Goal: Task Accomplishment & Management: Use online tool/utility

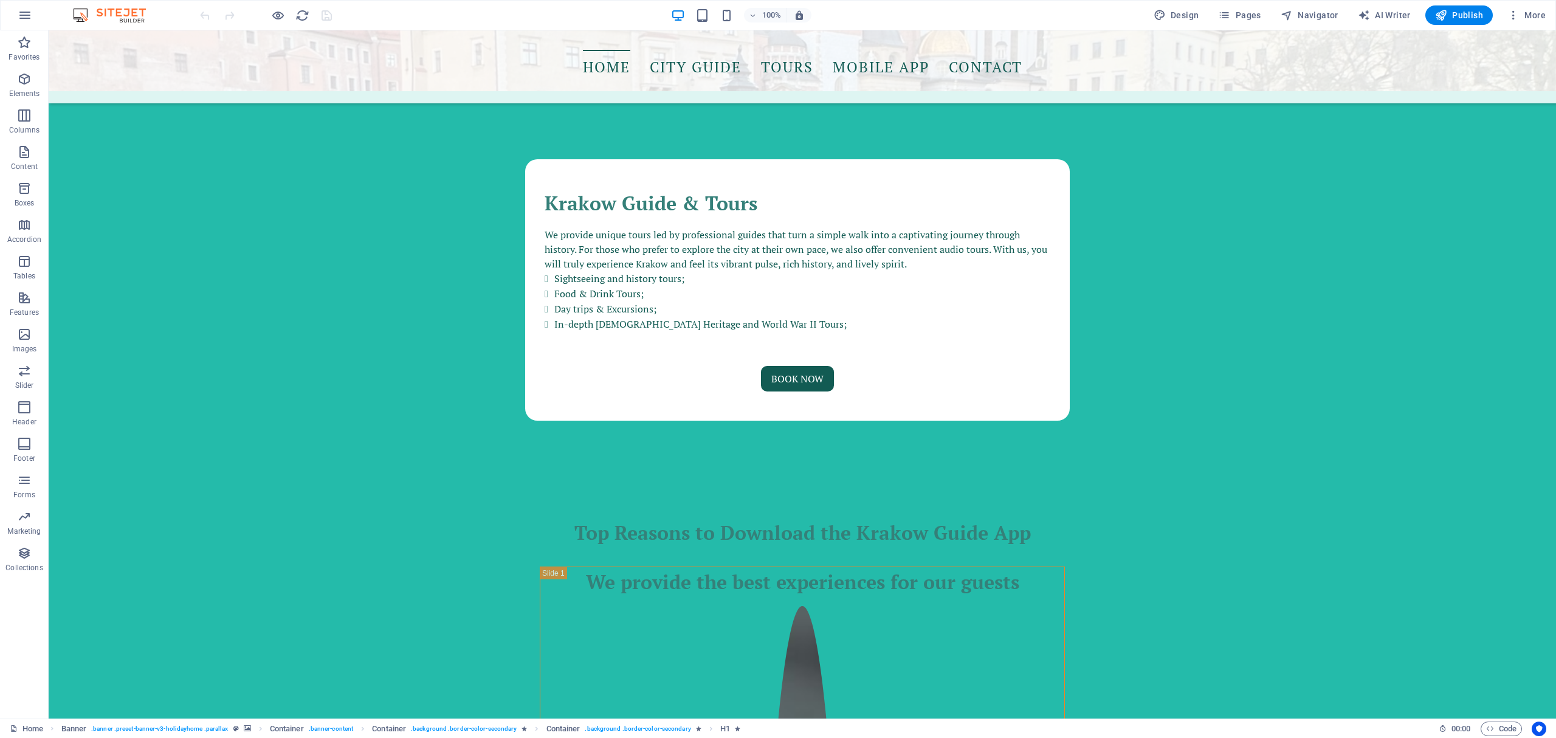
scroll to position [1775, 0]
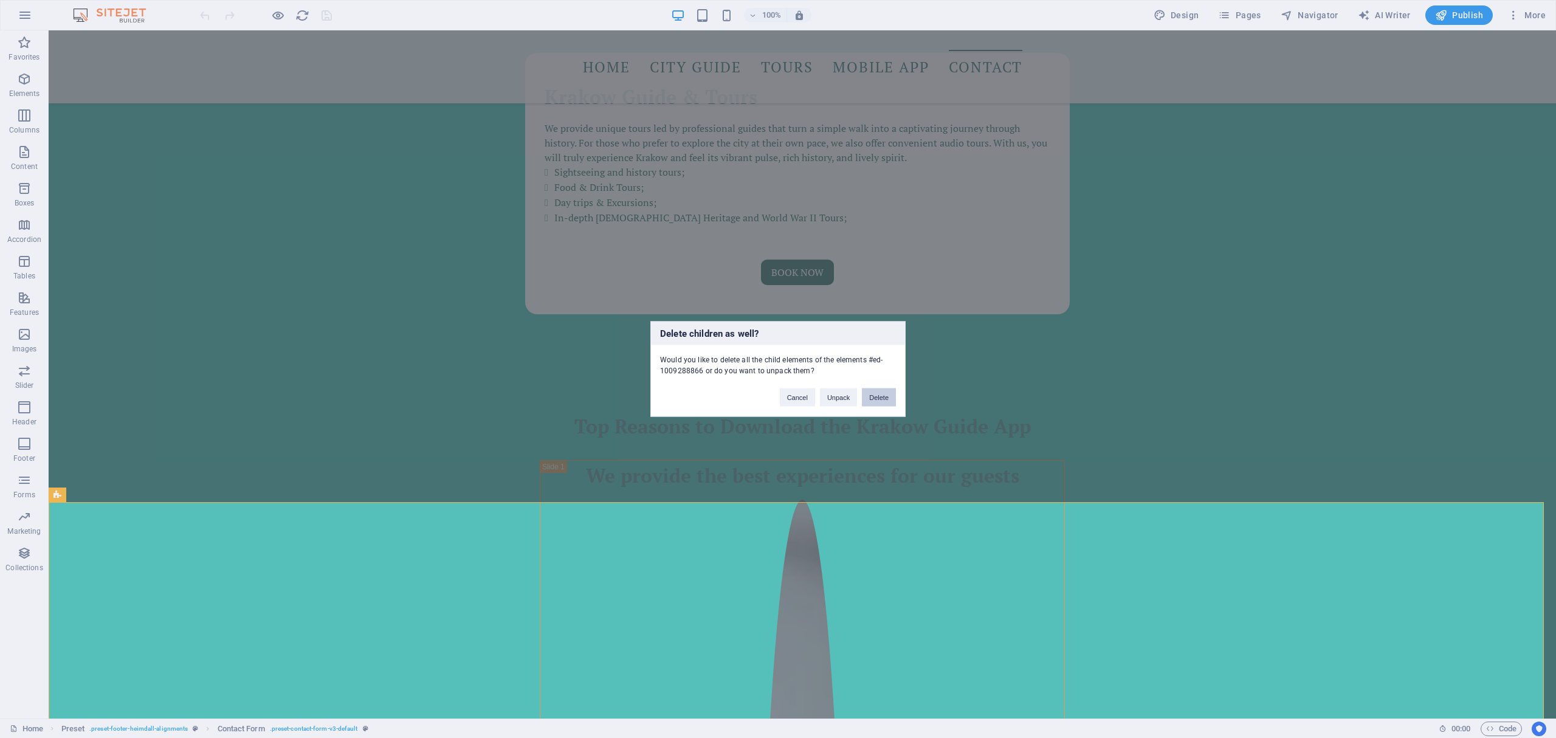
click at [876, 397] on button "Delete" at bounding box center [879, 397] width 34 height 18
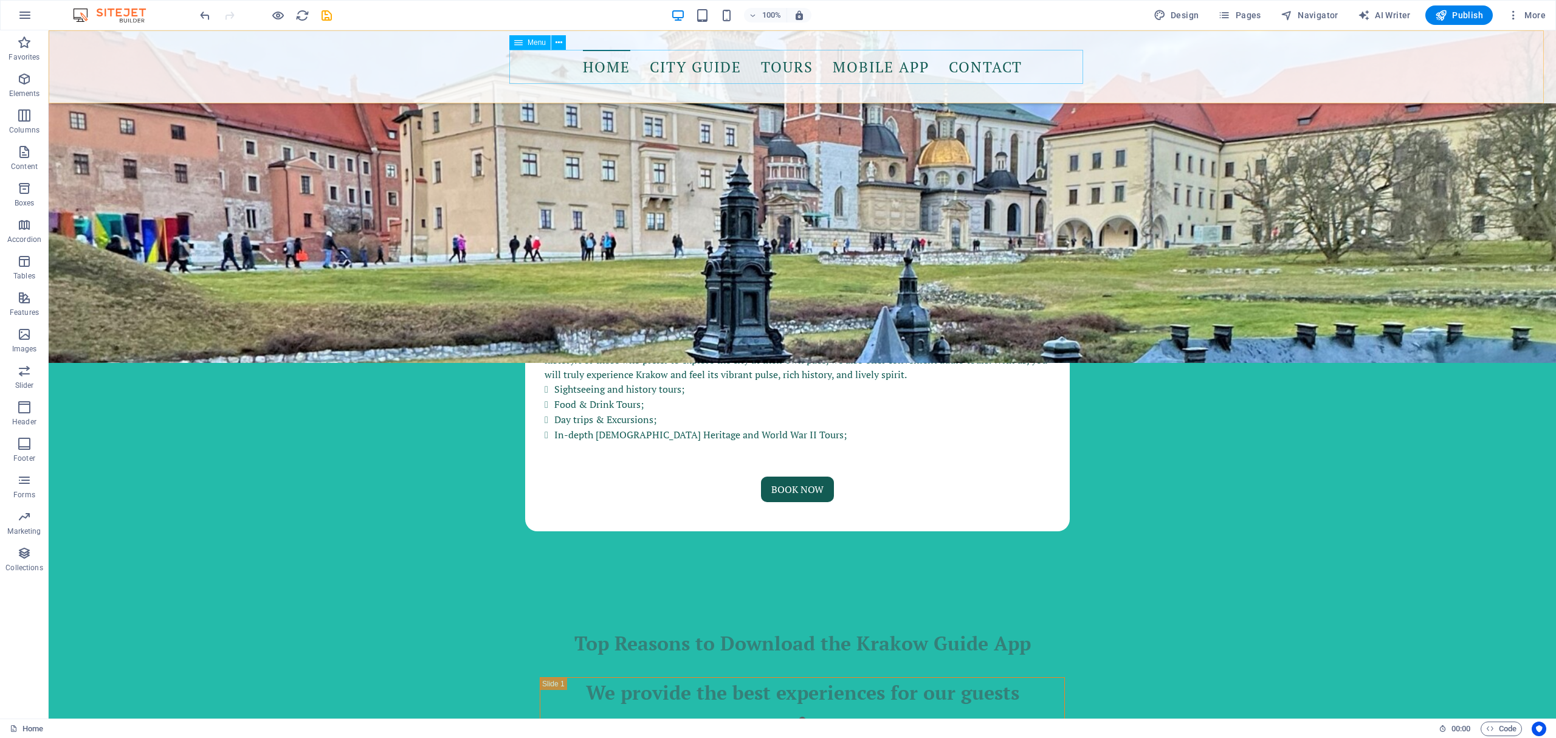
click at [1034, 78] on nav "Home City Guide Tours Mobile App Contact" at bounding box center [802, 67] width 574 height 34
select select
select select "2"
select select
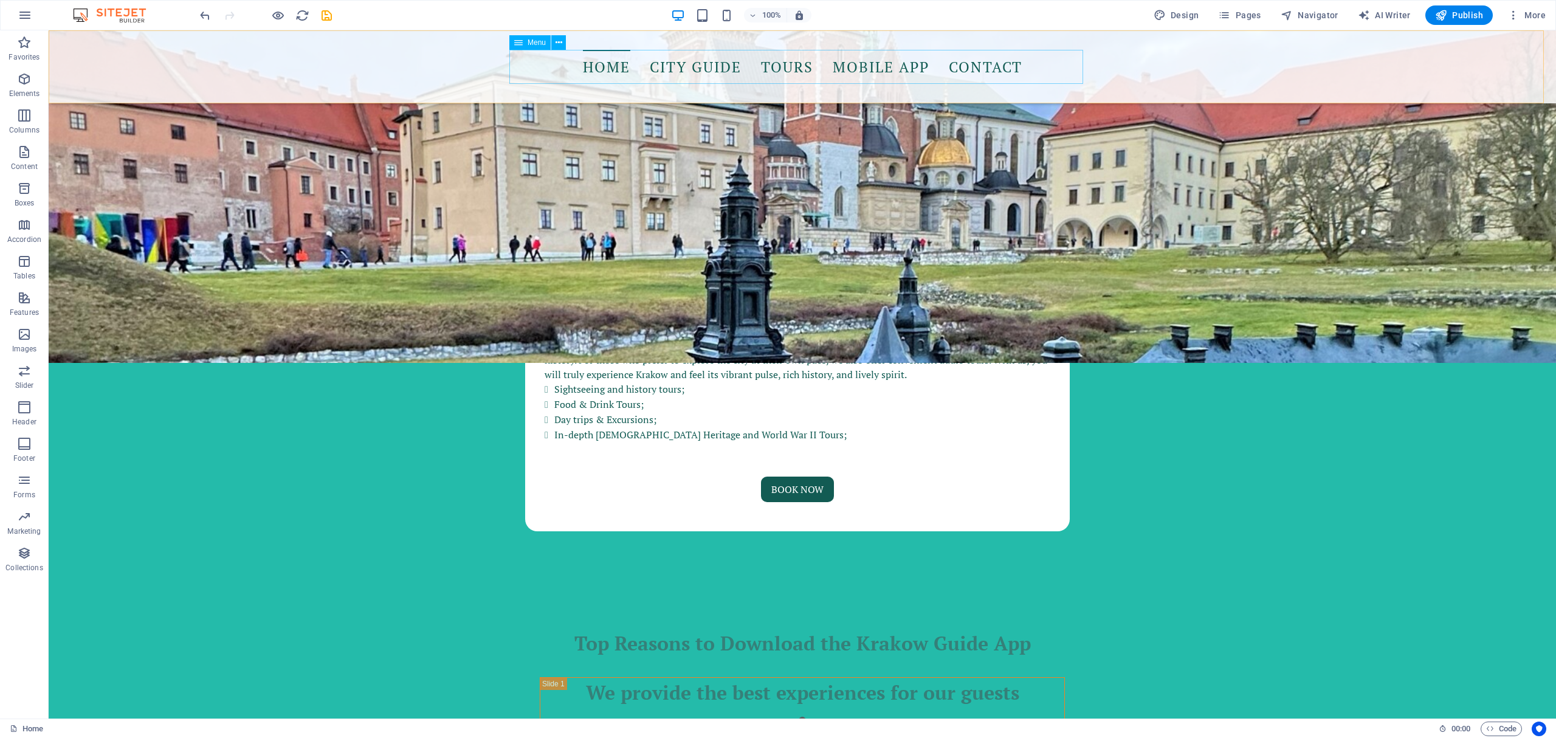
select select "1"
select select
select select "3"
select select
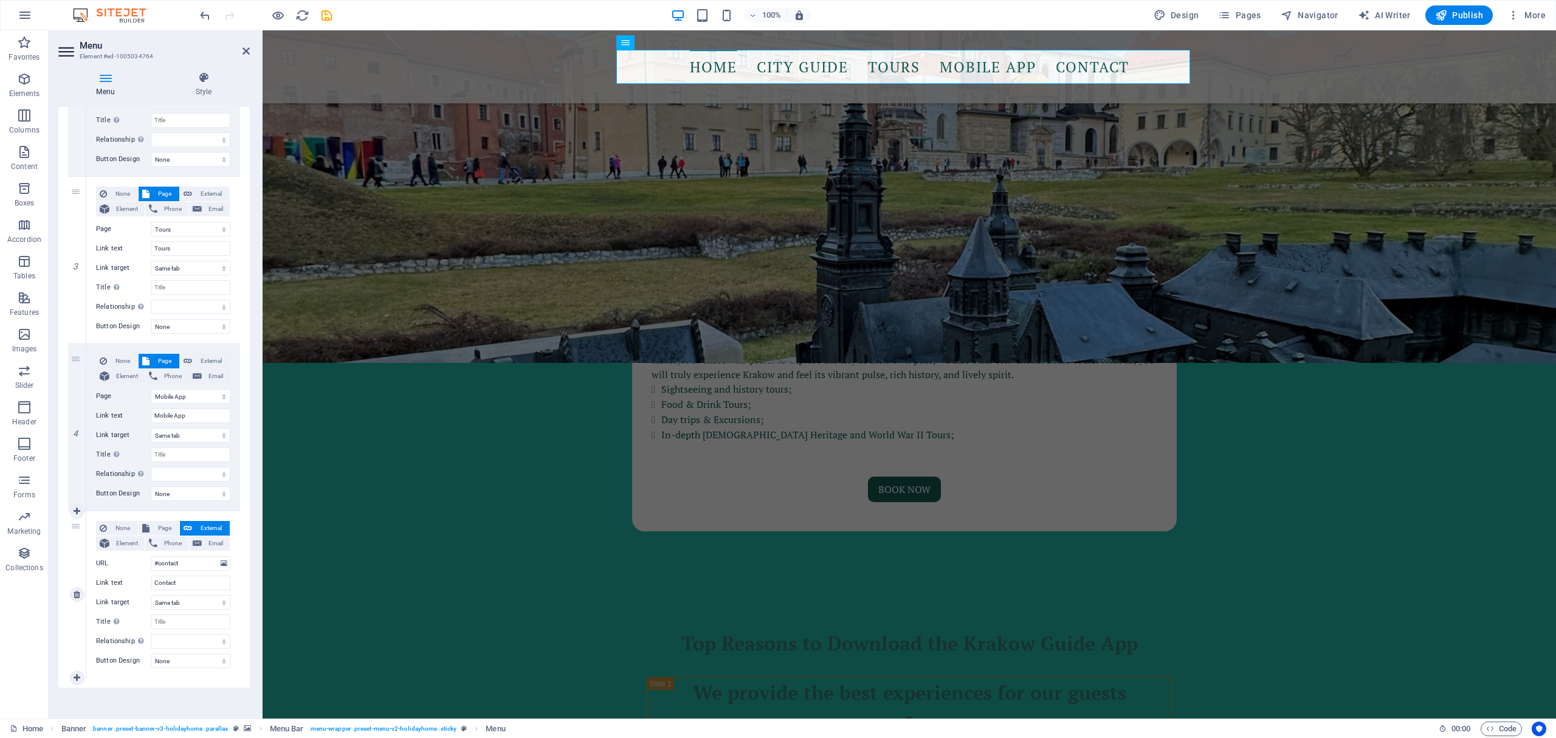
scroll to position [384, 0]
click at [74, 588] on icon at bounding box center [77, 591] width 7 height 9
select select
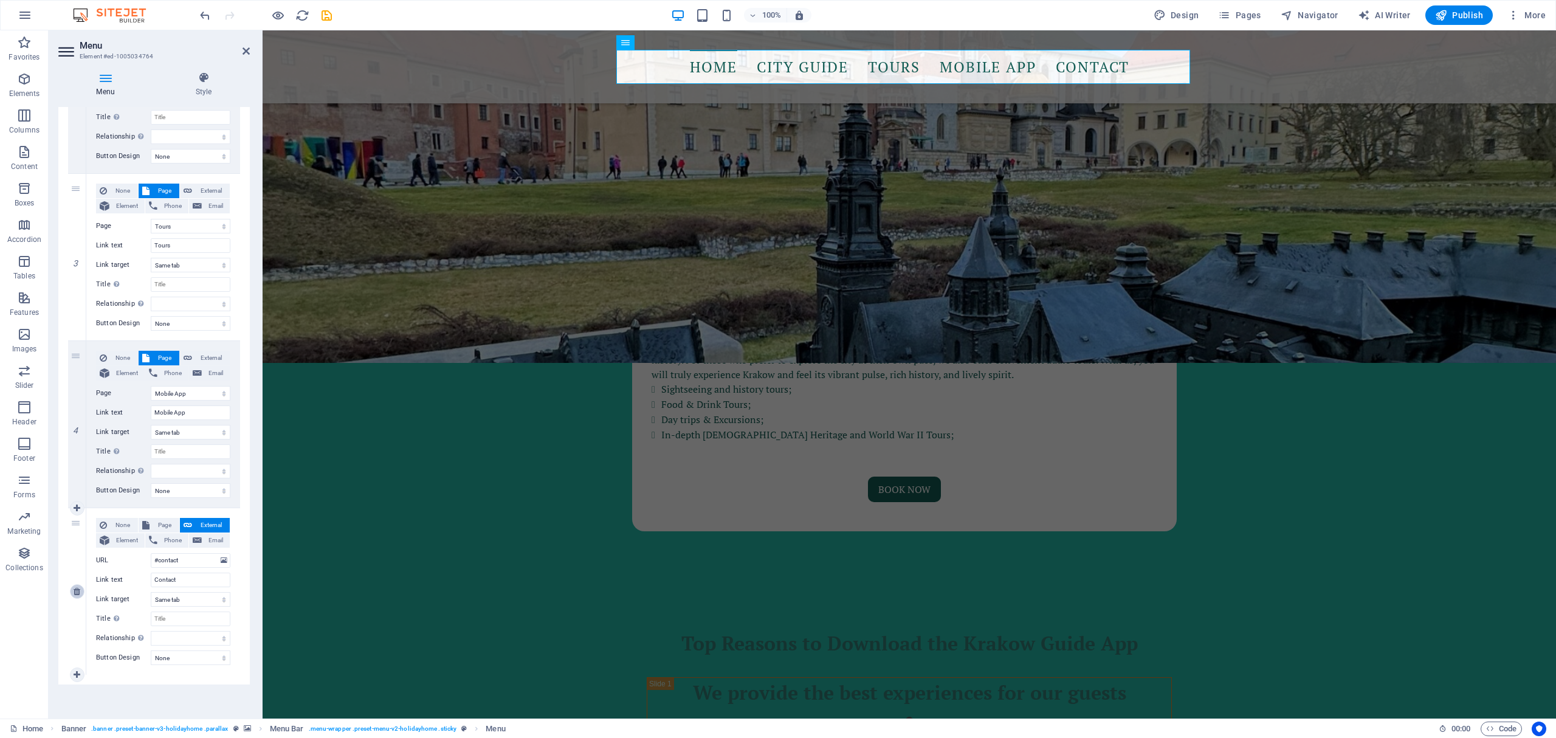
select select
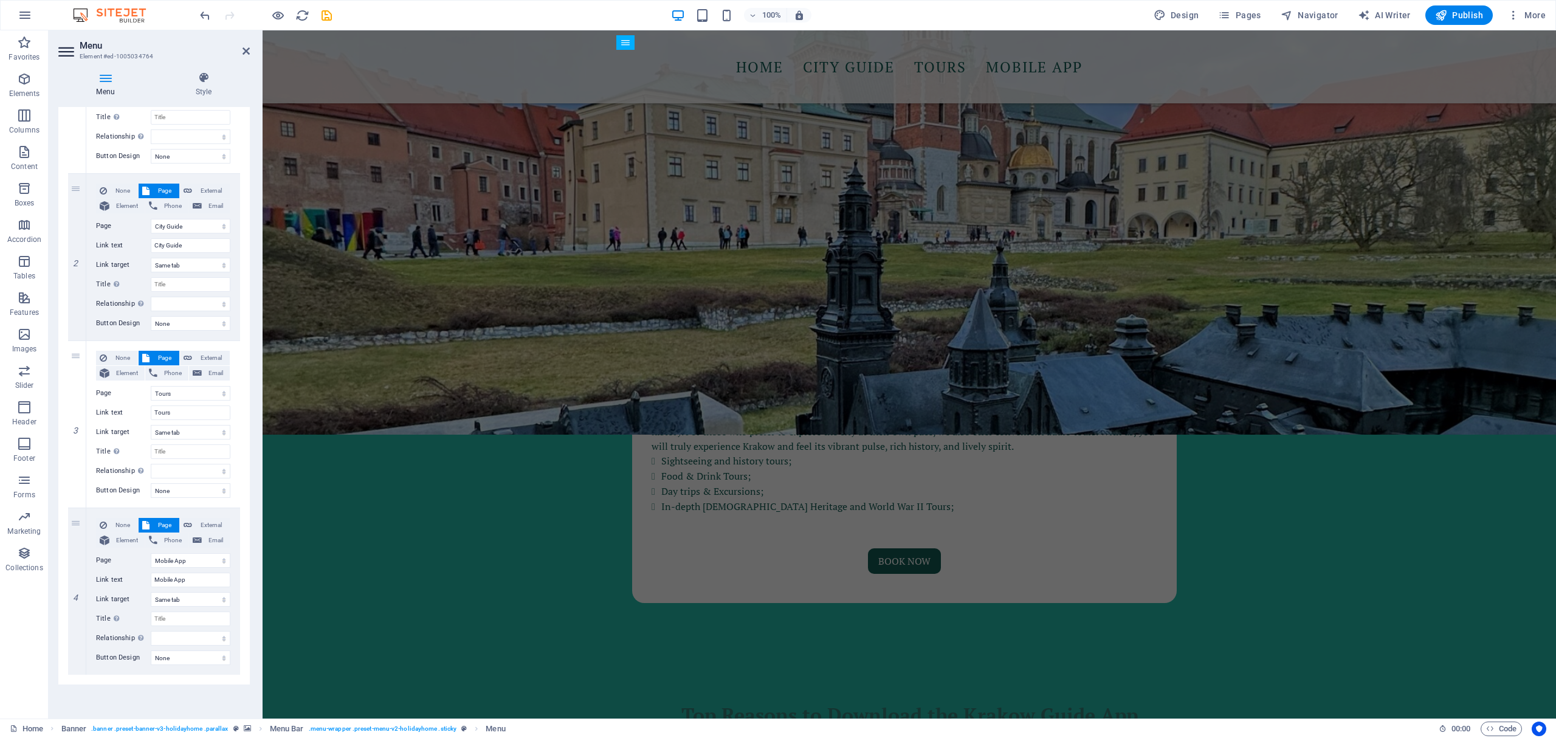
scroll to position [1558, 0]
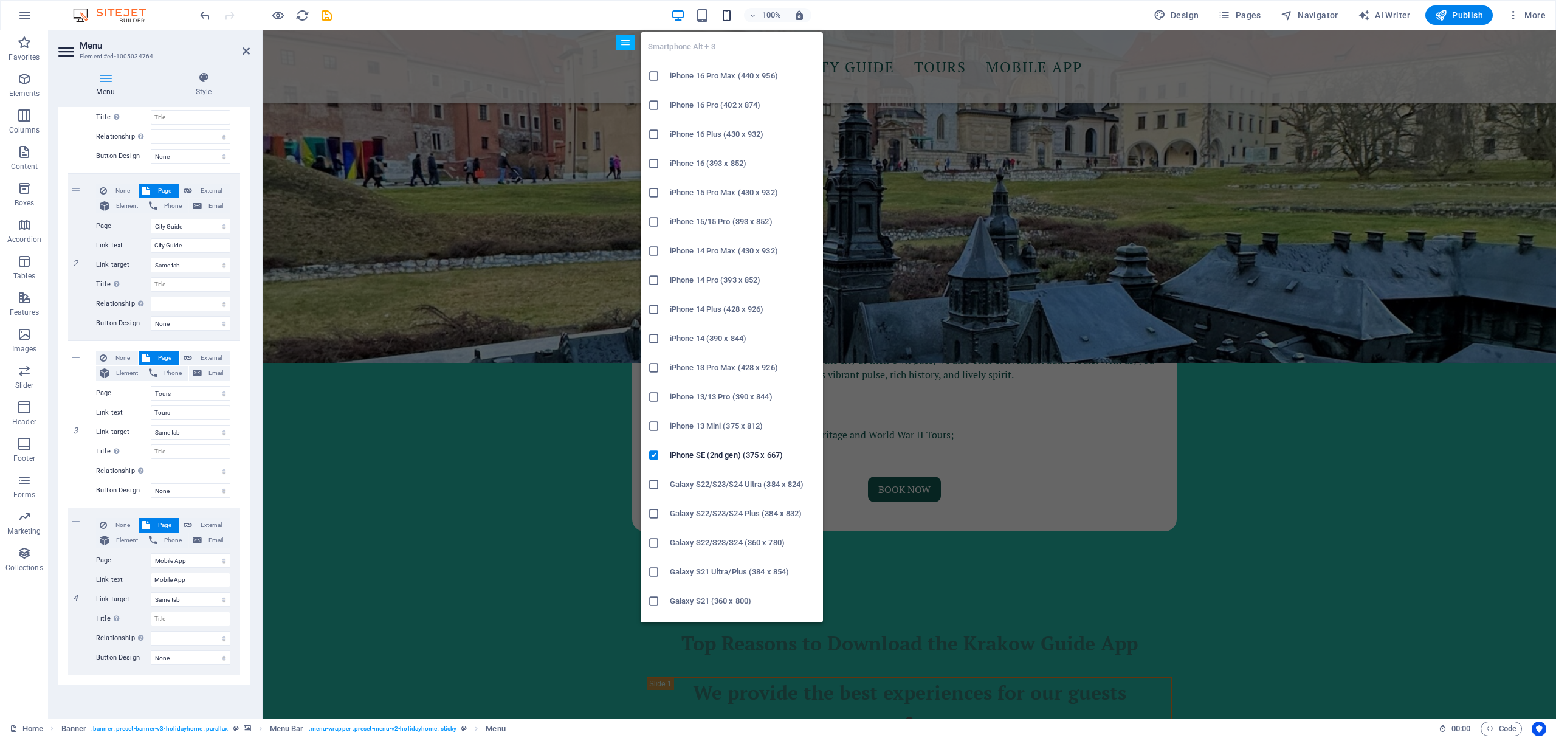
click at [727, 17] on icon "button" at bounding box center [727, 16] width 14 height 14
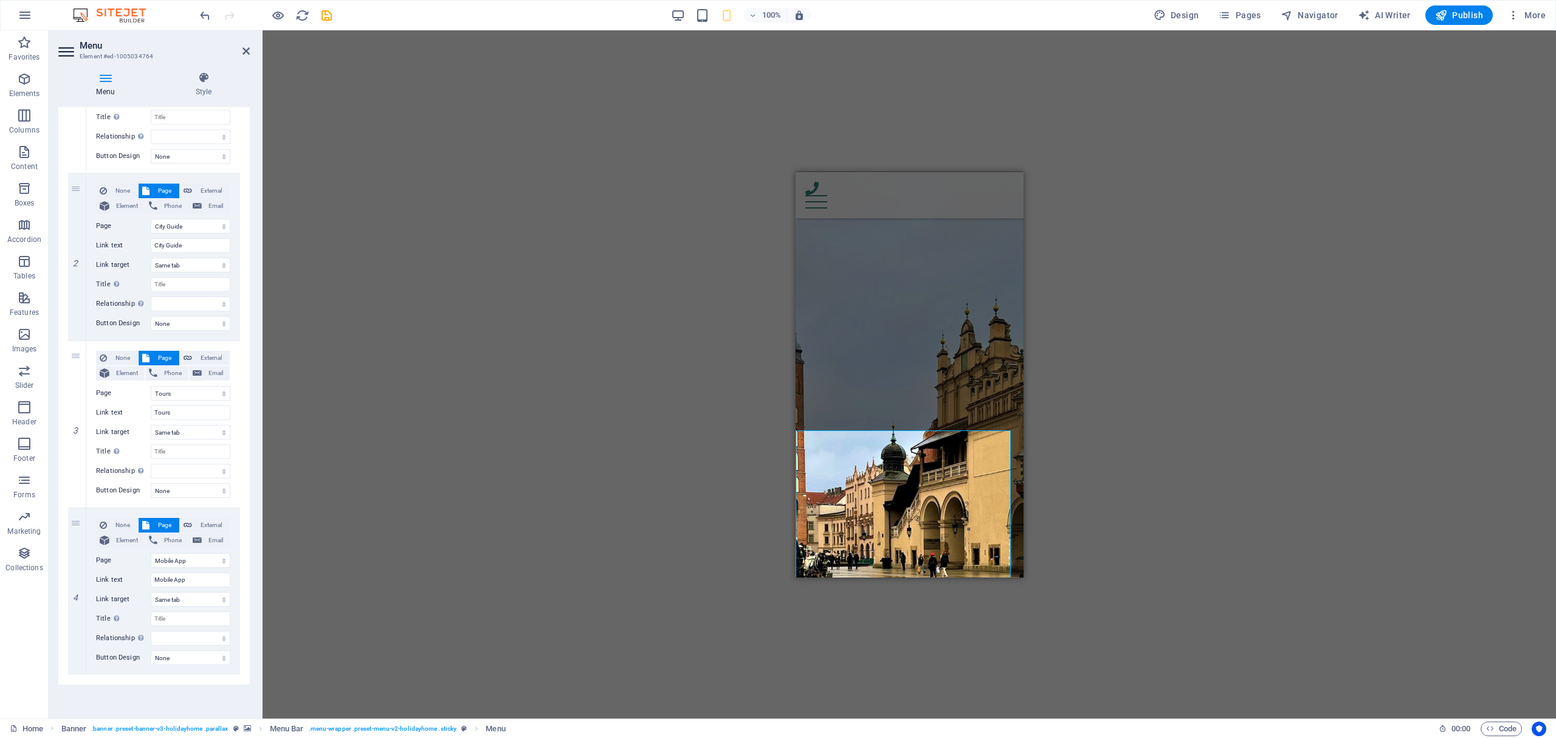
scroll to position [0, 0]
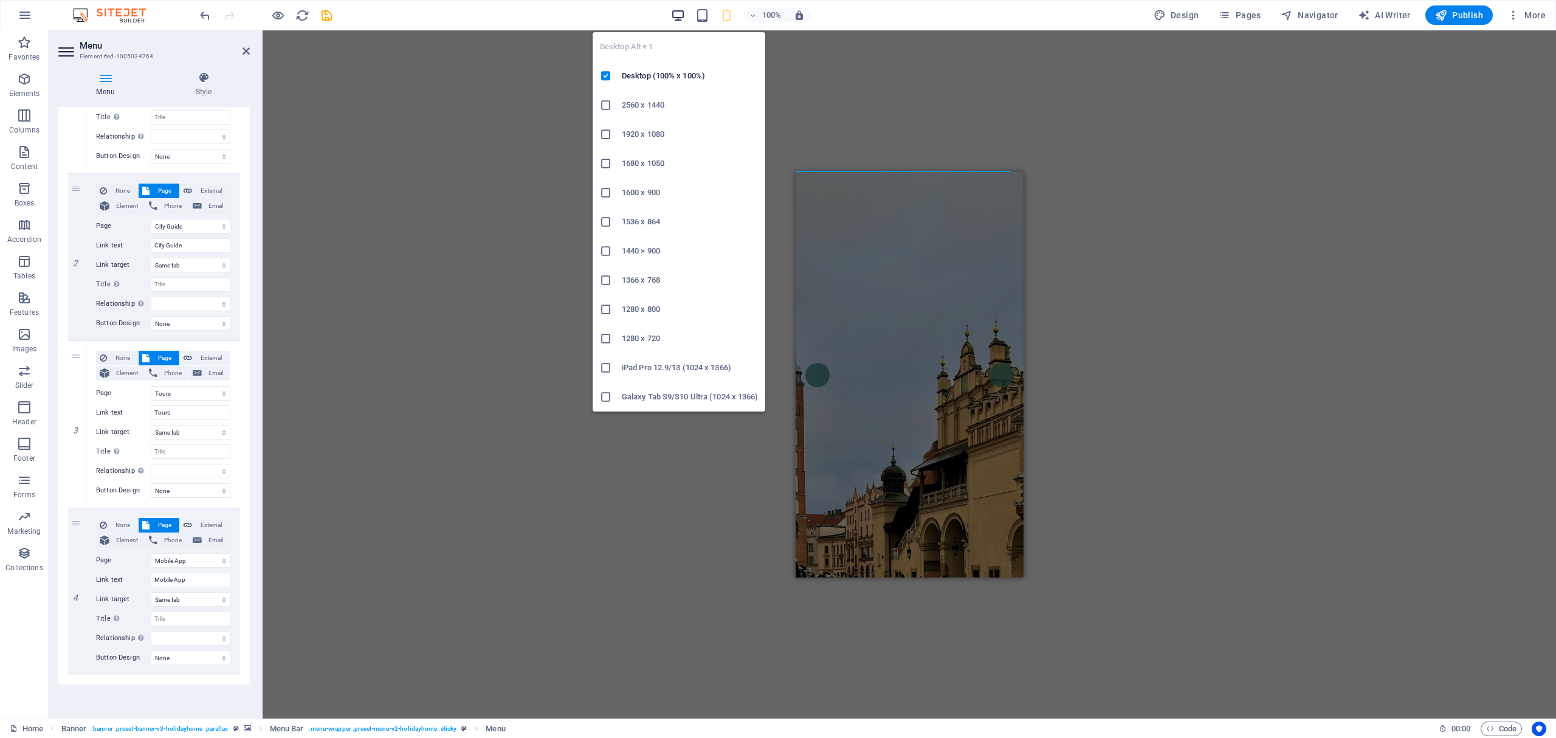
click at [676, 13] on icon "button" at bounding box center [678, 16] width 14 height 14
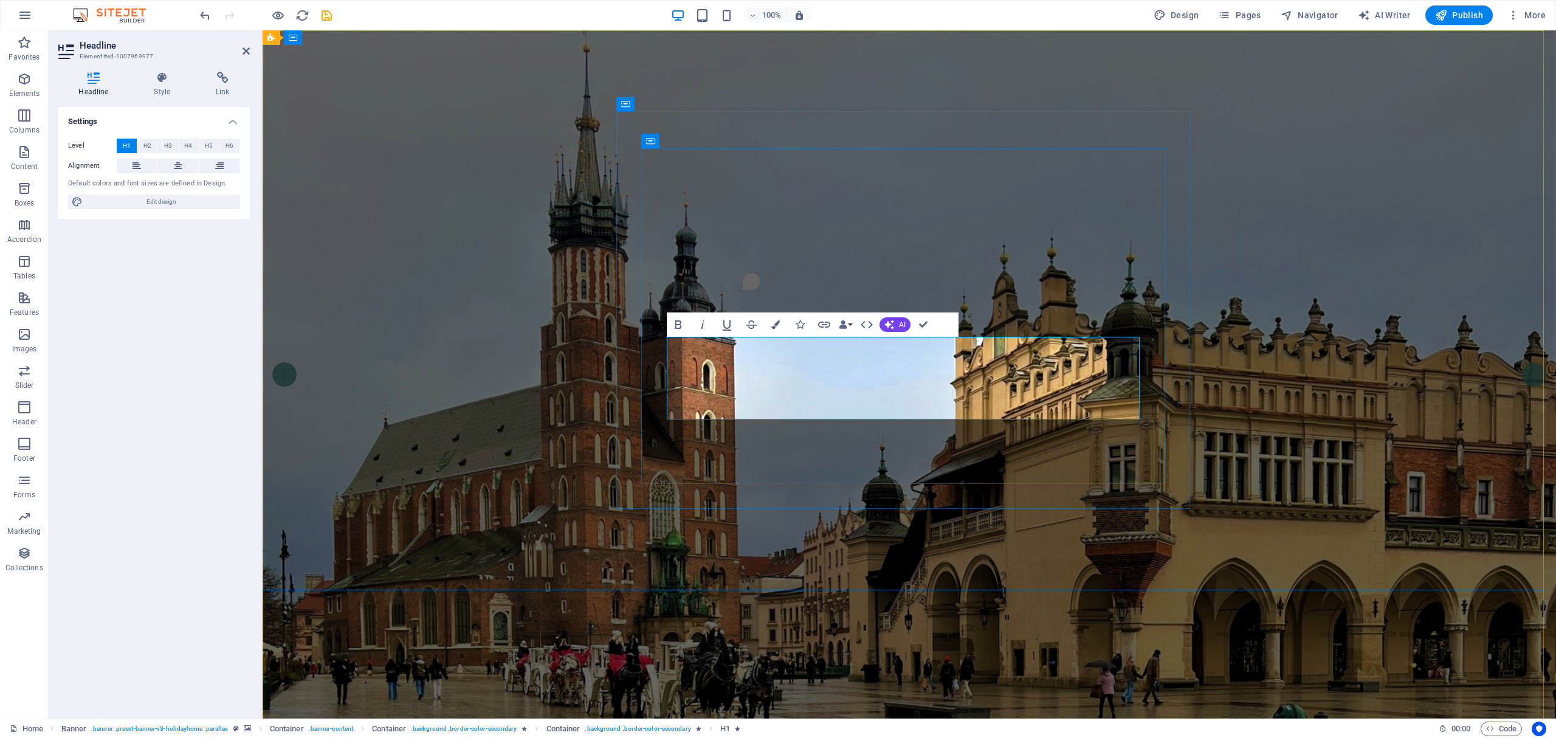
click at [323, 11] on icon "save" at bounding box center [327, 16] width 14 height 14
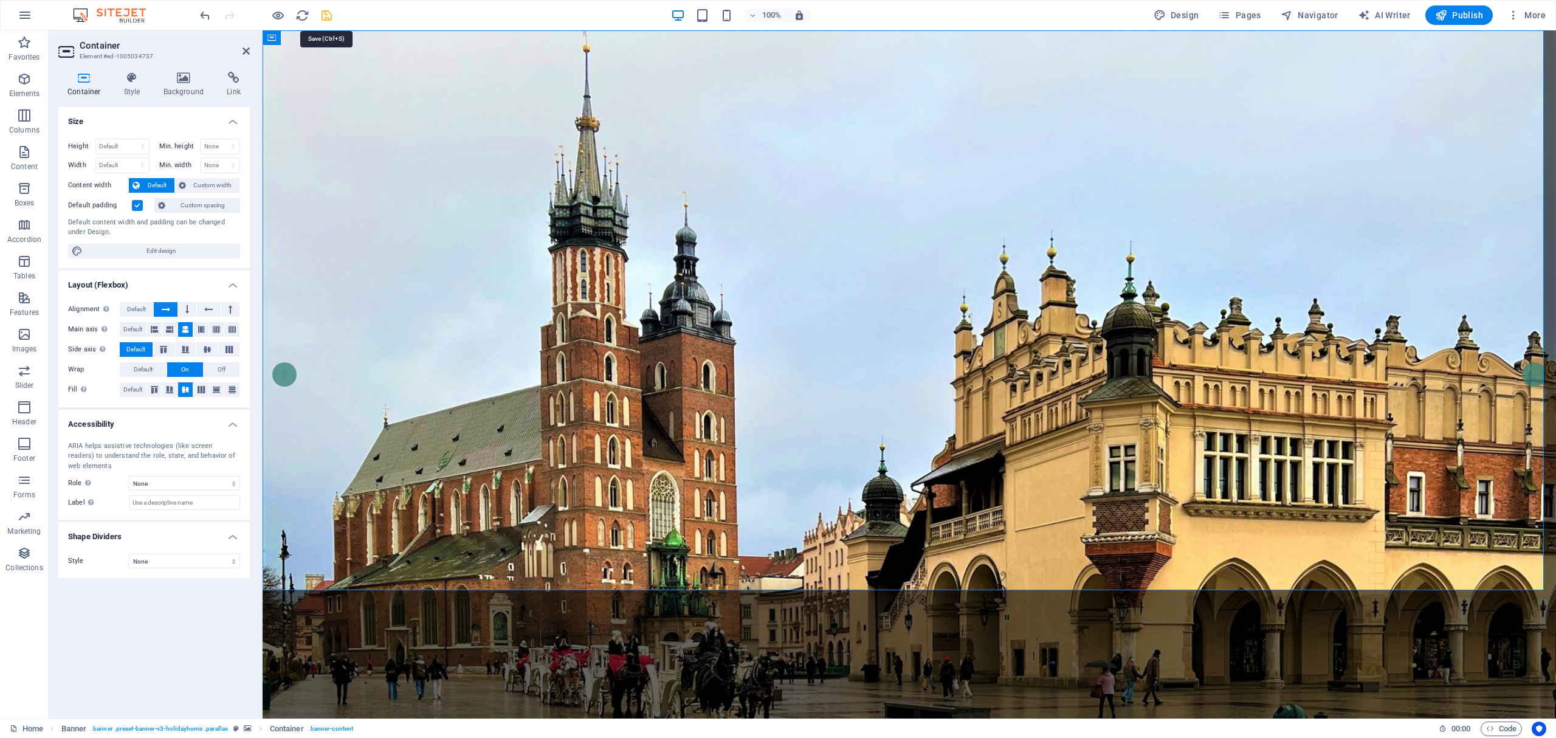
click at [328, 15] on icon "save" at bounding box center [327, 16] width 14 height 14
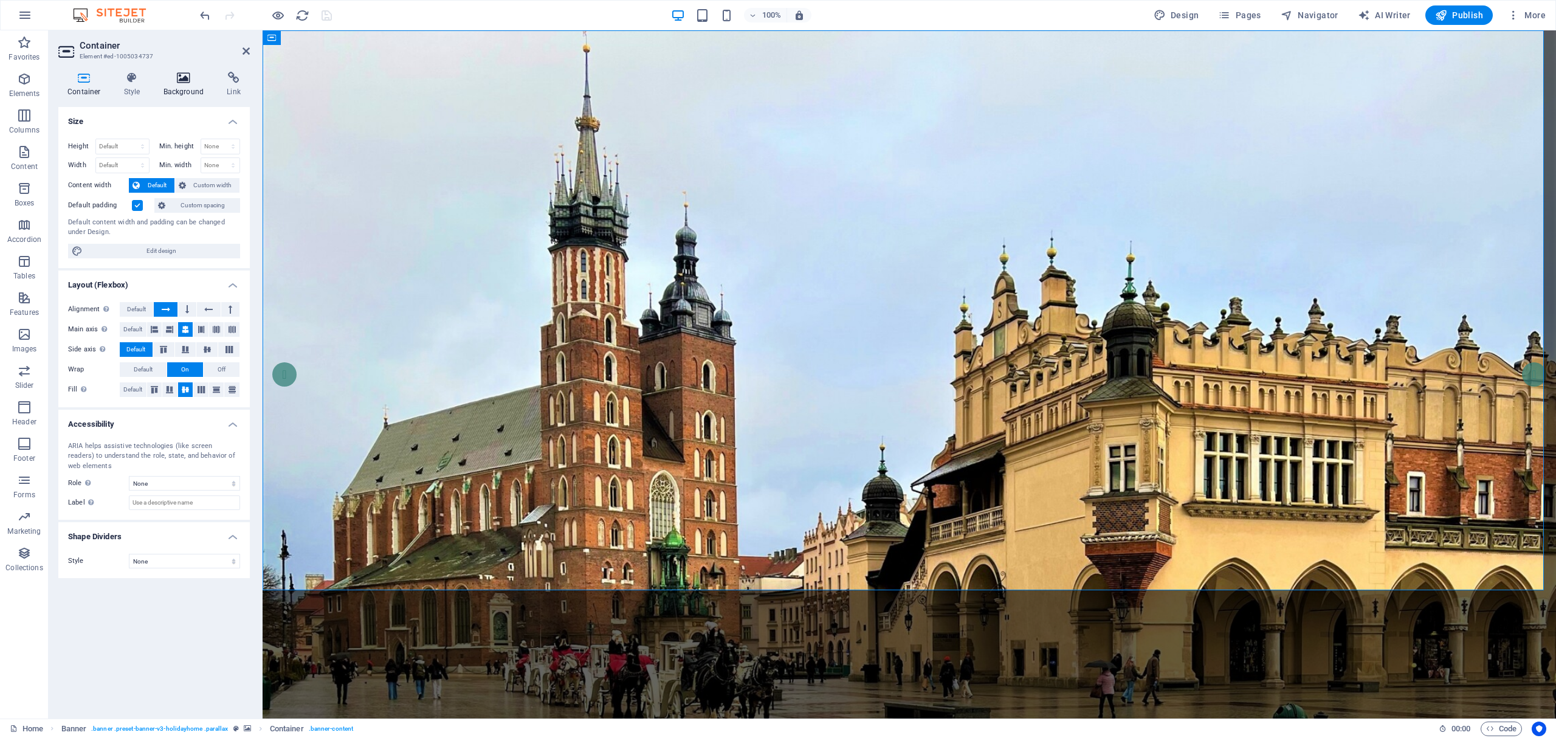
click at [182, 93] on h4 "Background" at bounding box center [186, 85] width 64 height 26
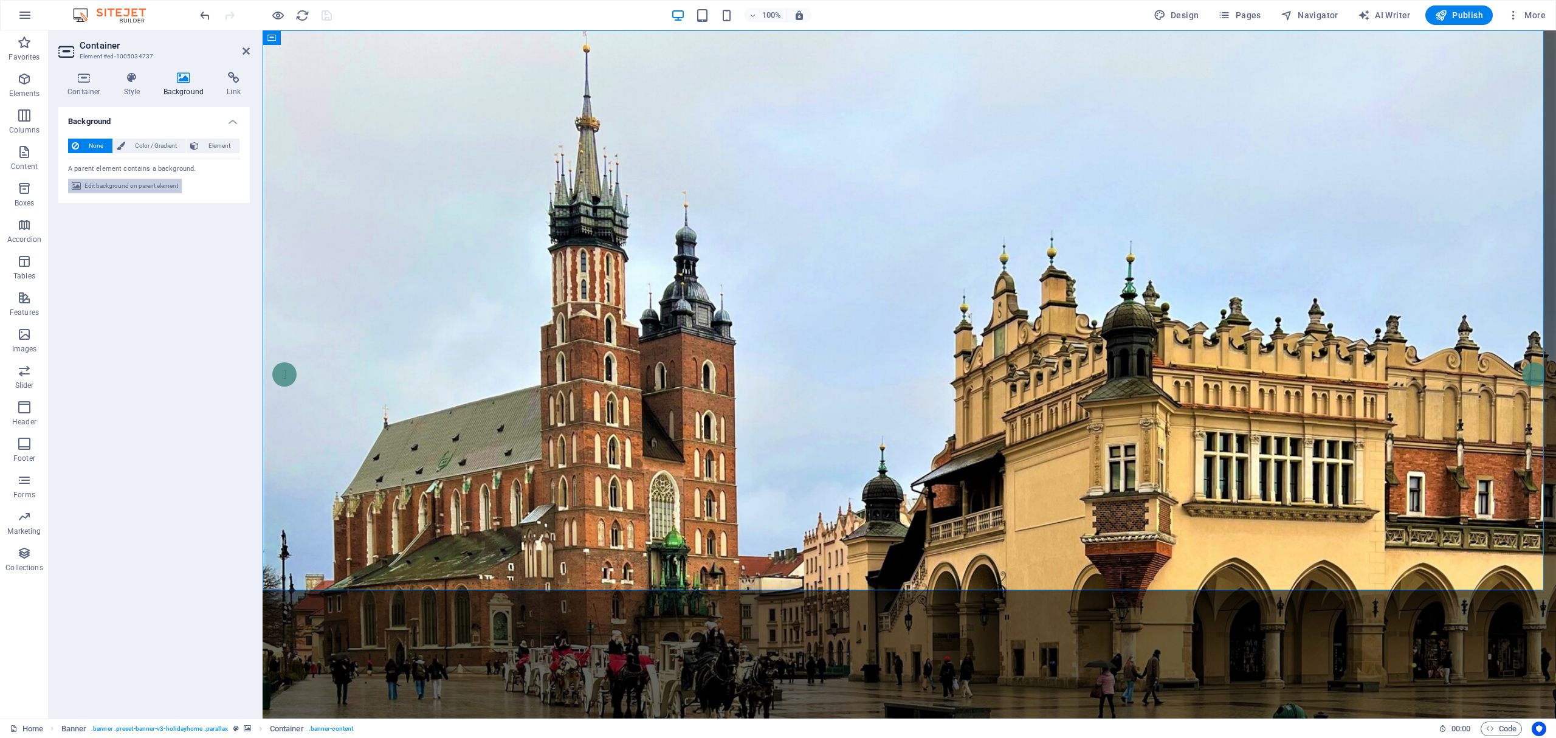
click at [139, 190] on span "Edit background on parent element" at bounding box center [131, 186] width 94 height 15
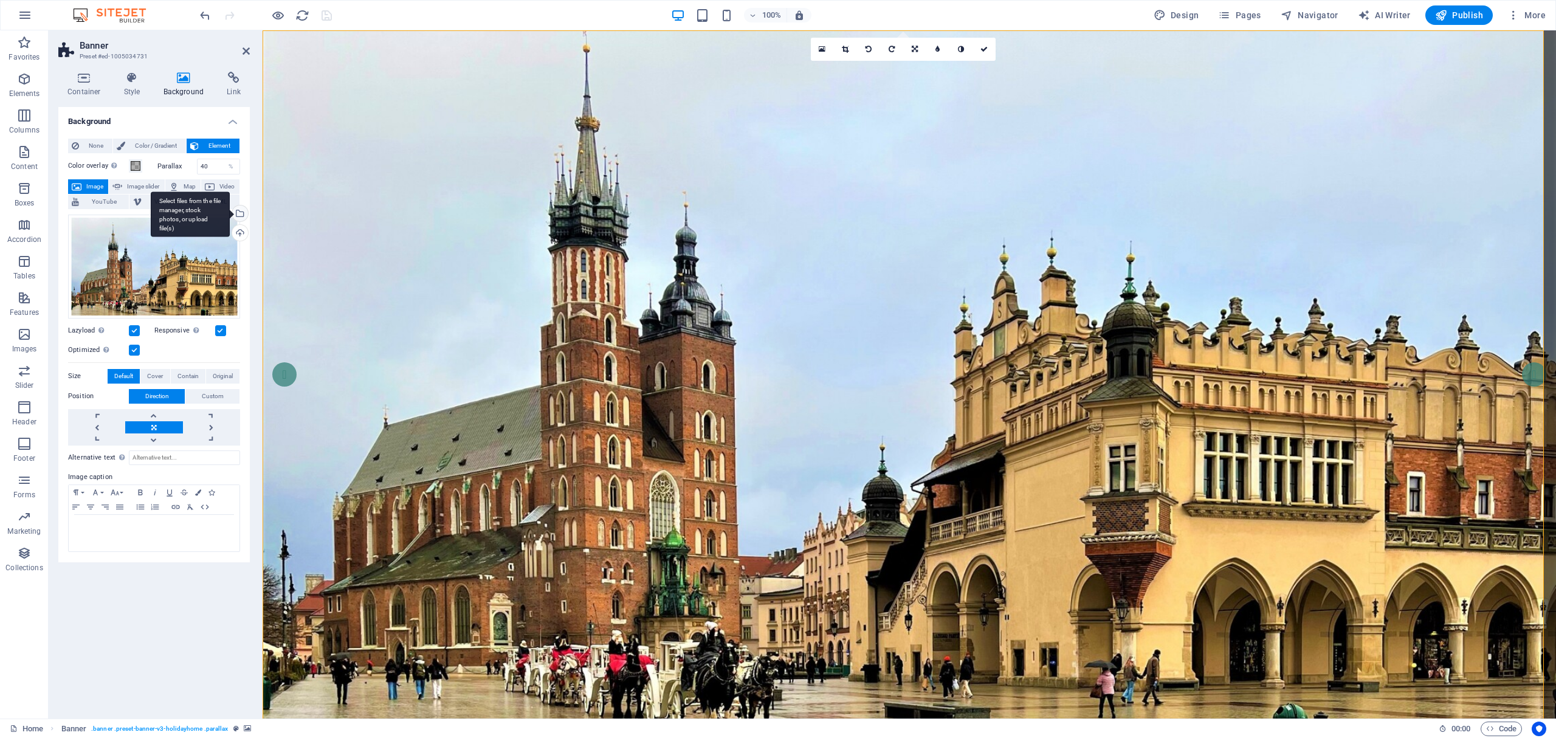
click at [230, 211] on div "Select files from the file manager, stock photos, or upload file(s)" at bounding box center [190, 214] width 79 height 46
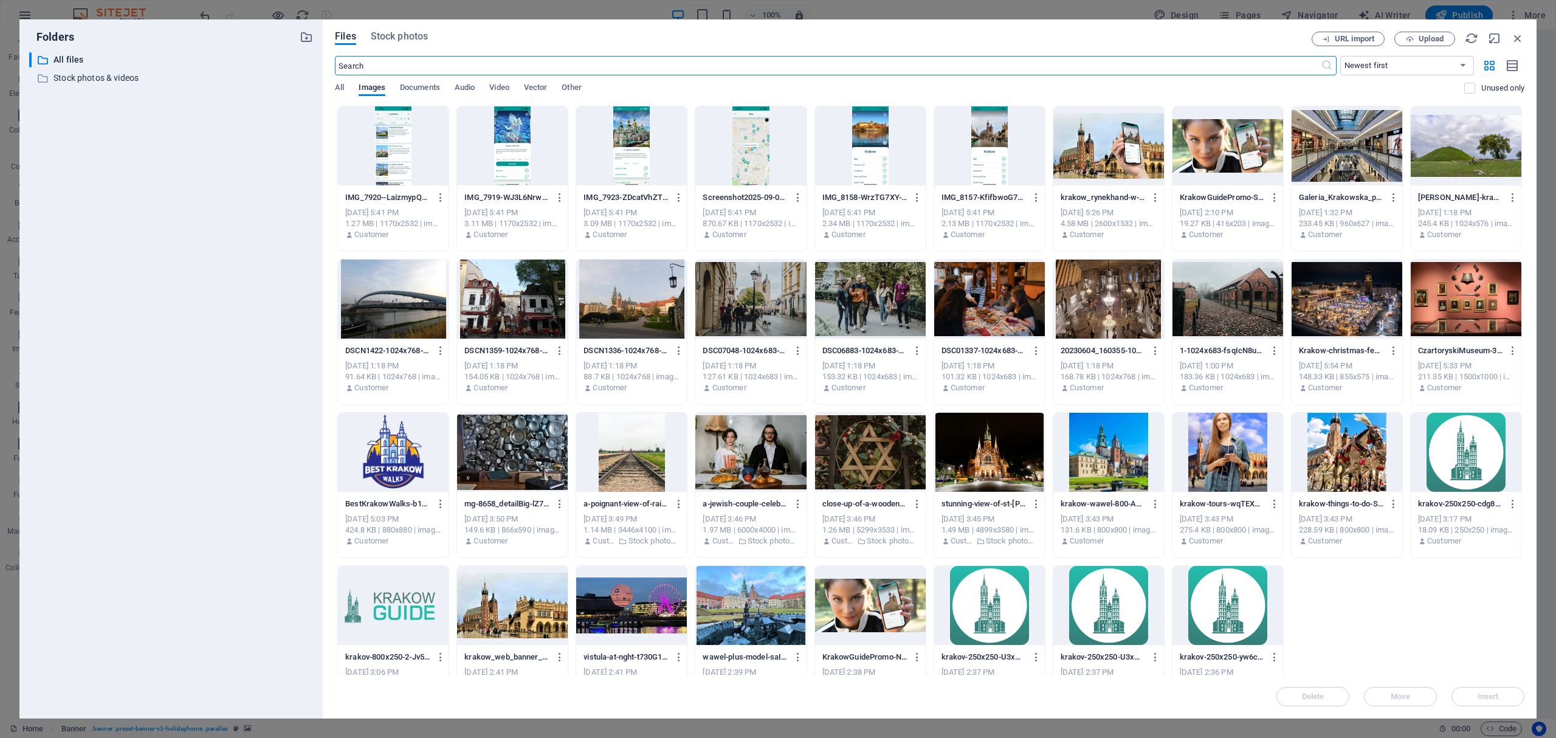
click at [757, 616] on div at bounding box center [750, 605] width 111 height 79
click at [757, 616] on div "1" at bounding box center [750, 605] width 111 height 79
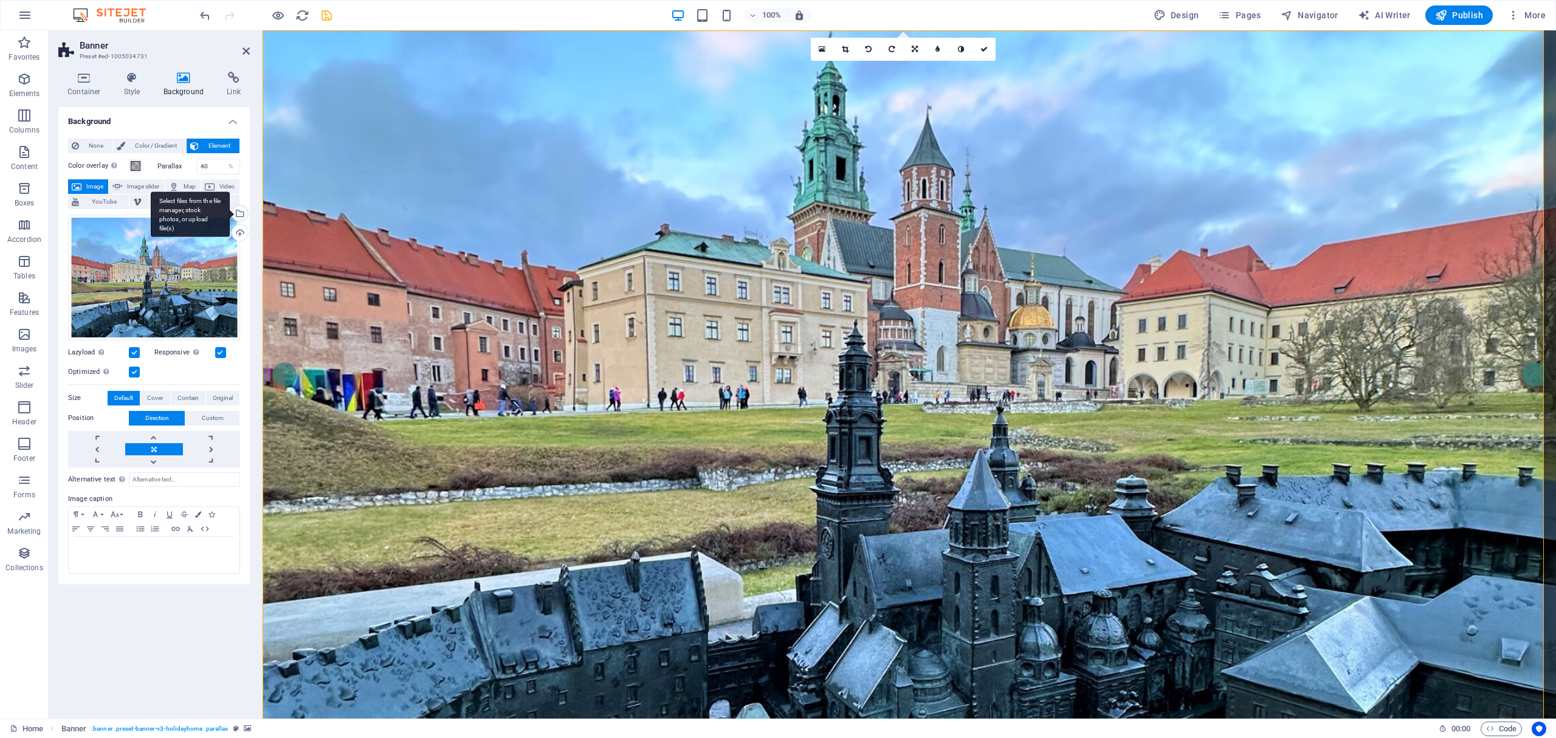
click at [238, 212] on div "Select files from the file manager, stock photos, or upload file(s)" at bounding box center [239, 214] width 18 height 18
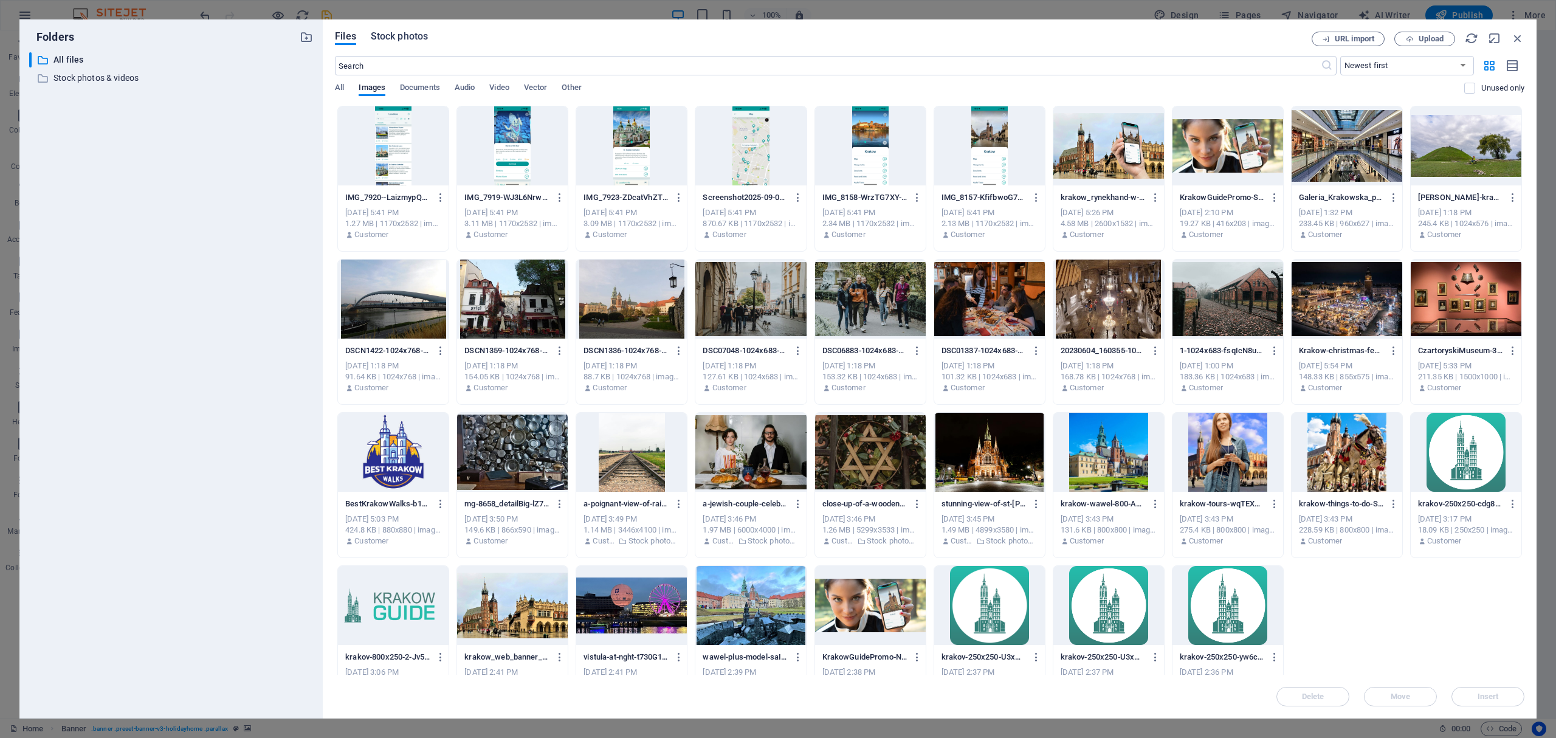
click at [399, 34] on span "Stock photos" at bounding box center [399, 36] width 57 height 15
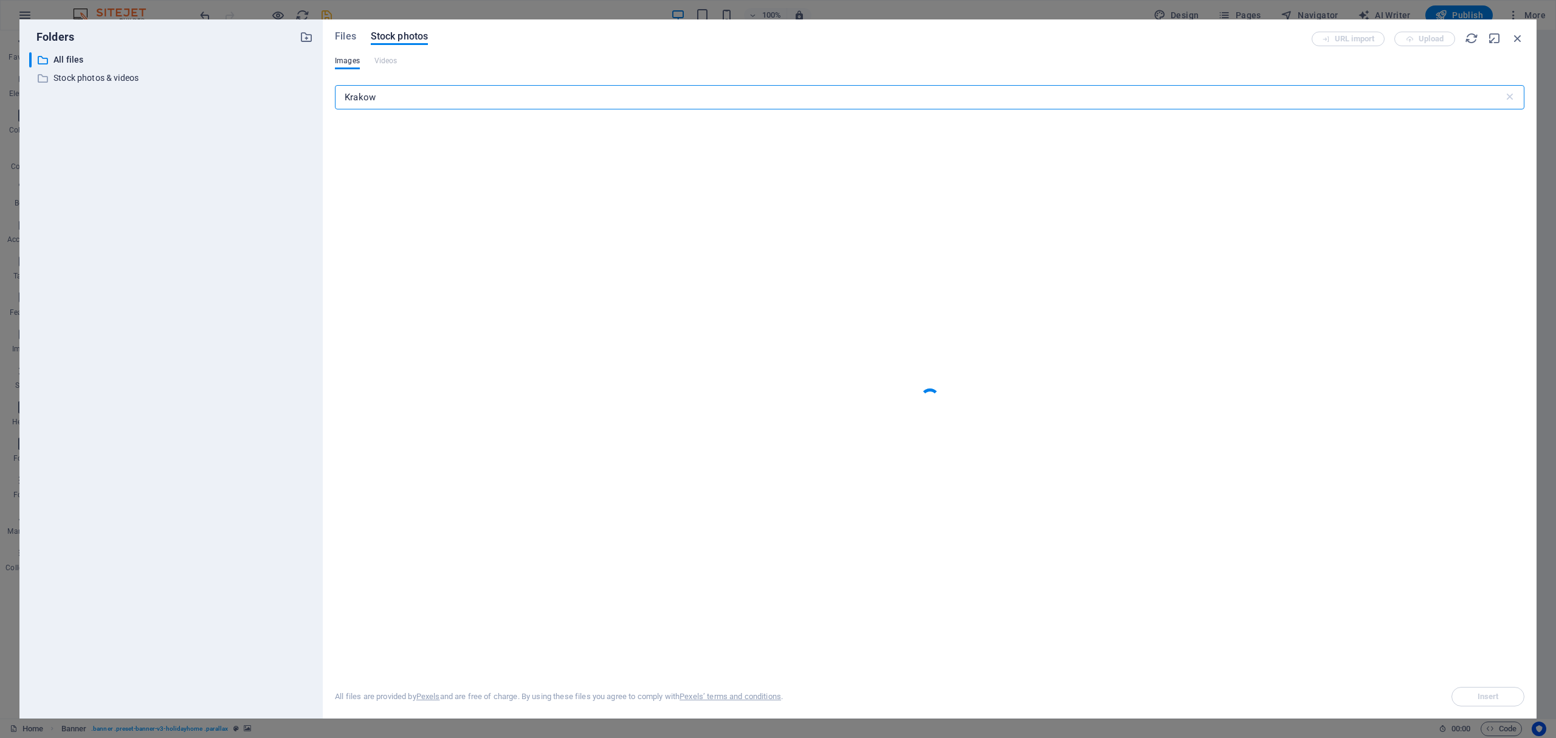
type input "Krakow"
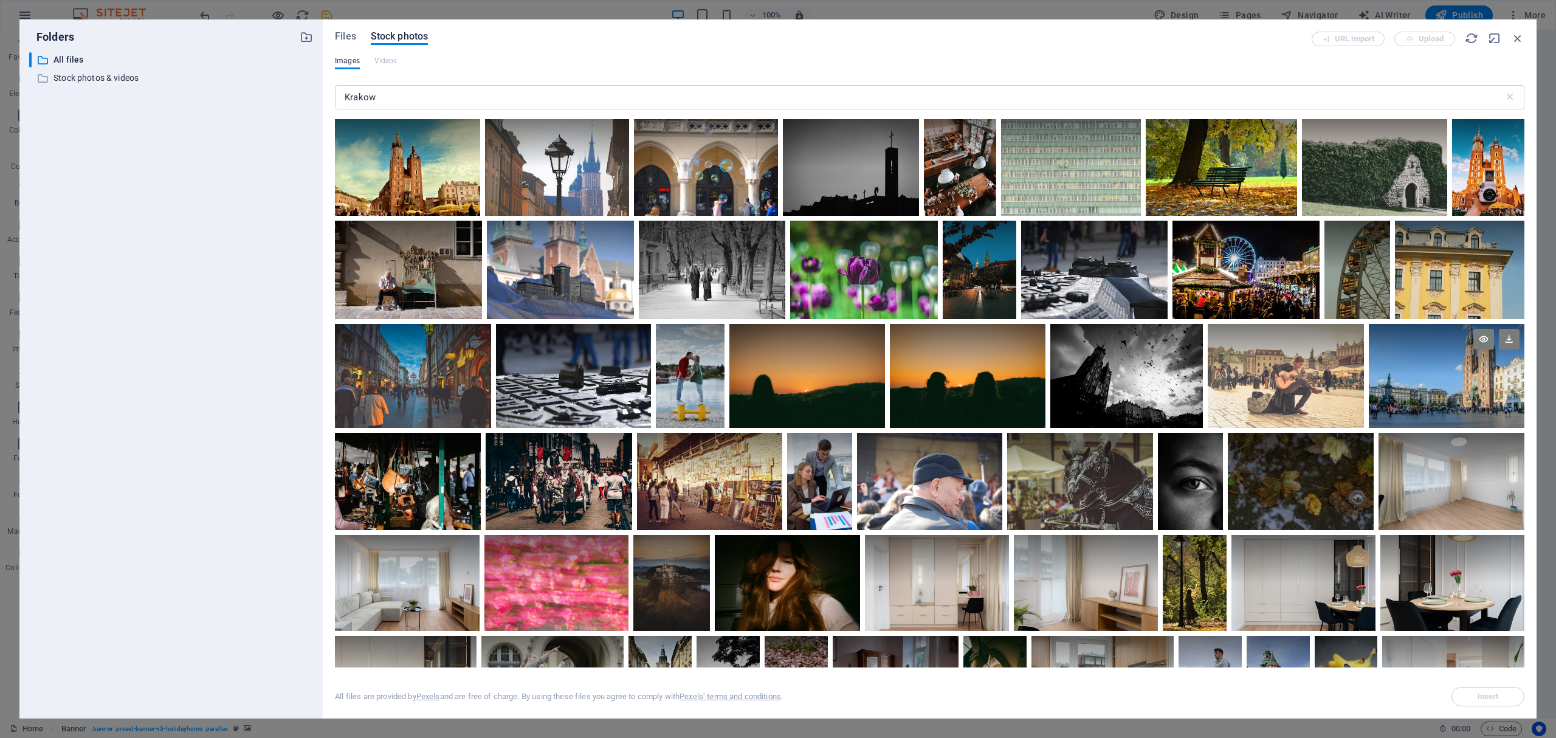
click at [1403, 366] on div at bounding box center [1447, 350] width 156 height 52
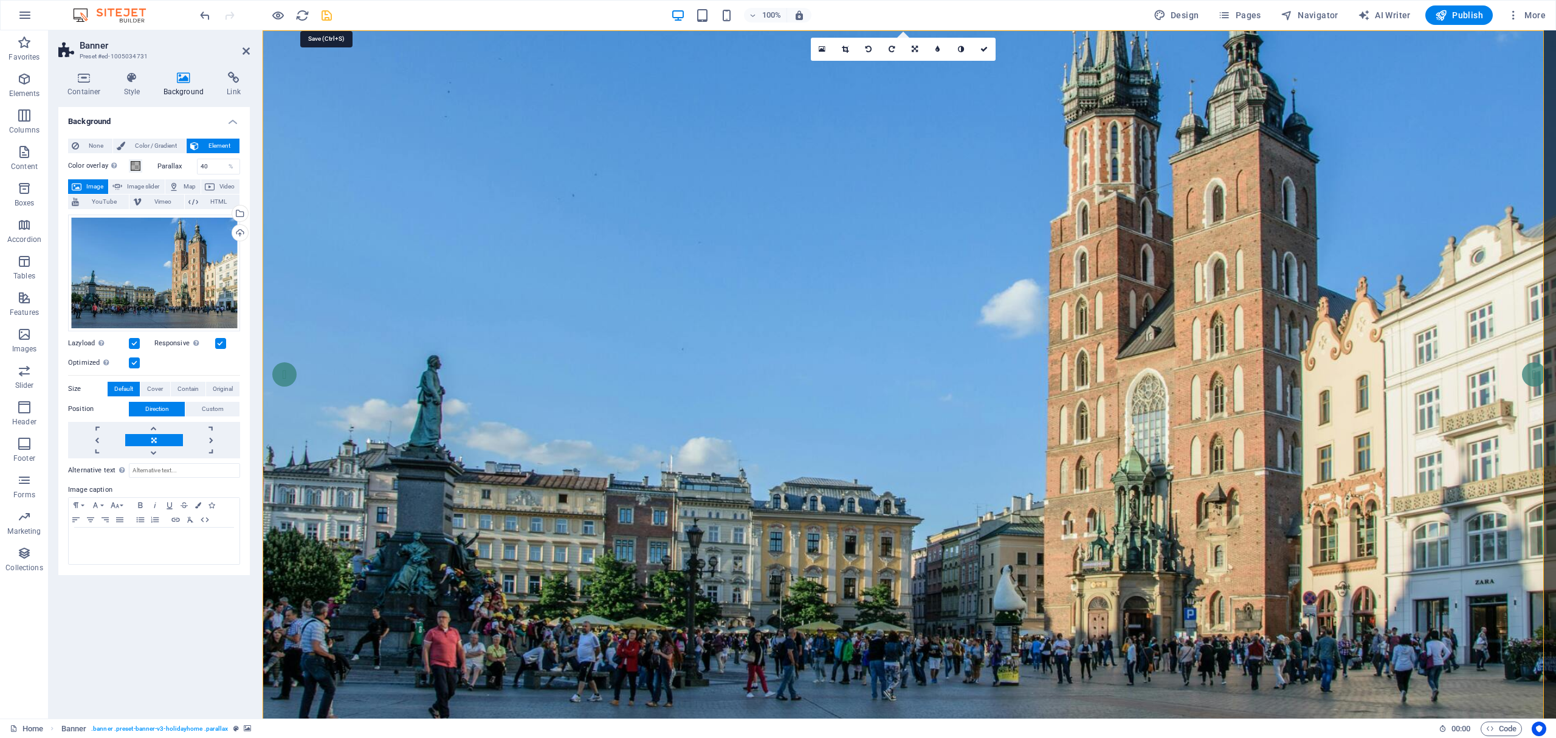
click at [327, 13] on icon "save" at bounding box center [327, 16] width 14 height 14
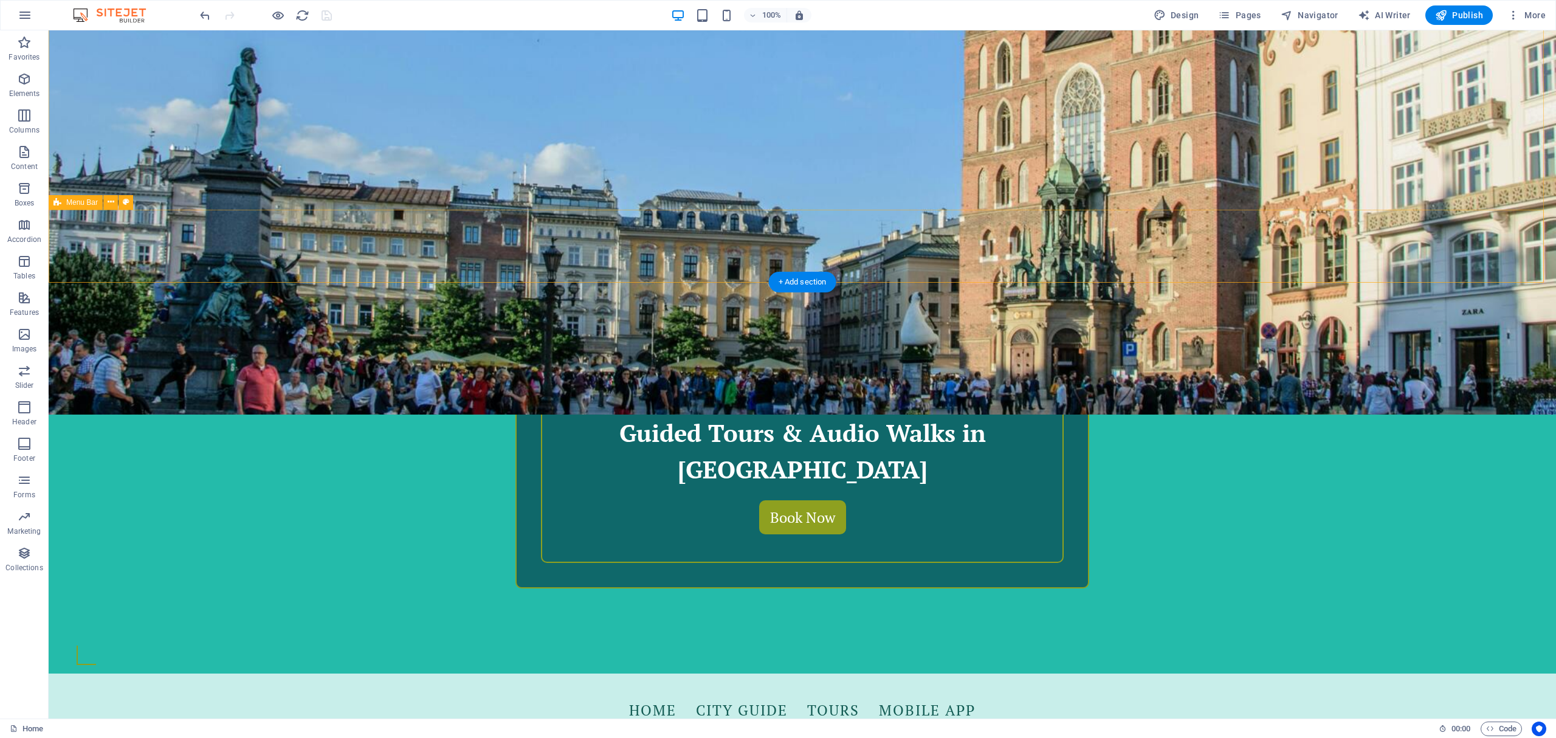
scroll to position [648, 0]
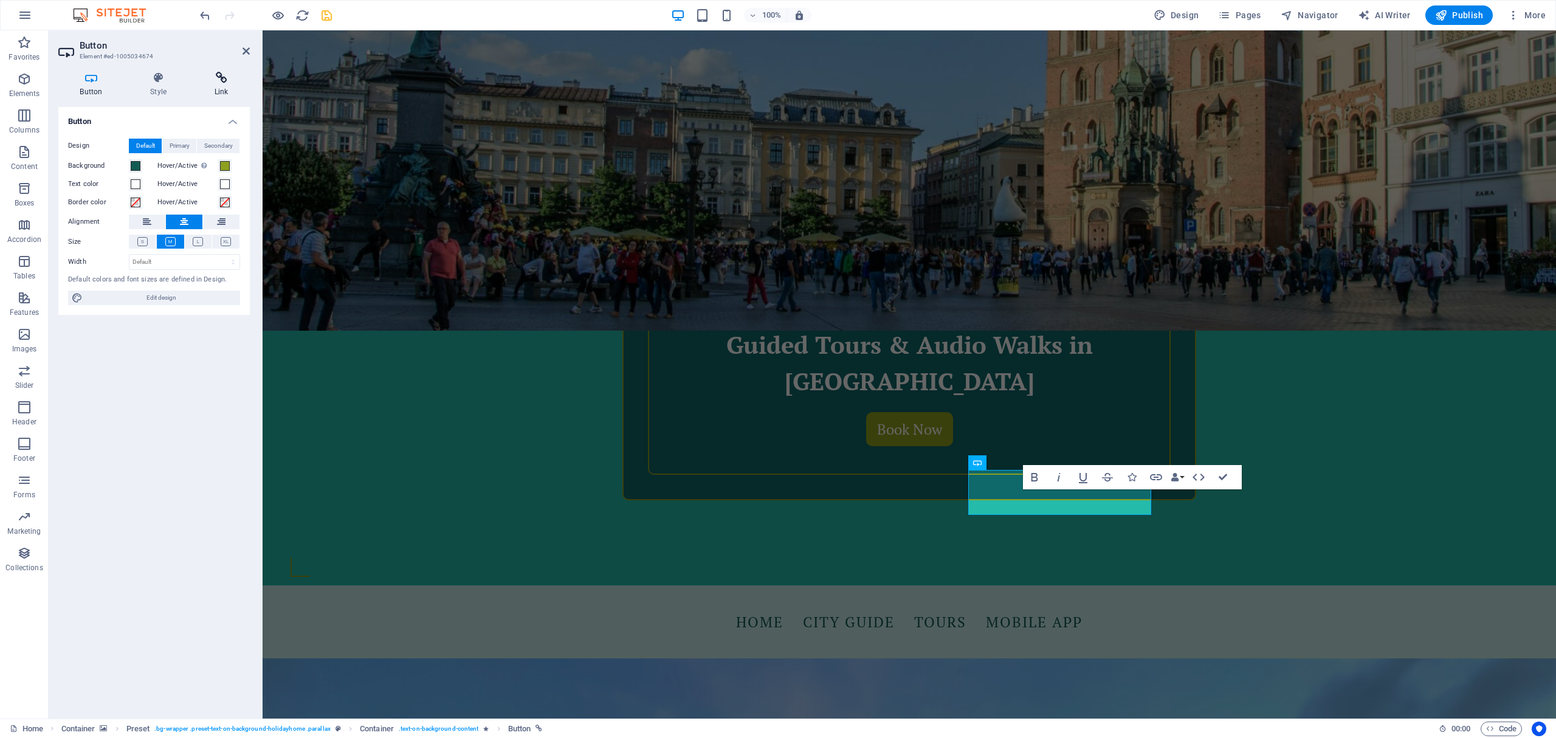
click at [214, 78] on icon at bounding box center [221, 78] width 57 height 12
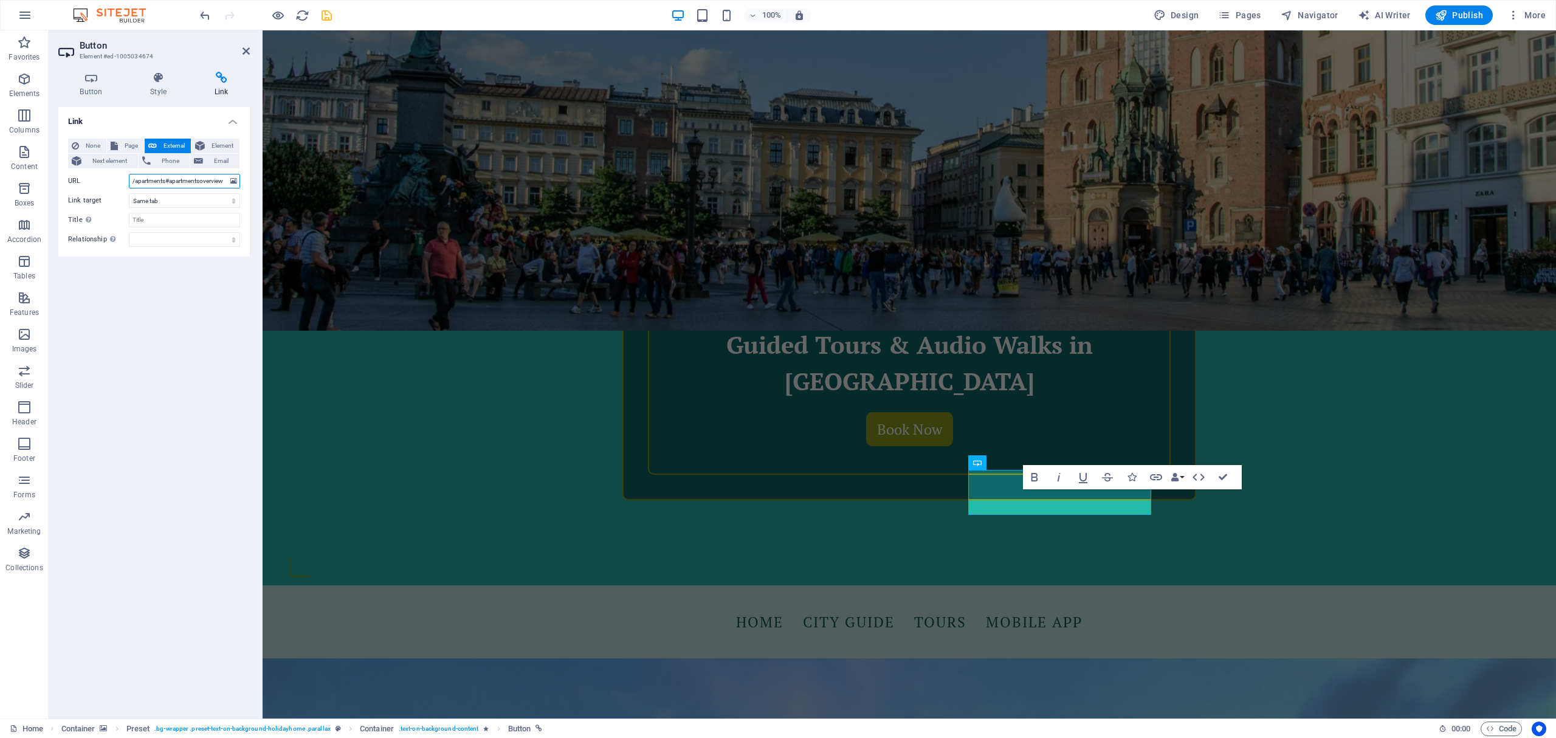
click at [210, 185] on input "/apartments#apartmentsoverview" at bounding box center [184, 181] width 111 height 15
click at [119, 145] on button "Page" at bounding box center [125, 146] width 37 height 15
click at [157, 184] on select "Home Tours City Guide Mobile App Legal Notice Privacy" at bounding box center [184, 181] width 111 height 15
select select "1"
click at [129, 174] on select "Home Tours City Guide Mobile App Legal Notice Privacy" at bounding box center [184, 181] width 111 height 15
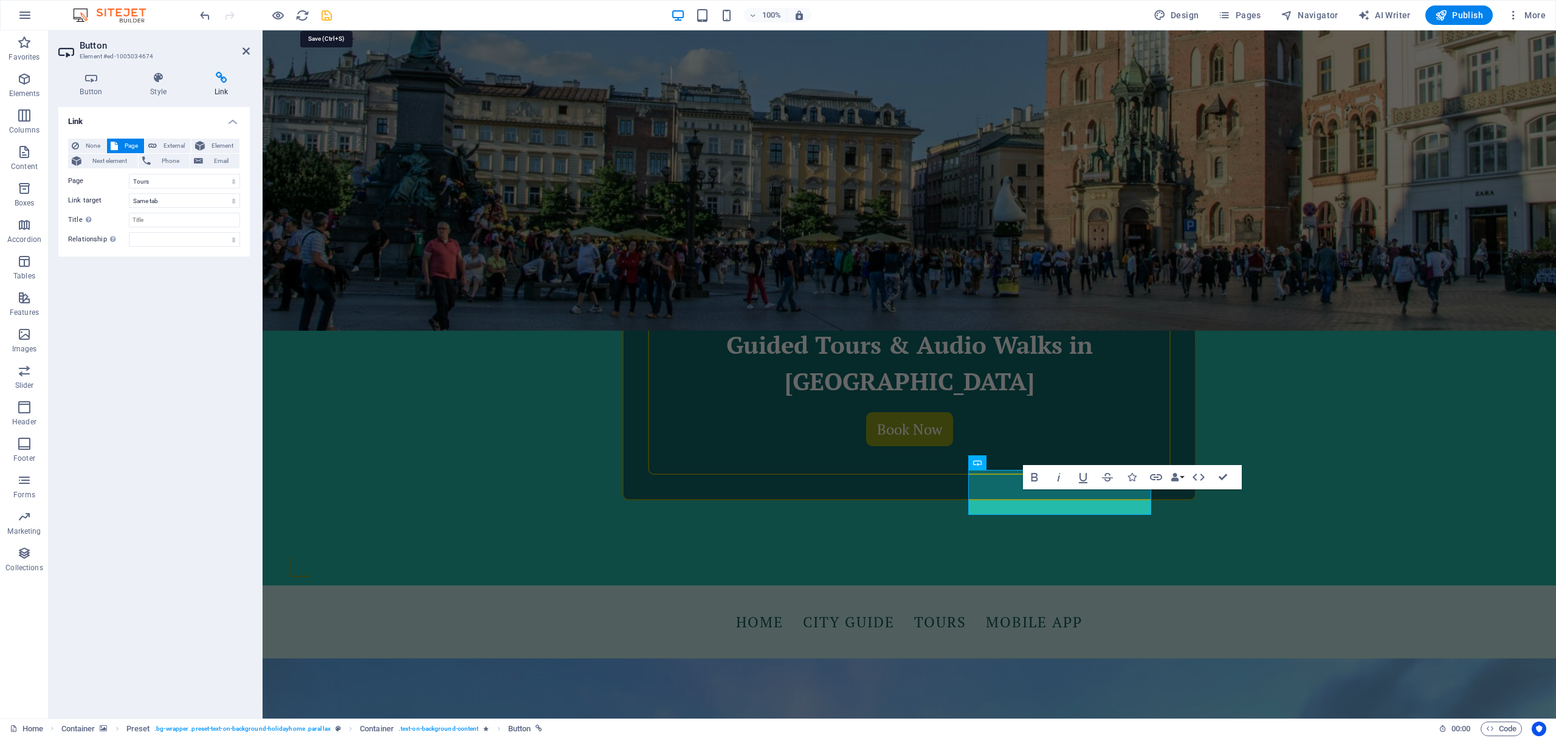
click at [321, 18] on icon "save" at bounding box center [327, 16] width 14 height 14
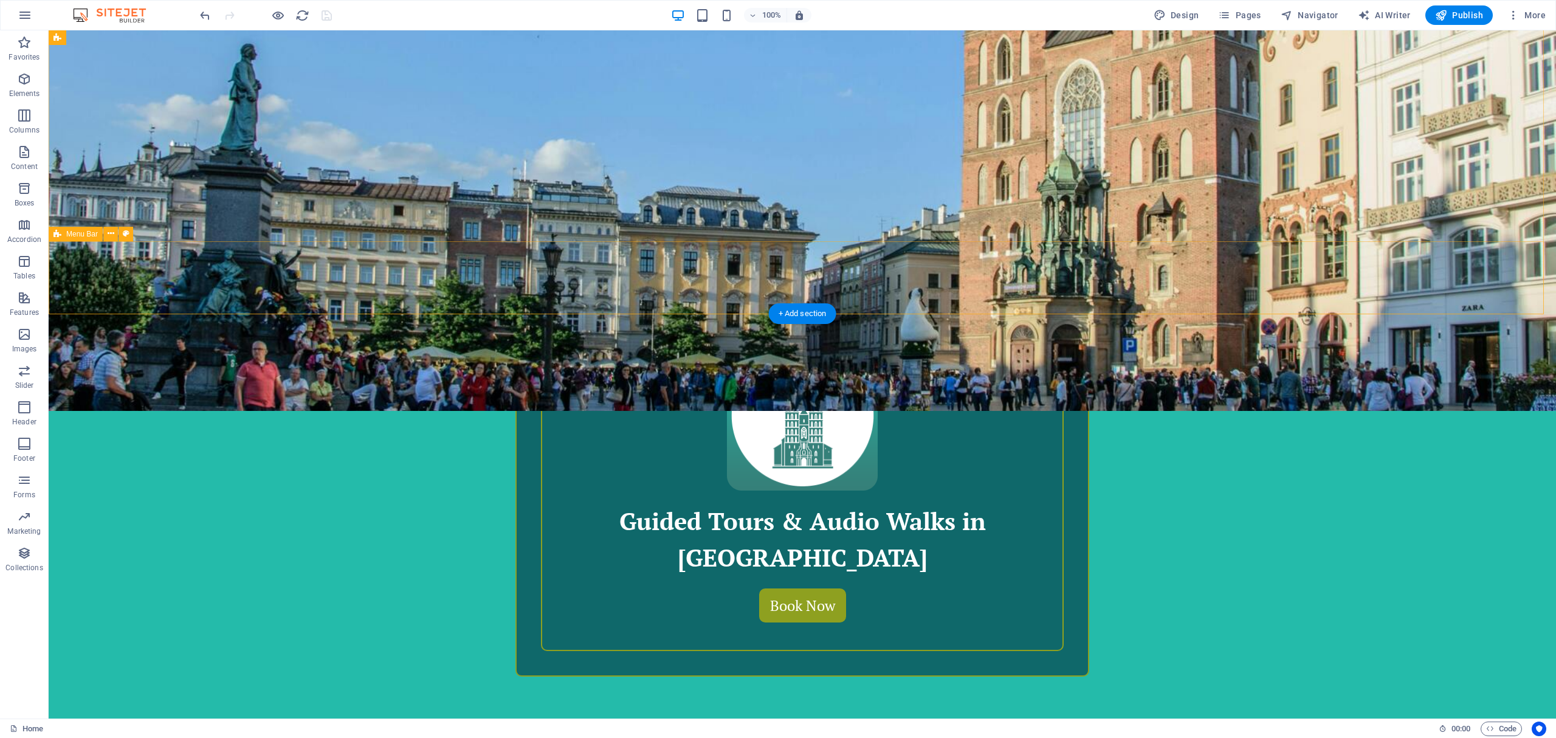
scroll to position [810, 0]
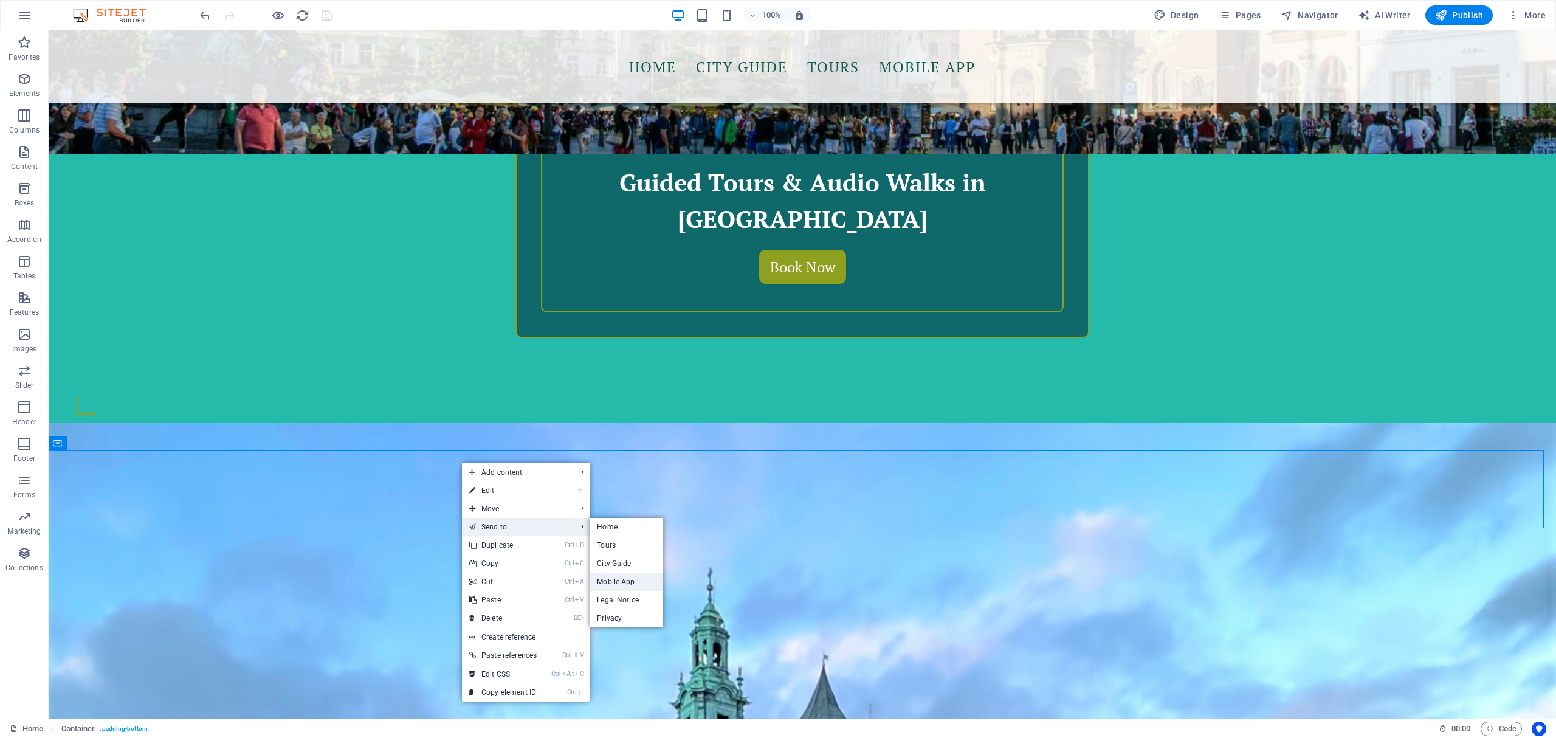
click at [640, 577] on link "Mobile App" at bounding box center [626, 581] width 74 height 18
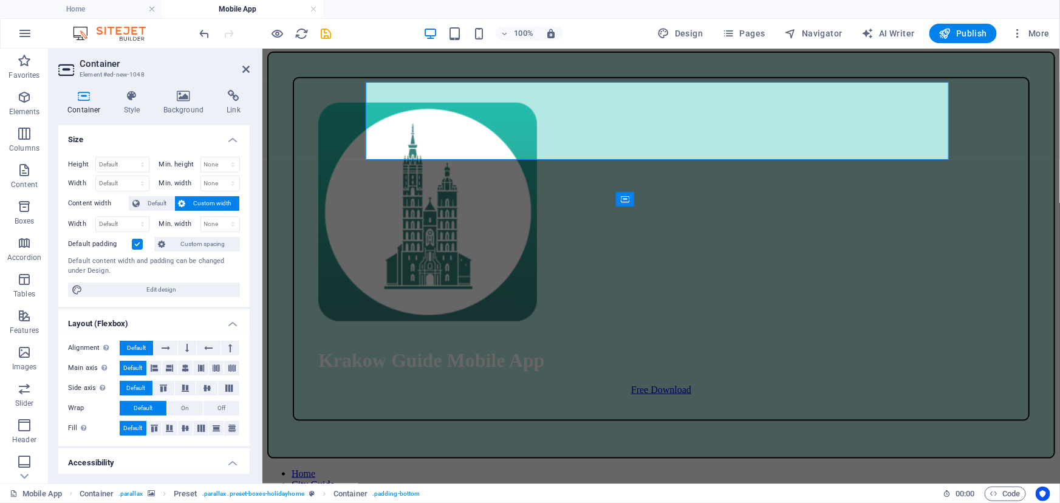
scroll to position [523, 0]
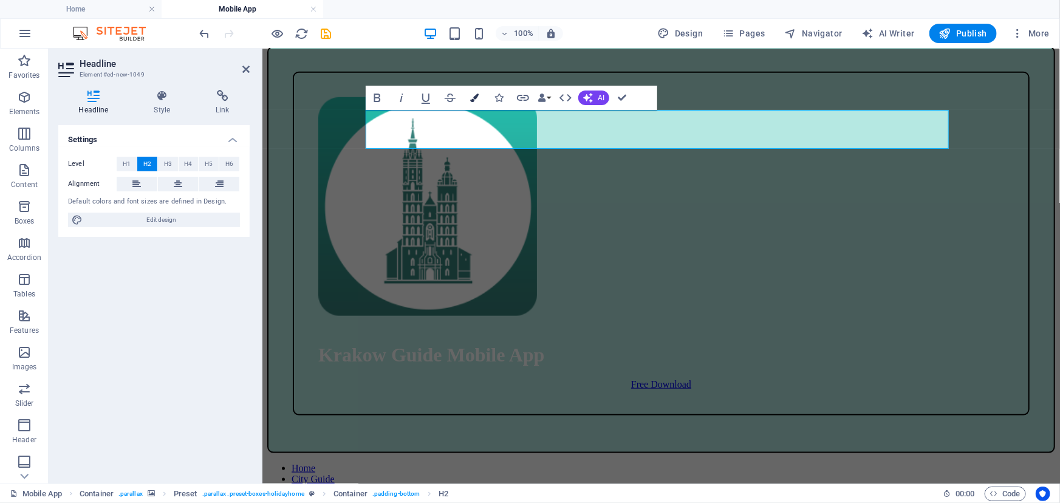
click at [476, 97] on icon "button" at bounding box center [474, 98] width 9 height 9
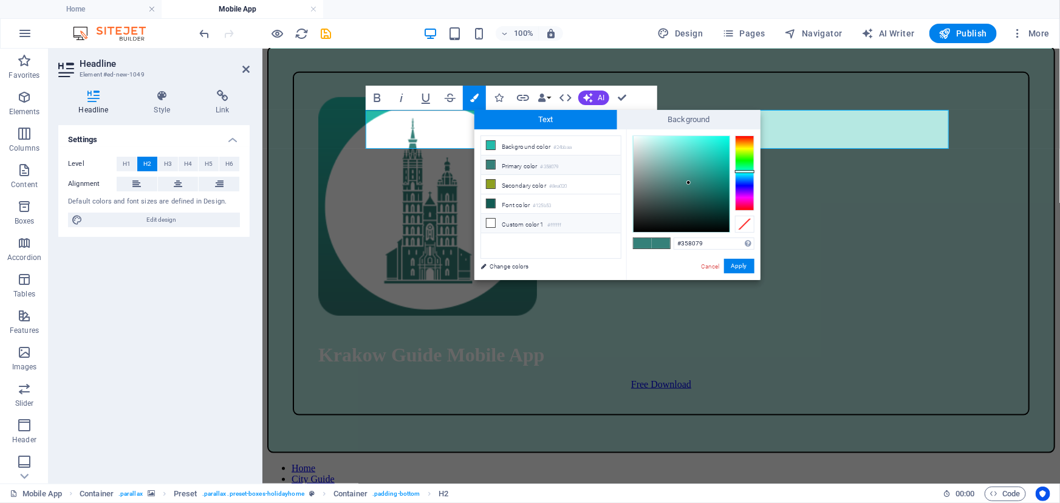
click at [490, 221] on icon at bounding box center [491, 223] width 9 height 9
type input "#ffffff"
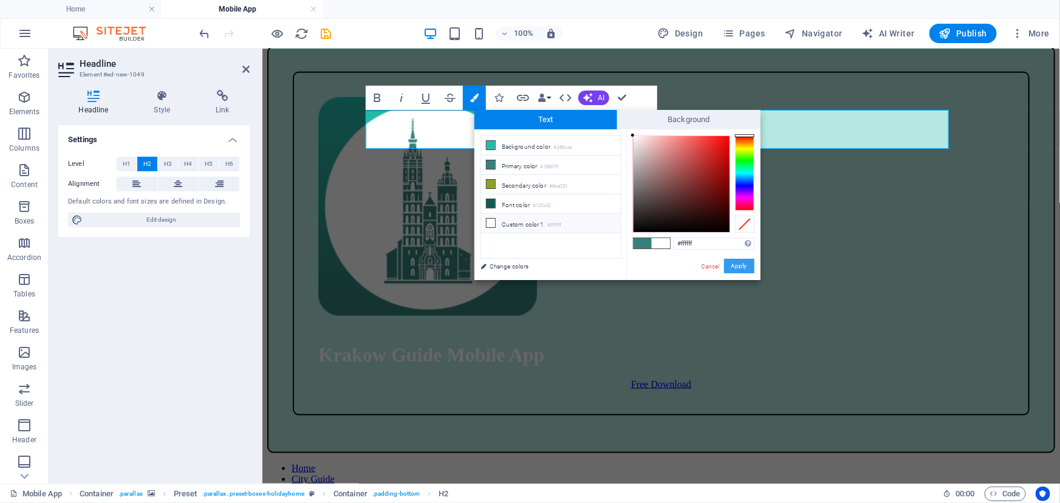
click at [735, 266] on button "Apply" at bounding box center [739, 266] width 30 height 15
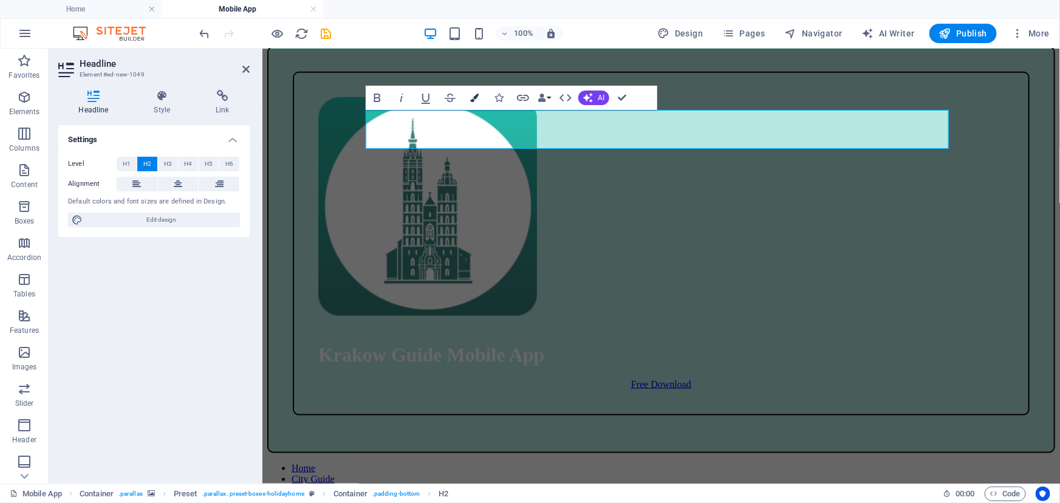
click at [478, 97] on icon "button" at bounding box center [474, 98] width 9 height 9
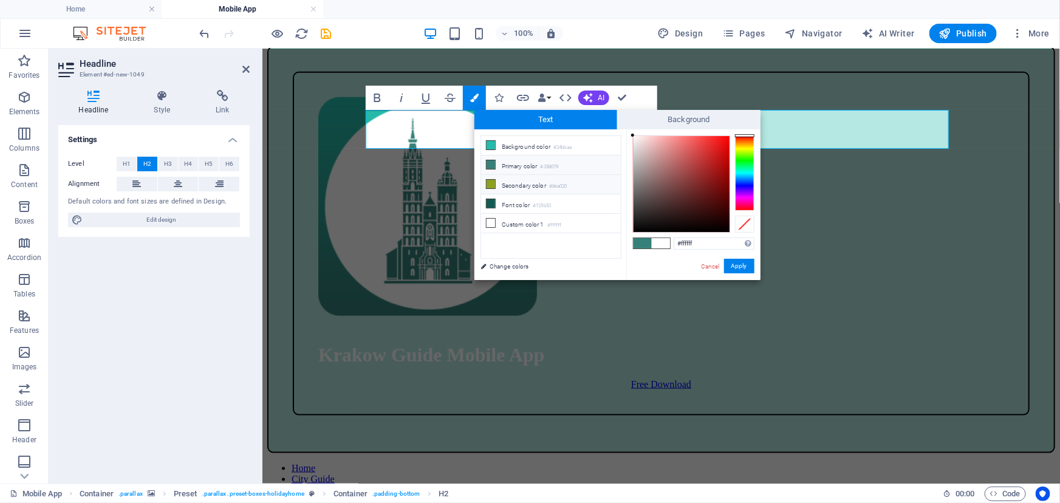
click at [490, 183] on icon at bounding box center [491, 184] width 9 height 9
type input "#8ea020"
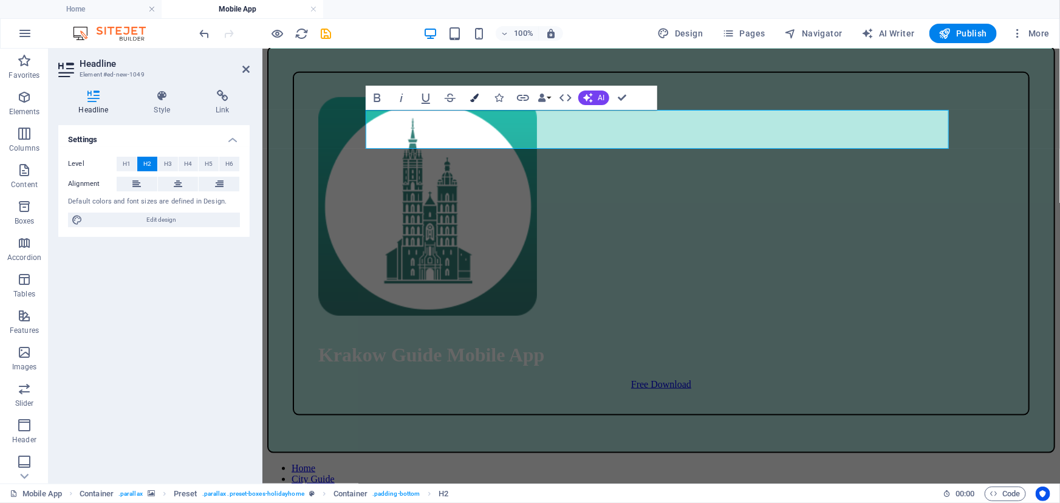
click at [470, 97] on icon "button" at bounding box center [474, 98] width 9 height 9
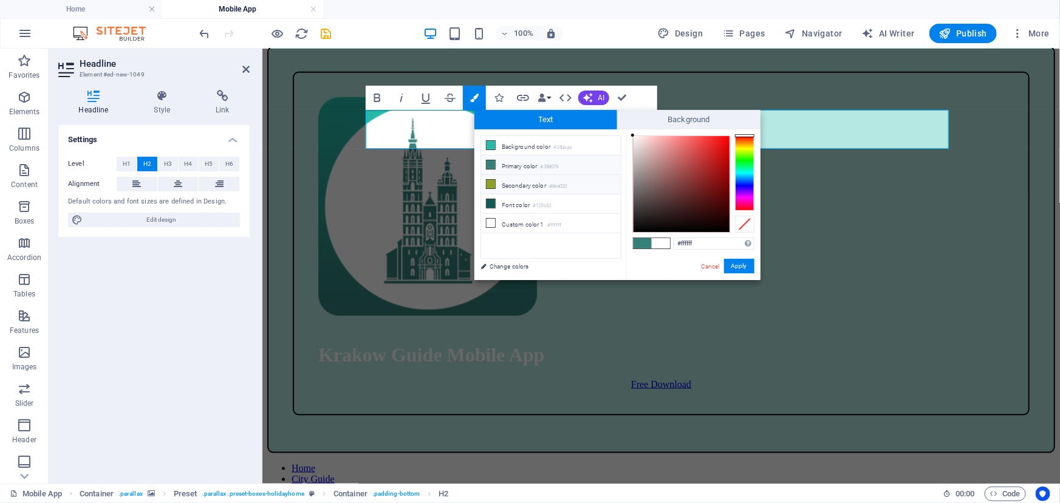
click at [492, 180] on icon at bounding box center [491, 184] width 9 height 9
type input "#8ea020"
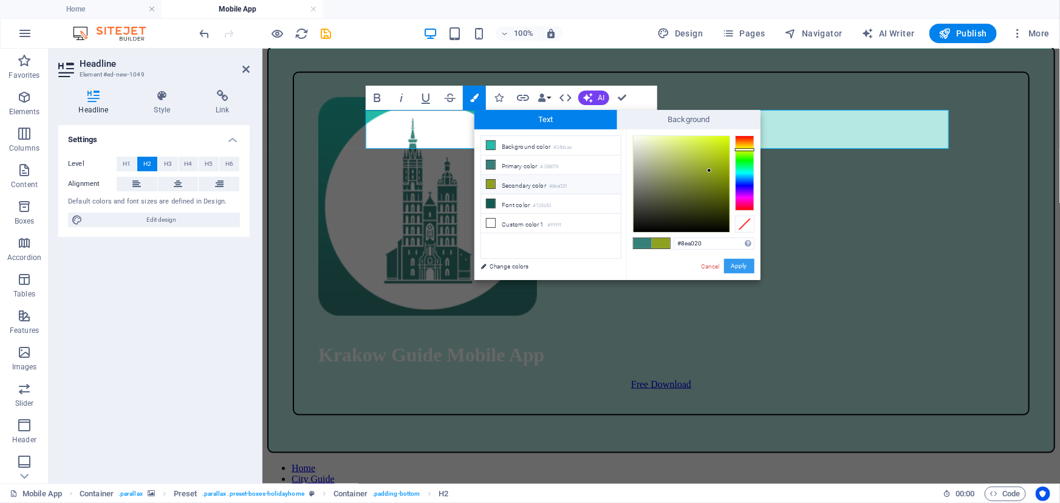
click at [738, 264] on button "Apply" at bounding box center [739, 266] width 30 height 15
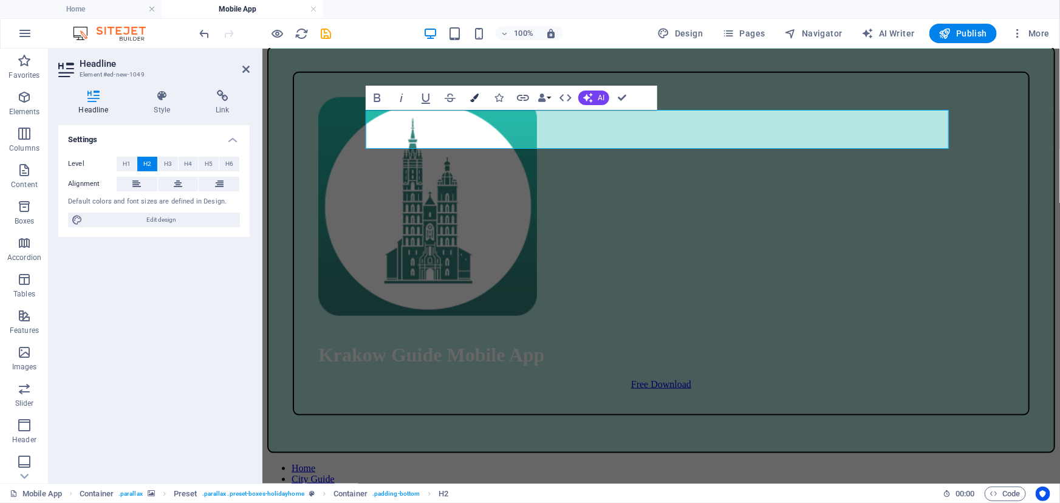
click at [483, 96] on button "Colors" at bounding box center [474, 98] width 23 height 24
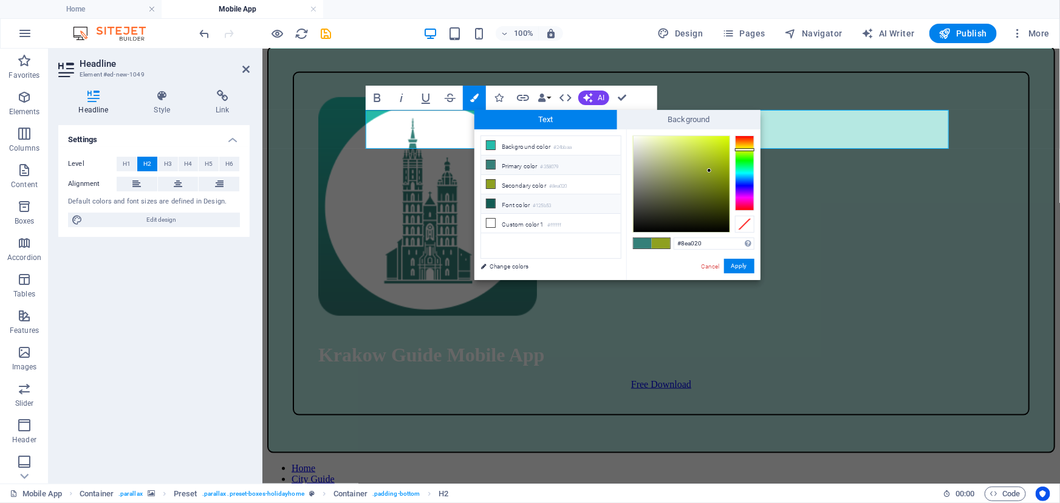
click at [490, 204] on icon at bounding box center [491, 203] width 9 height 9
type input "#125b53"
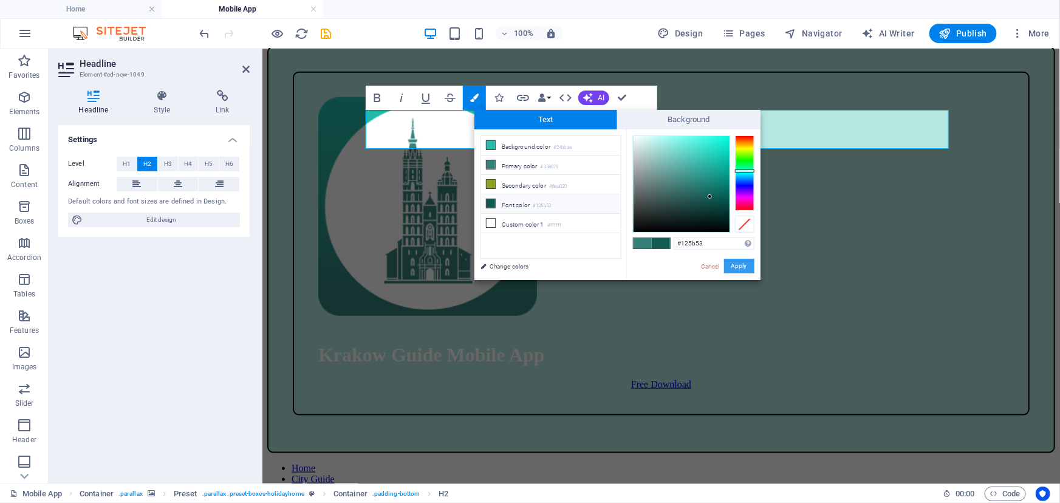
click at [741, 267] on button "Apply" at bounding box center [739, 266] width 30 height 15
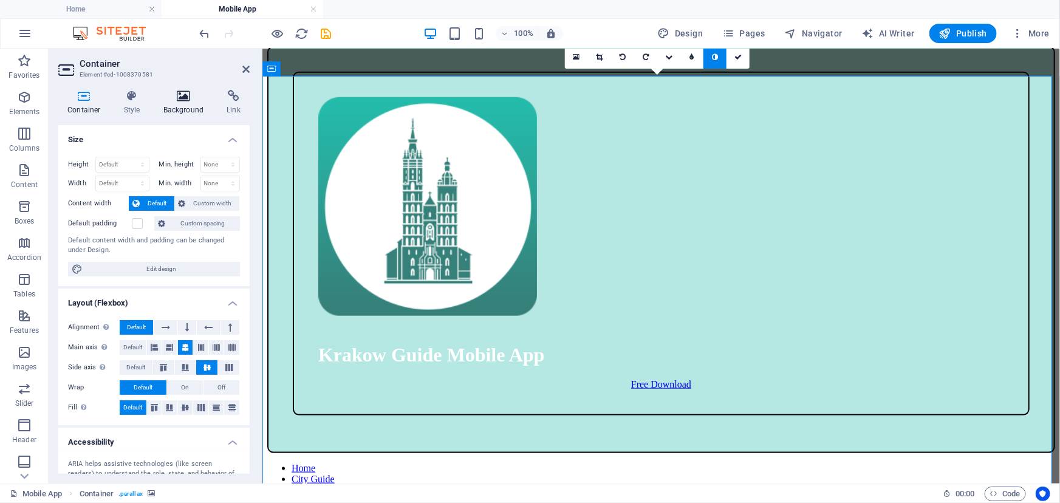
click at [173, 105] on h4 "Background" at bounding box center [186, 103] width 64 height 26
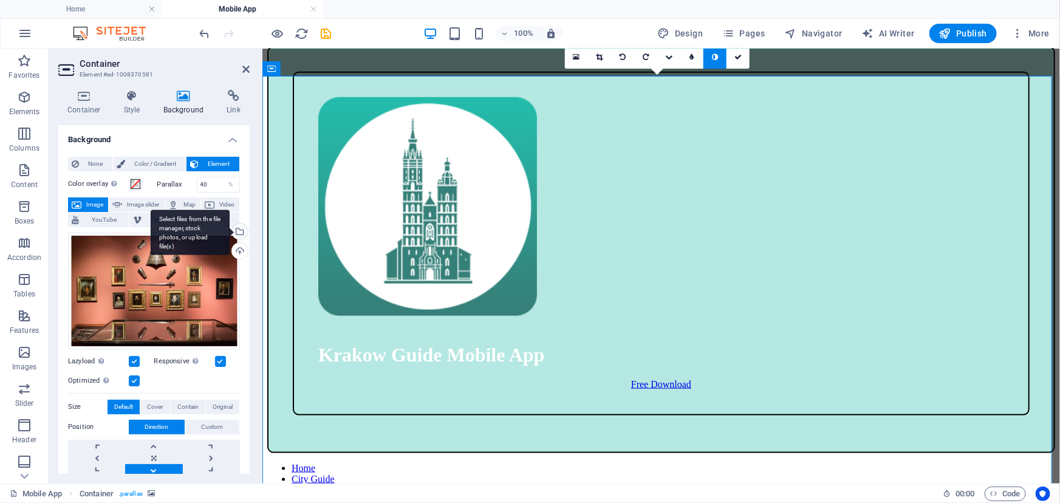
click at [241, 233] on div "Select files from the file manager, stock photos, or upload file(s)" at bounding box center [239, 233] width 18 height 18
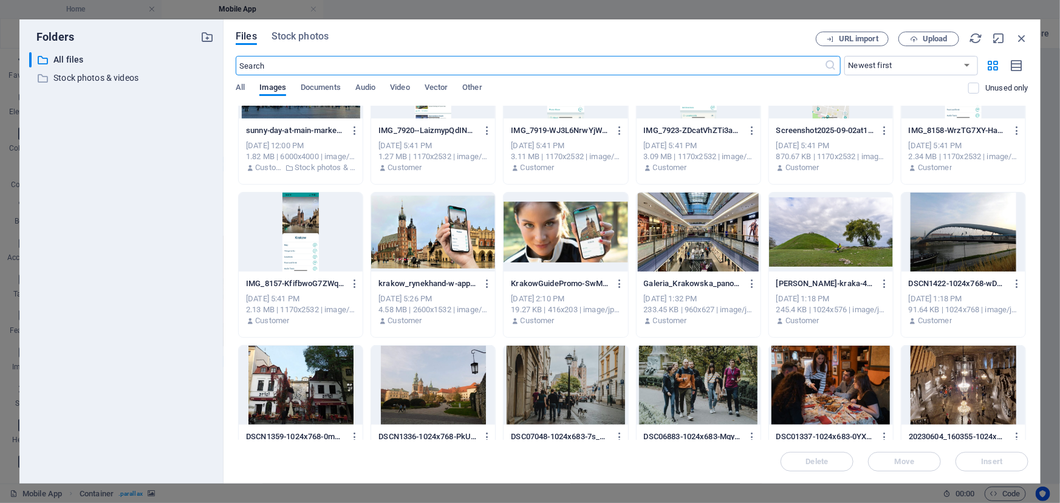
scroll to position [0, 0]
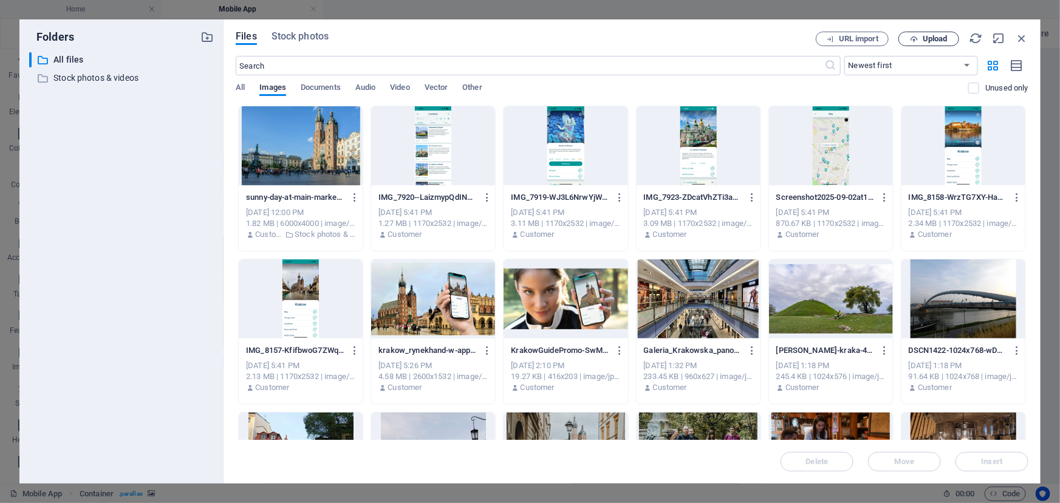
click at [918, 40] on span "Upload" at bounding box center [929, 39] width 50 height 8
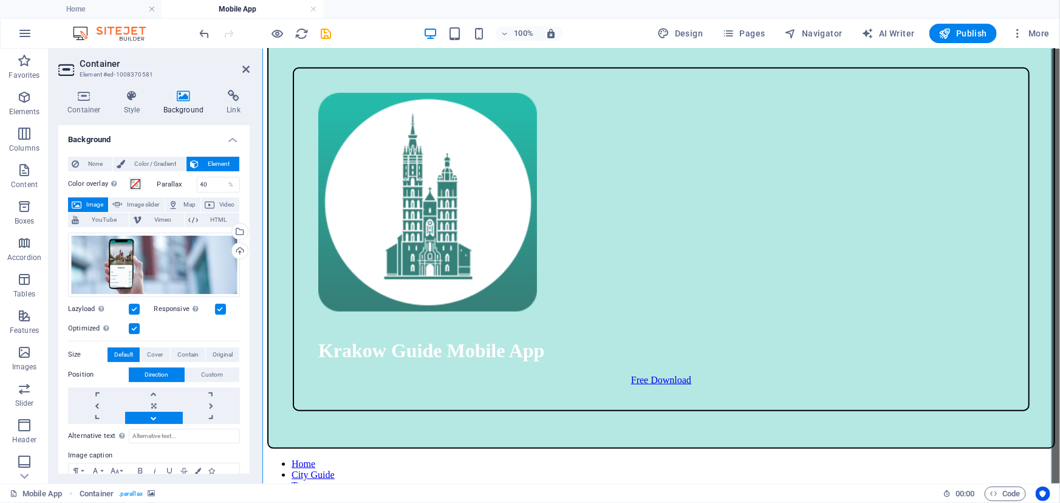
scroll to position [468, 0]
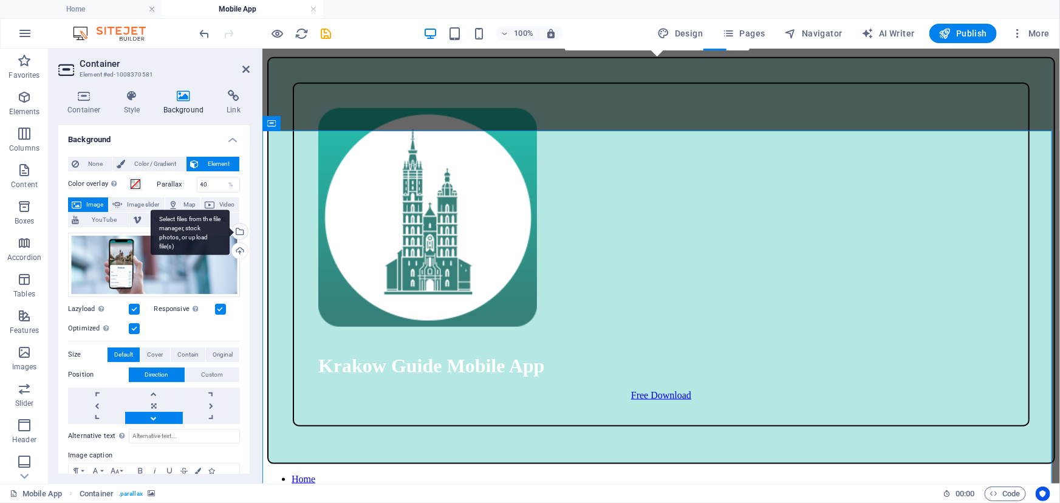
click at [237, 233] on div "Select files from the file manager, stock photos, or upload file(s)" at bounding box center [239, 233] width 18 height 18
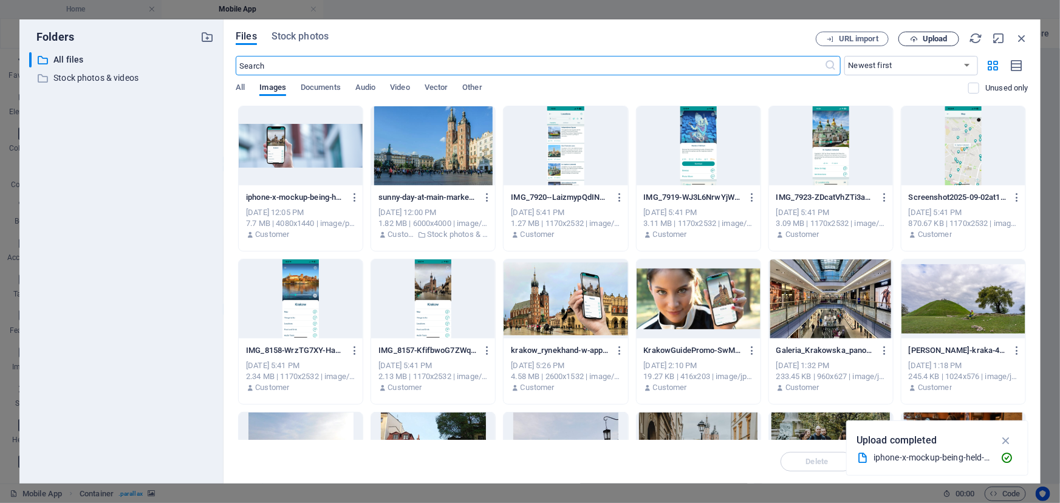
click at [926, 40] on span "Upload" at bounding box center [935, 38] width 25 height 7
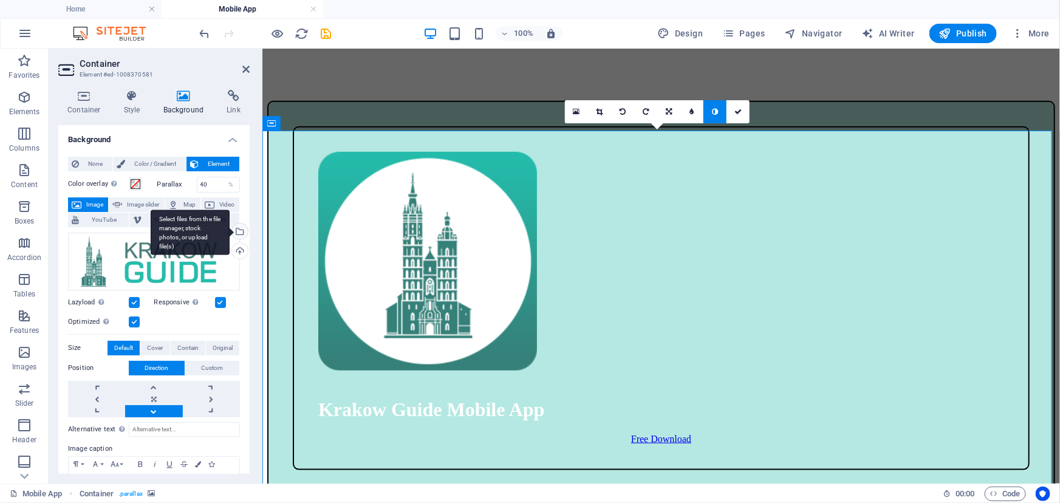
click at [240, 232] on div "Select files from the file manager, stock photos, or upload file(s)" at bounding box center [239, 233] width 18 height 18
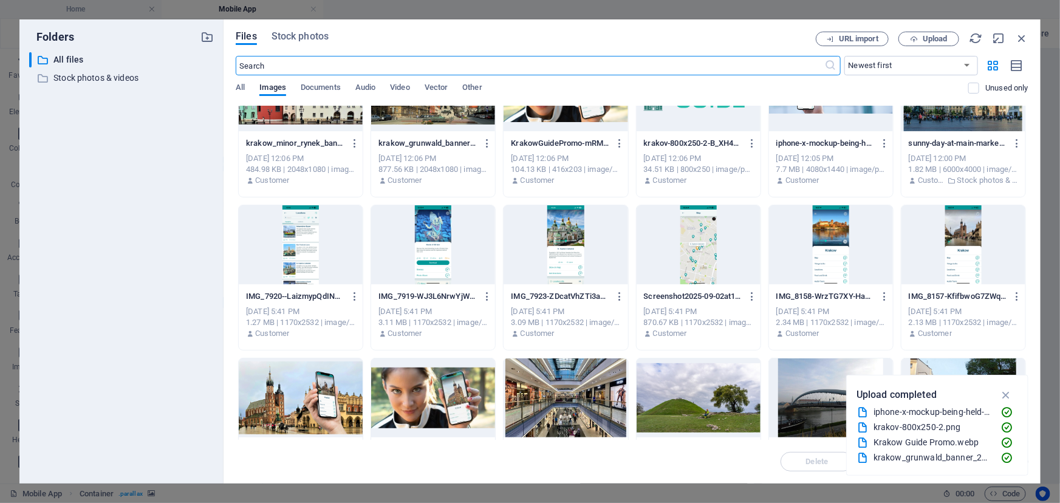
scroll to position [0, 0]
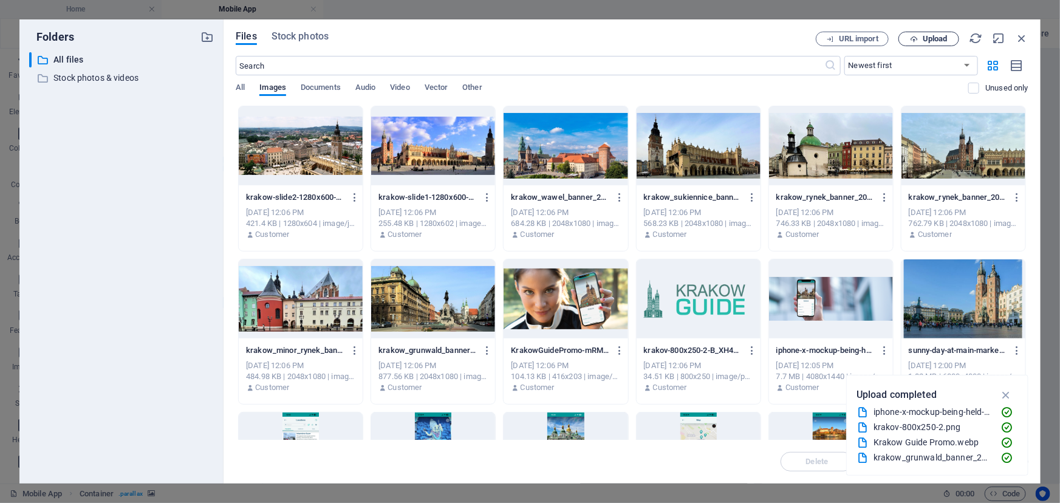
click at [938, 38] on span "Upload" at bounding box center [935, 38] width 25 height 7
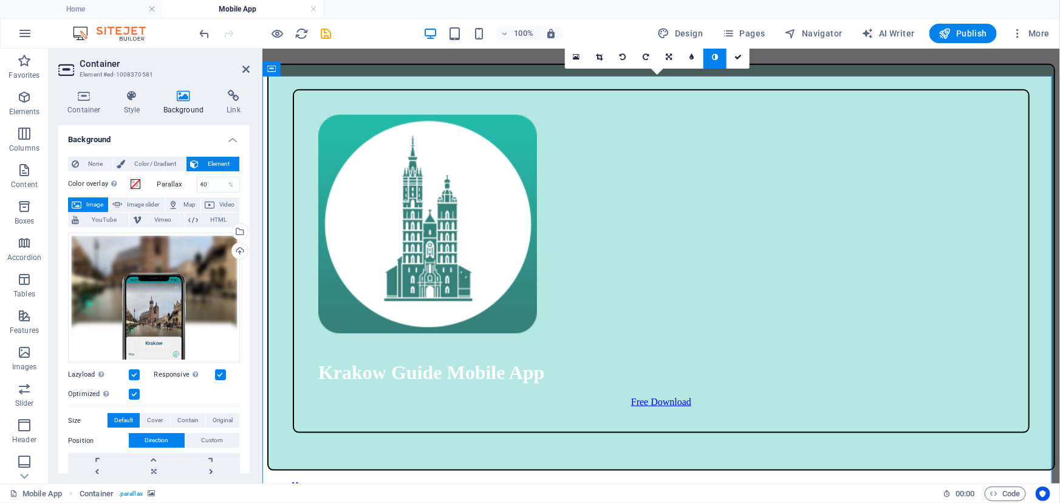
scroll to position [523, 0]
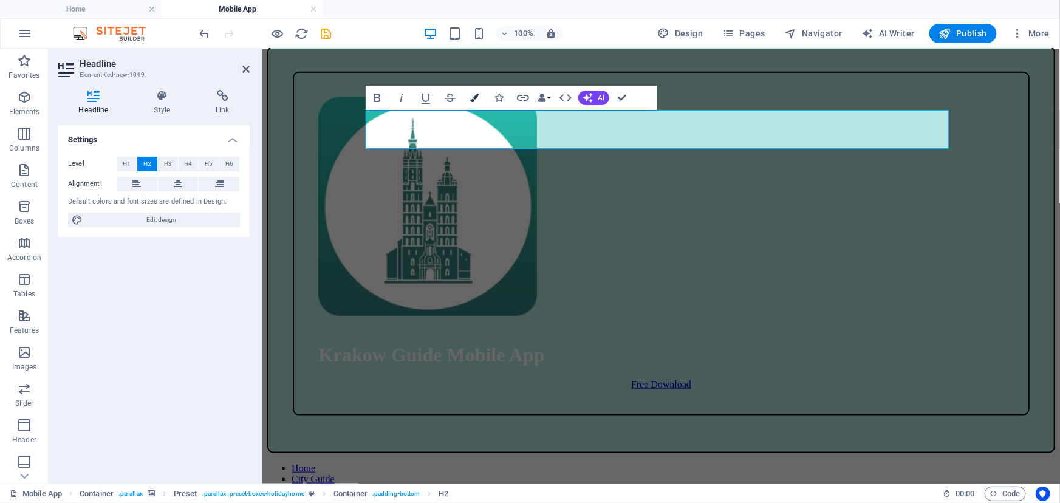
click at [472, 101] on icon "button" at bounding box center [474, 98] width 9 height 9
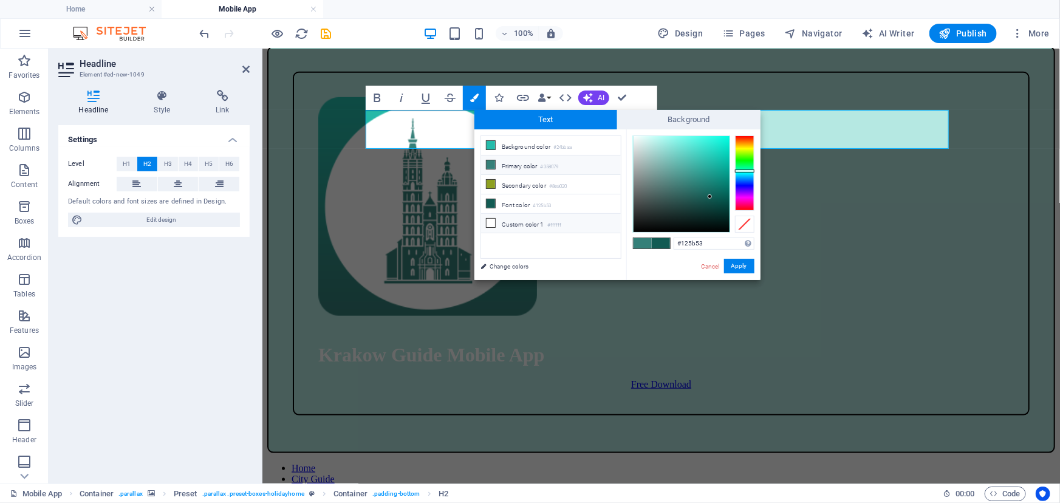
click at [490, 221] on icon at bounding box center [491, 223] width 9 height 9
type input "#ffffff"
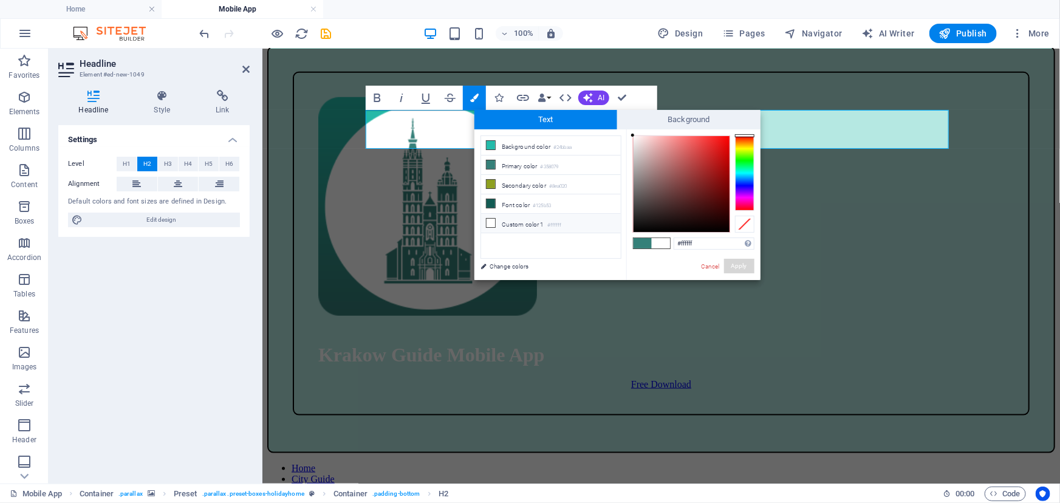
drag, startPoint x: 741, startPoint y: 265, endPoint x: 652, endPoint y: 269, distance: 89.4
click at [652, 269] on div "#ffffff Supported formats #0852ed rgb(8, 82, 237) rgba(8, 82, 237, 90%) hsv(221…" at bounding box center [694, 292] width 134 height 327
click at [682, 116] on span "Background" at bounding box center [688, 119] width 143 height 19
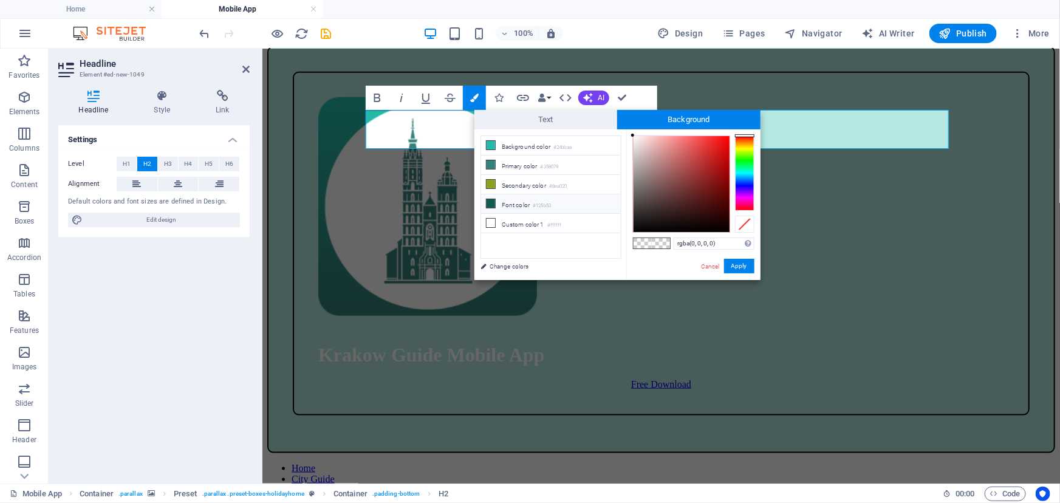
click at [491, 202] on icon at bounding box center [491, 203] width 9 height 9
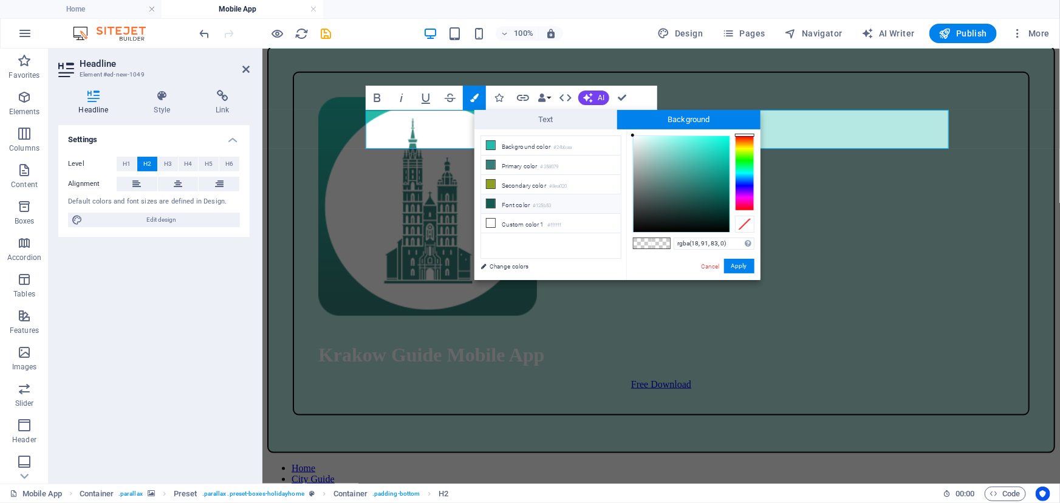
click at [491, 203] on icon at bounding box center [491, 203] width 9 height 9
drag, startPoint x: 662, startPoint y: 243, endPoint x: 645, endPoint y: 243, distance: 17.6
click at [645, 243] on div at bounding box center [652, 243] width 36 height 10
click at [650, 242] on span at bounding box center [643, 243] width 18 height 10
type input "rgba(0, 0, 0, 0)"
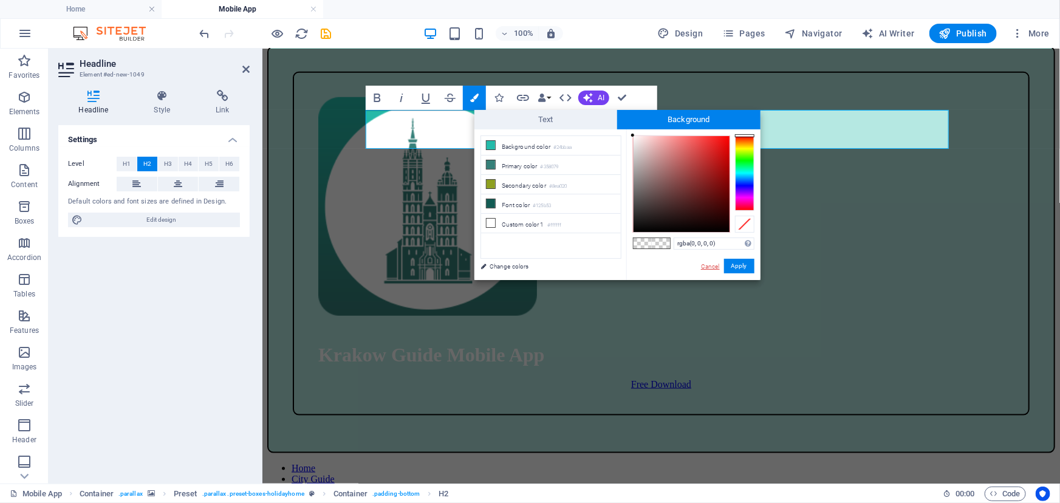
click at [705, 263] on link "Cancel" at bounding box center [710, 266] width 21 height 9
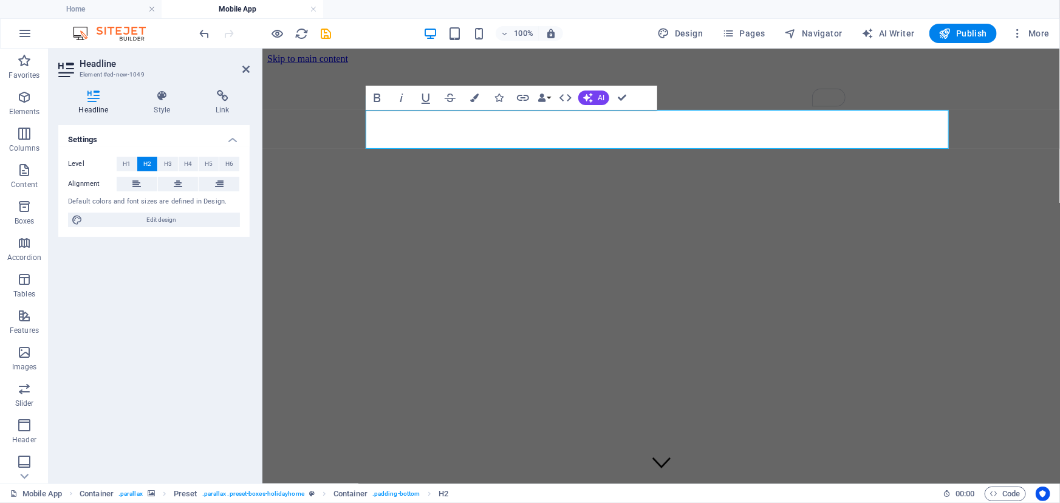
scroll to position [523, 0]
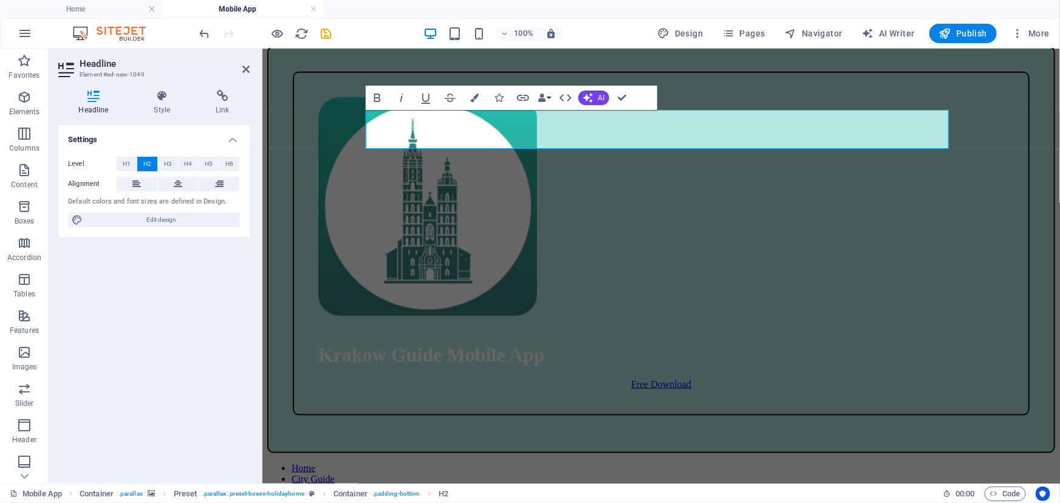
click at [473, 100] on icon "button" at bounding box center [474, 98] width 9 height 9
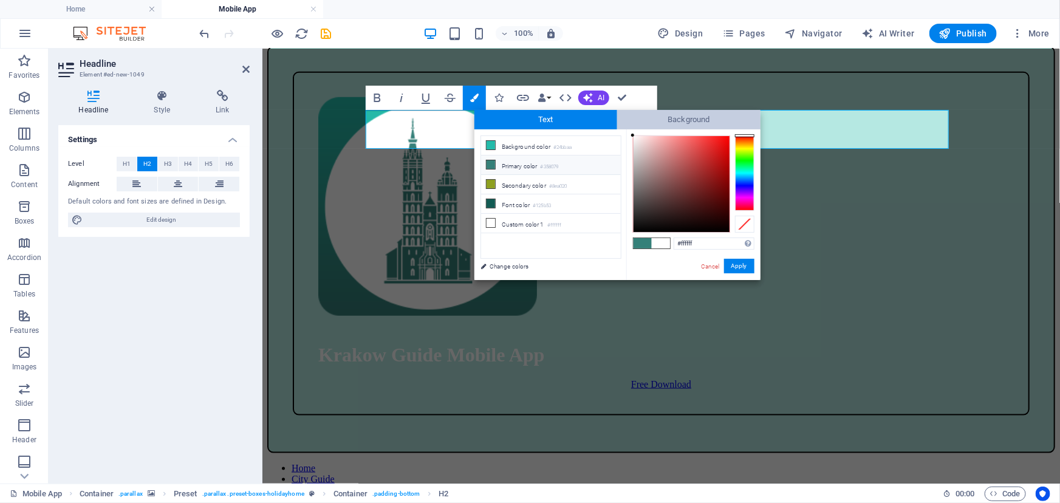
click at [664, 114] on span "Background" at bounding box center [688, 119] width 143 height 19
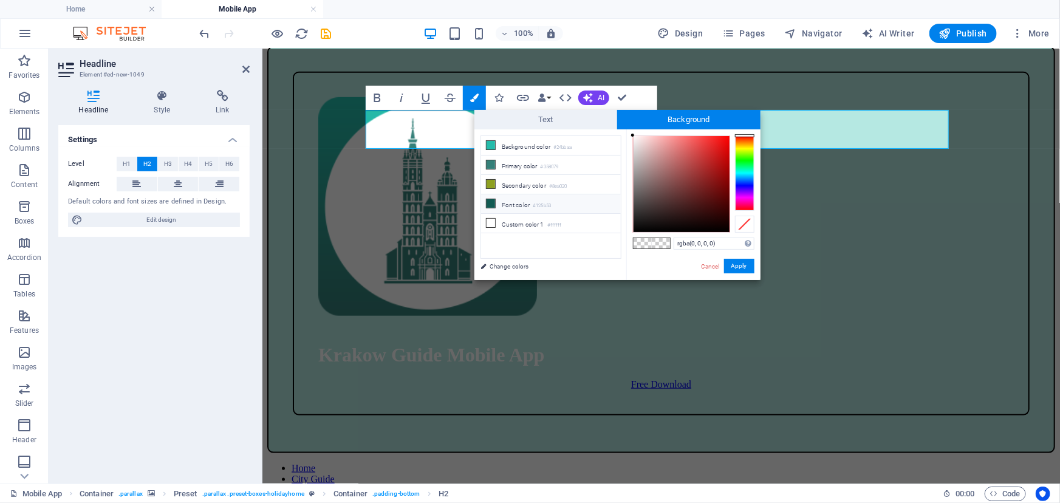
click at [490, 202] on icon at bounding box center [491, 203] width 9 height 9
type input "rgba(18, 91, 83, 0)"
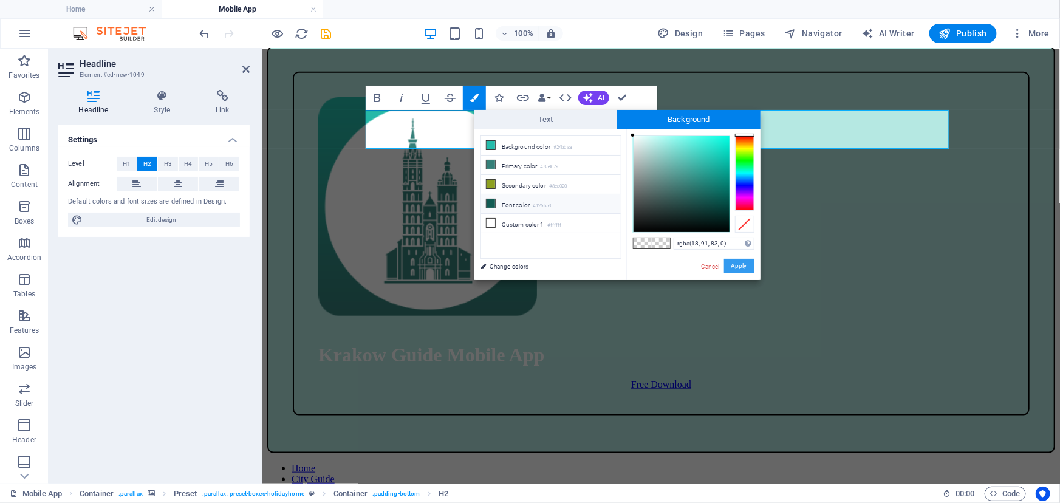
click at [740, 263] on button "Apply" at bounding box center [739, 266] width 30 height 15
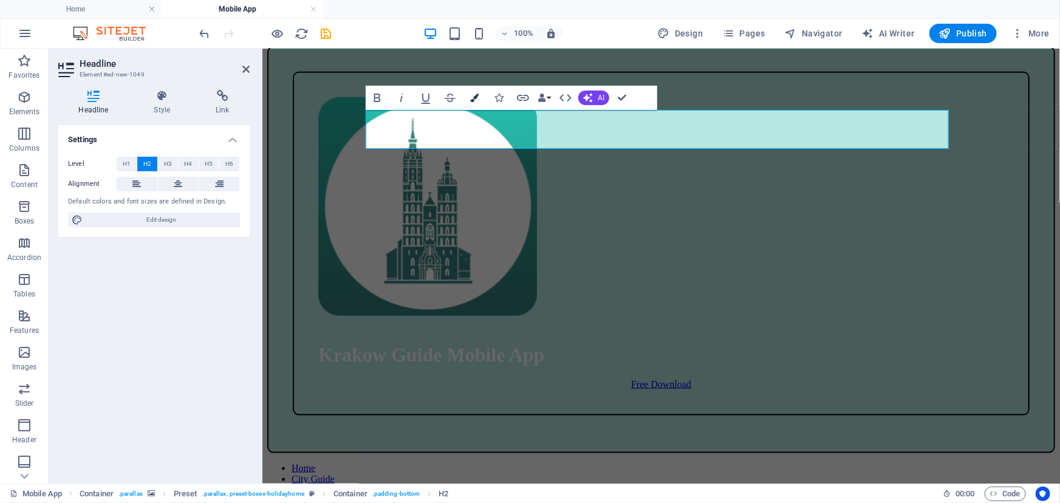
click at [474, 101] on icon "button" at bounding box center [474, 98] width 9 height 9
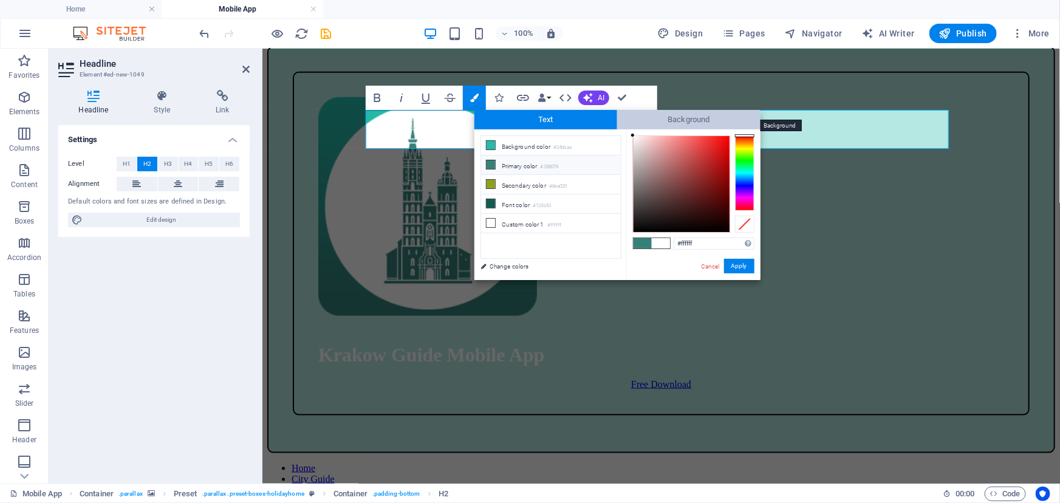
click at [663, 120] on span "Background" at bounding box center [688, 119] width 143 height 19
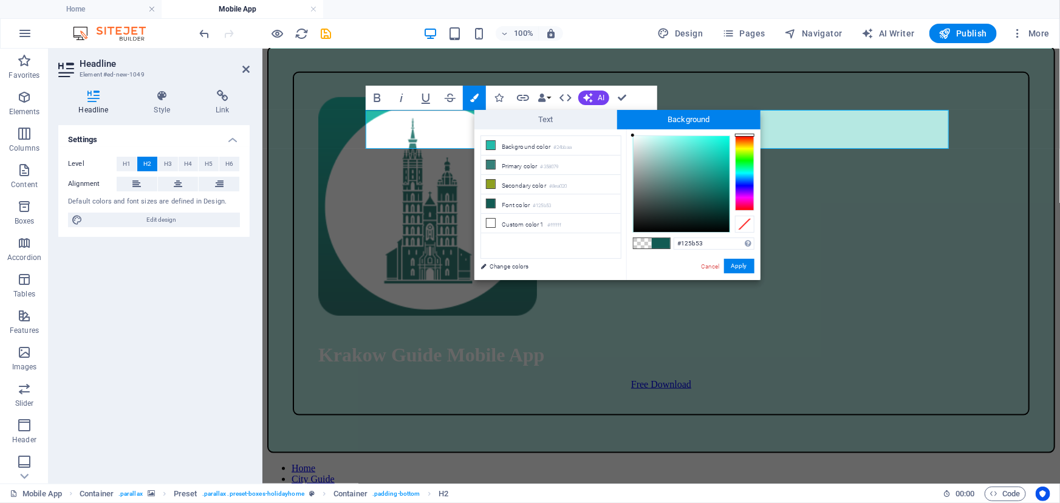
click at [636, 248] on span at bounding box center [643, 243] width 18 height 10
type input "rgba(0, 0, 0, 0)"
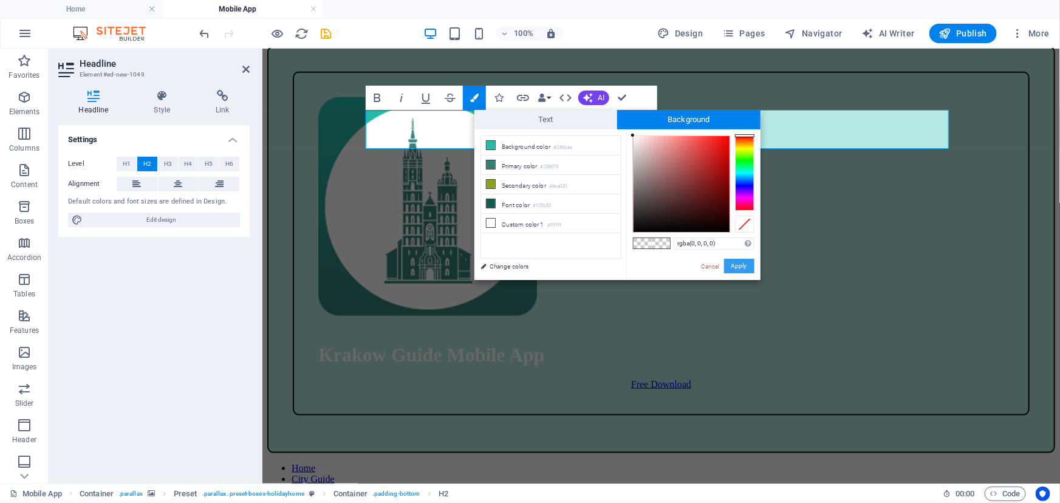
click at [737, 266] on button "Apply" at bounding box center [739, 266] width 30 height 15
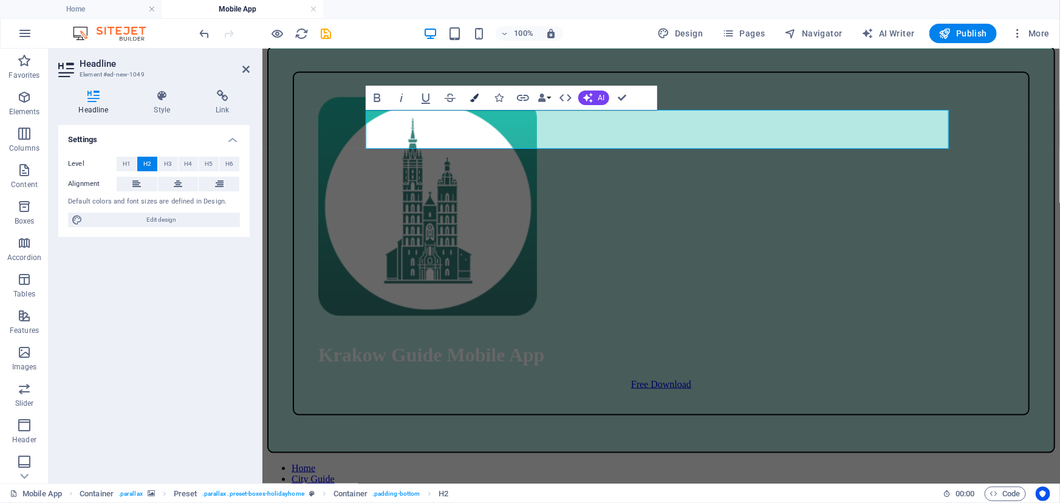
click at [474, 98] on icon "button" at bounding box center [474, 98] width 9 height 9
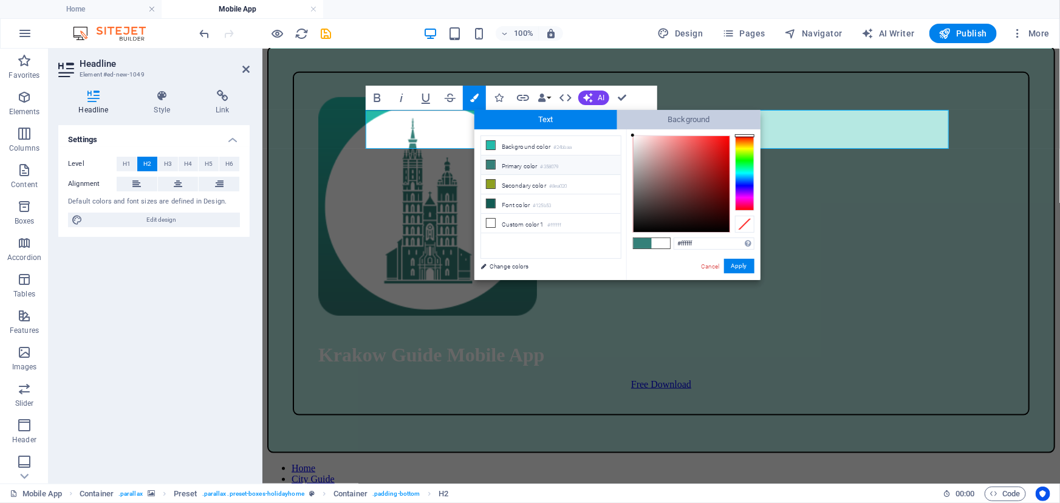
click at [684, 117] on span "Background" at bounding box center [688, 119] width 143 height 19
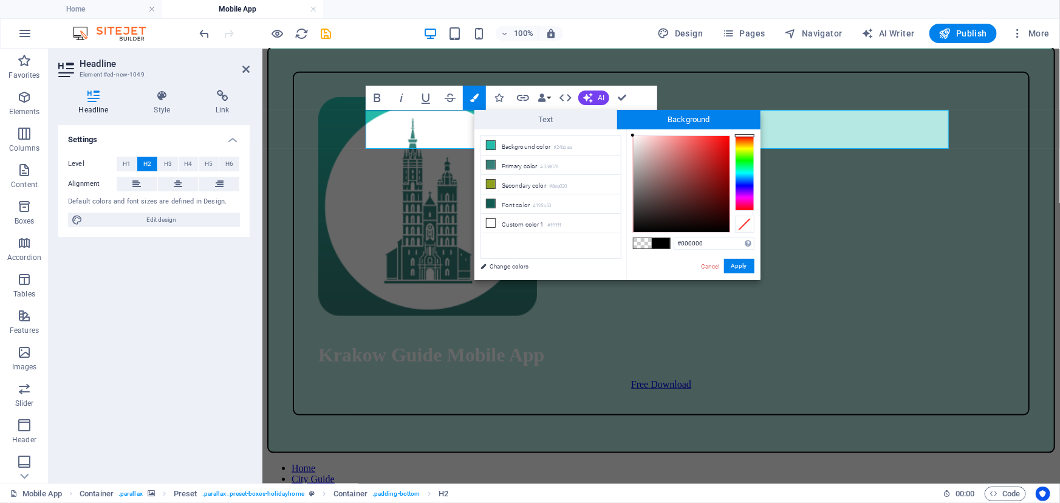
click at [636, 244] on span at bounding box center [643, 243] width 18 height 10
click at [638, 244] on span at bounding box center [643, 243] width 18 height 10
click at [642, 244] on span at bounding box center [643, 243] width 18 height 10
click at [712, 265] on link "Cancel" at bounding box center [710, 266] width 21 height 9
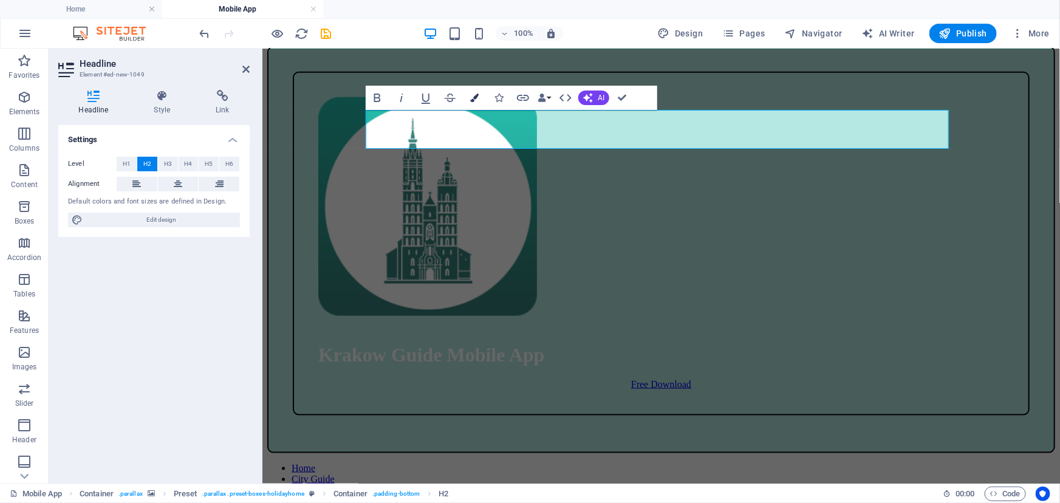
click at [476, 95] on icon "button" at bounding box center [474, 98] width 9 height 9
type input "#000000"
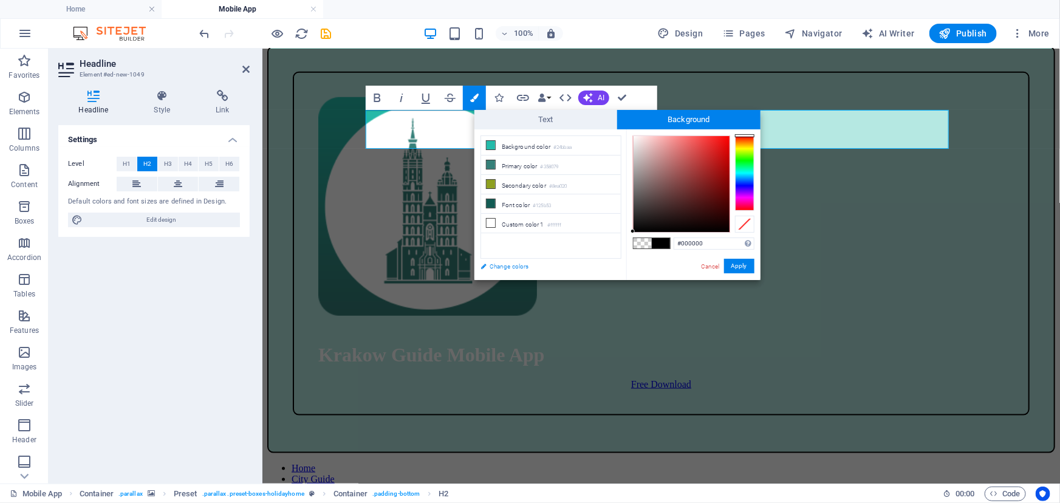
click at [510, 265] on link "Change colors" at bounding box center [545, 266] width 141 height 15
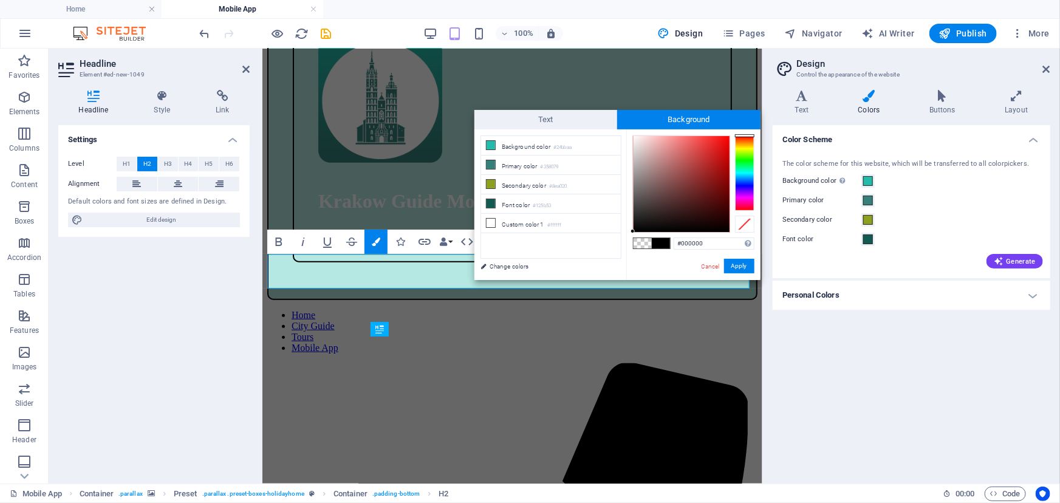
scroll to position [272, 0]
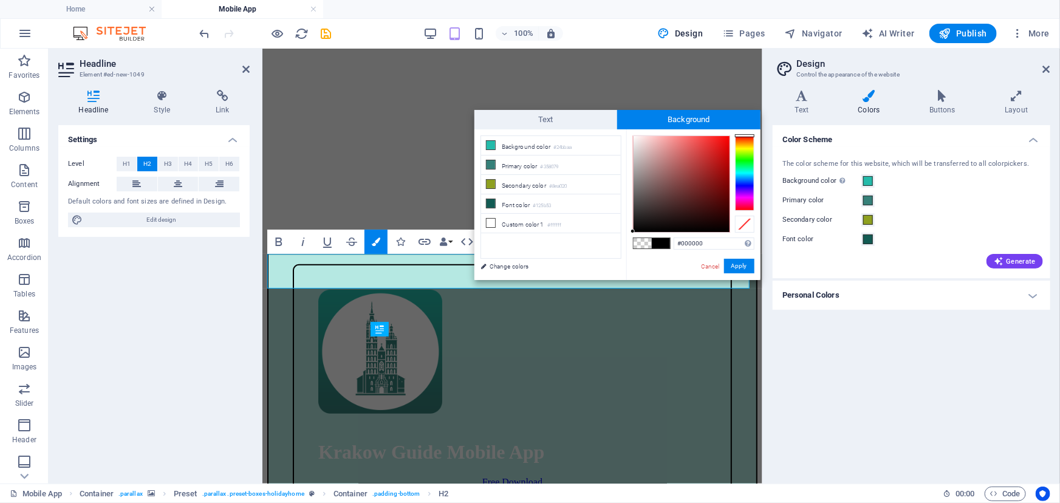
click at [871, 100] on icon at bounding box center [869, 96] width 66 height 12
click at [1036, 295] on h4 "Personal Colors" at bounding box center [912, 295] width 278 height 29
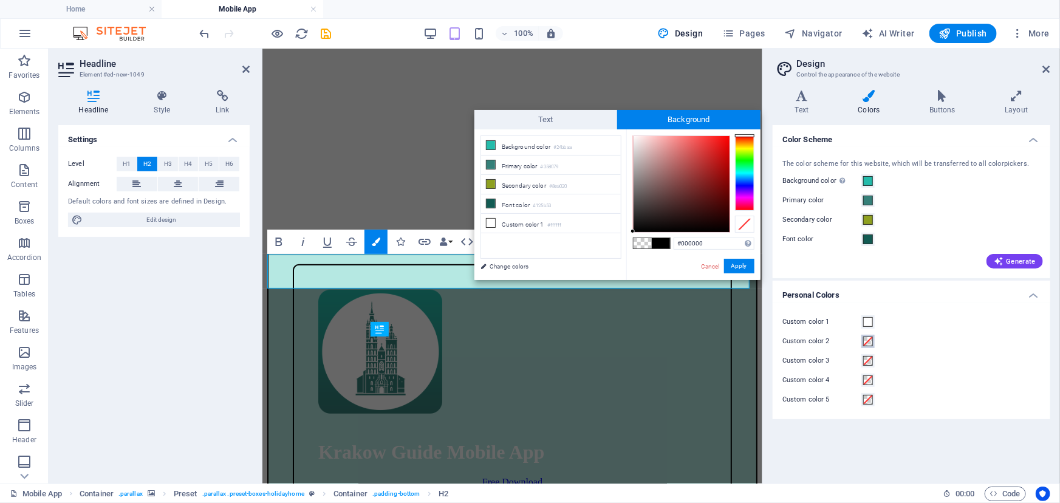
click at [867, 342] on span at bounding box center [869, 342] width 10 height 10
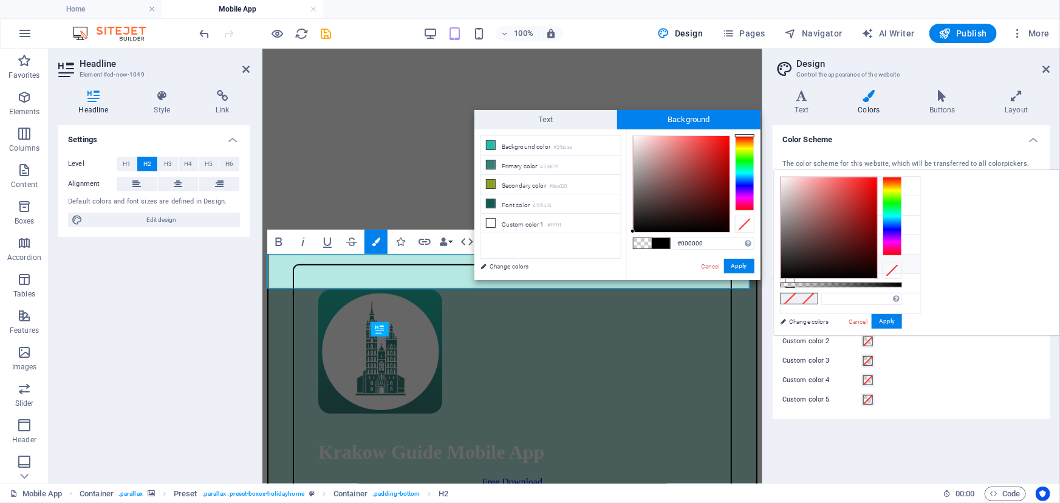
click at [792, 267] on li "Transparent rgba(0,0,0,.0)" at bounding box center [851, 264] width 140 height 19
type input "rgba(0, 0, 0, 0)"
click at [789, 261] on icon at bounding box center [790, 263] width 9 height 9
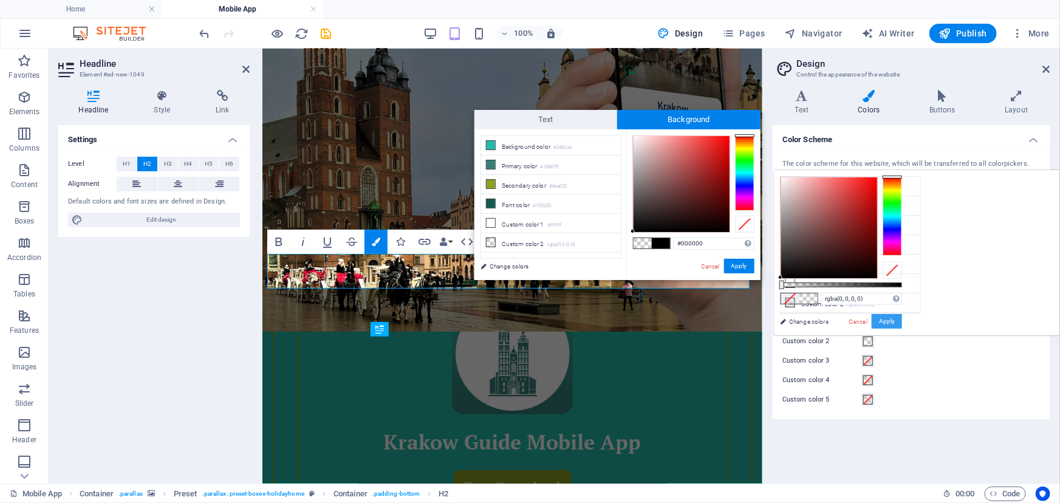
click at [902, 317] on button "Apply" at bounding box center [887, 321] width 30 height 15
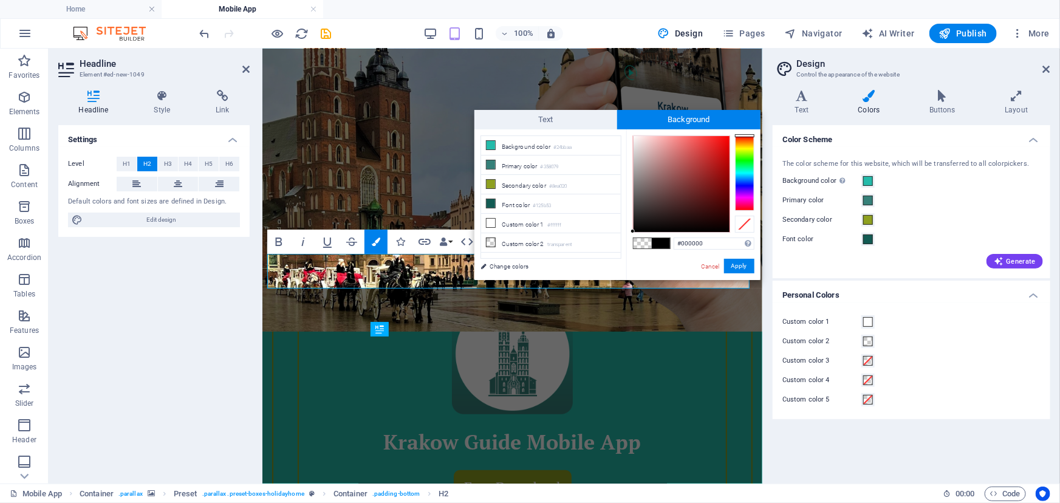
click at [808, 361] on label "Custom color 3" at bounding box center [822, 361] width 79 height 15
click at [862, 361] on button "Custom color 3" at bounding box center [868, 360] width 13 height 13
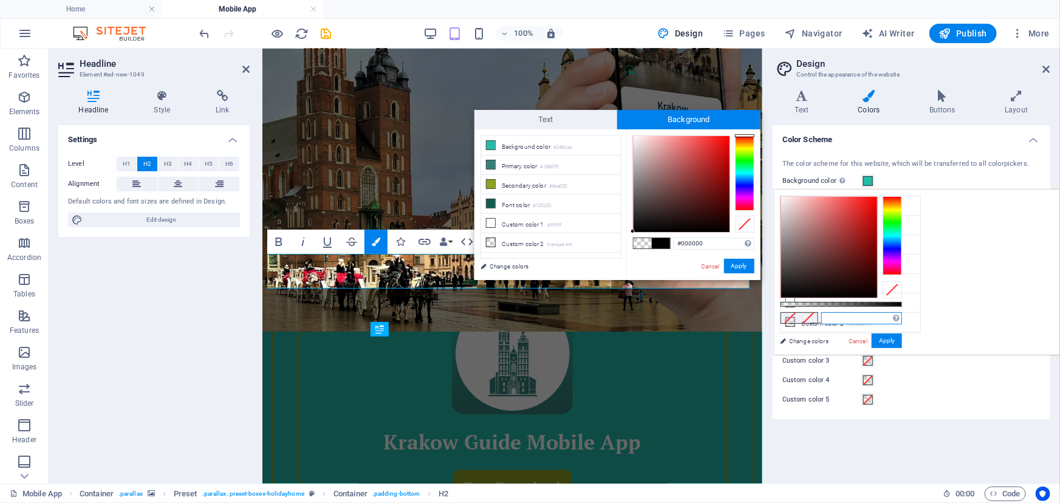
click at [902, 320] on input "text" at bounding box center [862, 318] width 81 height 12
paste input "#47788C"
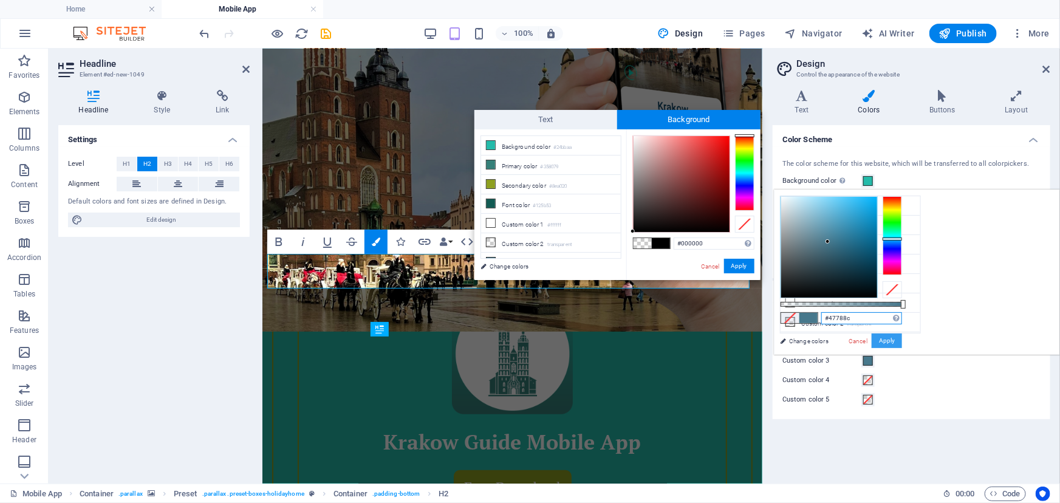
type input "#47788c"
click at [902, 340] on button "Apply" at bounding box center [887, 341] width 30 height 15
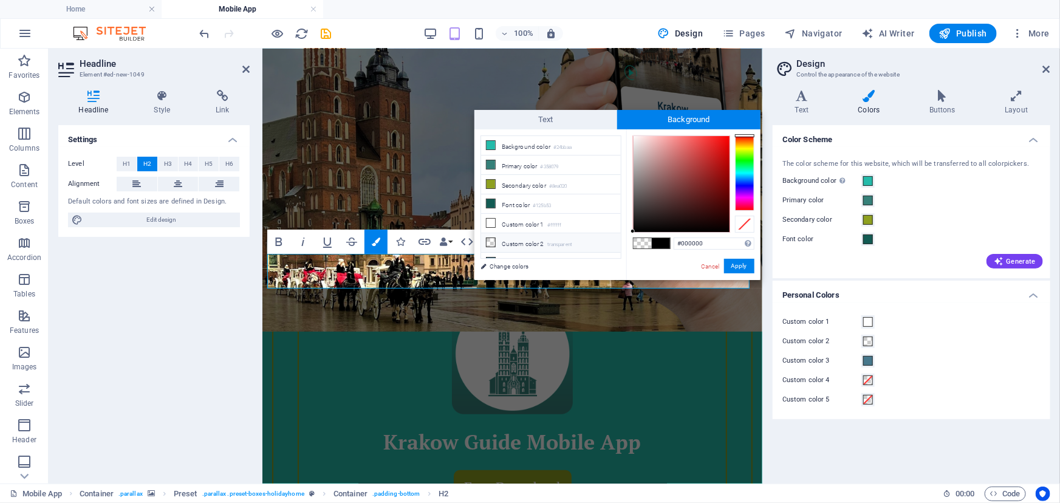
click at [490, 240] on icon at bounding box center [491, 242] width 9 height 9
type input "rgba(0, 0, 0, 0)"
click at [734, 266] on button "Apply" at bounding box center [739, 266] width 30 height 15
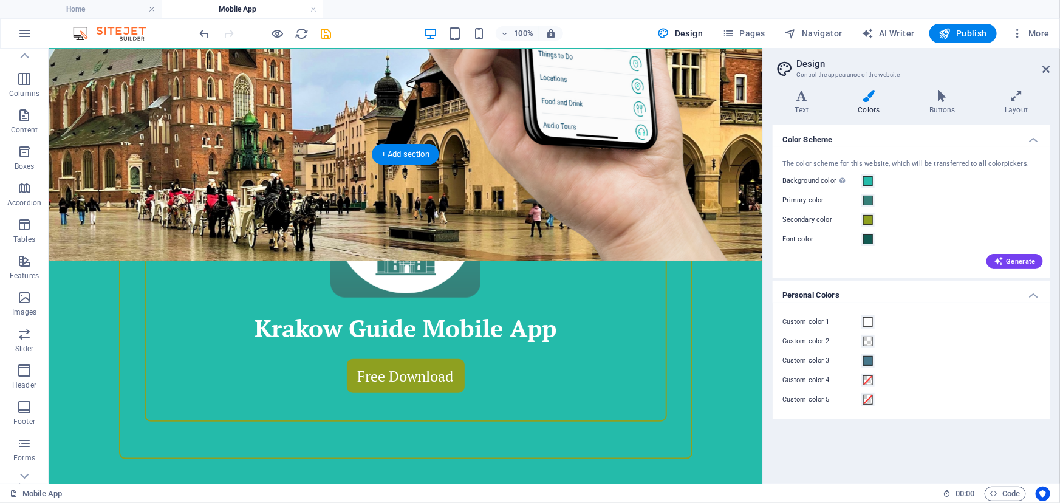
scroll to position [492, 0]
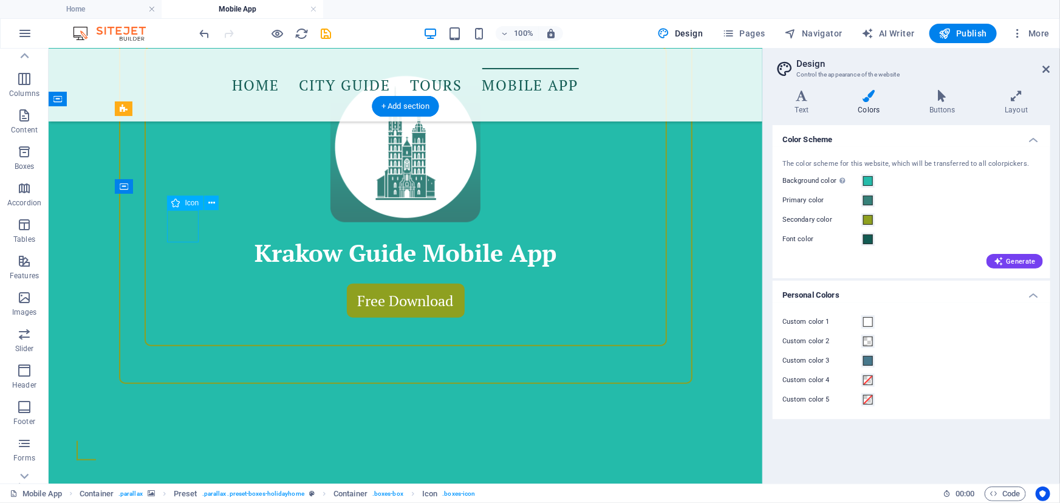
select select "xMidYMid"
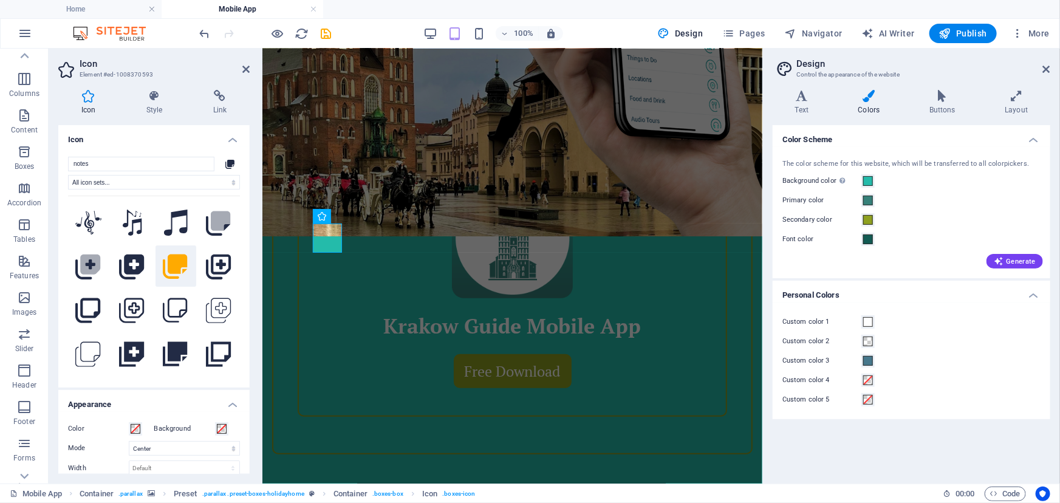
scroll to position [211, 0]
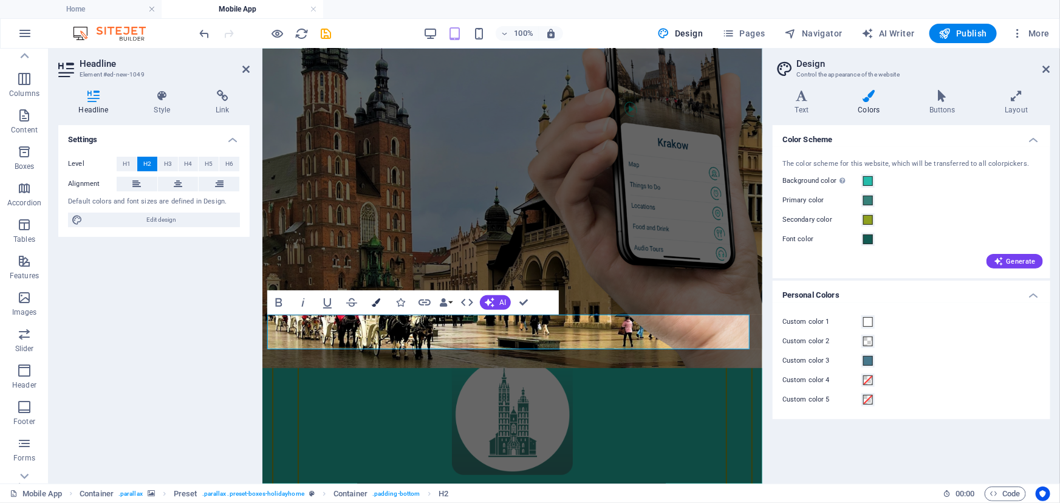
click at [377, 297] on button "Colors" at bounding box center [376, 302] width 23 height 24
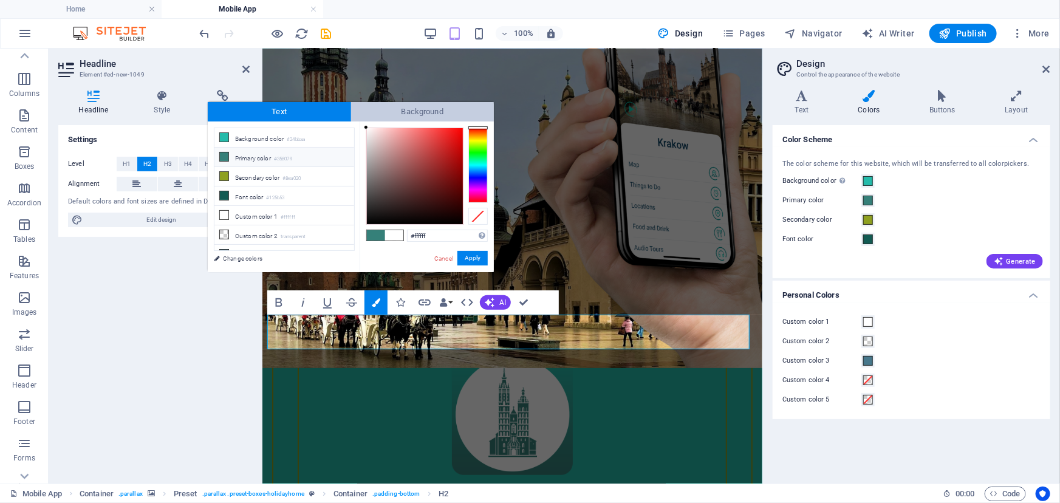
click at [402, 110] on span "Background" at bounding box center [422, 111] width 143 height 19
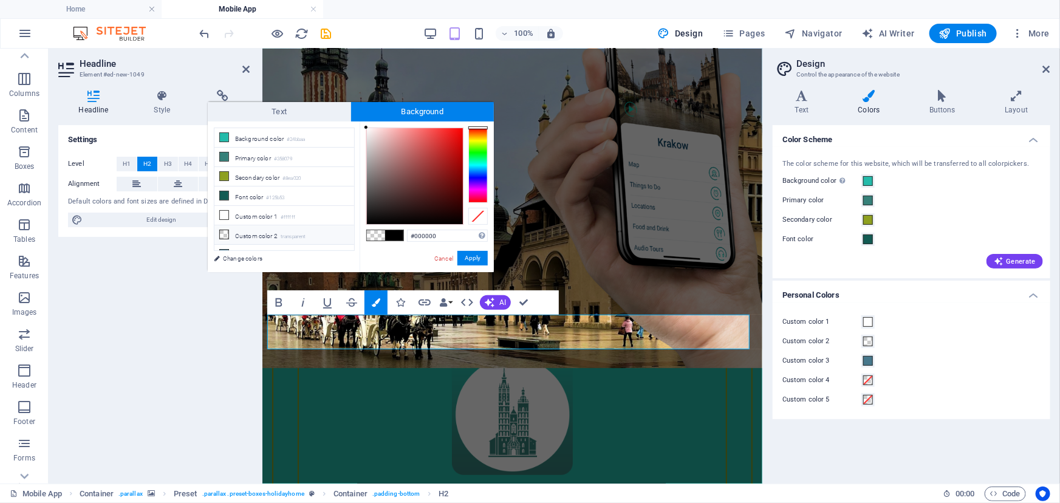
click at [229, 233] on li "Custom color 2 transparent" at bounding box center [285, 234] width 140 height 19
click at [222, 233] on icon at bounding box center [224, 234] width 9 height 9
click at [257, 233] on li "Custom color 2 transparent" at bounding box center [285, 234] width 140 height 19
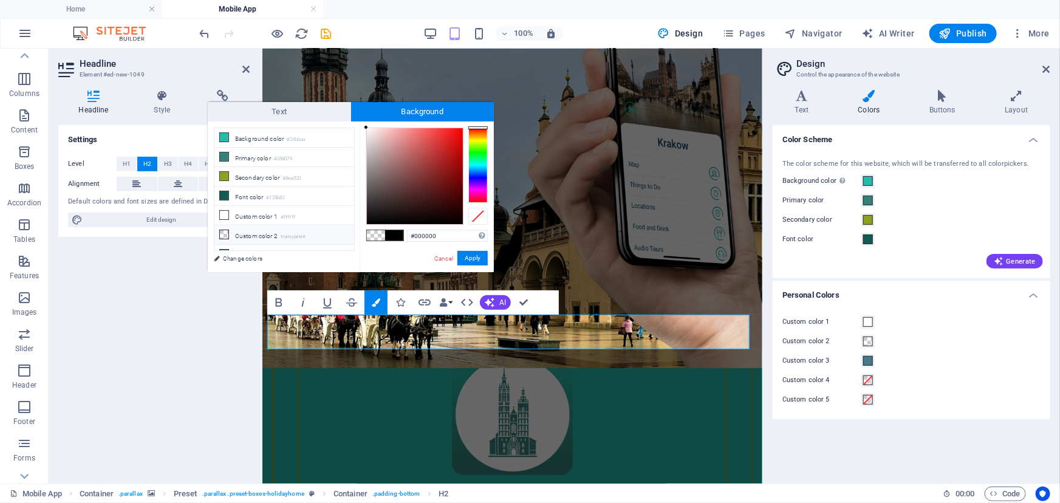
click at [232, 231] on li "Custom color 2 transparent" at bounding box center [285, 234] width 140 height 19
click at [479, 257] on button "Apply" at bounding box center [473, 258] width 30 height 15
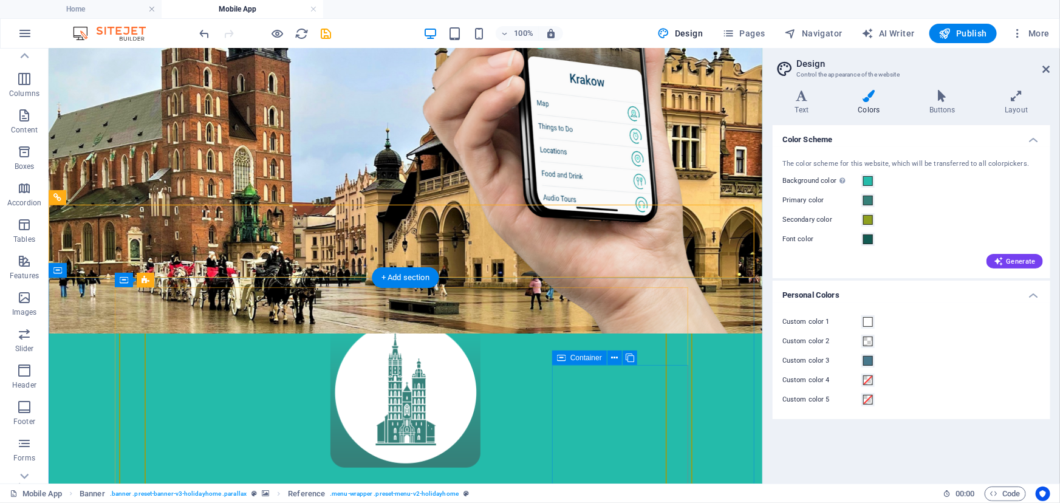
scroll to position [321, 0]
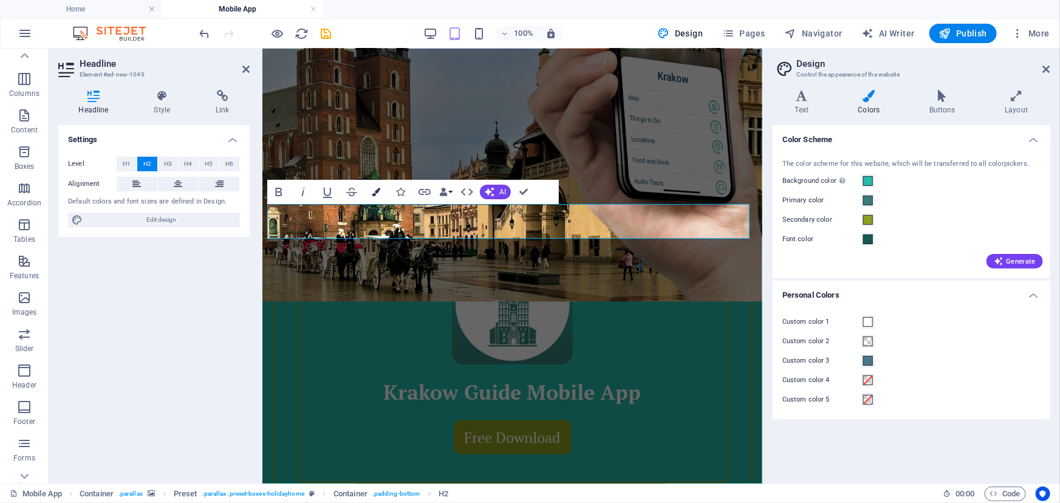
click at [373, 192] on icon "button" at bounding box center [376, 192] width 9 height 9
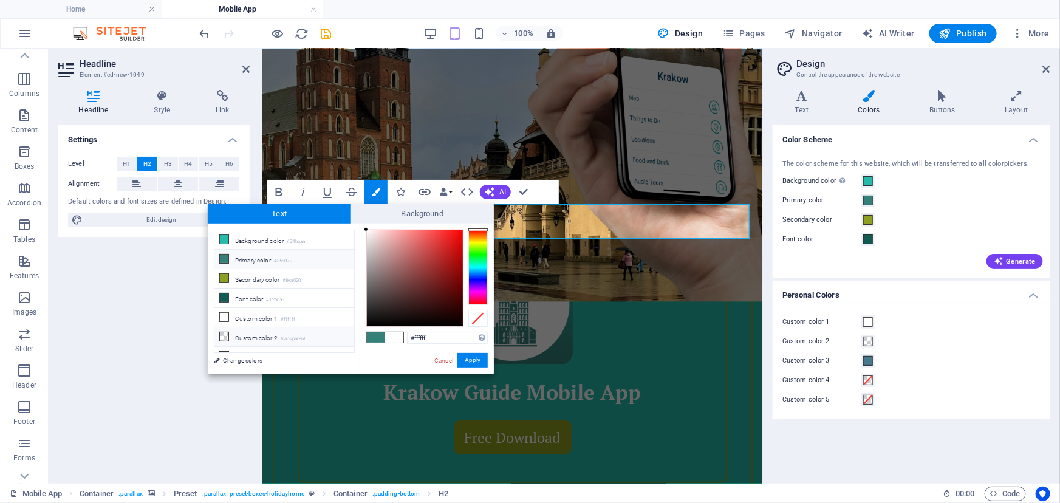
click at [244, 334] on li "Custom color 2 transparent" at bounding box center [285, 337] width 140 height 19
type input "rgba(0, 0, 0, 0)"
click at [244, 334] on li "Custom color 2 transparent" at bounding box center [285, 337] width 140 height 19
click at [469, 359] on button "Apply" at bounding box center [473, 360] width 30 height 15
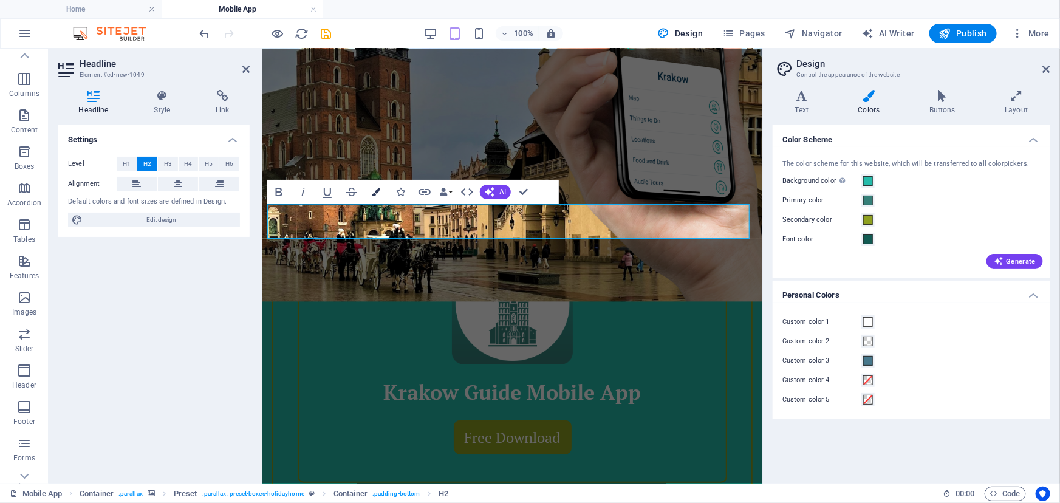
click at [372, 190] on icon "button" at bounding box center [376, 192] width 9 height 9
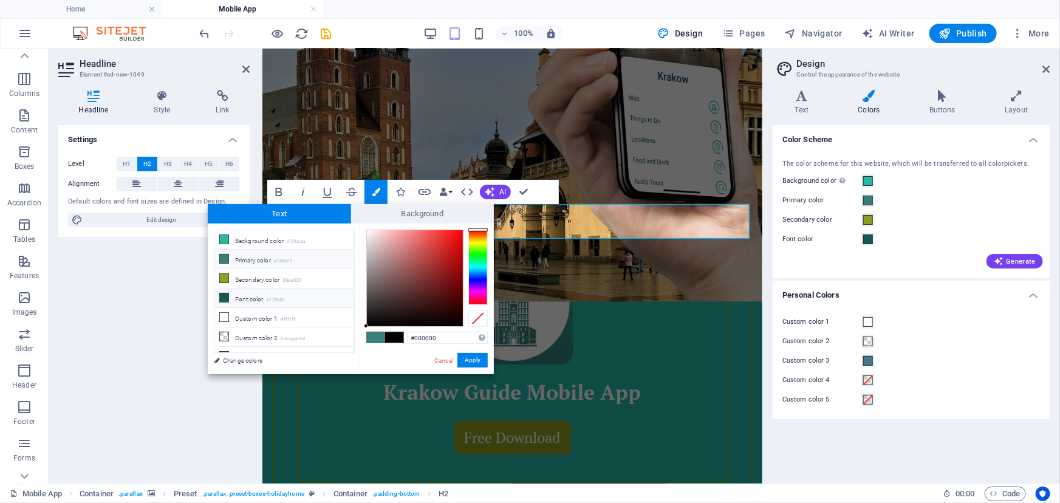
click at [225, 297] on icon at bounding box center [224, 298] width 9 height 9
type input "#125b53"
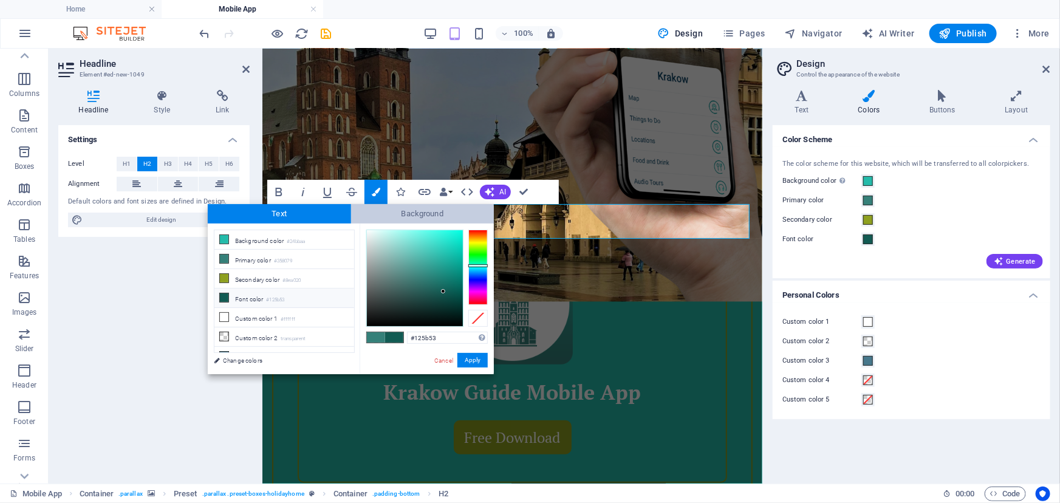
click at [414, 207] on span "Background" at bounding box center [422, 213] width 143 height 19
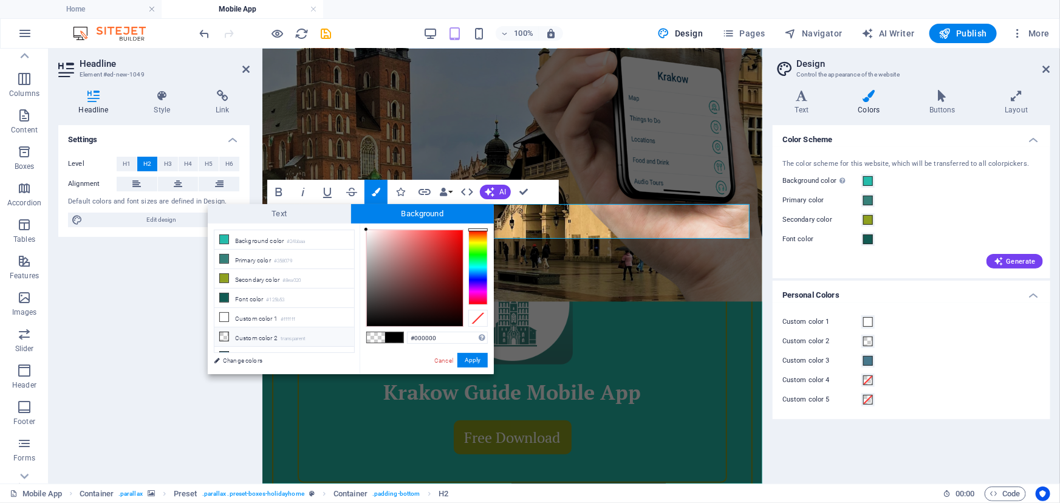
click at [272, 337] on li "Custom color 2 transparent" at bounding box center [285, 337] width 140 height 19
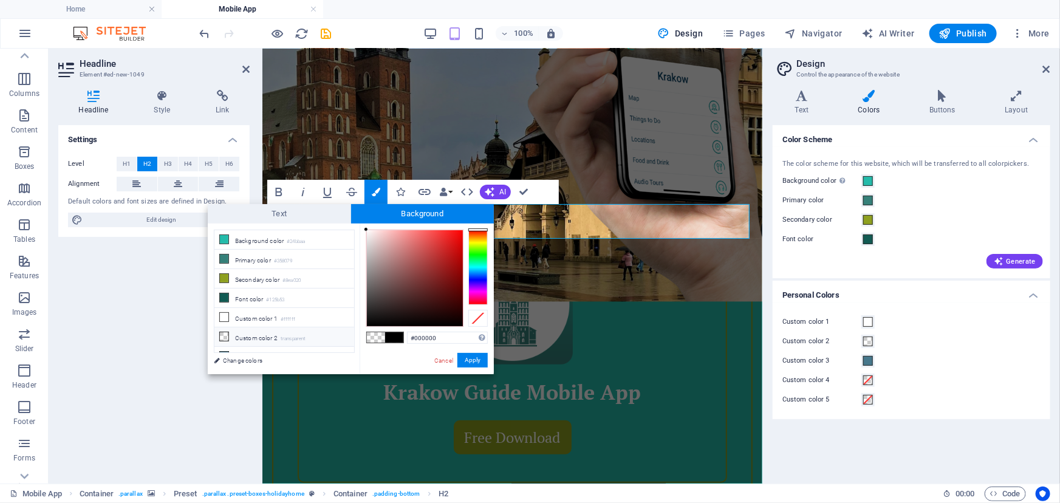
click at [222, 337] on icon at bounding box center [224, 336] width 9 height 9
click at [371, 339] on span at bounding box center [376, 337] width 18 height 10
type input "rgba(0, 0, 0, 0)"
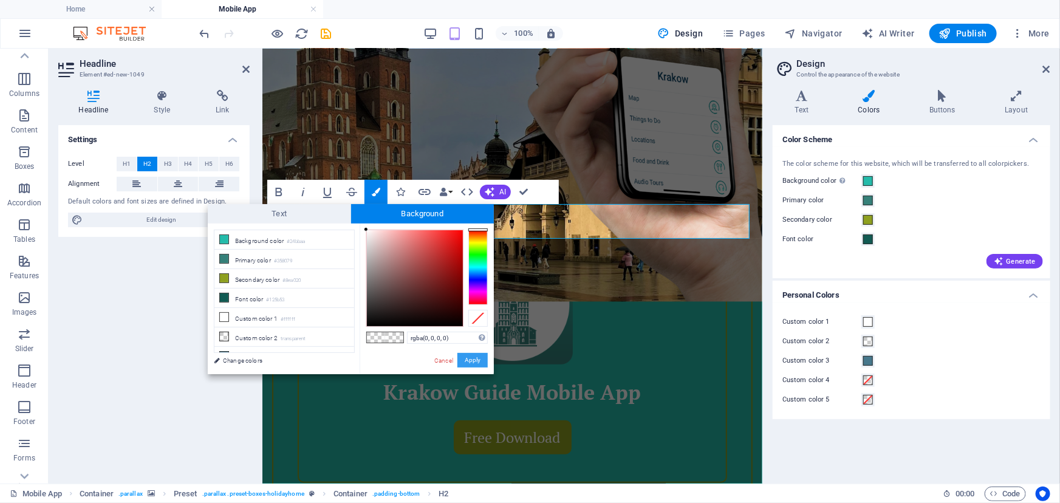
click at [475, 359] on button "Apply" at bounding box center [473, 360] width 30 height 15
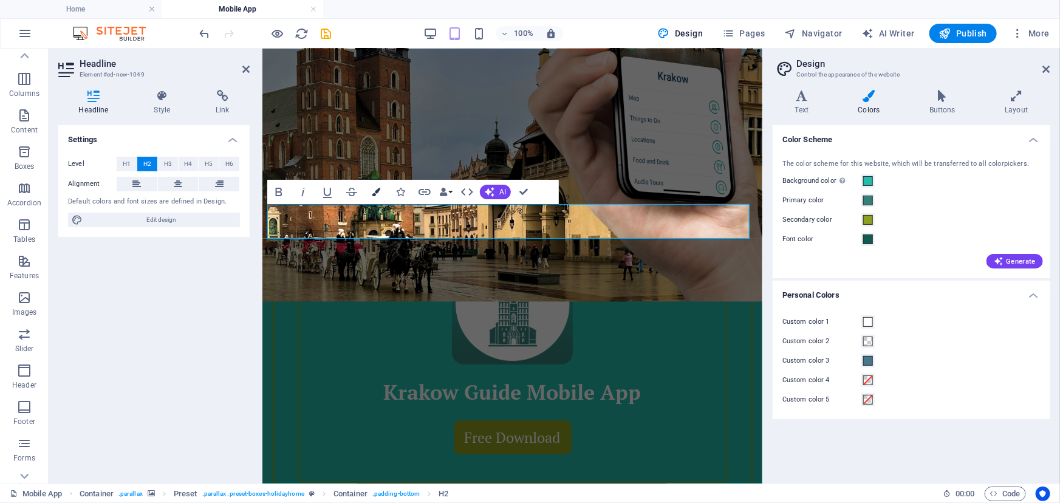
click at [373, 193] on icon "button" at bounding box center [376, 192] width 9 height 9
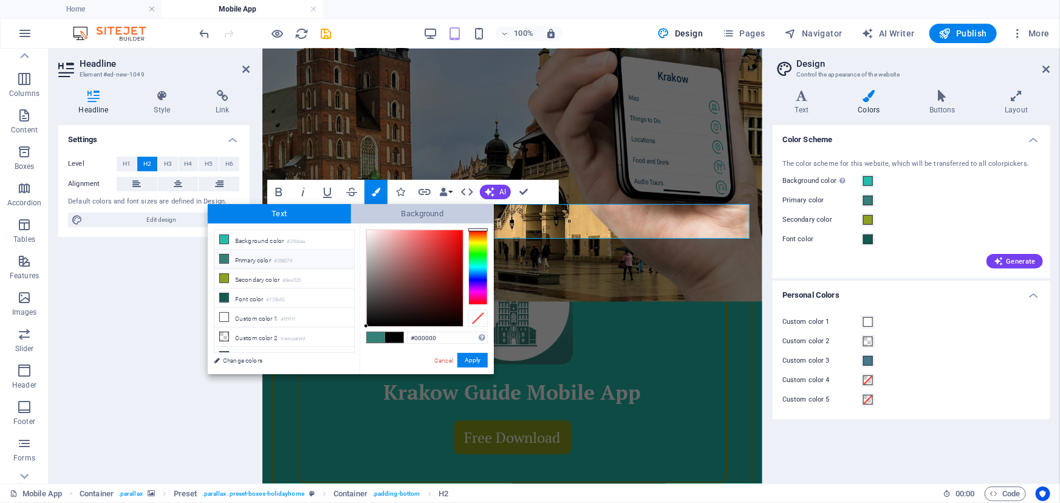
click at [391, 217] on span "Background" at bounding box center [422, 213] width 143 height 19
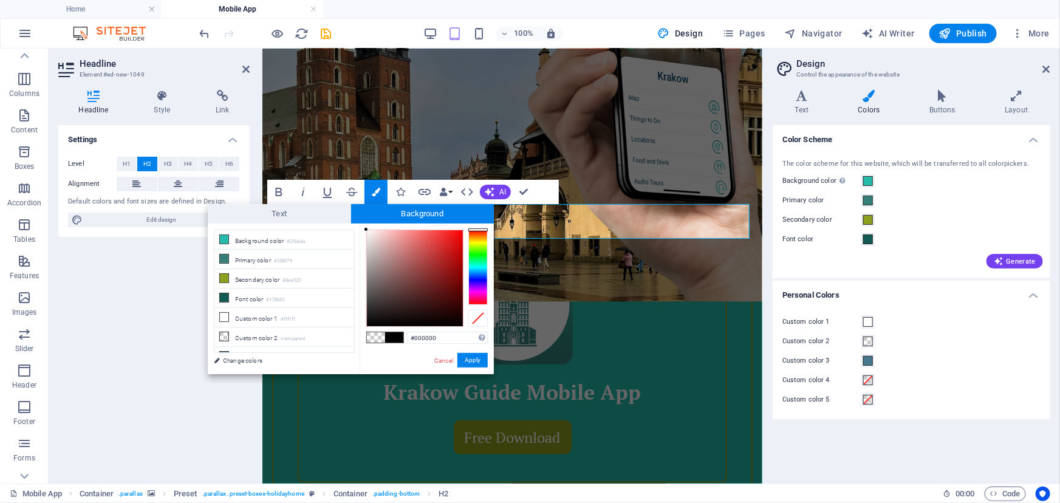
click at [390, 338] on span at bounding box center [394, 337] width 18 height 10
click at [224, 338] on icon at bounding box center [224, 336] width 9 height 9
click at [261, 338] on li "Custom color 2 transparent" at bounding box center [285, 337] width 140 height 19
click at [290, 338] on small "transparent" at bounding box center [294, 339] width 26 height 9
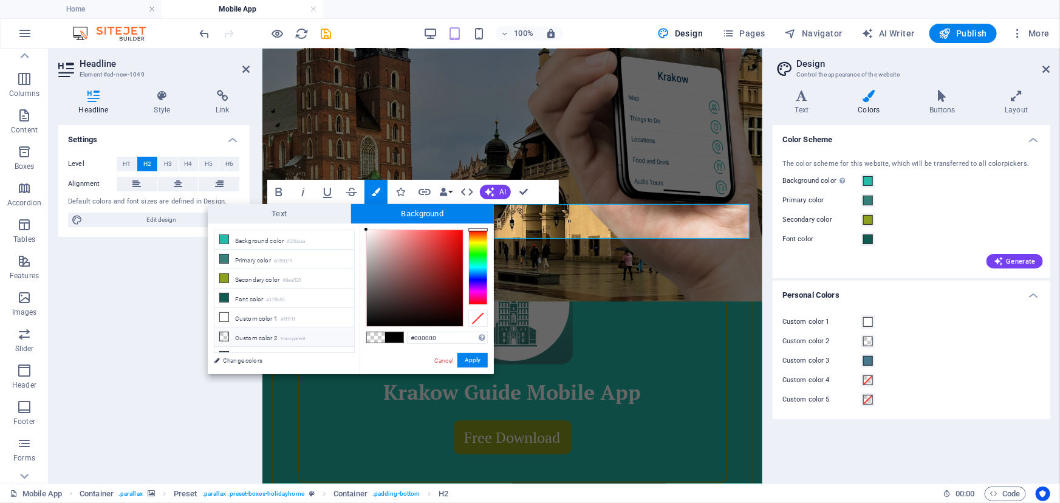
click at [290, 338] on small "transparent" at bounding box center [294, 339] width 26 height 9
click at [376, 337] on span at bounding box center [376, 337] width 18 height 10
click at [480, 362] on button "Apply" at bounding box center [473, 360] width 30 height 15
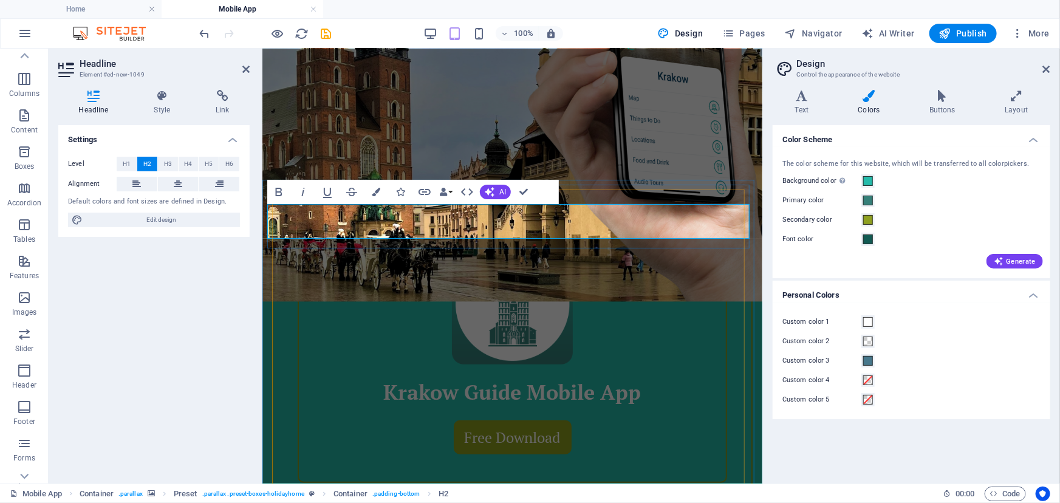
click at [375, 193] on icon "button" at bounding box center [376, 192] width 9 height 9
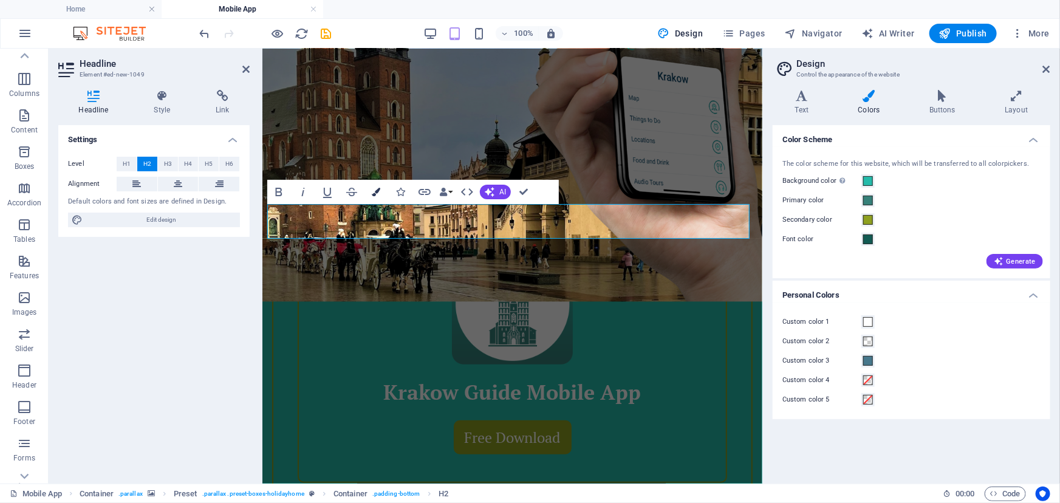
type input "#000000"
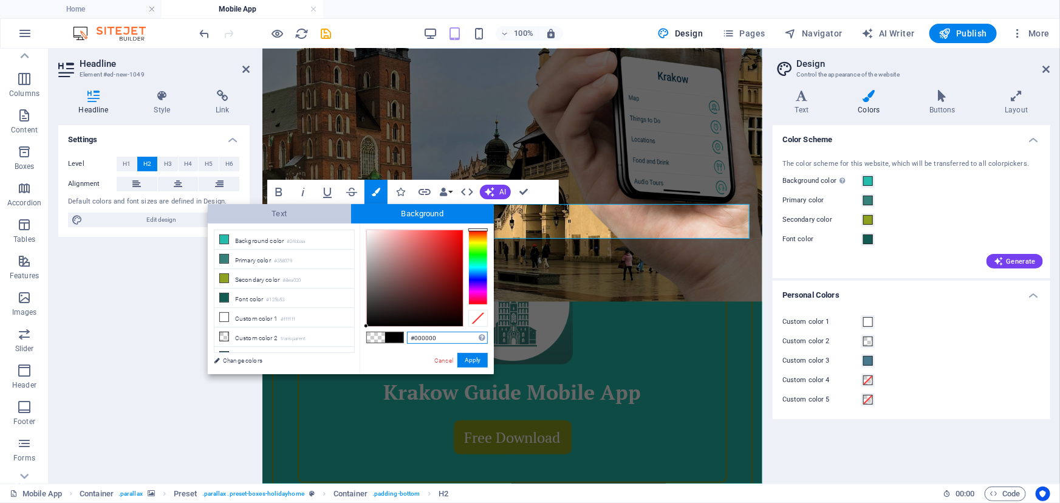
click at [278, 217] on span "Text" at bounding box center [279, 213] width 143 height 19
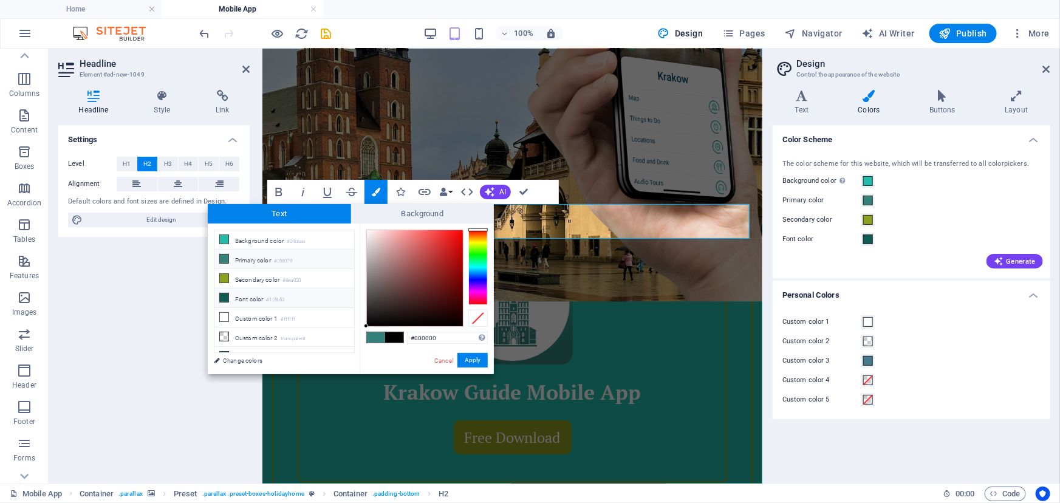
click at [258, 298] on li "Font color #125b53" at bounding box center [285, 298] width 140 height 19
type input "#125b53"
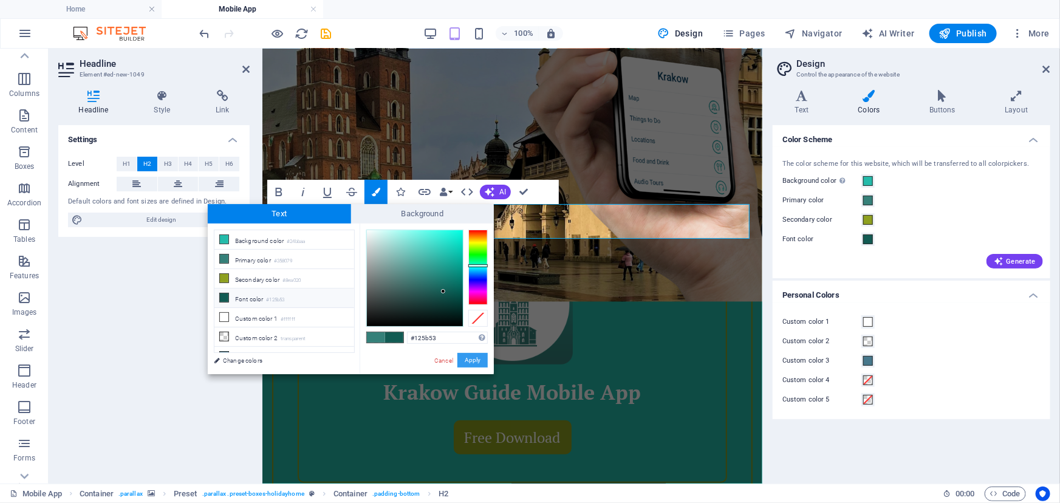
click at [476, 360] on button "Apply" at bounding box center [473, 360] width 30 height 15
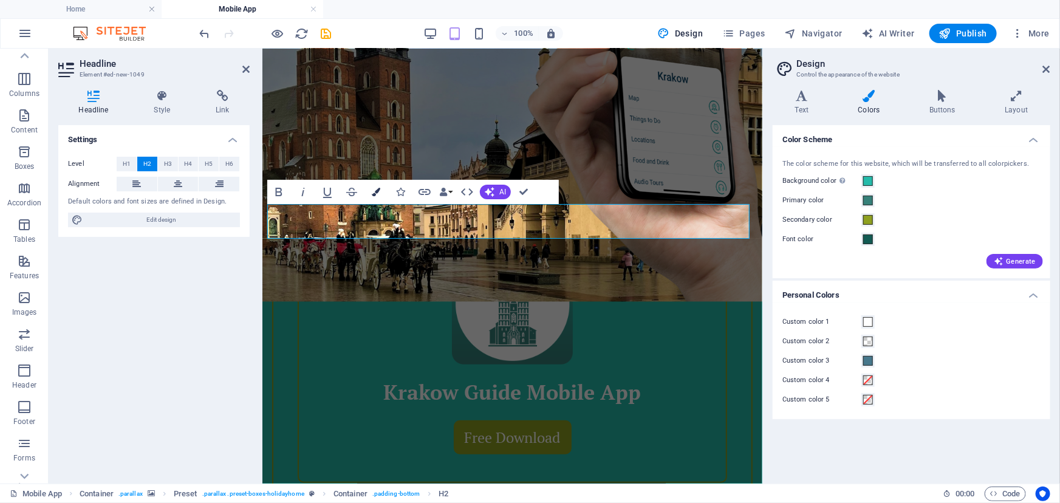
click at [379, 191] on icon "button" at bounding box center [376, 192] width 9 height 9
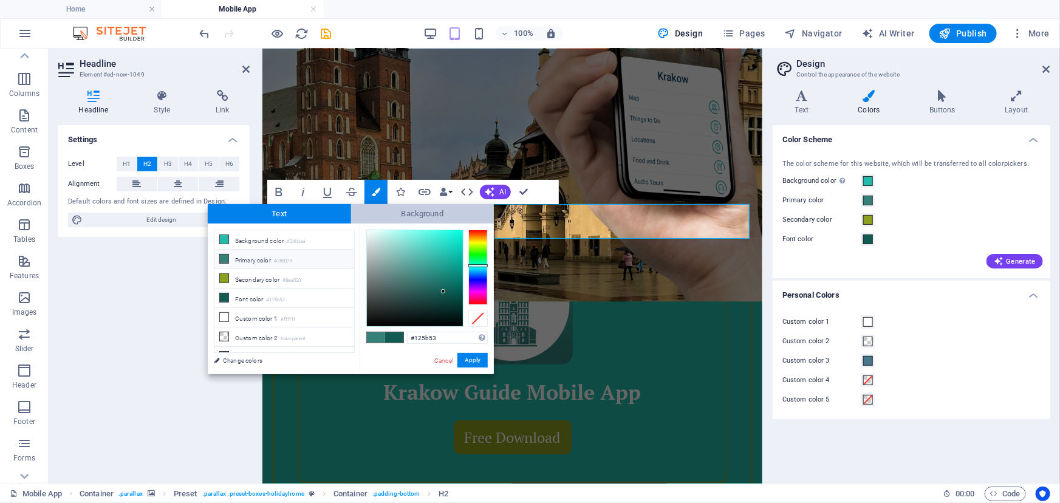
click at [396, 210] on span "Background" at bounding box center [422, 213] width 143 height 19
type input "#000000"
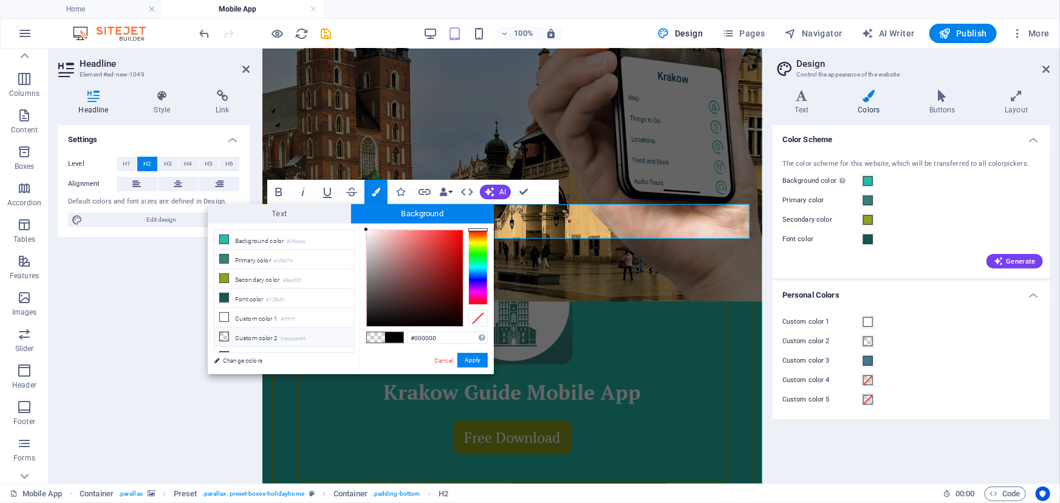
click at [252, 332] on li "Custom color 2 transparent" at bounding box center [285, 337] width 140 height 19
click at [222, 335] on icon at bounding box center [224, 336] width 9 height 9
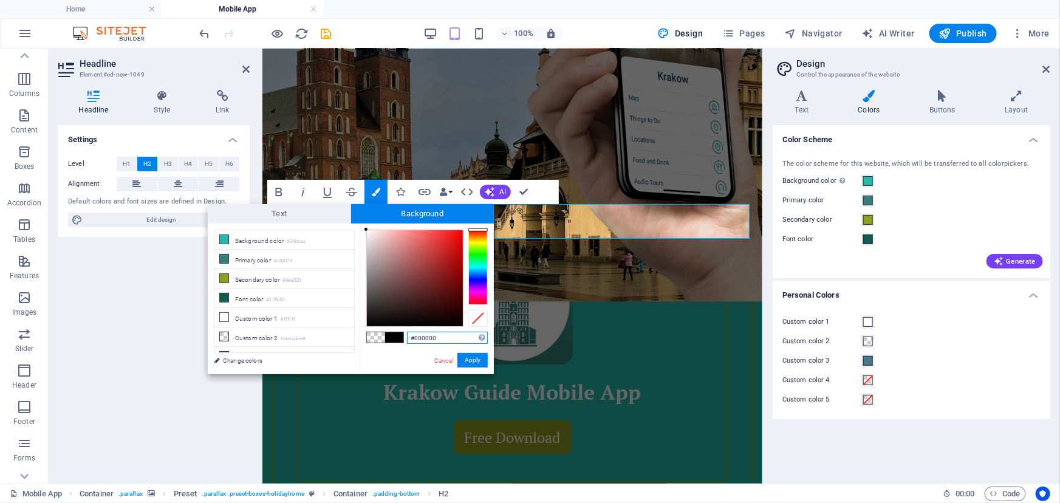
drag, startPoint x: 441, startPoint y: 335, endPoint x: 397, endPoint y: 335, distance: 43.8
click at [397, 335] on div "#000000 Supported formats #0852ed rgb(8, 82, 237) rgba(8, 82, 237, 90%) hsv(221…" at bounding box center [427, 387] width 134 height 327
click at [289, 320] on small "#ffffff" at bounding box center [288, 319] width 15 height 9
click at [253, 335] on li "Custom color 2 transparent" at bounding box center [285, 337] width 140 height 19
type input "rgba(0, 0, 0, 0)"
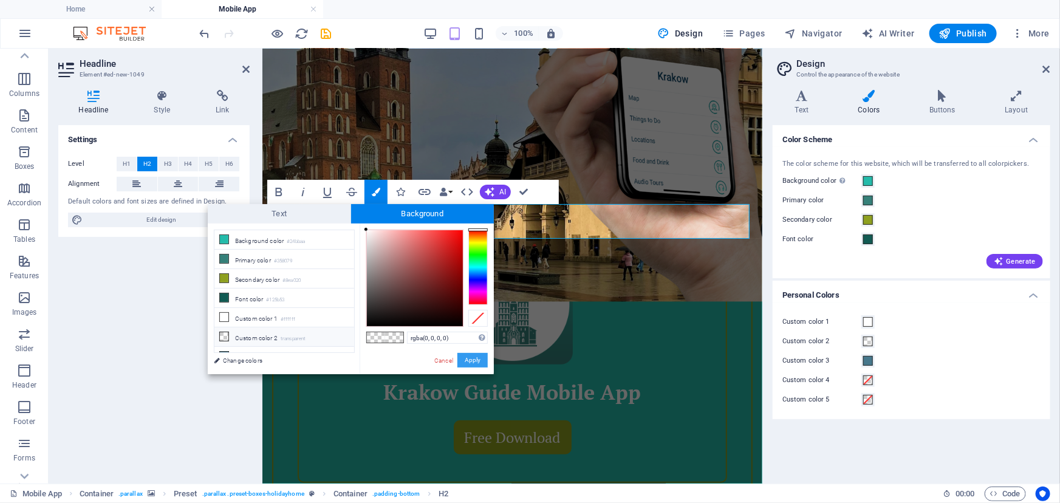
click at [469, 361] on button "Apply" at bounding box center [473, 360] width 30 height 15
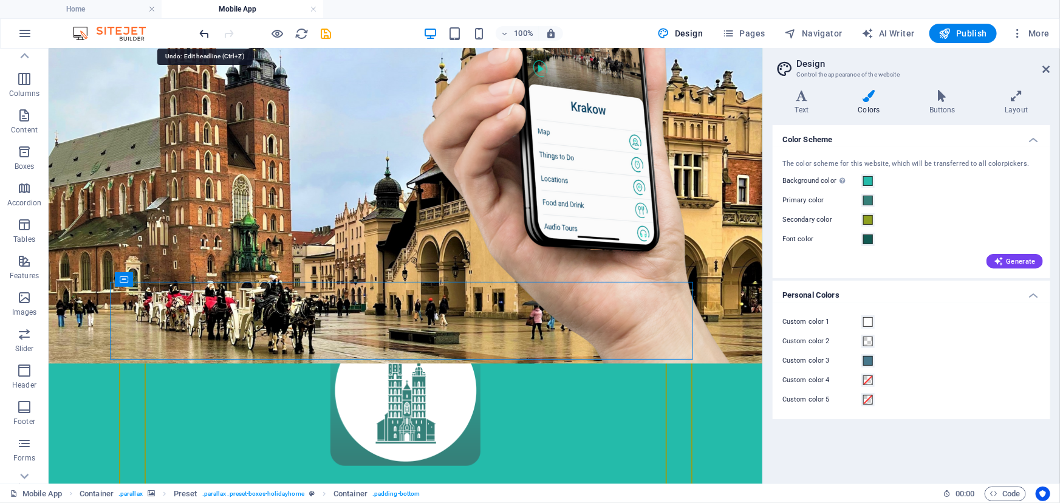
click at [205, 29] on icon "undo" at bounding box center [205, 34] width 14 height 14
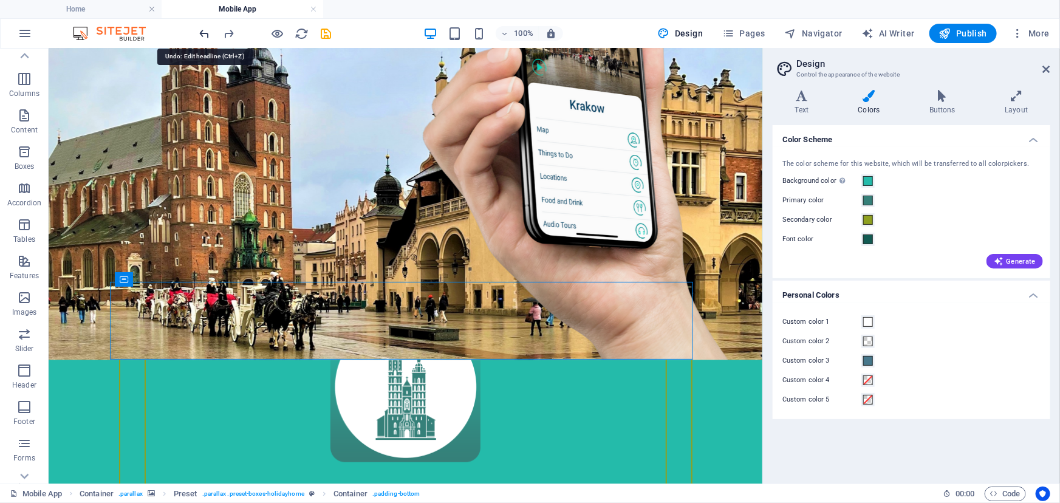
click at [205, 29] on icon "undo" at bounding box center [205, 34] width 14 height 14
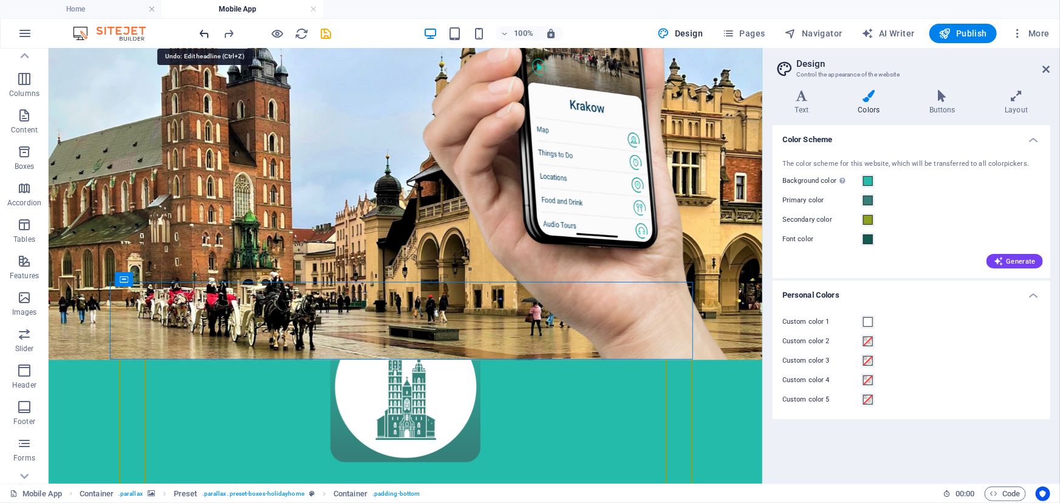
click at [205, 29] on icon "undo" at bounding box center [205, 34] width 14 height 14
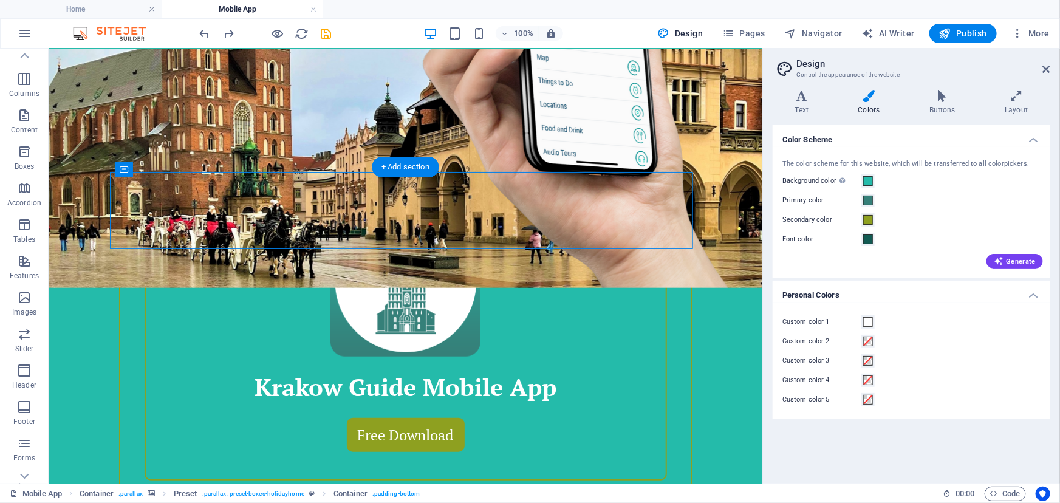
scroll to position [431, 0]
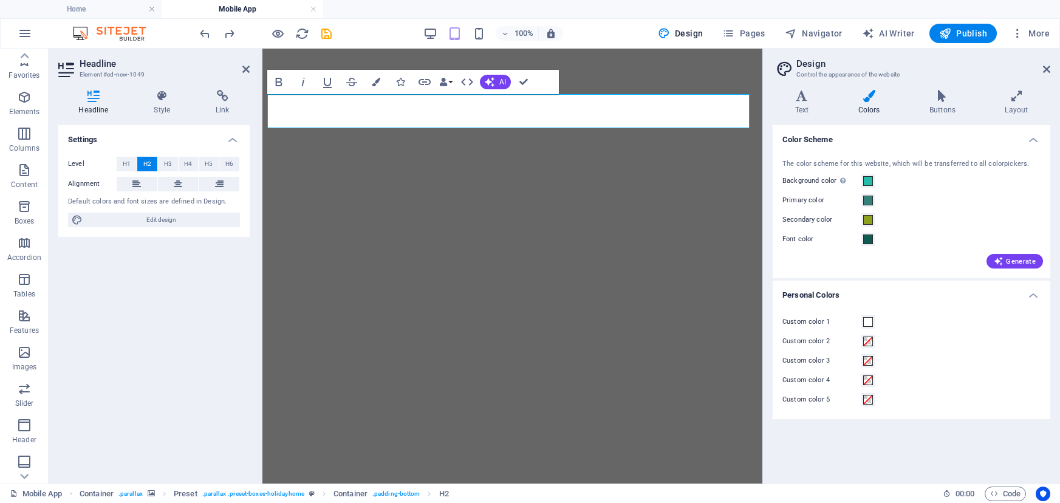
click at [868, 104] on h4 "Colors" at bounding box center [871, 103] width 71 height 26
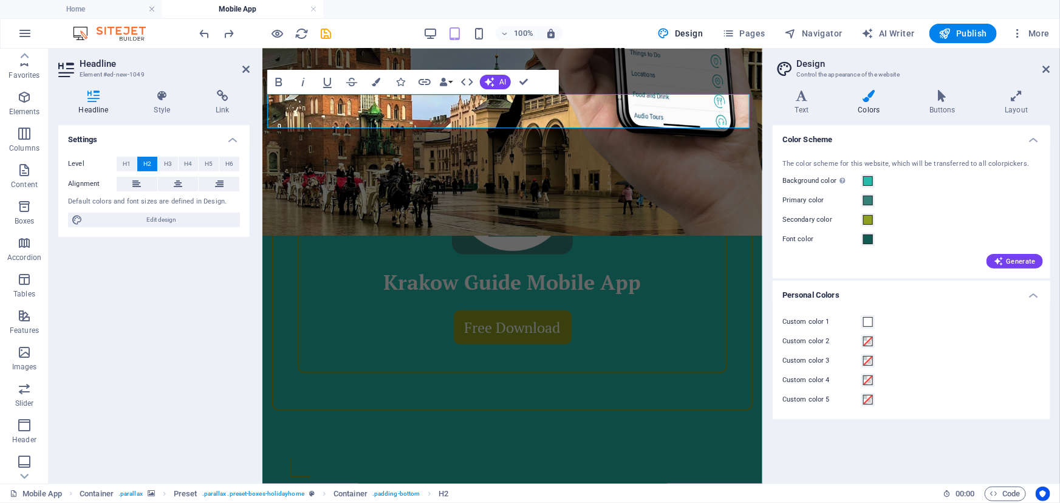
scroll to position [55, 0]
click at [814, 345] on label "Custom color 2" at bounding box center [822, 341] width 79 height 15
click at [862, 345] on button "Custom color 2" at bounding box center [868, 341] width 13 height 13
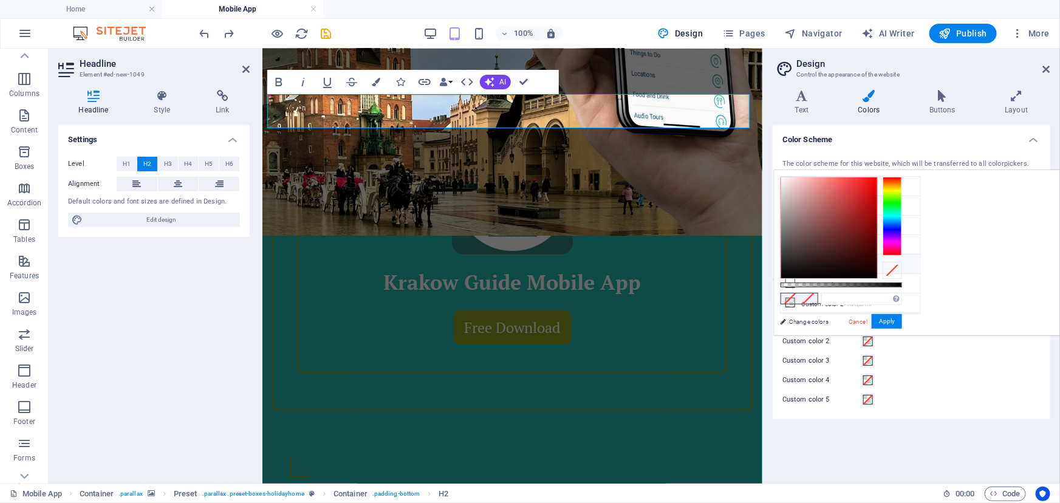
click at [814, 262] on li "Transparent rgba(0,0,0,.0)" at bounding box center [851, 264] width 140 height 19
type input "rgba(0, 0, 0, 0)"
click at [902, 321] on button "Apply" at bounding box center [887, 321] width 30 height 15
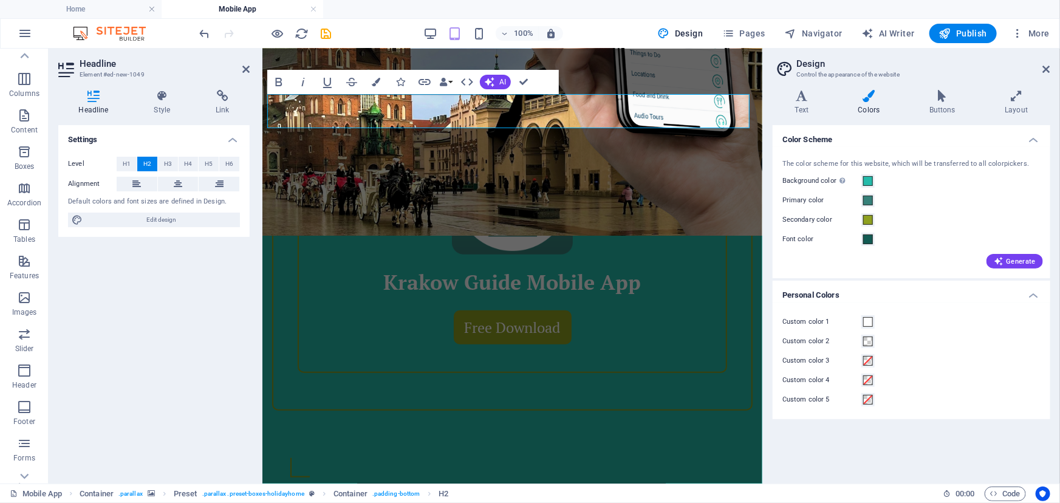
click at [800, 359] on label "Custom color 3" at bounding box center [822, 361] width 79 height 15
click at [862, 359] on button "Custom color 3" at bounding box center [868, 360] width 13 height 13
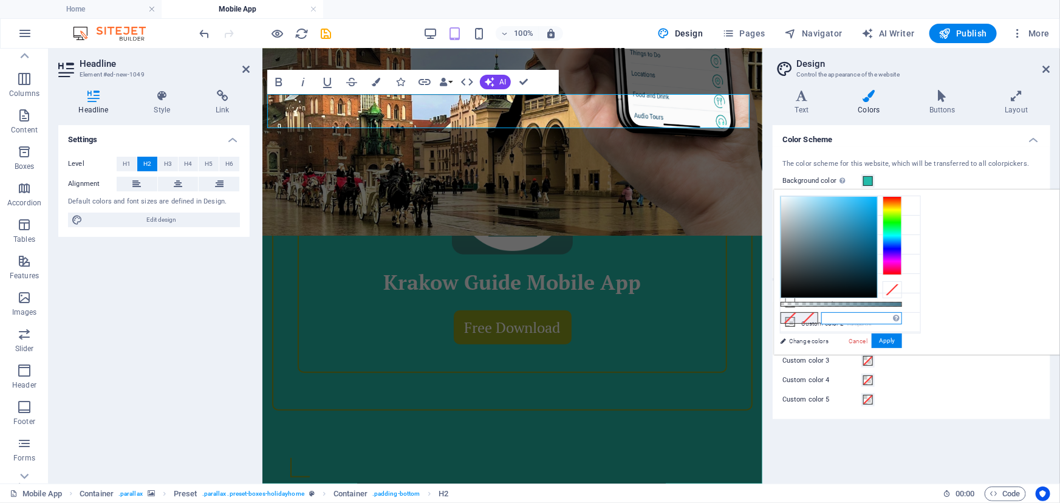
click at [902, 316] on input "text" at bounding box center [862, 318] width 81 height 12
paste input "#47788C"
type input "#47788c"
click at [902, 340] on button "Apply" at bounding box center [887, 341] width 30 height 15
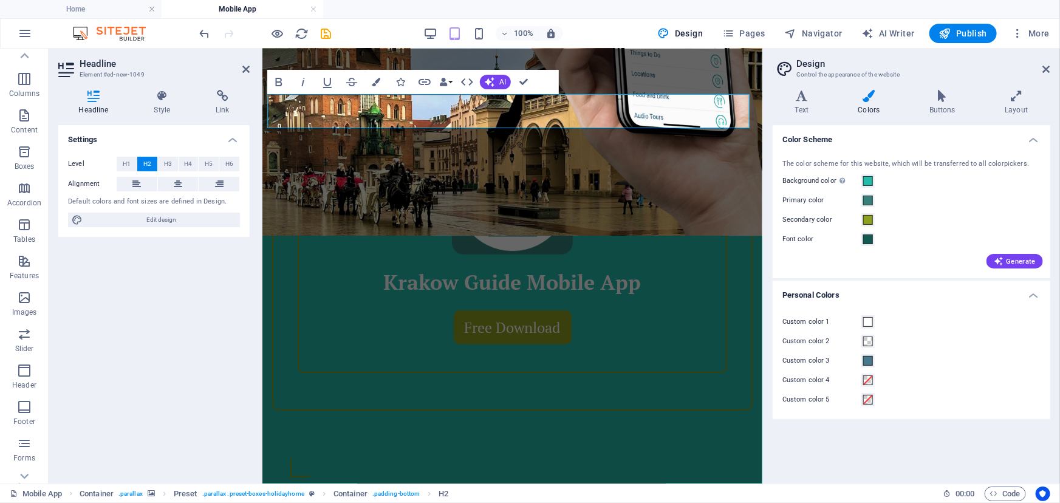
click at [833, 380] on label "Custom color 4" at bounding box center [822, 380] width 79 height 15
click at [862, 380] on button "Custom color 4" at bounding box center [868, 380] width 13 height 13
click at [833, 380] on label "Custom color 4" at bounding box center [822, 380] width 79 height 15
click at [862, 380] on button "Custom color 4" at bounding box center [868, 380] width 13 height 13
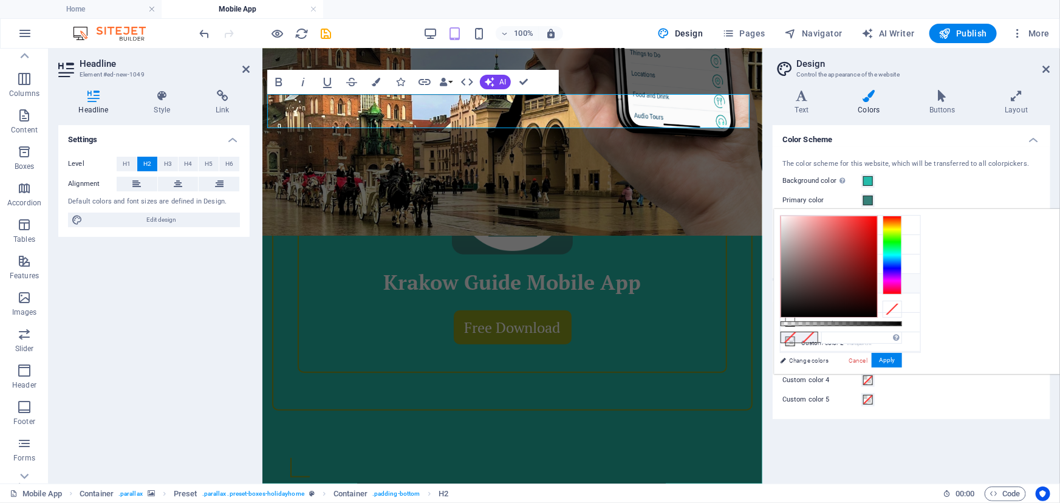
click at [790, 280] on icon at bounding box center [790, 283] width 9 height 9
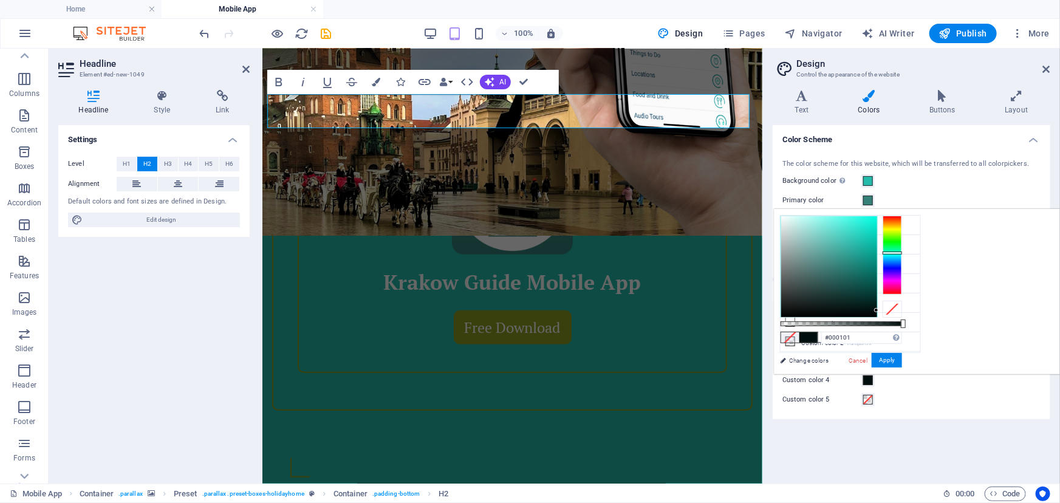
type input "#000000"
drag, startPoint x: 1008, startPoint y: 277, endPoint x: 1036, endPoint y: 322, distance: 52.6
click at [902, 318] on div at bounding box center [842, 267] width 122 height 102
click at [902, 358] on button "Apply" at bounding box center [887, 360] width 30 height 15
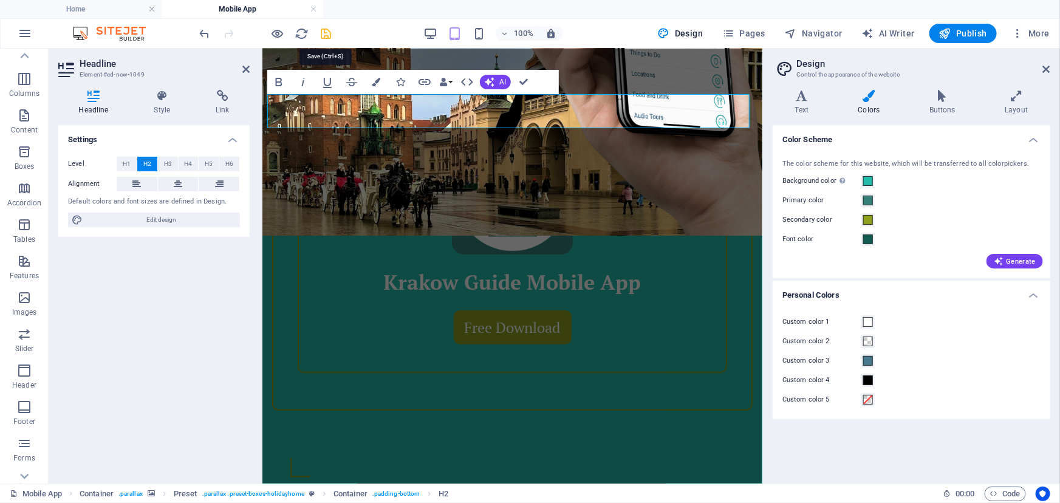
click at [328, 36] on icon "save" at bounding box center [327, 34] width 14 height 14
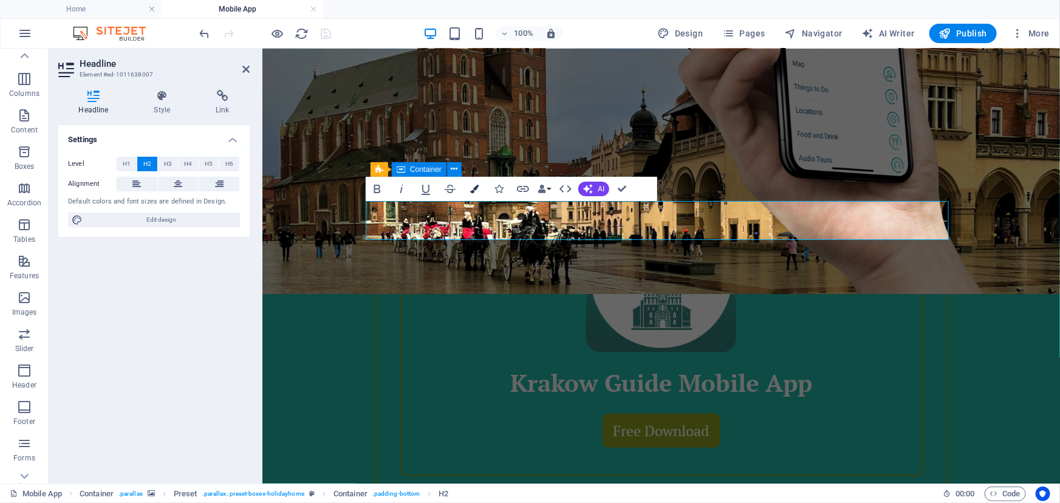
click at [471, 193] on button "Colors" at bounding box center [474, 189] width 23 height 24
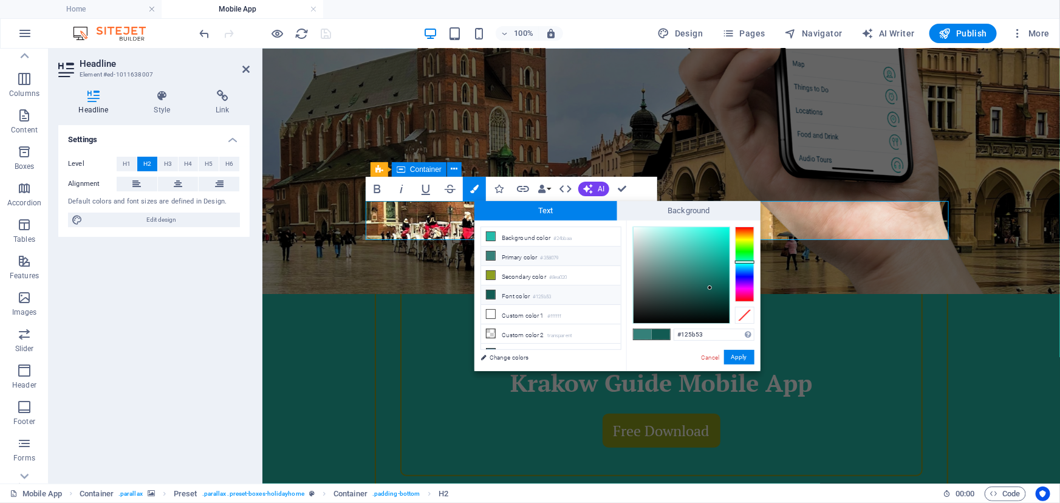
scroll to position [30, 0]
click at [490, 320] on icon at bounding box center [491, 322] width 9 height 9
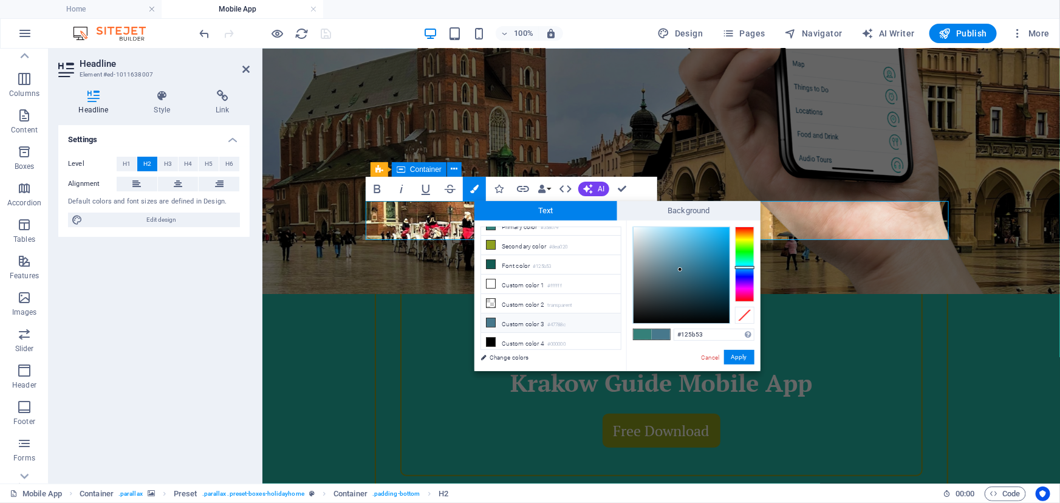
type input "#47788c"
drag, startPoint x: 744, startPoint y: 354, endPoint x: 479, endPoint y: 306, distance: 269.9
click at [744, 354] on button "Apply" at bounding box center [739, 357] width 30 height 15
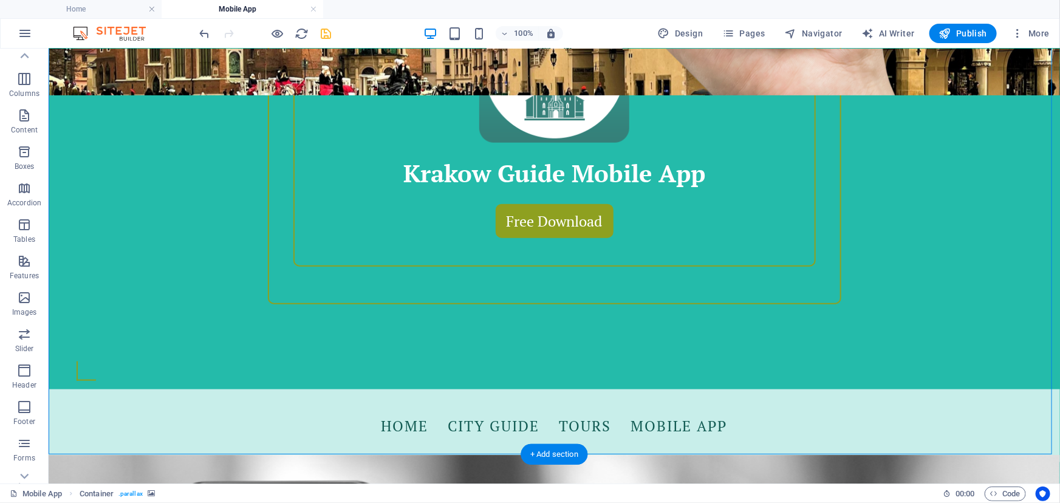
scroll to position [321, 0]
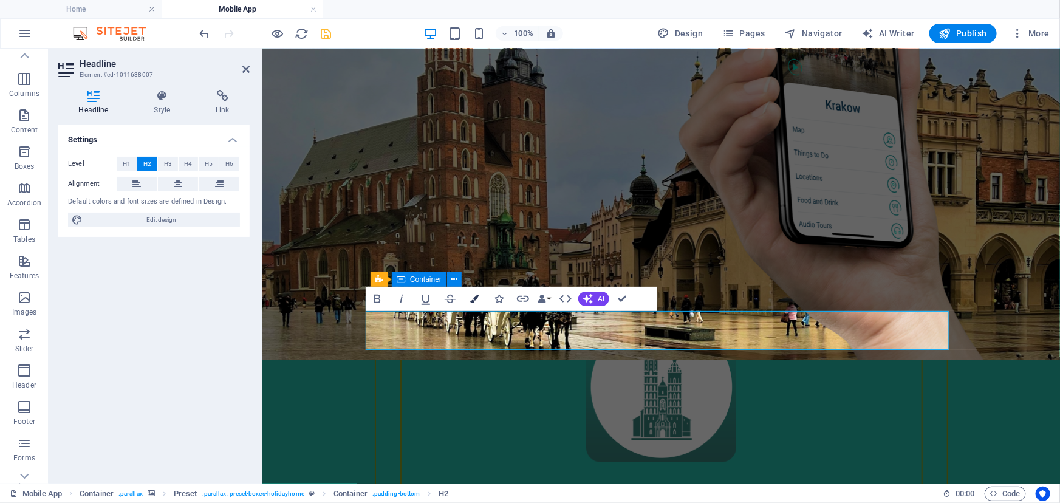
click at [475, 297] on icon "button" at bounding box center [474, 299] width 9 height 9
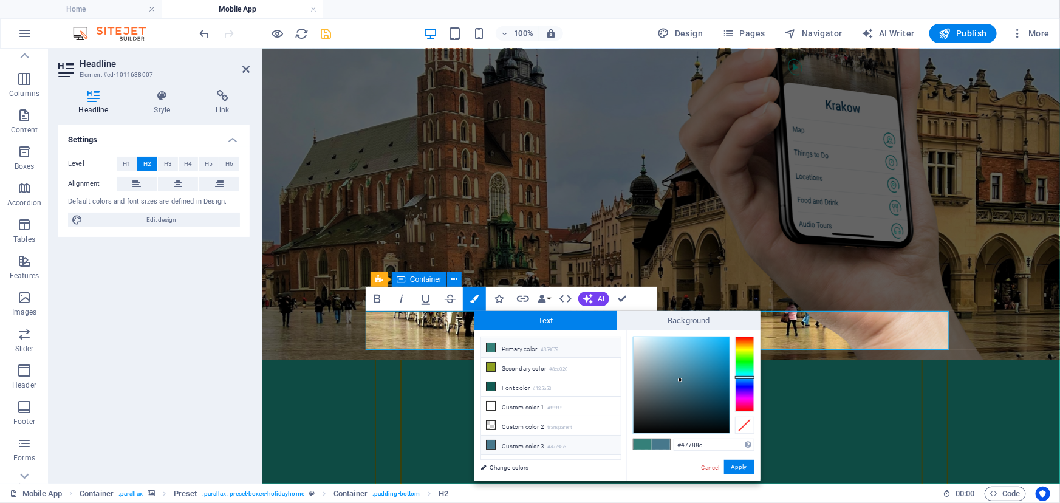
scroll to position [30, 0]
click at [492, 448] on icon at bounding box center [491, 452] width 9 height 9
type input "#000000"
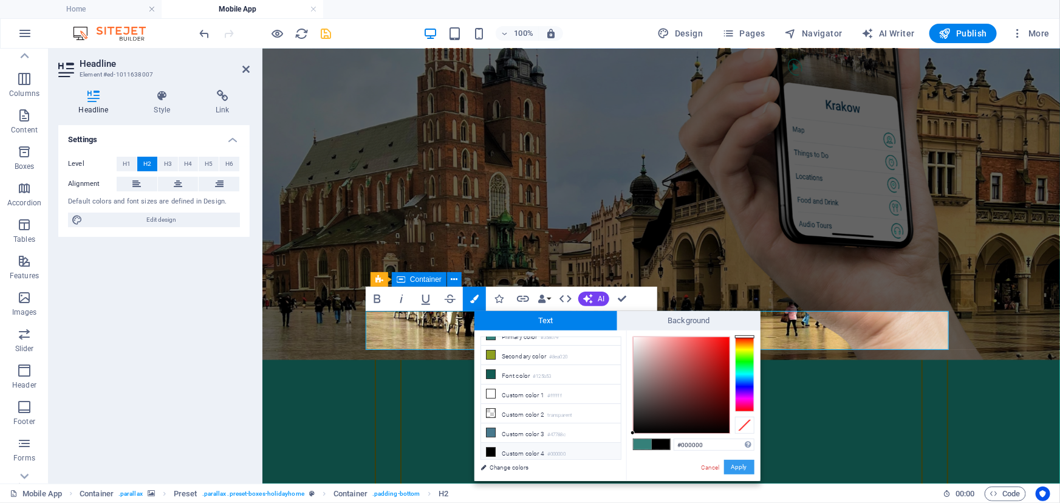
click at [747, 466] on button "Apply" at bounding box center [739, 467] width 30 height 15
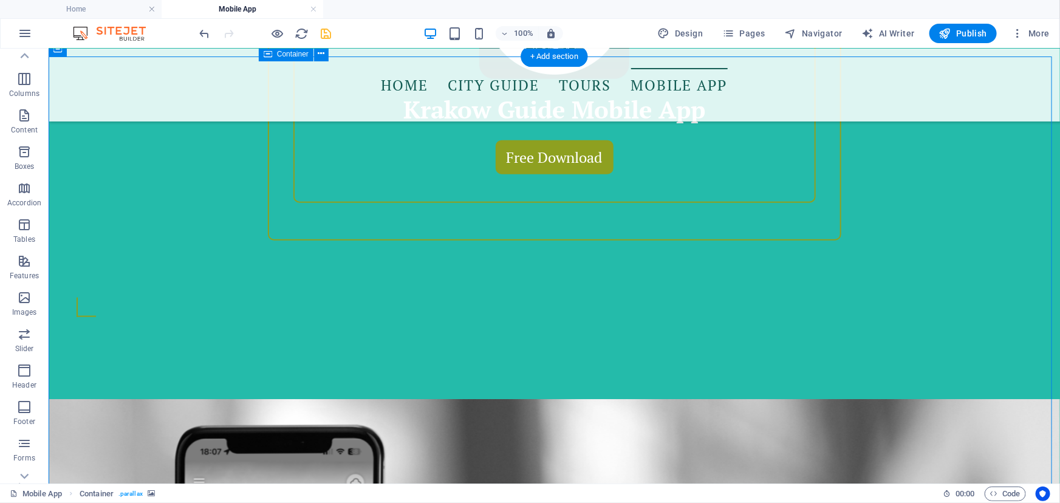
scroll to position [763, 0]
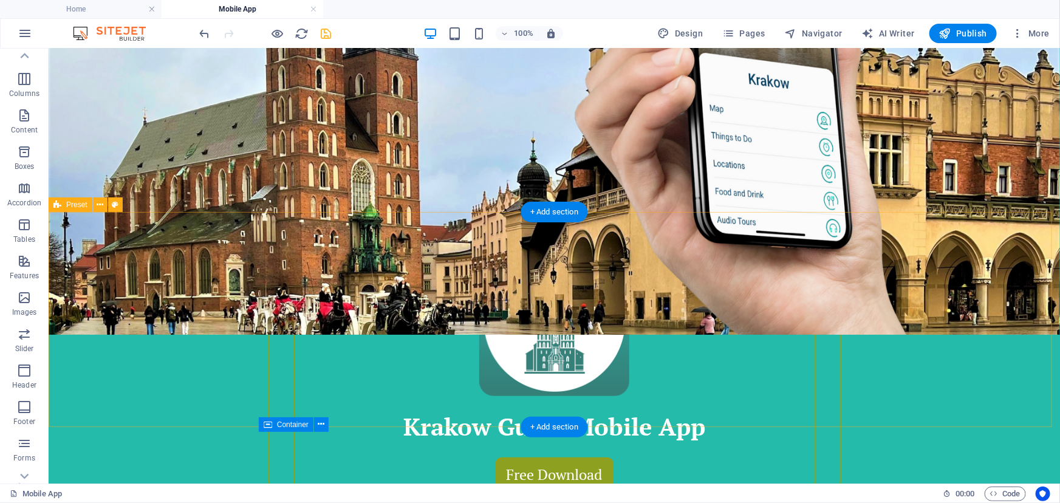
scroll to position [387, 0]
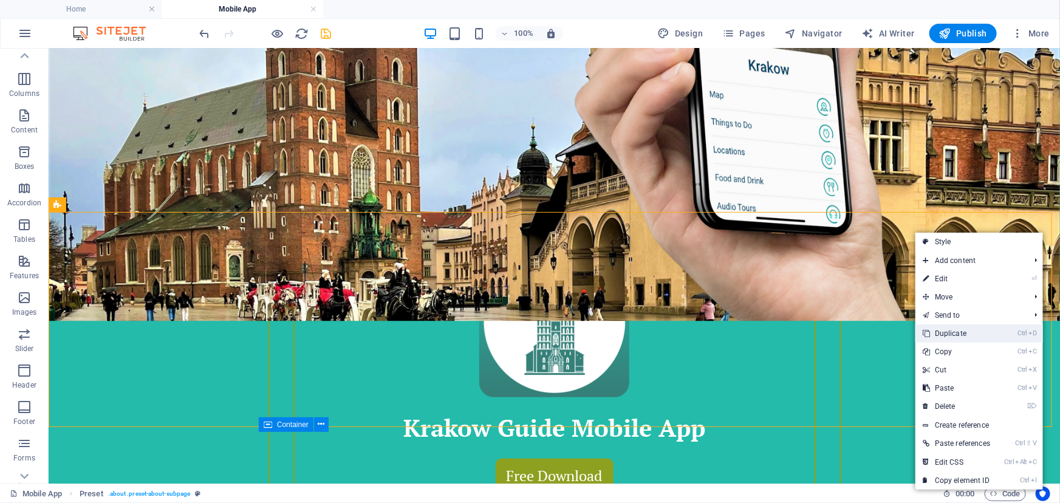
click at [964, 329] on link "Ctrl D Duplicate" at bounding box center [957, 334] width 82 height 18
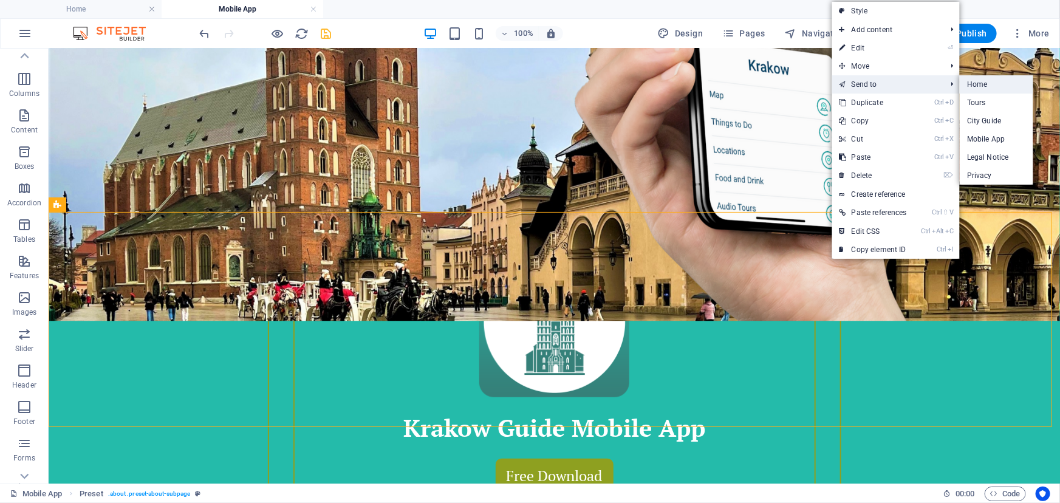
click at [970, 83] on link "Home" at bounding box center [997, 84] width 74 height 18
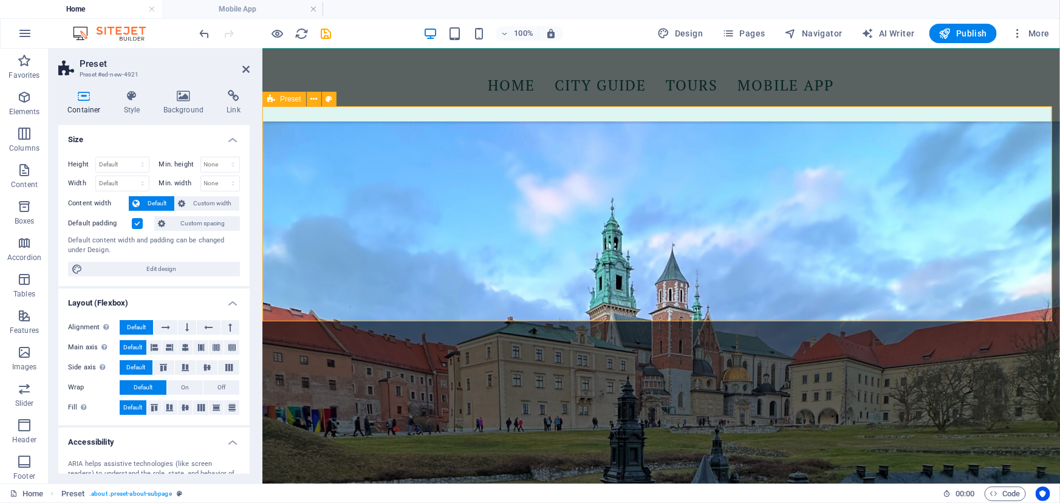
scroll to position [828, 0]
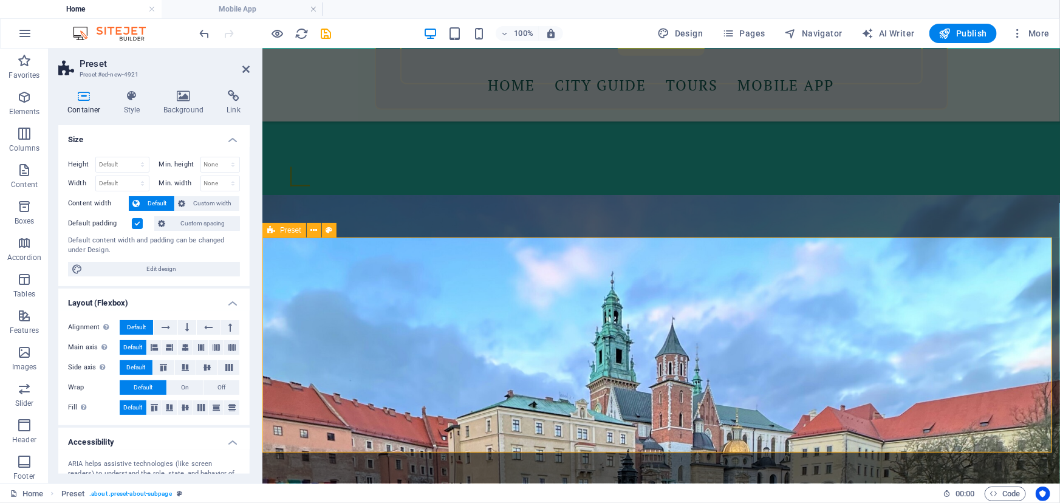
click at [180, 101] on h4 "Background" at bounding box center [186, 103] width 64 height 26
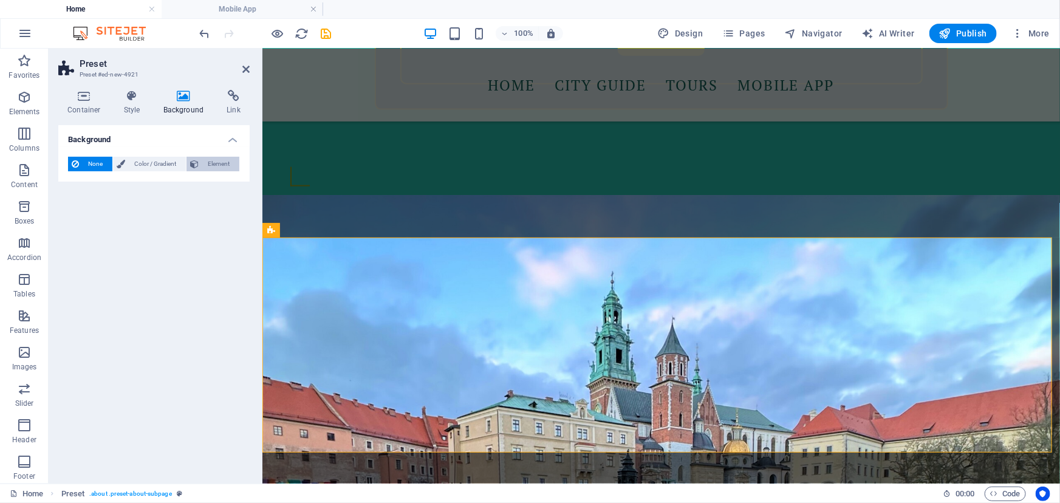
click at [204, 164] on span "Element" at bounding box center [218, 164] width 33 height 15
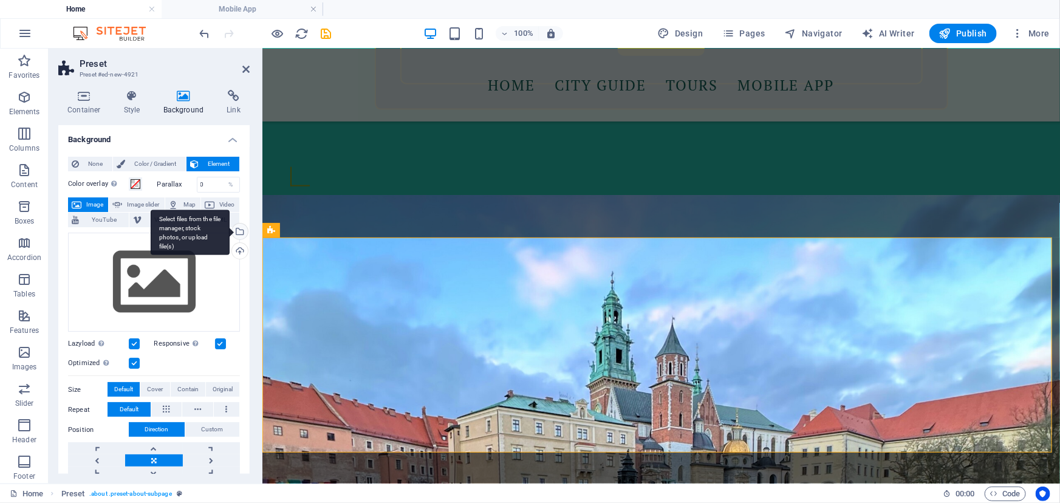
click at [230, 229] on div "Select files from the file manager, stock photos, or upload file(s)" at bounding box center [190, 233] width 79 height 46
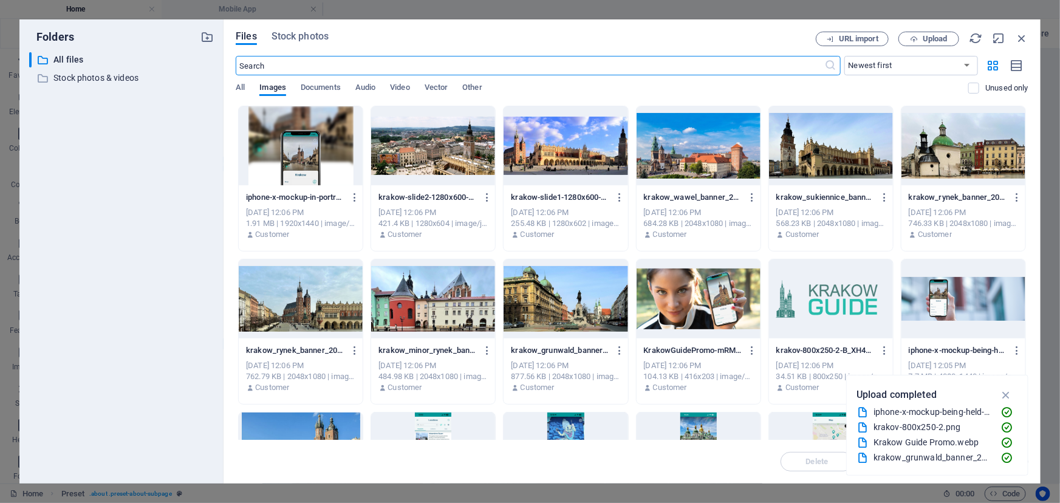
scroll to position [221, 0]
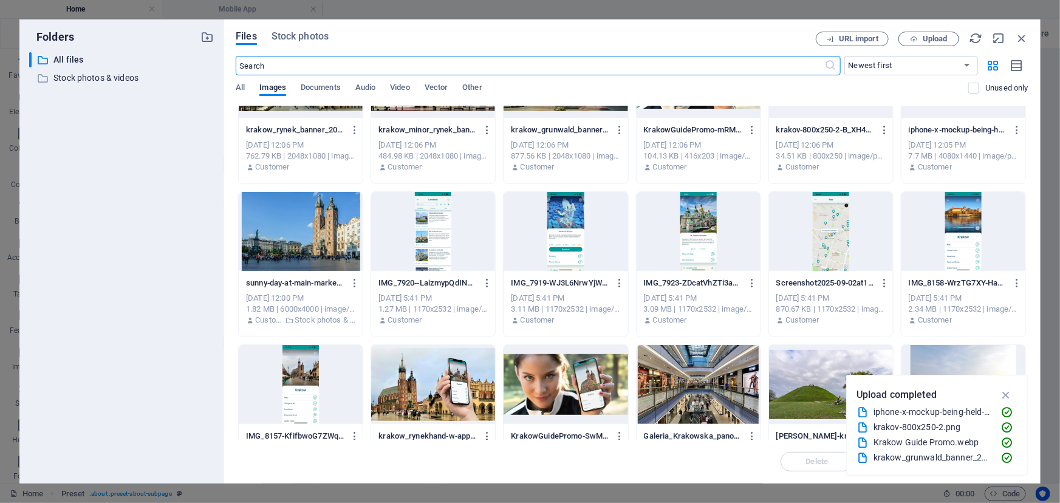
click at [444, 374] on div at bounding box center [433, 384] width 124 height 79
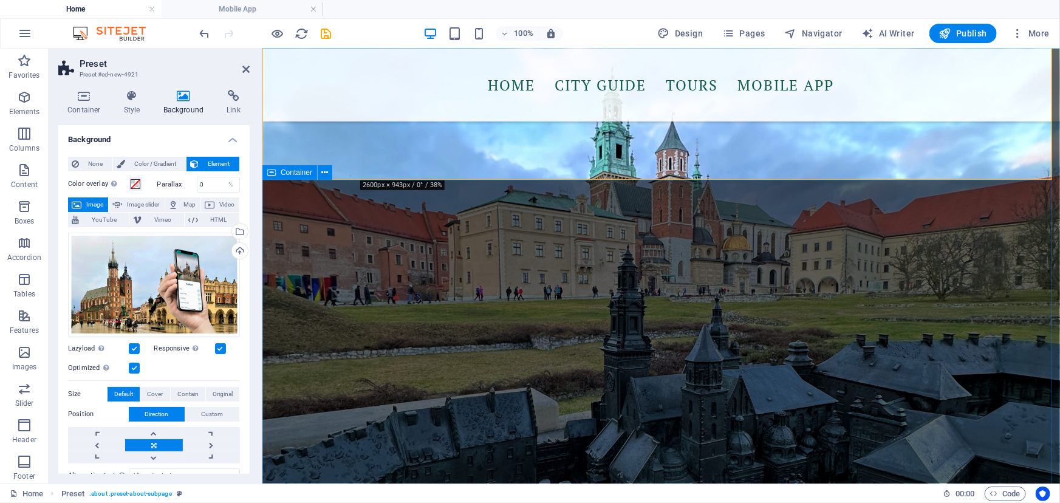
scroll to position [884, 0]
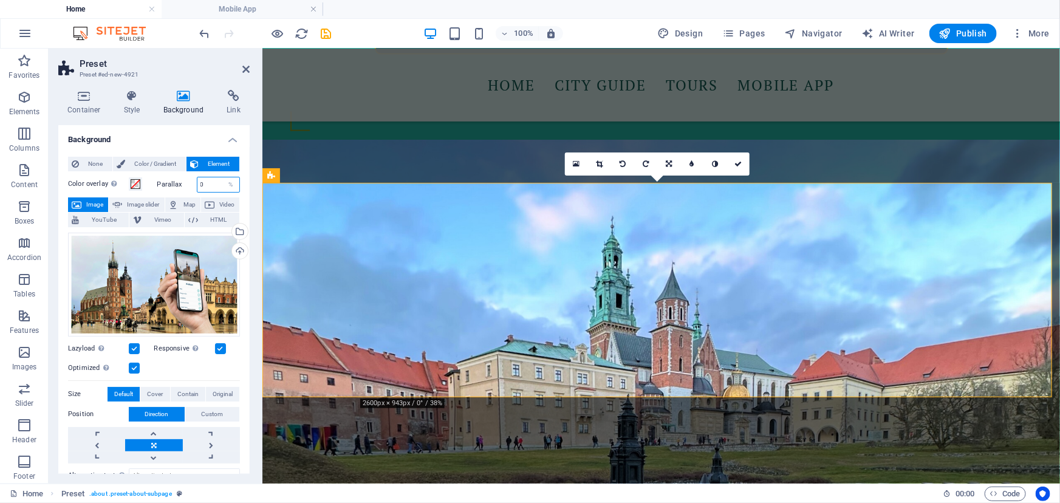
drag, startPoint x: 208, startPoint y: 185, endPoint x: 197, endPoint y: 184, distance: 11.0
click at [198, 184] on input "0" at bounding box center [219, 184] width 43 height 15
type input "20"
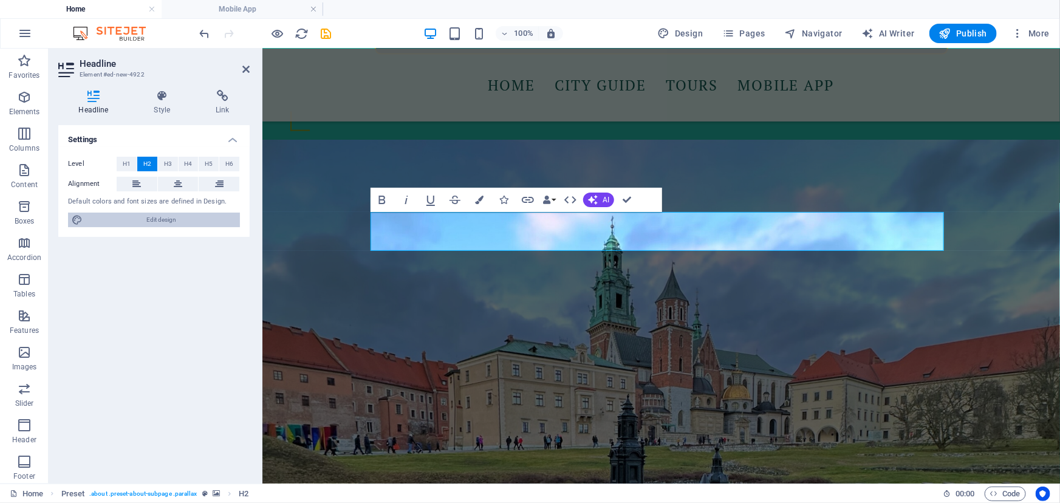
click at [214, 223] on span "Edit design" at bounding box center [161, 220] width 150 height 15
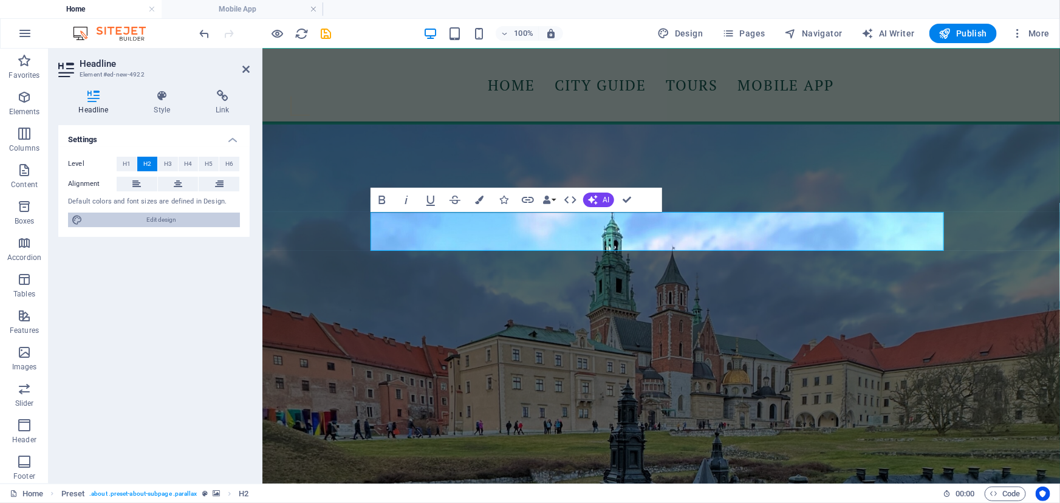
select select "rem"
select select "400"
select select "px"
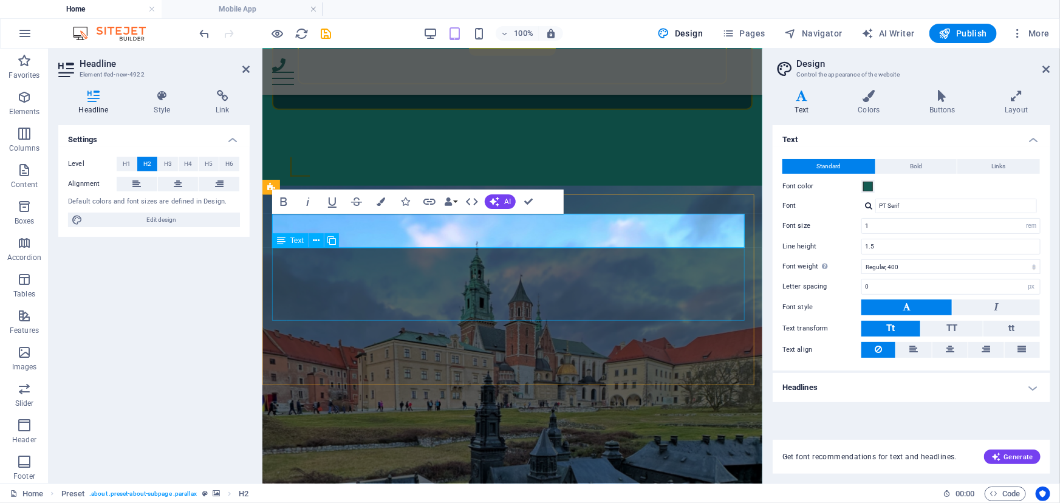
scroll to position [718, 0]
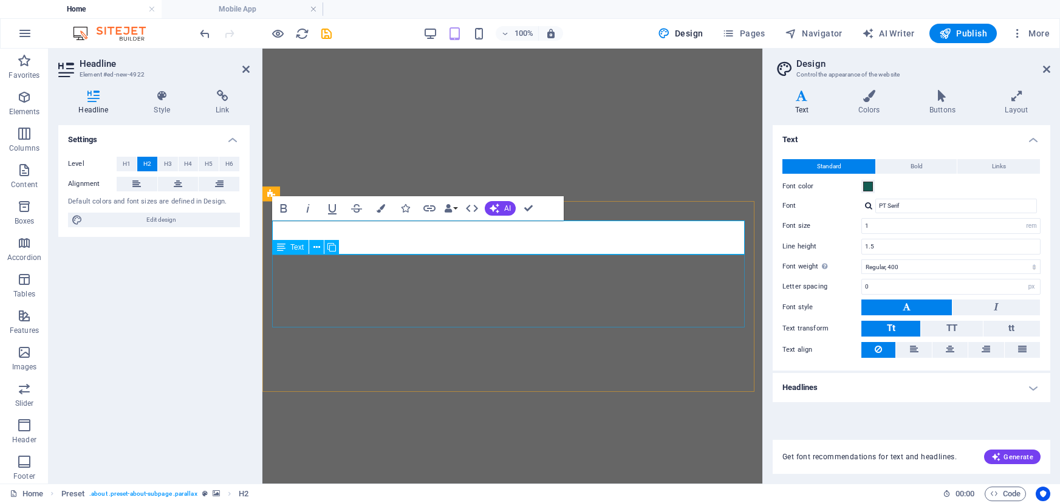
select select "rem"
select select "400"
select select "px"
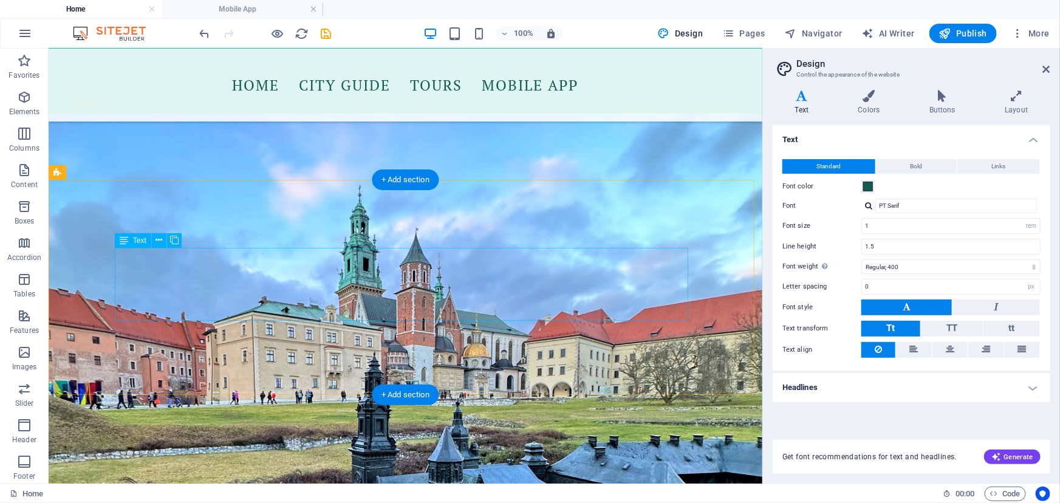
scroll to position [884, 0]
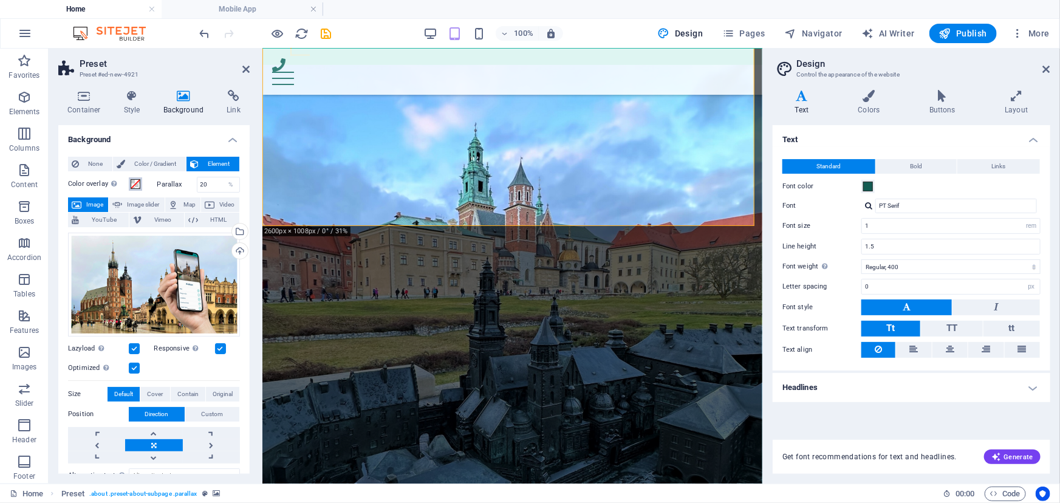
click at [134, 185] on span at bounding box center [136, 184] width 10 height 10
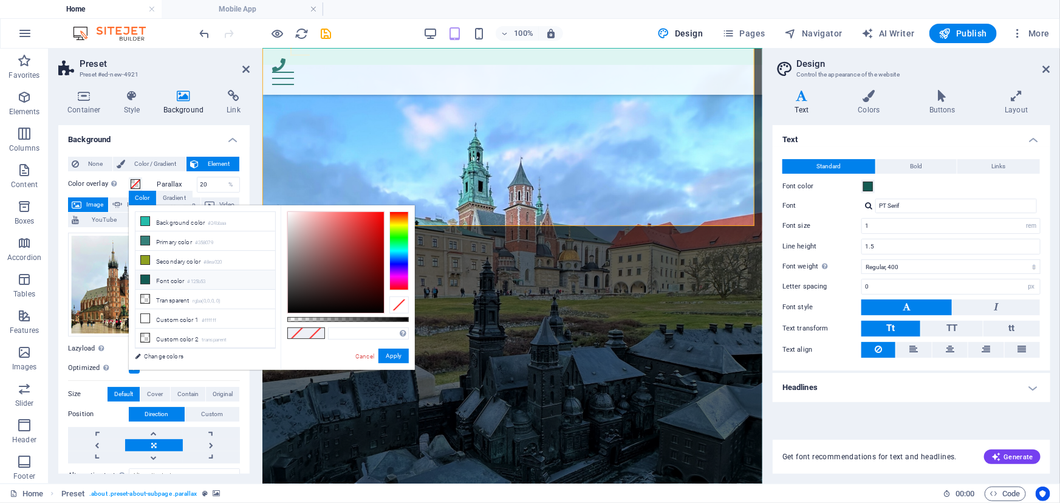
click at [142, 277] on icon at bounding box center [145, 279] width 9 height 9
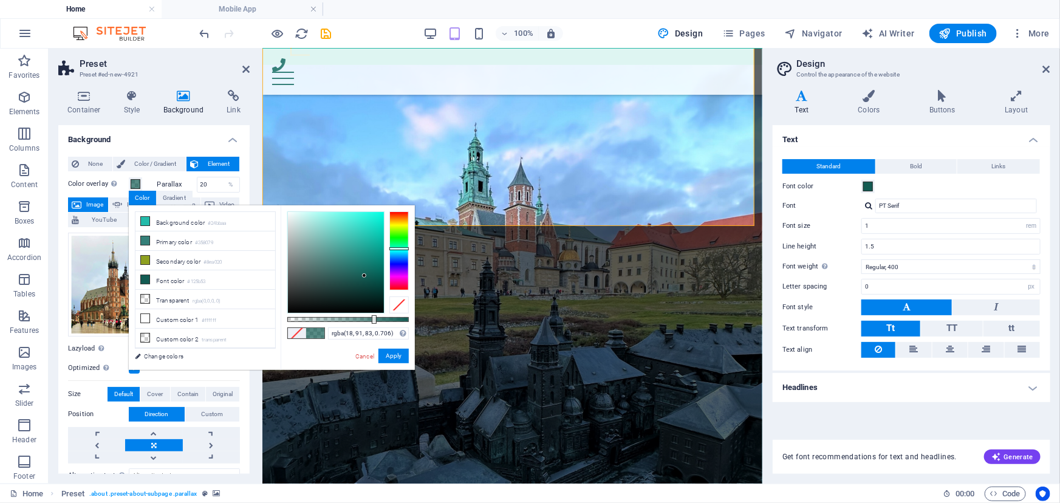
drag, startPoint x: 410, startPoint y: 321, endPoint x: 373, endPoint y: 322, distance: 37.1
click at [373, 322] on div at bounding box center [374, 319] width 5 height 9
click at [144, 318] on icon at bounding box center [145, 318] width 9 height 9
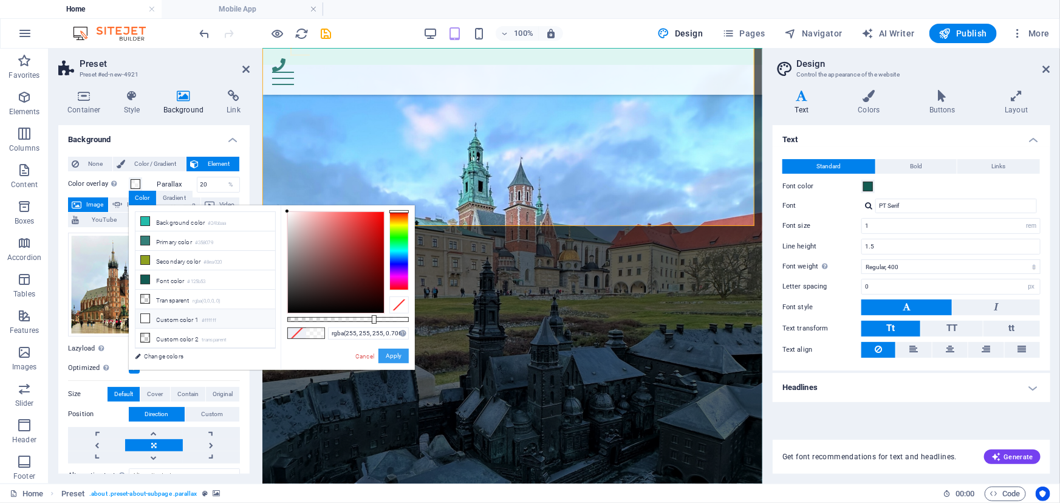
click at [390, 353] on button "Apply" at bounding box center [394, 356] width 30 height 15
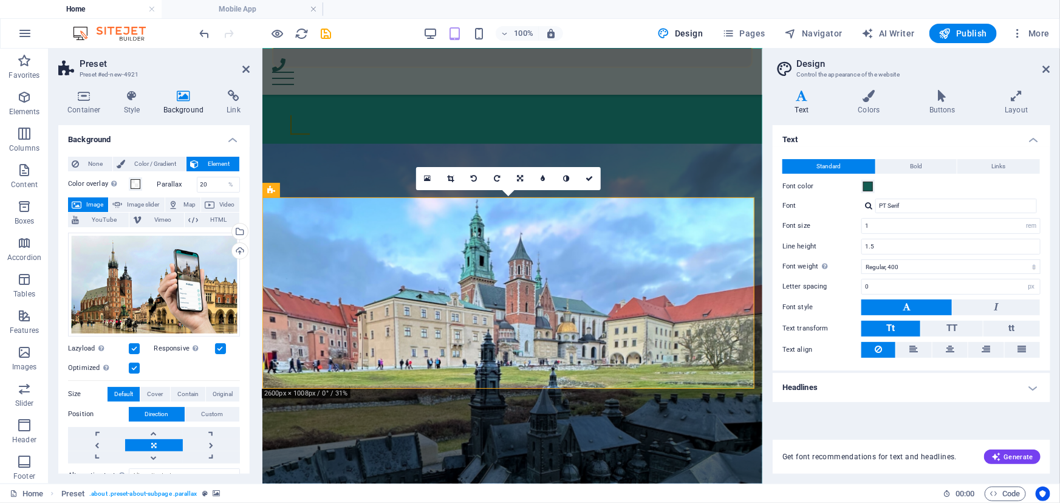
scroll to position [718, 0]
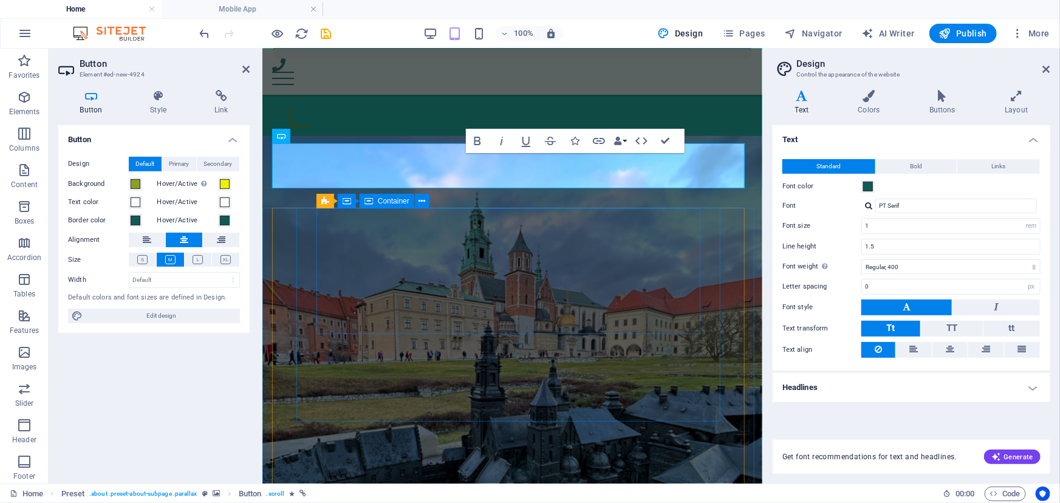
scroll to position [743, 0]
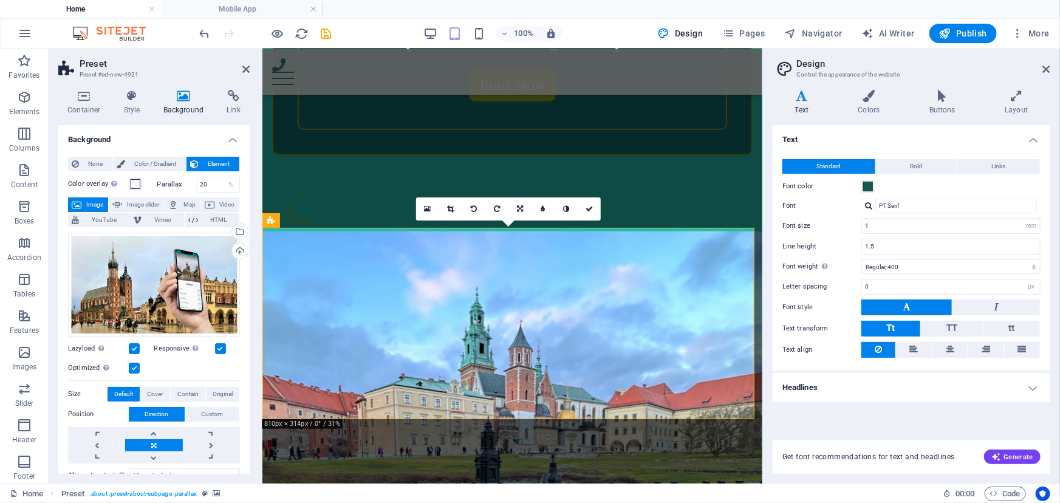
scroll to position [691, 0]
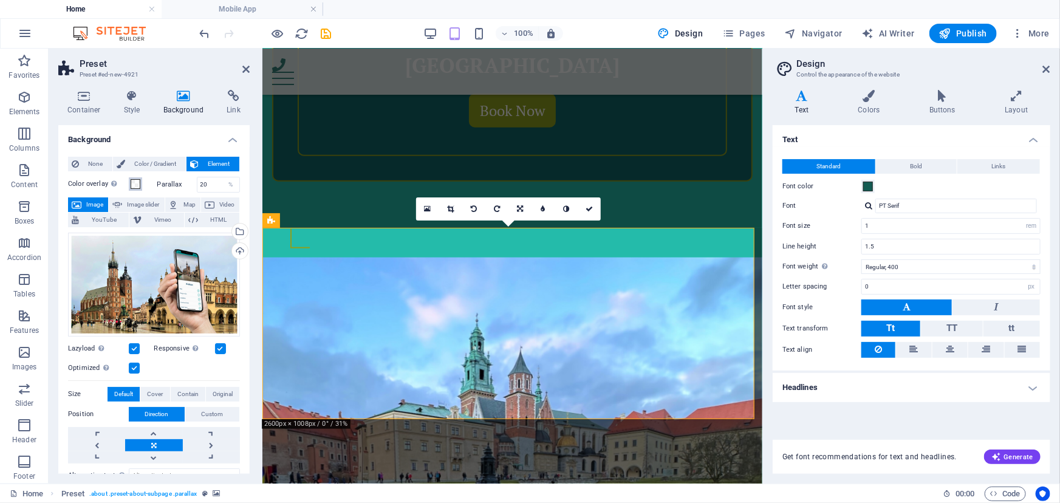
click at [135, 183] on span at bounding box center [136, 184] width 10 height 10
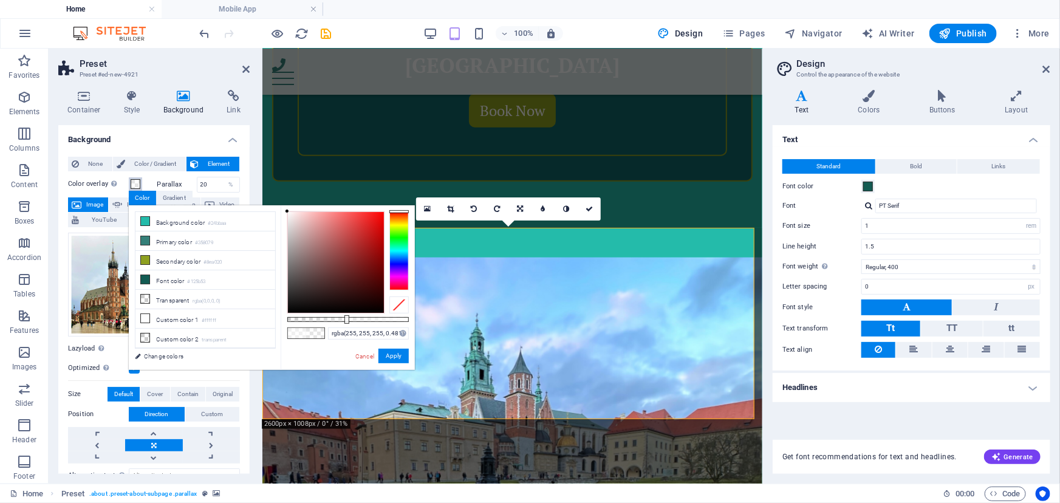
type input "rgba(255, 255, 255, 0.486)"
drag, startPoint x: 373, startPoint y: 321, endPoint x: 346, endPoint y: 320, distance: 26.1
click at [346, 320] on div at bounding box center [347, 319] width 5 height 9
click at [879, 109] on h4 "Colors" at bounding box center [871, 103] width 71 height 26
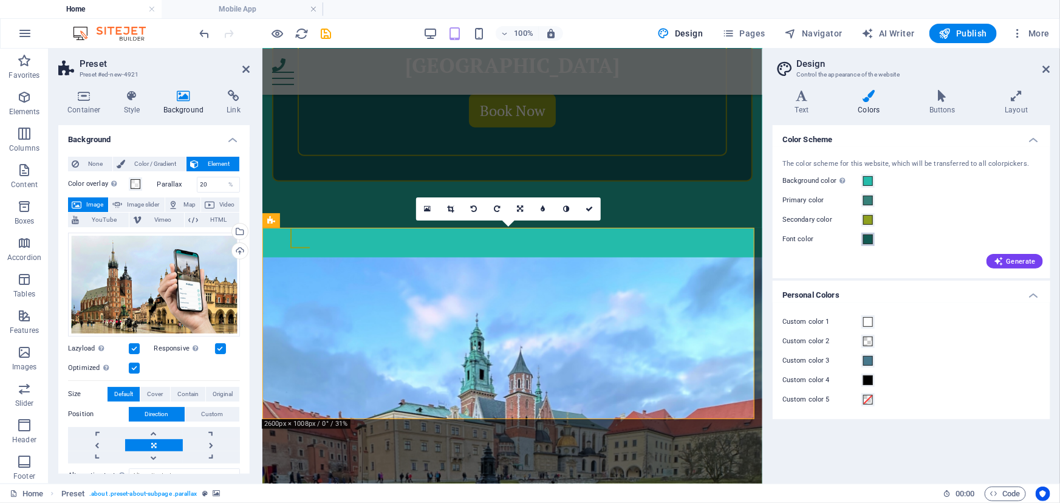
click at [867, 239] on span at bounding box center [869, 240] width 10 height 10
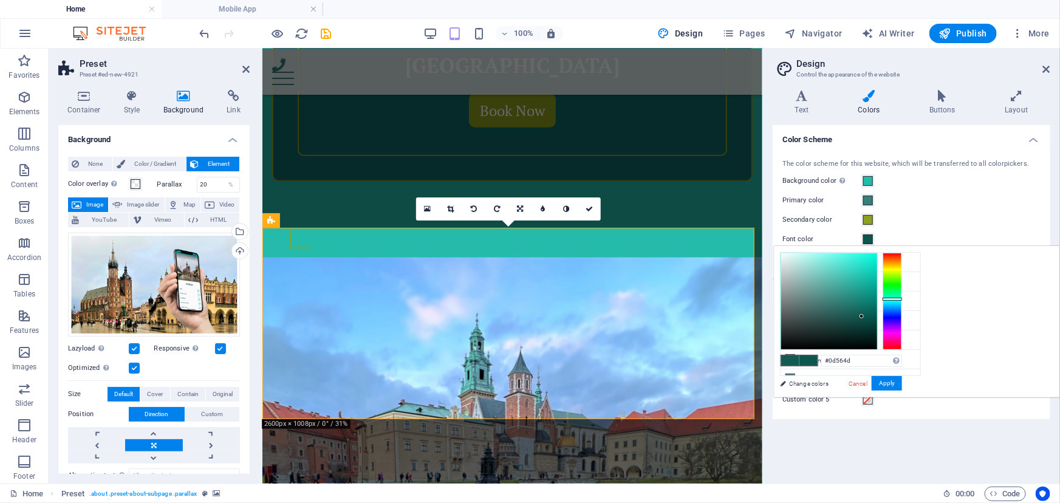
type input "#0d564e"
drag, startPoint x: 1008, startPoint y: 313, endPoint x: 1015, endPoint y: 316, distance: 7.3
click at [865, 316] on div at bounding box center [863, 316] width 4 height 4
click at [902, 382] on button "Apply" at bounding box center [887, 383] width 30 height 15
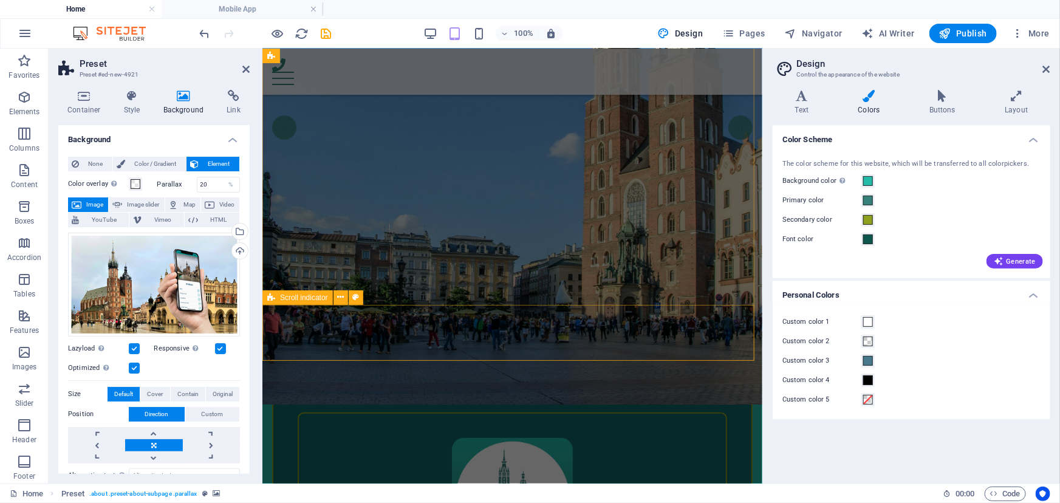
scroll to position [0, 0]
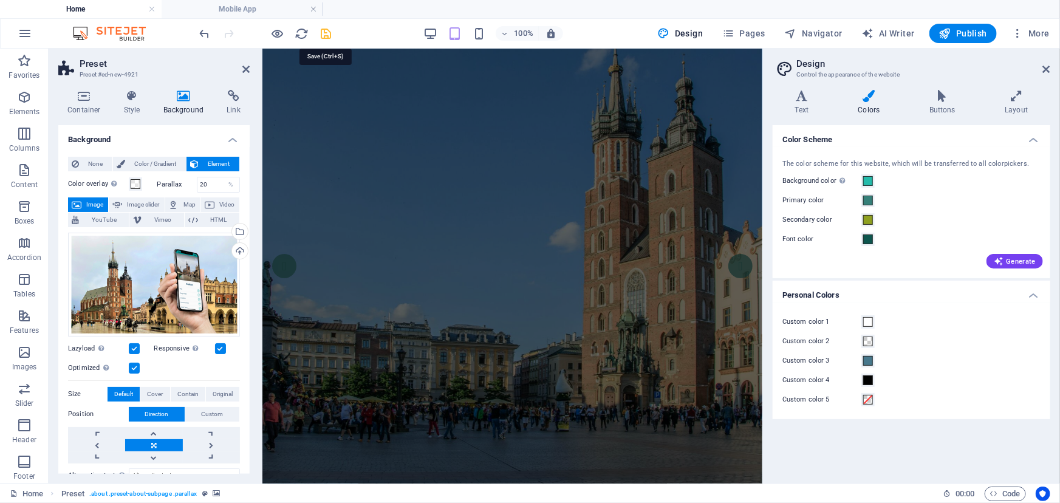
click at [329, 34] on icon "save" at bounding box center [327, 34] width 14 height 14
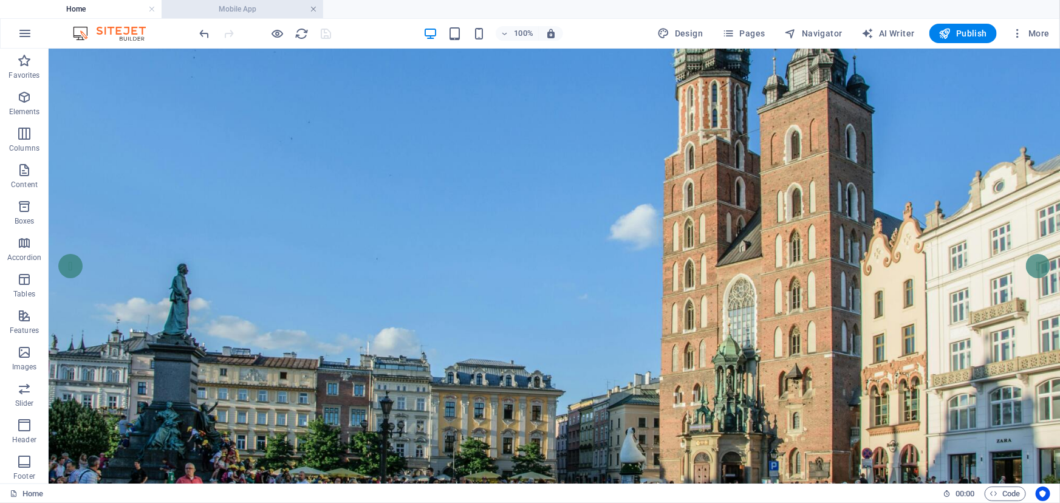
click at [313, 8] on link at bounding box center [313, 10] width 7 height 12
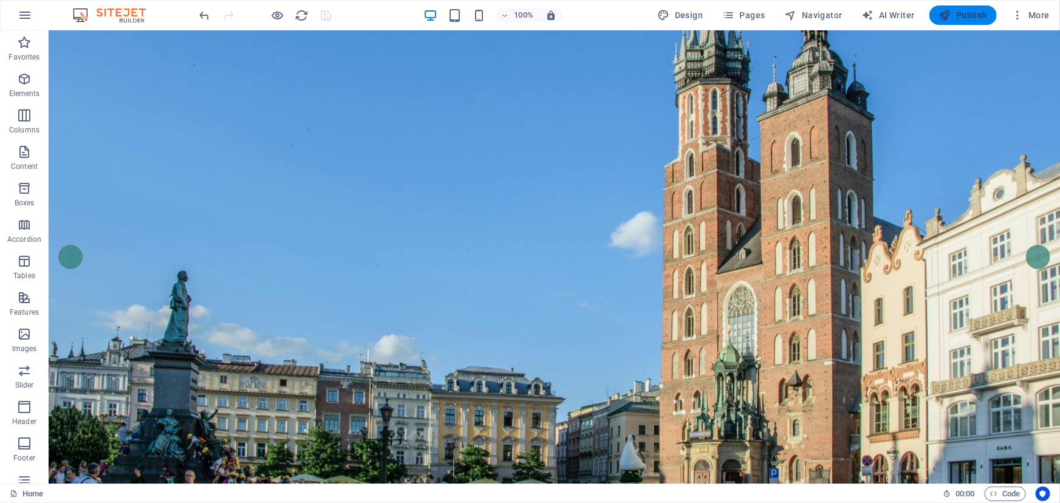
click at [966, 18] on span "Publish" at bounding box center [964, 15] width 48 height 12
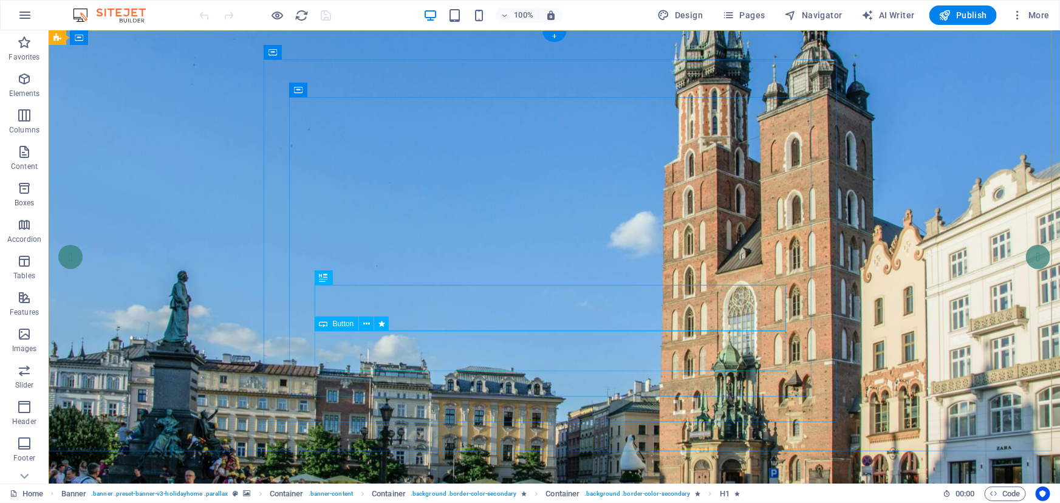
select select
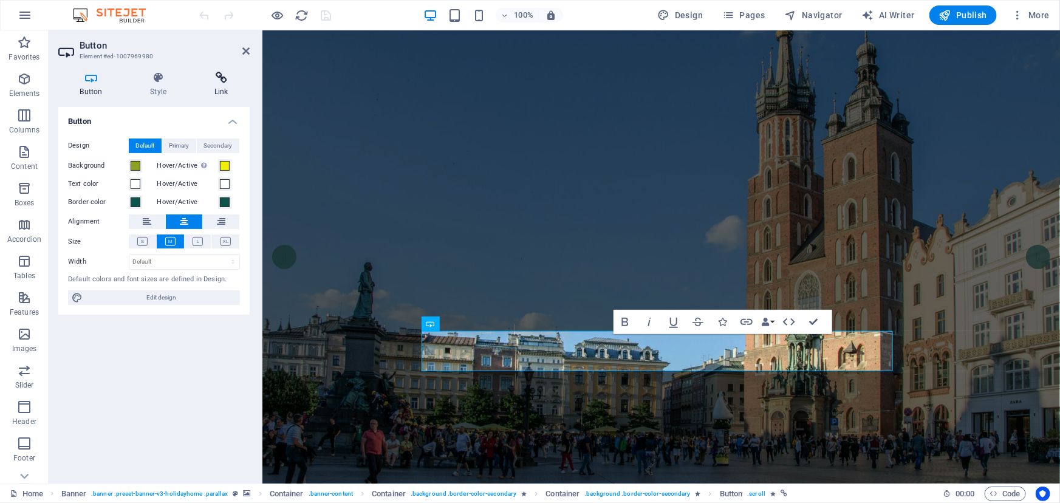
click at [223, 75] on icon at bounding box center [221, 78] width 57 height 12
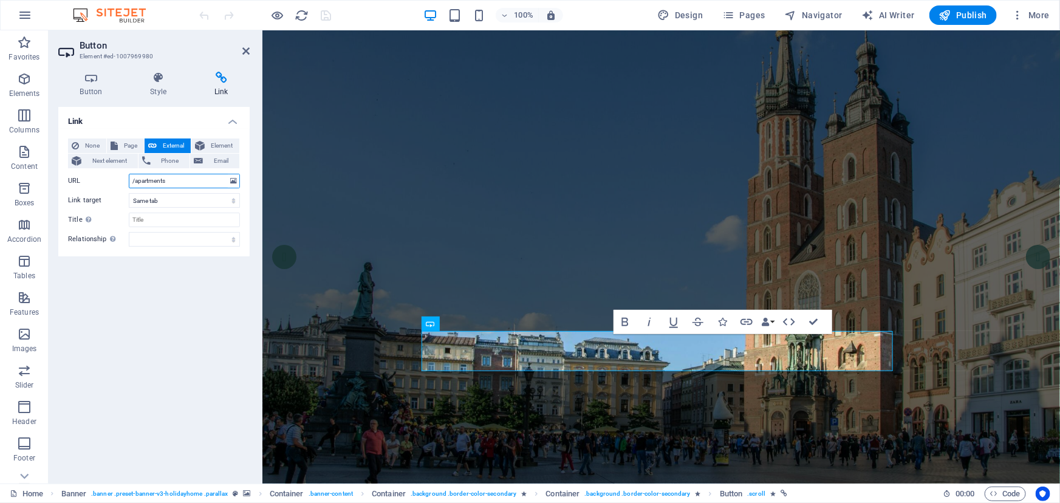
click at [190, 182] on input "/apartments" at bounding box center [184, 181] width 111 height 15
click at [125, 142] on span "Page" at bounding box center [131, 146] width 19 height 15
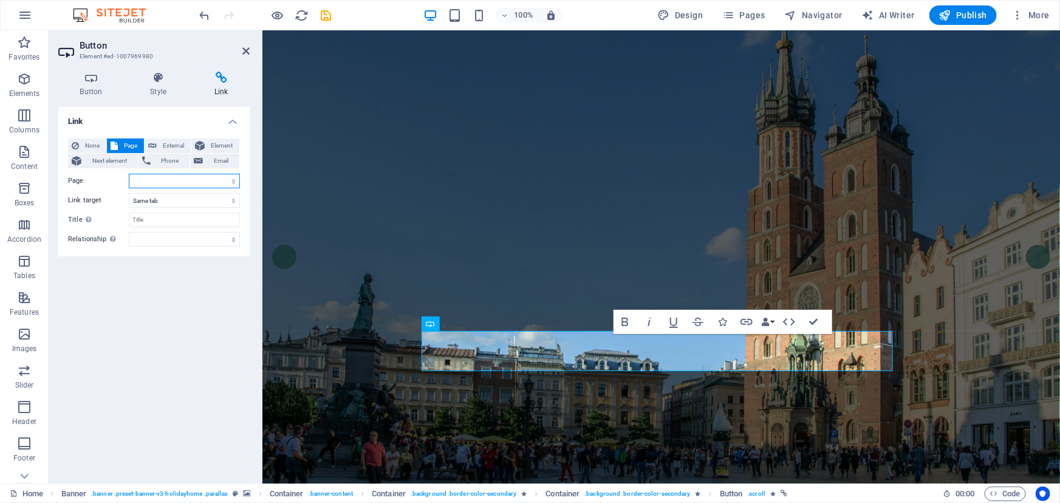
click at [166, 177] on select "Home Tours City Guide Mobile App Legal Notice Privacy" at bounding box center [184, 181] width 111 height 15
select select "1"
click at [129, 174] on select "Home Tours City Guide Mobile App Legal Notice Privacy" at bounding box center [184, 181] width 111 height 15
click at [323, 15] on icon "save" at bounding box center [327, 16] width 14 height 14
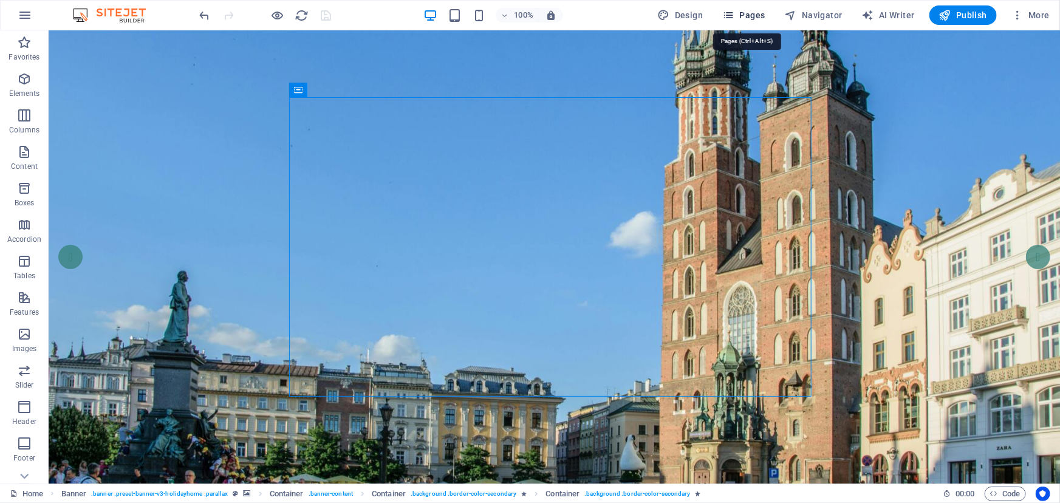
click at [746, 16] on span "Pages" at bounding box center [744, 15] width 43 height 12
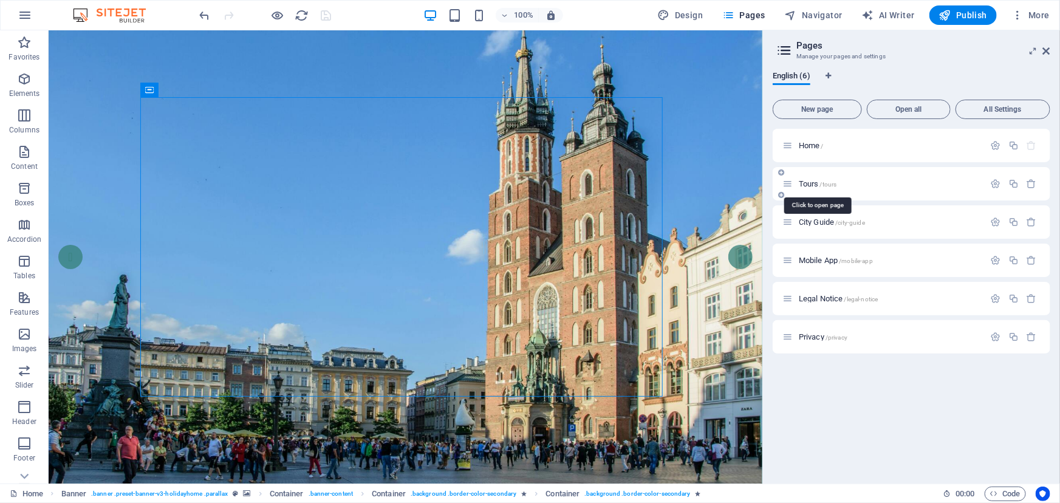
click at [814, 183] on span "Tours /tours" at bounding box center [818, 183] width 38 height 9
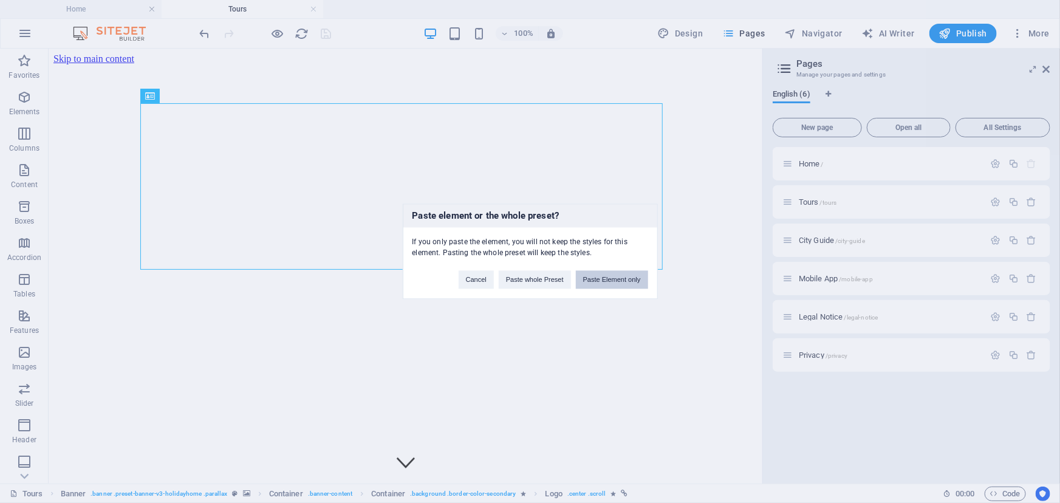
click at [619, 278] on button "Paste Element only" at bounding box center [612, 280] width 72 height 18
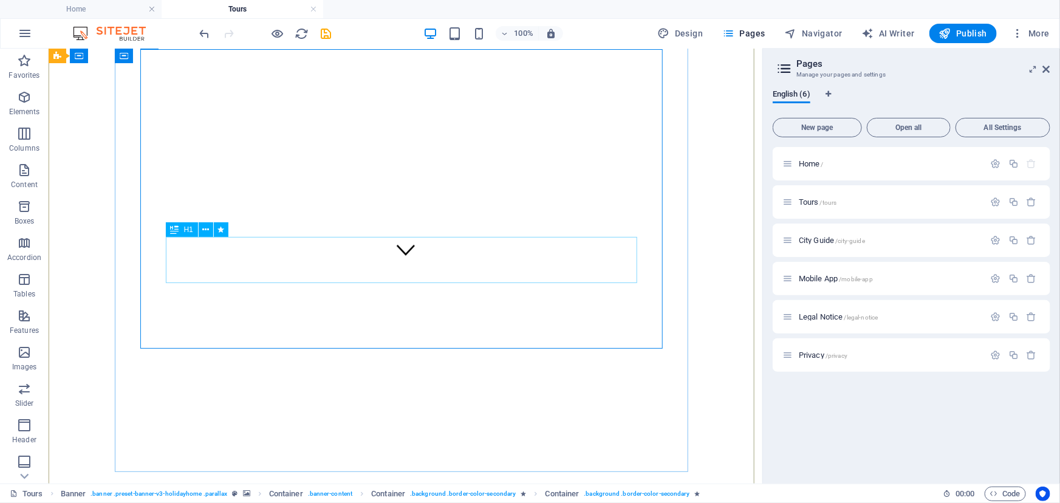
scroll to position [221, 0]
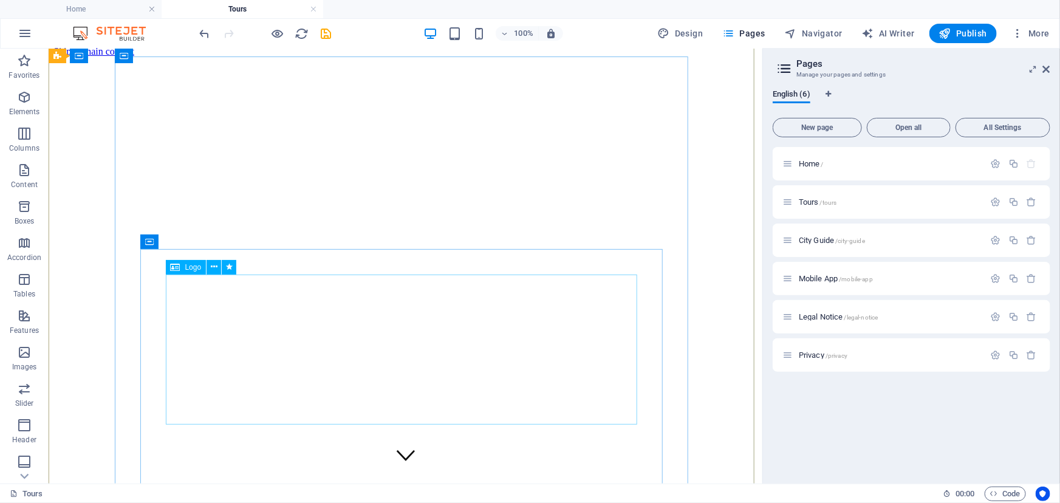
scroll to position [0, 0]
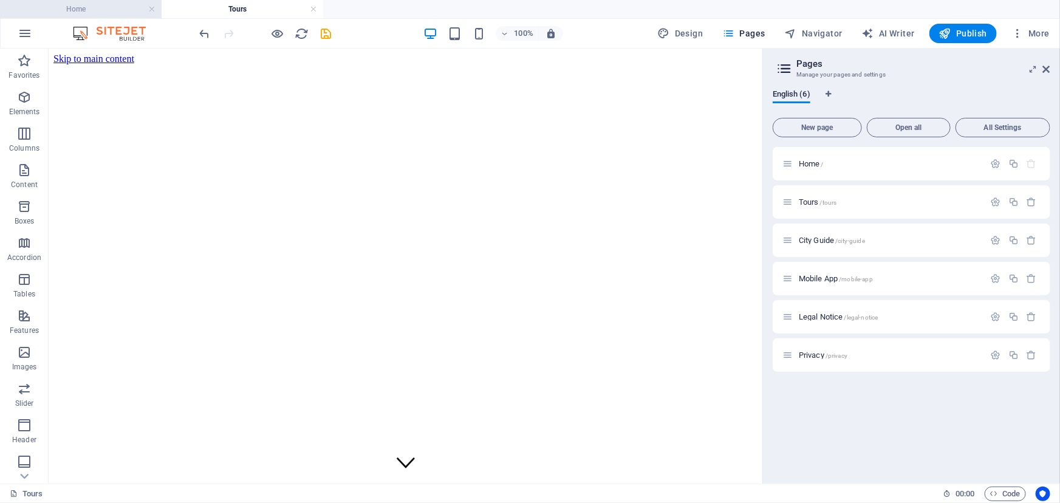
click at [80, 13] on h4 "Home" at bounding box center [81, 8] width 162 height 13
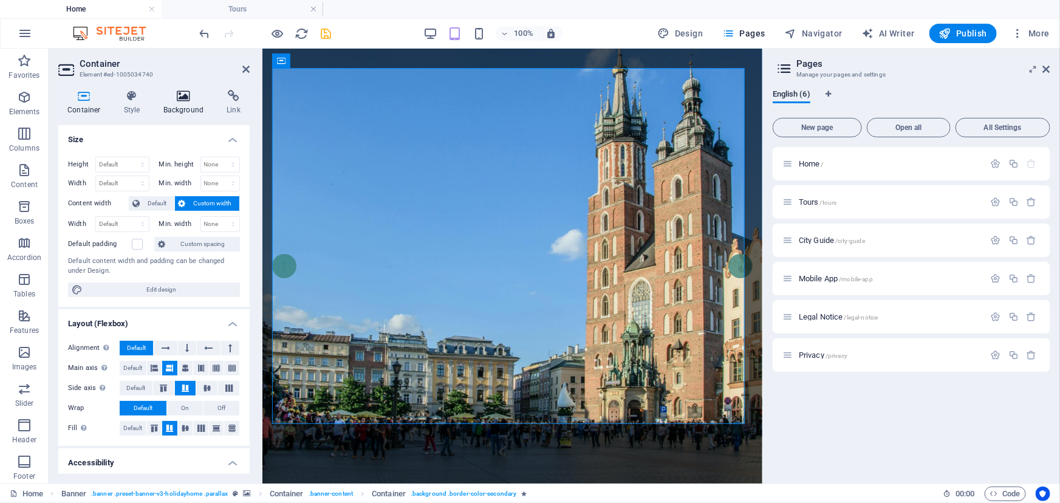
click at [190, 105] on h4 "Background" at bounding box center [186, 103] width 64 height 26
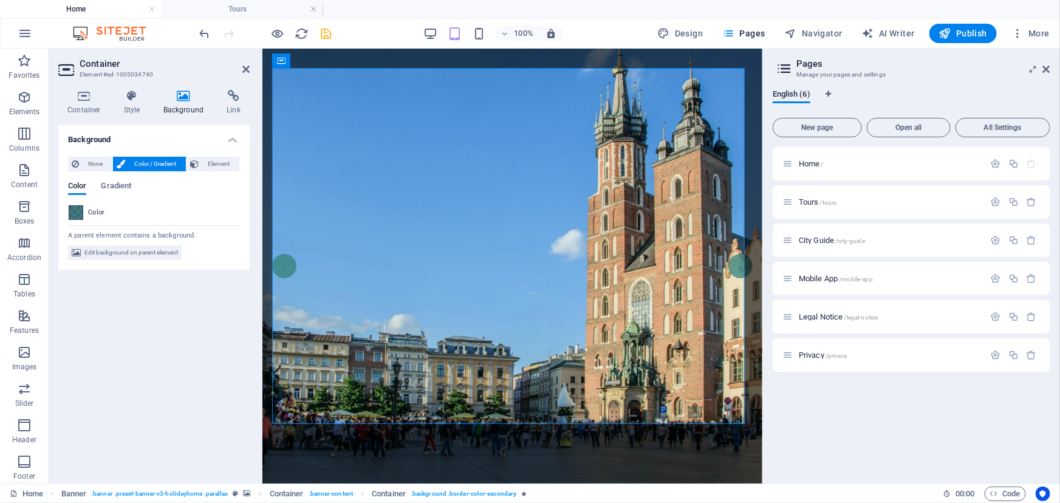
click at [77, 210] on span at bounding box center [75, 212] width 13 height 13
type input "rgba(8, 76, 84, 0.75)"
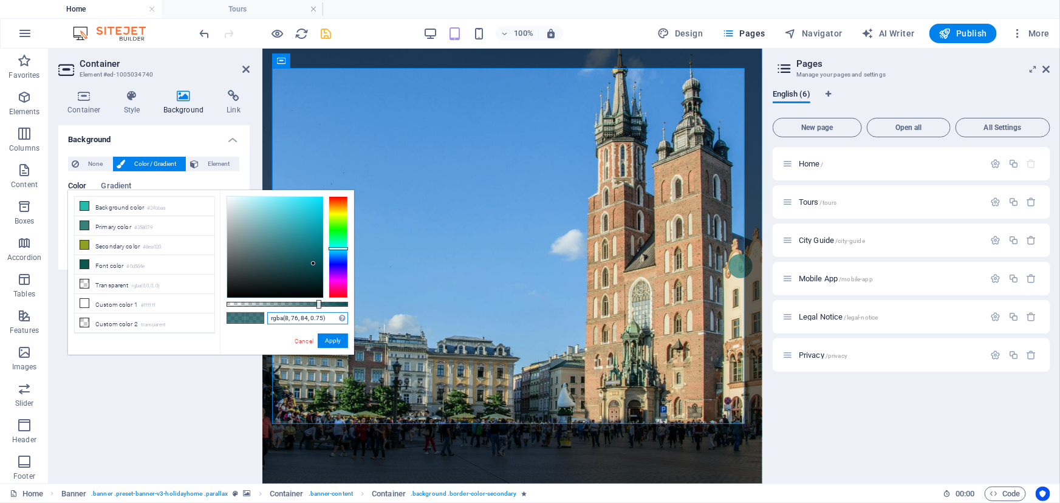
drag, startPoint x: 328, startPoint y: 320, endPoint x: 266, endPoint y: 321, distance: 62.0
click at [266, 321] on div "rgba(8, 76, 84, 0.75) Supported formats #0852ed rgb(8, 82, 237) rgba(8, 82, 237…" at bounding box center [287, 360] width 134 height 341
click at [231, 14] on h4 "Tours" at bounding box center [243, 8] width 162 height 13
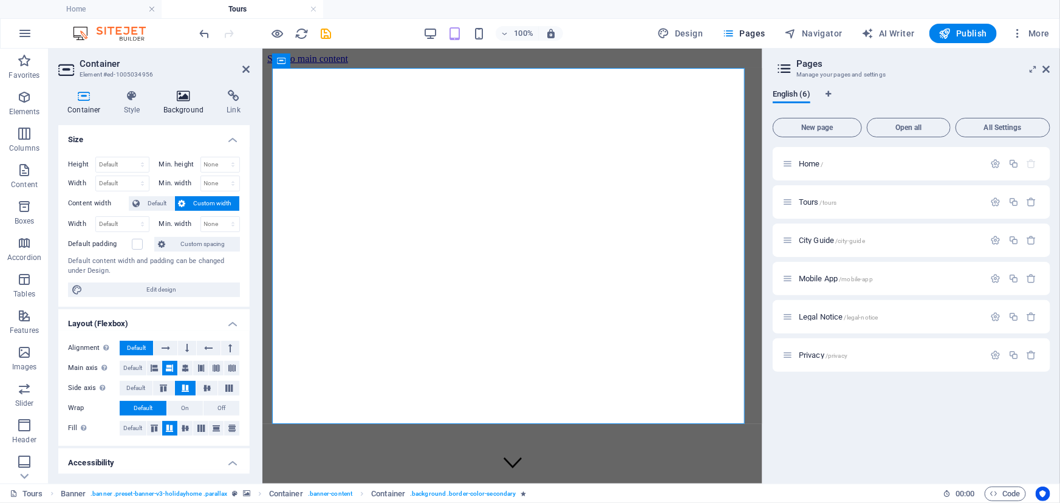
click at [185, 100] on icon at bounding box center [183, 96] width 59 height 12
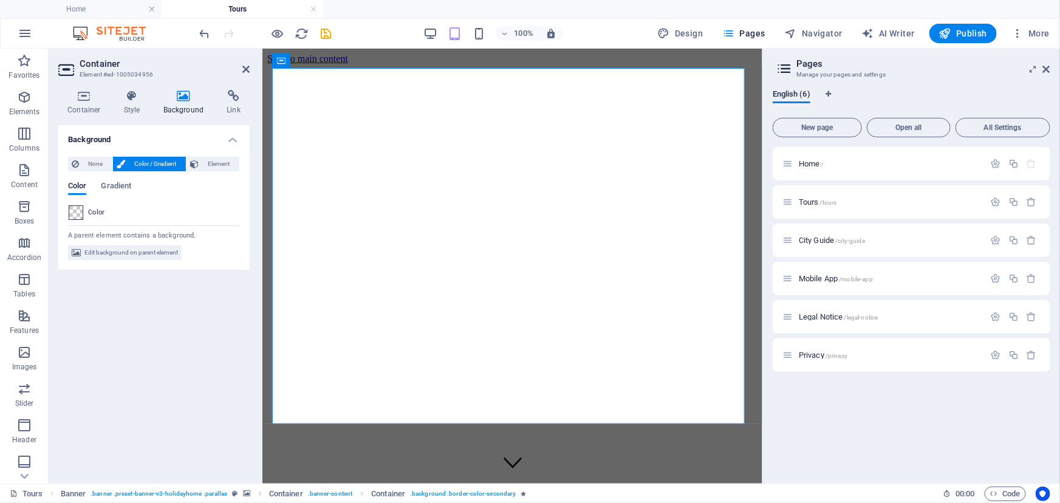
click at [77, 210] on span at bounding box center [75, 212] width 13 height 13
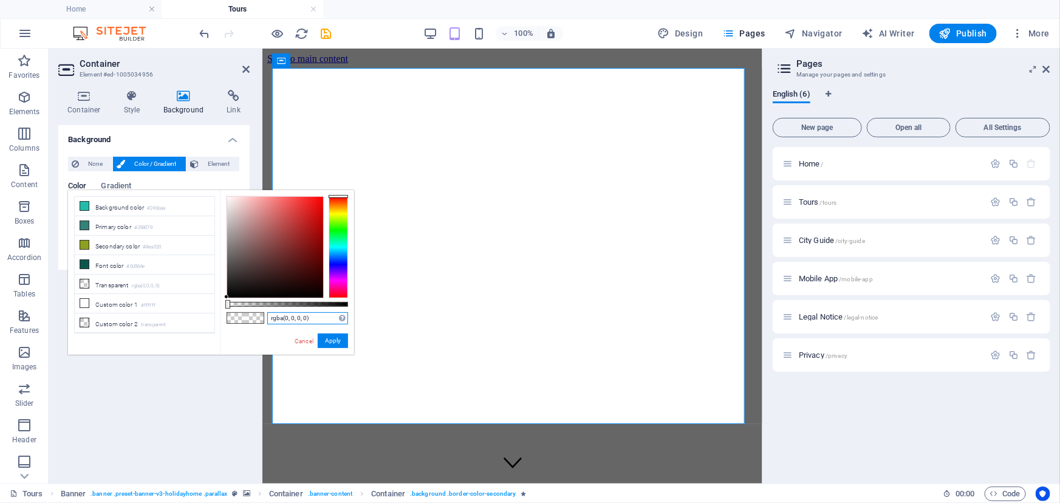
drag, startPoint x: 321, startPoint y: 321, endPoint x: 241, endPoint y: 318, distance: 80.3
click at [241, 318] on div "rgba(0, 0, 0, 0) Supported formats #0852ed rgb(8, 82, 237) rgba(8, 82, 237, 90%…" at bounding box center [287, 360] width 134 height 341
paste input "8, 76, 84, 0.75"
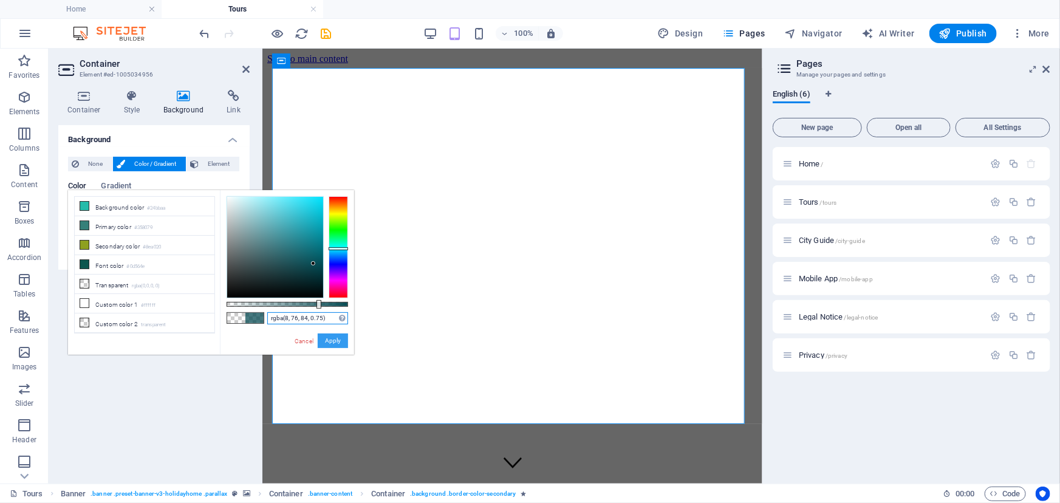
type input "rgba(8, 76, 84, 0.75)"
click at [336, 339] on button "Apply" at bounding box center [333, 341] width 30 height 15
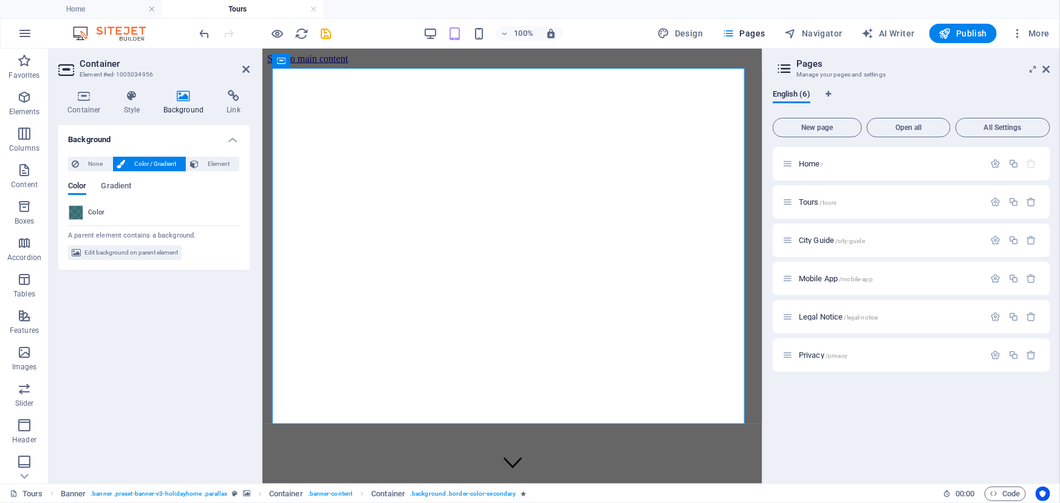
click at [335, 35] on div "100% Design Pages Navigator AI Writer Publish More" at bounding box center [626, 33] width 857 height 19
click at [329, 35] on icon "save" at bounding box center [327, 34] width 14 height 14
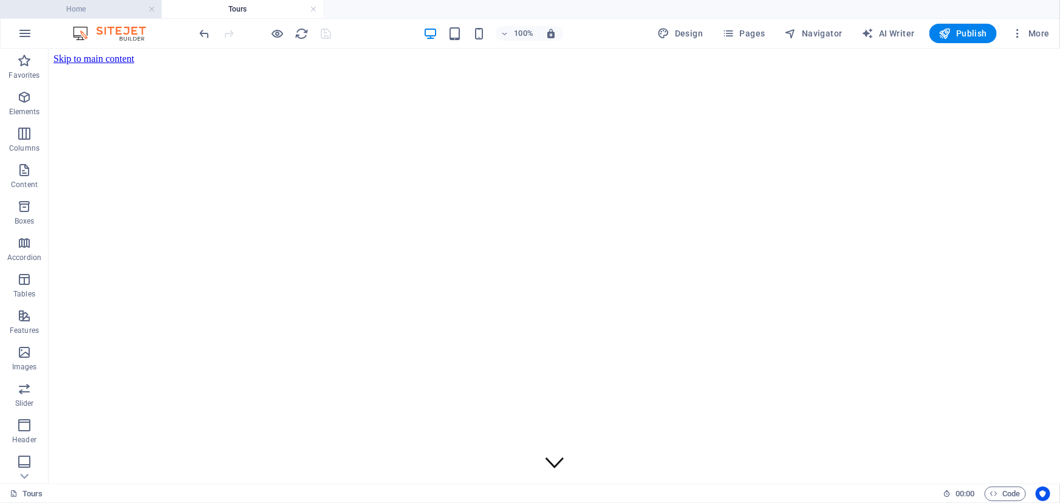
click at [94, 10] on h4 "Home" at bounding box center [81, 8] width 162 height 13
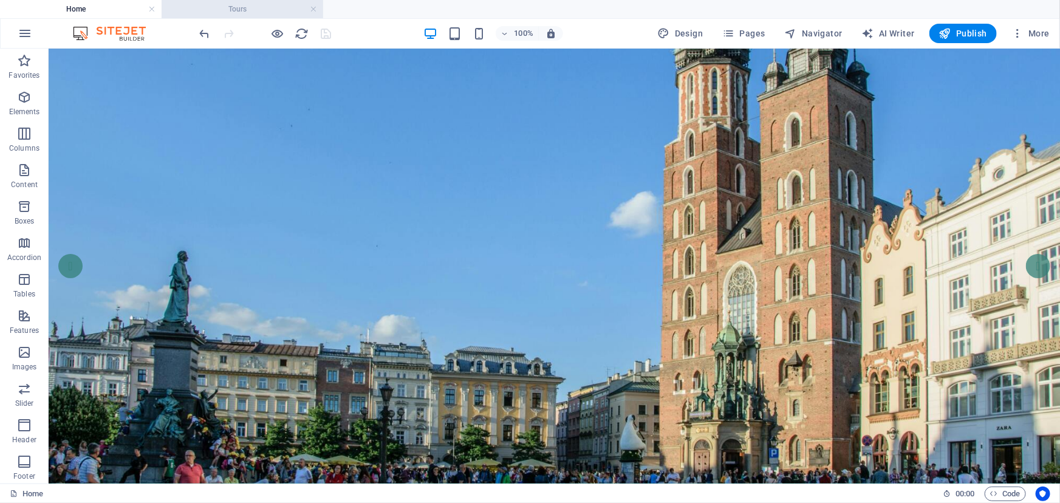
click at [254, 12] on h4 "Tours" at bounding box center [243, 8] width 162 height 13
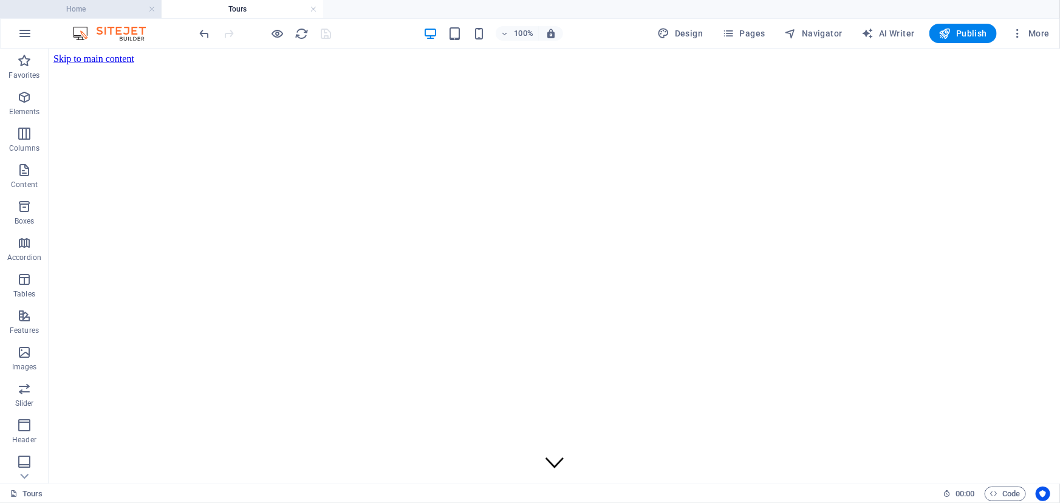
click at [98, 14] on h4 "Home" at bounding box center [81, 8] width 162 height 13
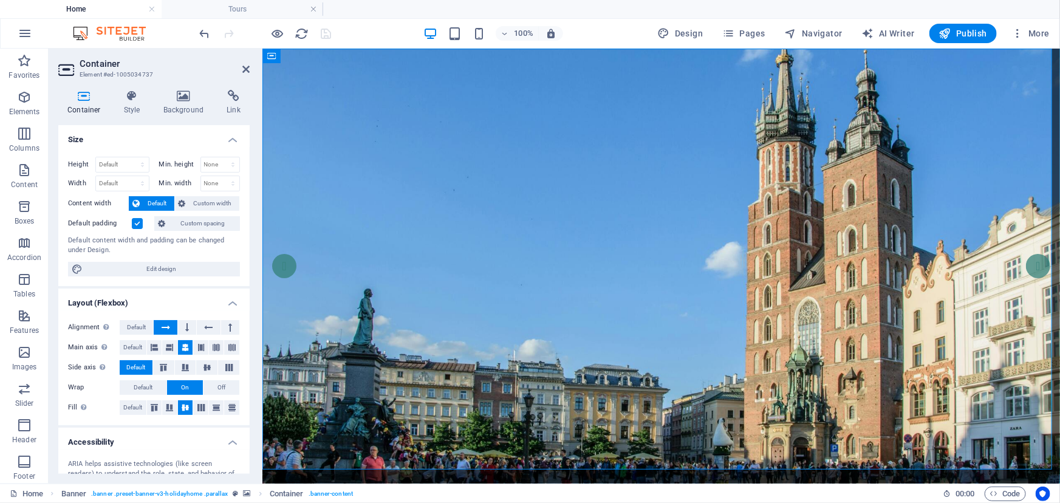
click at [166, 79] on h3 "Element #ed-1005034737" at bounding box center [153, 74] width 146 height 11
click at [182, 97] on icon at bounding box center [183, 96] width 59 height 12
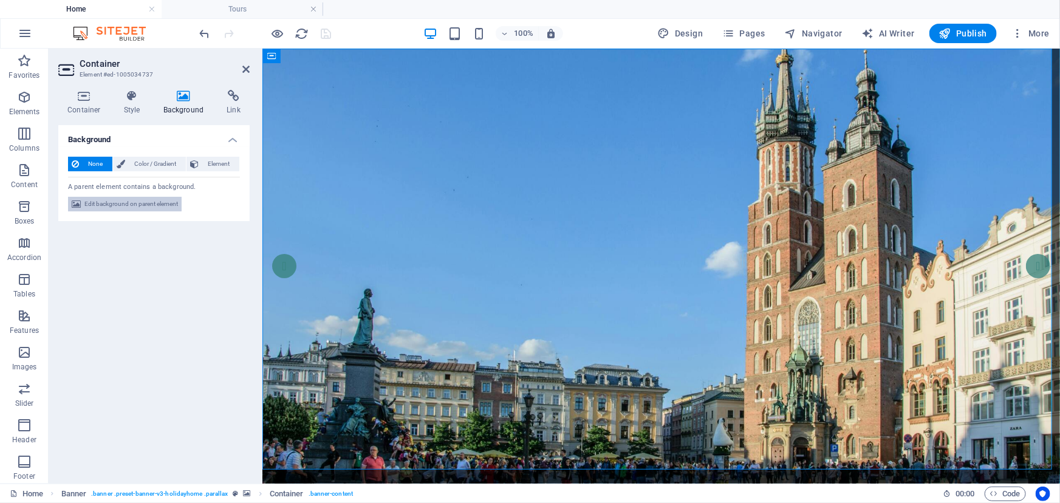
click at [128, 205] on span "Edit background on parent element" at bounding box center [131, 204] width 94 height 15
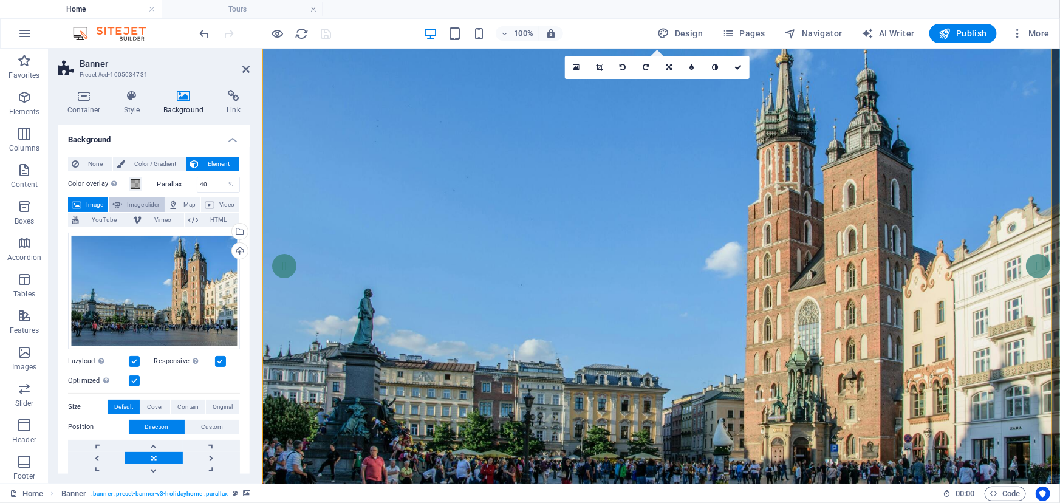
click at [133, 198] on span "Image slider" at bounding box center [143, 205] width 35 height 15
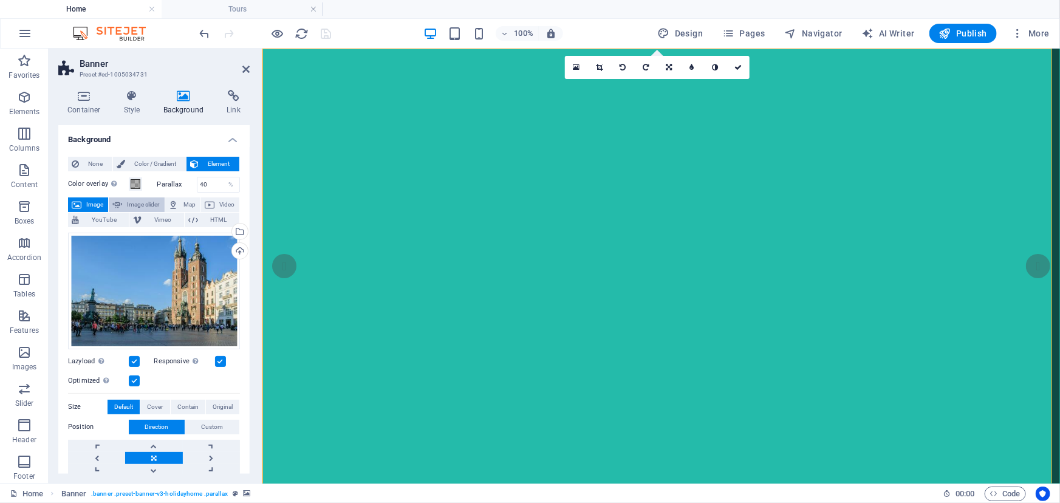
select select "ms"
select select "s"
select select "progressive"
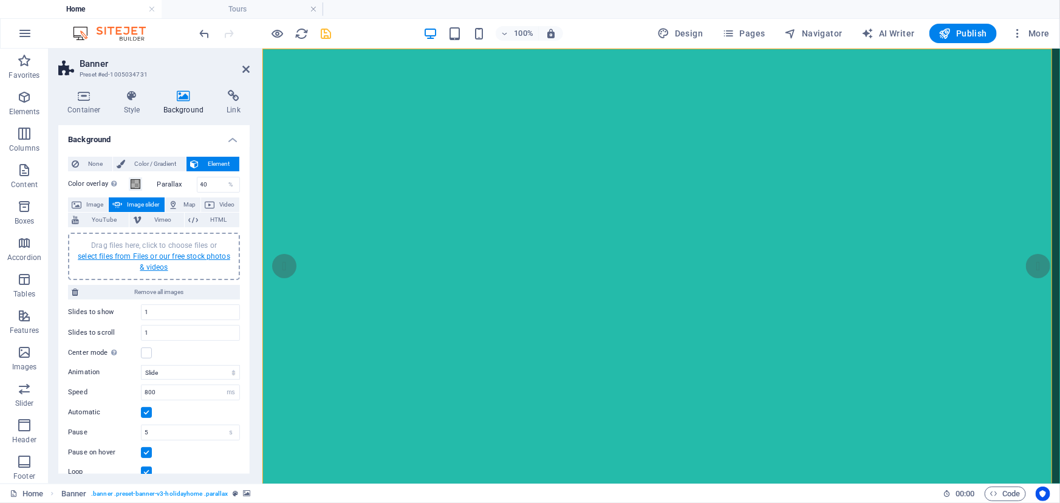
click at [154, 253] on link "select files from Files or our free stock photos & videos" at bounding box center [154, 261] width 153 height 19
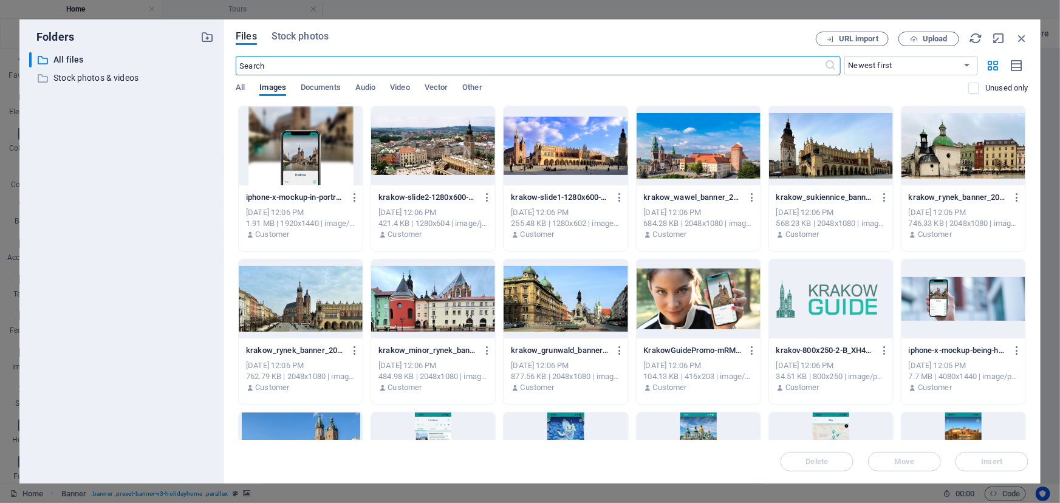
click at [334, 291] on div at bounding box center [301, 298] width 124 height 79
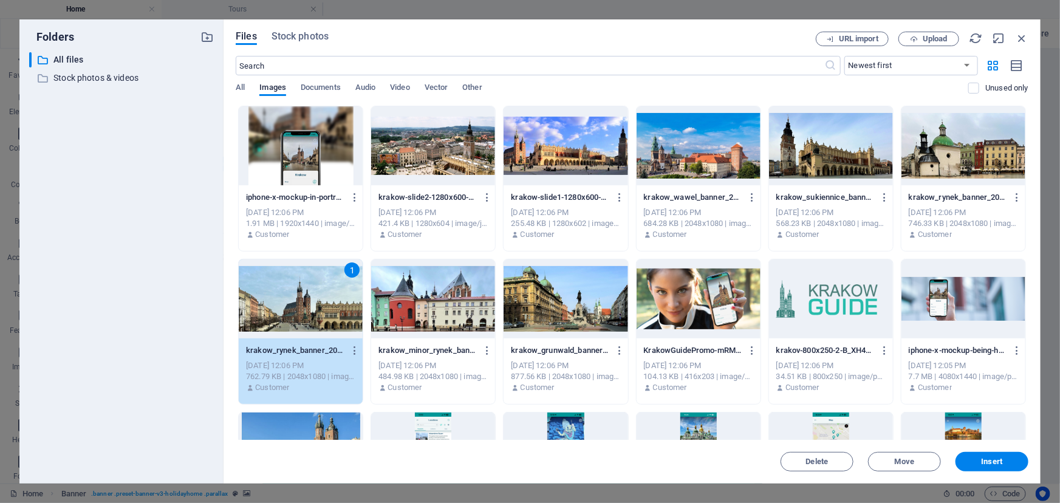
click at [419, 290] on div at bounding box center [433, 298] width 124 height 79
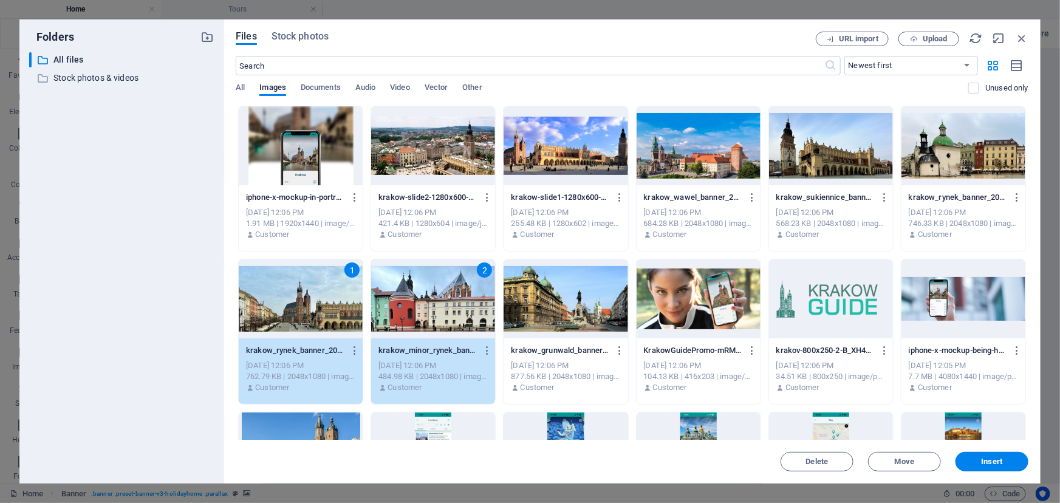
click at [532, 296] on div at bounding box center [566, 298] width 124 height 79
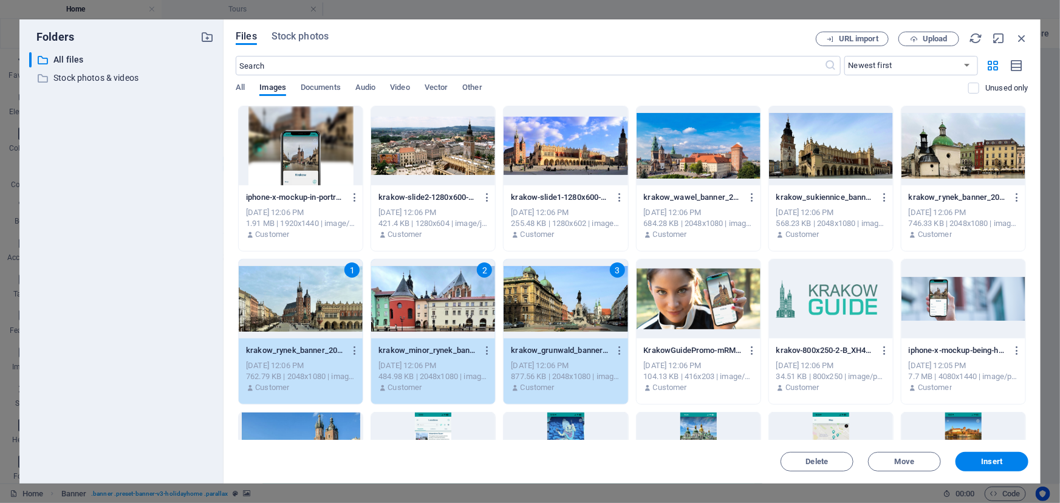
click at [705, 150] on div at bounding box center [699, 145] width 124 height 79
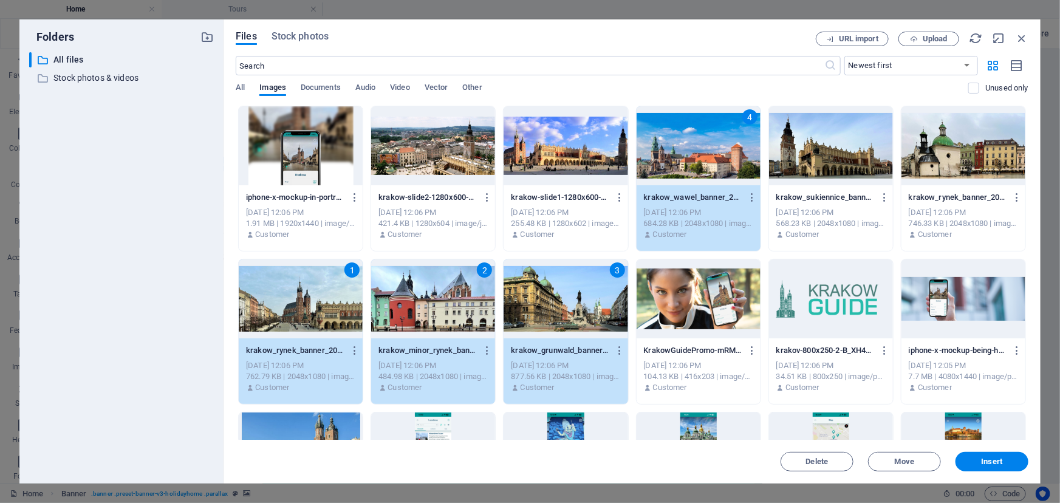
click at [809, 151] on div at bounding box center [831, 145] width 124 height 79
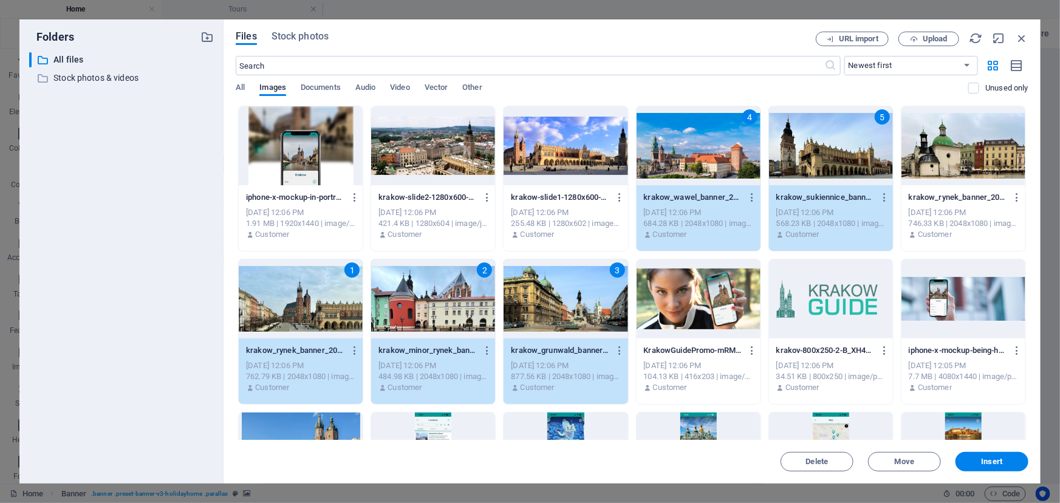
click at [936, 156] on div at bounding box center [964, 145] width 124 height 79
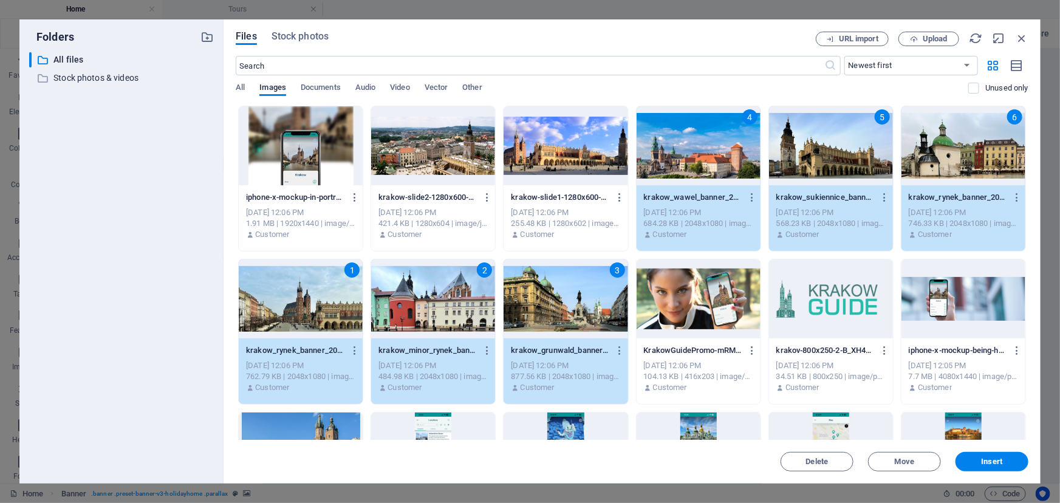
click at [439, 164] on div at bounding box center [433, 145] width 124 height 79
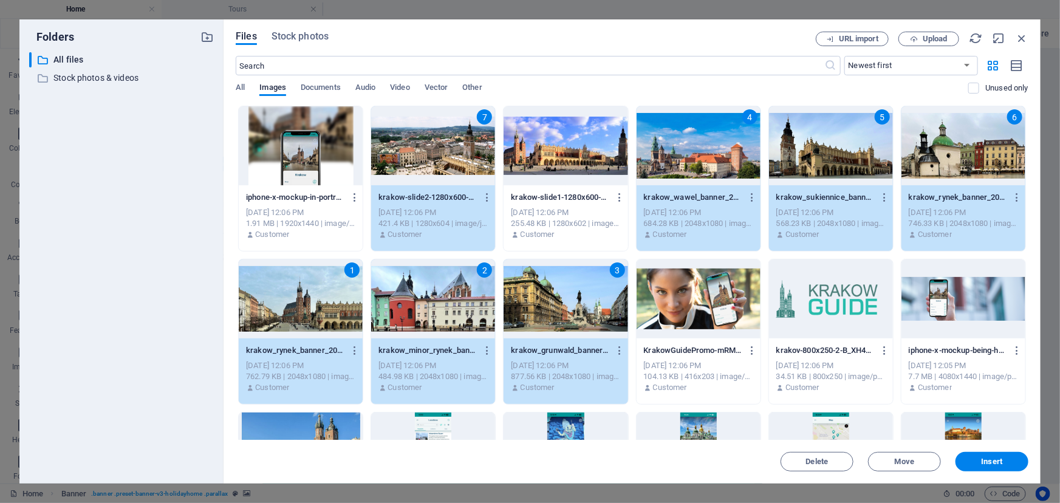
click at [480, 122] on div "7" at bounding box center [484, 116] width 15 height 15
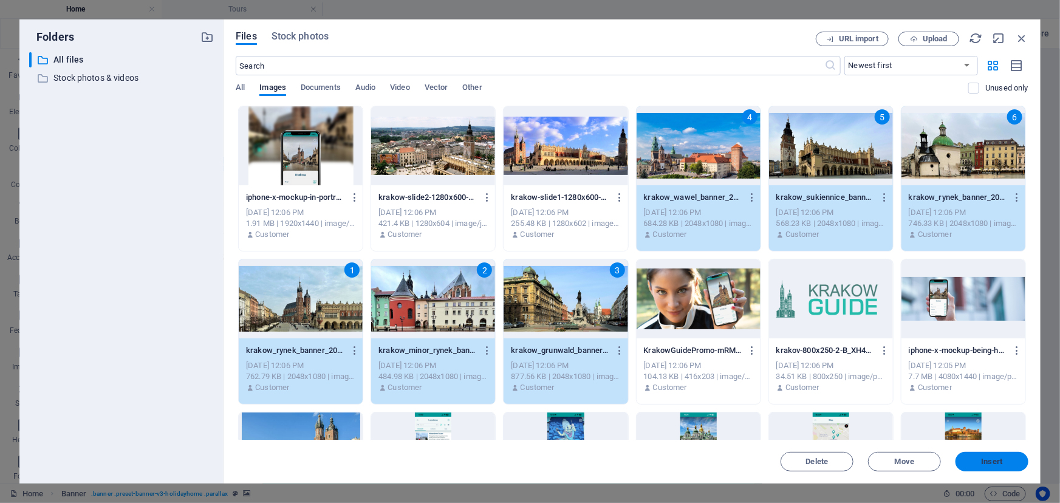
click at [980, 462] on span "Insert" at bounding box center [992, 461] width 63 height 7
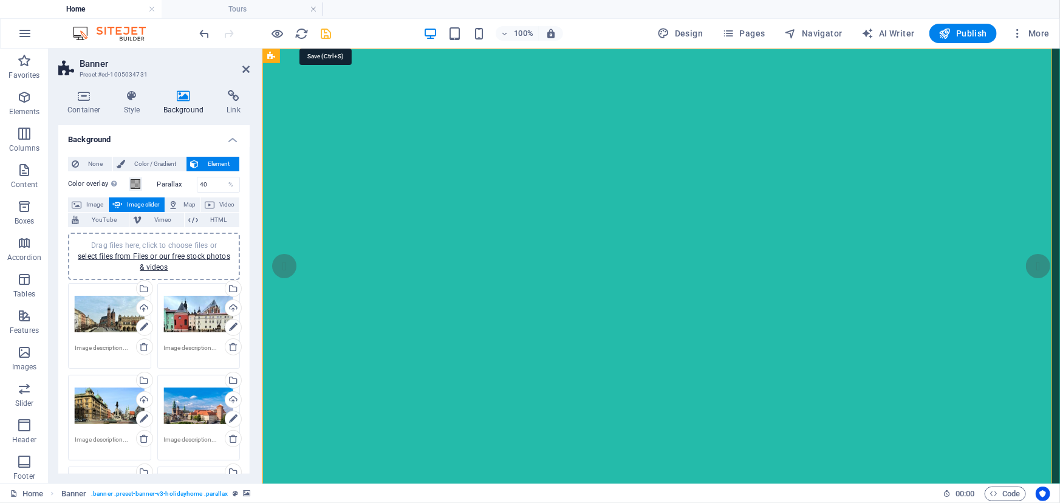
click at [323, 34] on icon "save" at bounding box center [327, 34] width 14 height 14
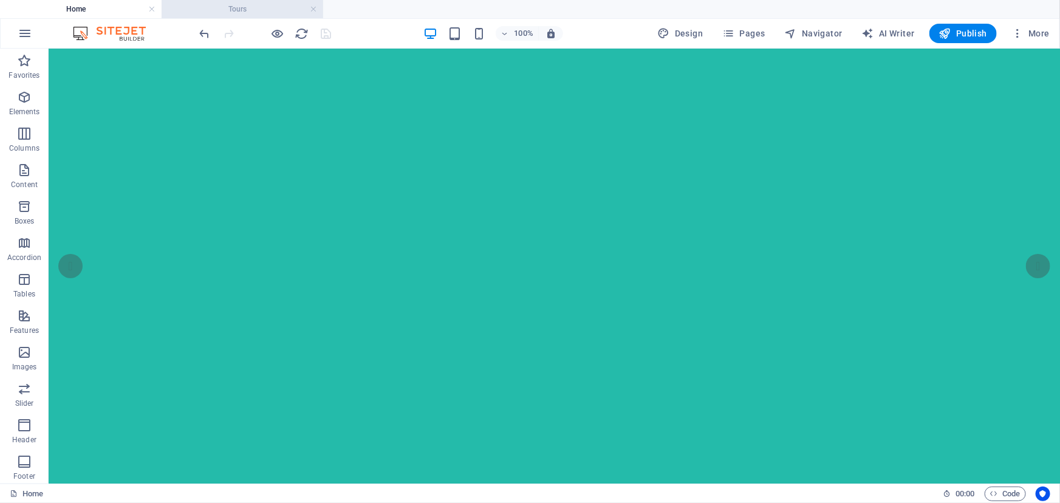
click at [237, 10] on h4 "Tours" at bounding box center [243, 8] width 162 height 13
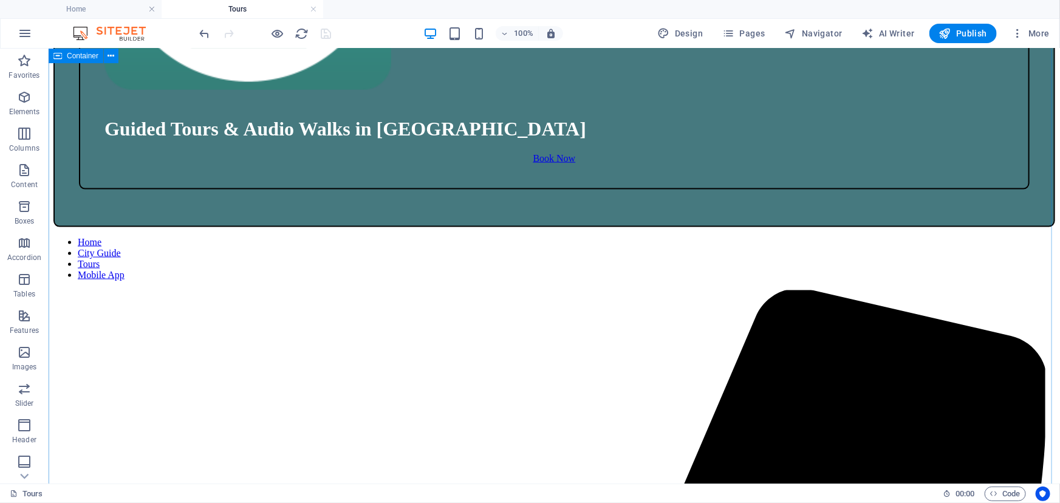
scroll to position [1050, 0]
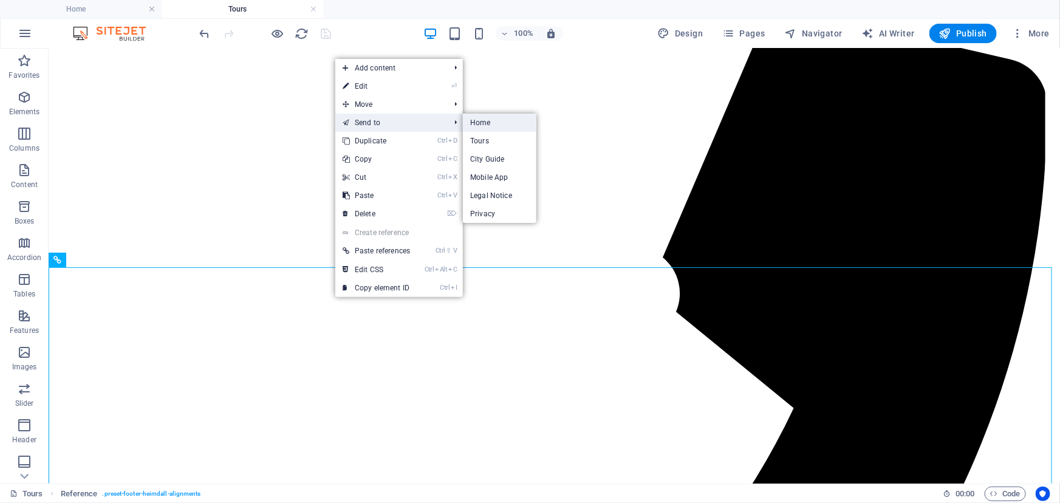
click at [473, 122] on link "Home" at bounding box center [500, 123] width 74 height 18
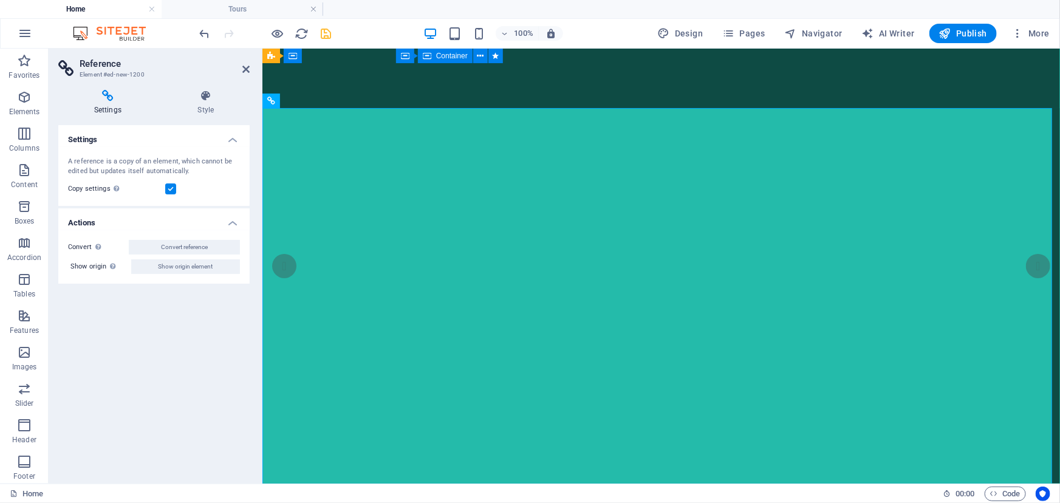
scroll to position [2125, 0]
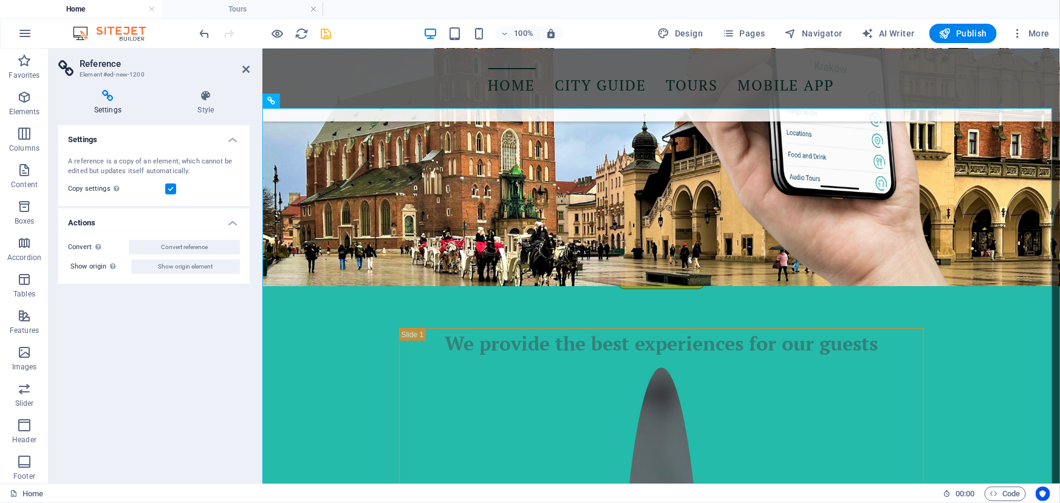
click at [72, 10] on h4 "Home" at bounding box center [81, 8] width 162 height 13
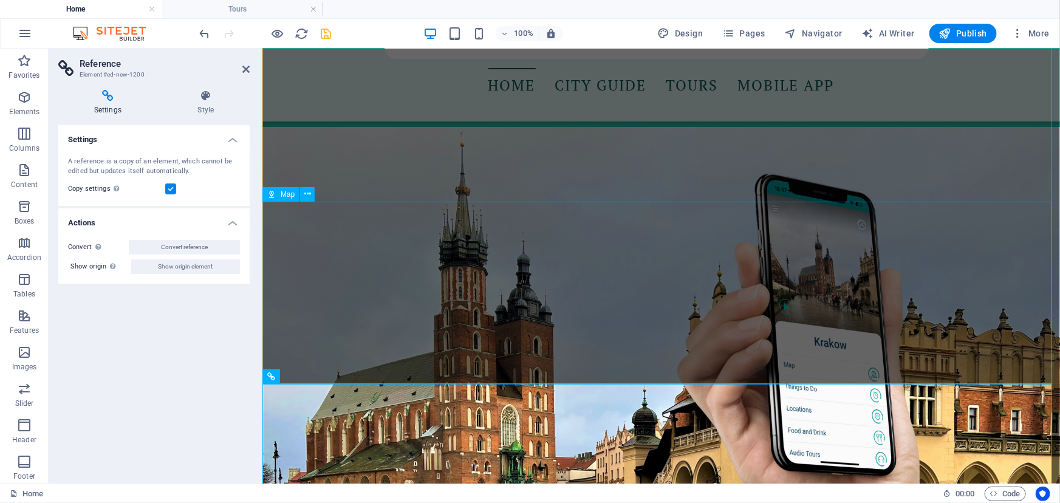
scroll to position [2070, 0]
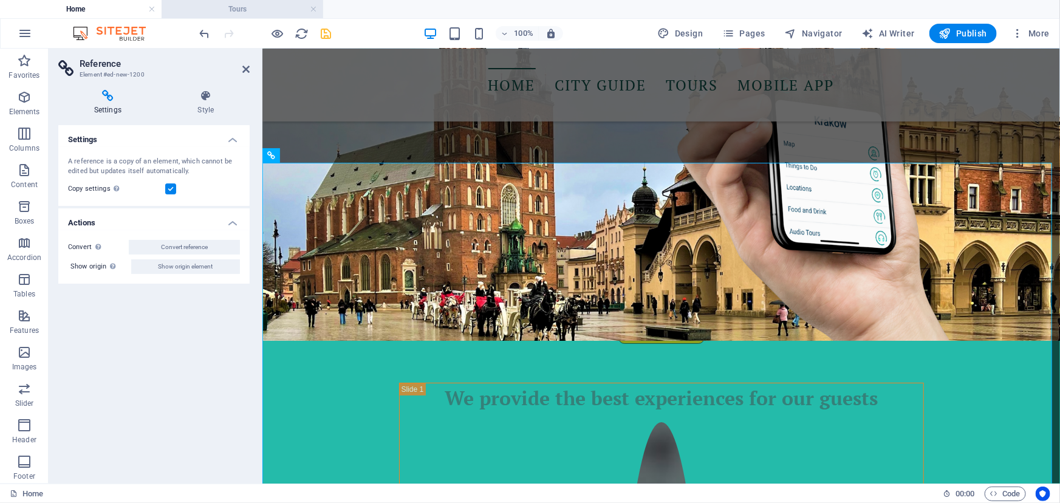
click at [214, 7] on h4 "Tours" at bounding box center [243, 8] width 162 height 13
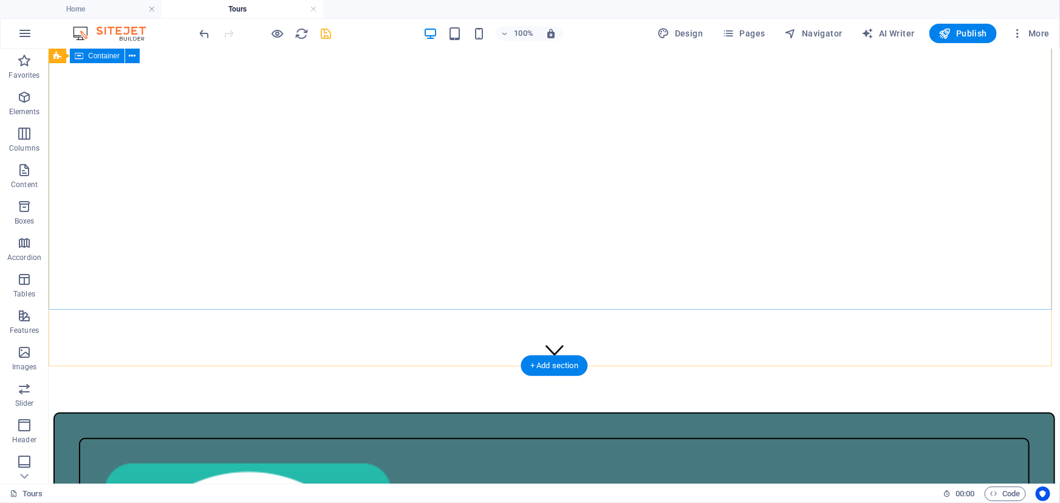
scroll to position [4, 0]
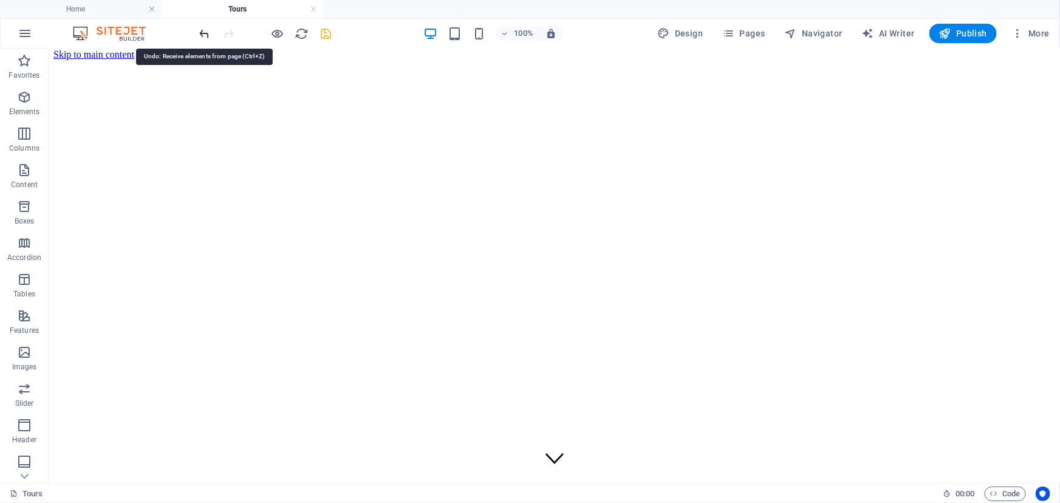
click at [201, 31] on icon "undo" at bounding box center [205, 34] width 14 height 14
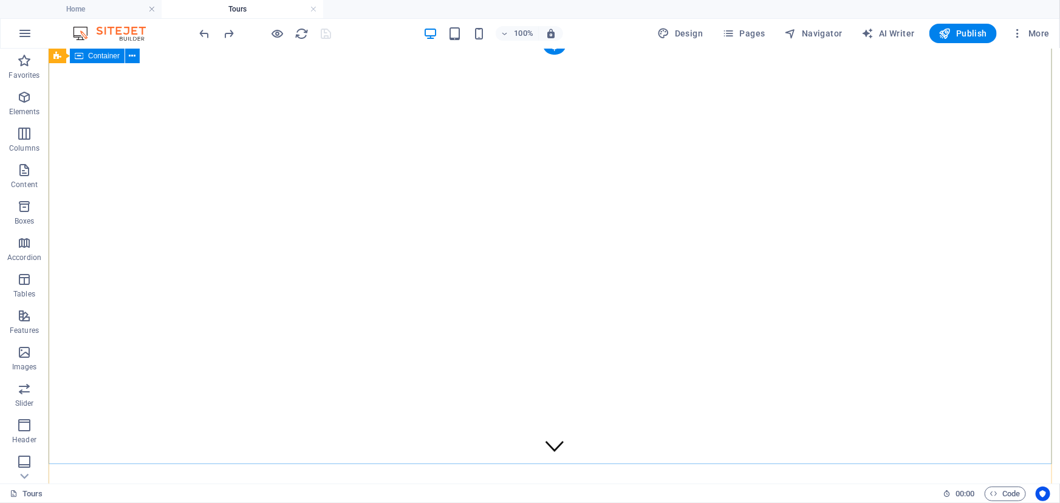
scroll to position [0, 0]
click at [311, 9] on link at bounding box center [313, 10] width 7 height 12
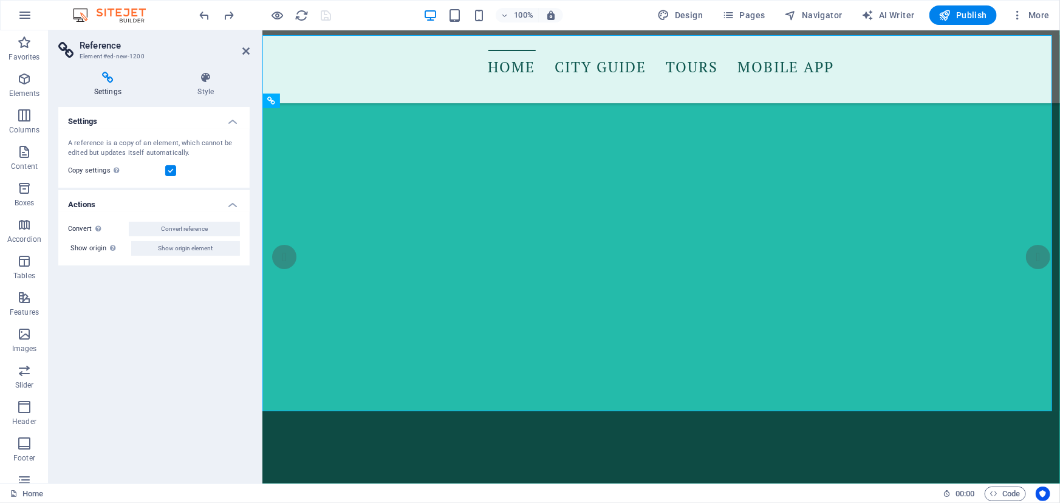
scroll to position [2070, 0]
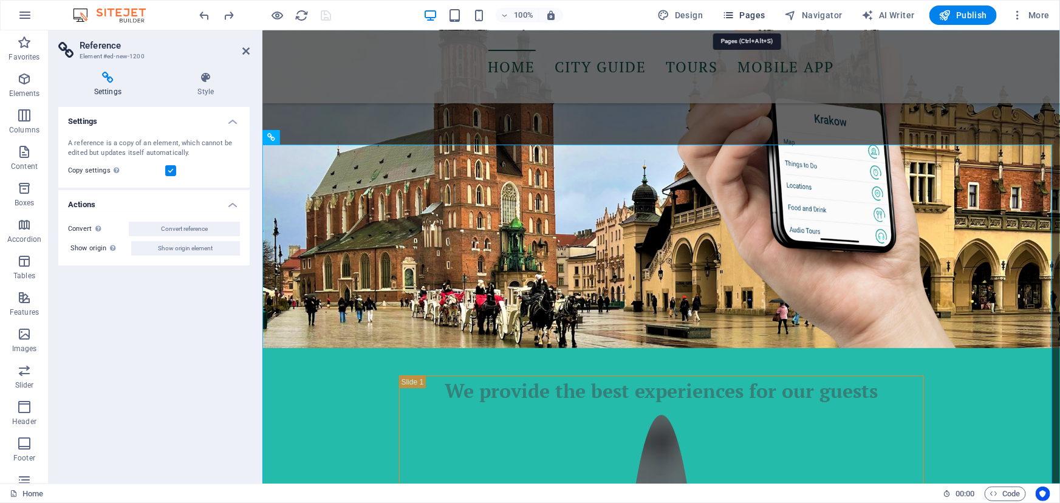
click at [755, 19] on span "Pages" at bounding box center [744, 15] width 43 height 12
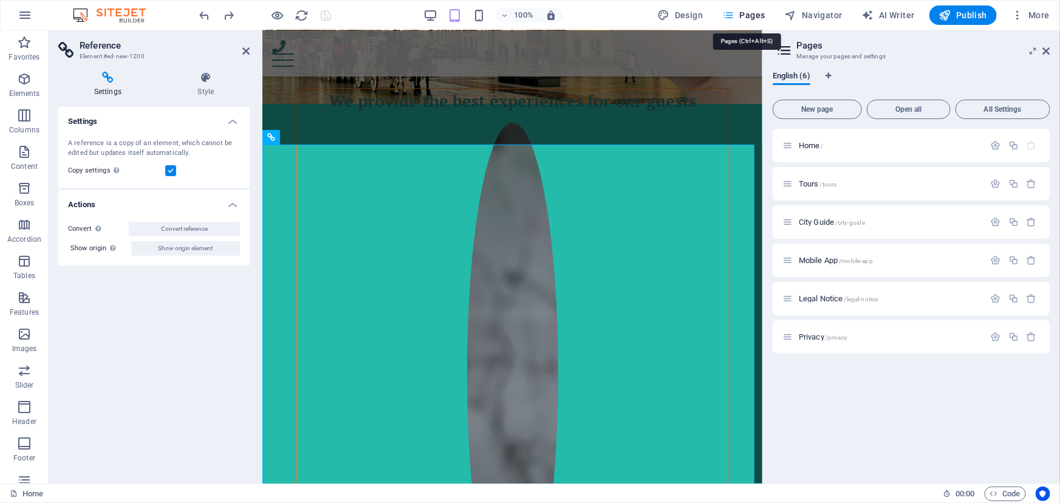
scroll to position [1874, 0]
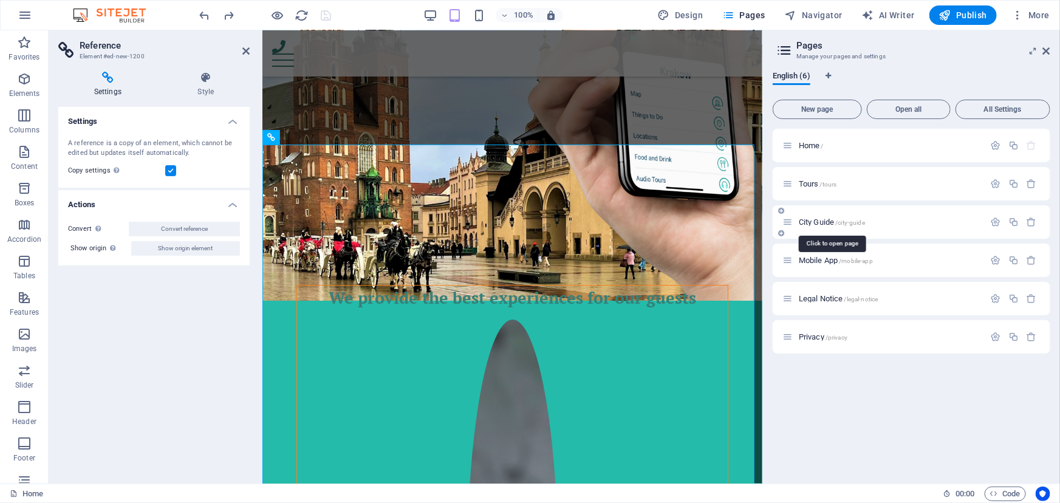
click at [817, 222] on span "City Guide /city-guide" at bounding box center [832, 222] width 66 height 9
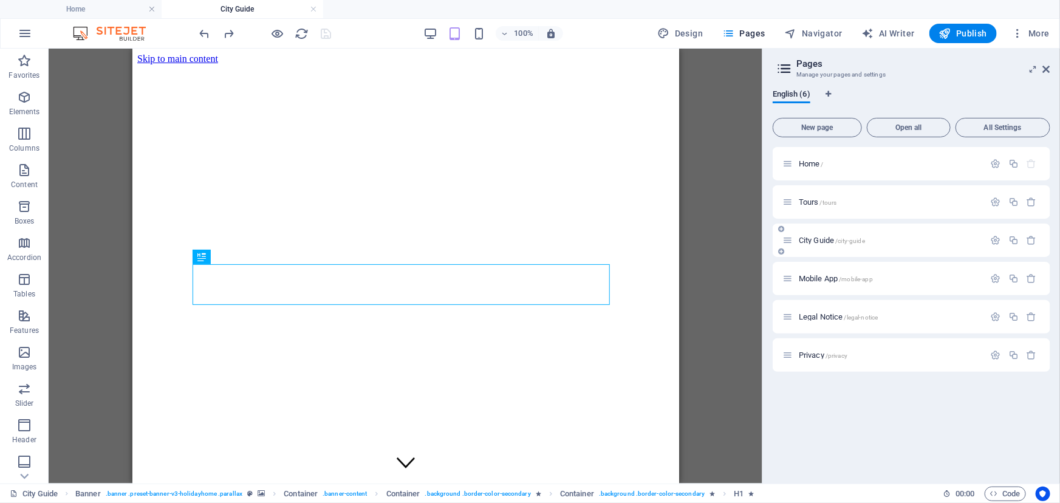
scroll to position [0, 0]
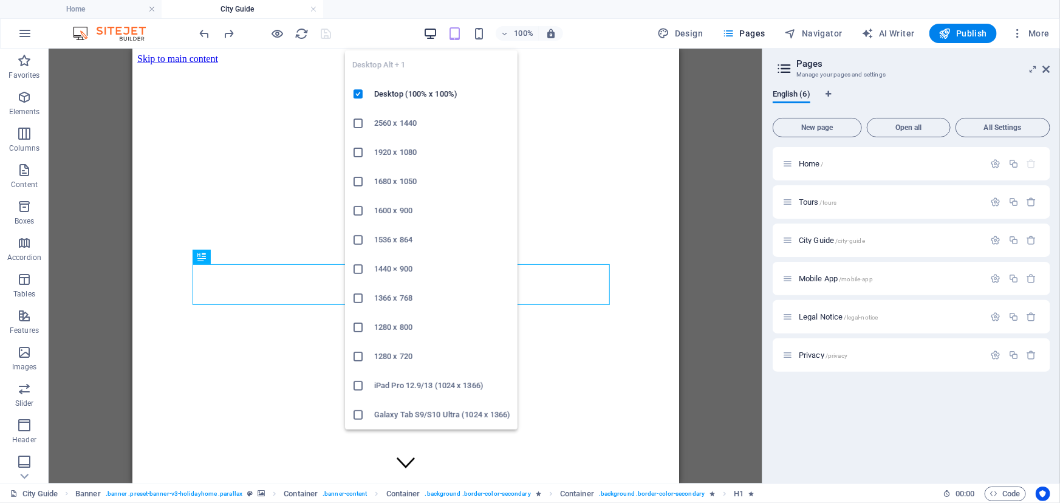
click at [431, 31] on icon "button" at bounding box center [431, 34] width 14 height 14
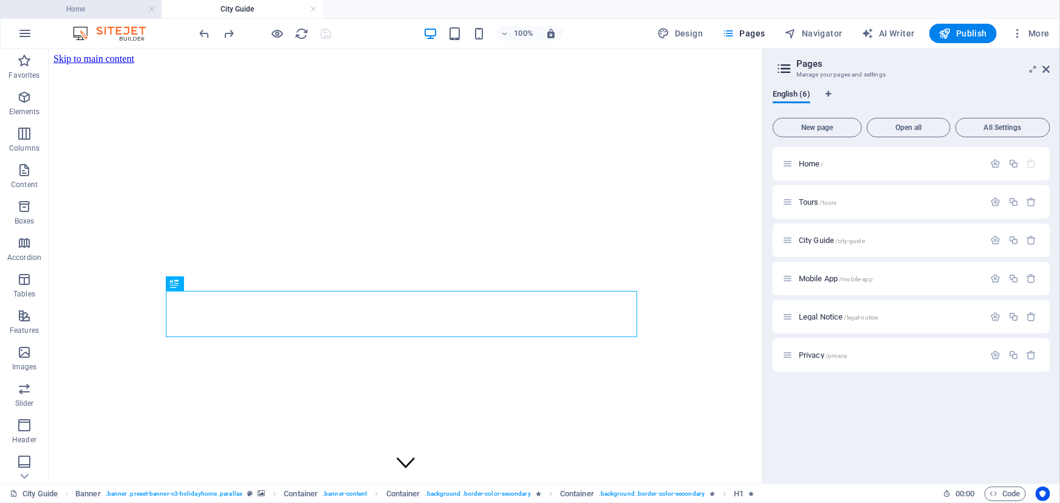
click at [91, 5] on h4 "Home" at bounding box center [81, 8] width 162 height 13
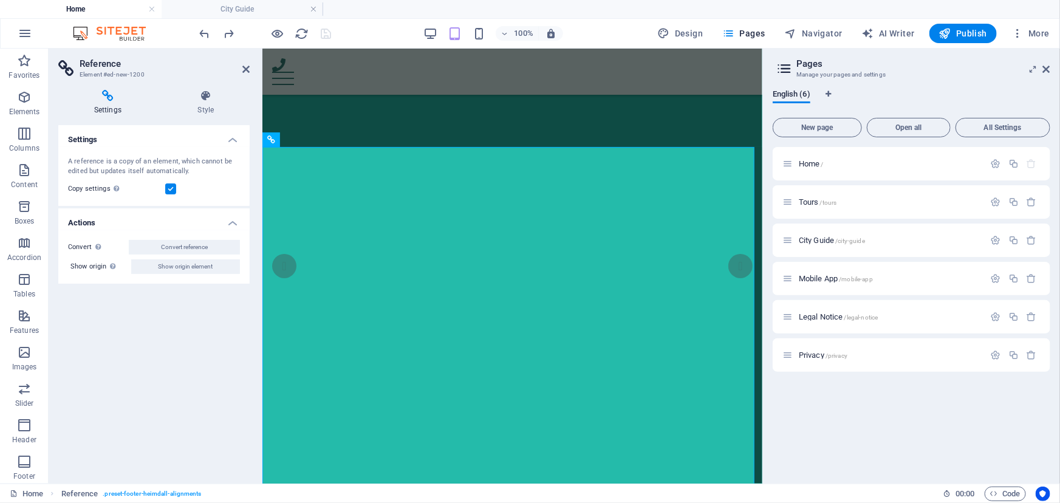
scroll to position [1888, 0]
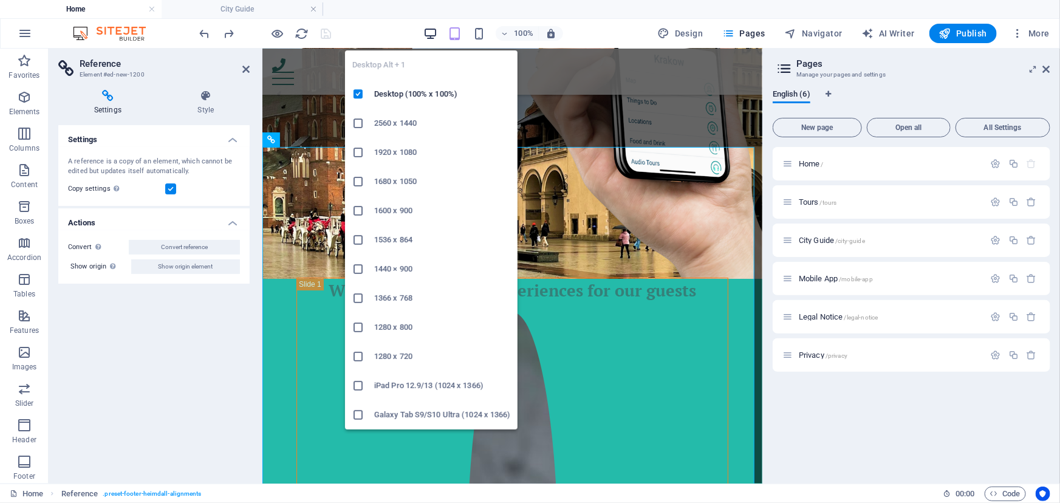
click at [427, 36] on icon "button" at bounding box center [431, 34] width 14 height 14
click at [431, 33] on icon "button" at bounding box center [431, 34] width 14 height 14
click at [431, 36] on icon "button" at bounding box center [431, 34] width 14 height 14
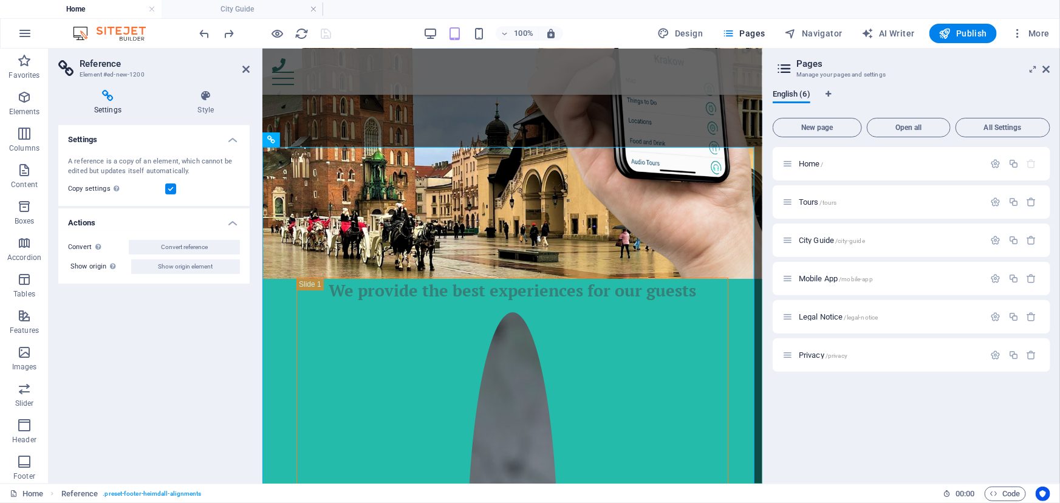
click at [1052, 69] on aside "Pages Manage your pages and settings English (6) New page Open all All Settings…" at bounding box center [912, 266] width 298 height 435
click at [1045, 69] on icon at bounding box center [1046, 69] width 7 height 10
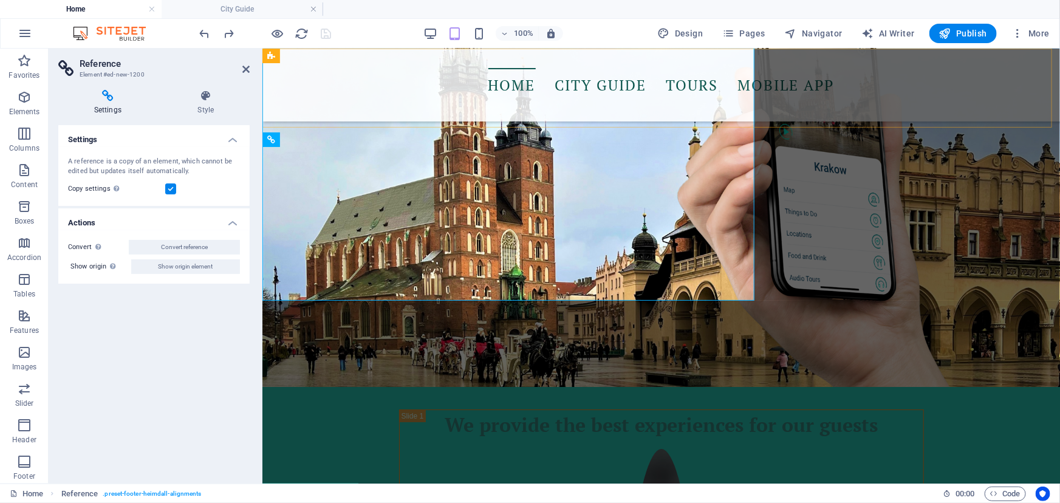
scroll to position [2086, 0]
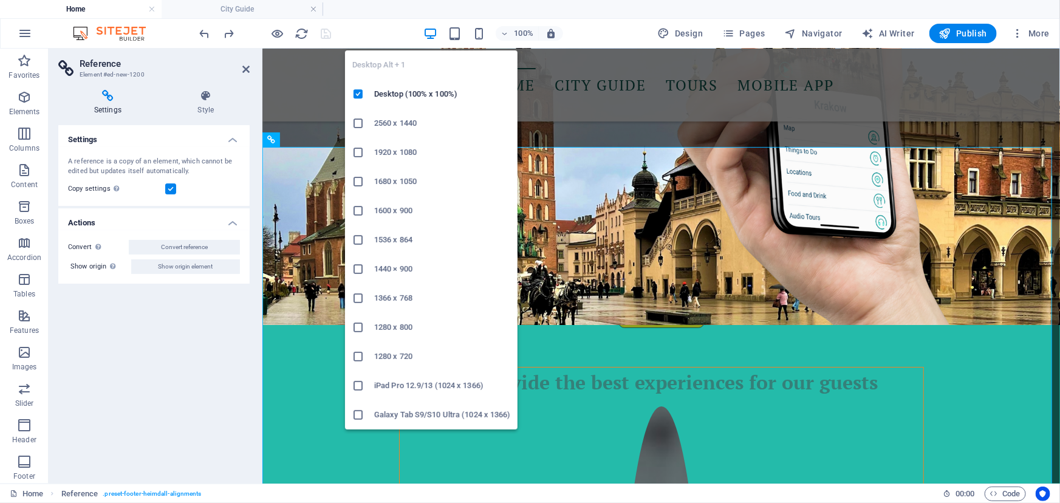
click at [428, 37] on icon "button" at bounding box center [431, 34] width 14 height 14
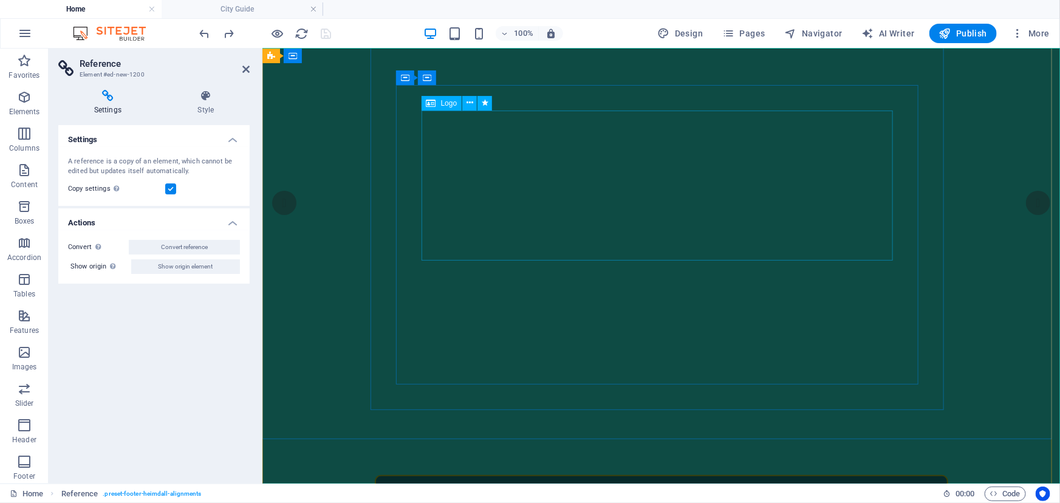
scroll to position [0, 0]
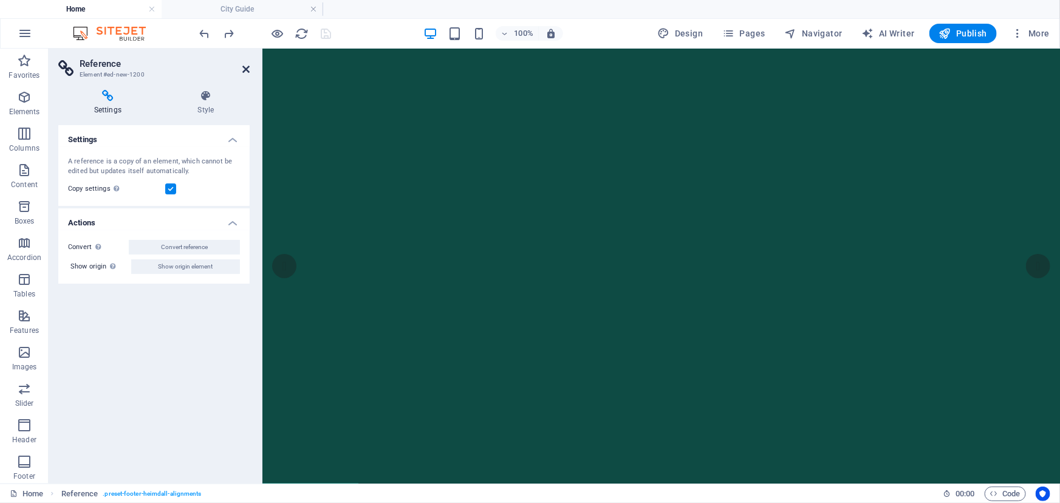
click at [245, 70] on icon at bounding box center [245, 69] width 7 height 10
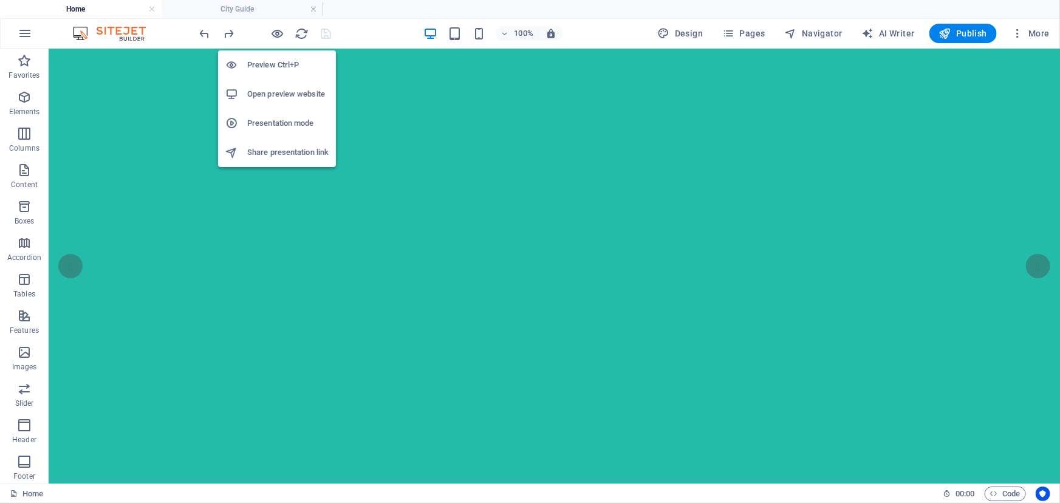
click at [270, 97] on h6 "Open preview website" at bounding box center [287, 94] width 81 height 15
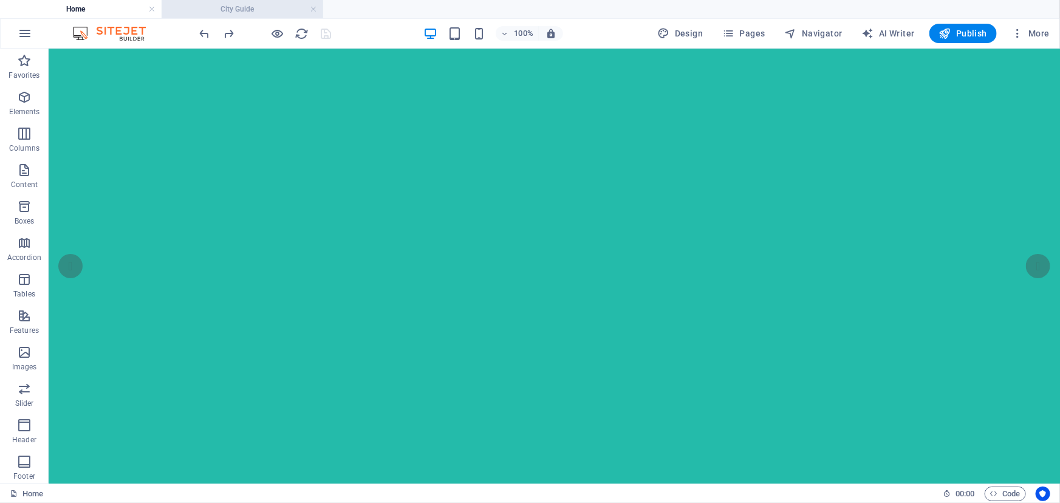
click at [266, 12] on h4 "City Guide" at bounding box center [243, 8] width 162 height 13
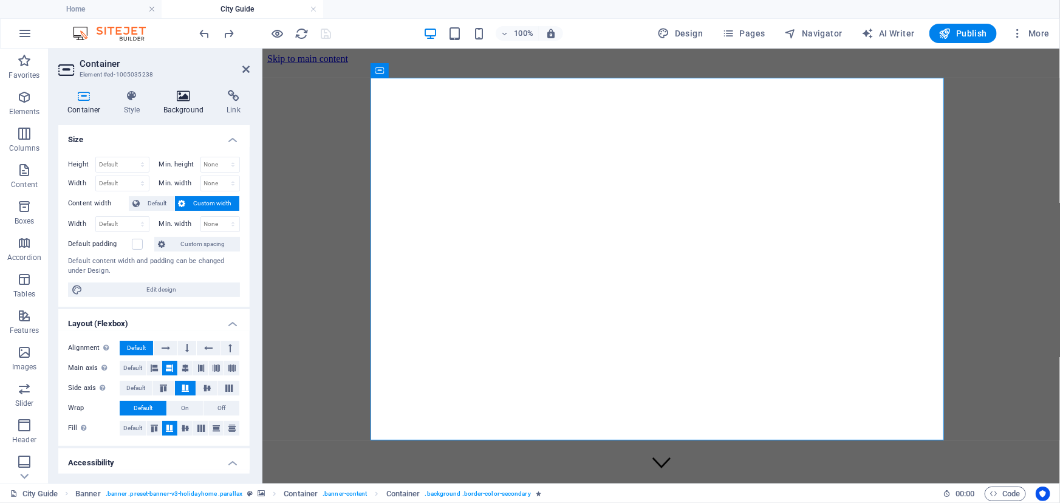
click at [185, 98] on icon at bounding box center [183, 96] width 59 height 12
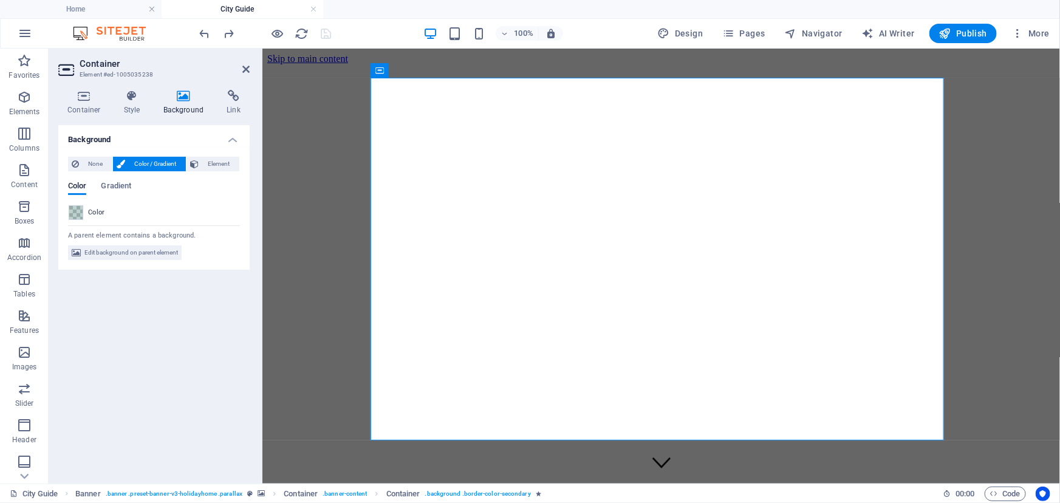
click at [83, 209] on div "Color" at bounding box center [154, 212] width 171 height 15
click at [80, 211] on span at bounding box center [75, 212] width 13 height 13
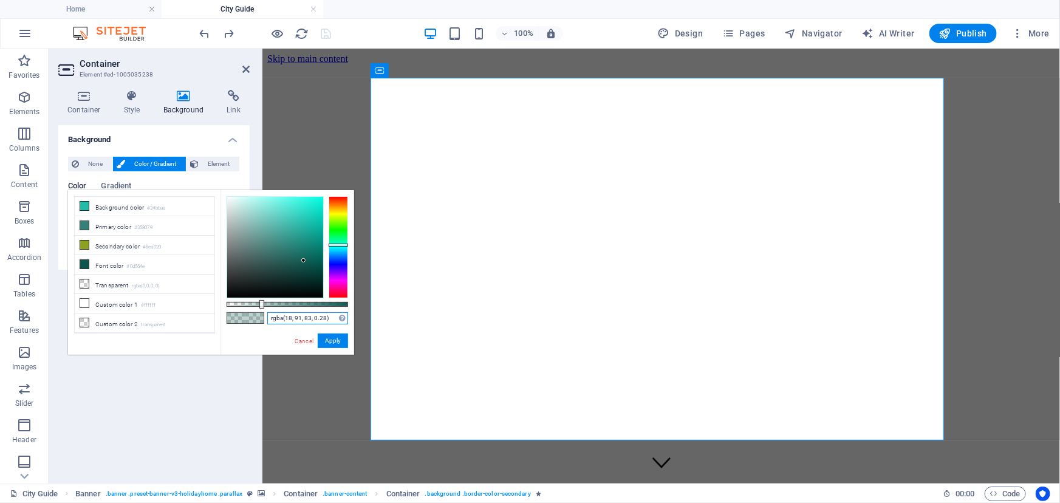
drag, startPoint x: 334, startPoint y: 318, endPoint x: 229, endPoint y: 319, distance: 105.1
click at [229, 319] on div "rgba(18, 91, 83, 0.28) Supported formats #0852ed rgb(8, 82, 237) rgba(8, 82, 23…" at bounding box center [287, 360] width 134 height 341
paste input "8, 76, 84, 0.75"
click at [330, 342] on button "Apply" at bounding box center [333, 341] width 30 height 15
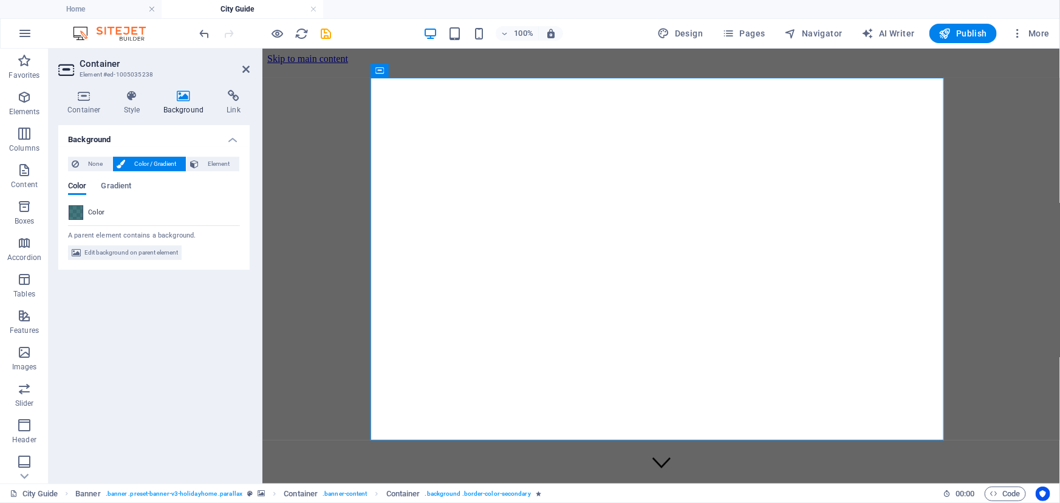
click at [72, 214] on span at bounding box center [75, 212] width 13 height 13
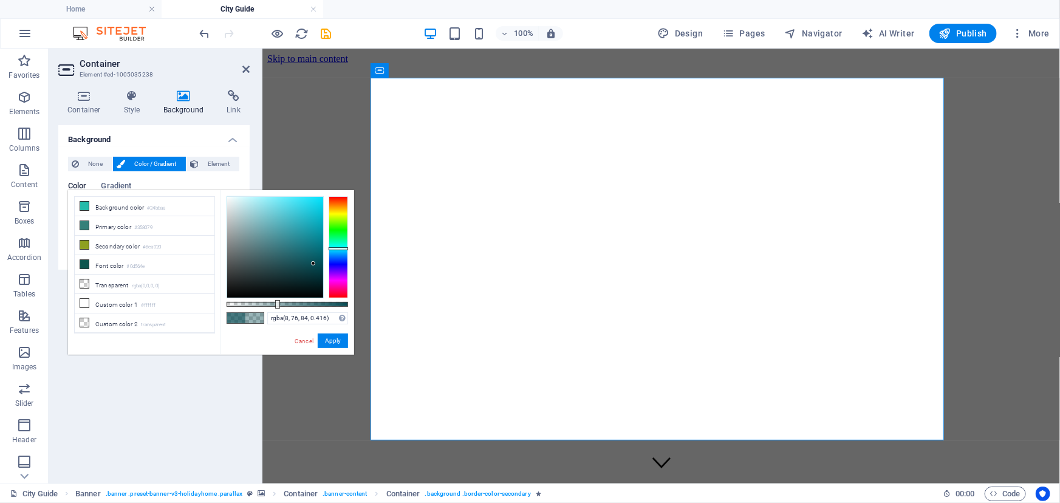
type input "rgba(8, 76, 84, 0.411)"
drag, startPoint x: 317, startPoint y: 301, endPoint x: 277, endPoint y: 301, distance: 40.1
click at [277, 301] on div at bounding box center [277, 304] width 5 height 9
click at [328, 341] on button "Apply" at bounding box center [333, 341] width 30 height 15
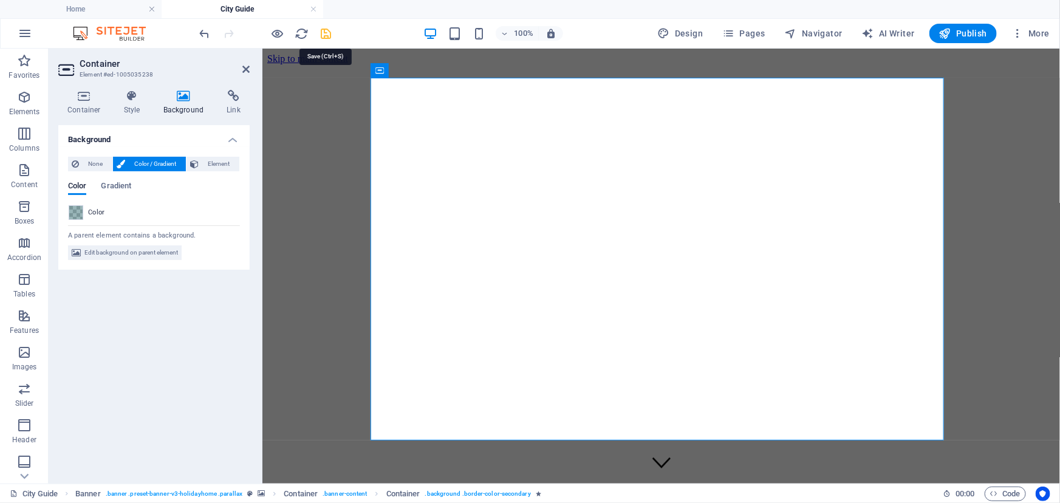
click at [327, 38] on icon "save" at bounding box center [327, 34] width 14 height 14
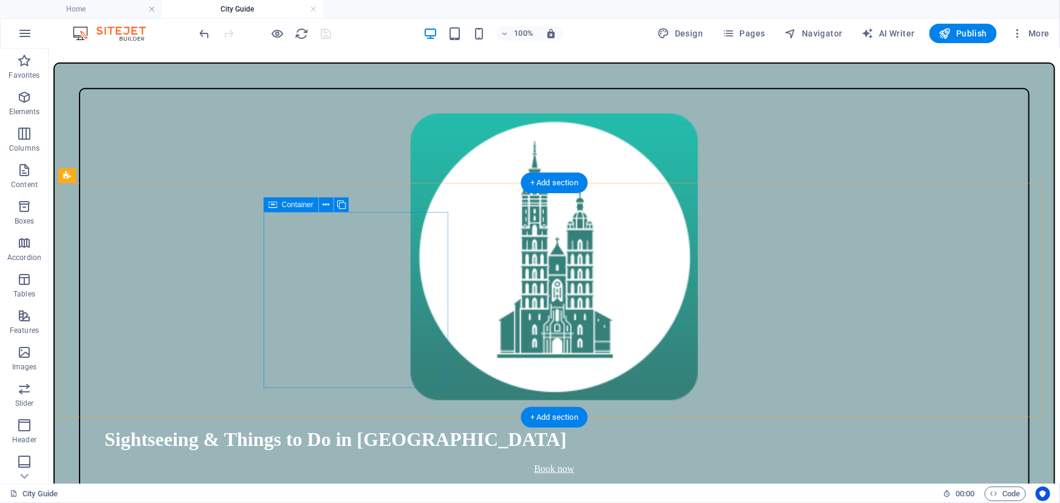
scroll to position [509, 0]
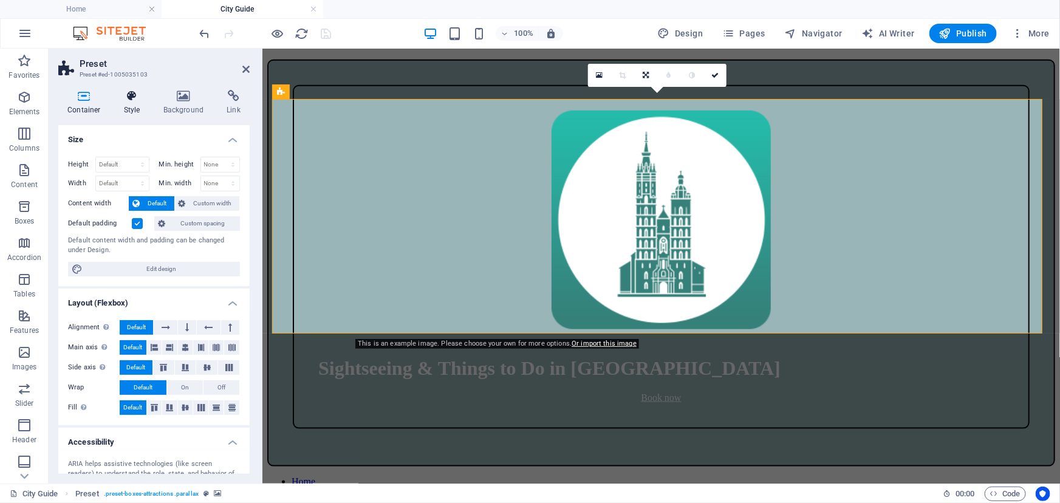
click at [133, 103] on h4 "Style" at bounding box center [135, 103] width 40 height 26
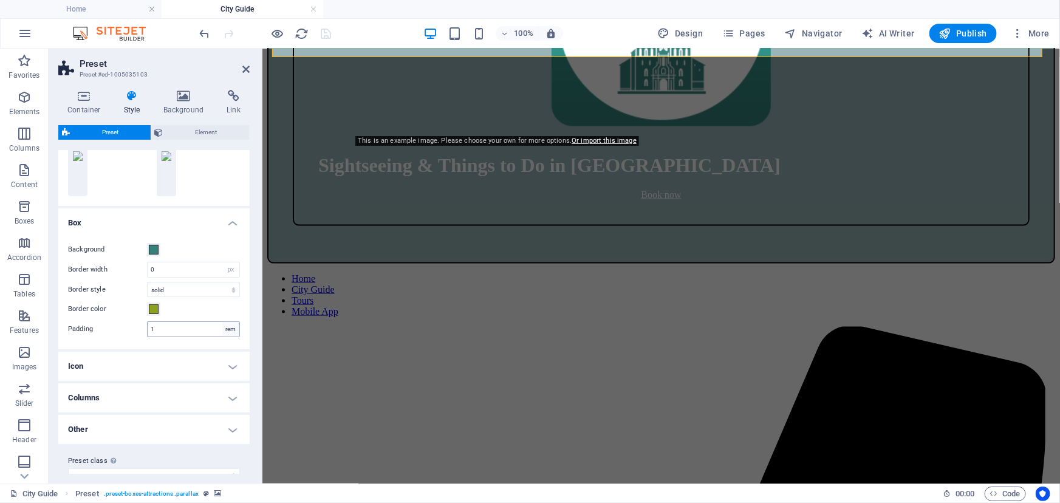
scroll to position [169, 0]
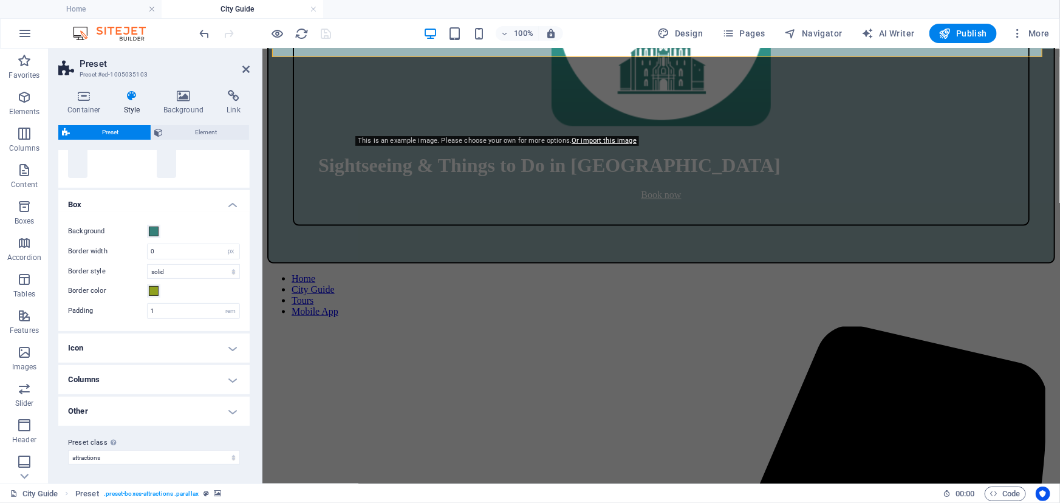
click at [225, 380] on h4 "Columns" at bounding box center [153, 379] width 191 height 29
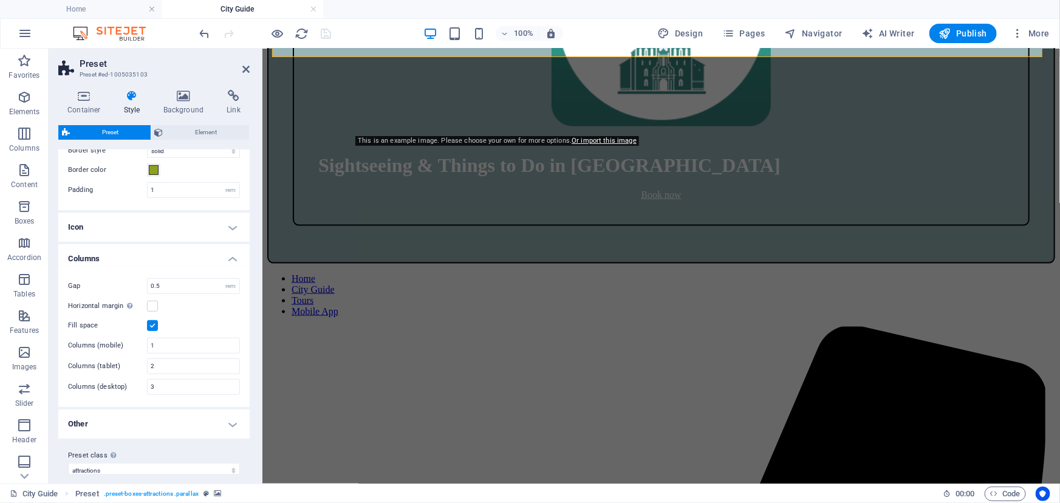
scroll to position [302, 0]
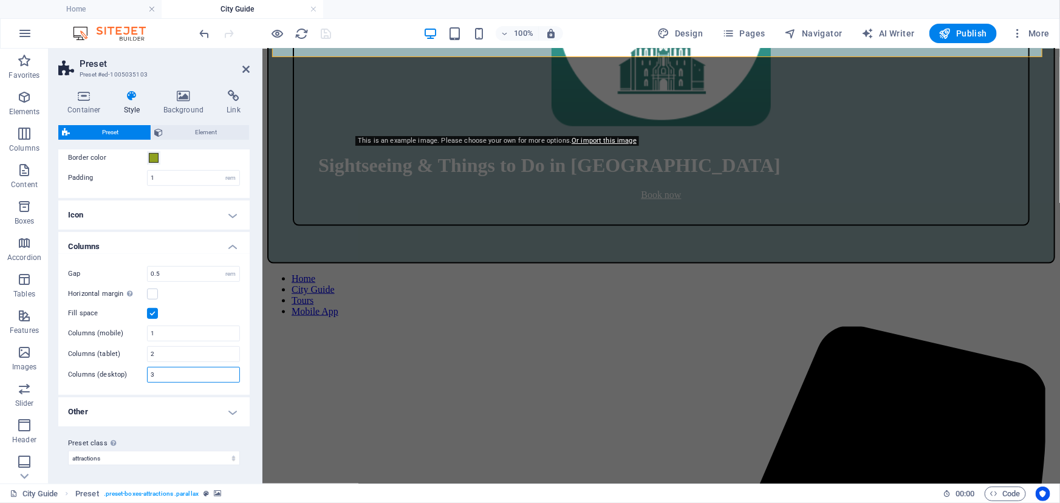
drag, startPoint x: 167, startPoint y: 376, endPoint x: 139, endPoint y: 375, distance: 27.4
click at [139, 375] on div "Columns (desktop) 3" at bounding box center [154, 375] width 172 height 16
type input "4"
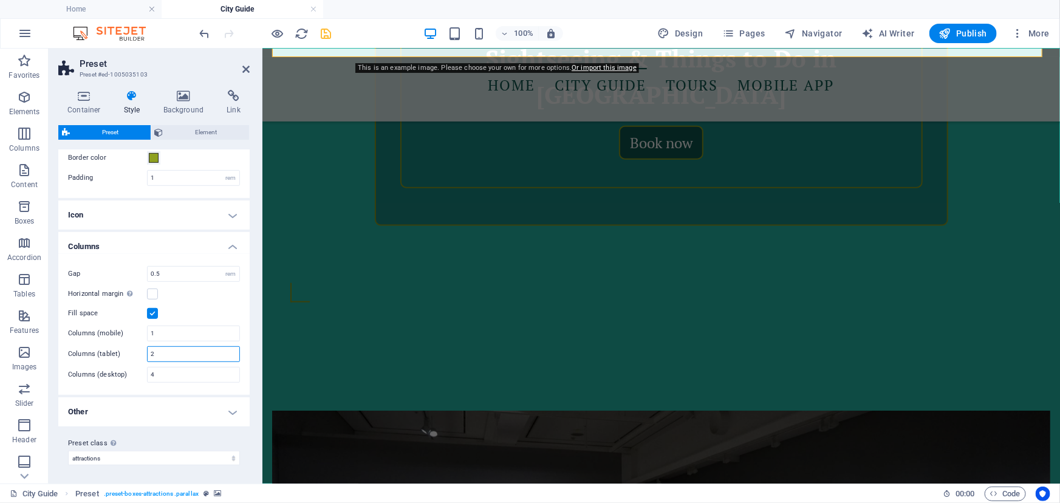
click at [139, 355] on div "Columns (tablet) 2" at bounding box center [154, 354] width 172 height 16
type input "3"
click at [324, 35] on icon "save" at bounding box center [327, 34] width 14 height 14
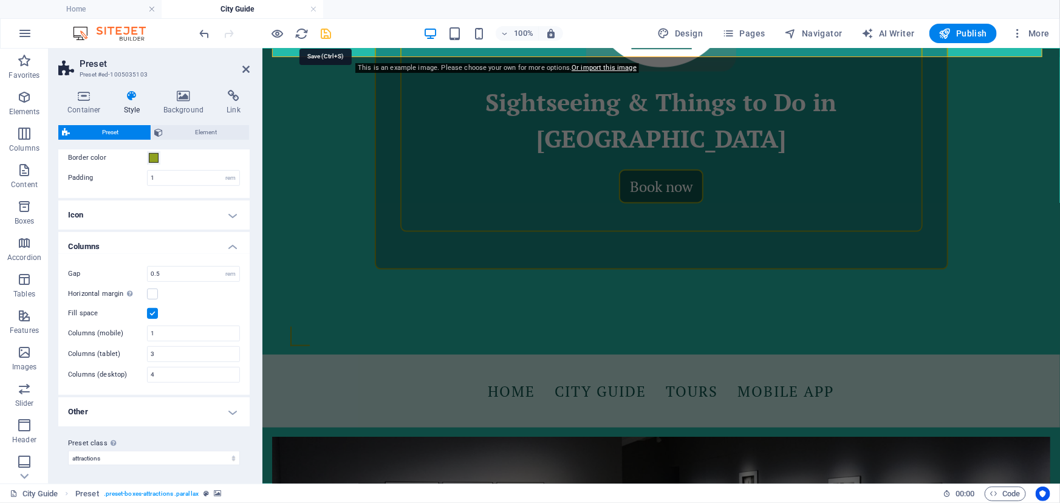
scroll to position [387, 0]
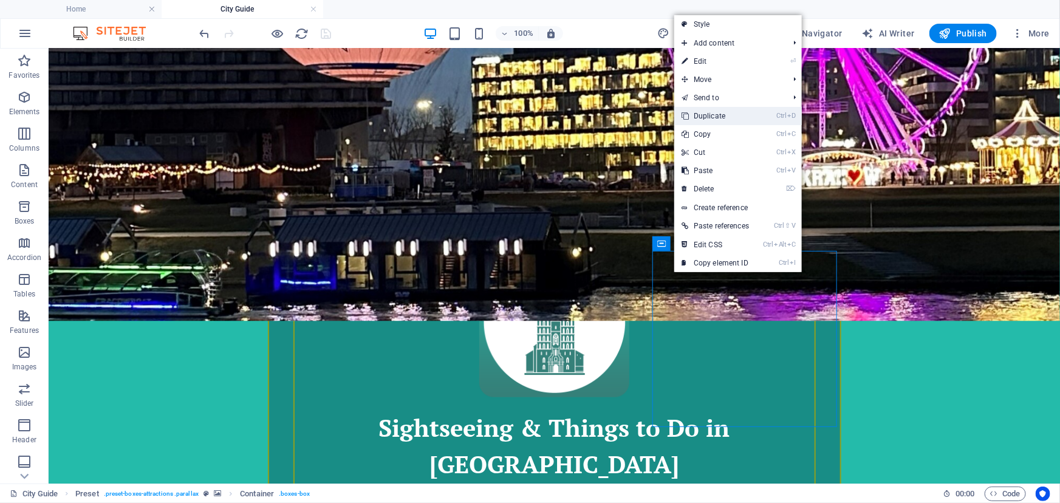
click at [709, 118] on link "Ctrl D Duplicate" at bounding box center [716, 116] width 82 height 18
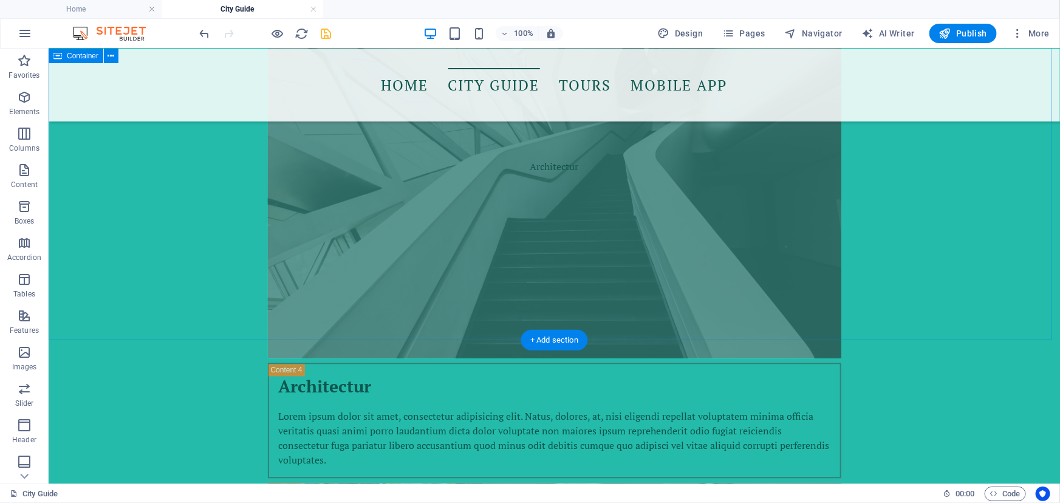
scroll to position [3701, 0]
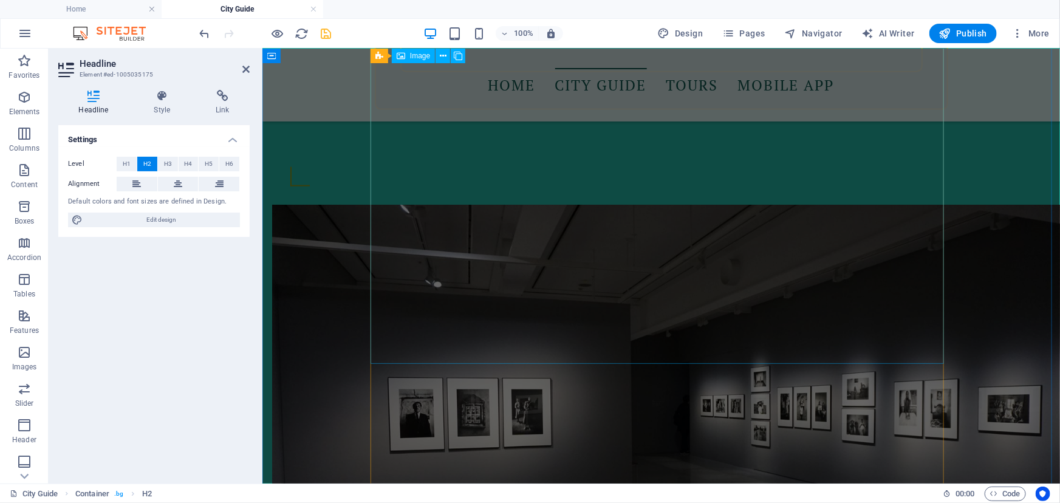
scroll to position [497, 0]
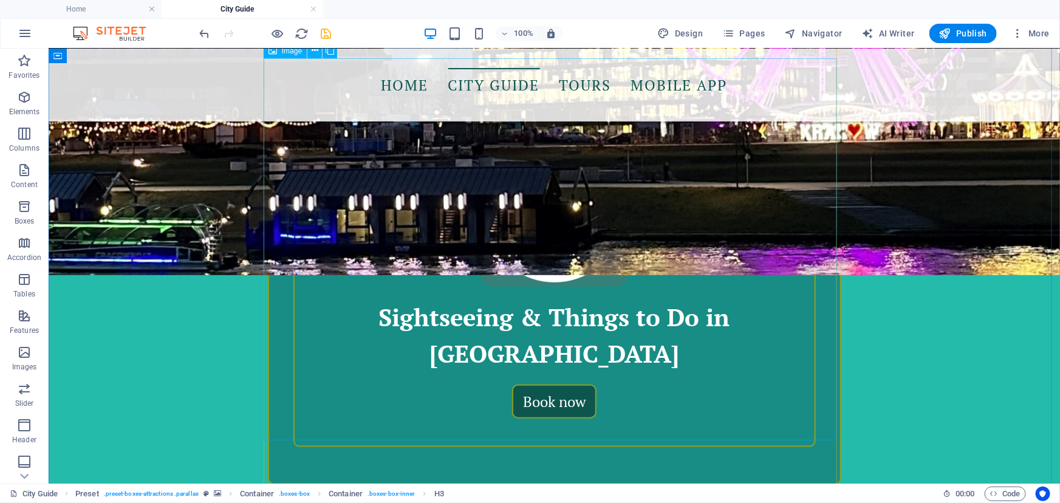
scroll to position [355, 0]
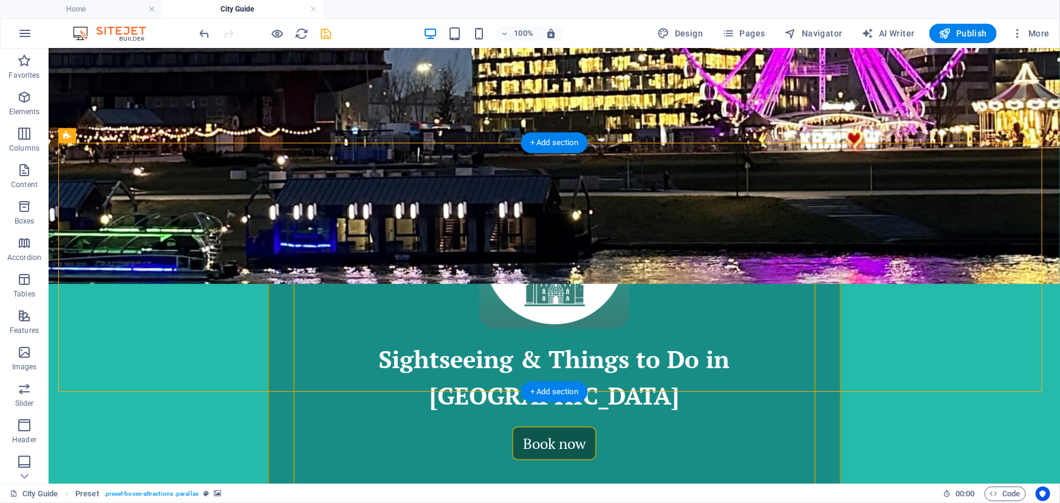
scroll to position [466, 0]
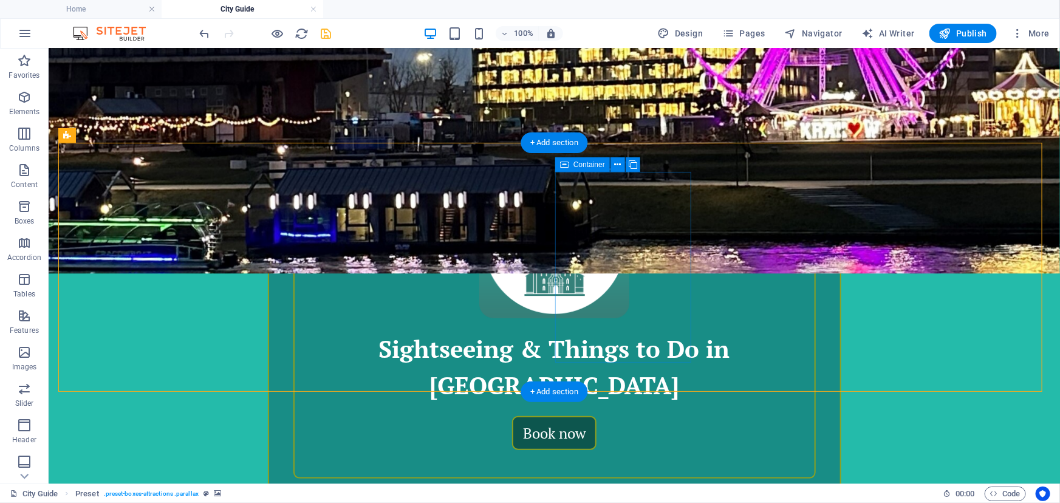
select select "xMidYMid"
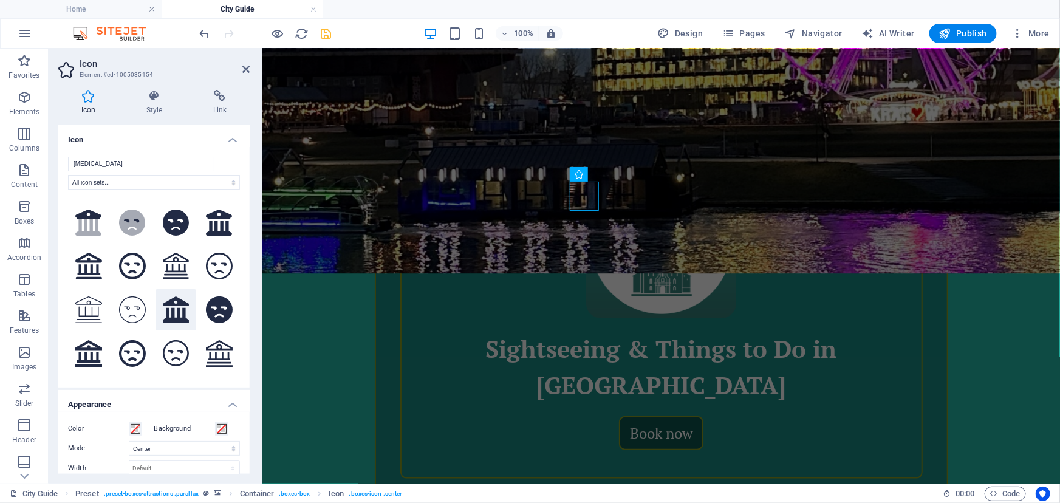
type input "[MEDICAL_DATA]"
click at [180, 303] on icon at bounding box center [176, 310] width 27 height 27
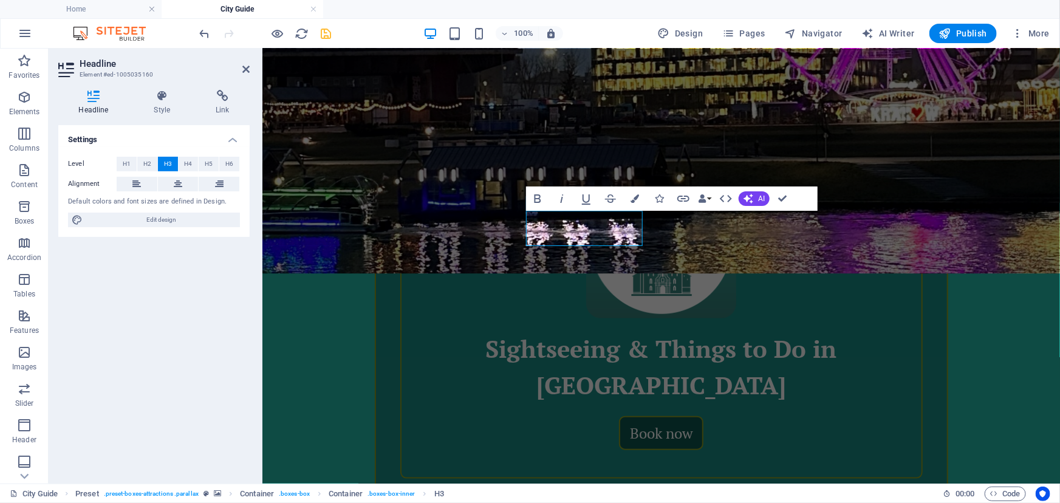
click at [989, 13] on ul "Home City Guide" at bounding box center [530, 9] width 1060 height 18
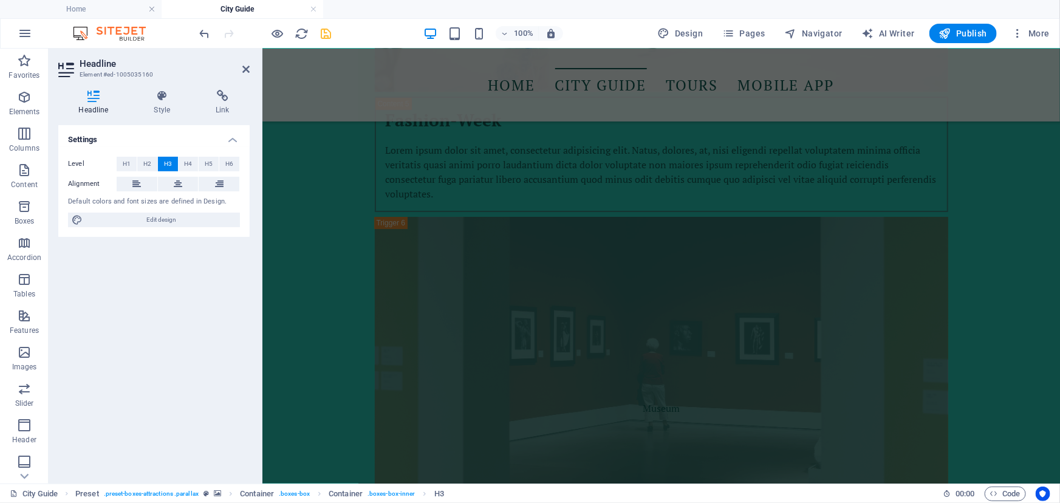
scroll to position [4278, 0]
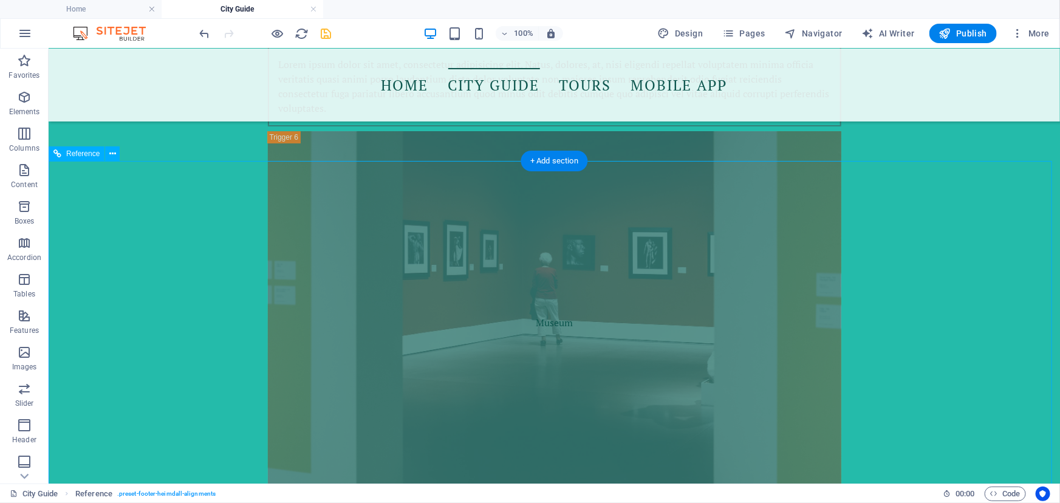
scroll to position [4414, 0]
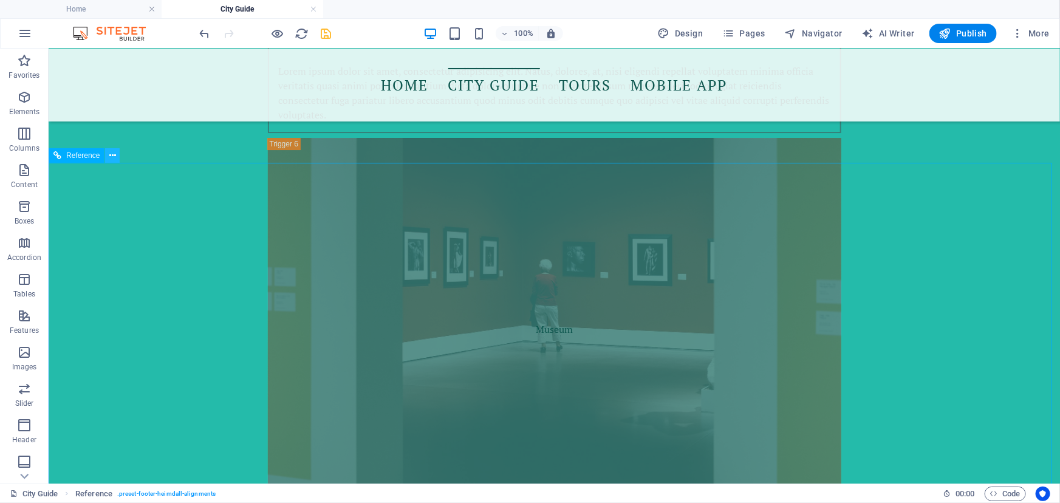
click at [113, 157] on icon at bounding box center [112, 155] width 7 height 13
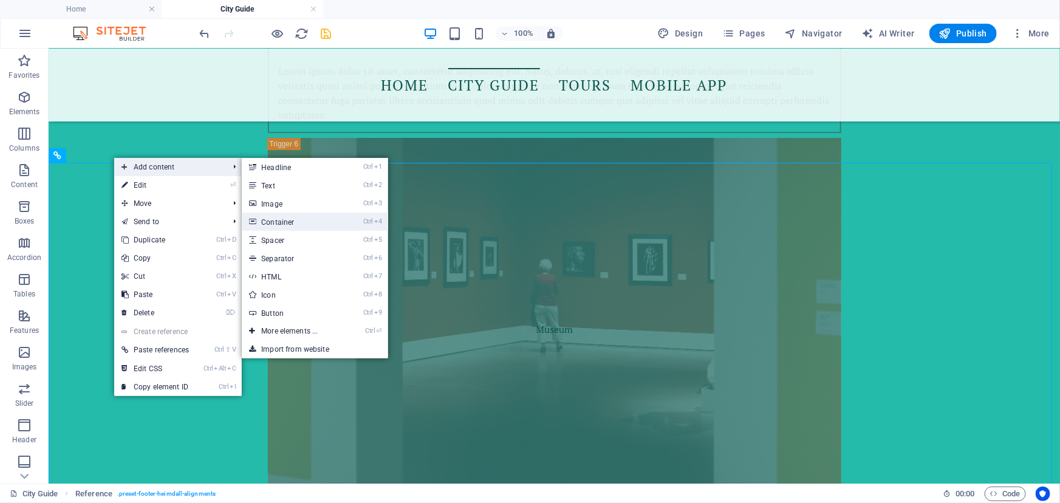
click at [284, 218] on link "Ctrl 4 Container" at bounding box center [292, 222] width 100 height 18
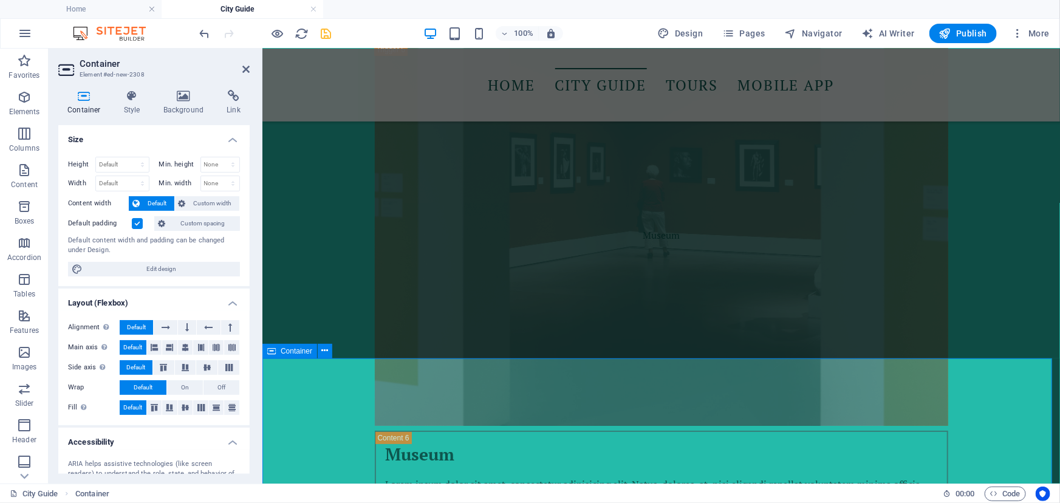
scroll to position [4588, 0]
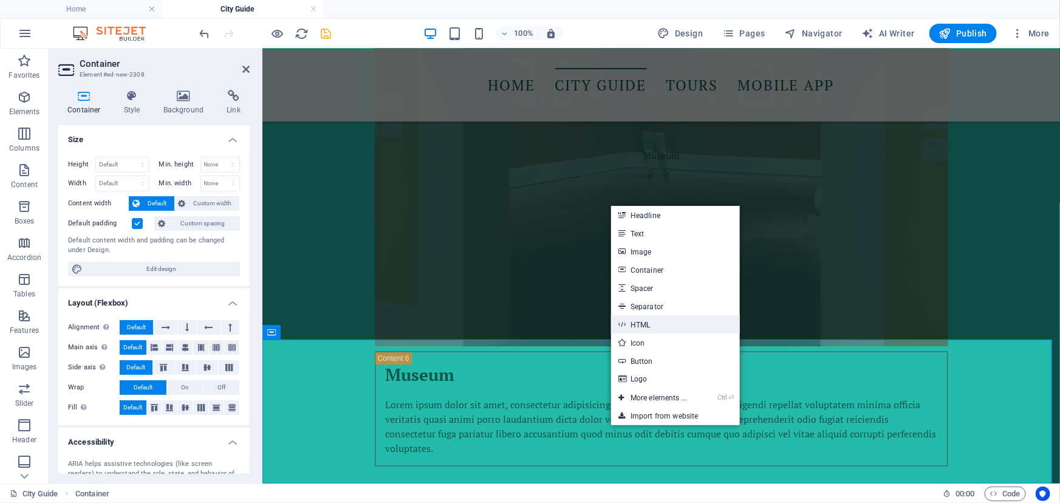
click at [638, 328] on link "HTML" at bounding box center [675, 324] width 129 height 18
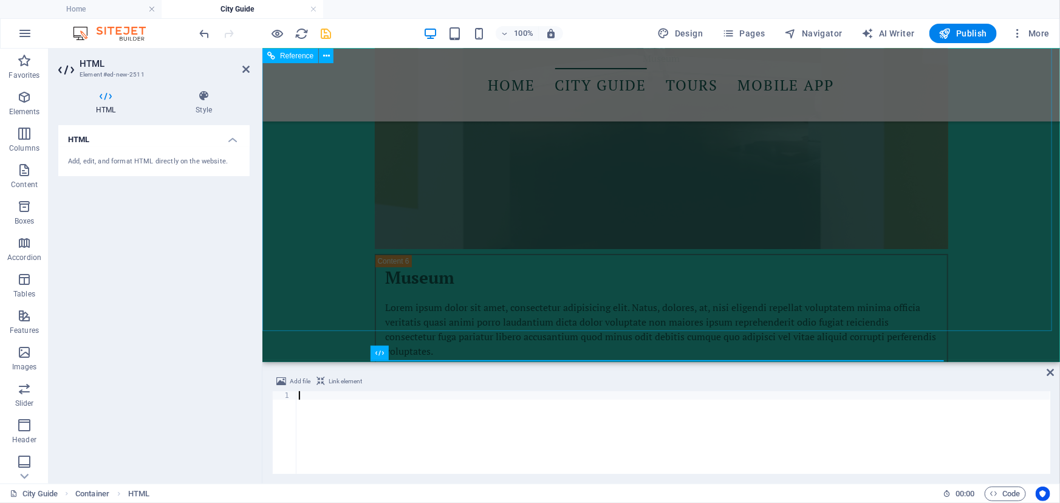
scroll to position [4623, 0]
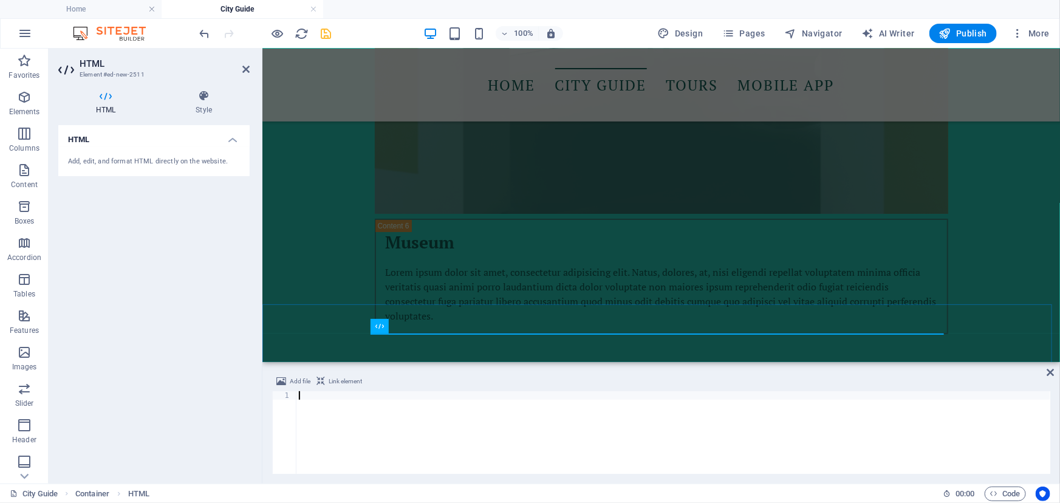
type textarea "</script>"
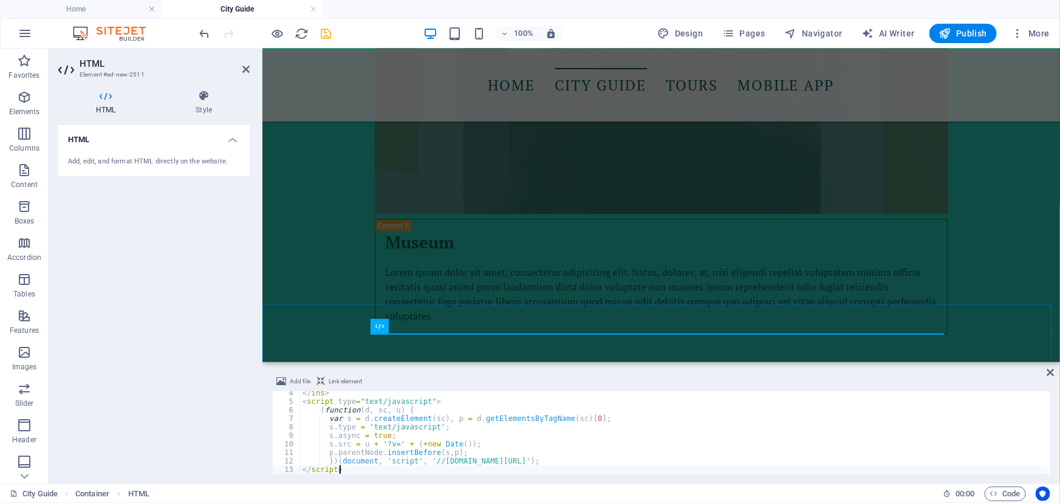
scroll to position [28, 0]
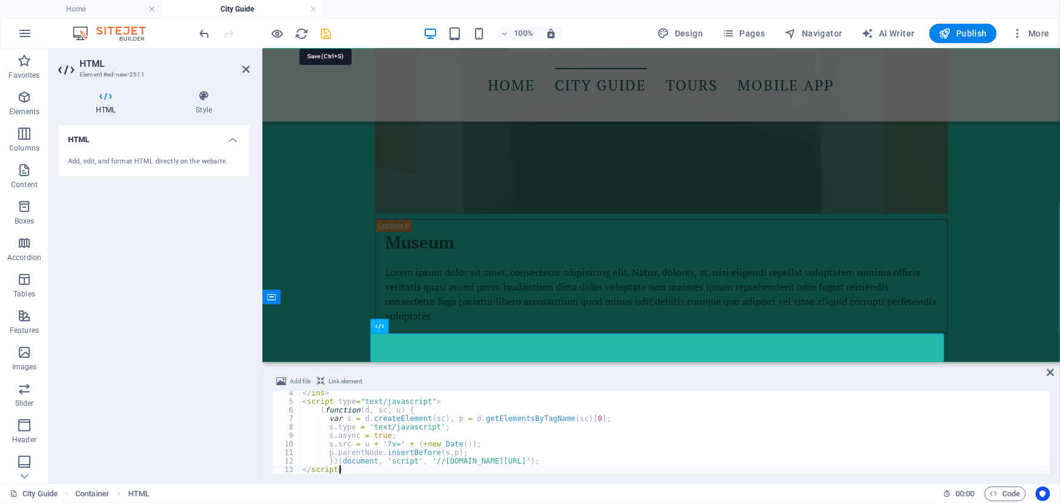
click at [323, 35] on icon "save" at bounding box center [327, 34] width 14 height 14
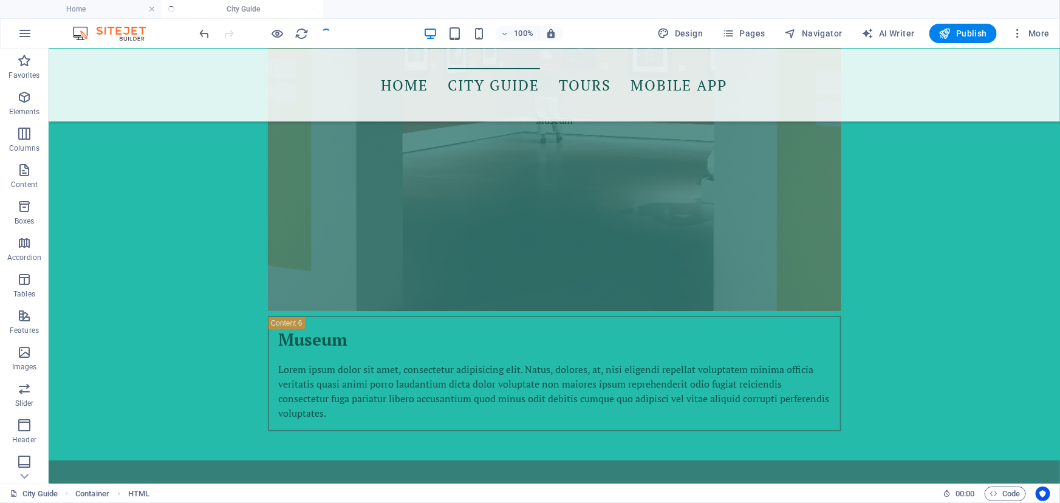
scroll to position [4558, 0]
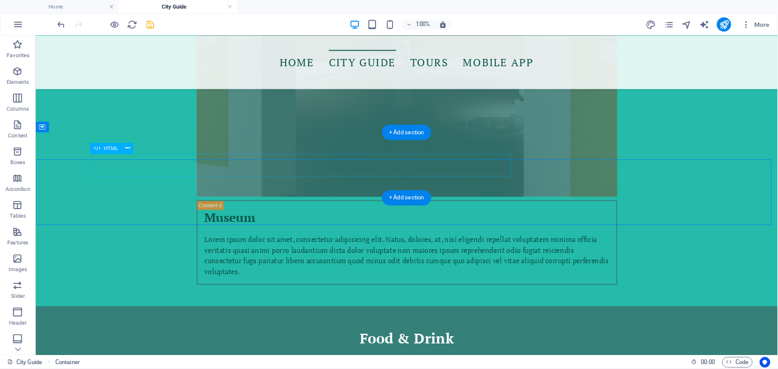
scroll to position [4359, 0]
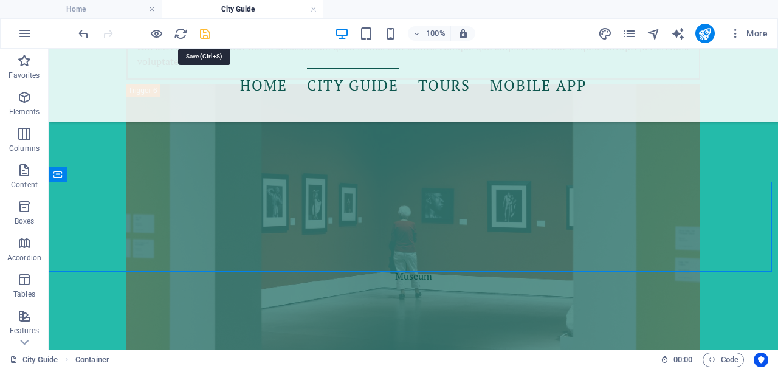
click at [203, 29] on icon "save" at bounding box center [205, 34] width 14 height 14
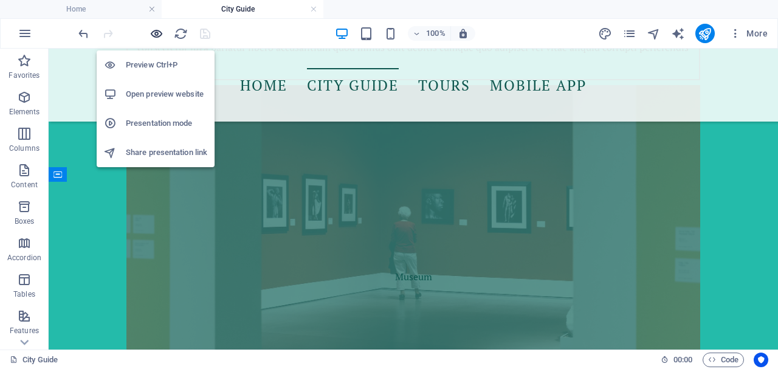
click at [157, 35] on icon "button" at bounding box center [156, 34] width 14 height 14
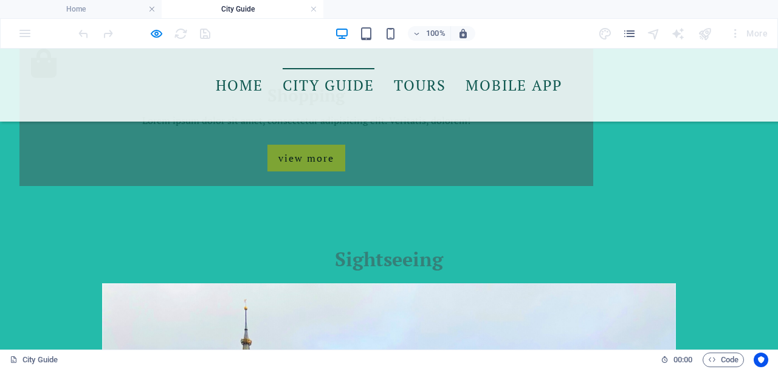
scroll to position [1682, 0]
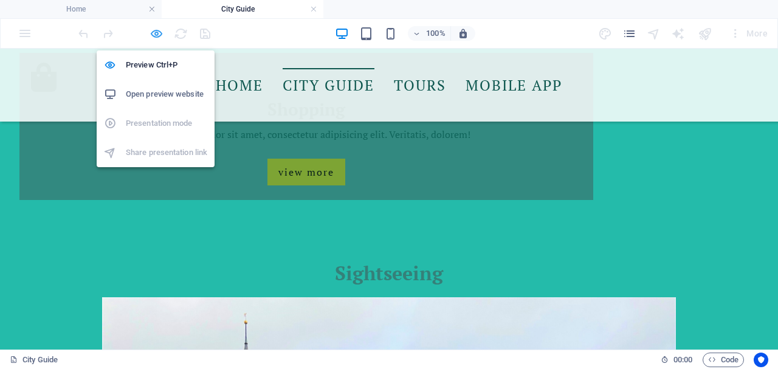
click at [153, 35] on icon "button" at bounding box center [156, 34] width 14 height 14
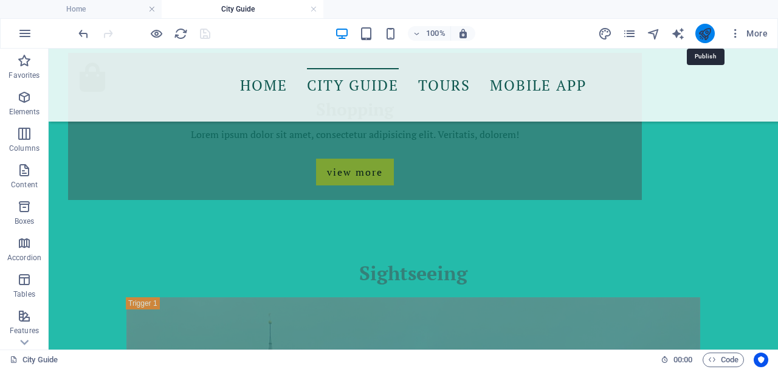
click at [701, 34] on icon "publish" at bounding box center [705, 34] width 14 height 14
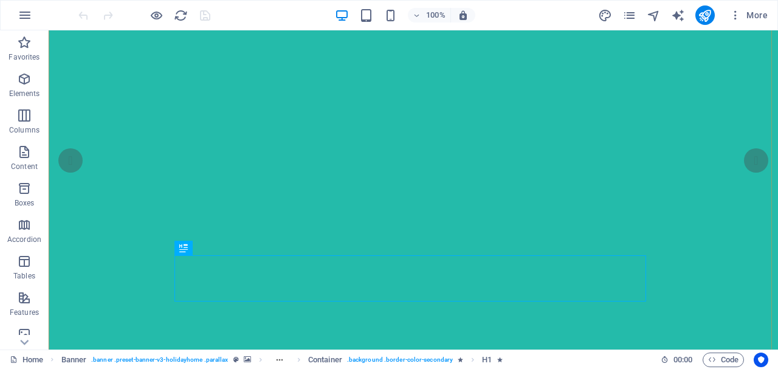
scroll to position [40, 0]
click at [419, 15] on icon "button" at bounding box center [417, 16] width 9 height 8
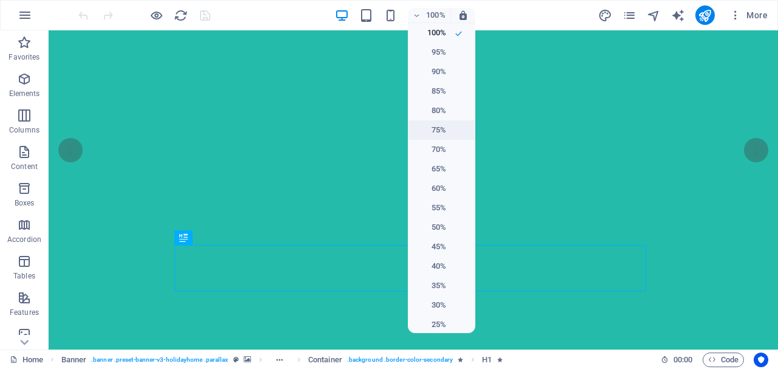
click at [437, 129] on h6 "75%" at bounding box center [430, 130] width 31 height 15
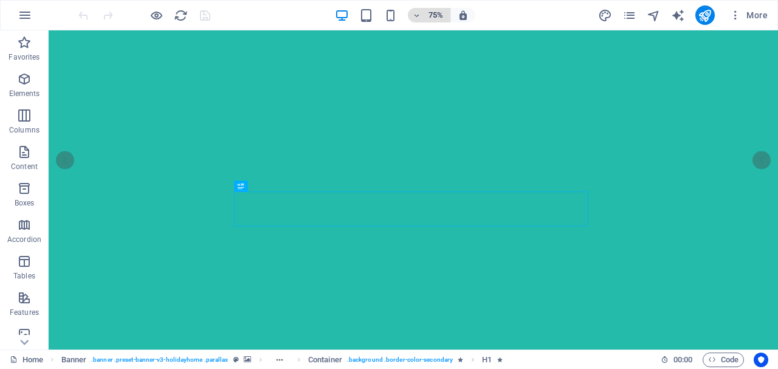
click at [413, 15] on icon "button" at bounding box center [417, 16] width 9 height 8
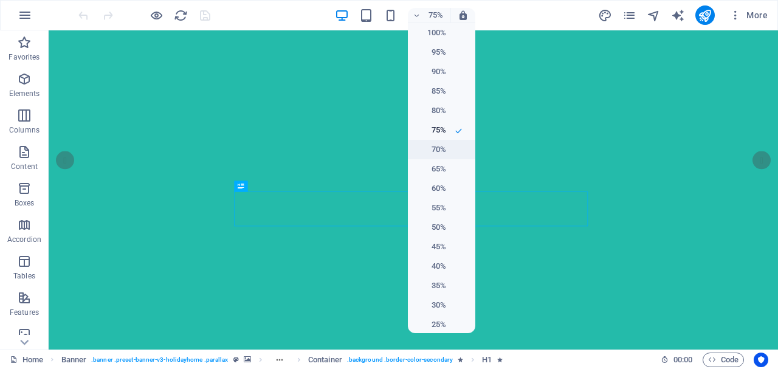
click at [424, 156] on h6 "70%" at bounding box center [430, 149] width 31 height 15
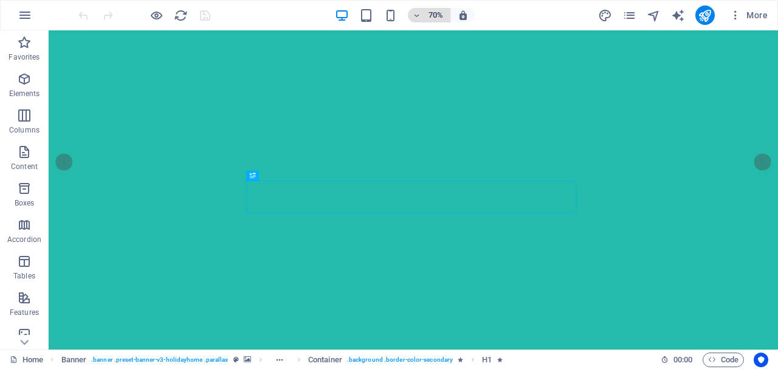
click at [413, 15] on icon "button" at bounding box center [417, 16] width 9 height 8
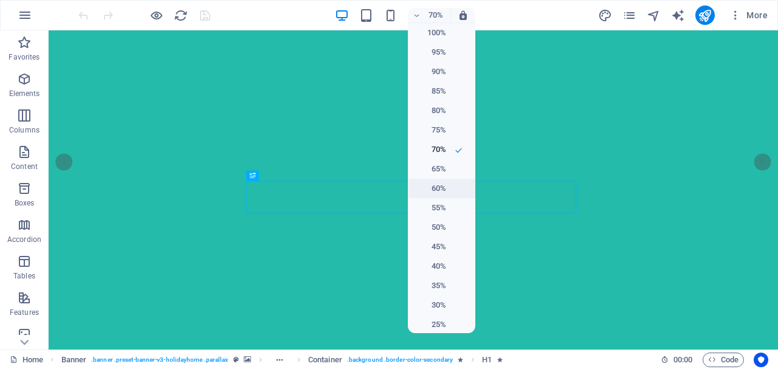
click at [432, 189] on h6 "60%" at bounding box center [430, 188] width 31 height 15
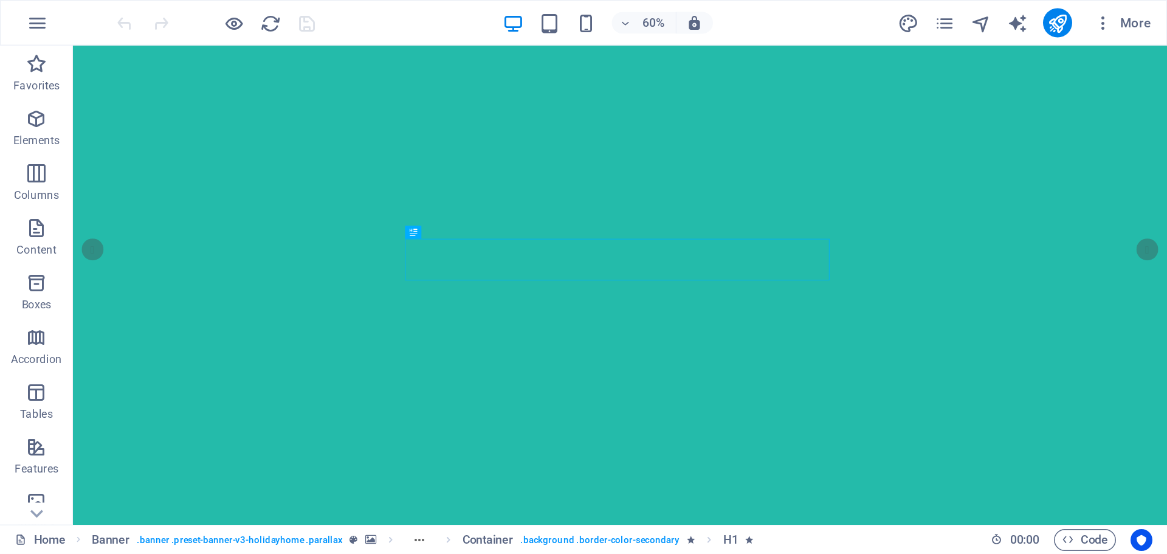
scroll to position [41, 0]
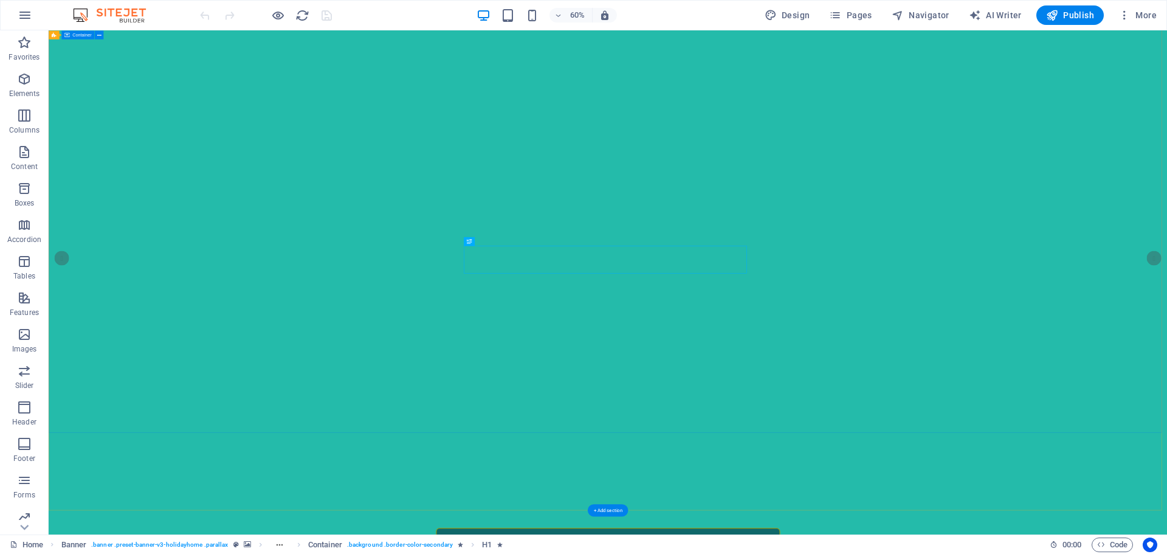
click at [777, 15] on span "Pages" at bounding box center [850, 15] width 43 height 12
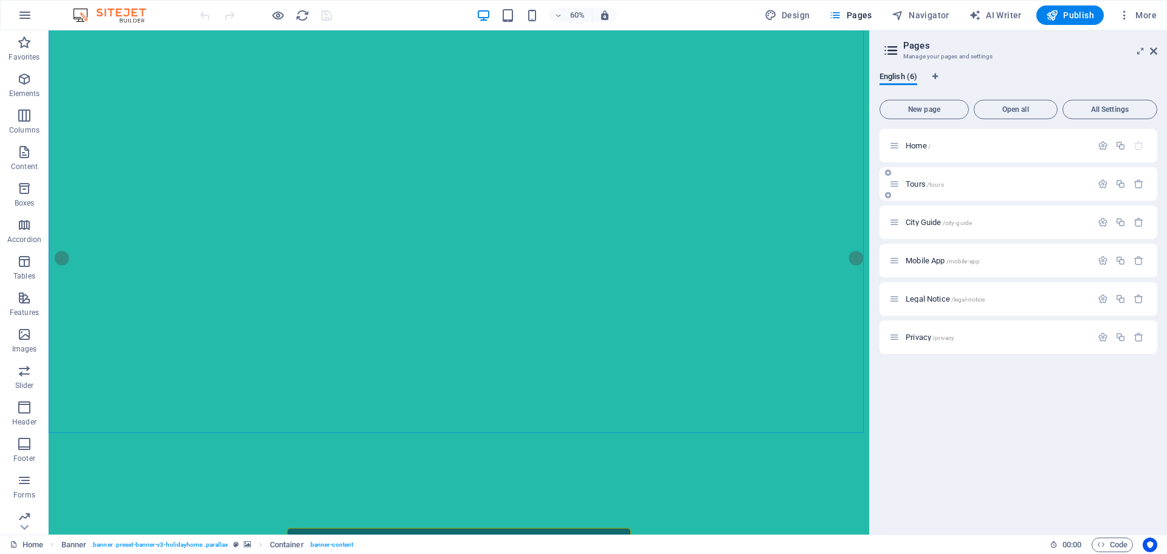
click at [777, 190] on div "Tours /tours" at bounding box center [990, 184] width 202 height 14
click at [777, 187] on span "Tours /tours" at bounding box center [924, 183] width 38 height 9
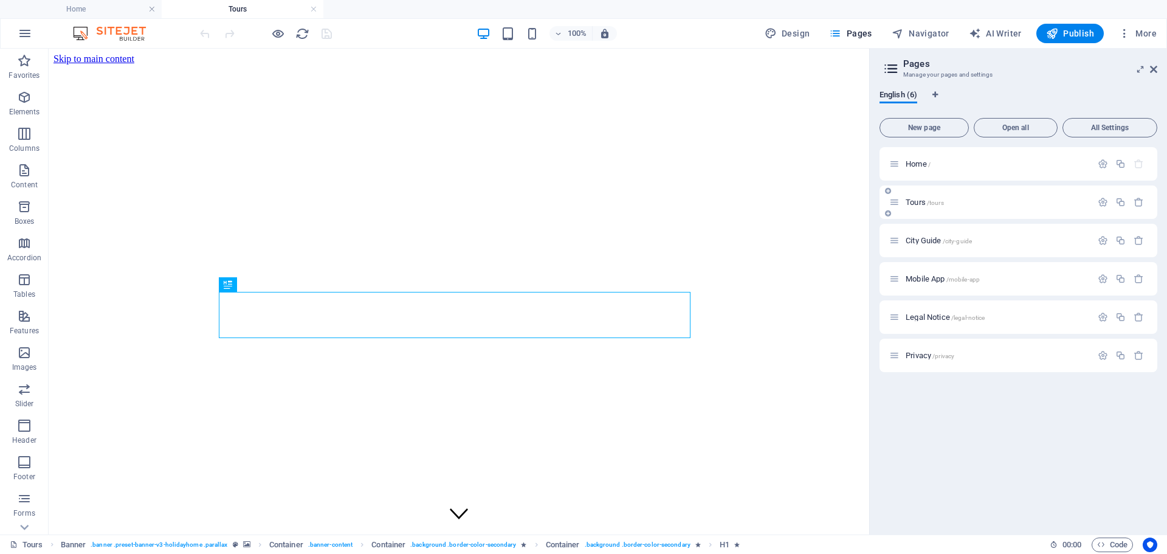
scroll to position [0, 0]
click at [555, 34] on icon "button" at bounding box center [558, 34] width 9 height 8
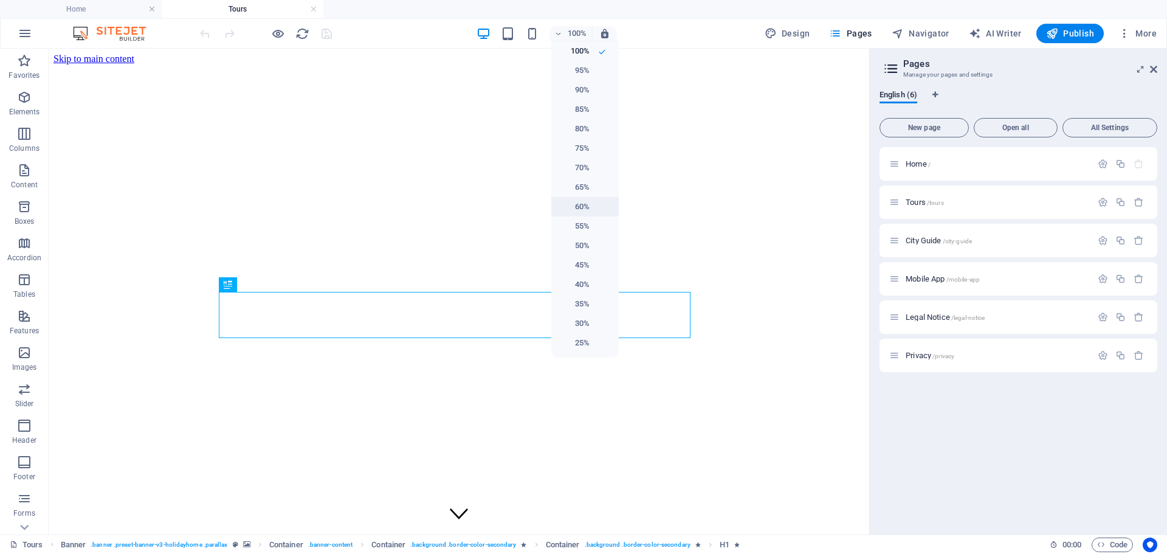
click at [585, 204] on h6 "60%" at bounding box center [573, 206] width 31 height 15
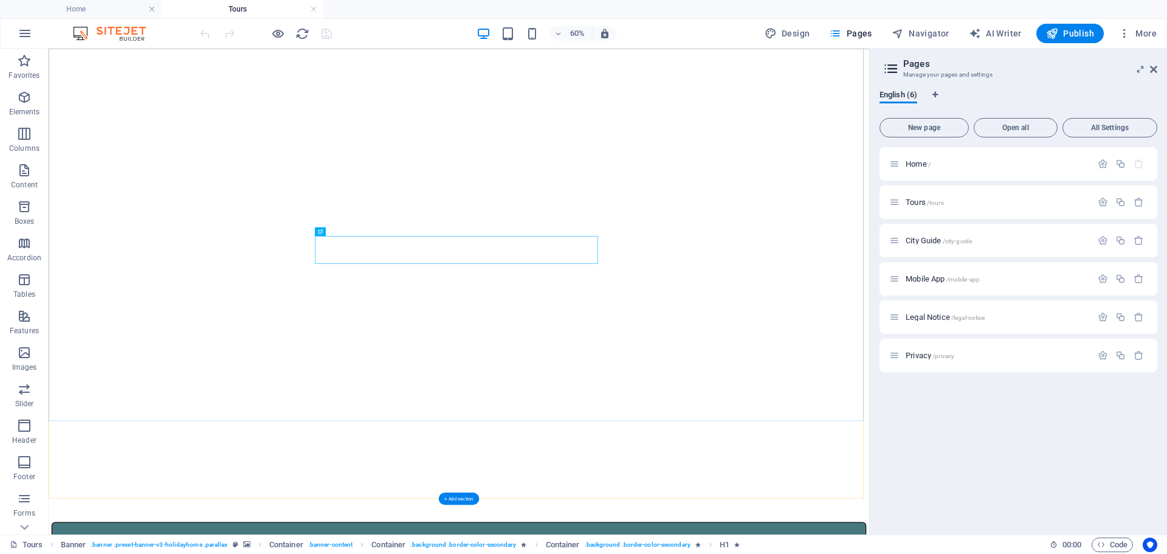
scroll to position [122, 0]
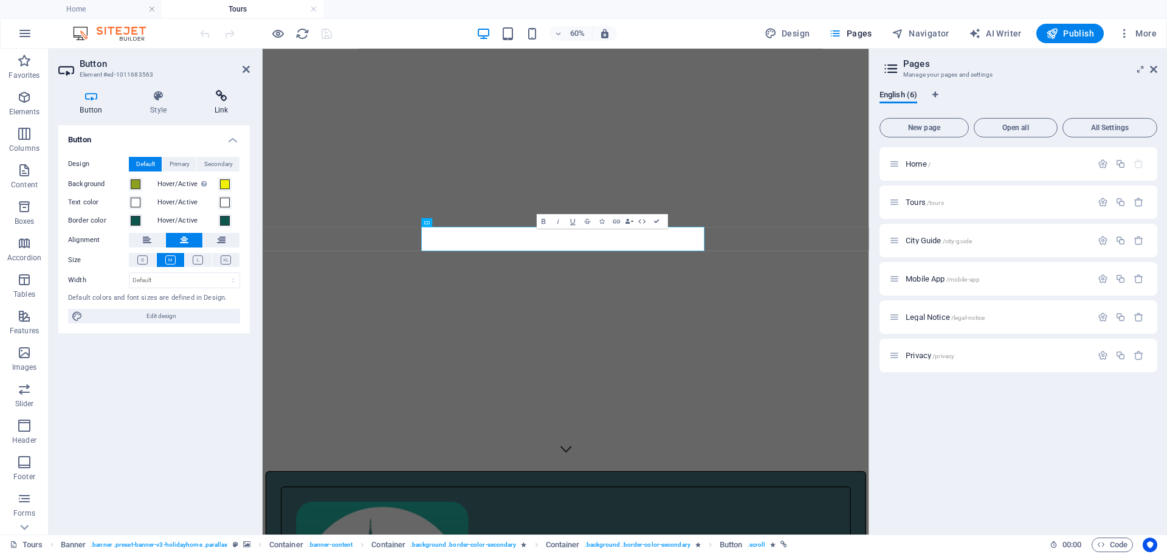
click at [222, 102] on h4 "Link" at bounding box center [221, 103] width 57 height 26
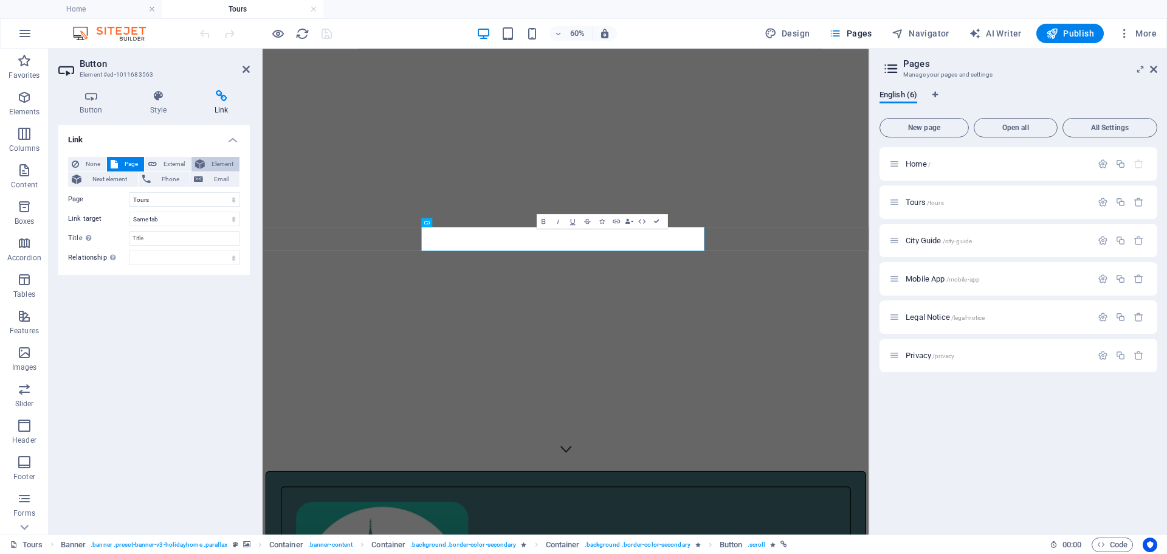
click at [224, 167] on span "Element" at bounding box center [221, 164] width 27 height 15
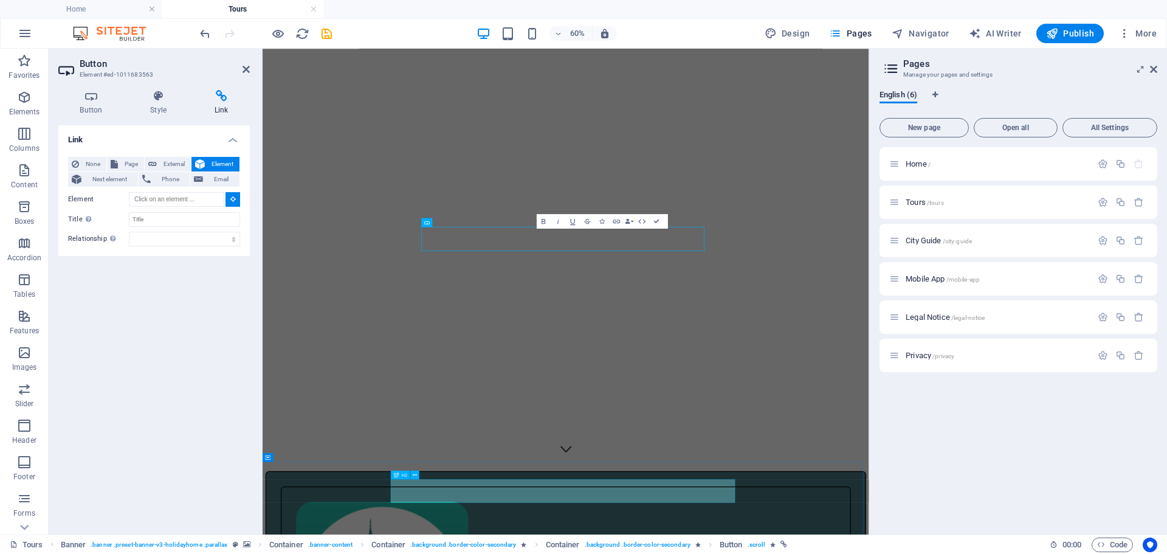
type input "#ed-1005034815"
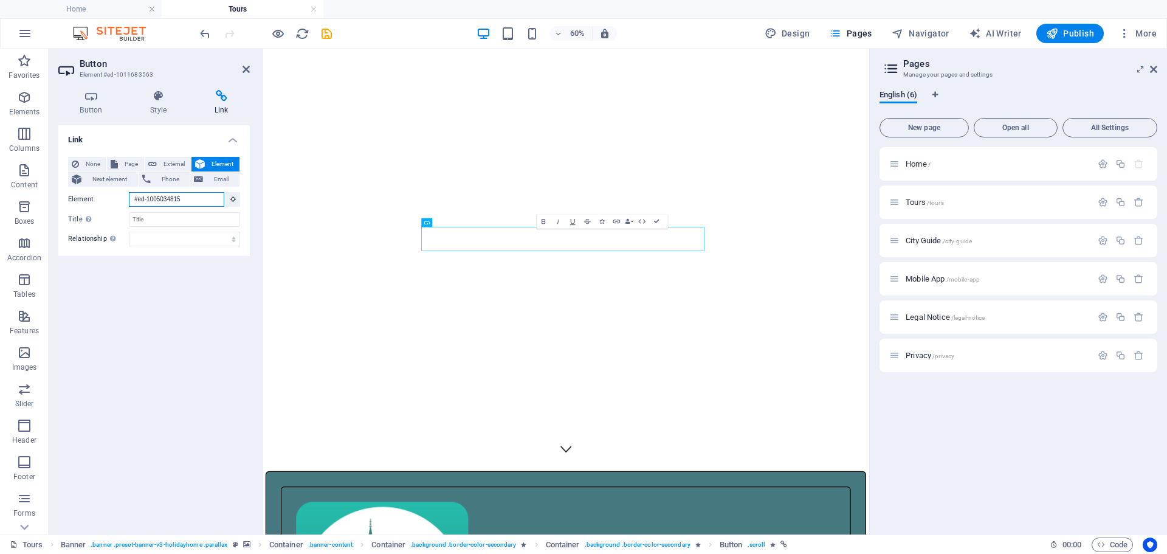
drag, startPoint x: 193, startPoint y: 203, endPoint x: 60, endPoint y: 187, distance: 133.5
click at [60, 187] on div "None Page External Element Next element Phone Email Page Home Tours City Guide …" at bounding box center [153, 201] width 191 height 109
click at [329, 32] on icon "save" at bounding box center [327, 34] width 14 height 14
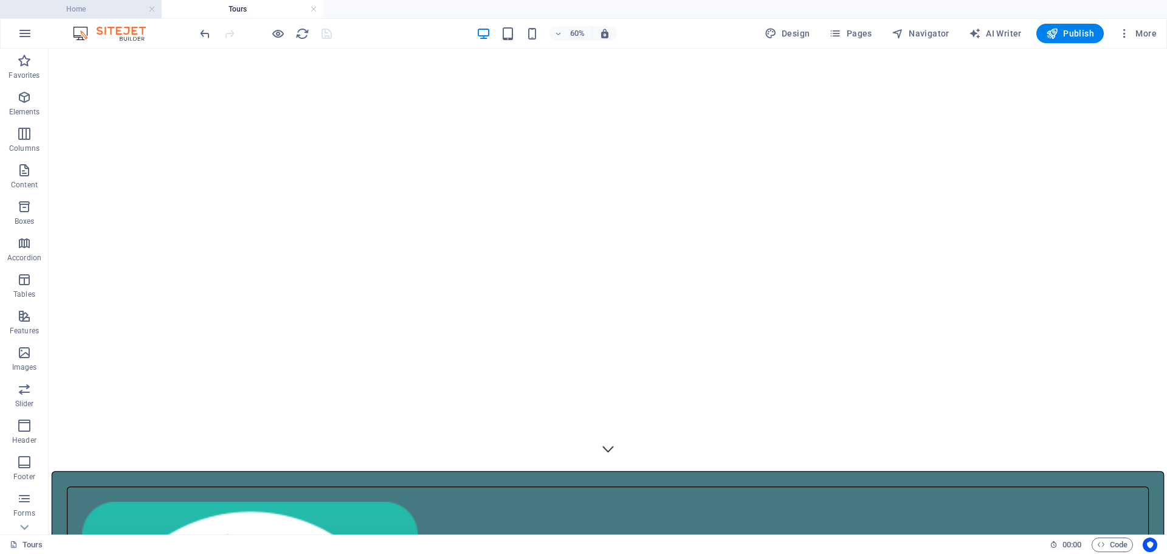
click at [93, 12] on h4 "Home" at bounding box center [81, 8] width 162 height 13
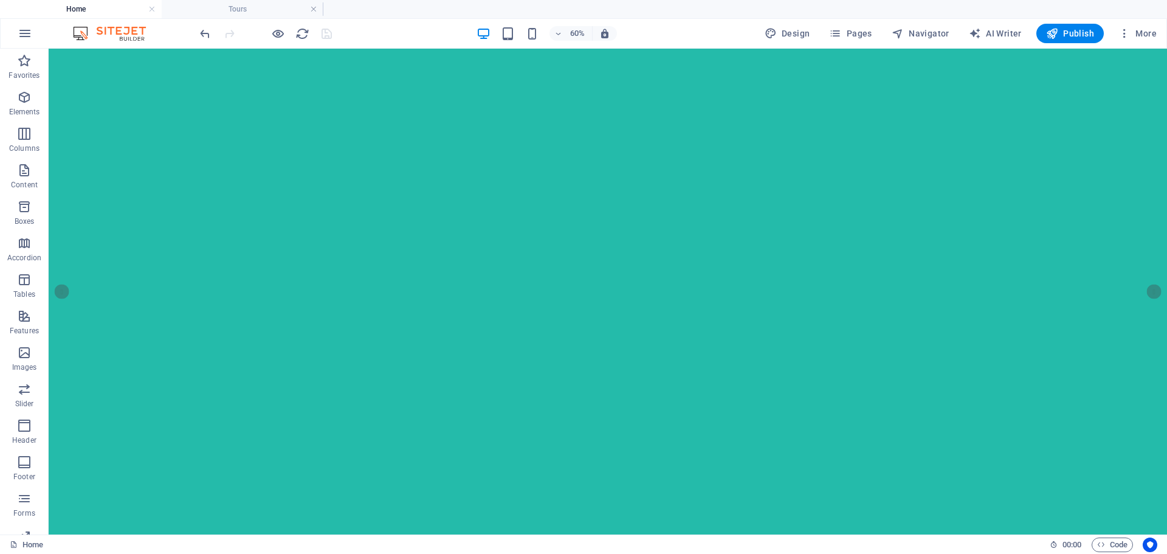
scroll to position [0, 0]
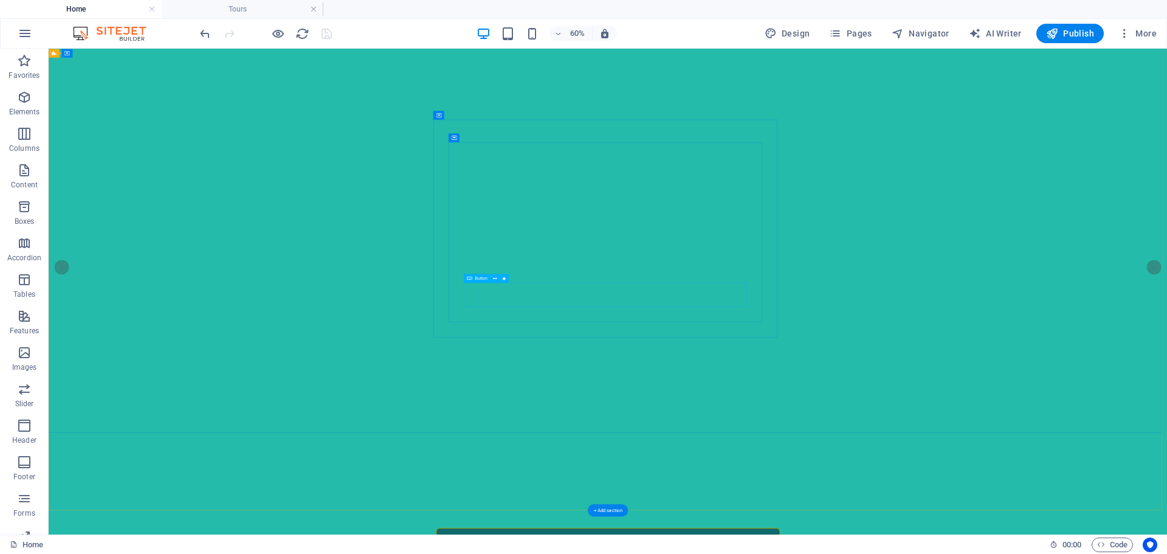
select select "1"
select select
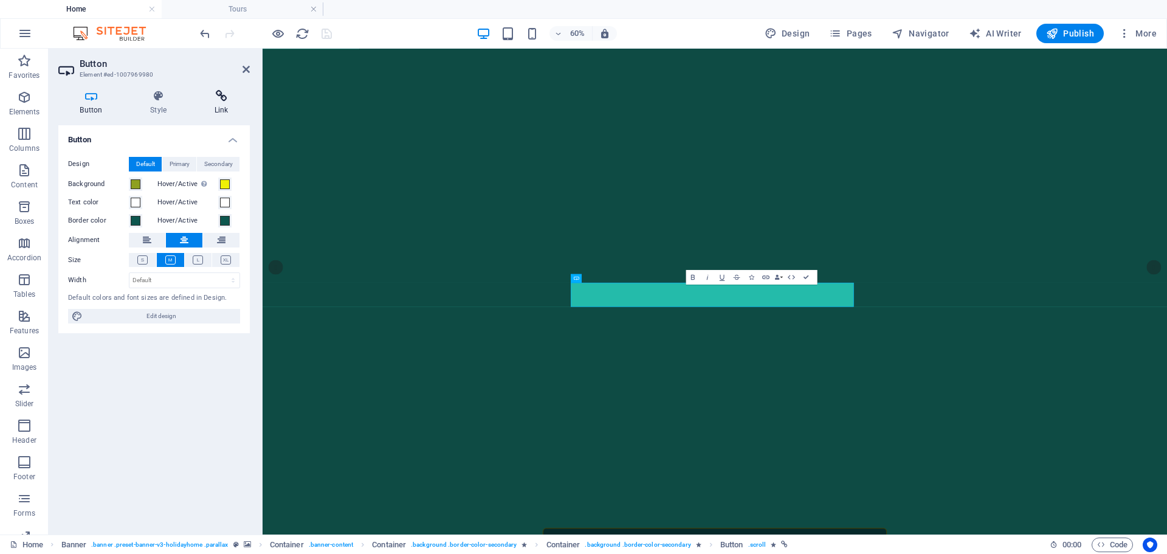
click at [222, 108] on h4 "Link" at bounding box center [221, 103] width 57 height 26
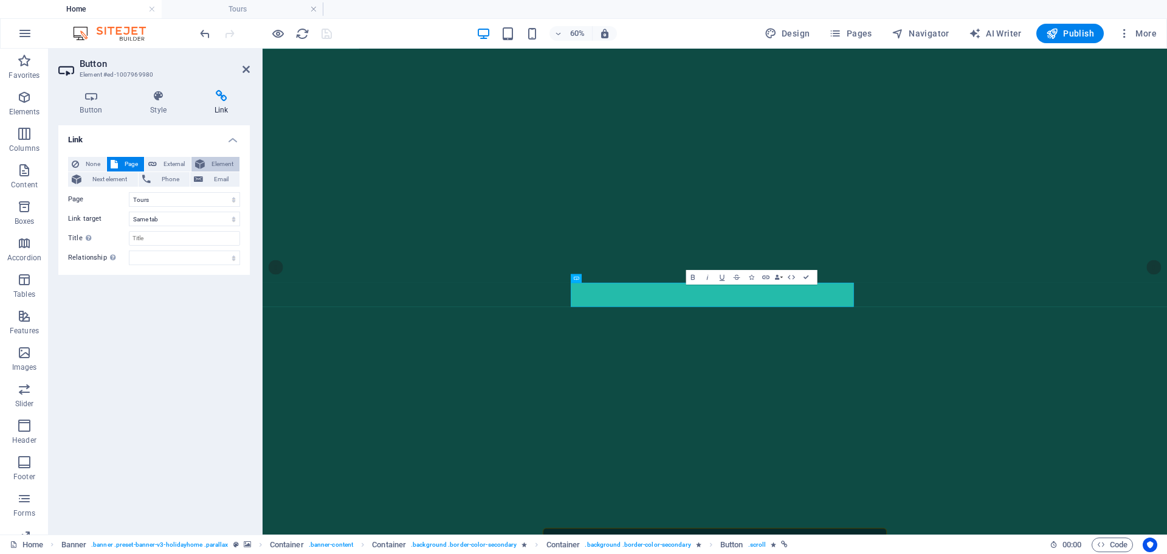
click at [227, 164] on span "Element" at bounding box center [221, 164] width 27 height 15
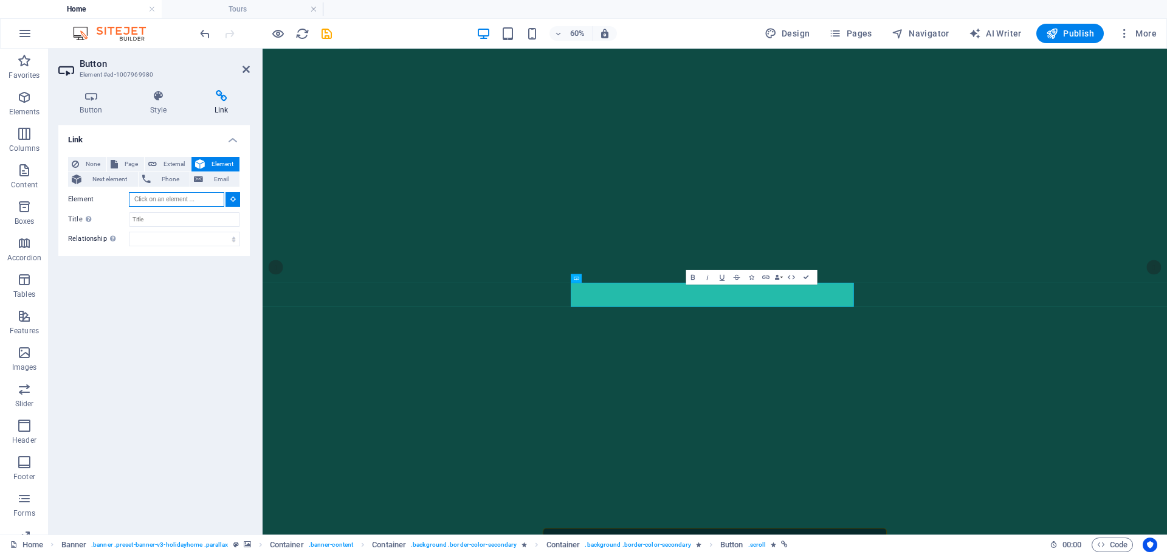
paste input "#ed-1005034815"
type input "#ed-1005034815"
drag, startPoint x: 159, startPoint y: 223, endPoint x: 132, endPoint y: 224, distance: 26.7
click at [132, 224] on input "Title Additional link description, should not be the same as the link text. The…" at bounding box center [184, 219] width 111 height 15
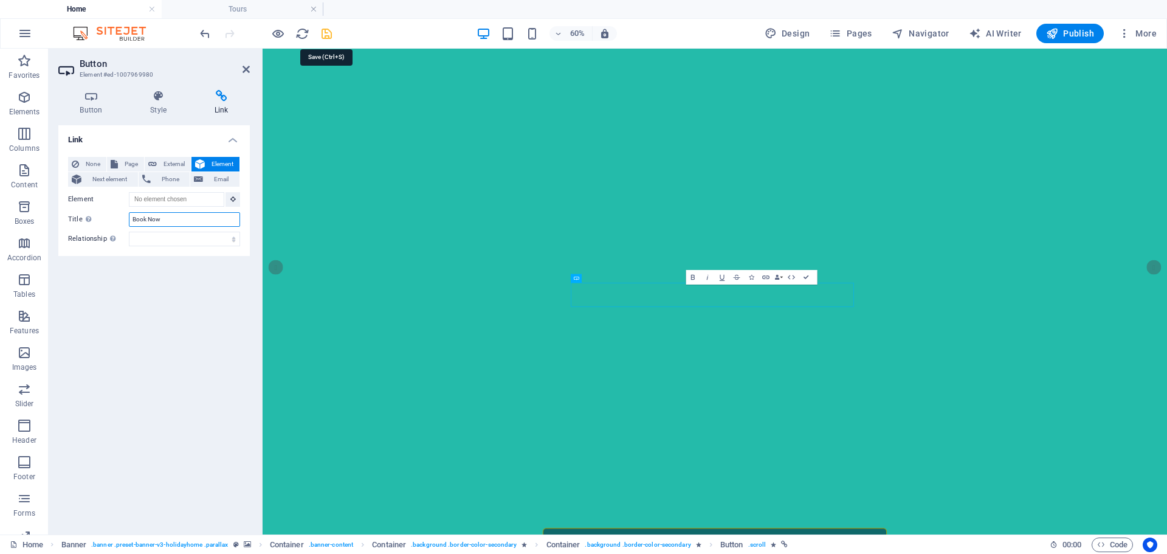
type input "Book Now"
click at [322, 34] on icon "save" at bounding box center [327, 34] width 14 height 14
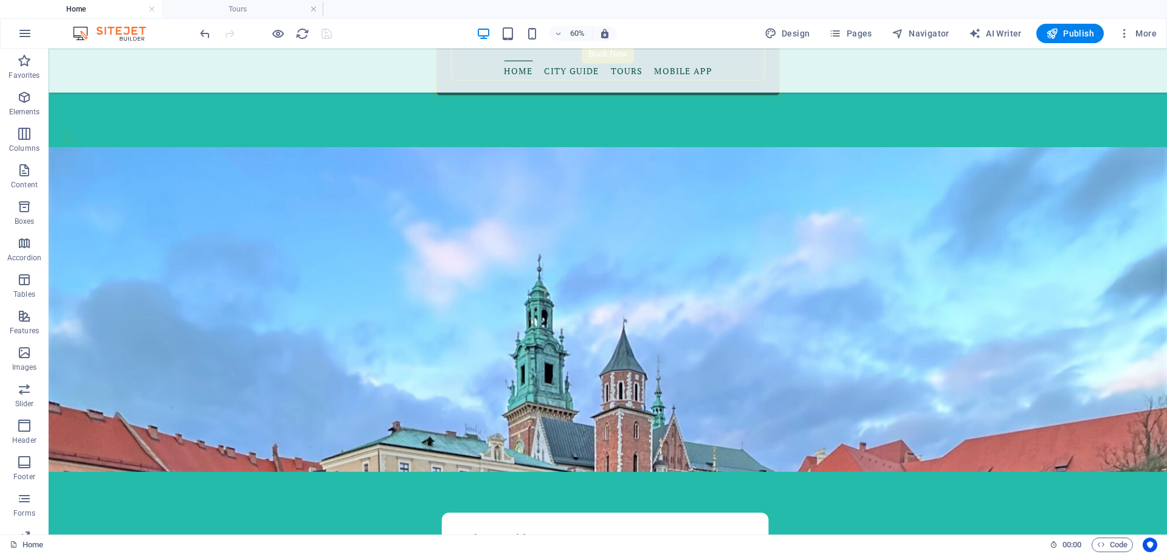
scroll to position [1256, 0]
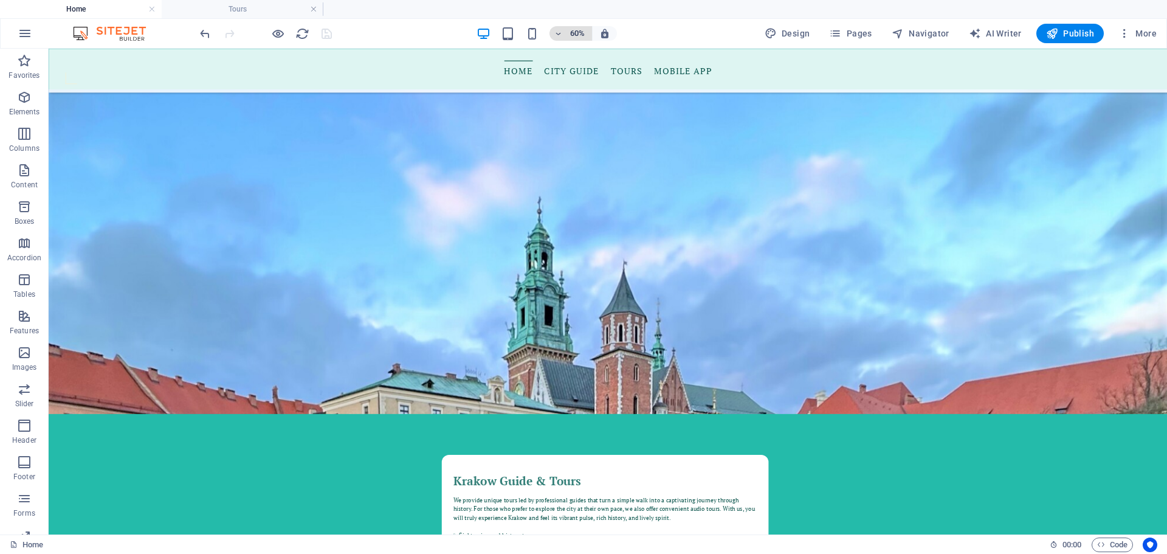
click at [563, 35] on icon "button" at bounding box center [558, 34] width 9 height 8
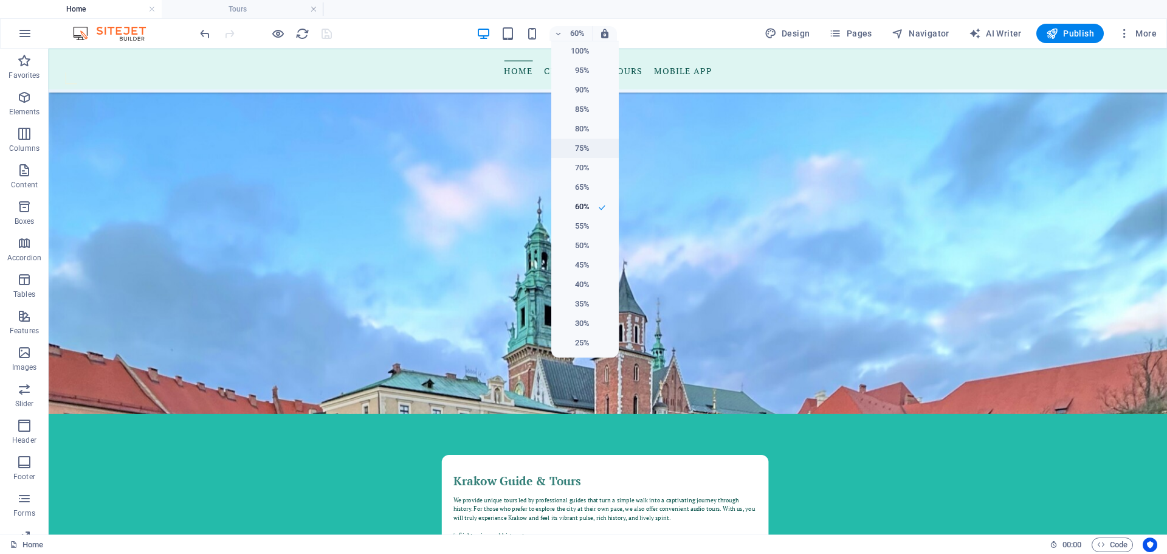
click at [583, 143] on h6 "75%" at bounding box center [573, 148] width 31 height 15
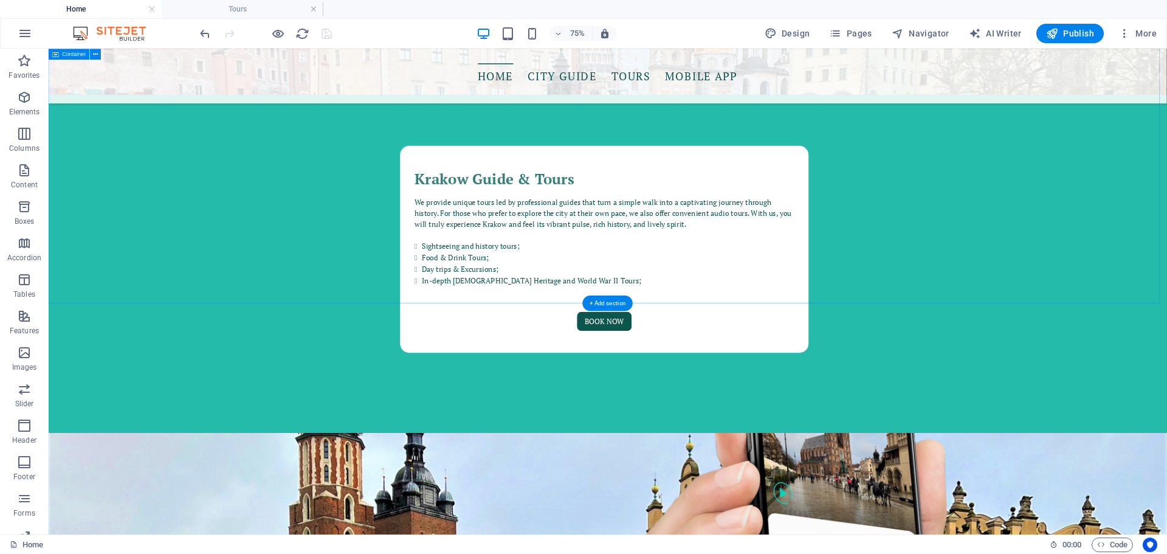
scroll to position [1945, 0]
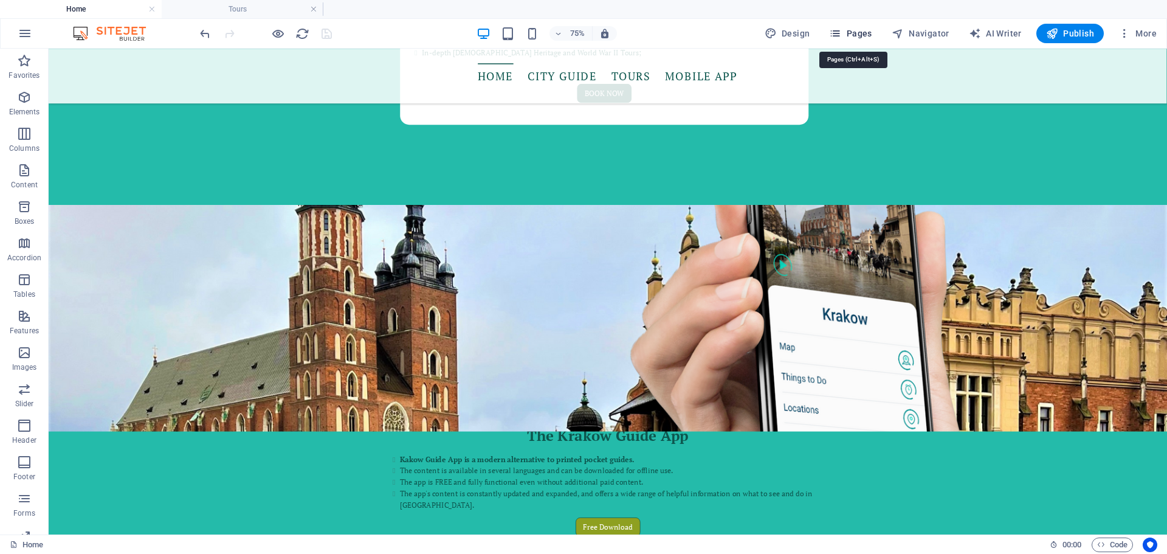
click at [777, 36] on span "Pages" at bounding box center [850, 33] width 43 height 12
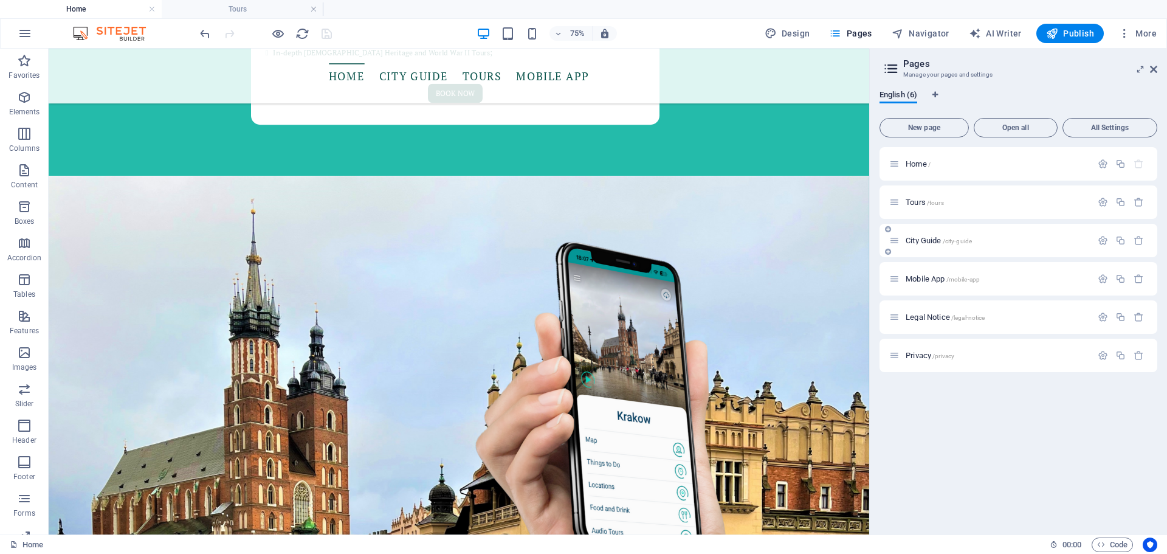
click at [777, 235] on div "City Guide /city-guide" at bounding box center [990, 240] width 202 height 14
click at [777, 237] on span "City Guide /city-guide" at bounding box center [938, 240] width 66 height 9
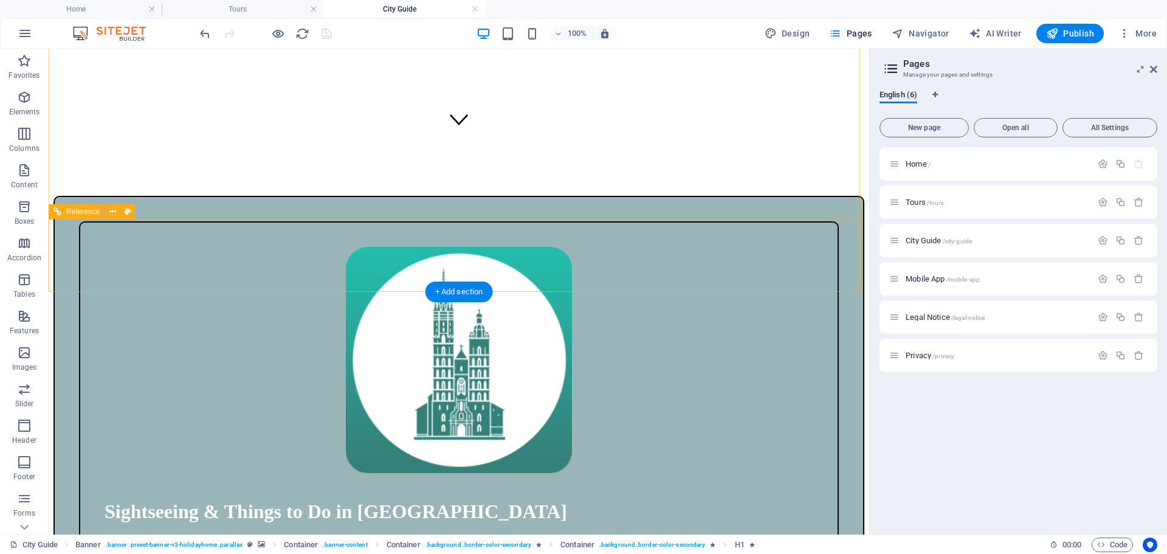
scroll to position [486, 0]
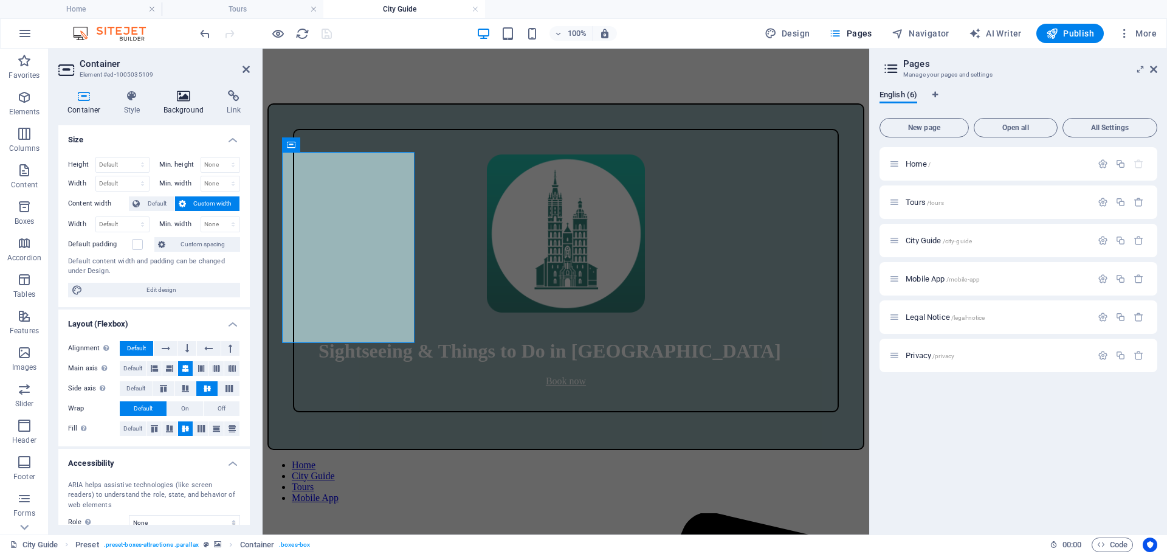
click at [186, 103] on h4 "Background" at bounding box center [186, 103] width 64 height 26
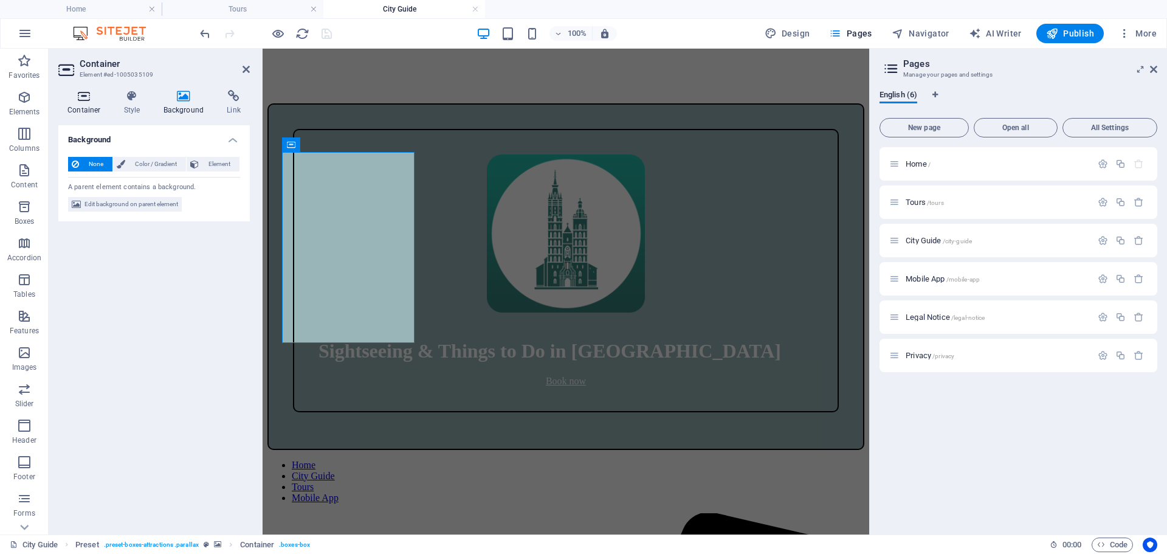
click at [89, 103] on h4 "Container" at bounding box center [86, 103] width 57 height 26
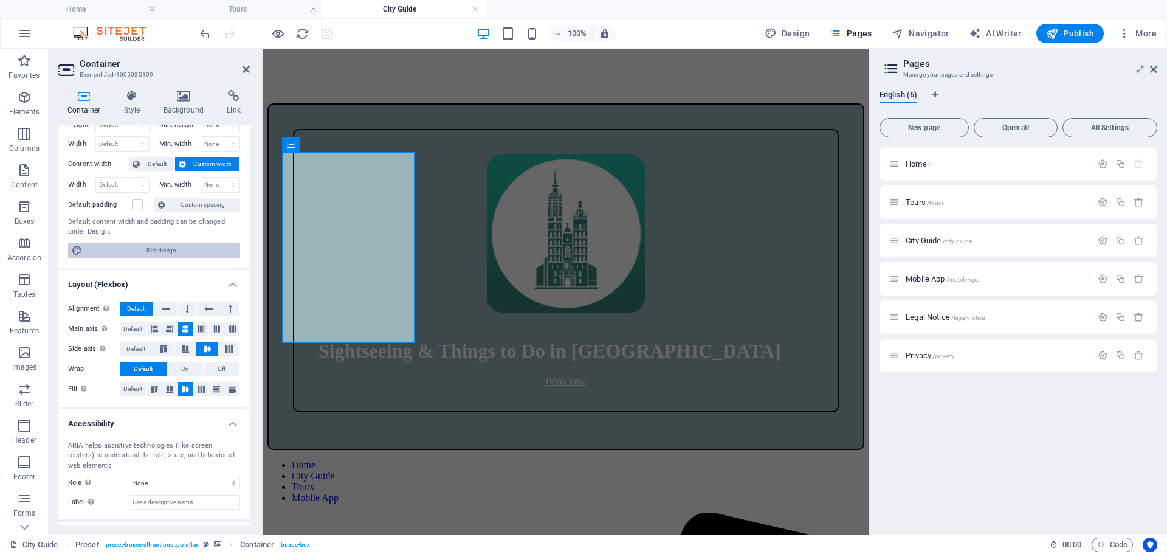
scroll to position [92, 0]
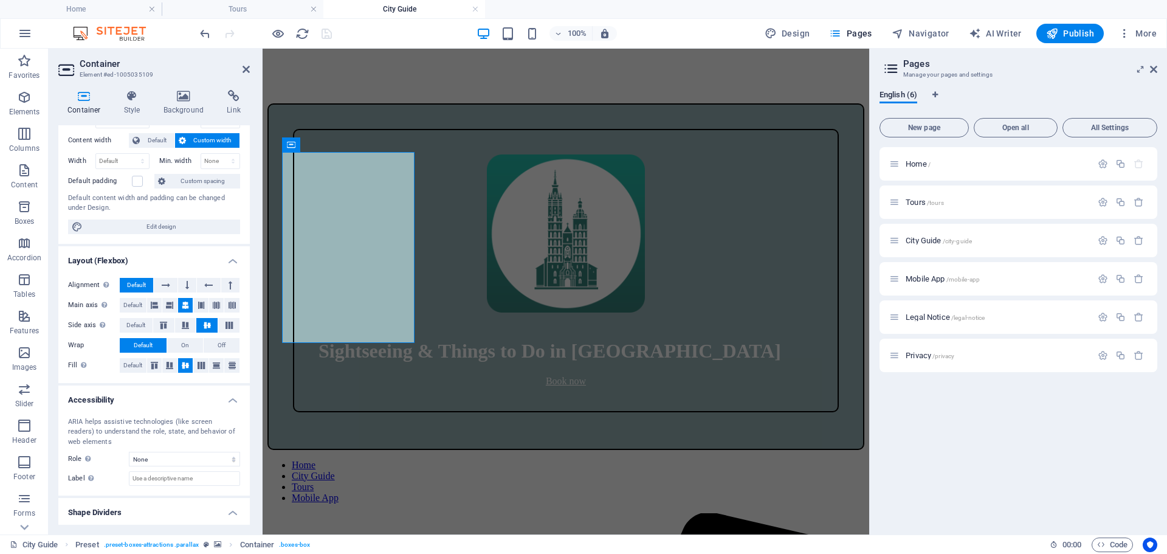
scroll to position [0, 0]
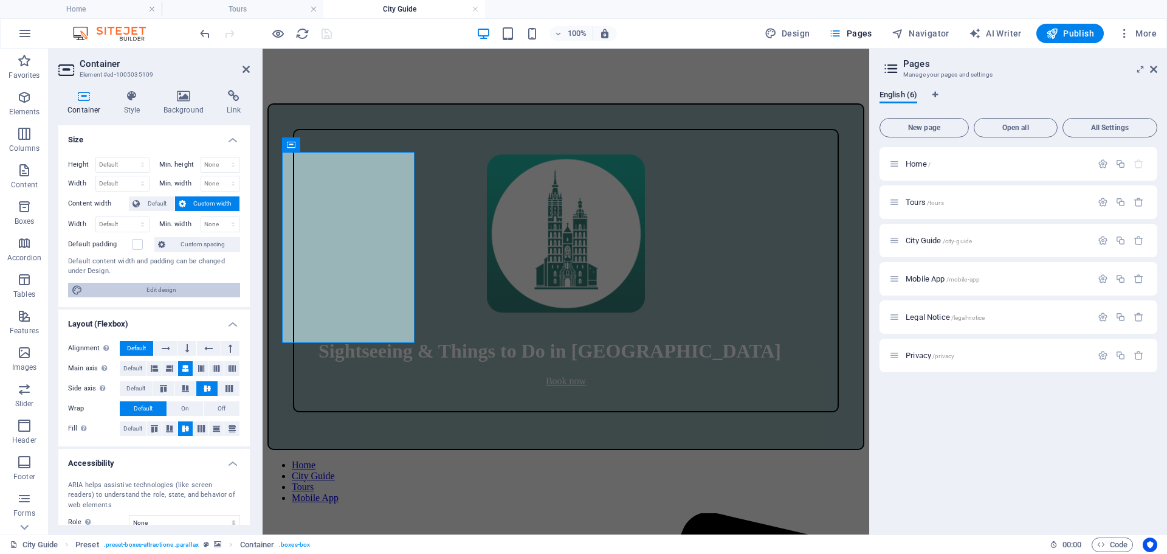
click at [182, 292] on span "Edit design" at bounding box center [161, 290] width 150 height 15
select select "rem"
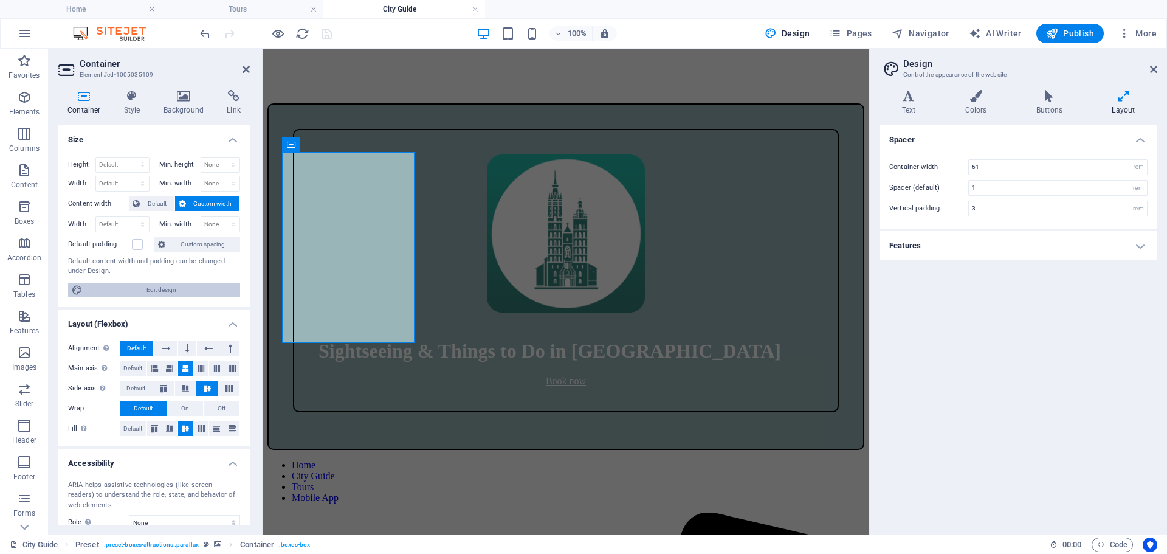
scroll to position [92, 0]
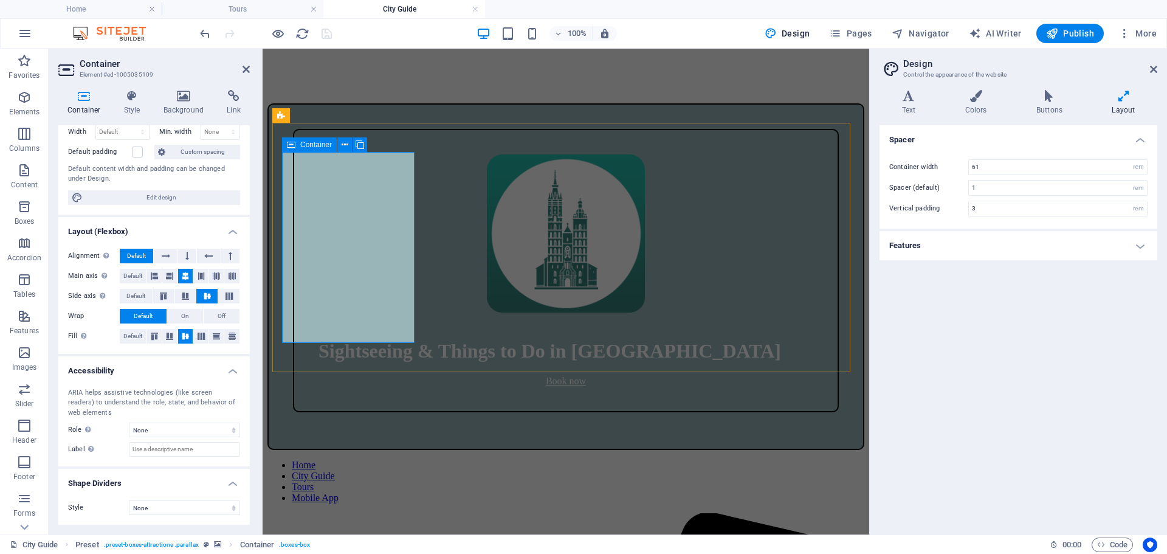
click at [343, 148] on icon at bounding box center [345, 145] width 7 height 13
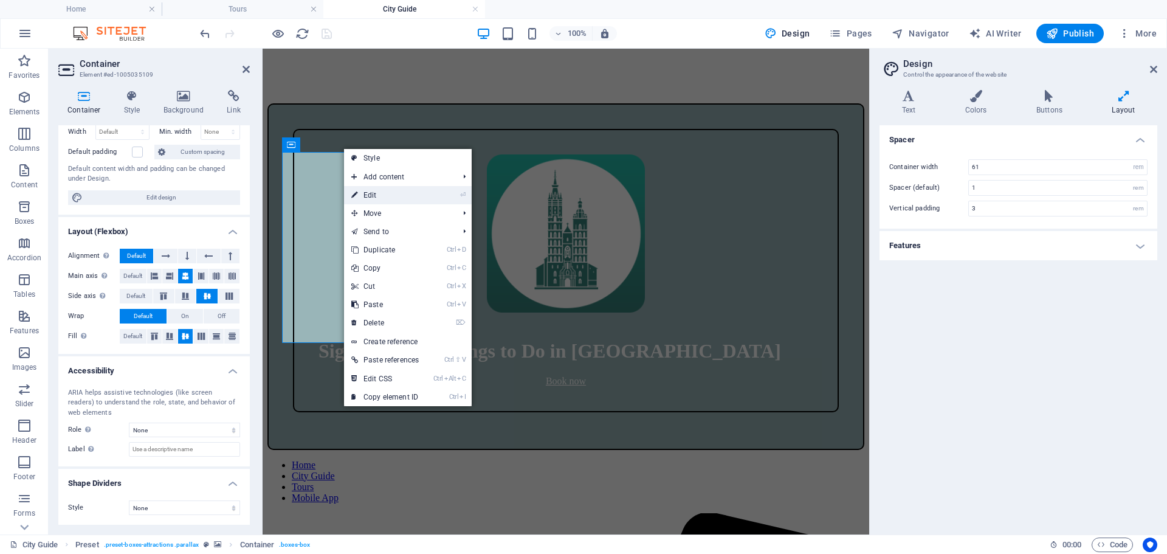
click at [368, 197] on link "⏎ Edit" at bounding box center [385, 195] width 82 height 18
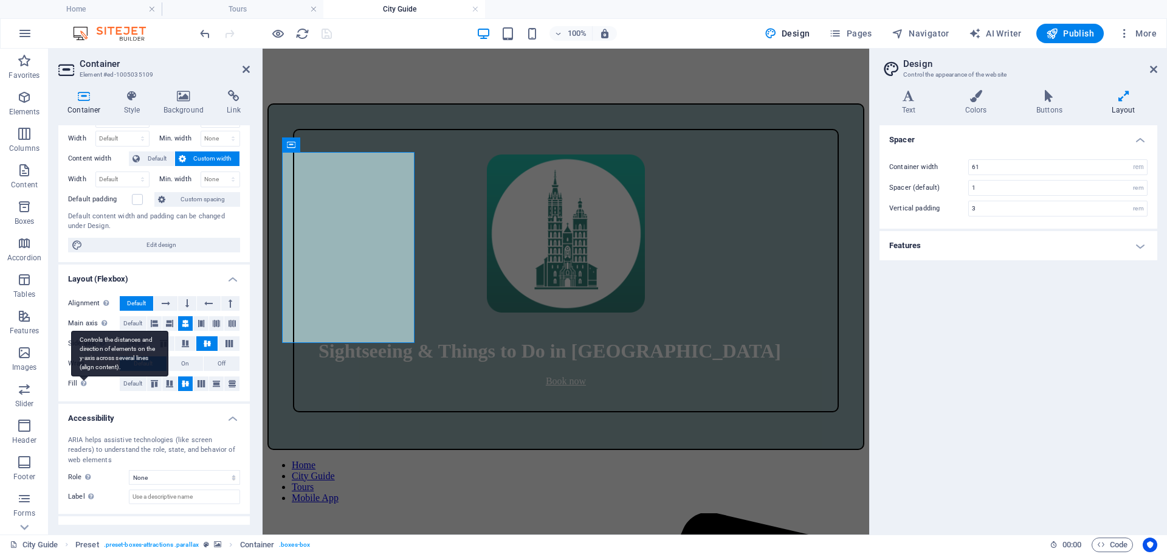
scroll to position [0, 0]
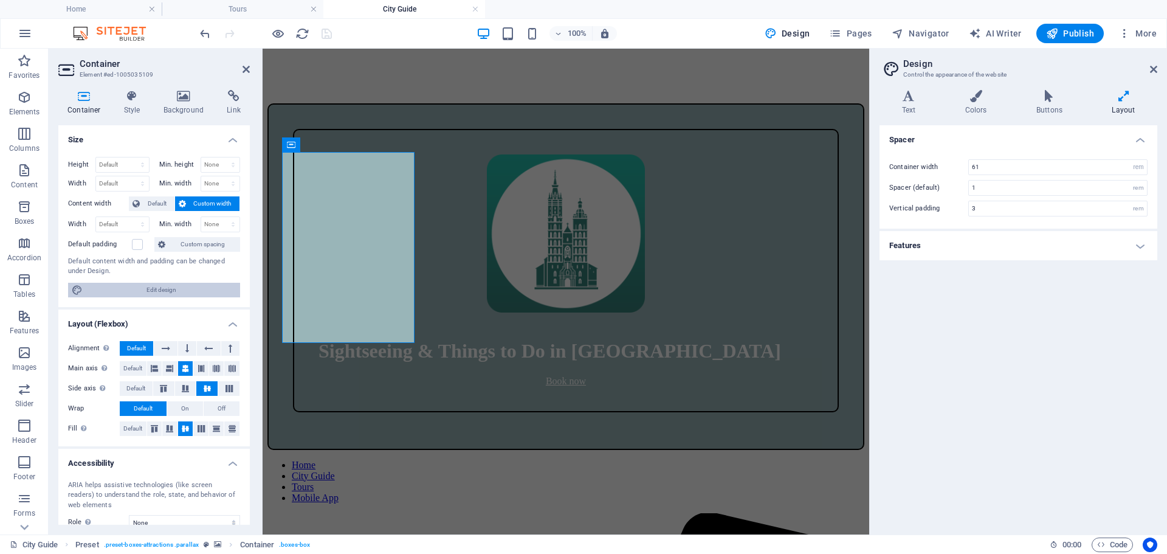
click at [128, 289] on span "Edit design" at bounding box center [161, 290] width 150 height 15
click at [777, 65] on aside "Design Control the appearance of the website Variants Text Colors Buttons Layou…" at bounding box center [1018, 292] width 298 height 486
click at [777, 70] on icon at bounding box center [1153, 69] width 7 height 10
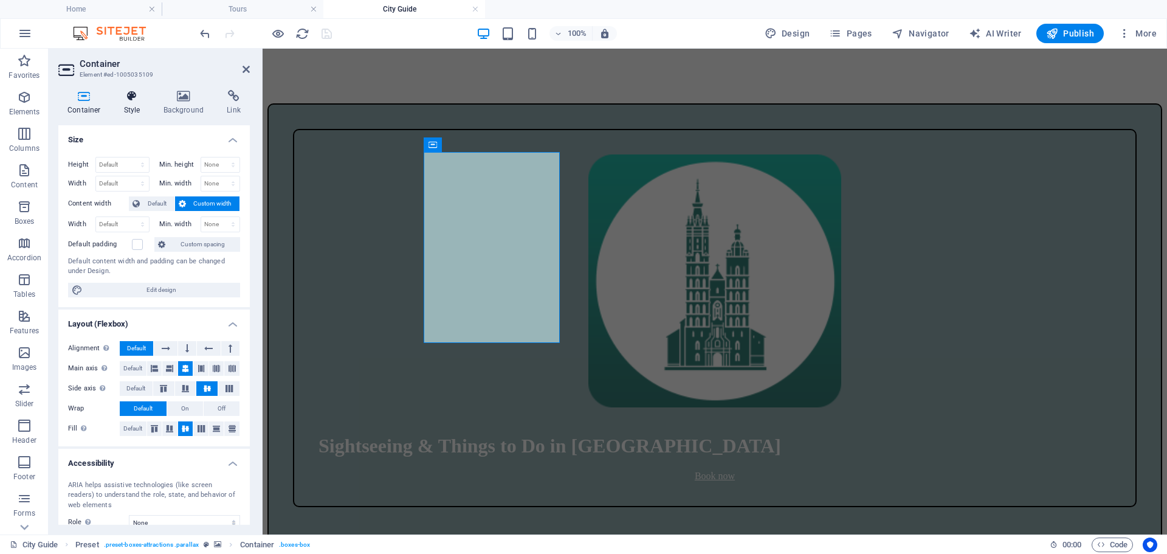
click at [128, 102] on h4 "Style" at bounding box center [135, 103] width 40 height 26
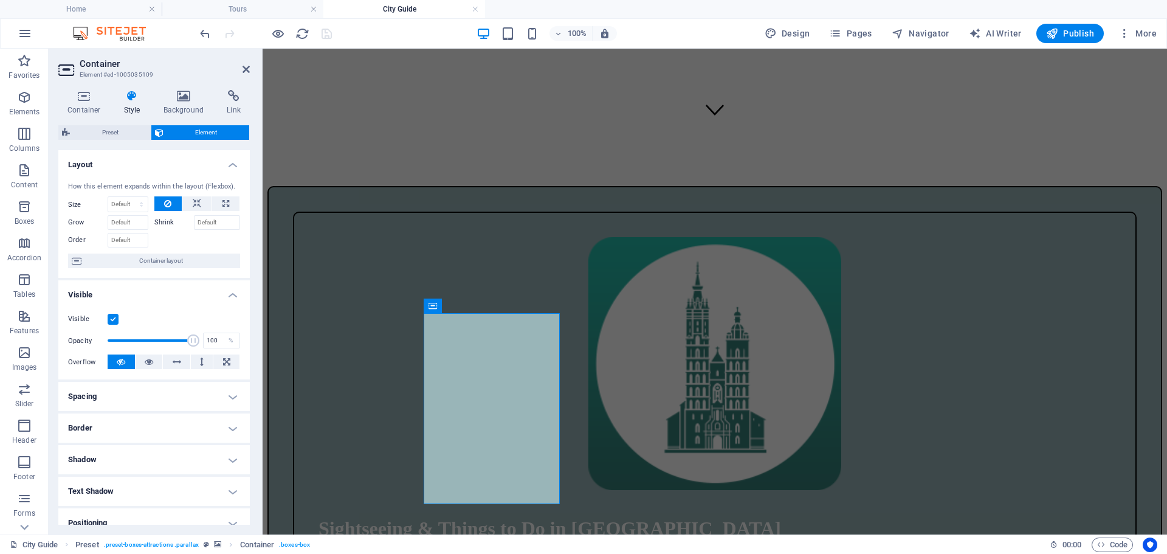
scroll to position [243, 0]
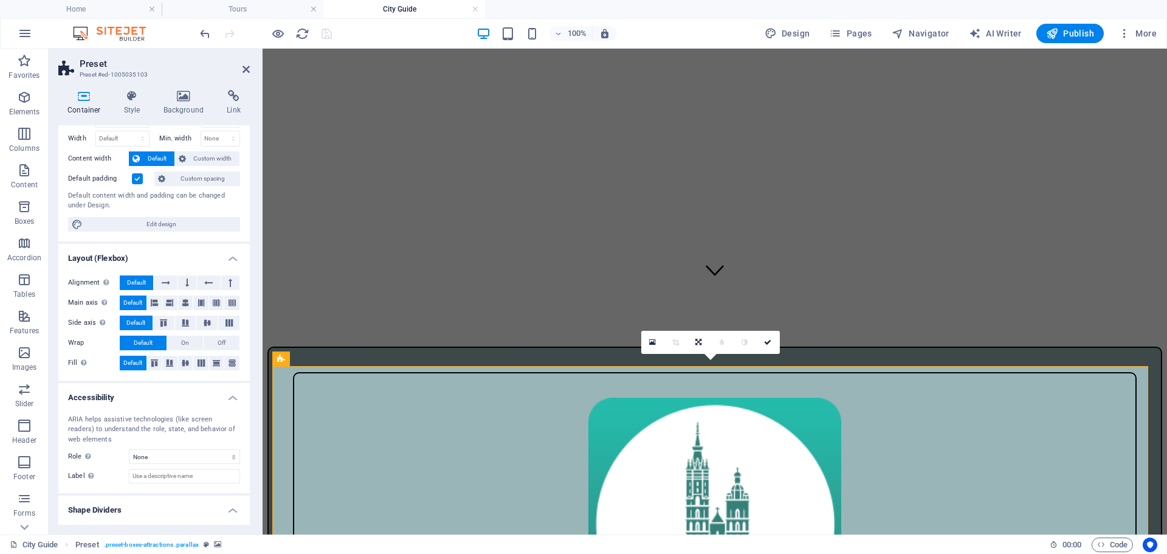
scroll to position [72, 0]
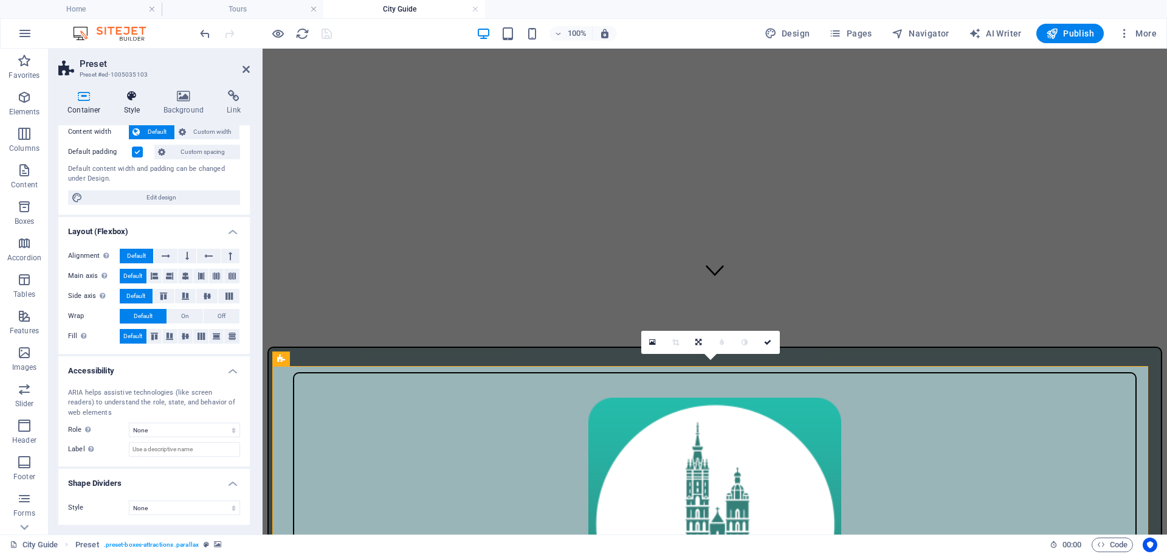
click at [132, 103] on h4 "Style" at bounding box center [135, 103] width 40 height 26
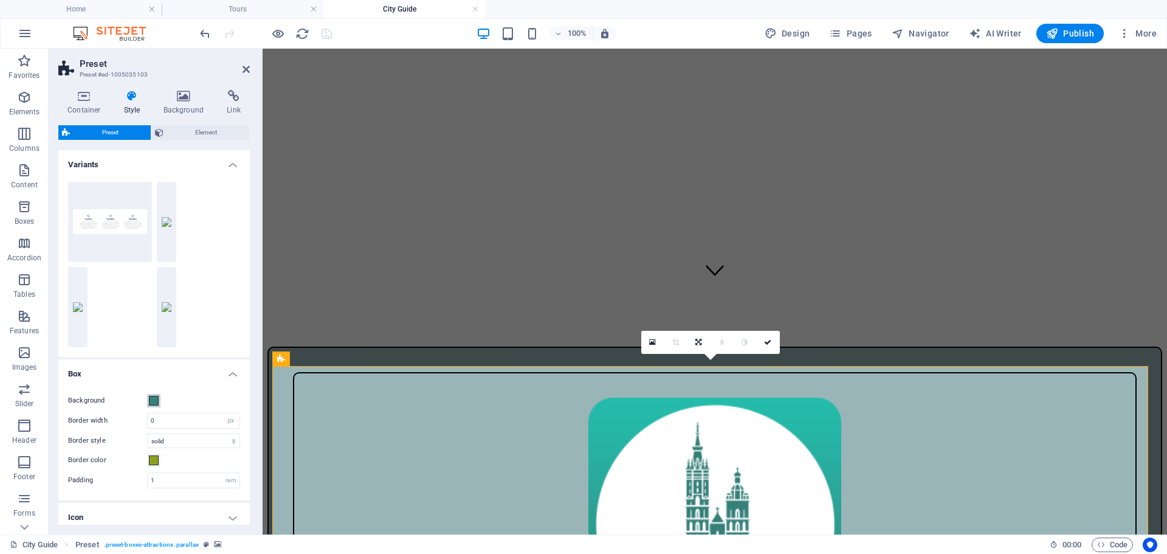
click at [153, 368] on span at bounding box center [154, 401] width 10 height 10
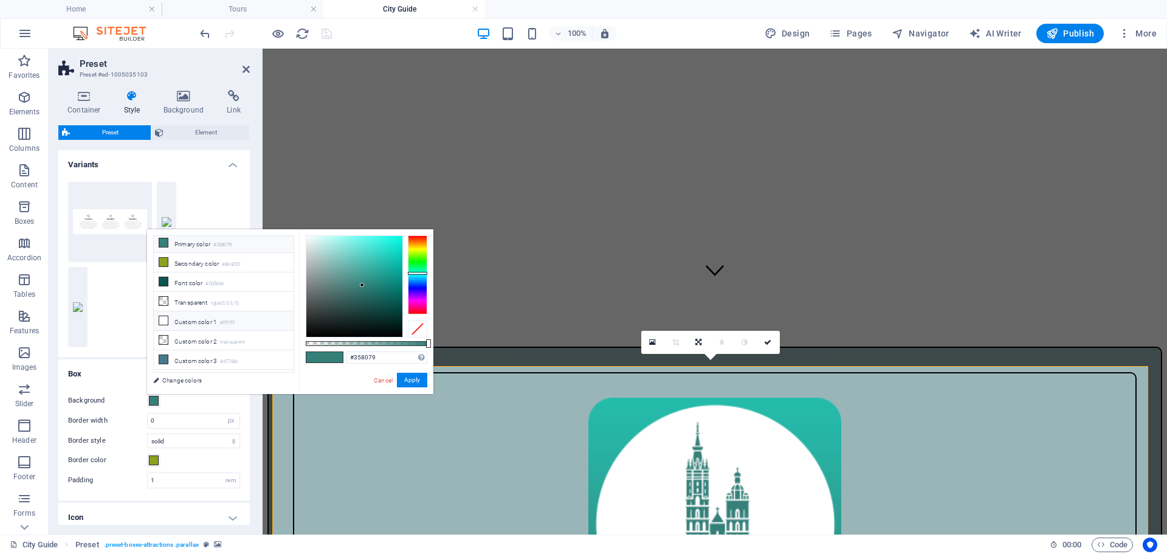
scroll to position [33, 0]
click at [164, 343] on icon at bounding box center [163, 347] width 9 height 9
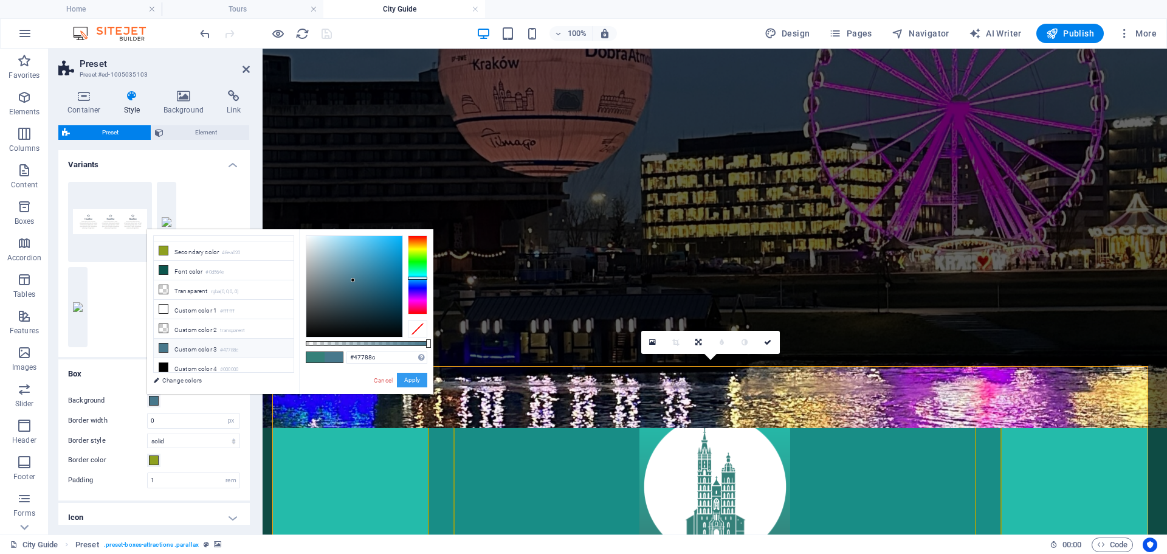
click at [404, 368] on button "Apply" at bounding box center [412, 380] width 30 height 15
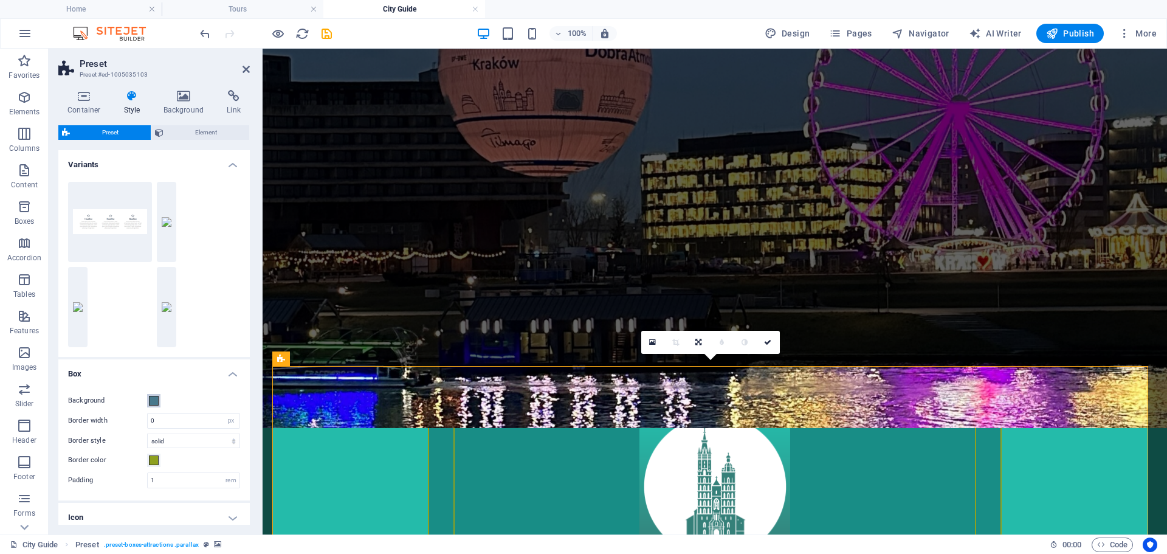
click at [153, 368] on span at bounding box center [154, 401] width 10 height 10
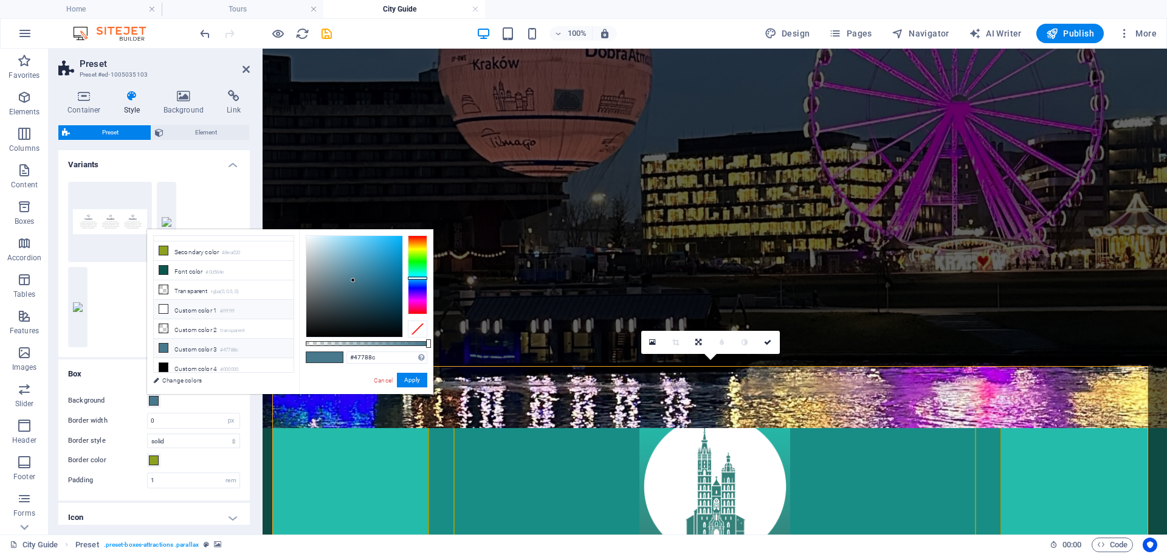
click at [165, 304] on icon at bounding box center [163, 308] width 9 height 9
type input "#ffffff"
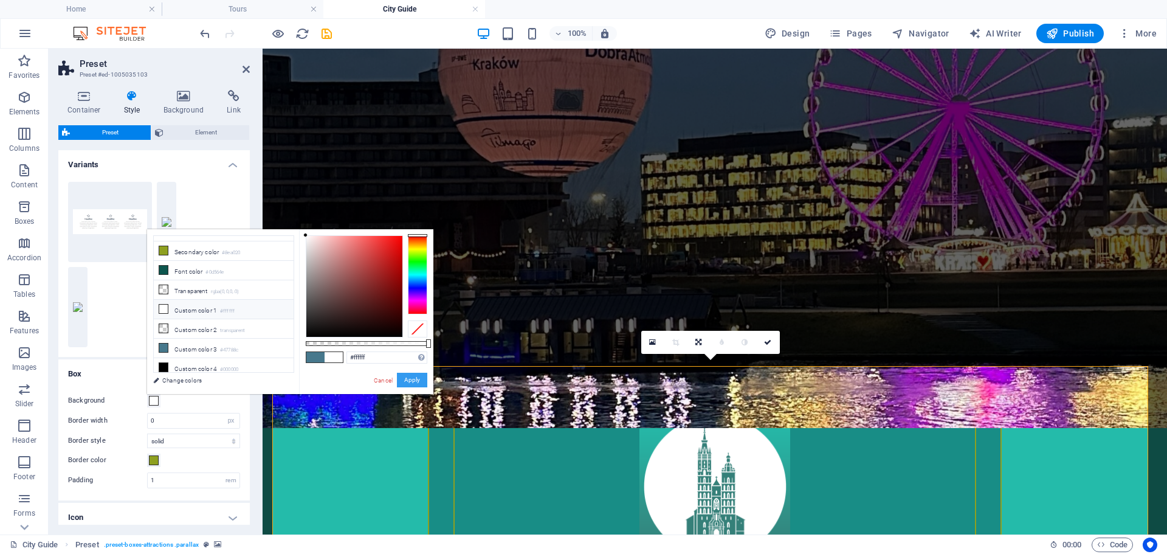
click at [414, 368] on button "Apply" at bounding box center [412, 380] width 30 height 15
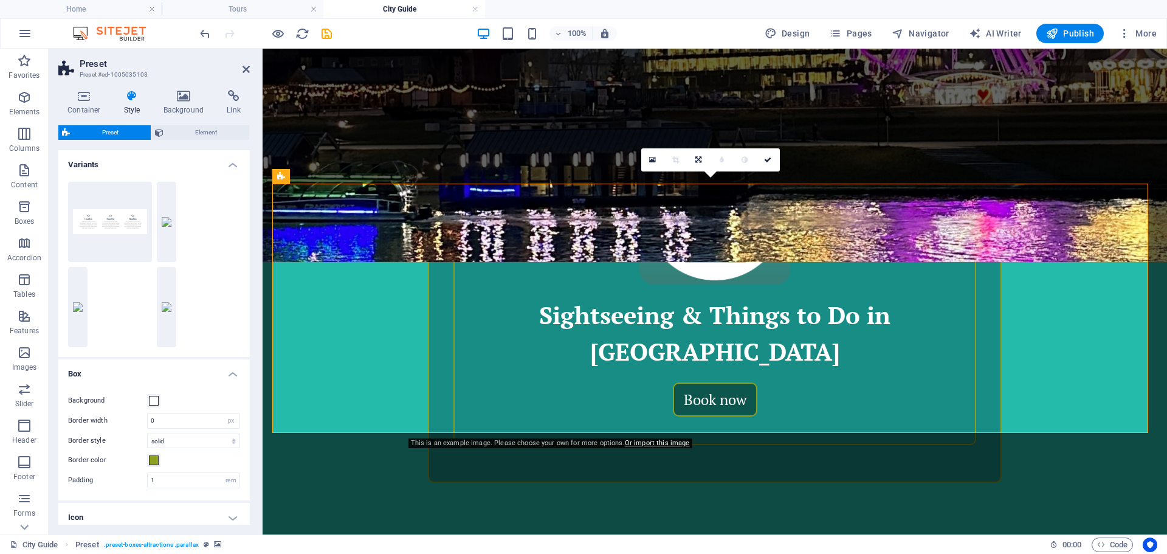
scroll to position [543, 0]
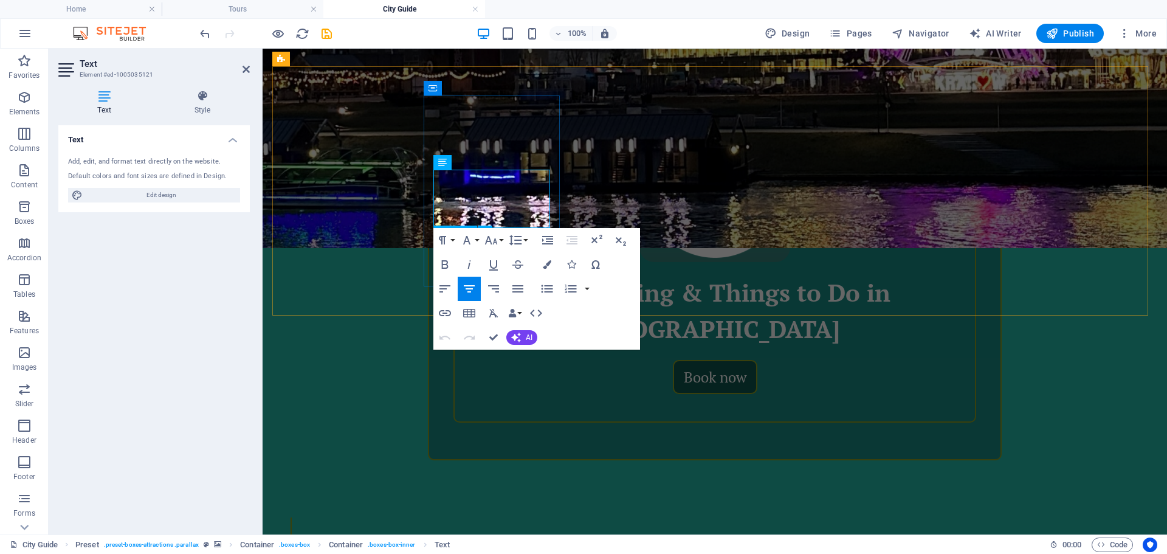
drag, startPoint x: 439, startPoint y: 178, endPoint x: 531, endPoint y: 241, distance: 110.9
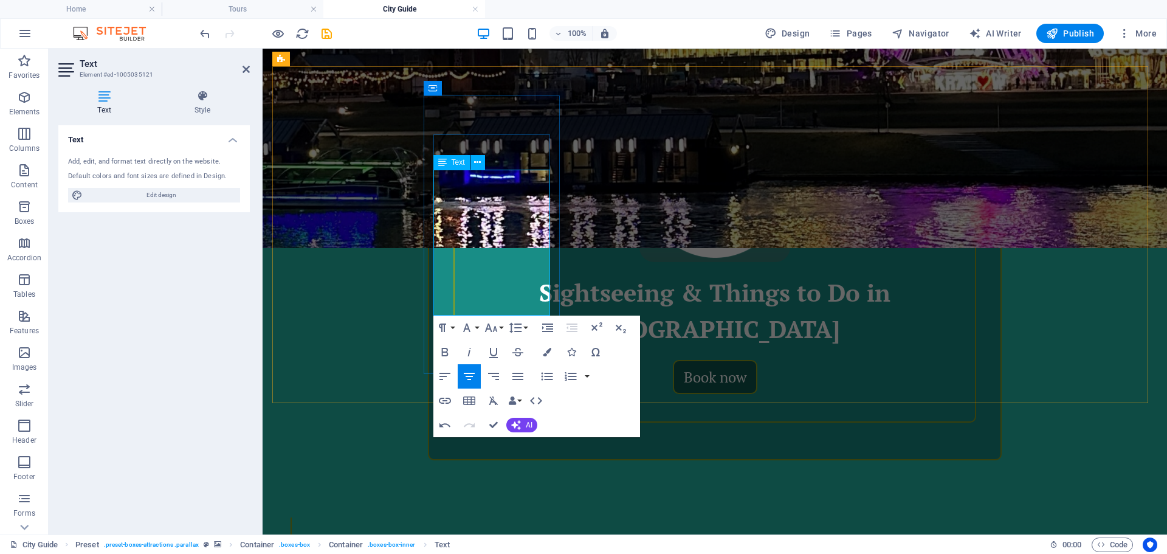
scroll to position [1911, 2]
click at [439, 368] on icon "button" at bounding box center [445, 376] width 15 height 15
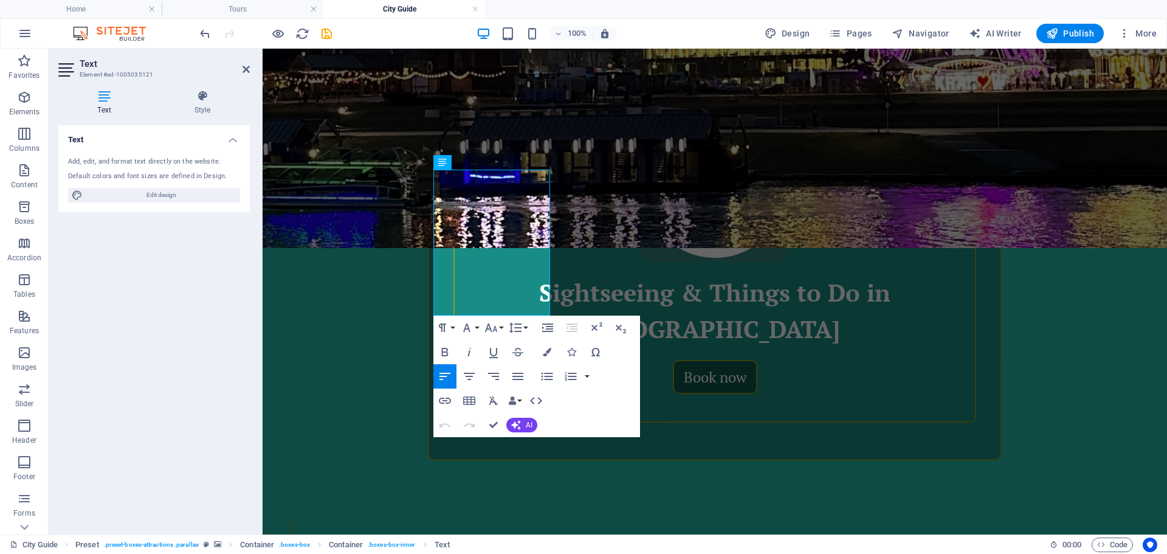
drag, startPoint x: 486, startPoint y: 311, endPoint x: 382, endPoint y: 168, distance: 176.8
copy p "Kraków sightseeing encompasses exploring its remarkably preserved medieval Old …"
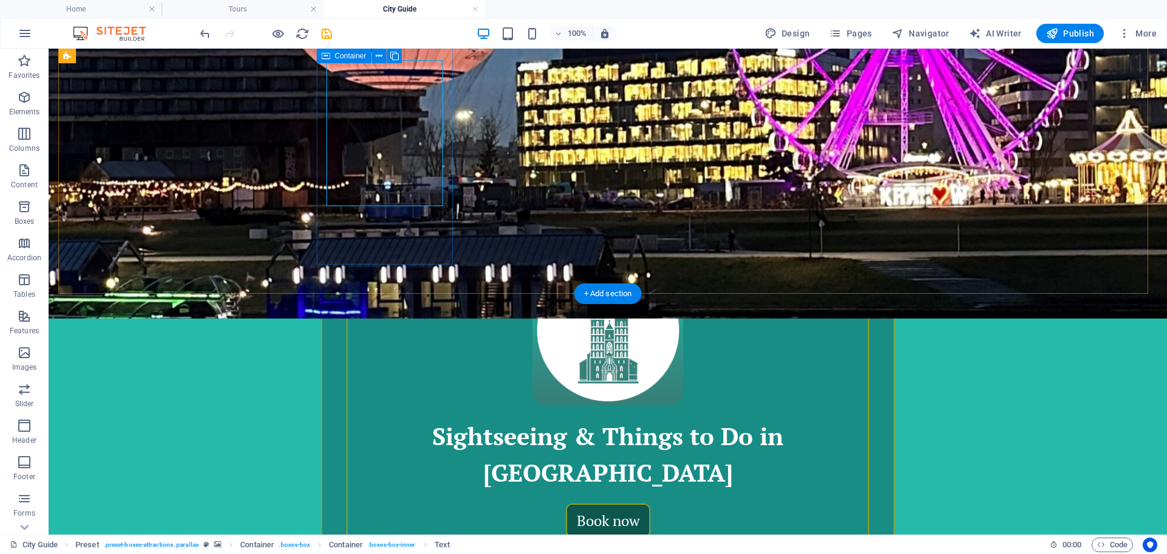
scroll to position [356, 0]
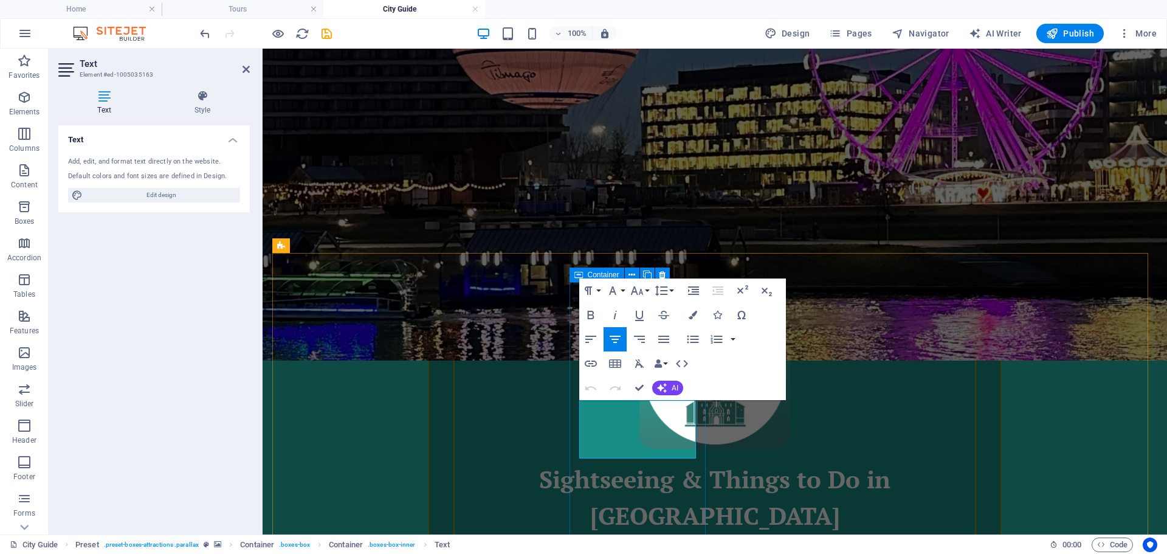
drag, startPoint x: 667, startPoint y: 450, endPoint x: 577, endPoint y: 407, distance: 99.8
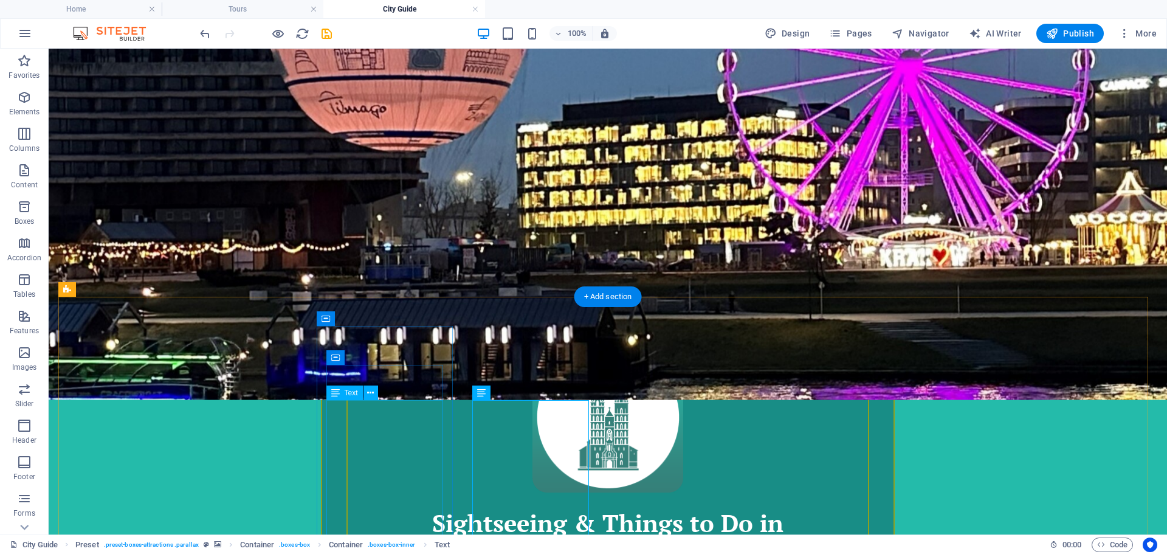
scroll to position [434, 0]
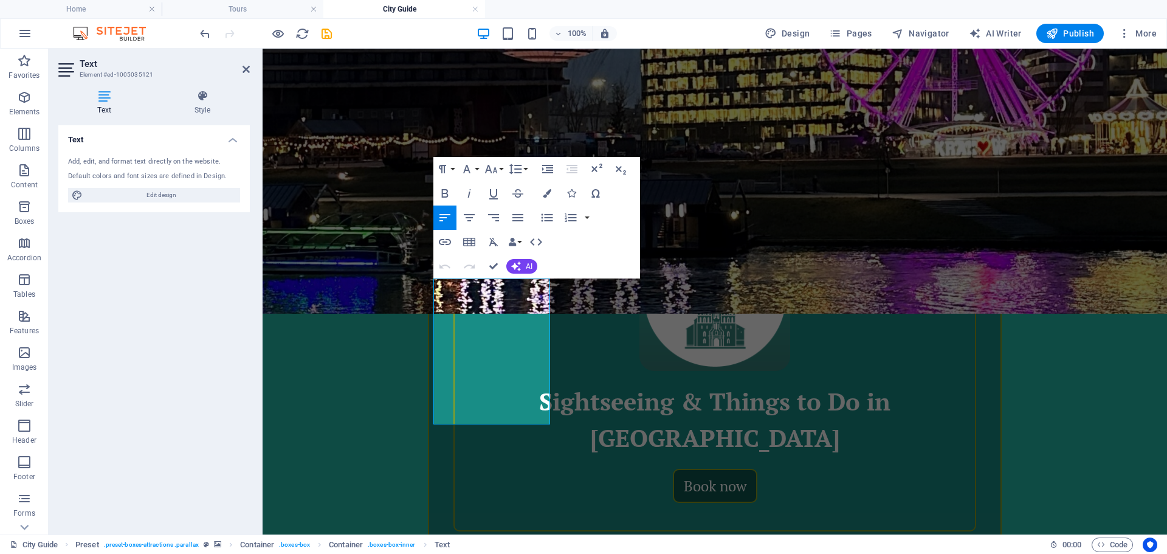
drag, startPoint x: 481, startPoint y: 416, endPoint x: 419, endPoint y: 241, distance: 185.5
copy p "Kraków sightseeing encompasses exploring its remarkably preserved medieval Old …"
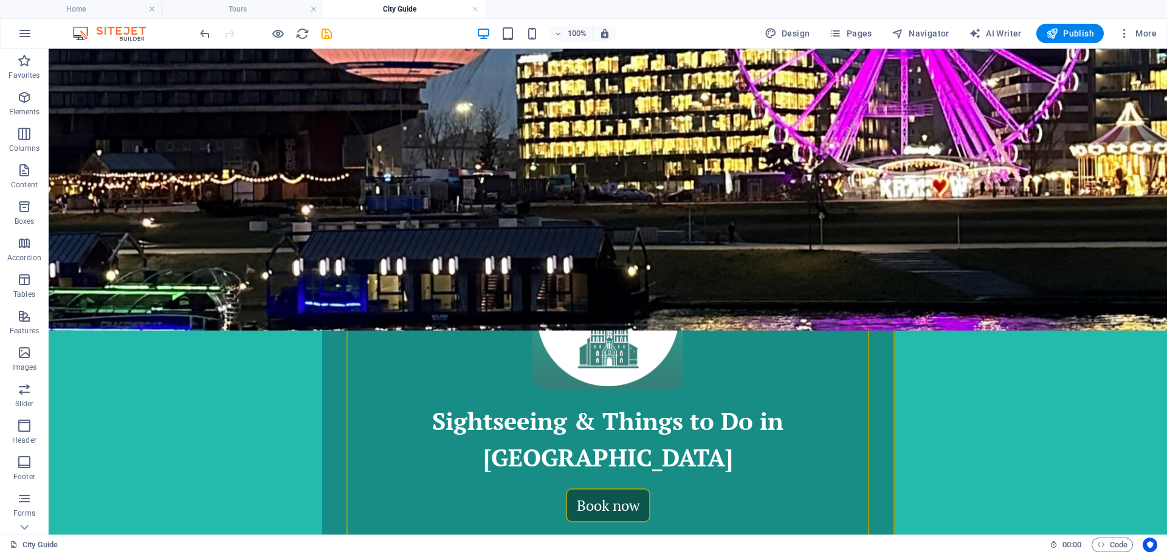
scroll to position [428, 0]
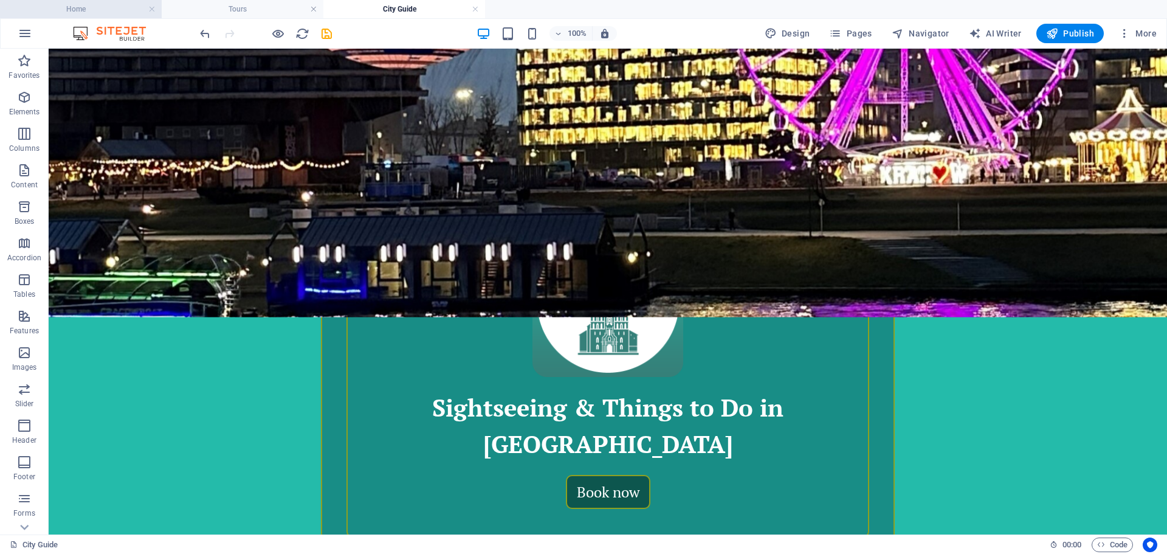
click at [93, 10] on h4 "Home" at bounding box center [81, 8] width 162 height 13
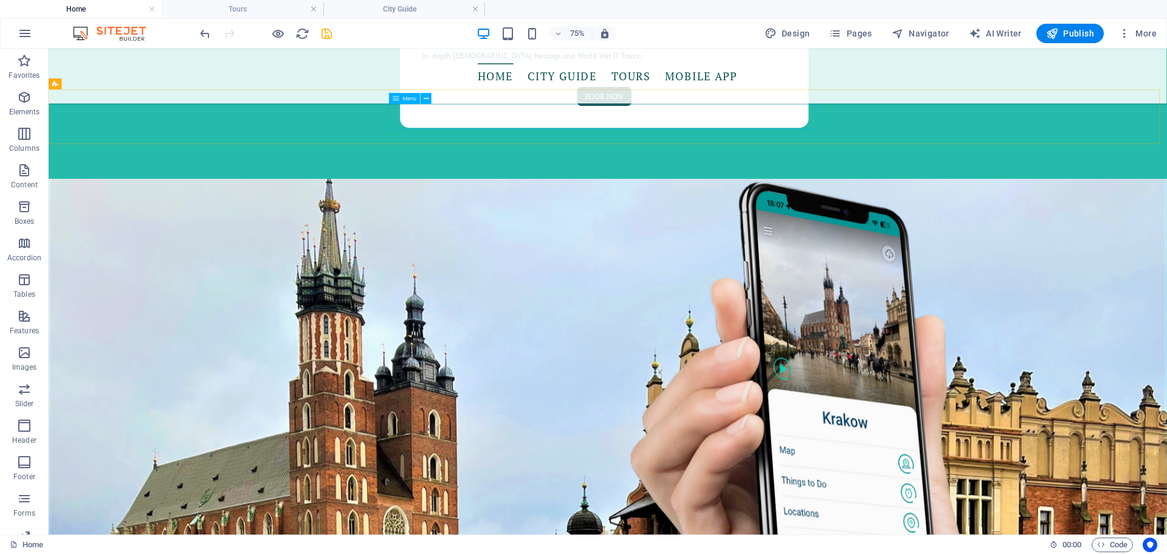
scroll to position [1889, 0]
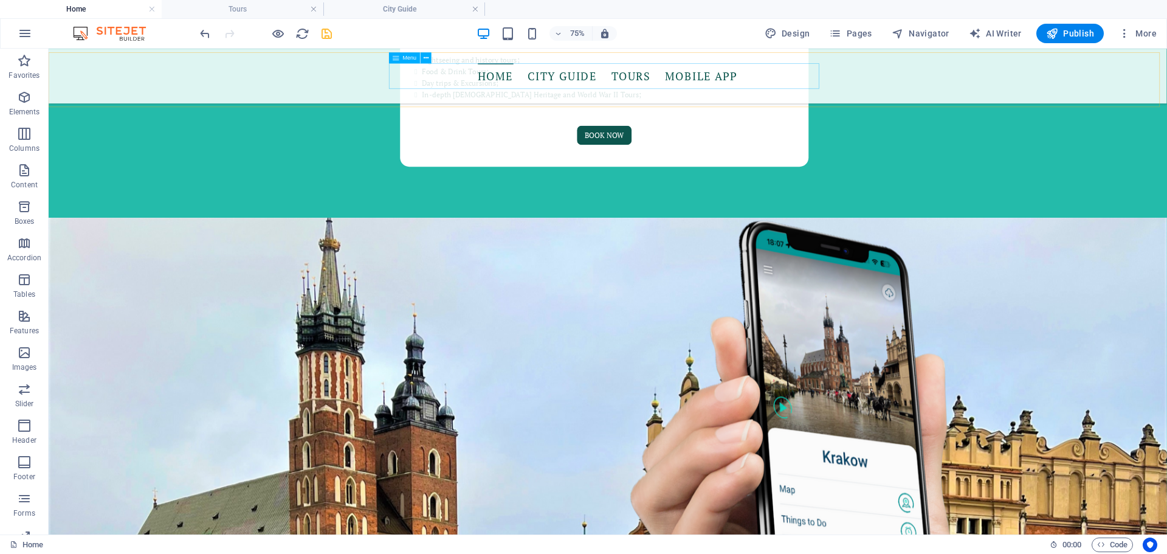
click at [718, 89] on nav "Home City Guide Tours Mobile App" at bounding box center [794, 85] width 574 height 34
select select
select select "2"
select select
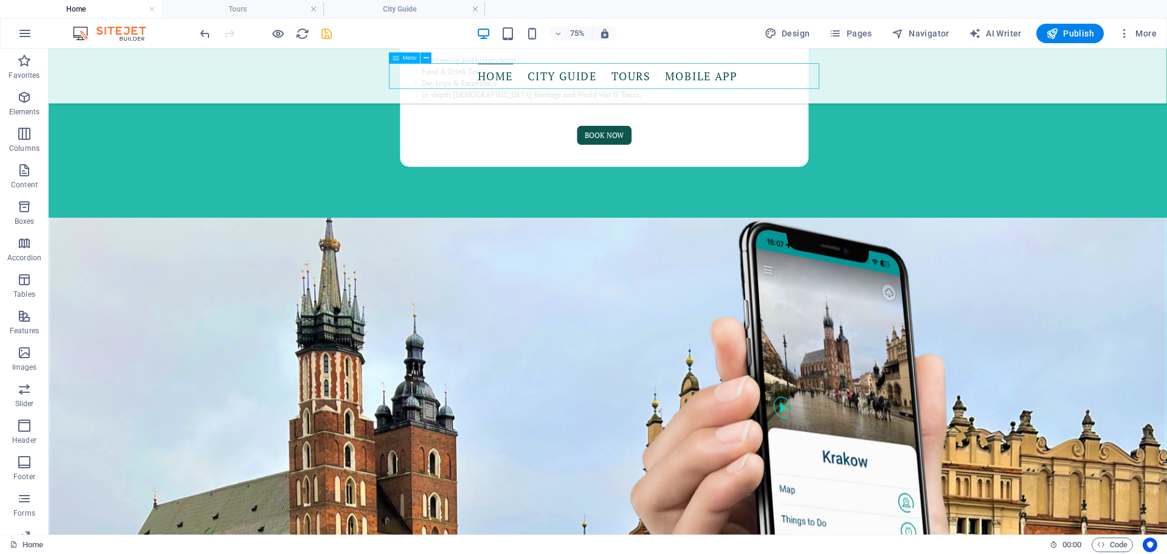
select select "1"
select select
select select "3"
select select
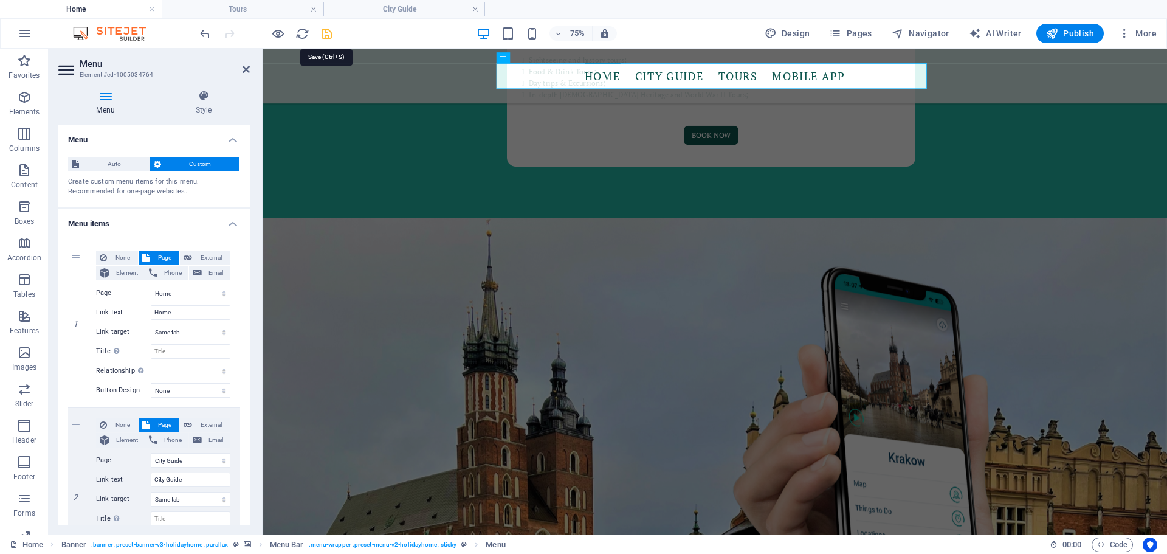
click at [326, 36] on icon "save" at bounding box center [327, 34] width 14 height 14
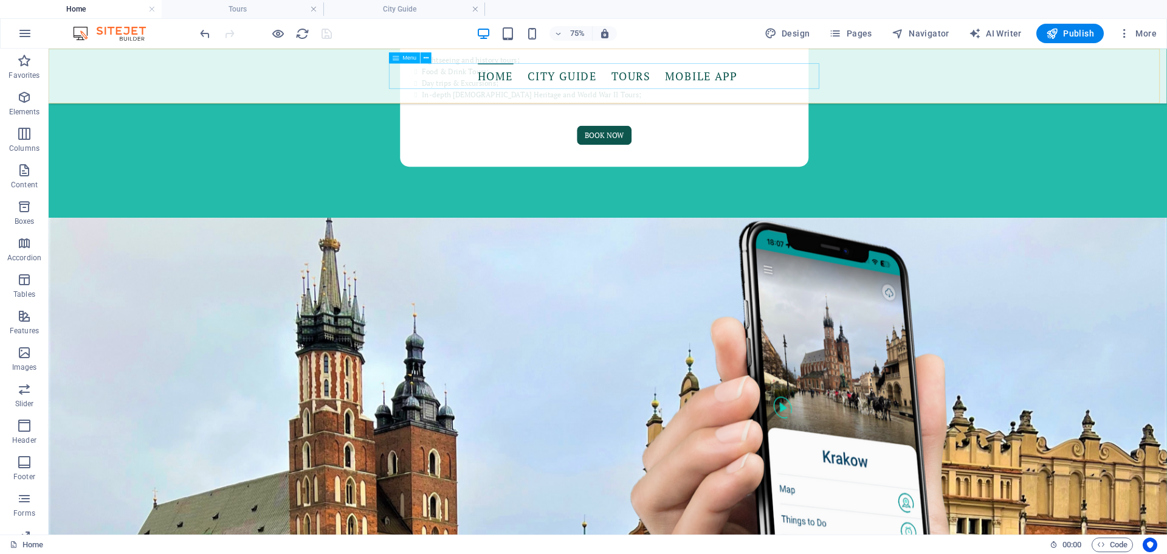
click at [726, 86] on nav "Home City Guide Tours Mobile App" at bounding box center [794, 85] width 574 height 34
select select
select select "2"
select select
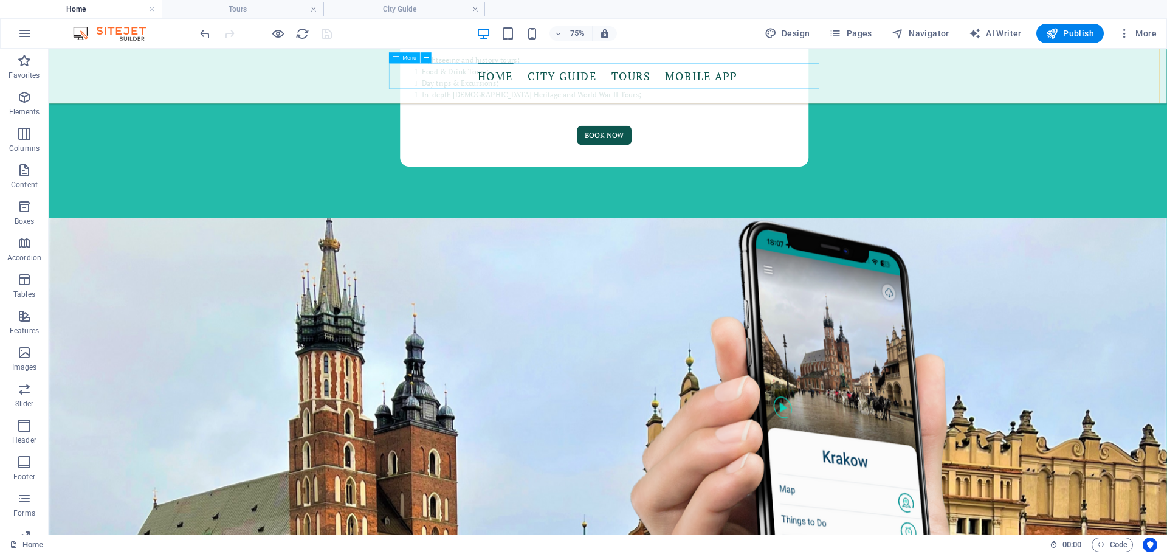
select select "1"
select select
select select "3"
select select
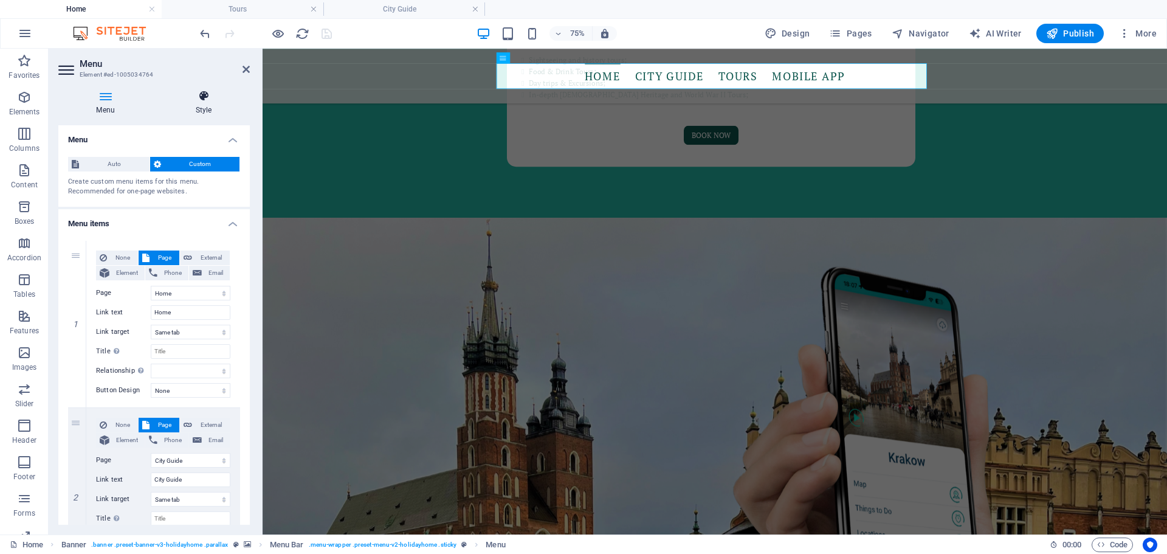
click at [207, 103] on h4 "Style" at bounding box center [203, 103] width 92 height 26
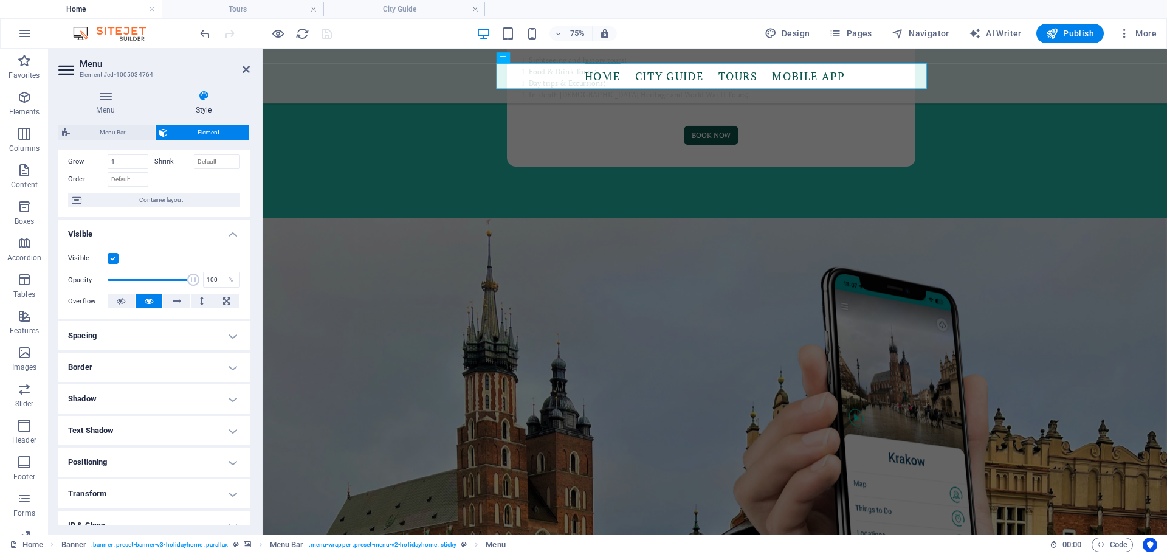
scroll to position [139, 0]
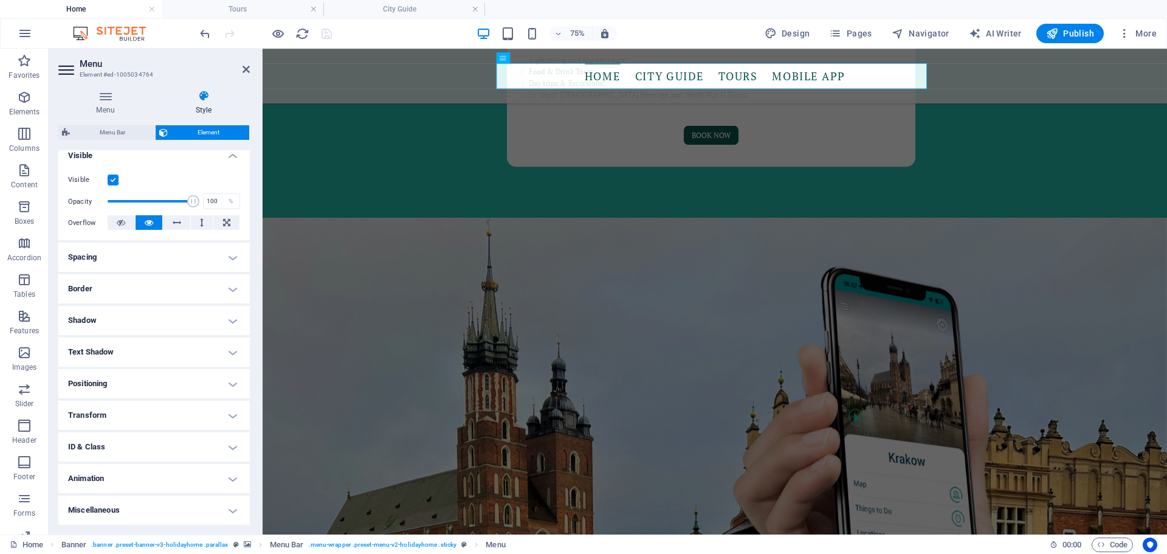
click at [230, 348] on h4 "Text Shadow" at bounding box center [153, 351] width 191 height 29
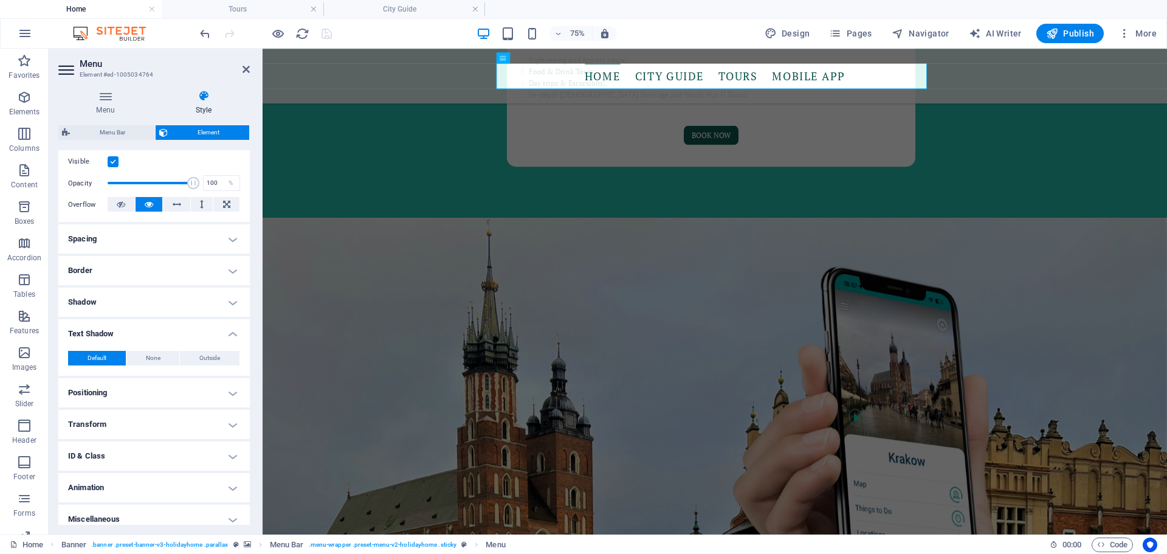
scroll to position [167, 0]
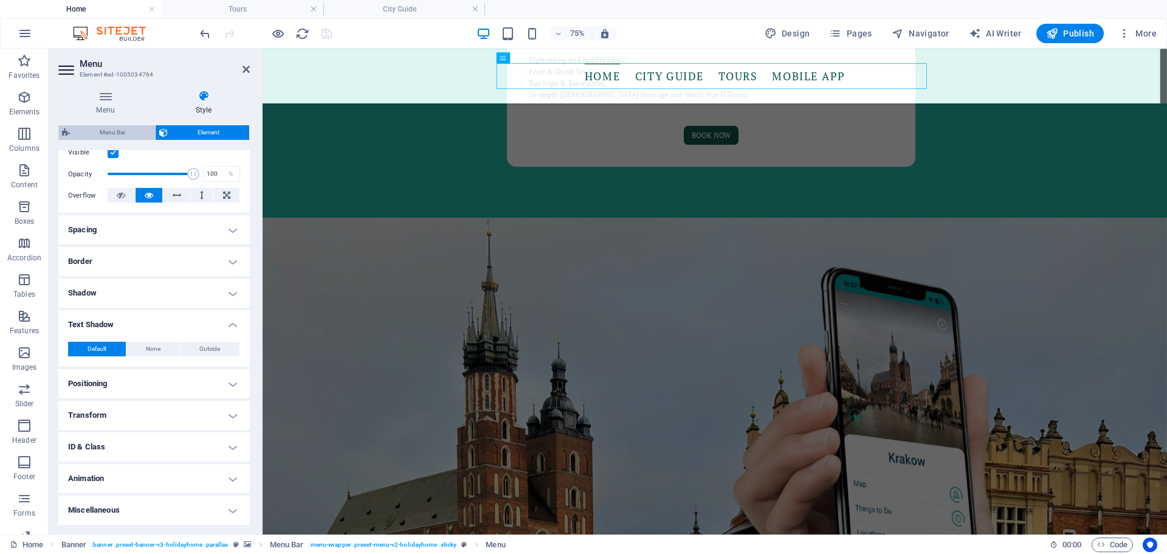
click at [106, 131] on span "Menu Bar" at bounding box center [113, 132] width 78 height 15
select select "rem"
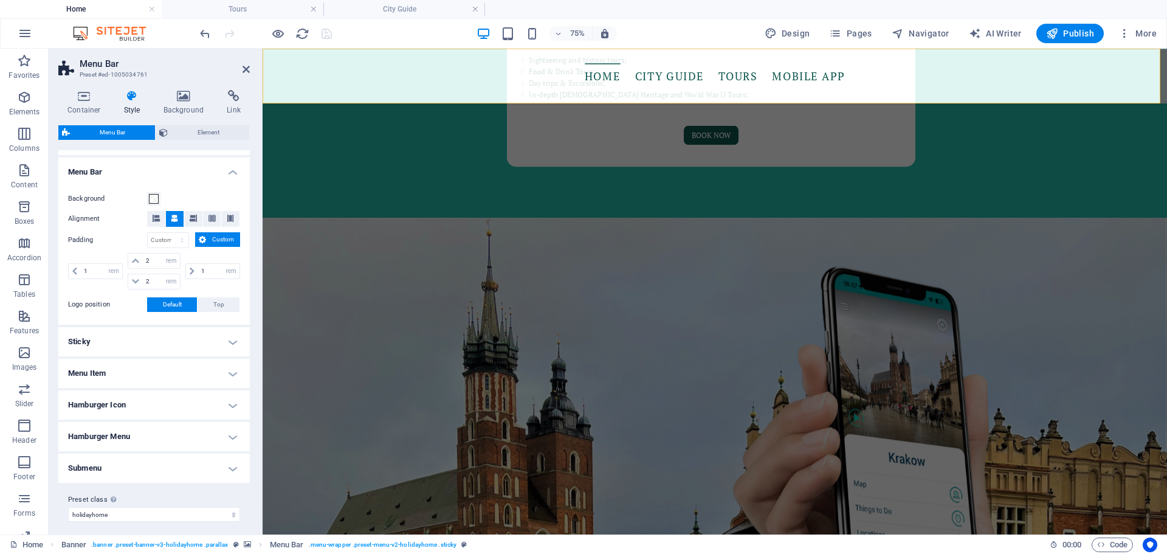
scroll to position [206, 0]
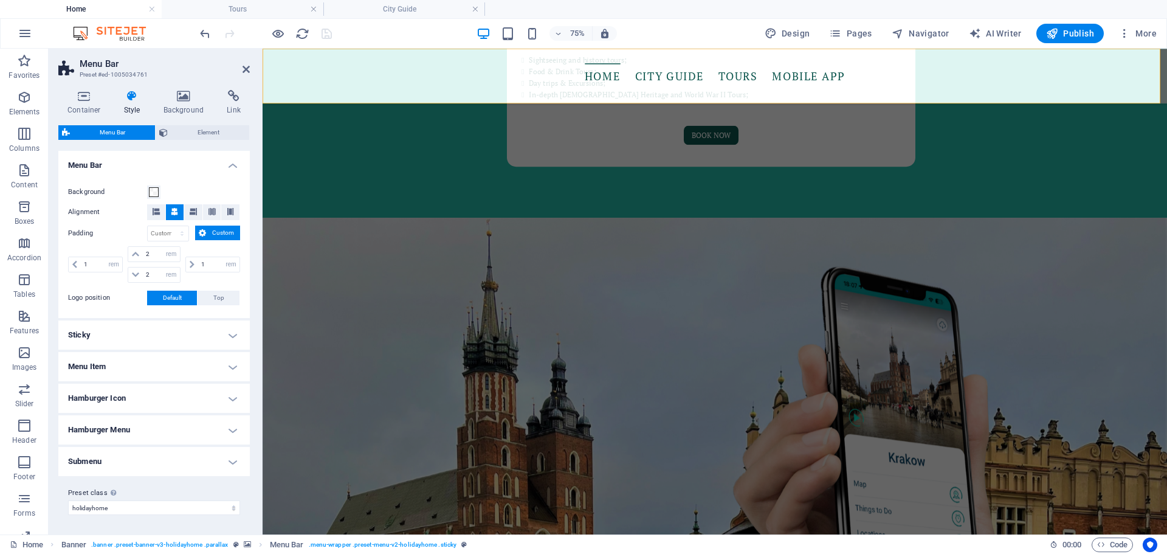
click at [228, 366] on h4 "Menu Item" at bounding box center [153, 366] width 191 height 29
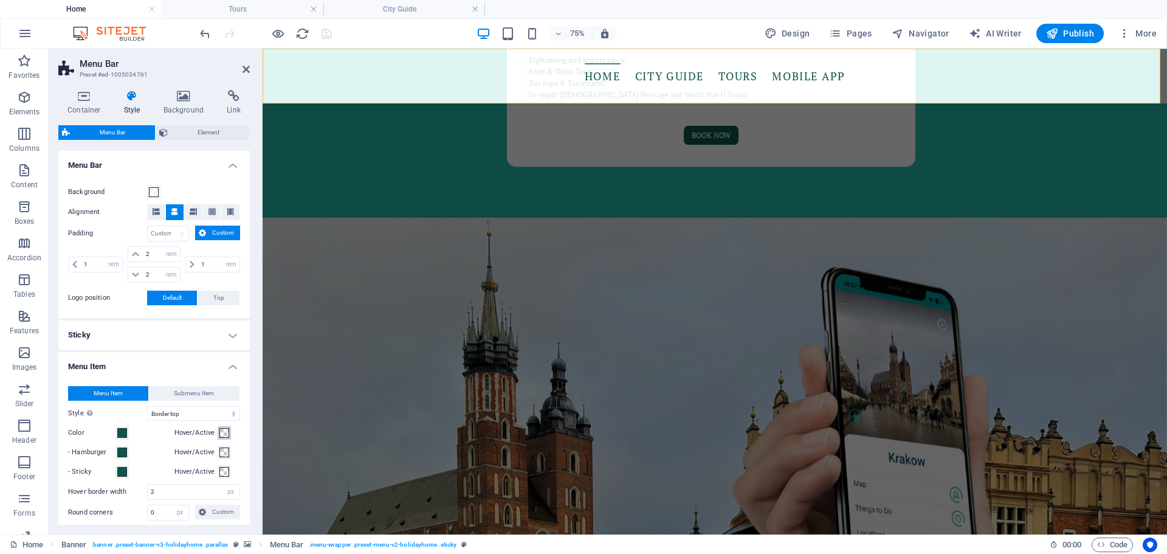
click at [222, 368] on span at bounding box center [224, 433] width 10 height 10
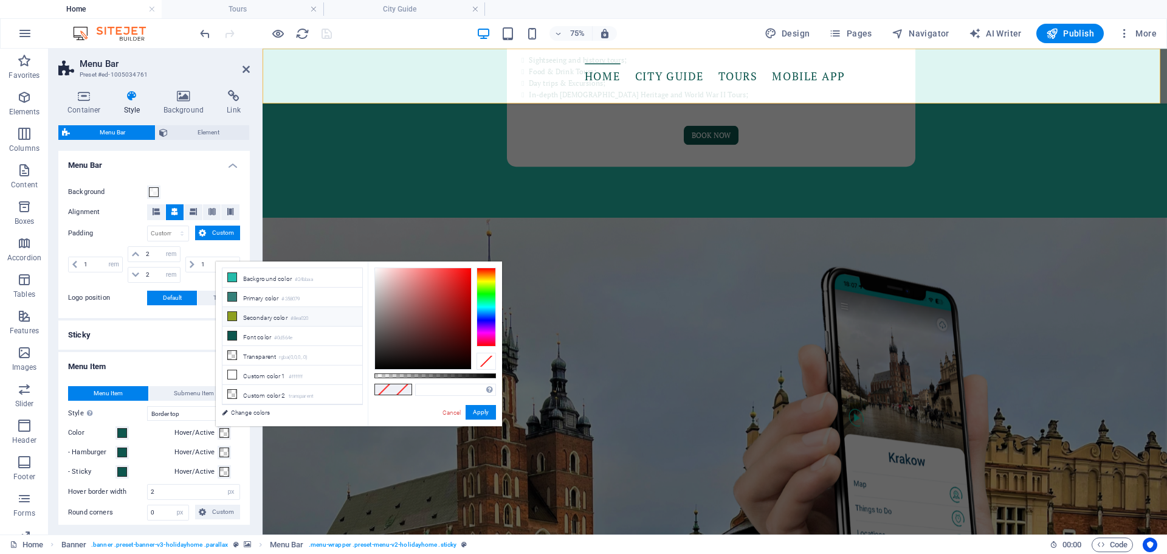
click at [230, 315] on icon at bounding box center [232, 316] width 9 height 9
type input "#8ea020"
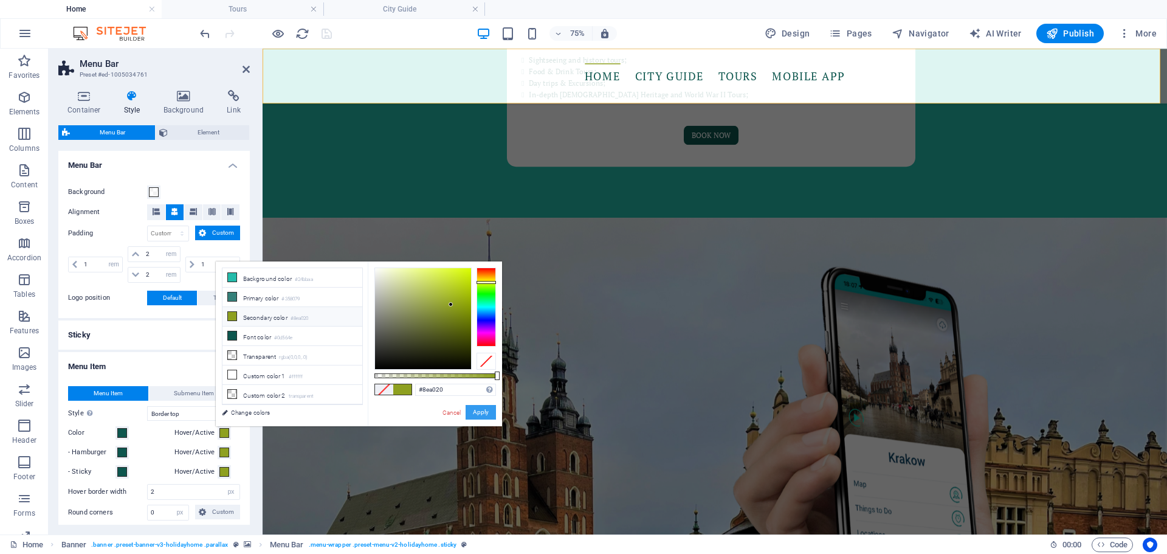
click at [476, 368] on button "Apply" at bounding box center [481, 412] width 30 height 15
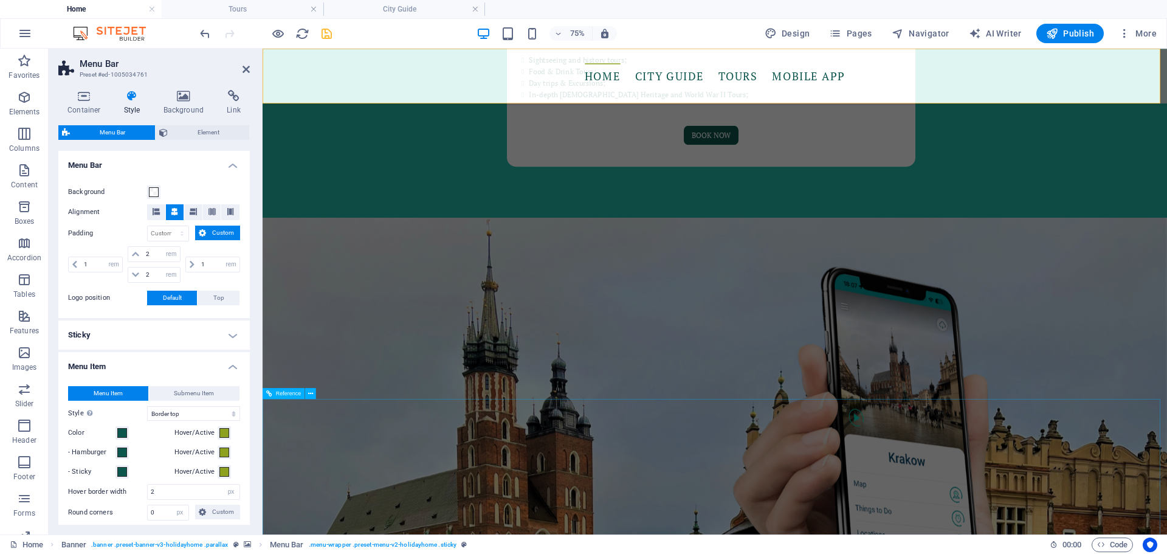
select select
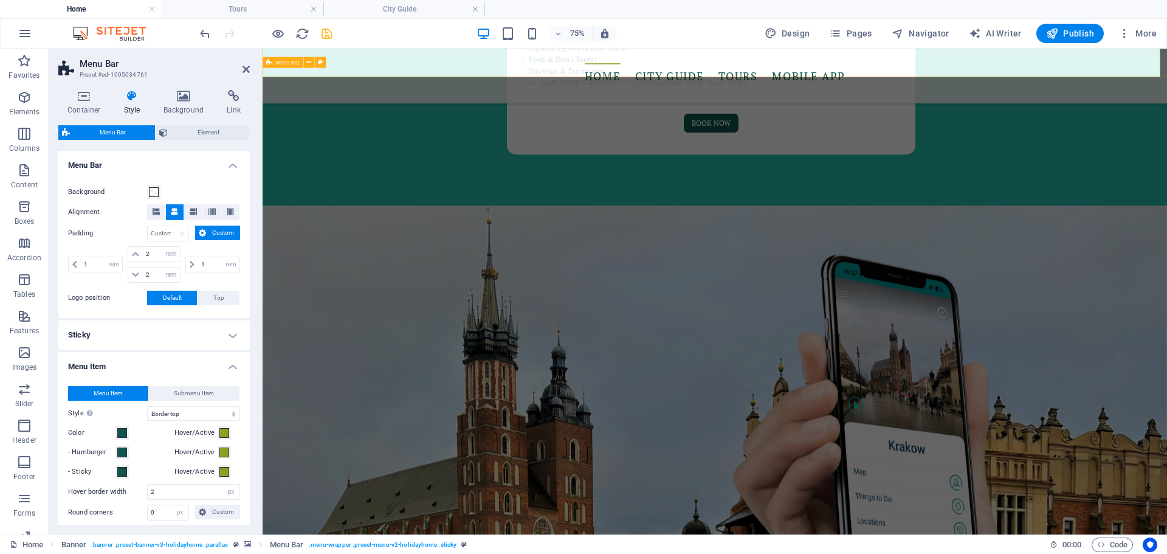
scroll to position [1889, 0]
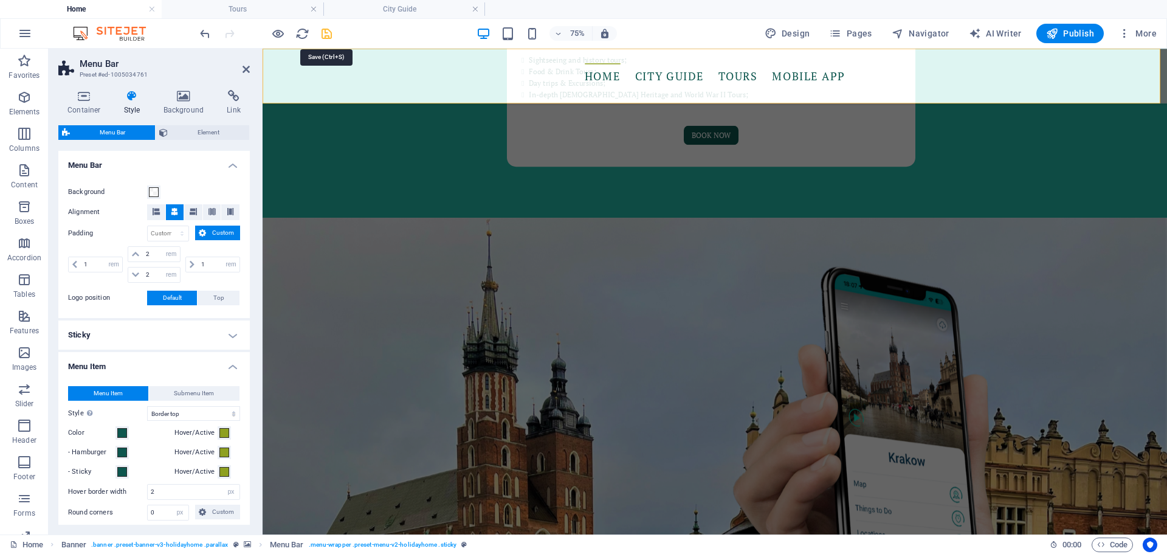
click at [323, 34] on icon "save" at bounding box center [327, 34] width 14 height 14
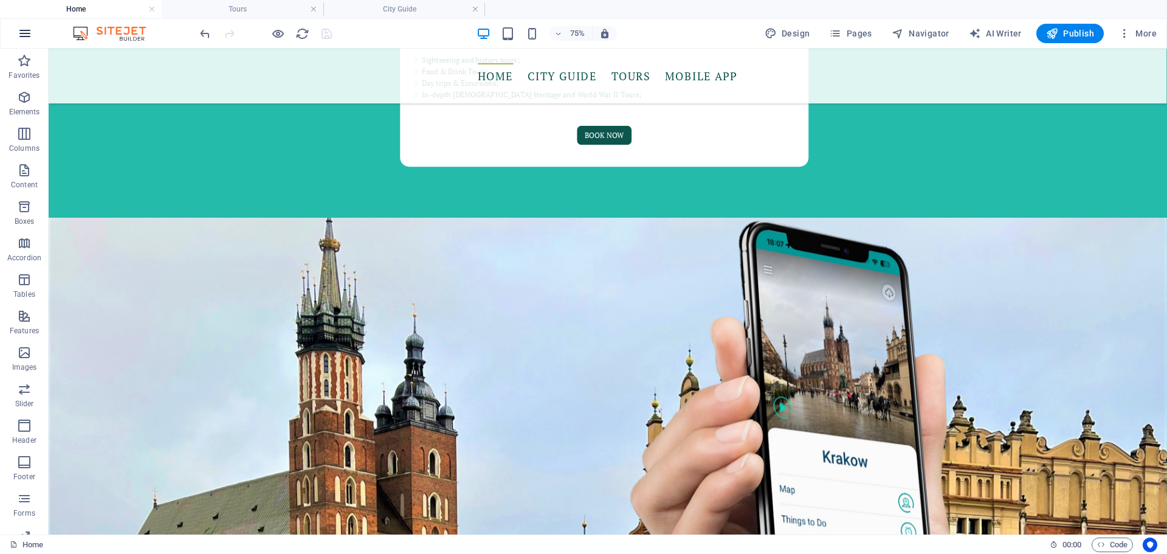
click at [24, 38] on icon "button" at bounding box center [25, 33] width 15 height 15
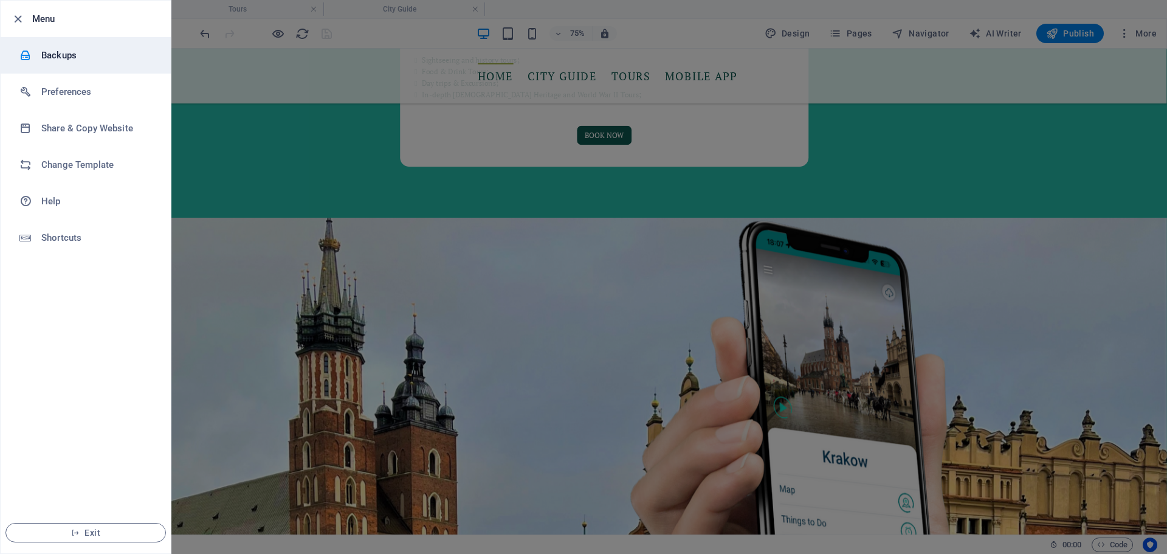
click at [79, 61] on h6 "Backups" at bounding box center [97, 55] width 112 height 15
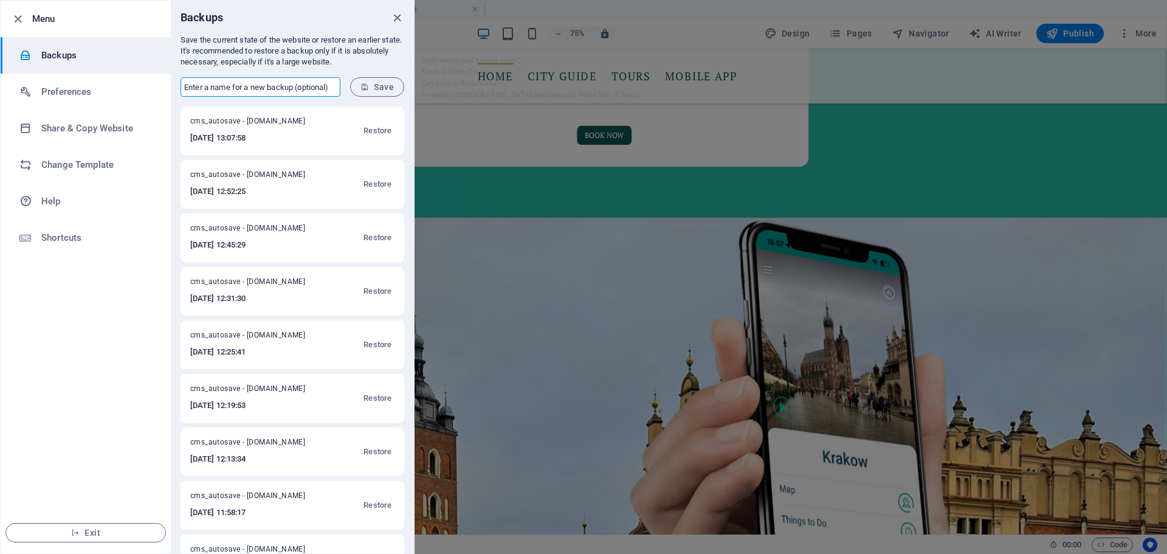
click at [183, 81] on input "text" at bounding box center [260, 86] width 160 height 19
type input "Last with a map"
click at [377, 85] on span "Save" at bounding box center [376, 87] width 33 height 10
click at [399, 15] on icon "close" at bounding box center [397, 18] width 14 height 14
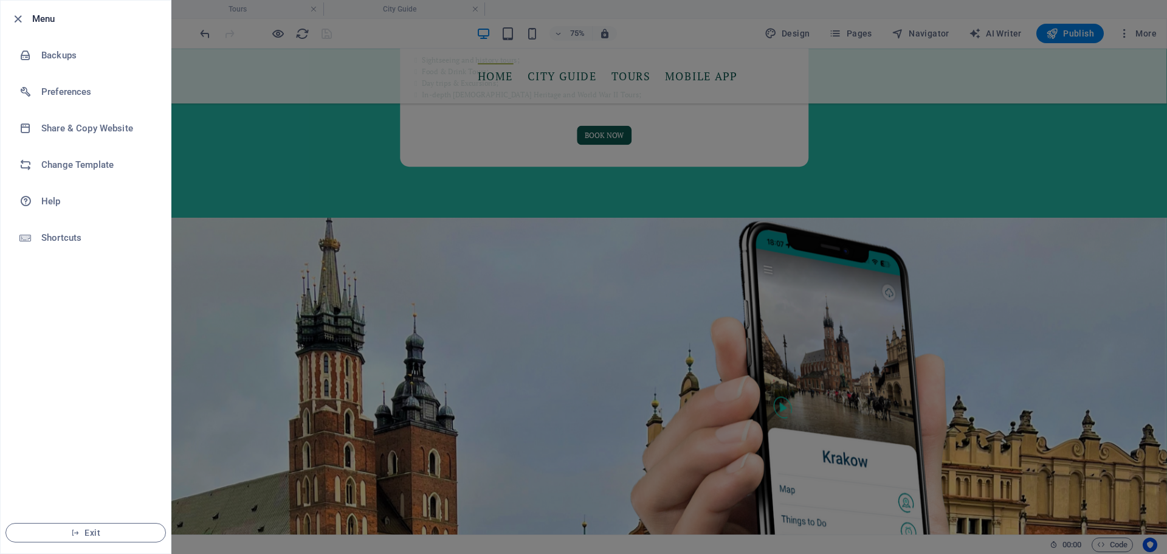
click at [424, 292] on div at bounding box center [583, 277] width 1167 height 554
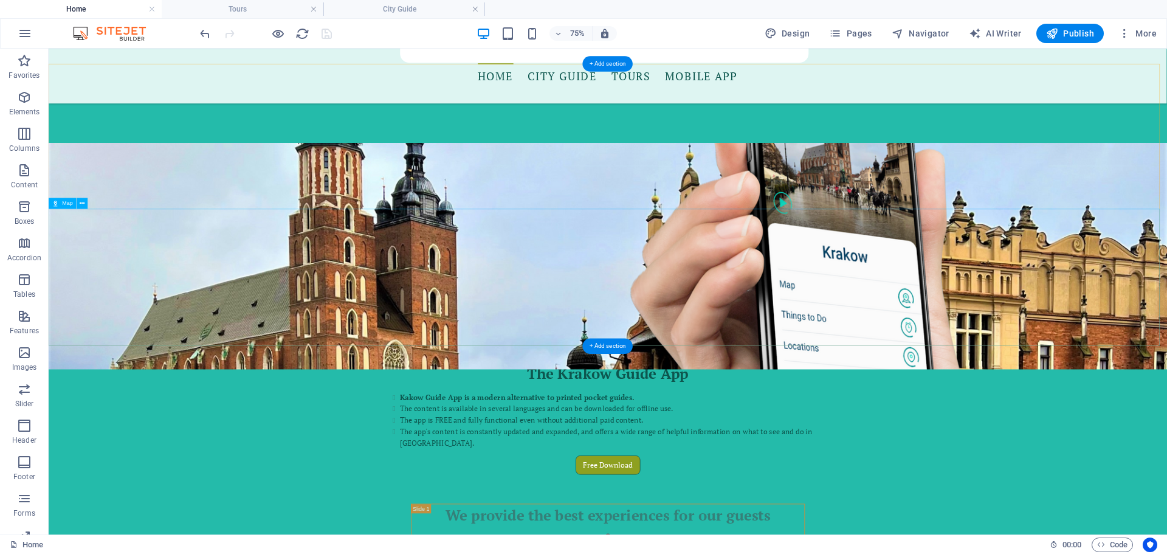
scroll to position [2084, 0]
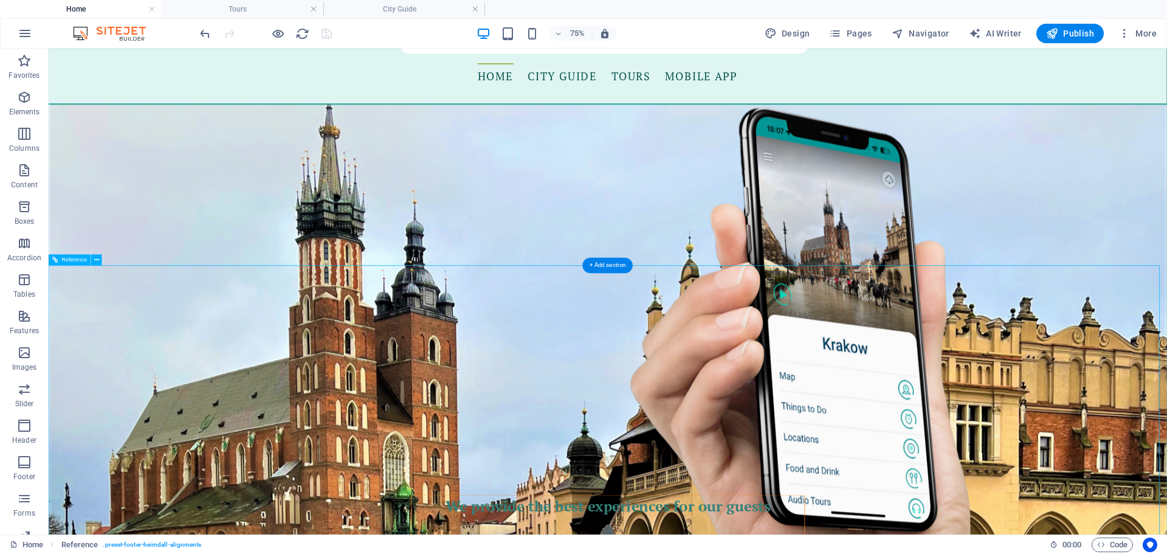
scroll to position [2024, 0]
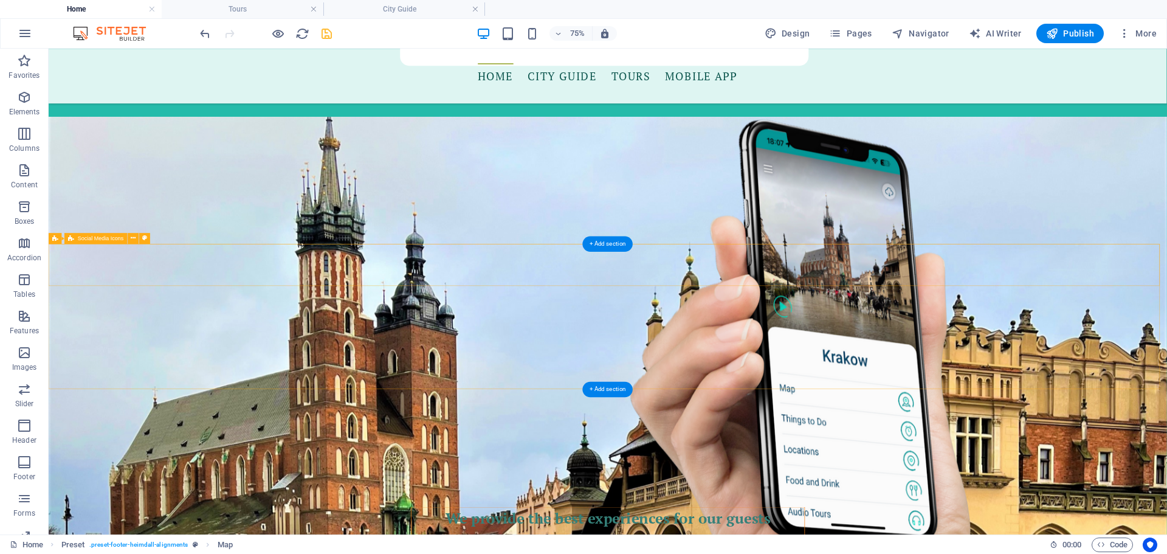
scroll to position [1720, 0]
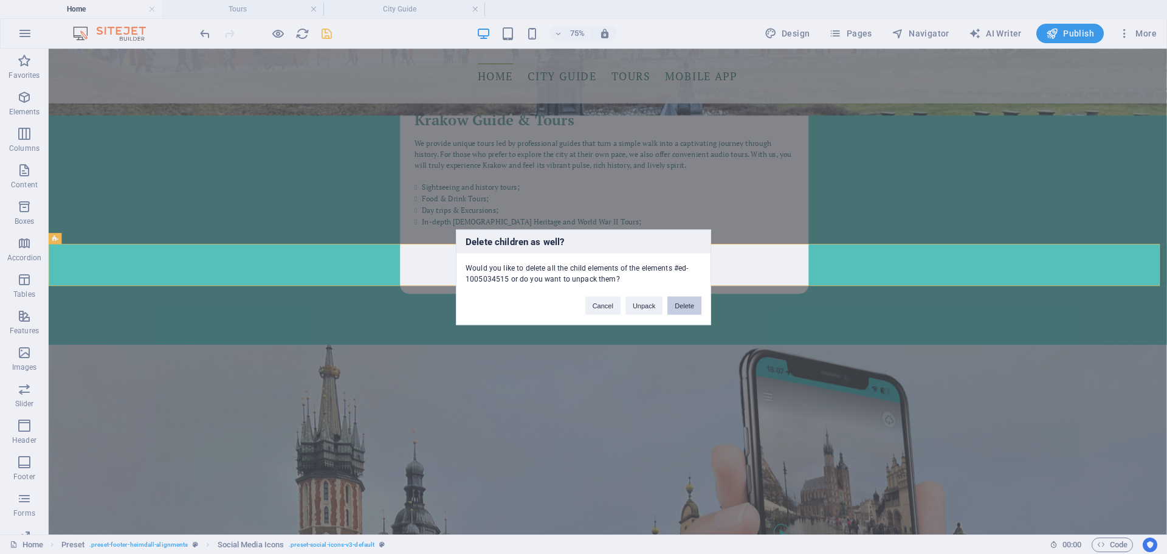
click at [678, 307] on button "Delete" at bounding box center [684, 305] width 34 height 18
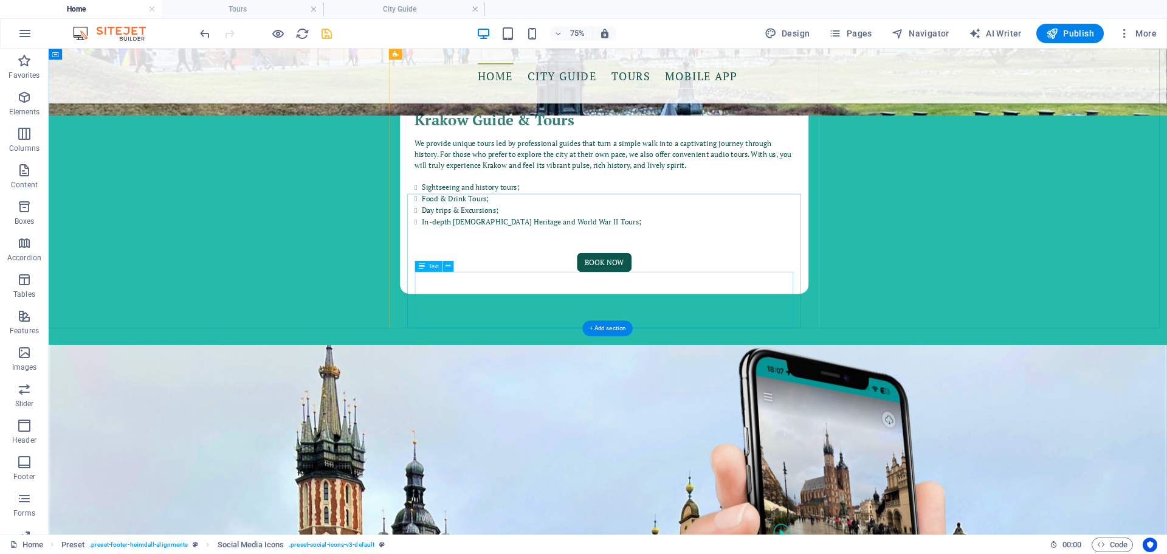
scroll to position [1607, 0]
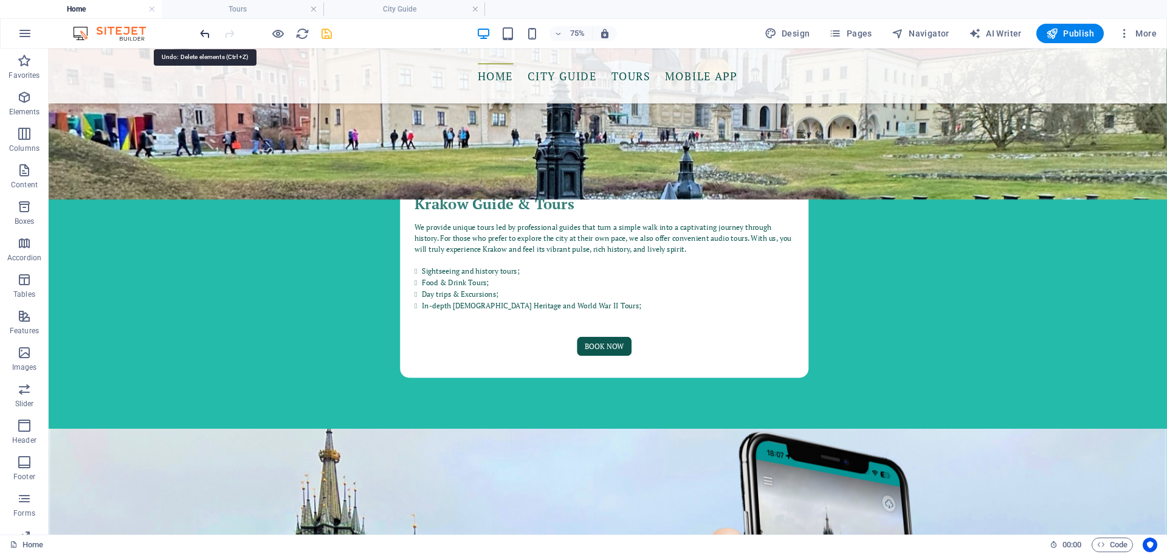
click at [202, 35] on icon "undo" at bounding box center [205, 34] width 14 height 14
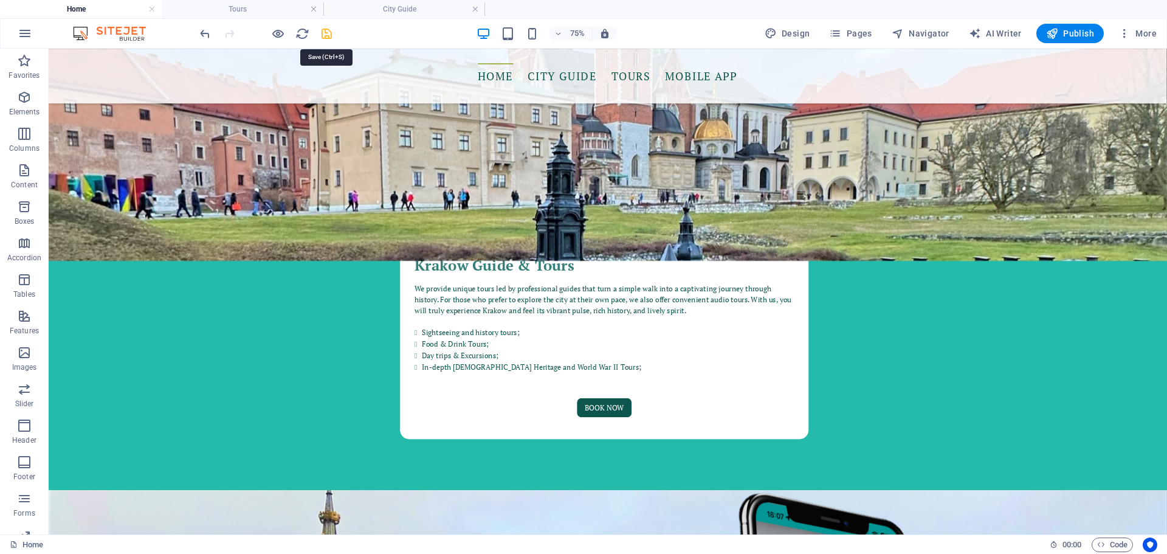
click at [325, 32] on icon "save" at bounding box center [327, 34] width 14 height 14
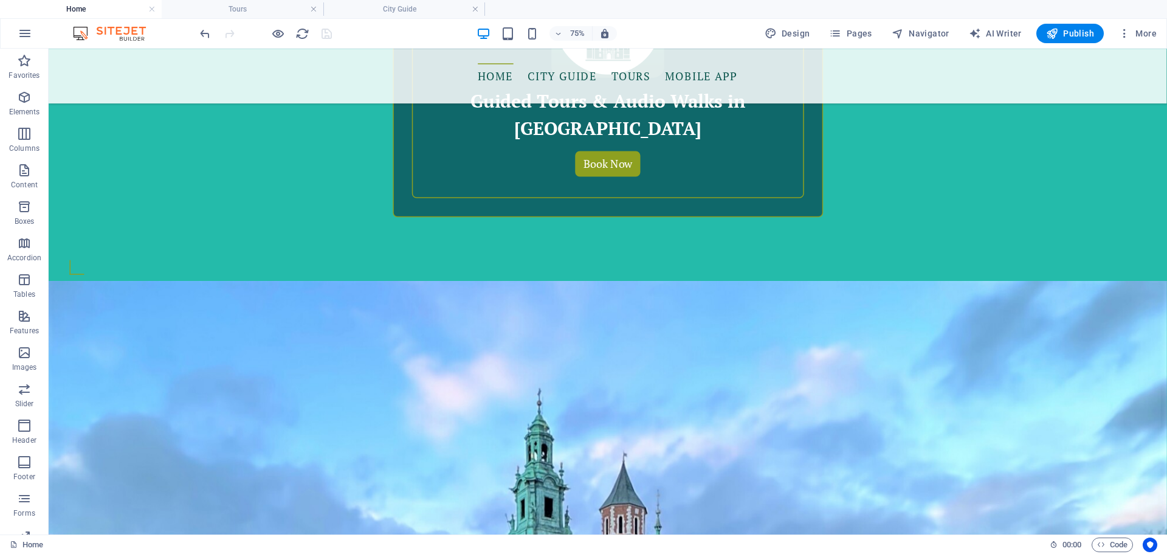
scroll to position [918, 0]
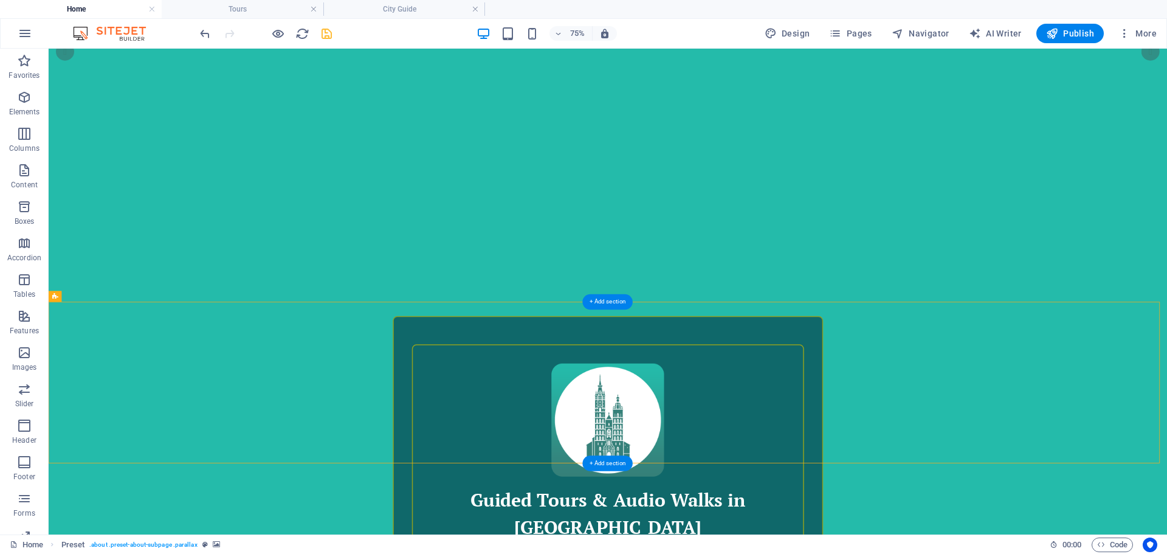
scroll to position [431, 0]
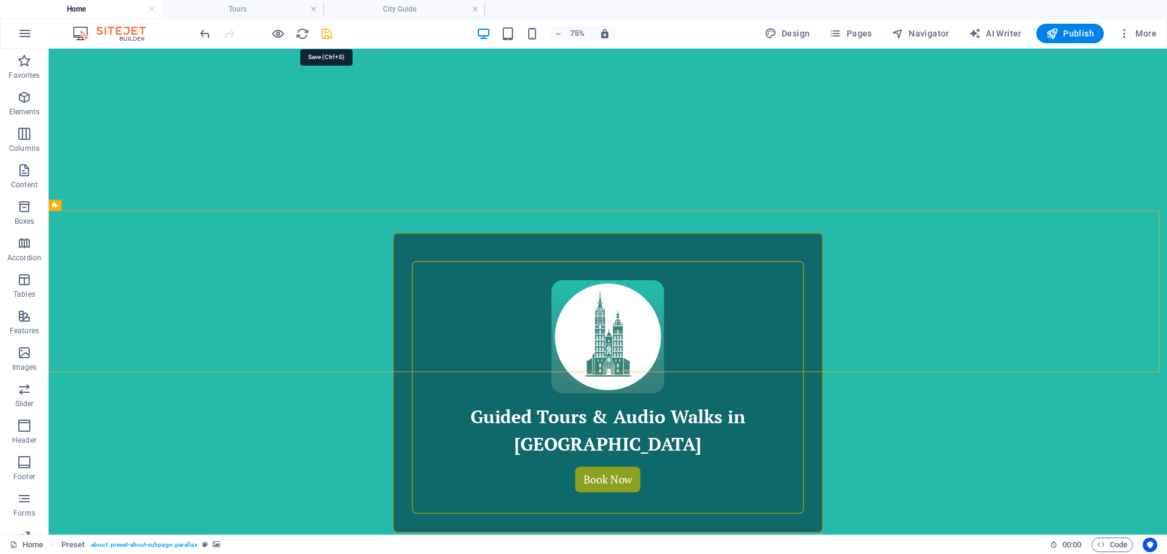
click at [326, 35] on icon "save" at bounding box center [327, 34] width 14 height 14
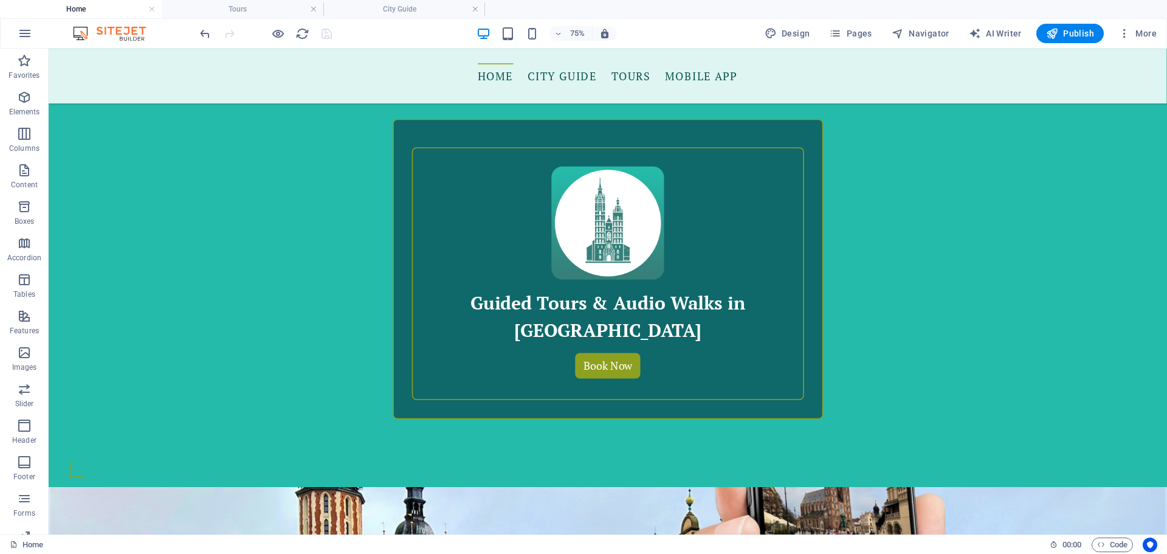
scroll to position [492, 0]
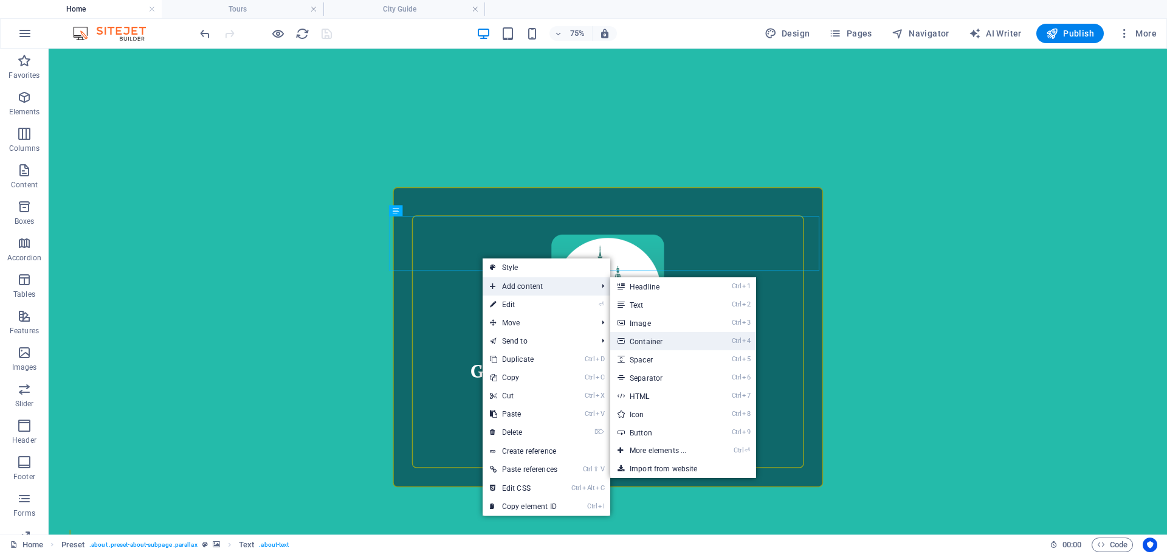
click at [685, 342] on link "Ctrl 4 Container" at bounding box center [660, 341] width 100 height 18
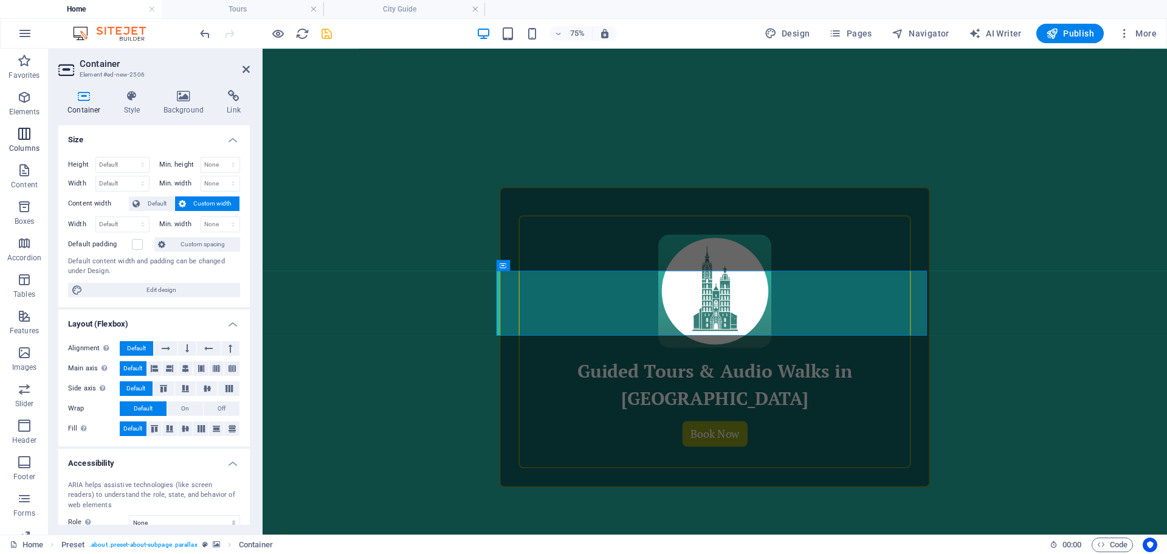
click at [26, 137] on icon "button" at bounding box center [24, 133] width 15 height 15
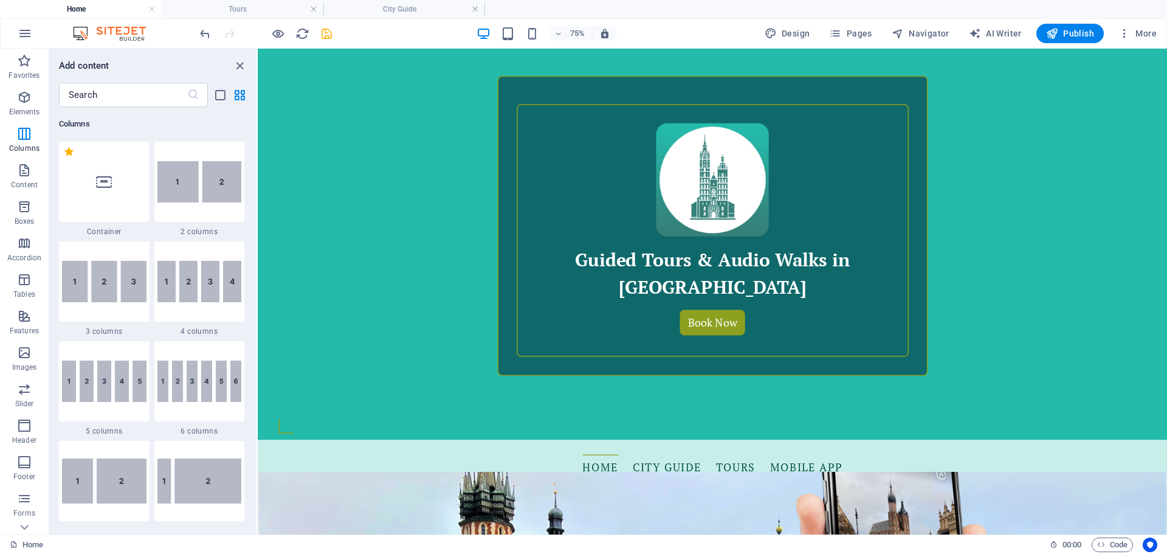
scroll to position [336, 0]
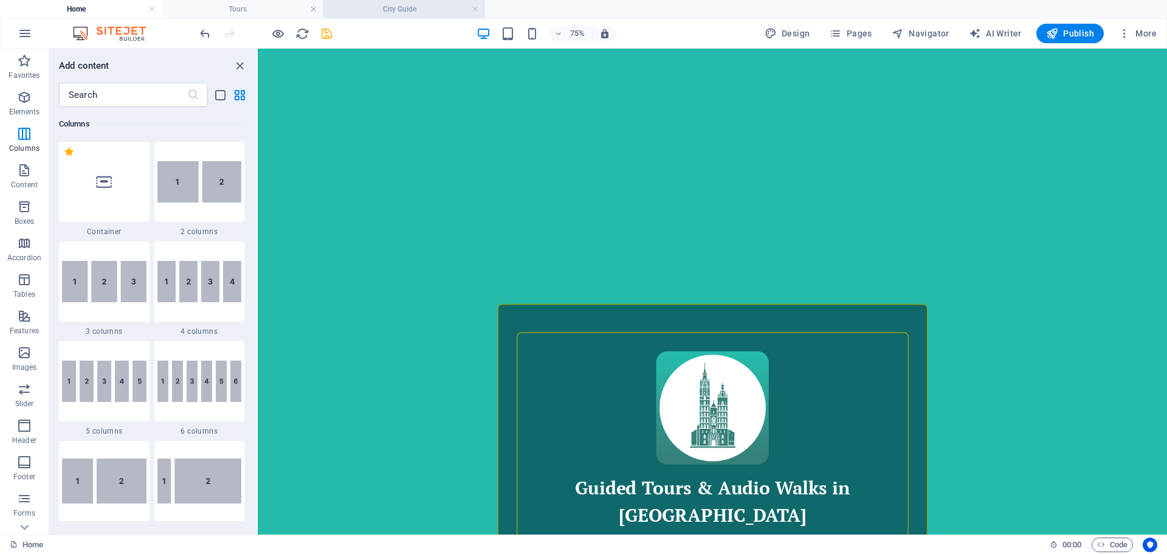
click at [398, 15] on h4 "City Guide" at bounding box center [404, 8] width 162 height 13
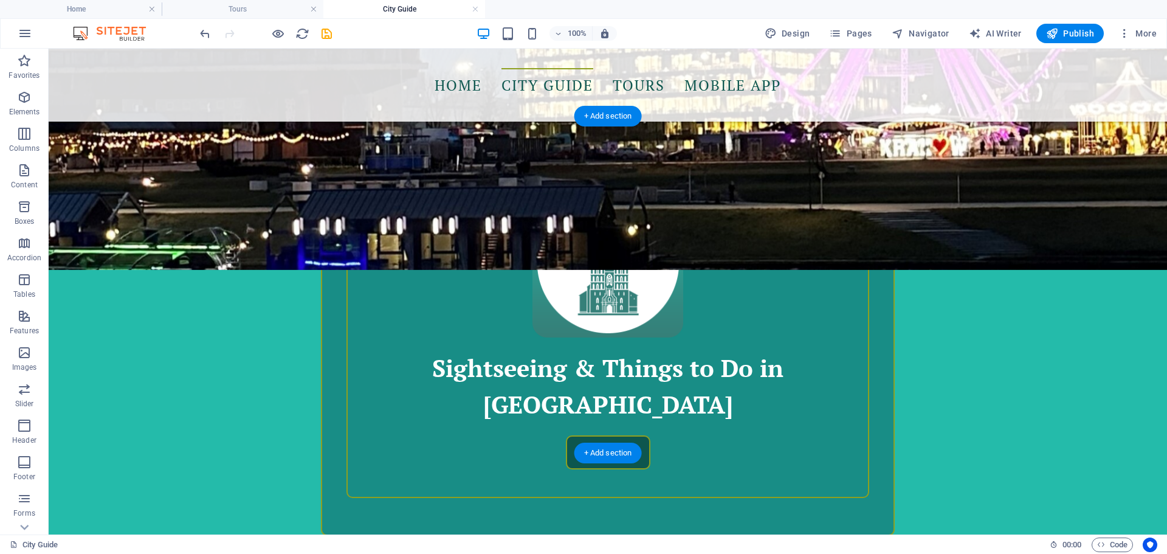
scroll to position [367, 0]
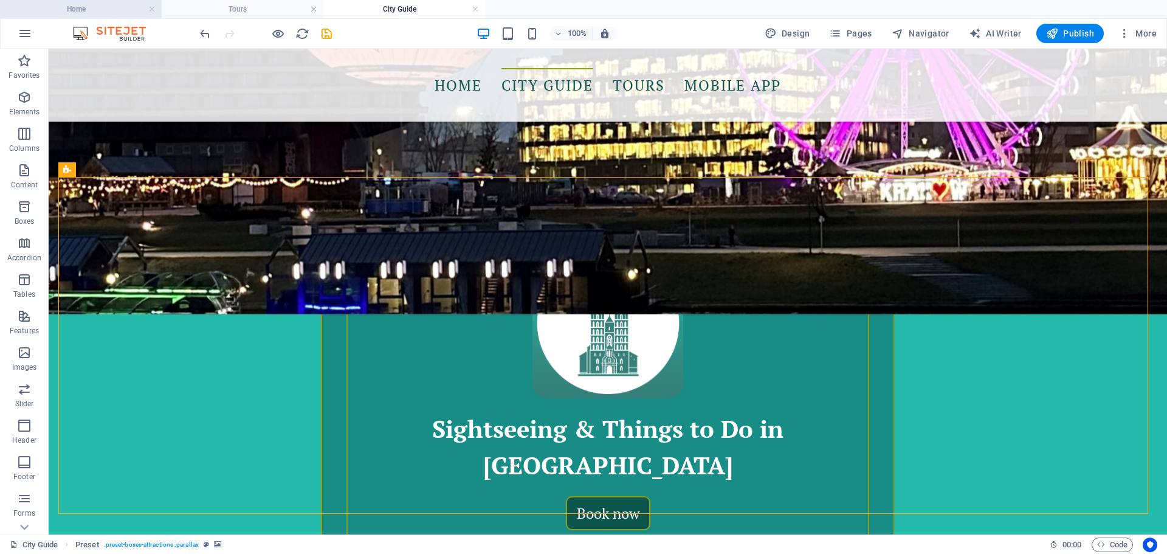
click at [83, 12] on h4 "Home" at bounding box center [81, 8] width 162 height 13
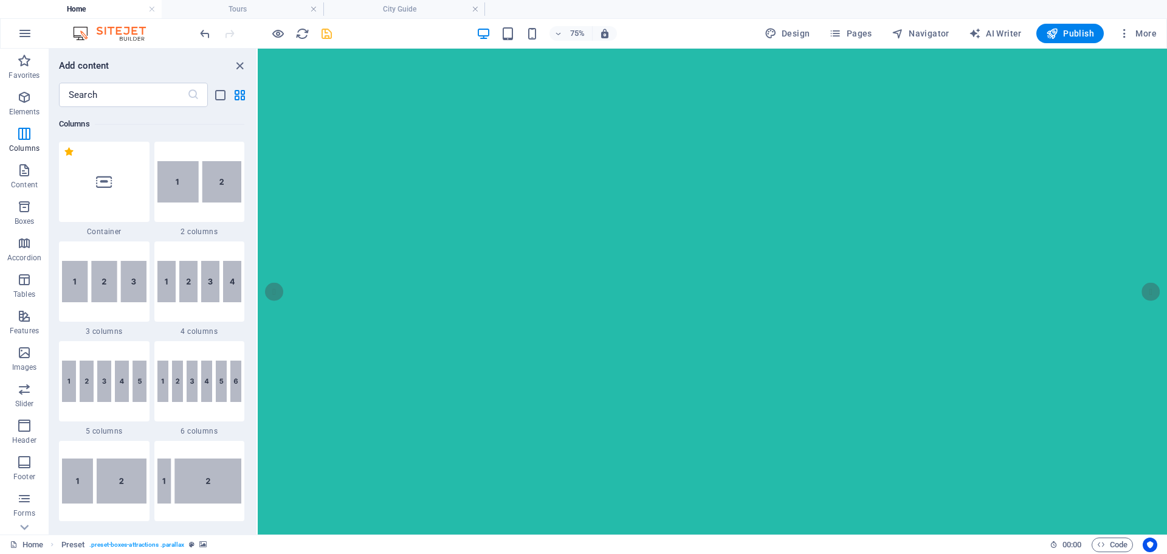
scroll to position [336, 0]
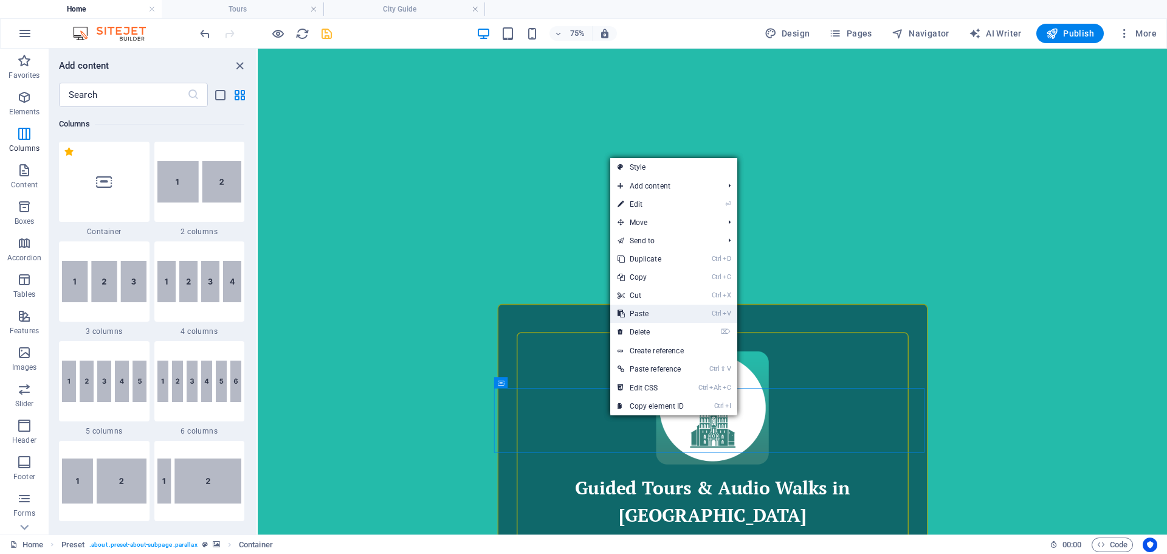
click at [632, 312] on link "Ctrl V Paste" at bounding box center [650, 313] width 81 height 18
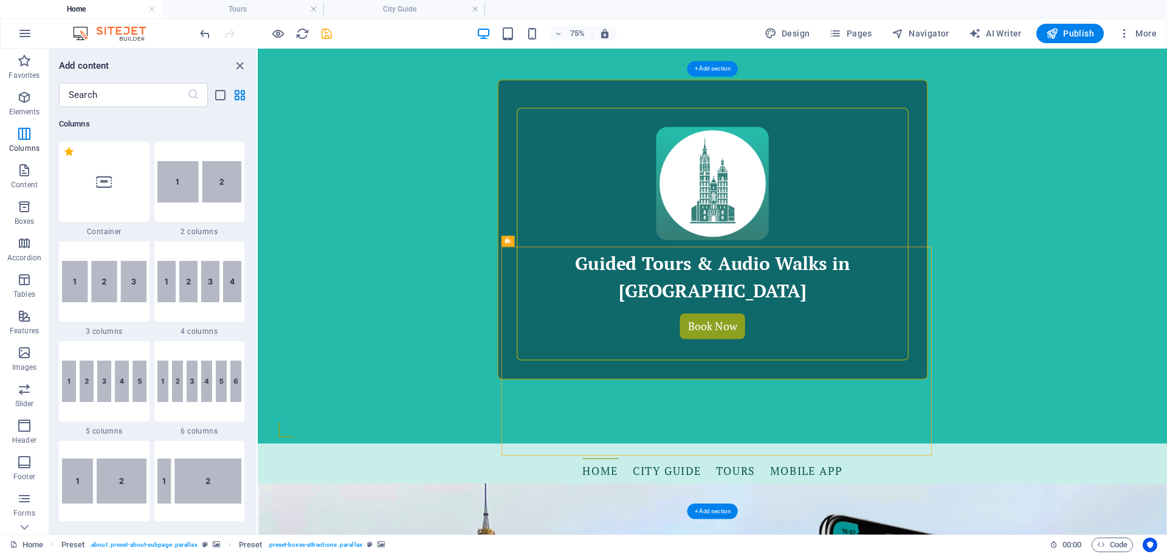
scroll to position [640, 0]
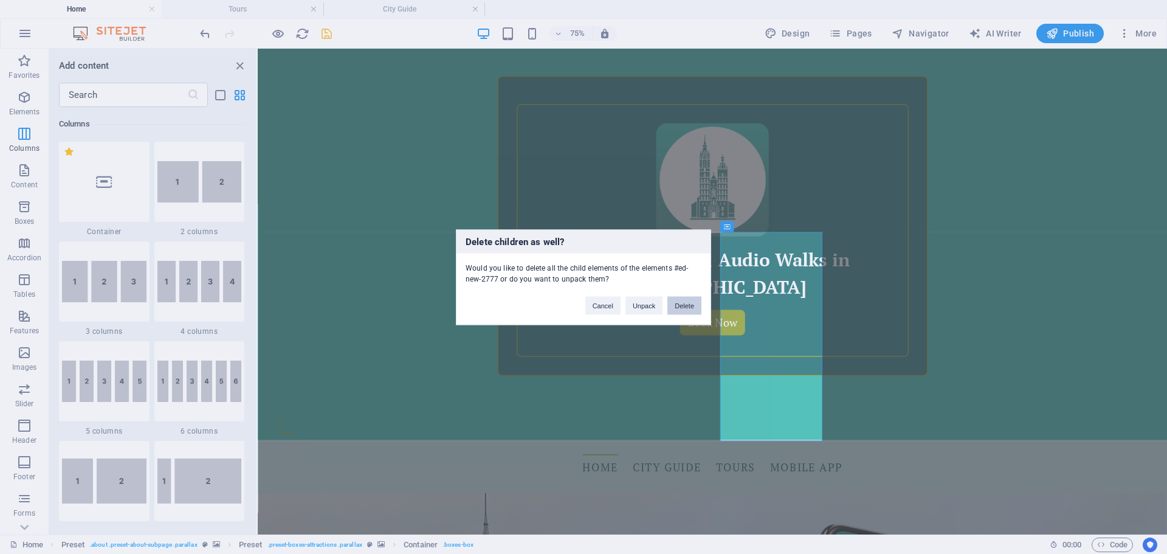
click at [685, 309] on button "Delete" at bounding box center [684, 305] width 34 height 18
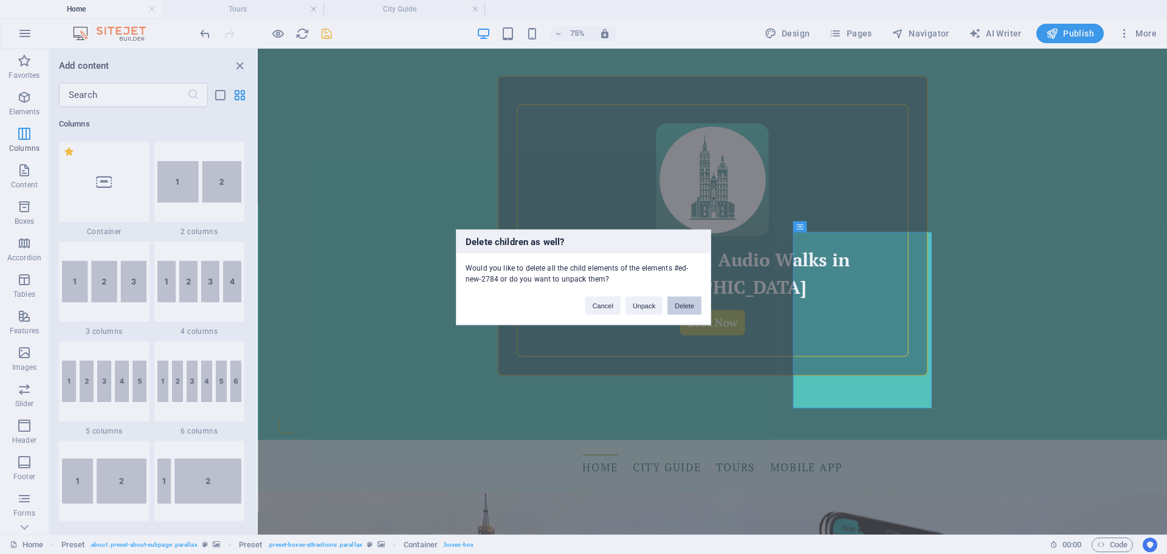
click at [684, 306] on button "Delete" at bounding box center [684, 305] width 34 height 18
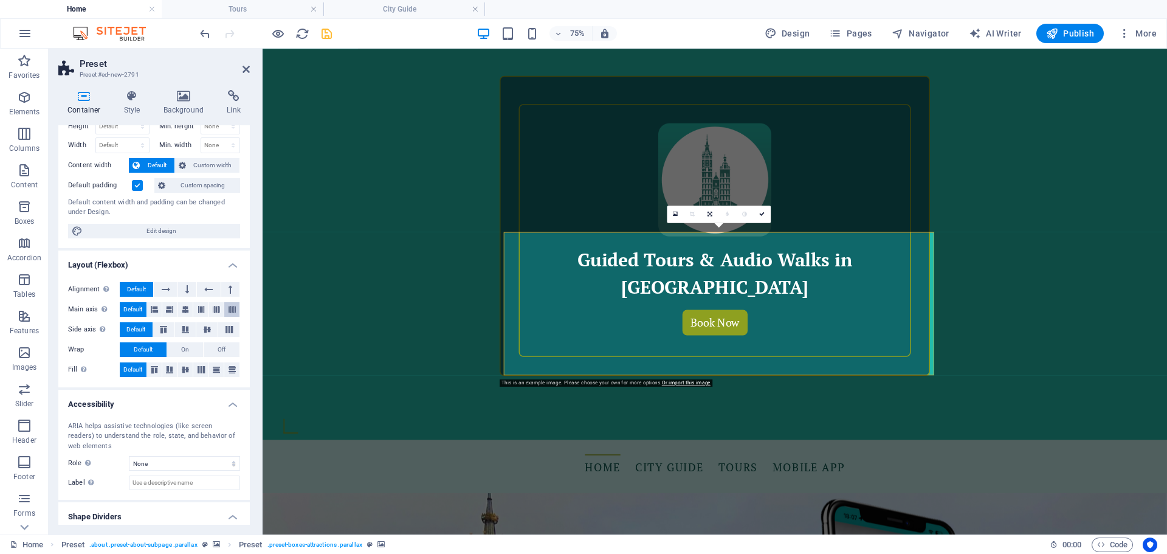
scroll to position [72, 0]
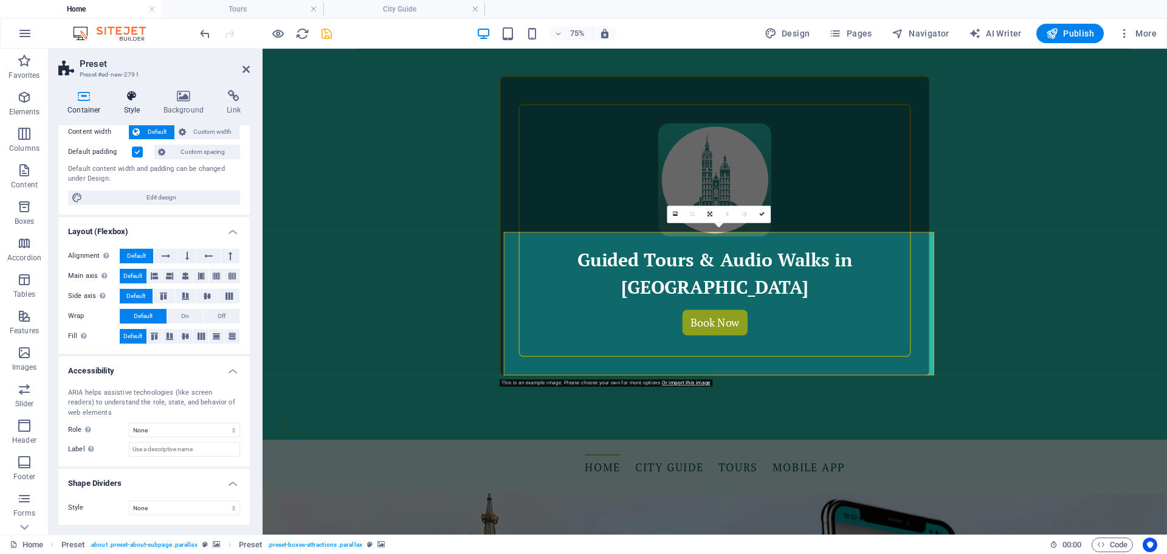
click at [130, 106] on h4 "Style" at bounding box center [135, 103] width 40 height 26
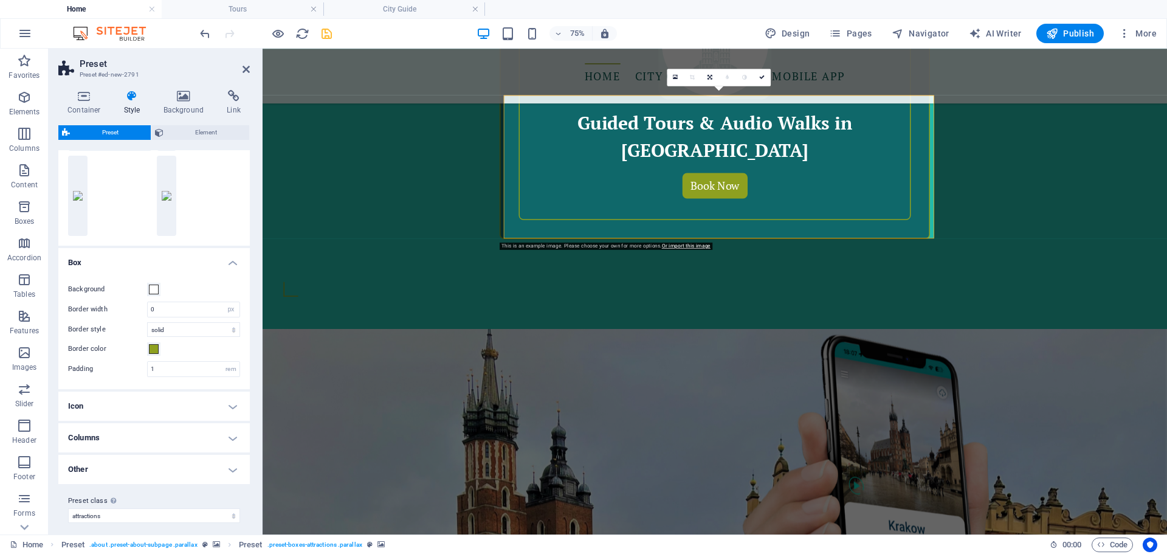
scroll to position [119, 0]
click at [225, 368] on h4 "Columns" at bounding box center [153, 429] width 191 height 29
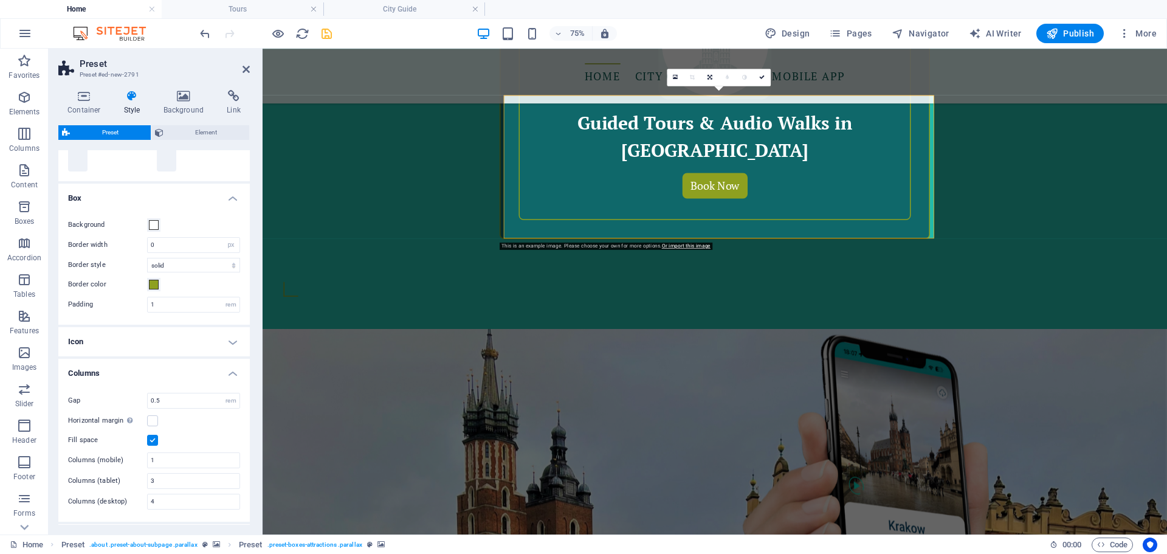
scroll to position [241, 0]
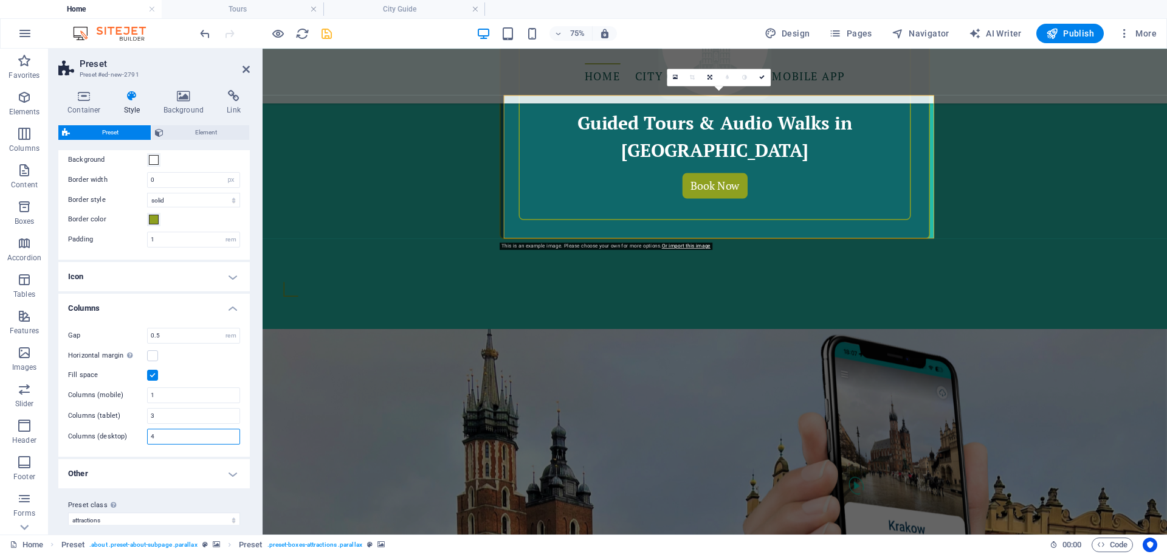
drag, startPoint x: 179, startPoint y: 439, endPoint x: 144, endPoint y: 437, distance: 34.7
click at [144, 368] on div "Columns (desktop) 4" at bounding box center [154, 436] width 172 height 16
type input "2"
drag, startPoint x: 148, startPoint y: 417, endPoint x: 142, endPoint y: 417, distance: 6.1
click at [142, 368] on div "Columns (tablet) 3" at bounding box center [154, 416] width 172 height 16
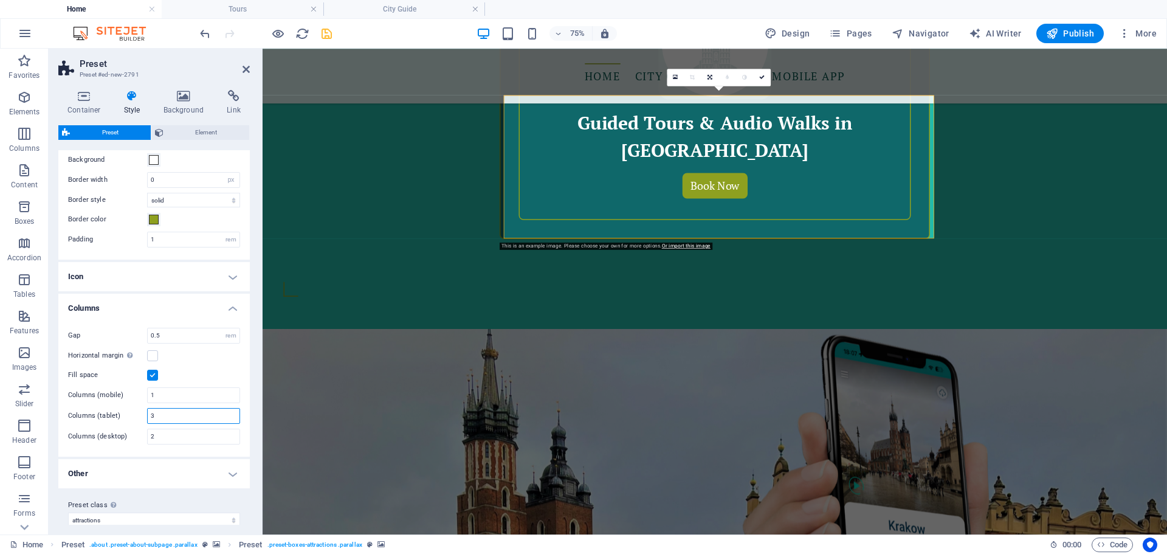
type input "3"
click at [323, 38] on icon "save" at bounding box center [327, 34] width 14 height 14
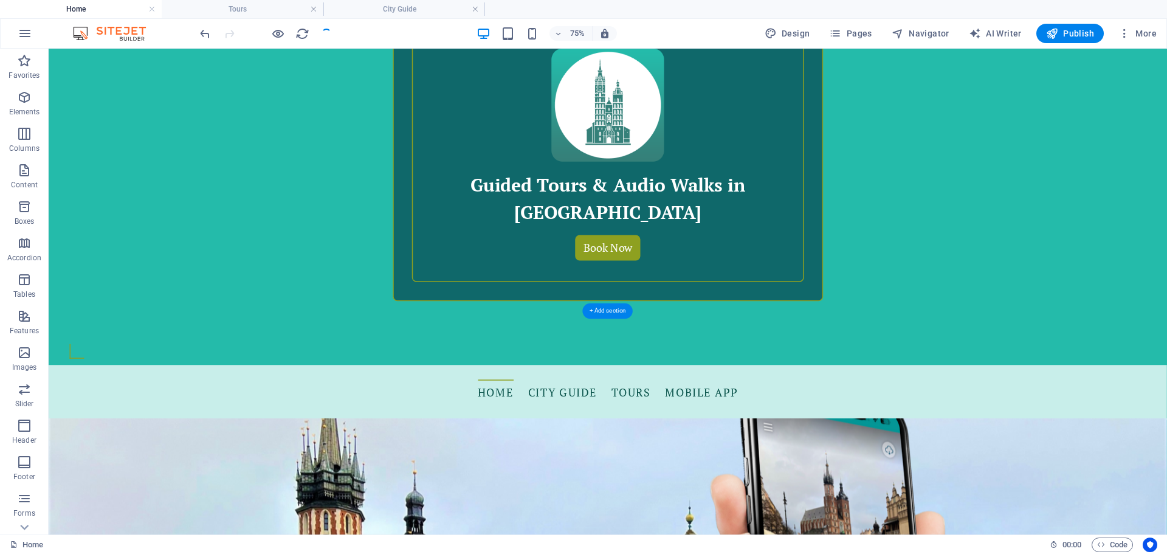
scroll to position [640, 0]
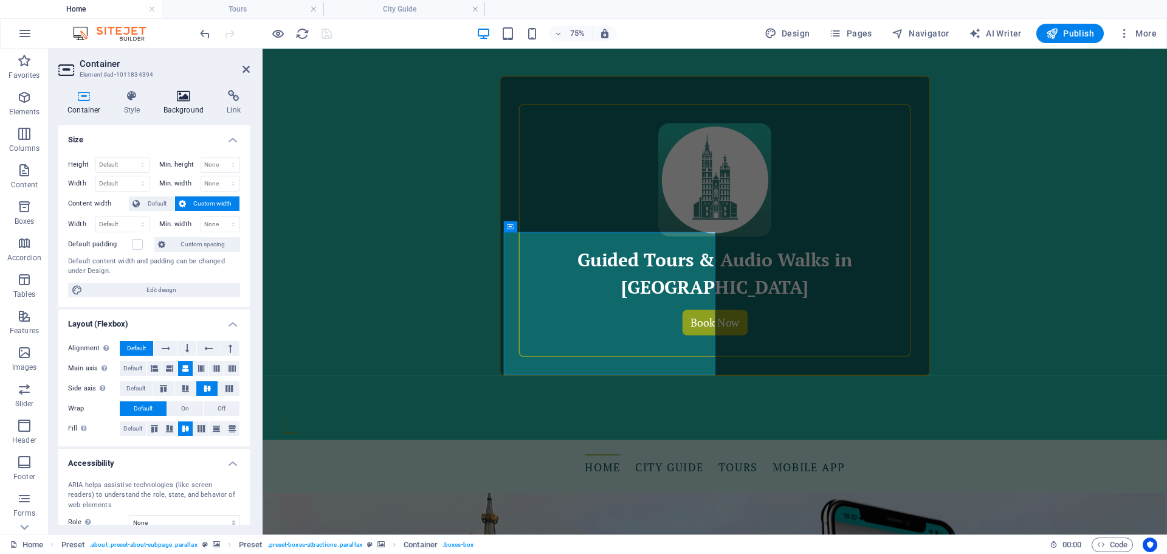
click at [176, 99] on icon at bounding box center [183, 96] width 59 height 12
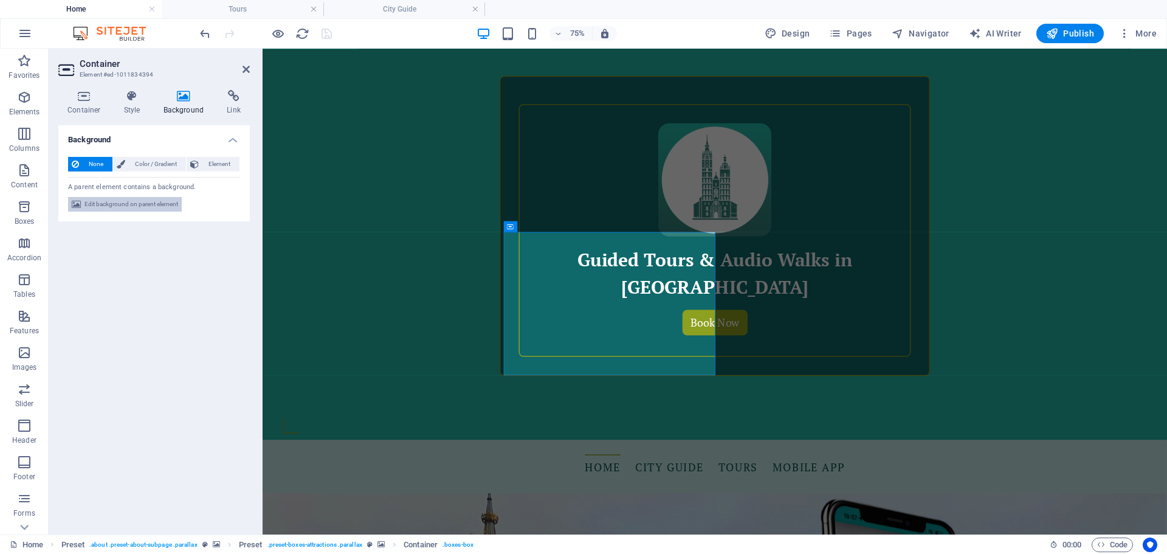
click at [153, 204] on span "Edit background on parent element" at bounding box center [131, 204] width 94 height 15
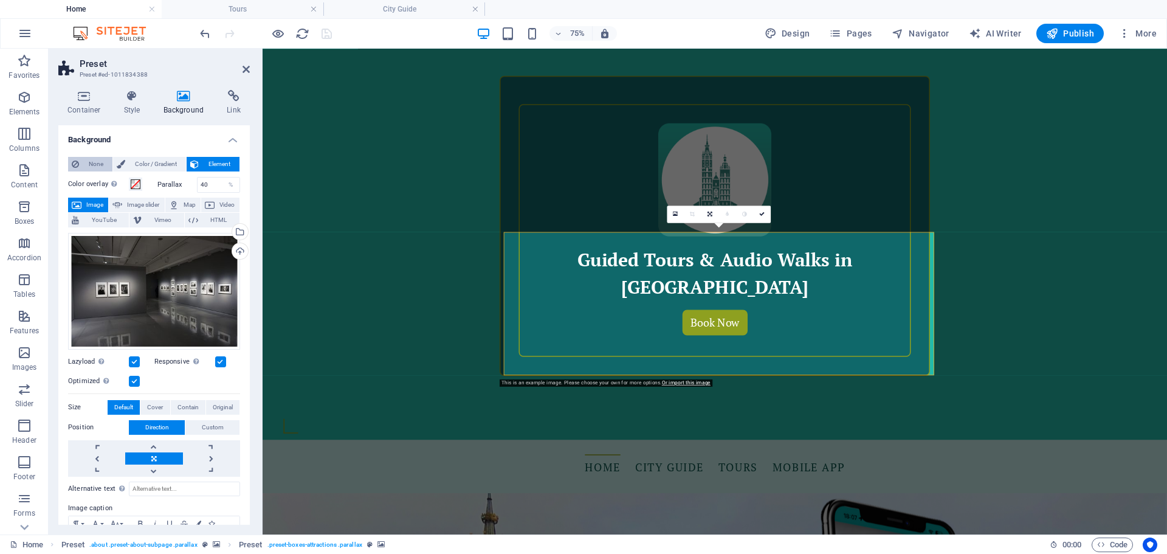
click at [86, 166] on span "None" at bounding box center [96, 164] width 26 height 15
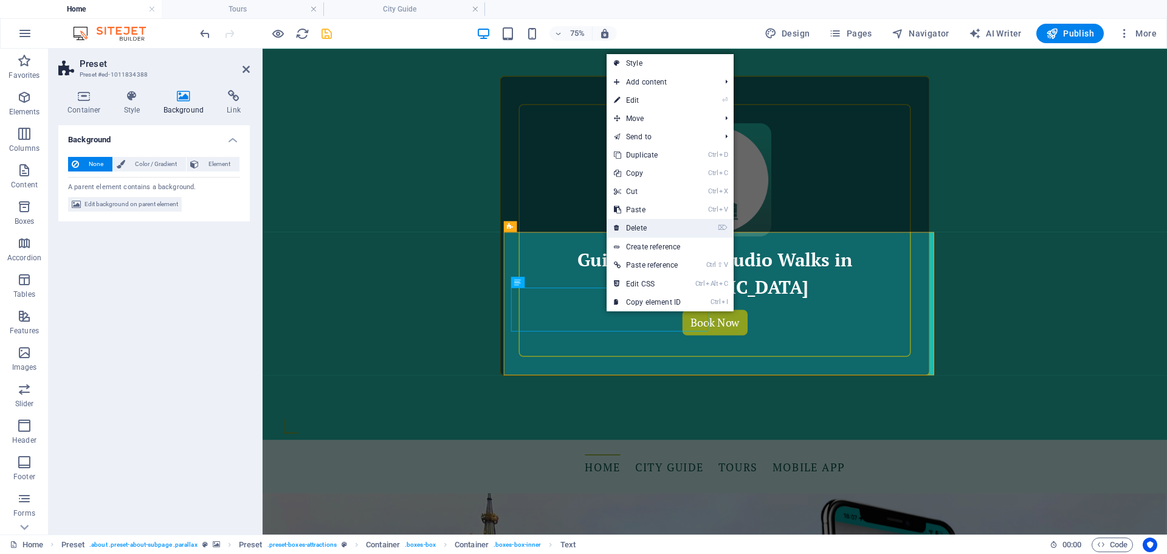
click at [642, 231] on link "⌦ Delete" at bounding box center [646, 228] width 81 height 18
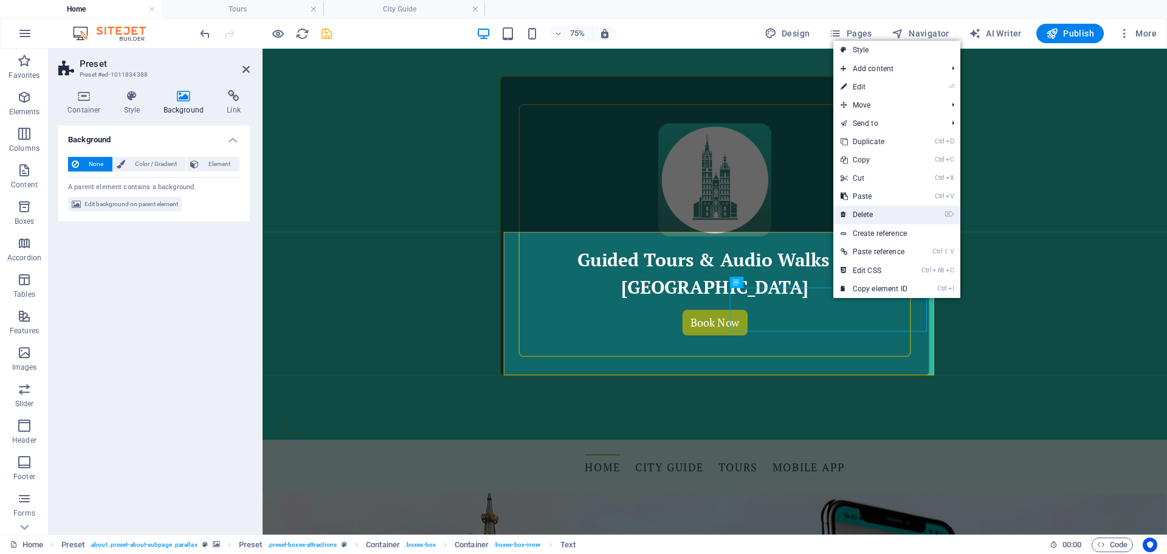
click at [777, 221] on link "⌦ Delete" at bounding box center [873, 214] width 81 height 18
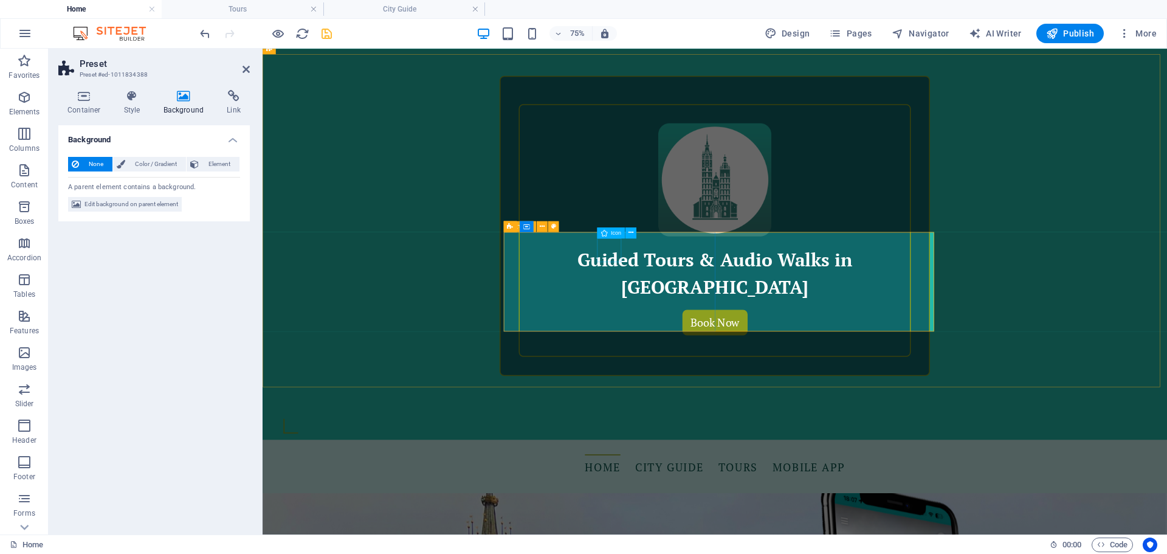
select select "xMidYMid"
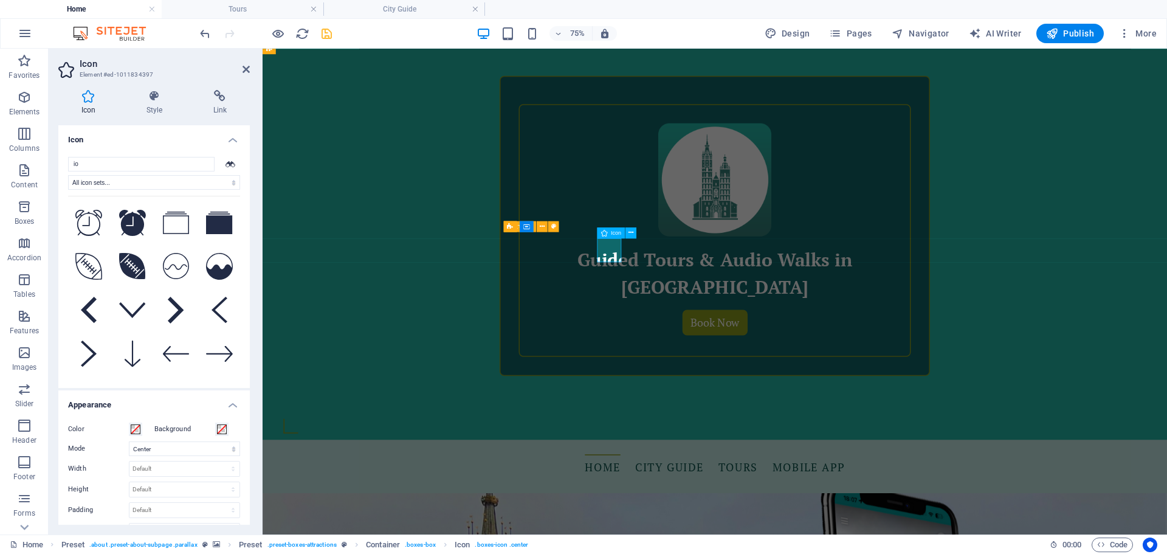
type input "i"
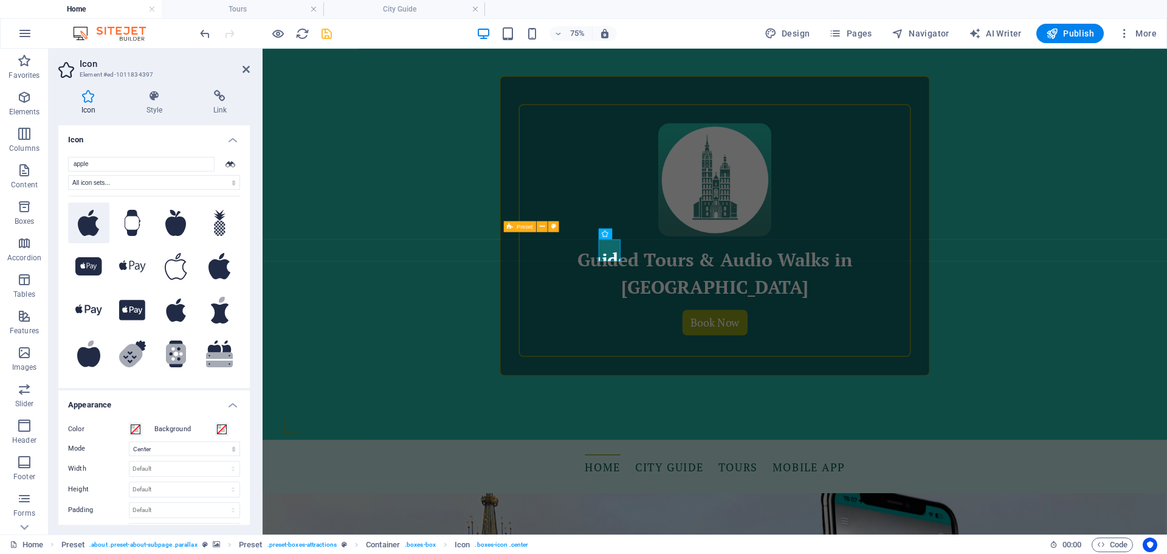
type input "apple"
click at [93, 222] on icon at bounding box center [89, 223] width 22 height 27
select select "xMidYMid"
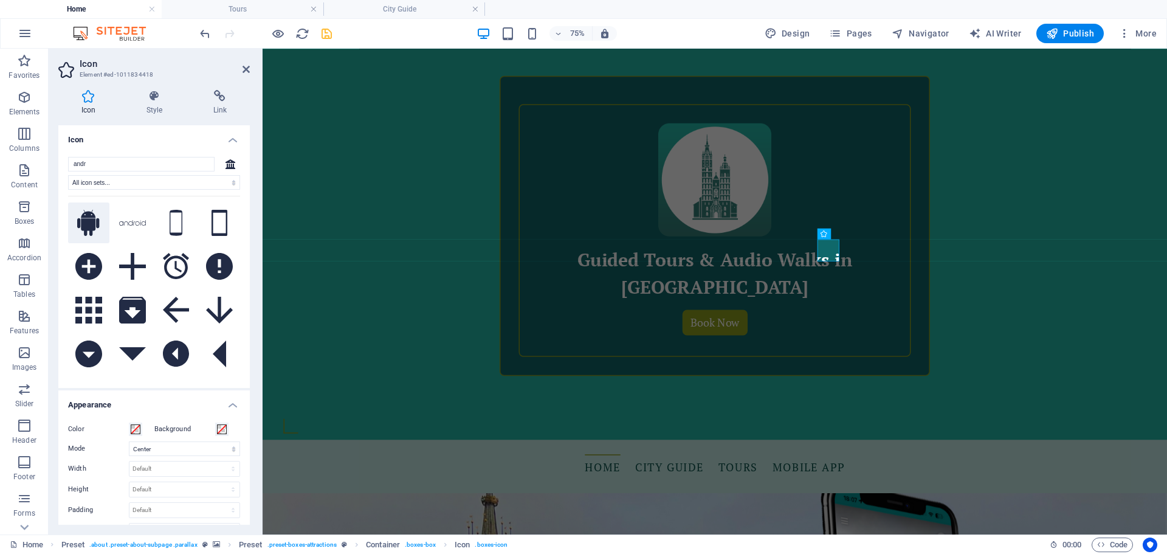
type input "andr"
click at [84, 222] on icon at bounding box center [88, 223] width 22 height 27
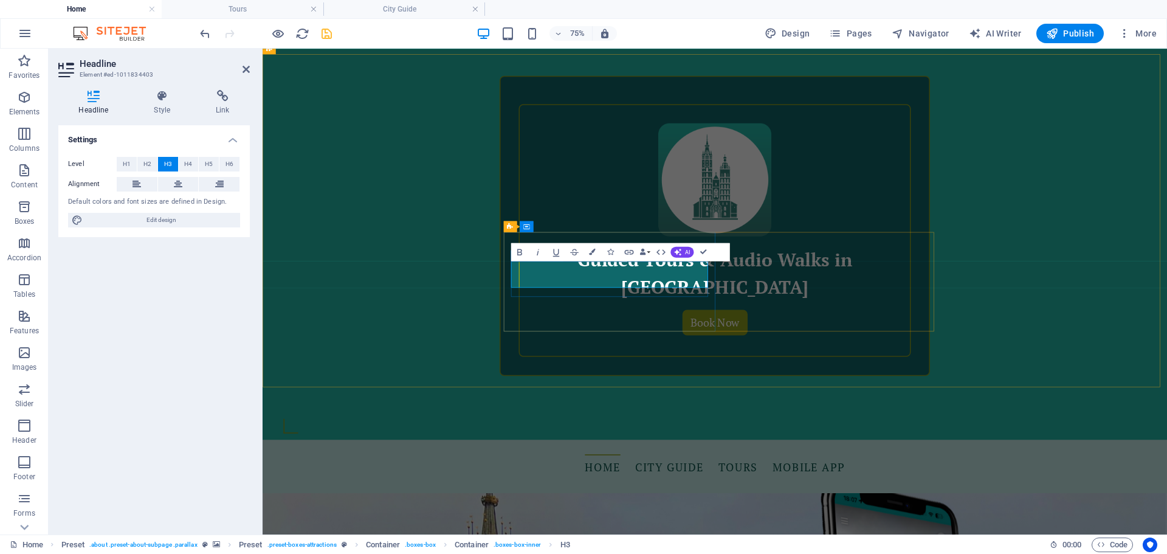
drag, startPoint x: 795, startPoint y: 353, endPoint x: 639, endPoint y: 351, distance: 156.2
copy h3 "Get it for iPhone"
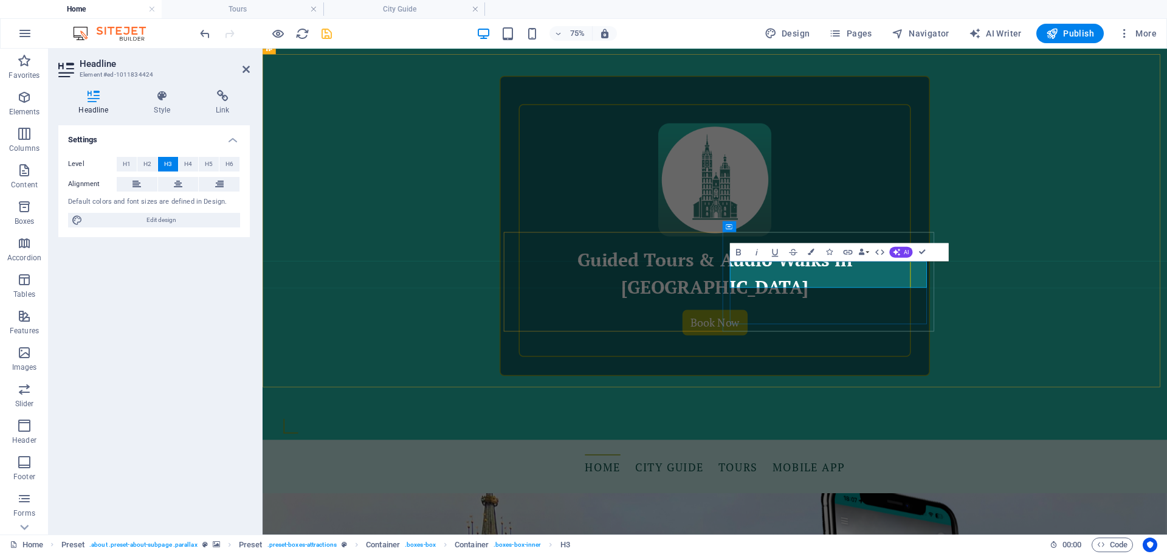
drag, startPoint x: 1090, startPoint y: 349, endPoint x: 1027, endPoint y: 349, distance: 62.6
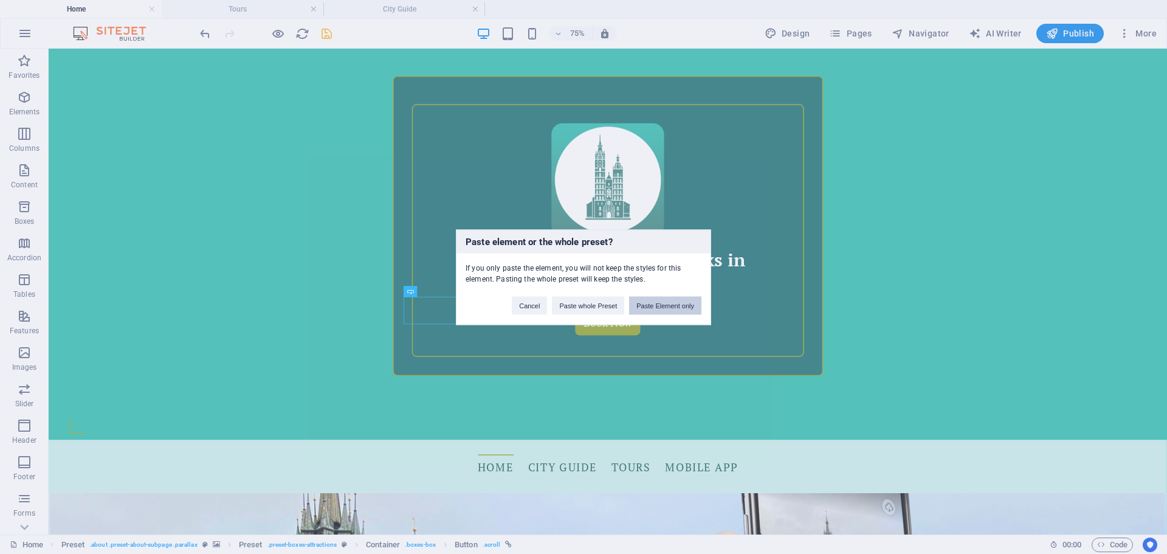
click at [675, 308] on button "Paste Element only" at bounding box center [665, 305] width 72 height 18
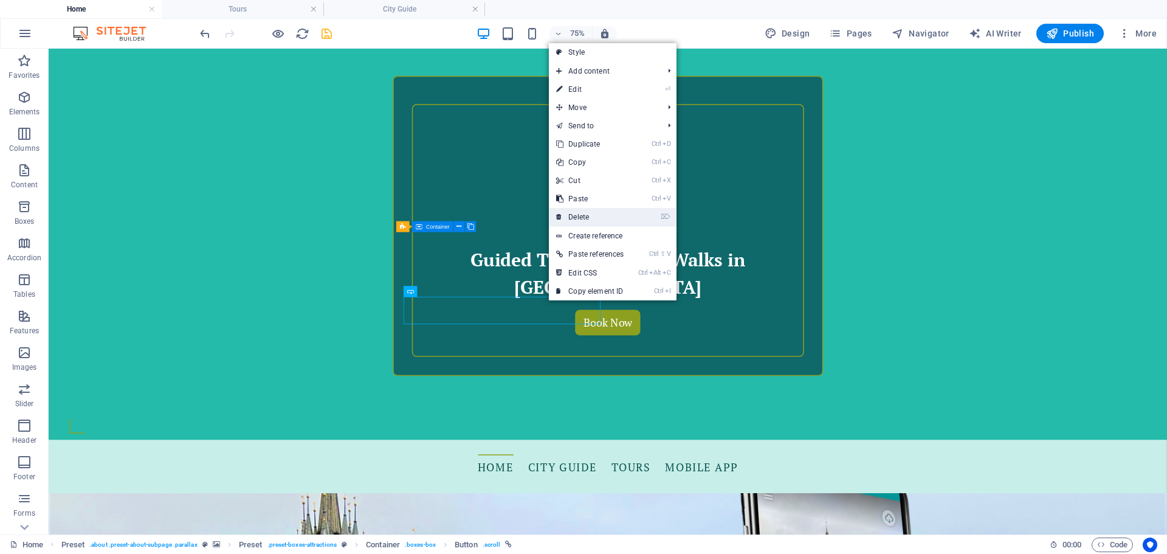
click at [580, 218] on link "⌦ Delete" at bounding box center [590, 217] width 82 height 18
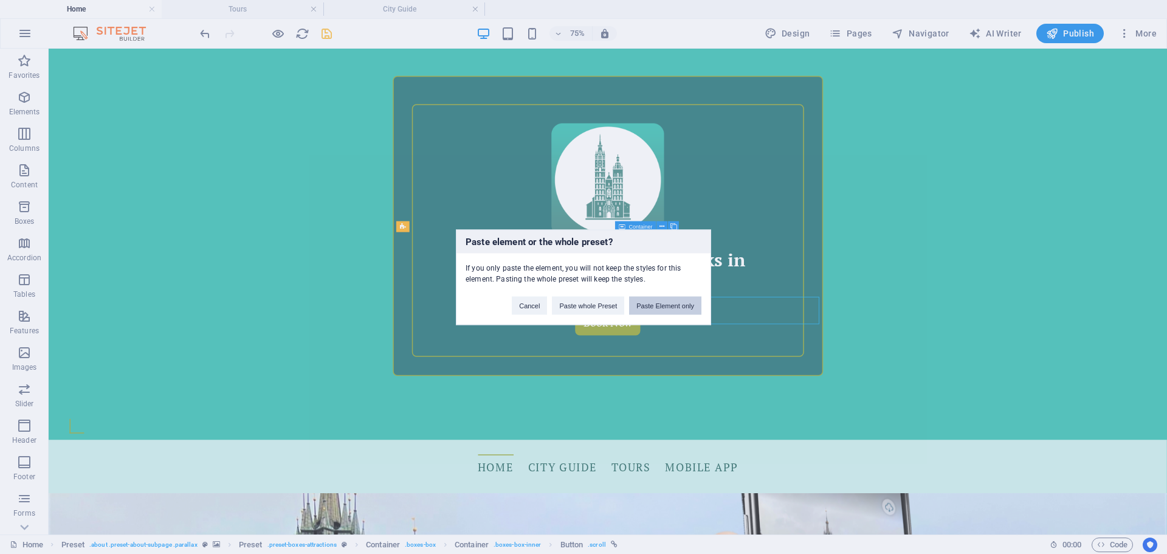
click at [672, 309] on button "Paste Element only" at bounding box center [665, 305] width 72 height 18
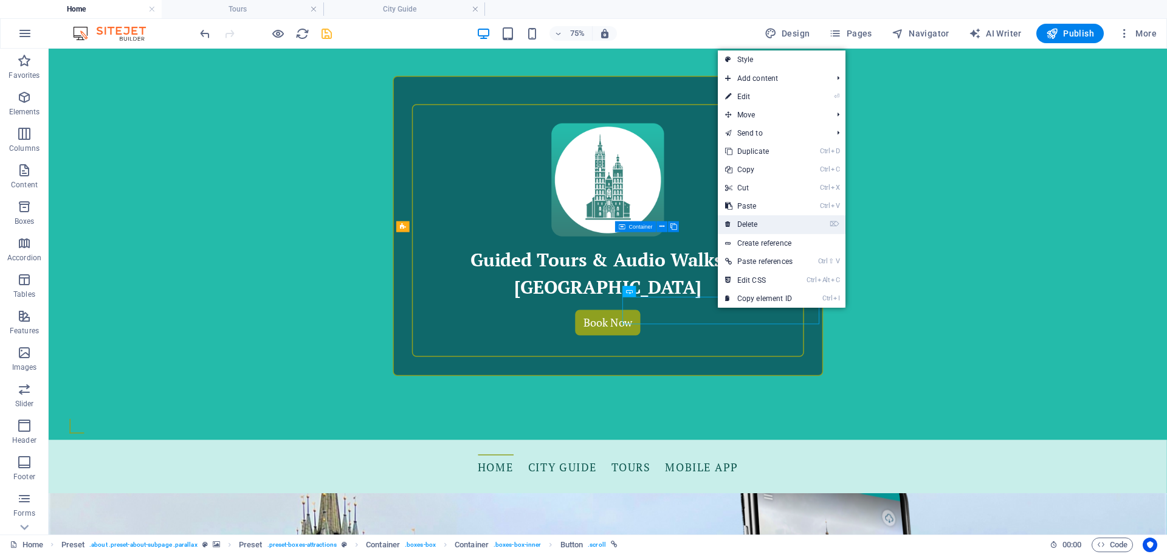
click at [746, 221] on link "⌦ Delete" at bounding box center [759, 224] width 82 height 18
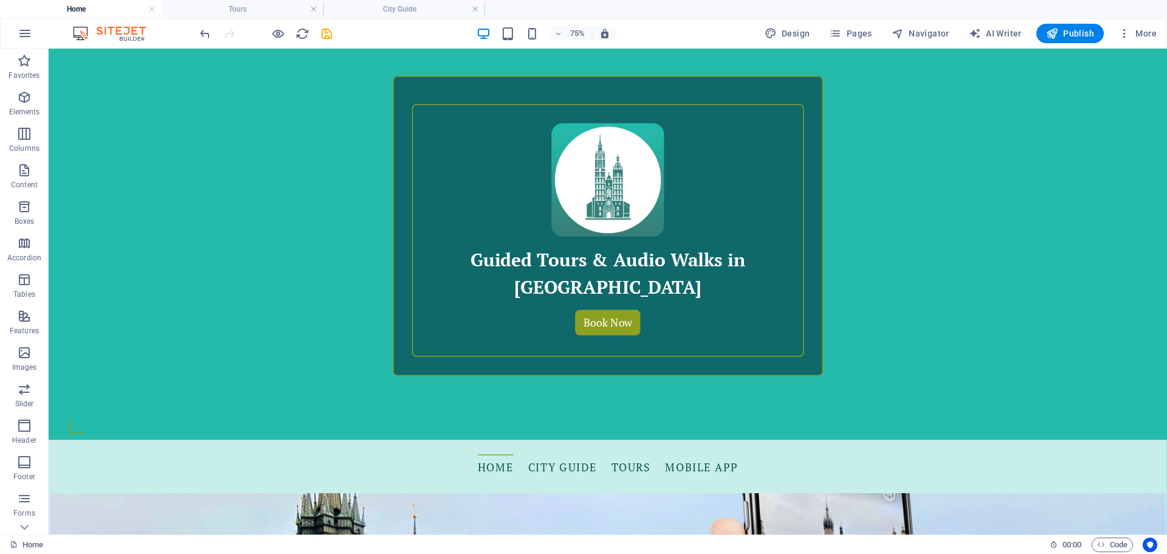
scroll to position [640, 0]
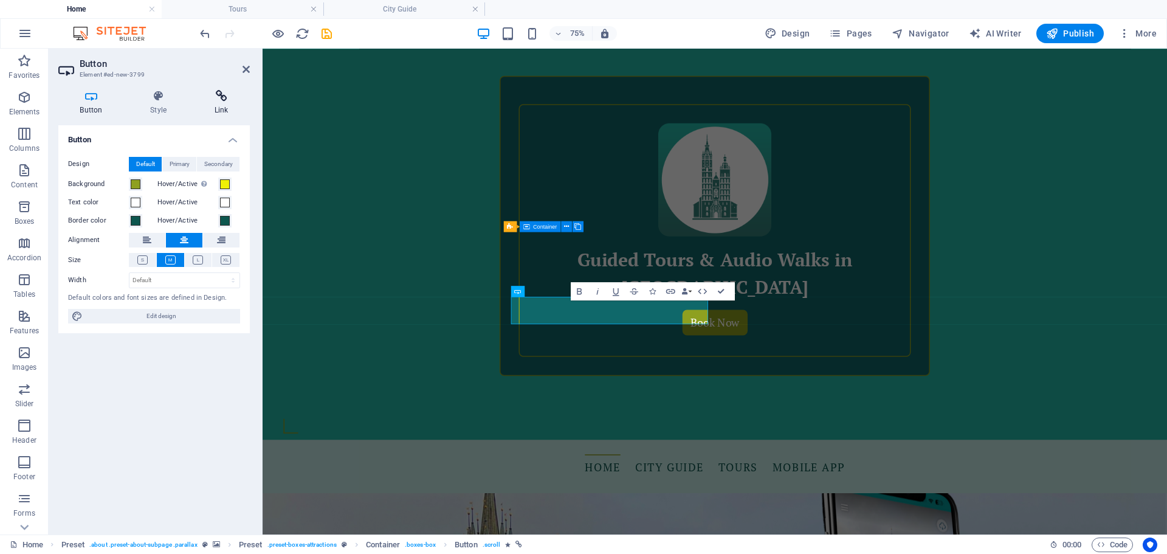
click at [217, 98] on icon at bounding box center [221, 96] width 57 height 12
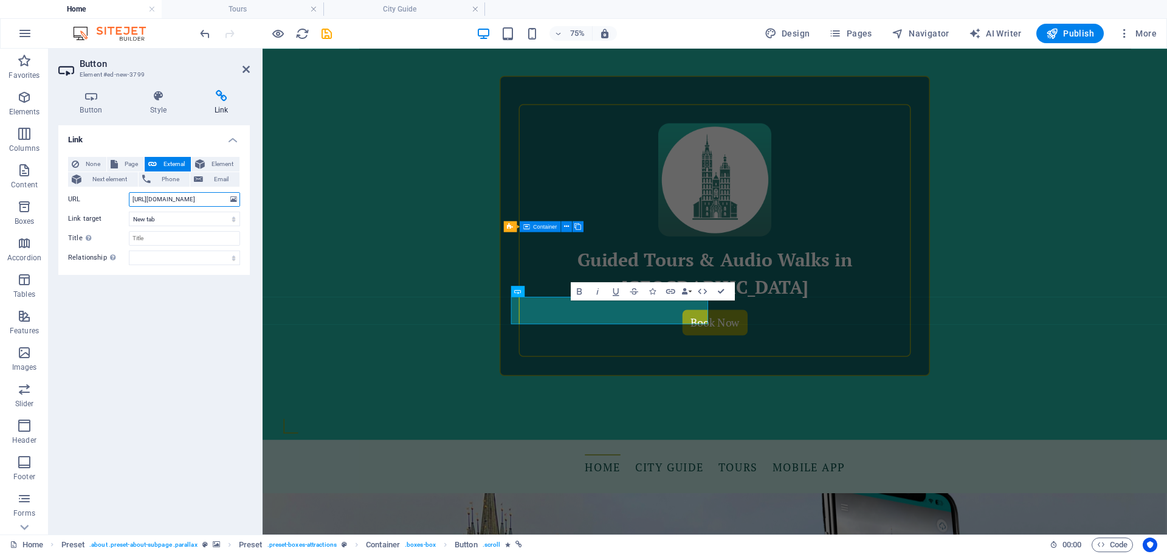
drag, startPoint x: 208, startPoint y: 202, endPoint x: 80, endPoint y: 201, distance: 128.8
click at [80, 201] on div "URL [URL][DOMAIN_NAME]" at bounding box center [154, 199] width 172 height 15
paste input "[DOMAIN_NAME][URL]"
type input "[URL][DOMAIN_NAME]"
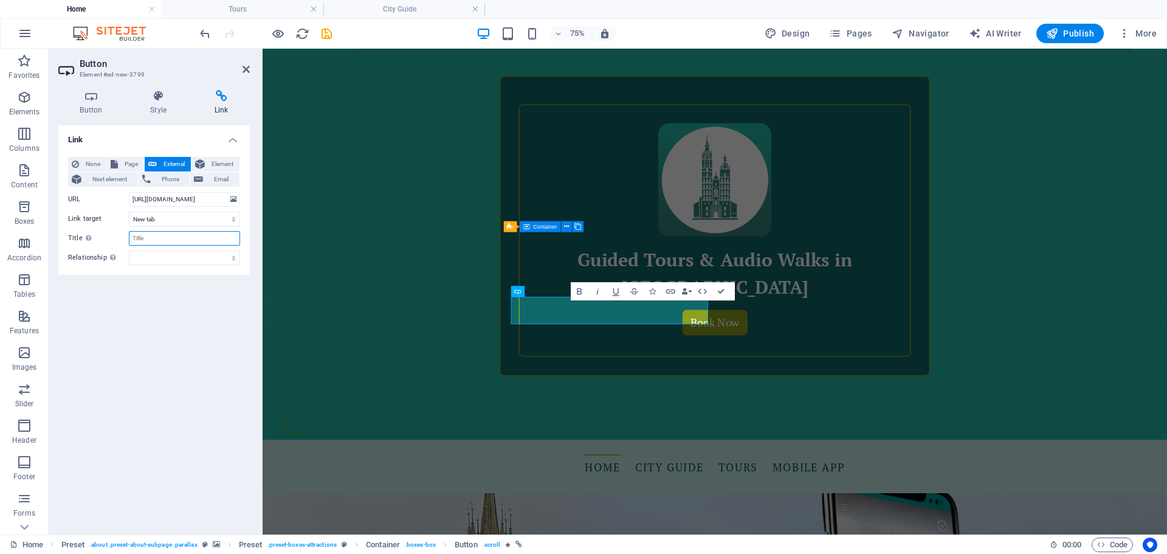
scroll to position [0, 0]
drag, startPoint x: 171, startPoint y: 238, endPoint x: 115, endPoint y: 236, distance: 56.0
click at [115, 236] on div "Title Additional link description, should not be the same as the link text. The…" at bounding box center [154, 238] width 172 height 15
drag, startPoint x: 175, startPoint y: 242, endPoint x: 106, endPoint y: 238, distance: 69.4
click at [106, 238] on div "Title Additional link description, should not be the same as the link text. The…" at bounding box center [154, 238] width 172 height 15
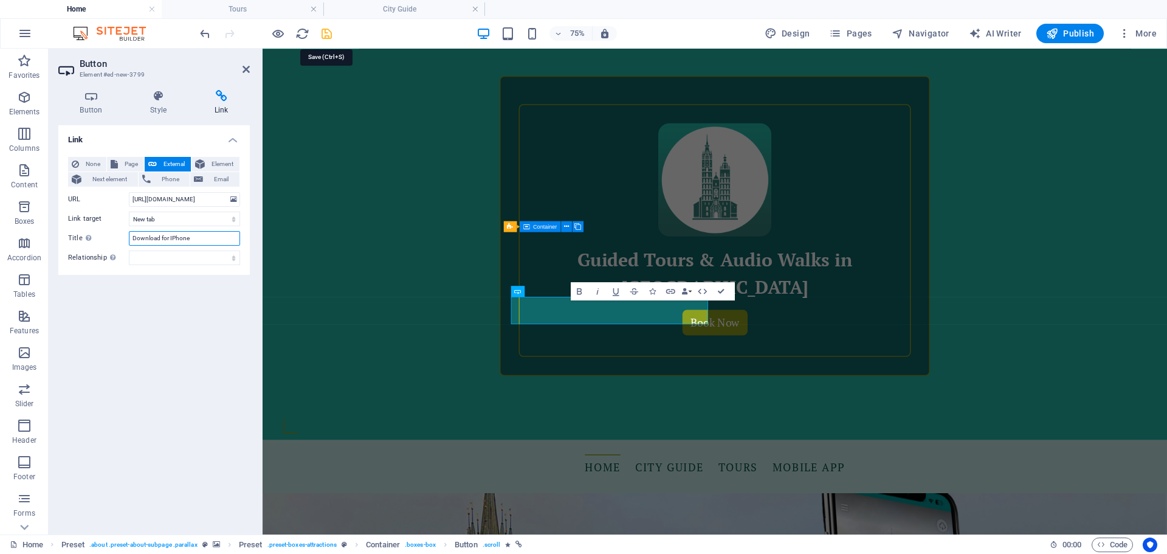
type input "Download for IPhone"
click at [322, 36] on icon "save" at bounding box center [327, 34] width 14 height 14
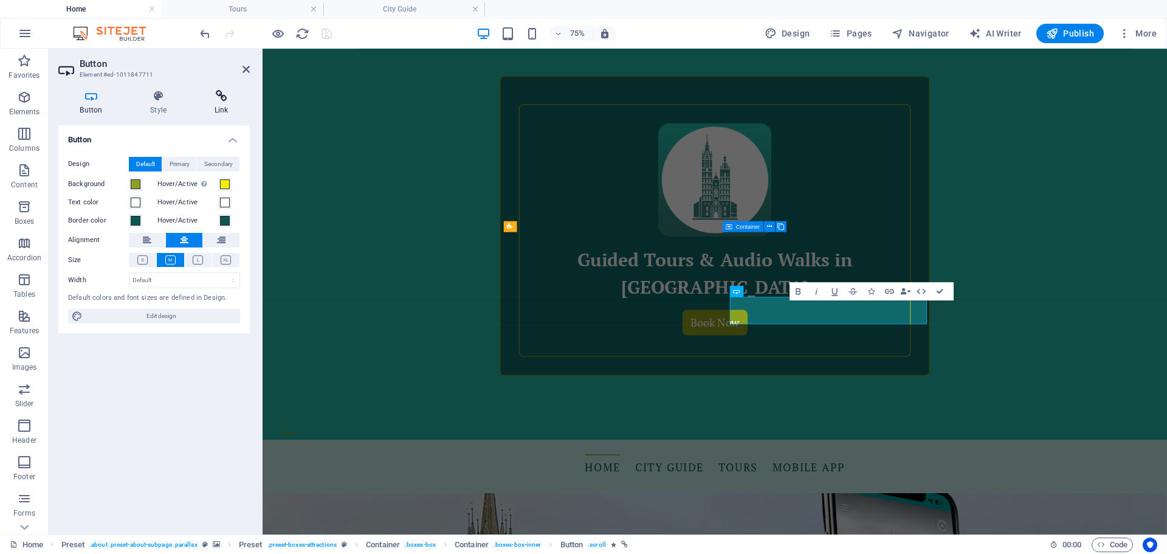
click at [218, 101] on icon at bounding box center [221, 96] width 57 height 12
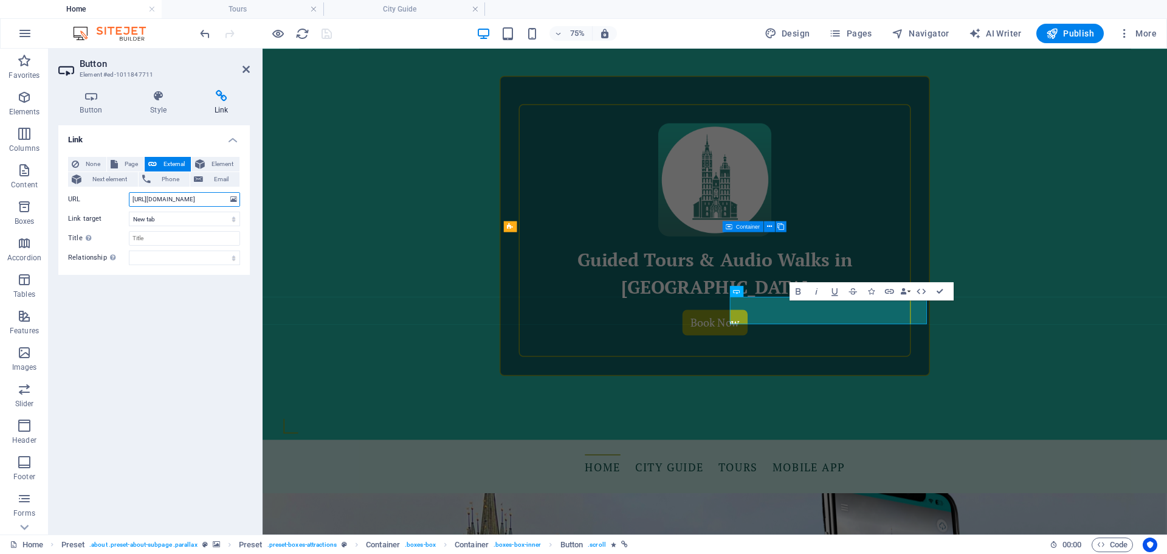
drag, startPoint x: 204, startPoint y: 201, endPoint x: 69, endPoint y: 201, distance: 135.5
click at [69, 201] on div "URL [URL][DOMAIN_NAME]" at bounding box center [154, 199] width 172 height 15
paste input "[DOMAIN_NAME][URL]."
type input "[URL][DOMAIN_NAME]"
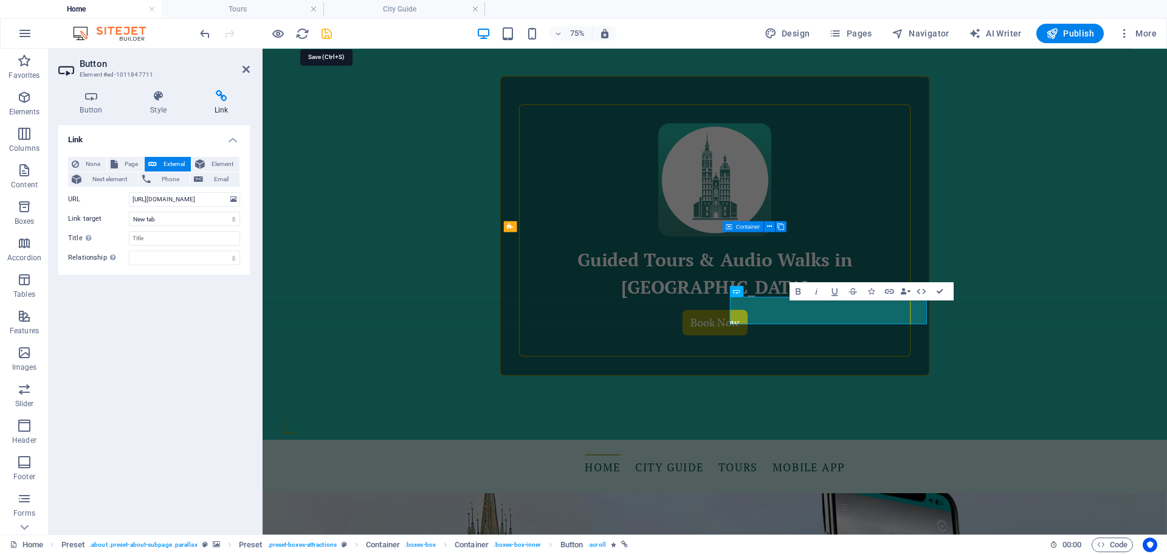
scroll to position [0, 0]
click at [325, 35] on icon "save" at bounding box center [327, 34] width 14 height 14
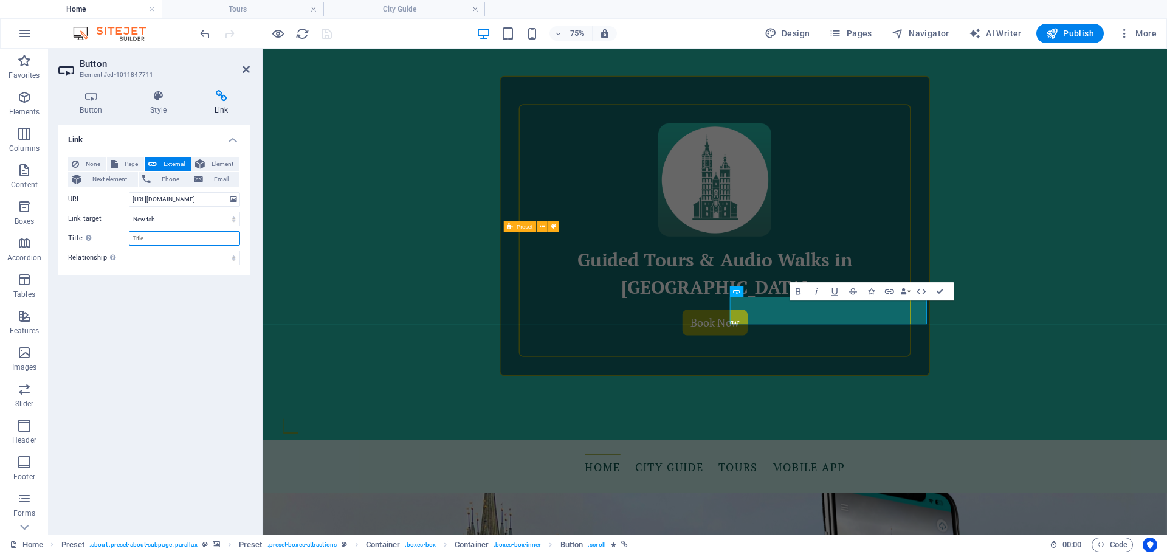
click at [157, 236] on input "Title Additional link description, should not be the same as the link text. The…" at bounding box center [184, 238] width 111 height 15
type input "Download for Android"
click at [325, 31] on icon "save" at bounding box center [327, 34] width 14 height 14
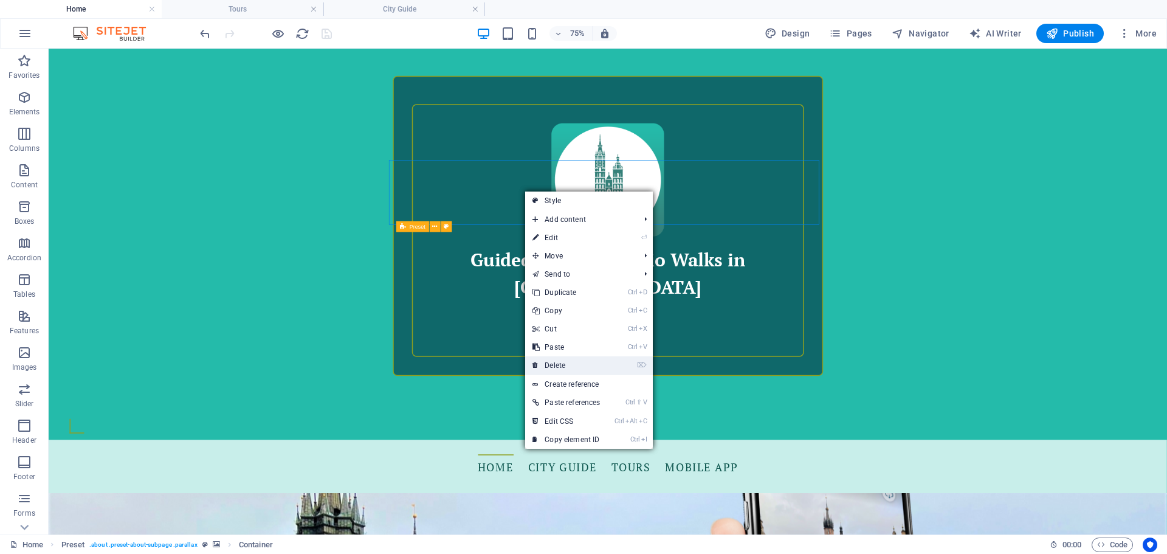
click at [574, 358] on link "⌦ Delete" at bounding box center [566, 365] width 82 height 18
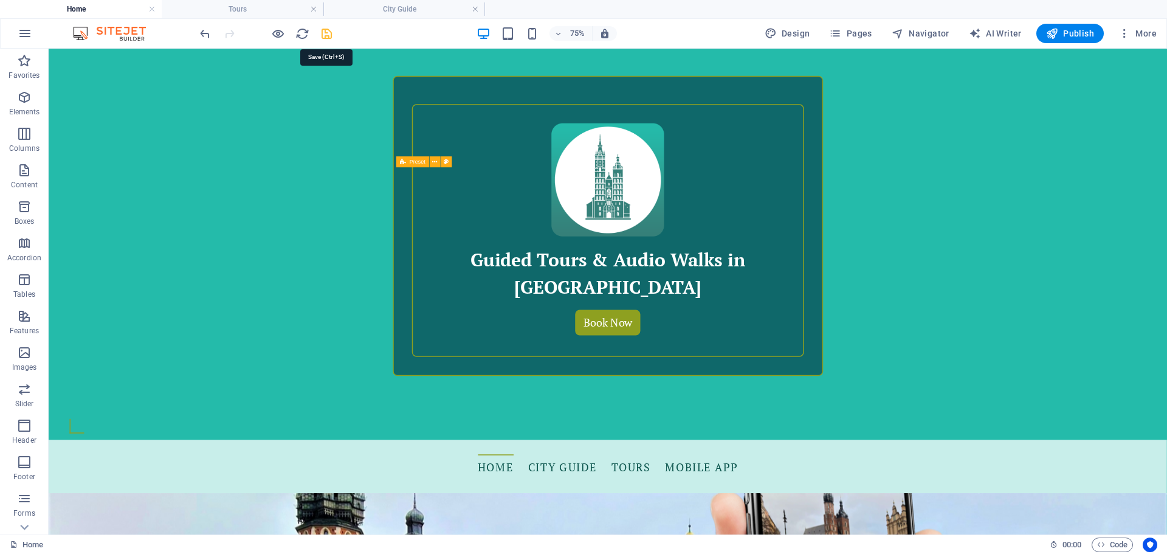
click at [325, 33] on icon "save" at bounding box center [327, 34] width 14 height 14
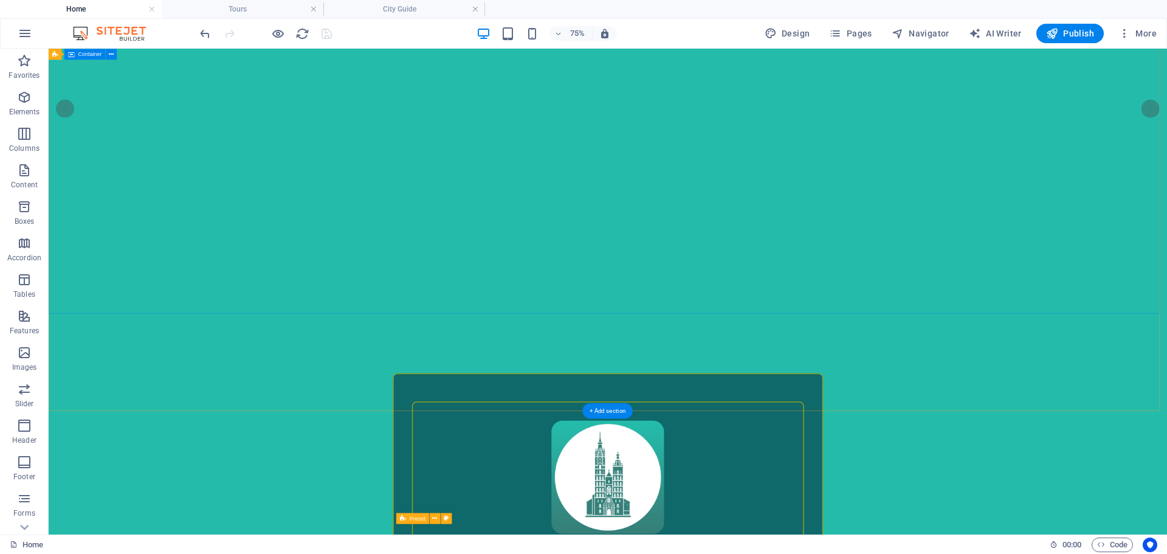
scroll to position [336, 0]
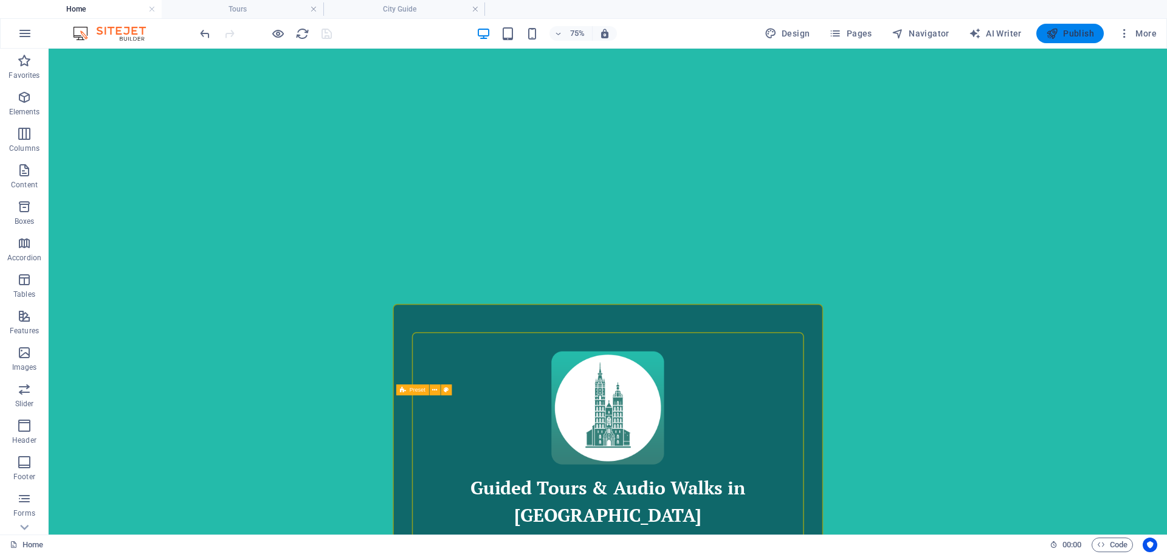
click at [1060, 29] on span "Publish" at bounding box center [1070, 33] width 48 height 12
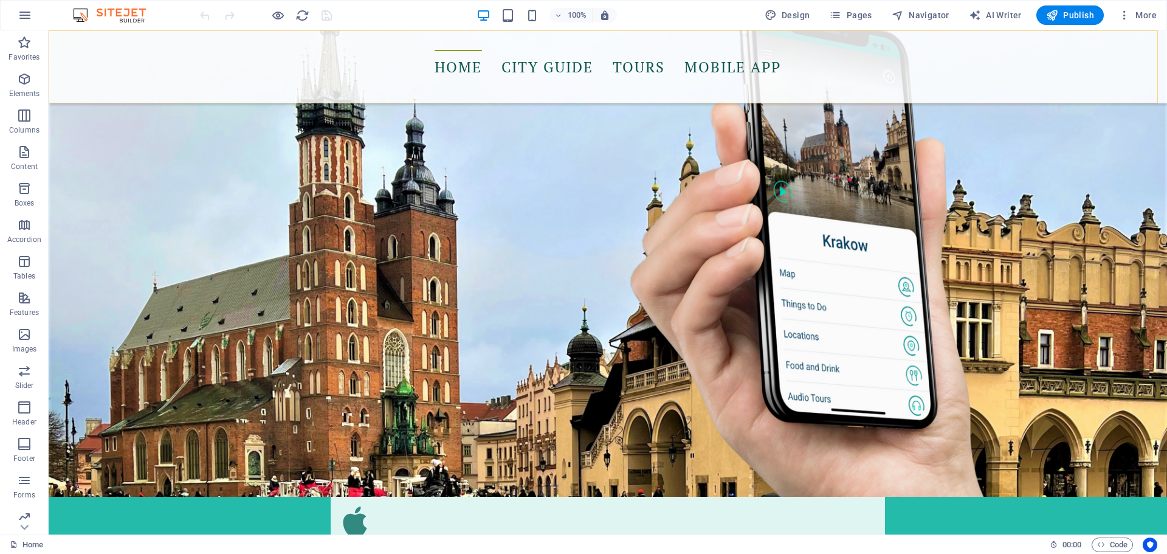
scroll to position [972, 0]
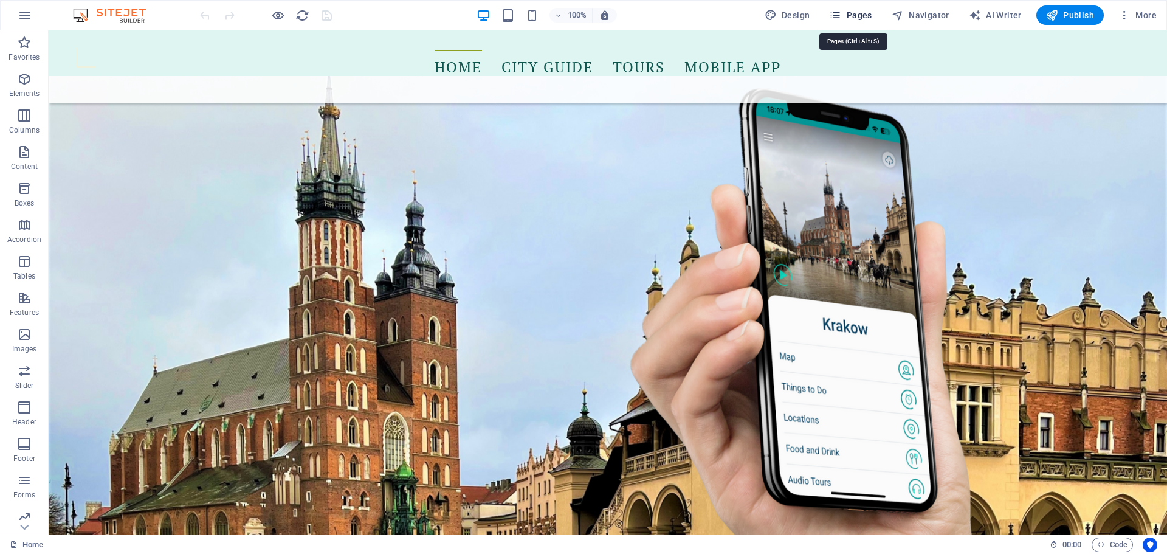
click at [856, 15] on span "Pages" at bounding box center [850, 15] width 43 height 12
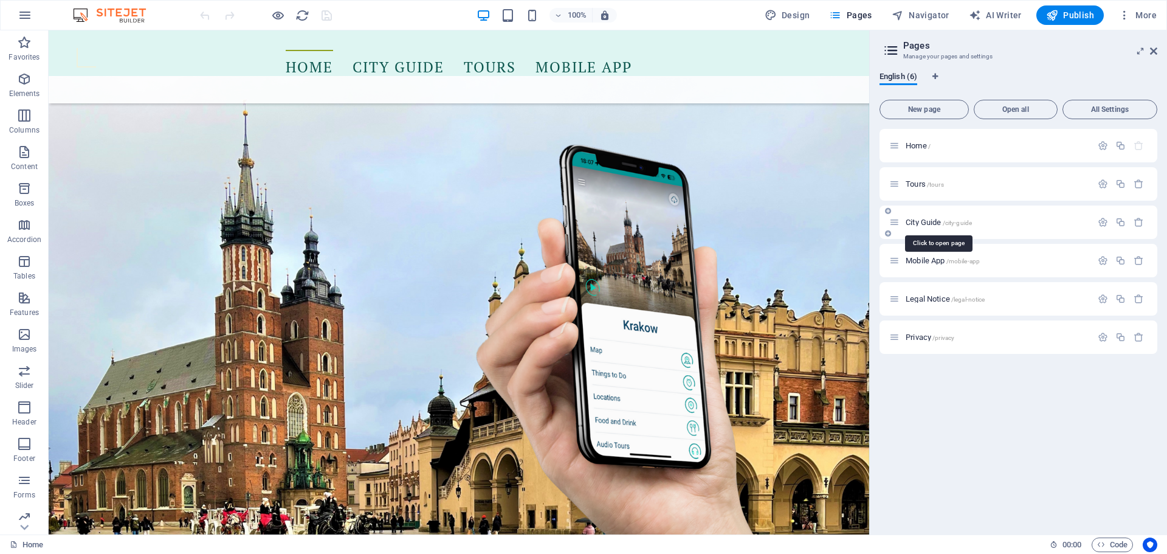
click at [935, 221] on span "City Guide /city-guide" at bounding box center [938, 222] width 66 height 9
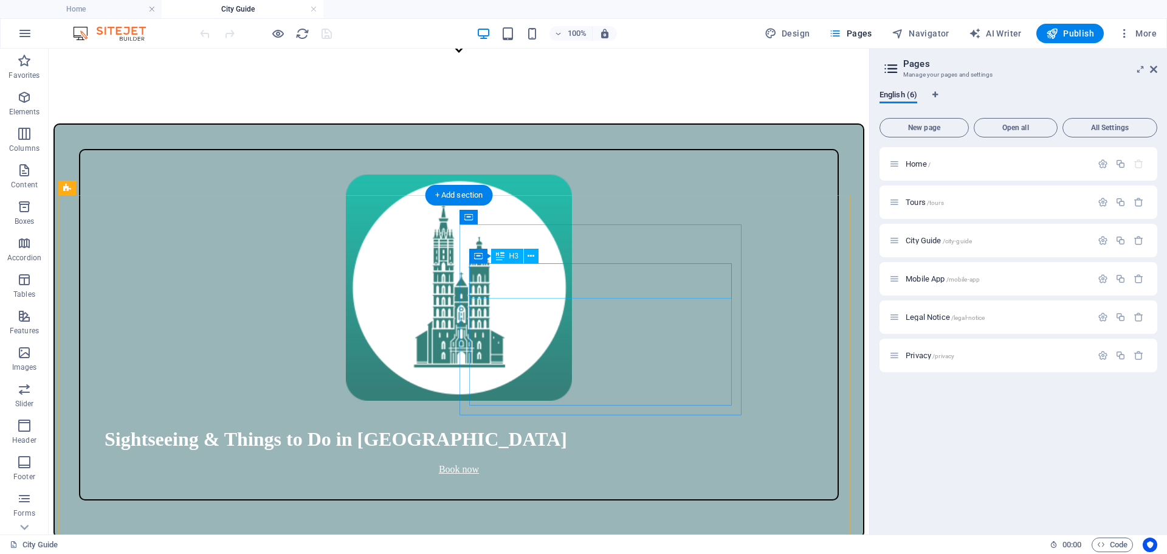
scroll to position [365, 0]
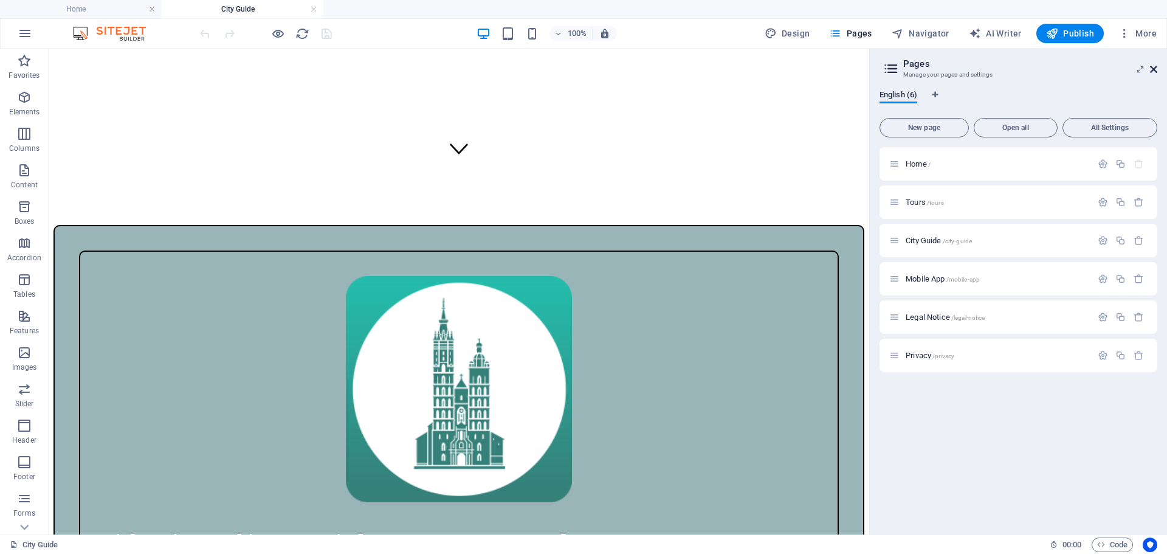
click at [1153, 70] on icon at bounding box center [1153, 69] width 7 height 10
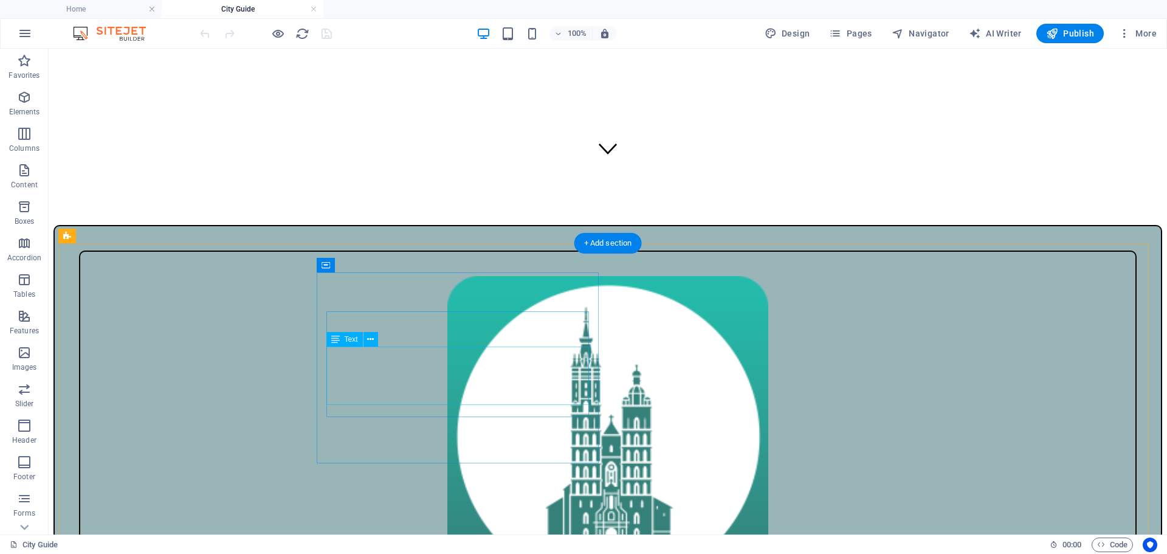
scroll to position [547, 0]
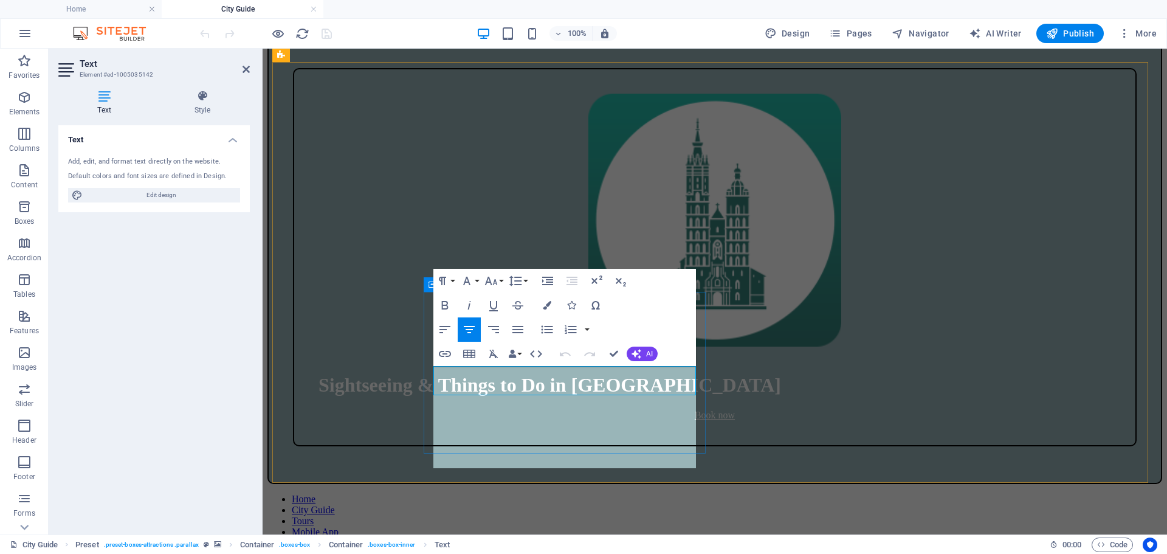
scroll to position [3218, 2]
click at [444, 329] on icon "button" at bounding box center [445, 329] width 15 height 15
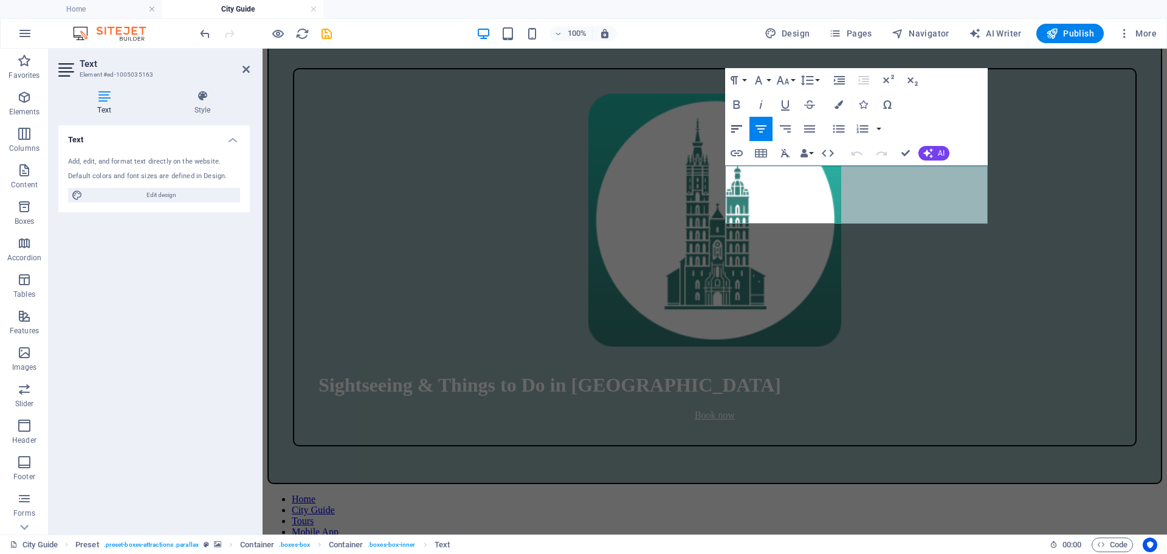
click at [734, 132] on icon "button" at bounding box center [736, 128] width 11 height 7
click at [325, 36] on icon "save" at bounding box center [327, 34] width 14 height 14
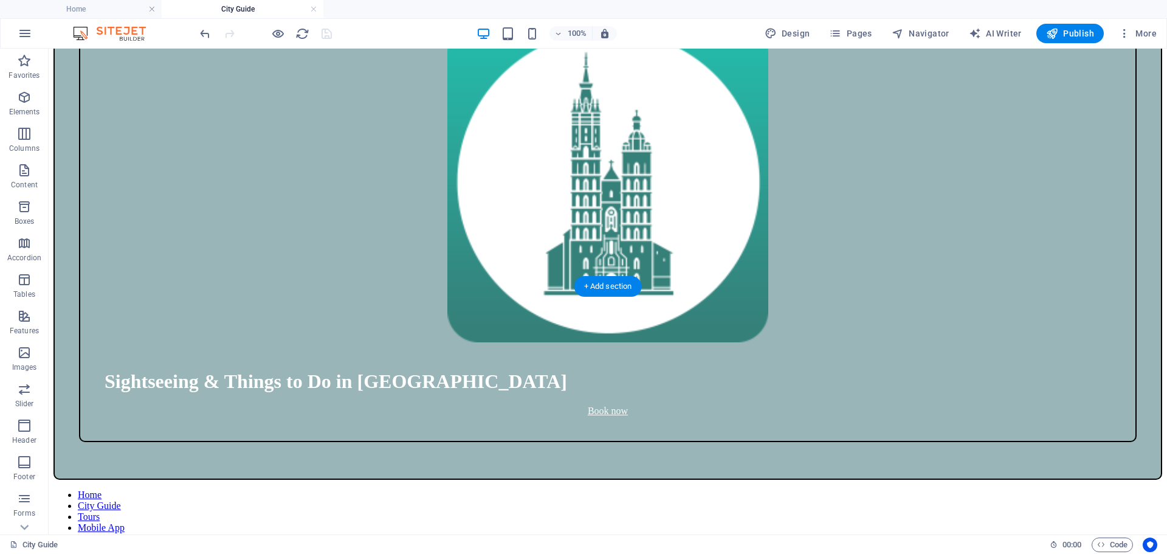
scroll to position [547, 0]
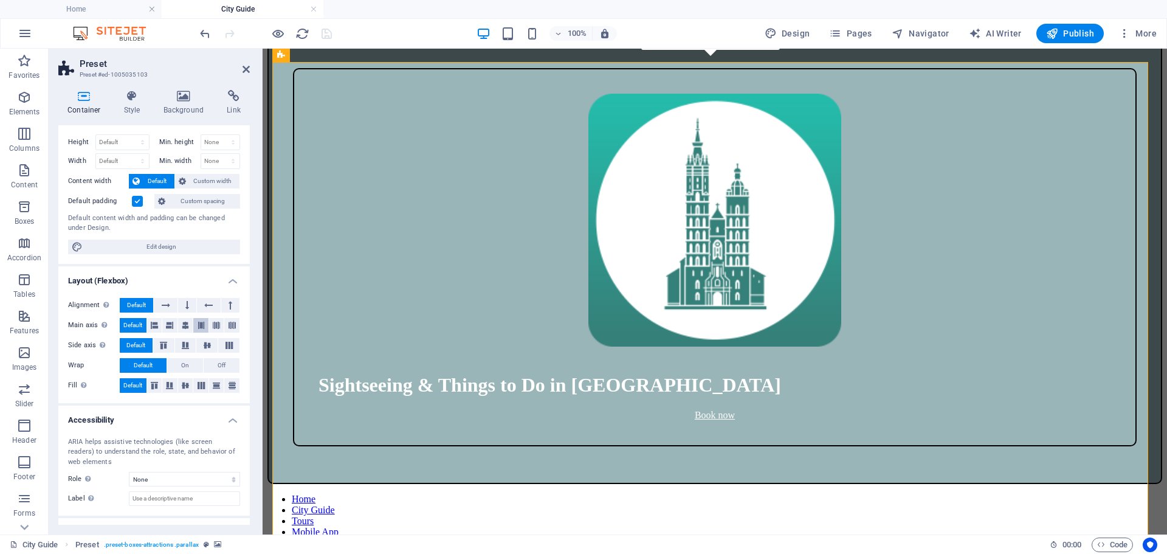
scroll to position [0, 0]
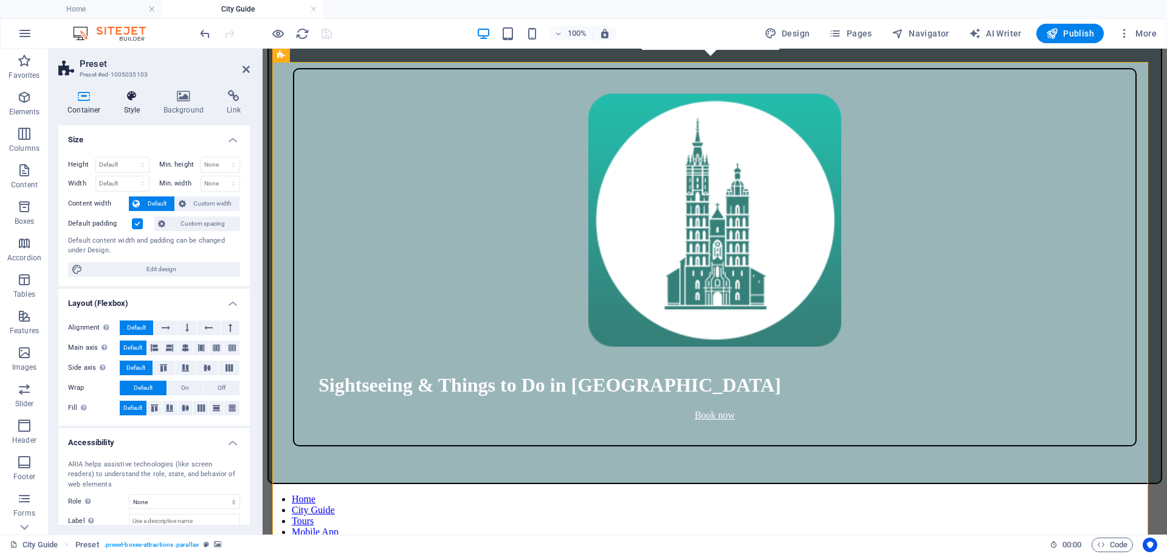
click at [126, 92] on icon at bounding box center [132, 96] width 35 height 12
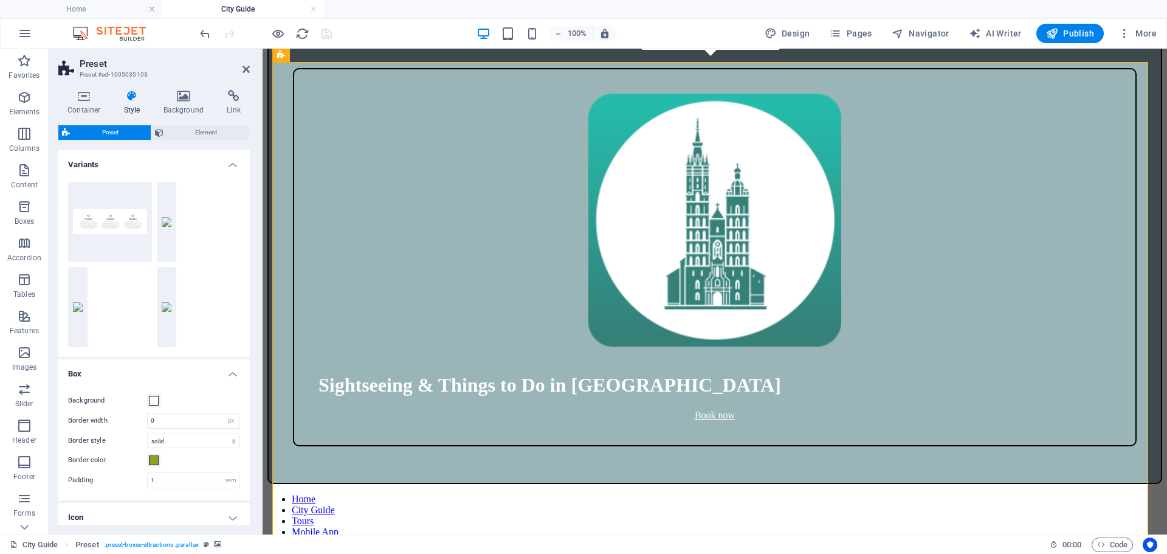
scroll to position [119, 0]
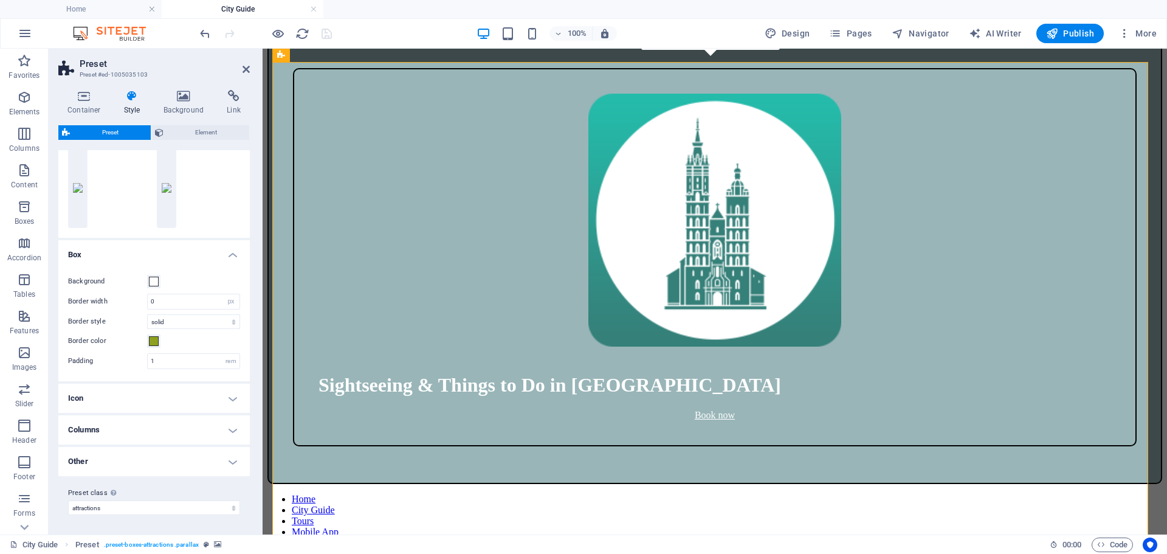
click at [235, 431] on h4 "Columns" at bounding box center [153, 429] width 191 height 29
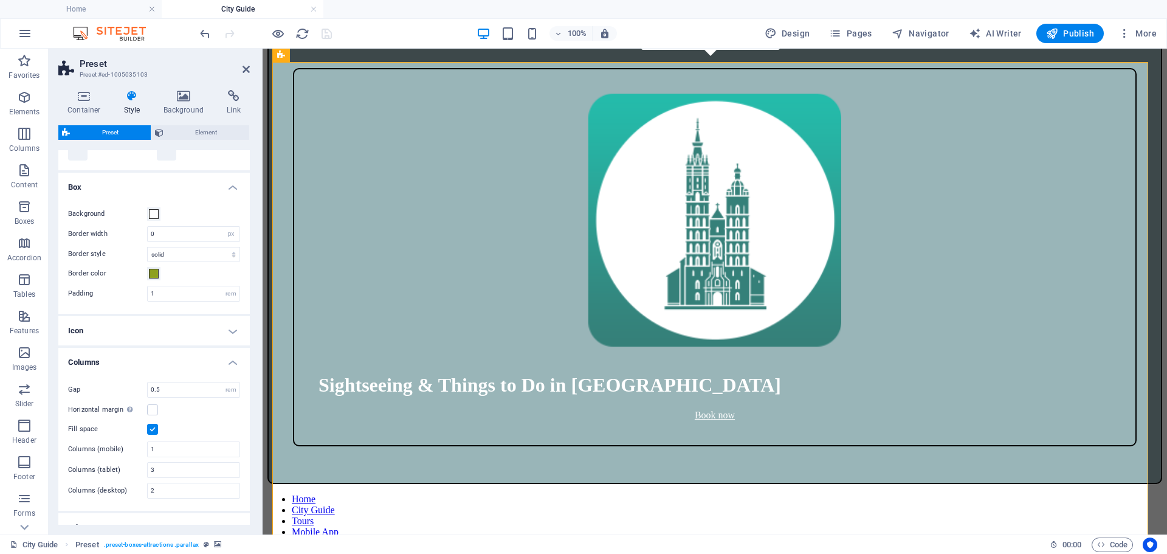
scroll to position [253, 0]
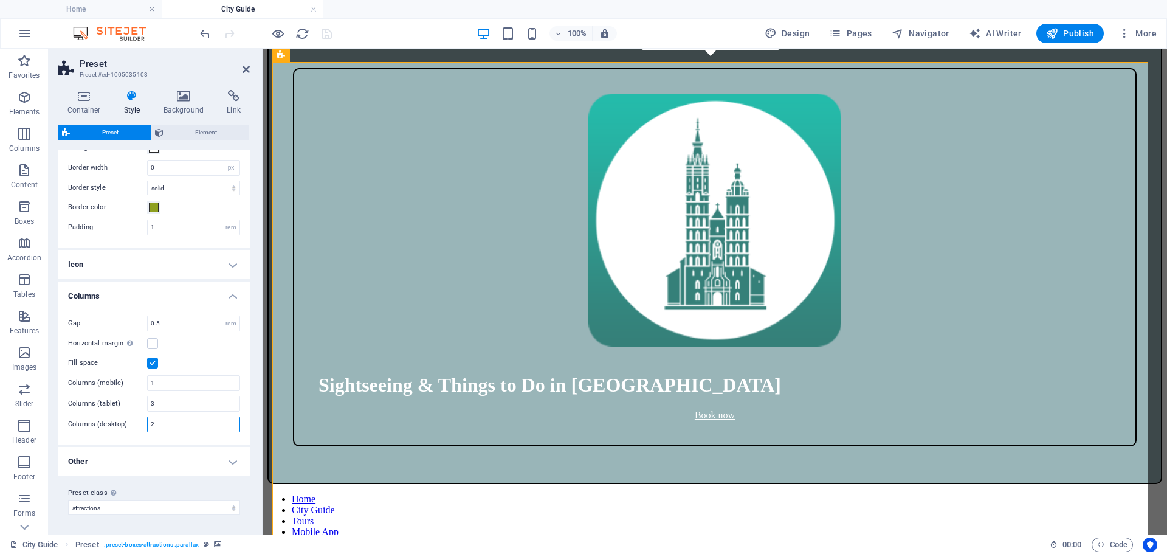
drag, startPoint x: 197, startPoint y: 428, endPoint x: 143, endPoint y: 428, distance: 53.5
click at [143, 428] on div "Columns (desktop) 2" at bounding box center [154, 424] width 172 height 16
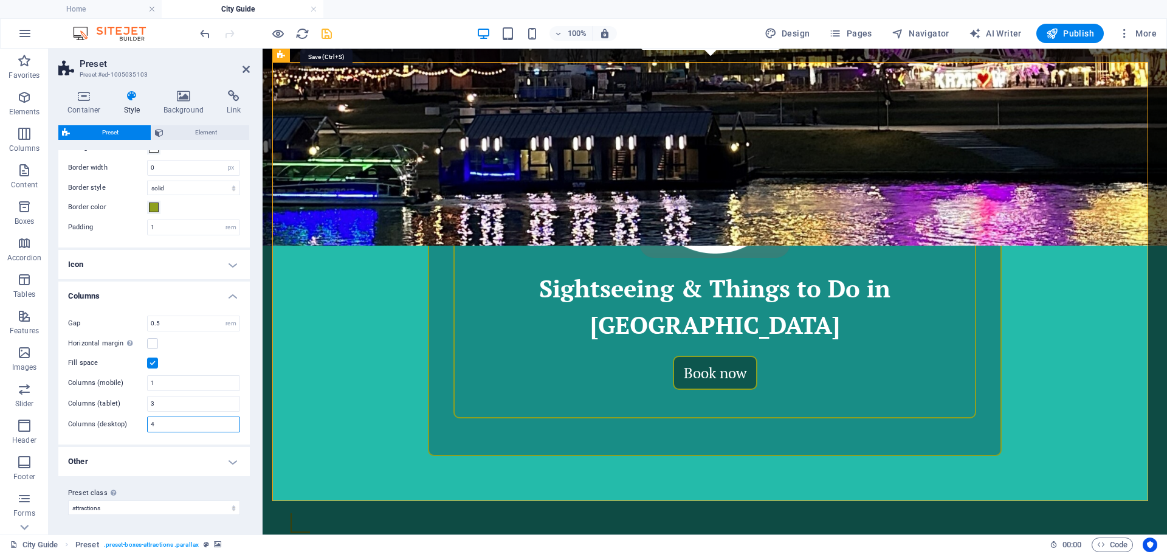
type input "4"
click at [328, 33] on icon "save" at bounding box center [327, 34] width 14 height 14
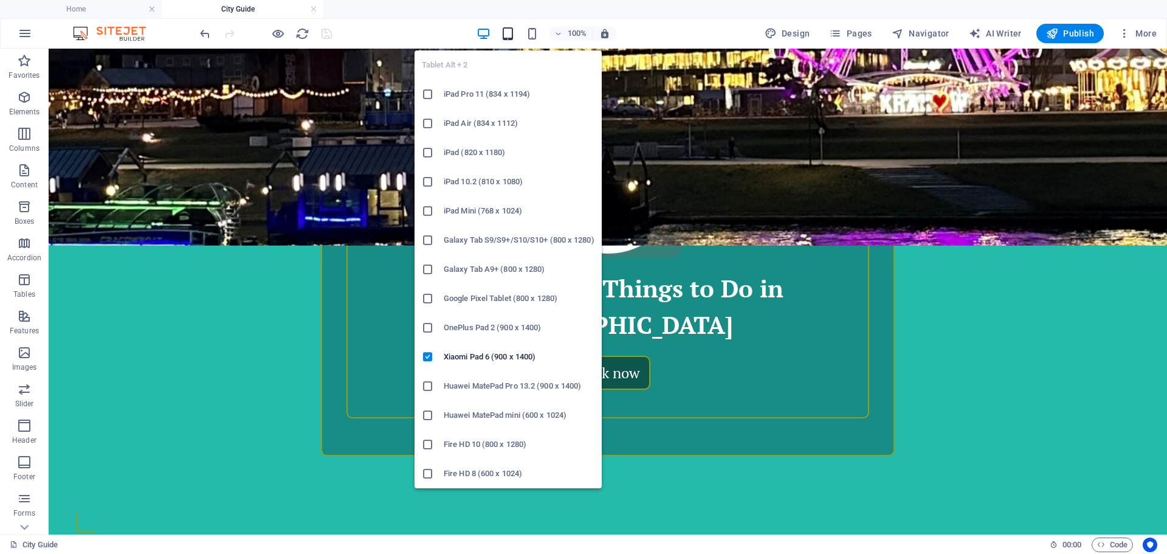
click at [505, 38] on icon "button" at bounding box center [508, 34] width 14 height 14
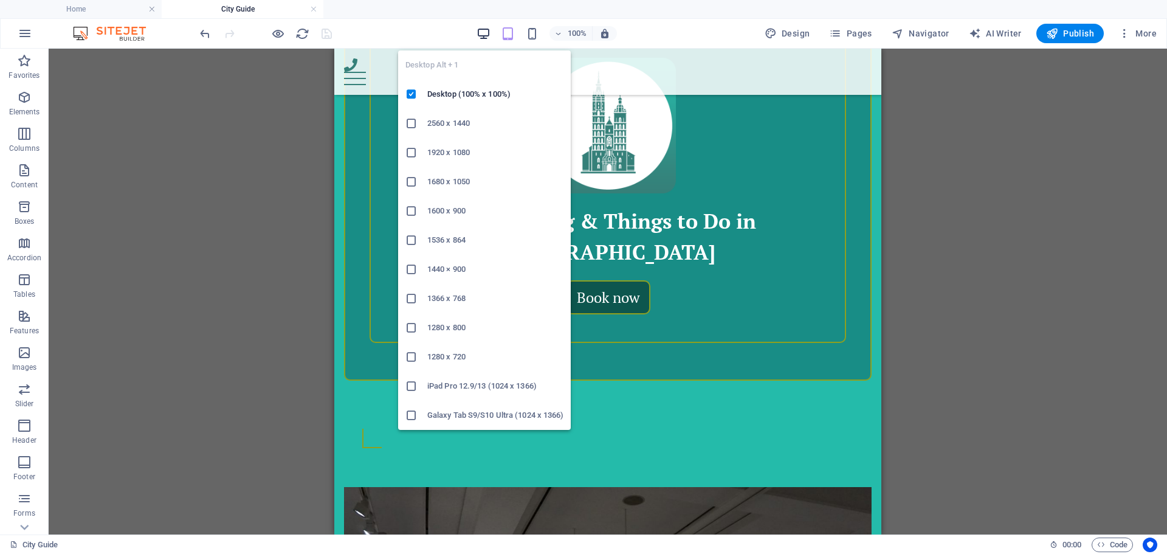
click at [484, 34] on icon "button" at bounding box center [483, 34] width 14 height 14
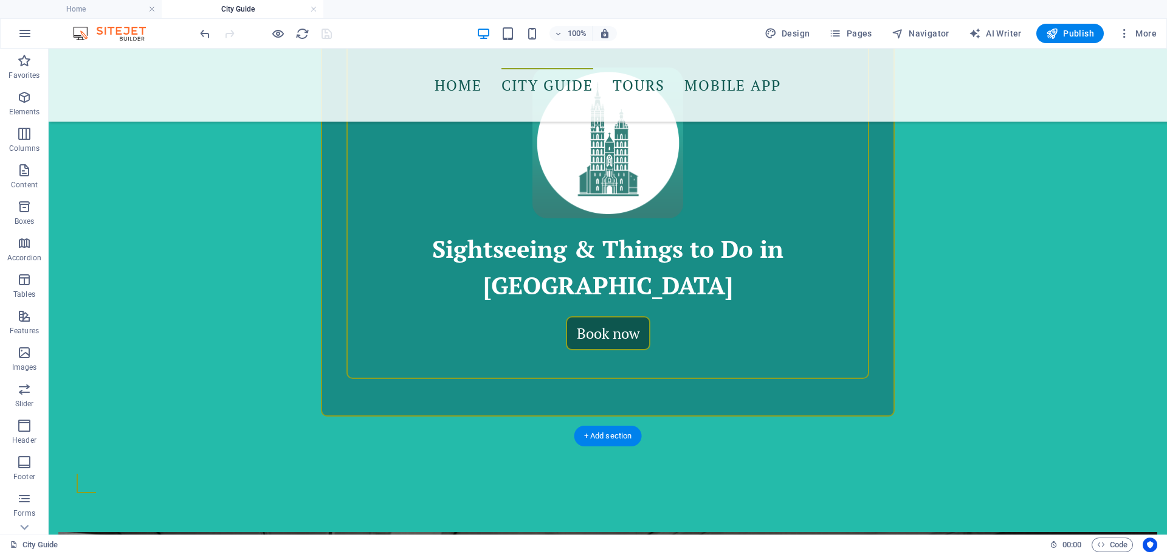
select select "px"
select select "preset-boxes-attractions"
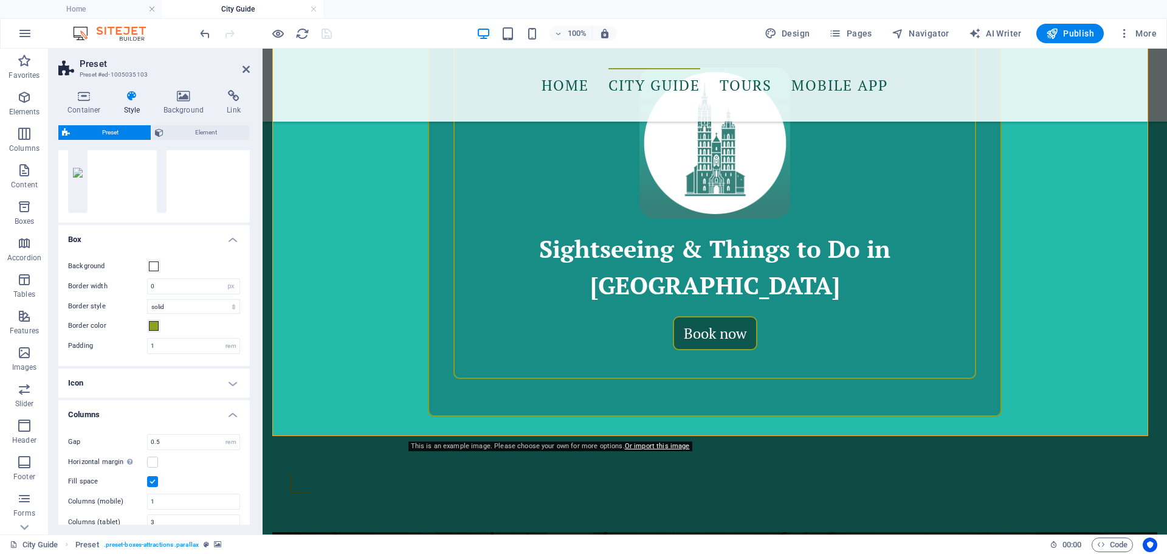
scroll to position [243, 0]
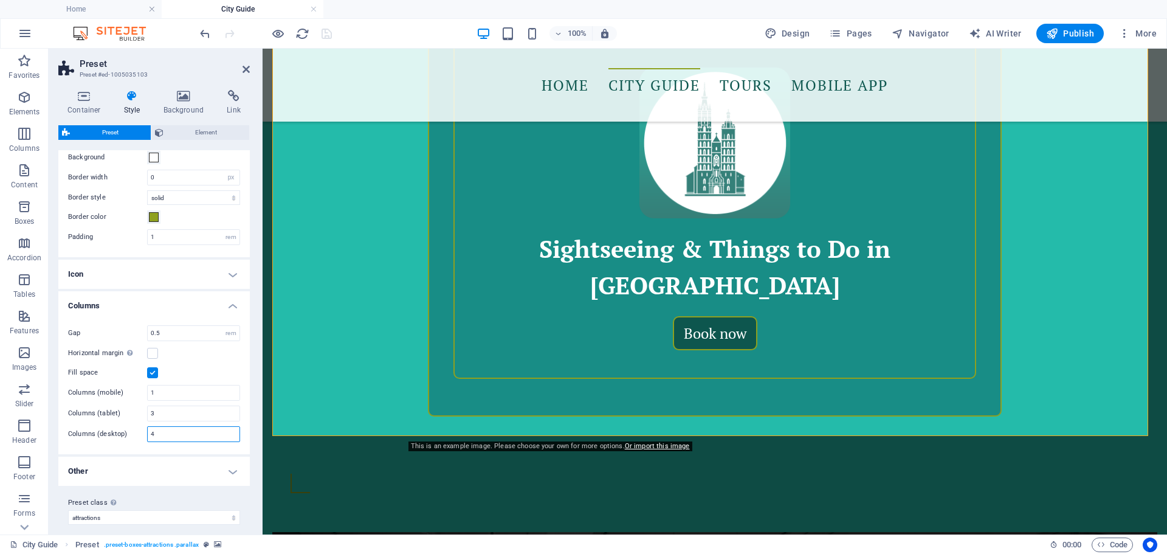
drag, startPoint x: 161, startPoint y: 437, endPoint x: 141, endPoint y: 435, distance: 20.1
click at [141, 435] on div "Columns (desktop) 4" at bounding box center [154, 434] width 172 height 16
type input "2"
drag, startPoint x: 163, startPoint y: 413, endPoint x: 128, endPoint y: 414, distance: 35.9
click at [128, 414] on div "Columns (tablet) 3" at bounding box center [154, 413] width 172 height 16
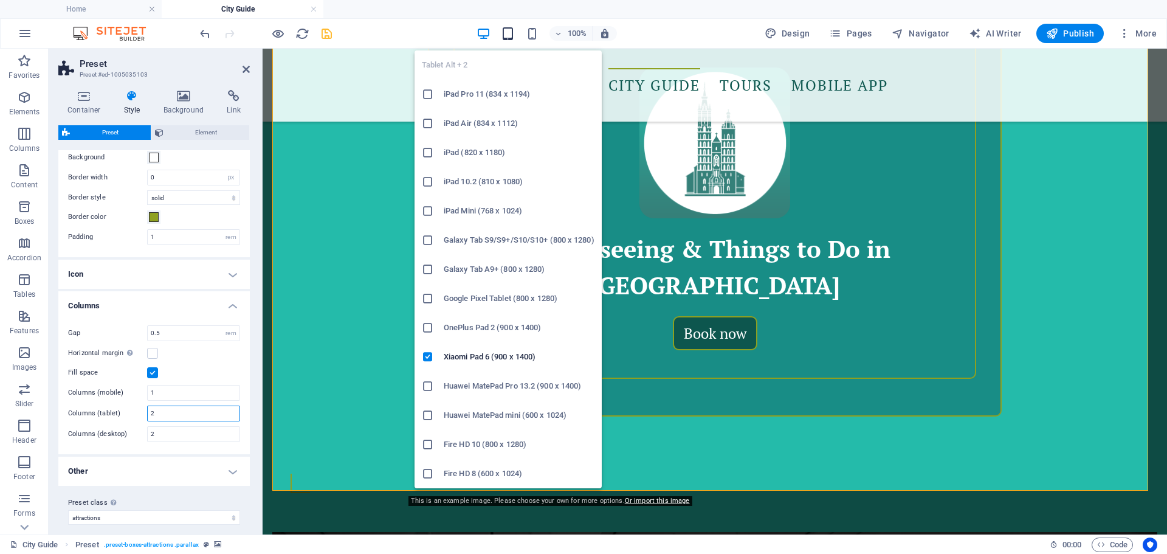
type input "2"
click at [510, 32] on icon "button" at bounding box center [508, 34] width 14 height 14
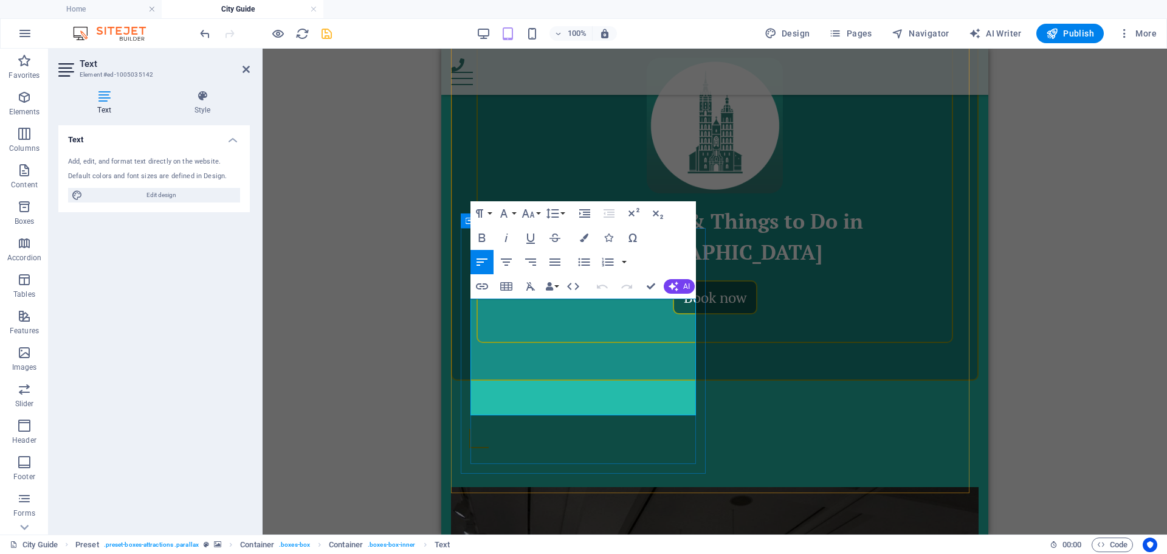
drag, startPoint x: 548, startPoint y: 393, endPoint x: 667, endPoint y: 408, distance: 120.6
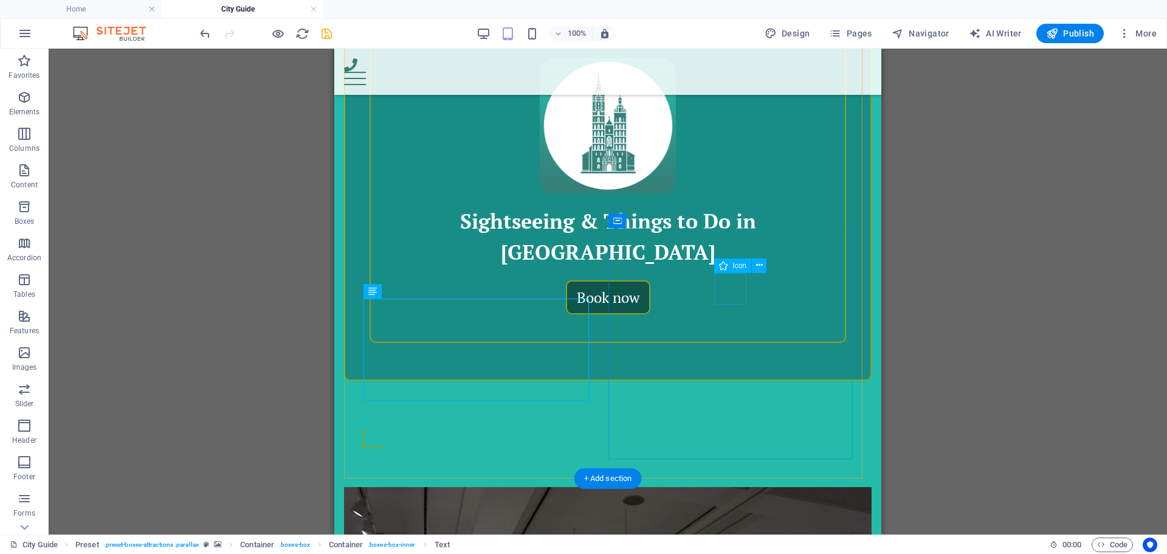
select select "xMidYMid"
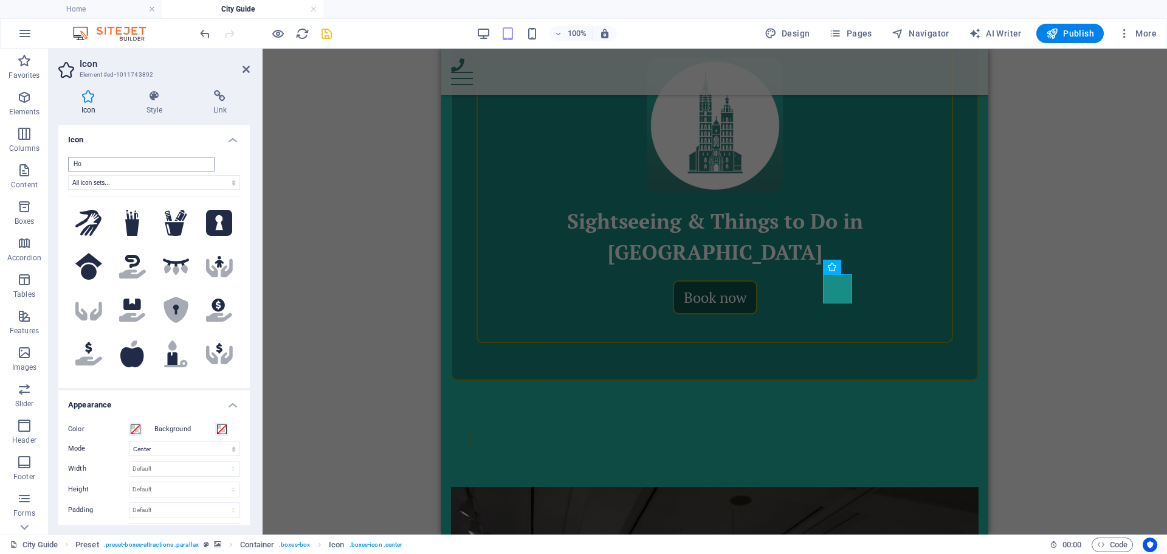
type input "H"
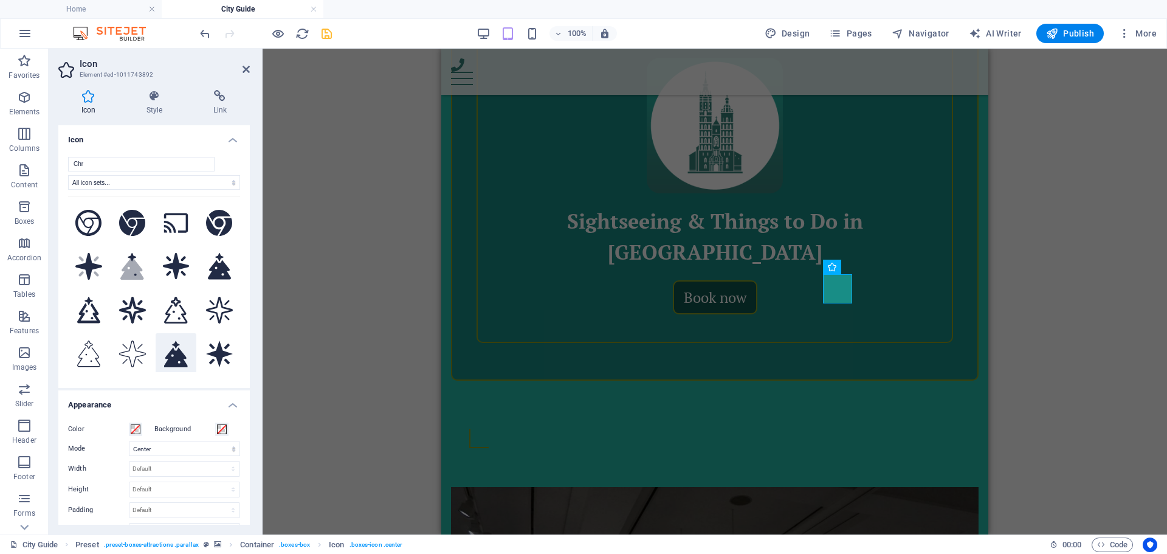
type input "Chr"
click at [179, 359] on icon at bounding box center [175, 353] width 23 height 27
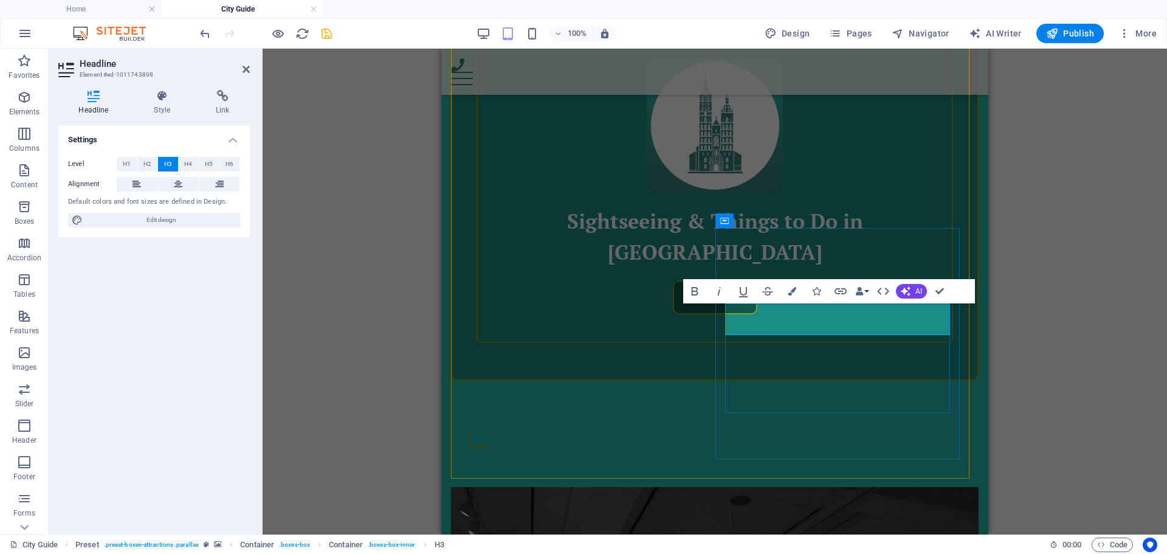
drag, startPoint x: 741, startPoint y: 322, endPoint x: 936, endPoint y: 321, distance: 195.1
copy h3 "Seasonal Festivals & Events"
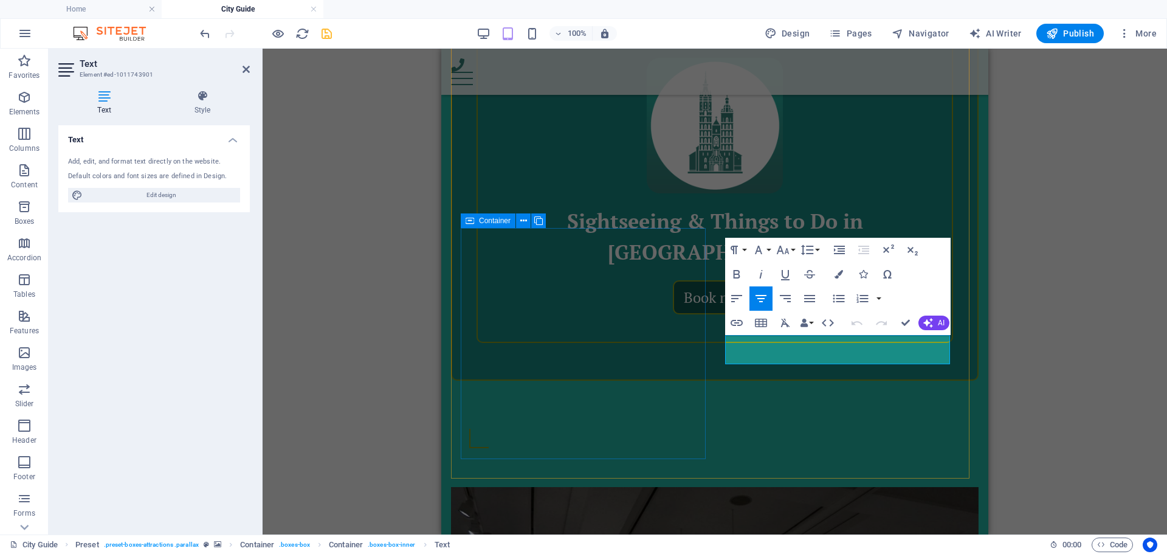
drag, startPoint x: 900, startPoint y: 359, endPoint x: 699, endPoint y: 337, distance: 201.7
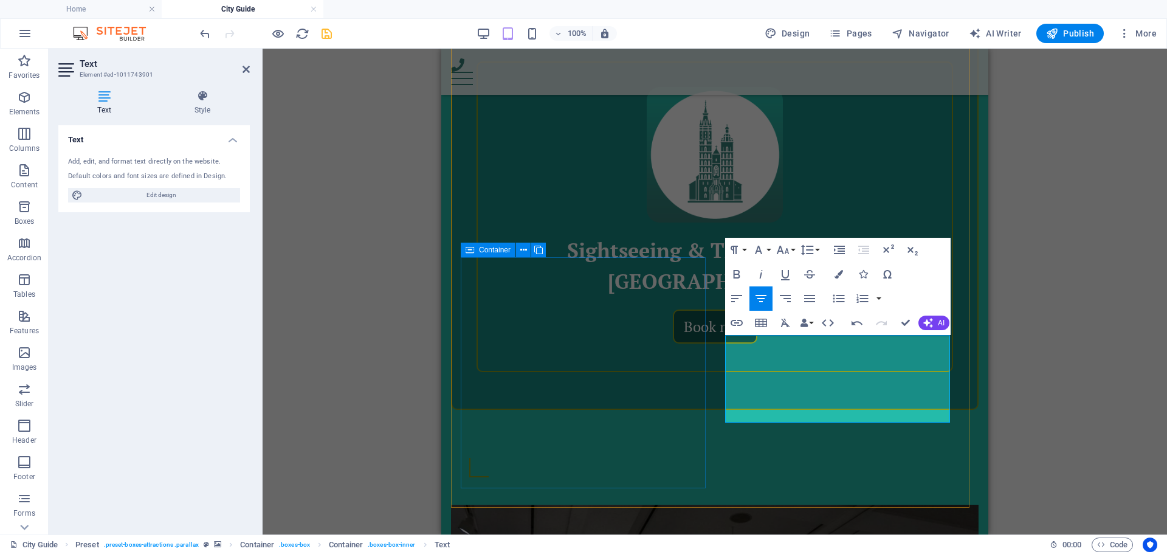
drag, startPoint x: 889, startPoint y: 412, endPoint x: 699, endPoint y: 335, distance: 204.7
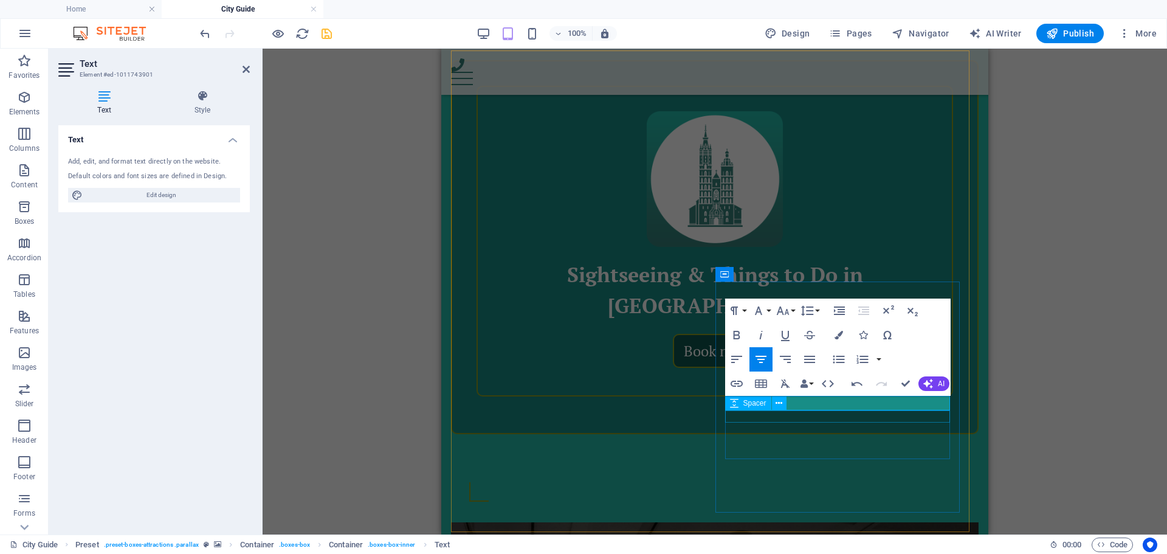
scroll to position [501, 0]
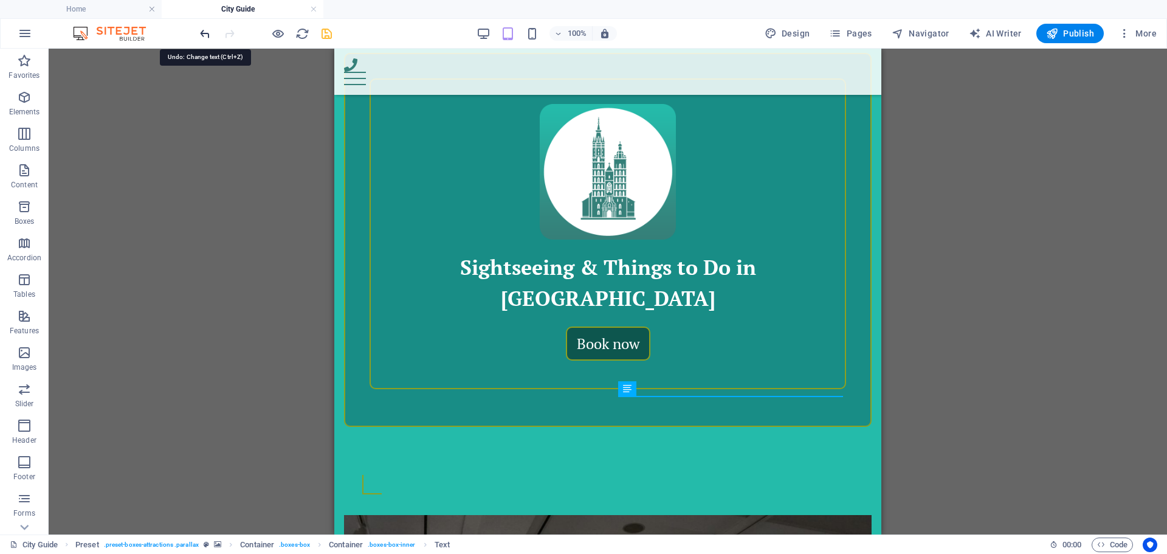
click at [200, 32] on icon "undo" at bounding box center [205, 34] width 14 height 14
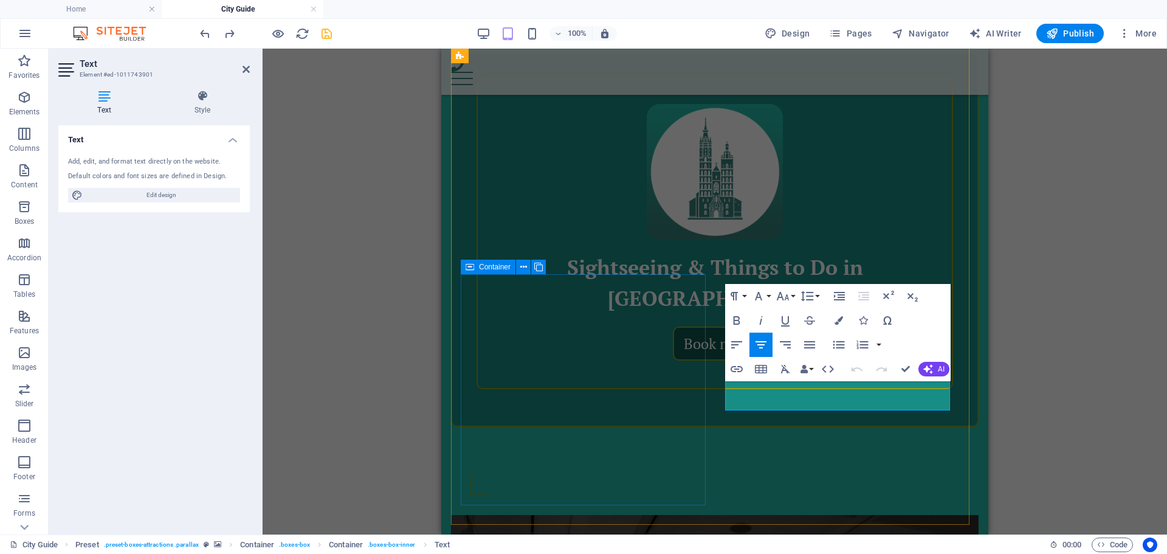
drag, startPoint x: 900, startPoint y: 405, endPoint x: 696, endPoint y: 388, distance: 204.2
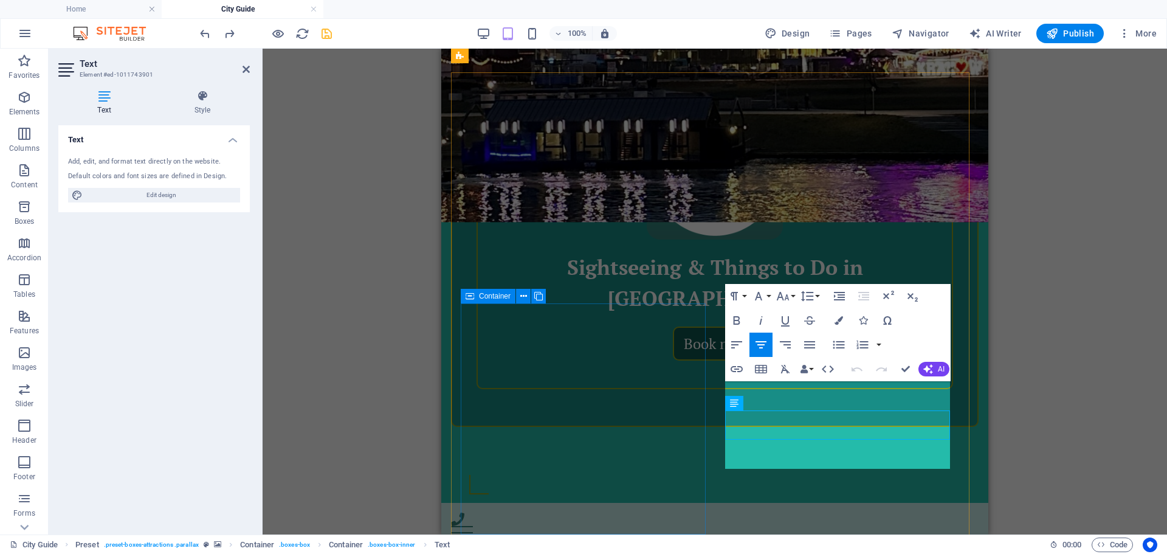
scroll to position [472, 0]
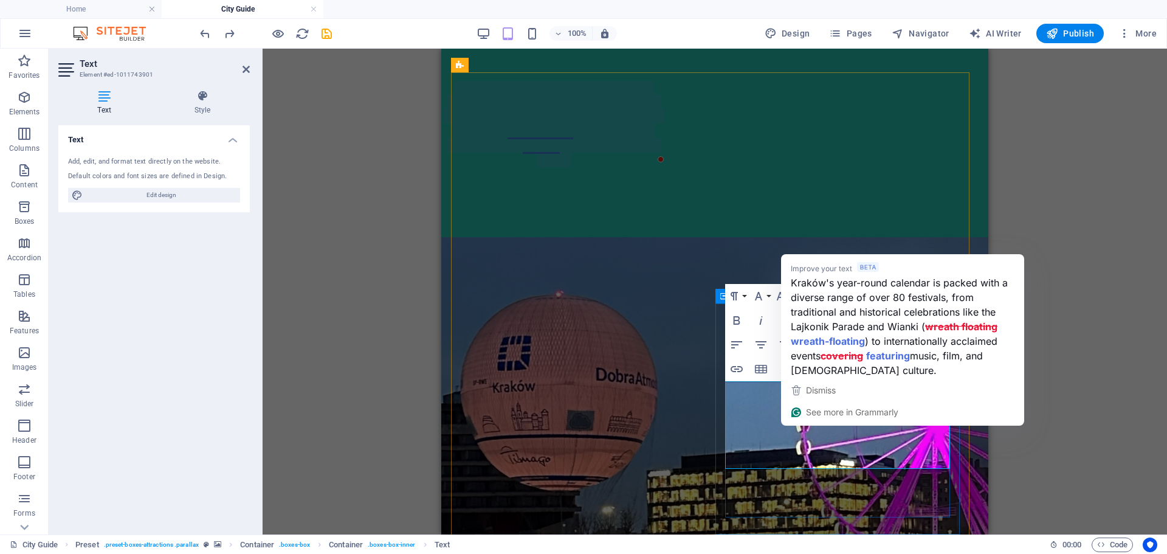
scroll to position [472, 0]
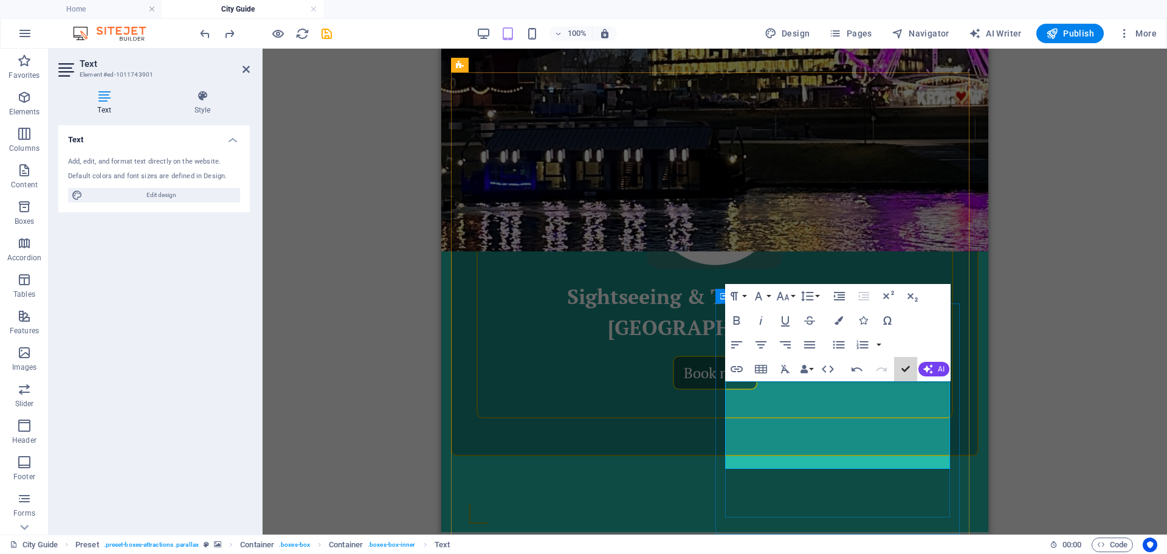
drag, startPoint x: 1344, startPoint y: 419, endPoint x: 895, endPoint y: 387, distance: 450.9
drag, startPoint x: 836, startPoint y: 402, endPoint x: 803, endPoint y: 402, distance: 32.8
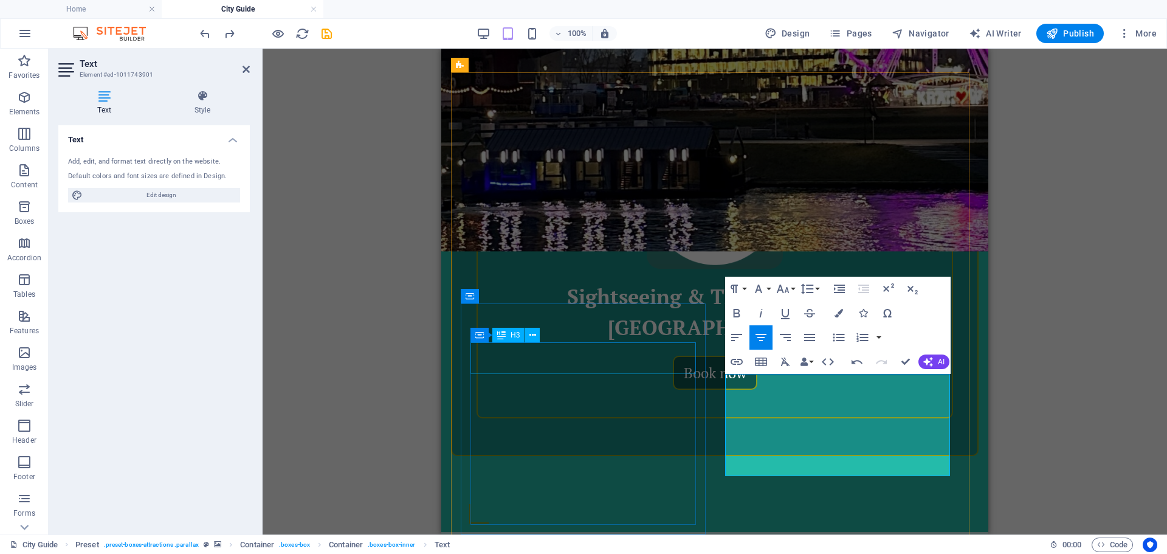
drag, startPoint x: 865, startPoint y: 469, endPoint x: 641, endPoint y: 371, distance: 244.4
click at [730, 335] on icon "button" at bounding box center [736, 337] width 15 height 15
copy p "Kraków's year-round calendar is packed with a diverse range of festivals, from …"
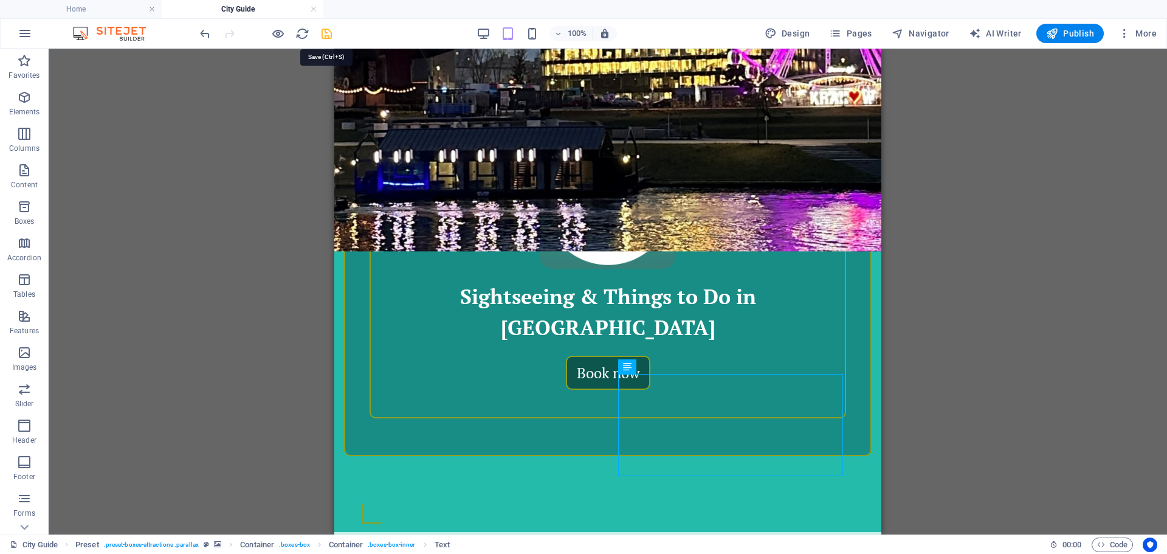
click at [328, 35] on icon "save" at bounding box center [327, 34] width 14 height 14
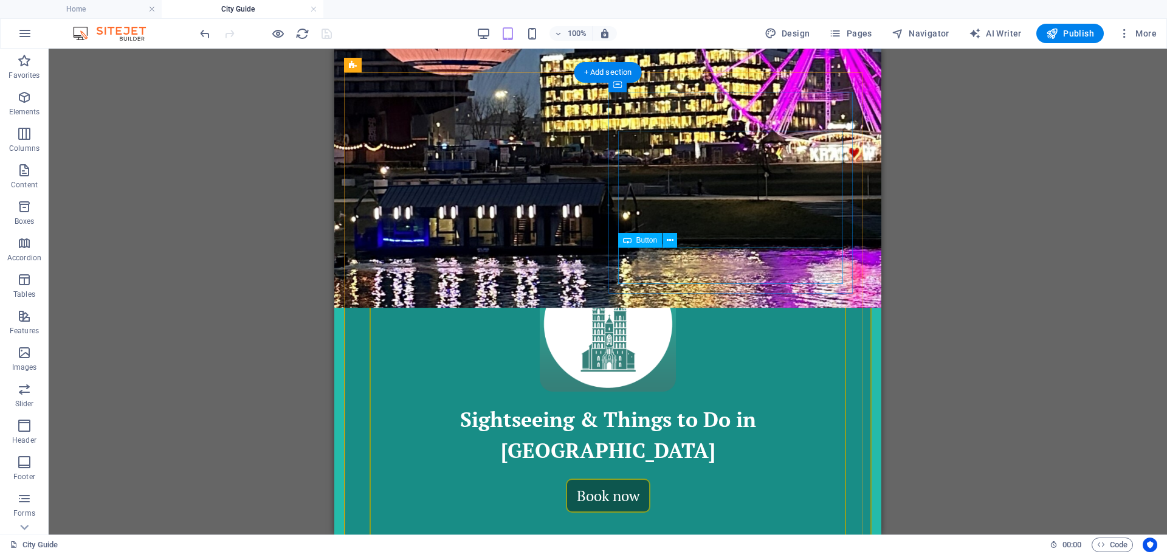
scroll to position [228, 0]
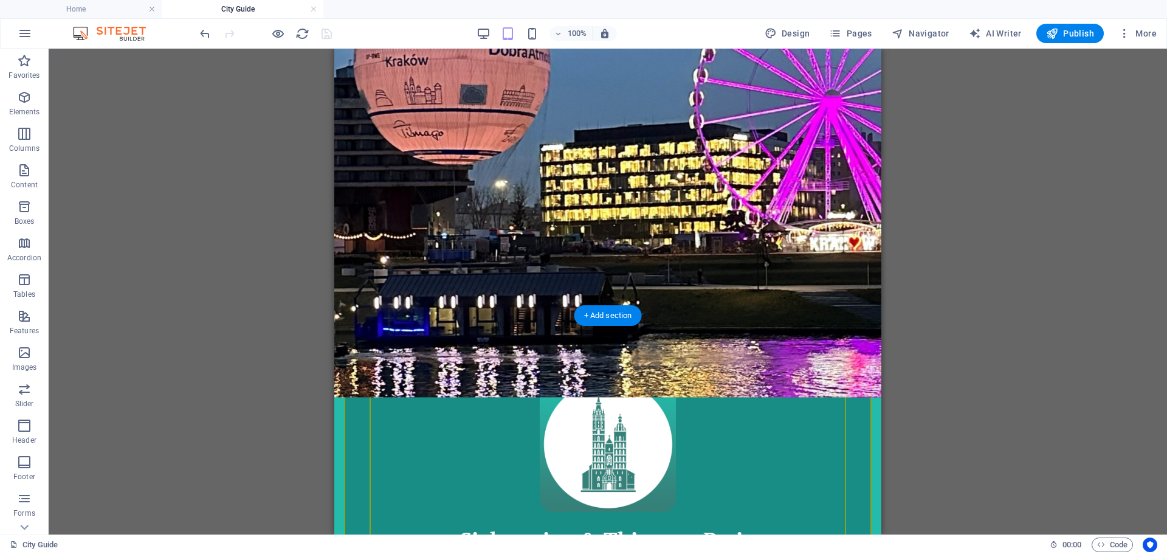
select select "px"
select select "preset-boxes-attractions"
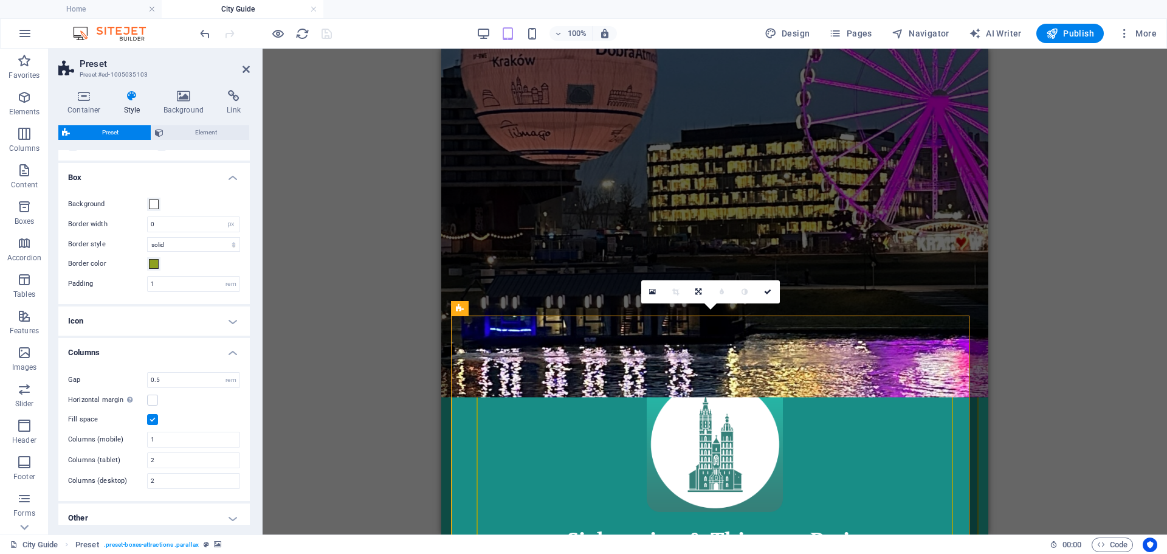
scroll to position [253, 0]
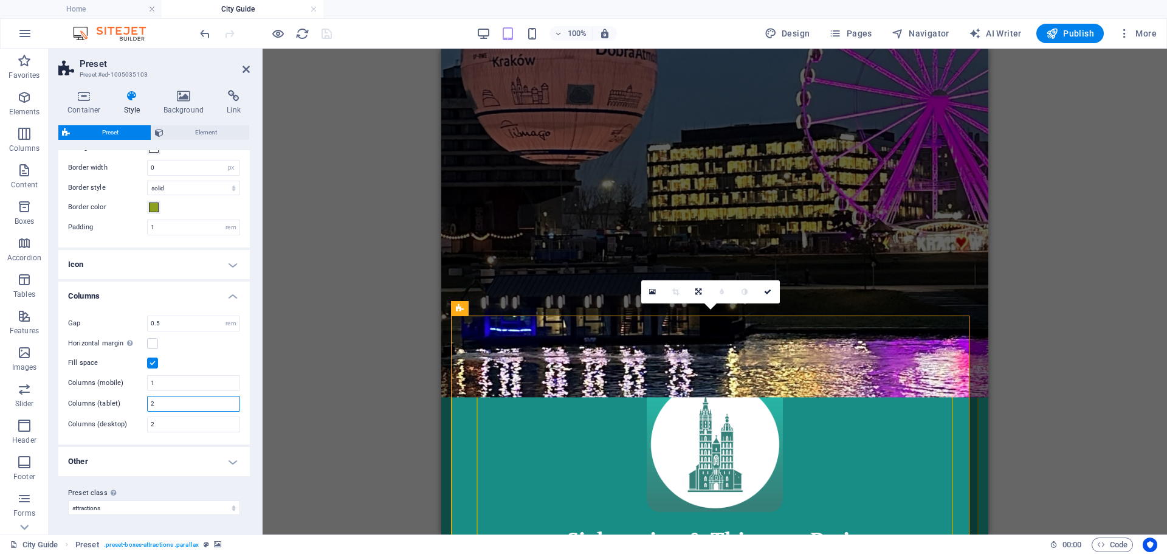
drag, startPoint x: 165, startPoint y: 407, endPoint x: 139, endPoint y: 408, distance: 25.5
click at [139, 408] on div "Columns (tablet) 2" at bounding box center [154, 404] width 172 height 16
type input "4"
click at [326, 33] on icon "save" at bounding box center [327, 34] width 14 height 14
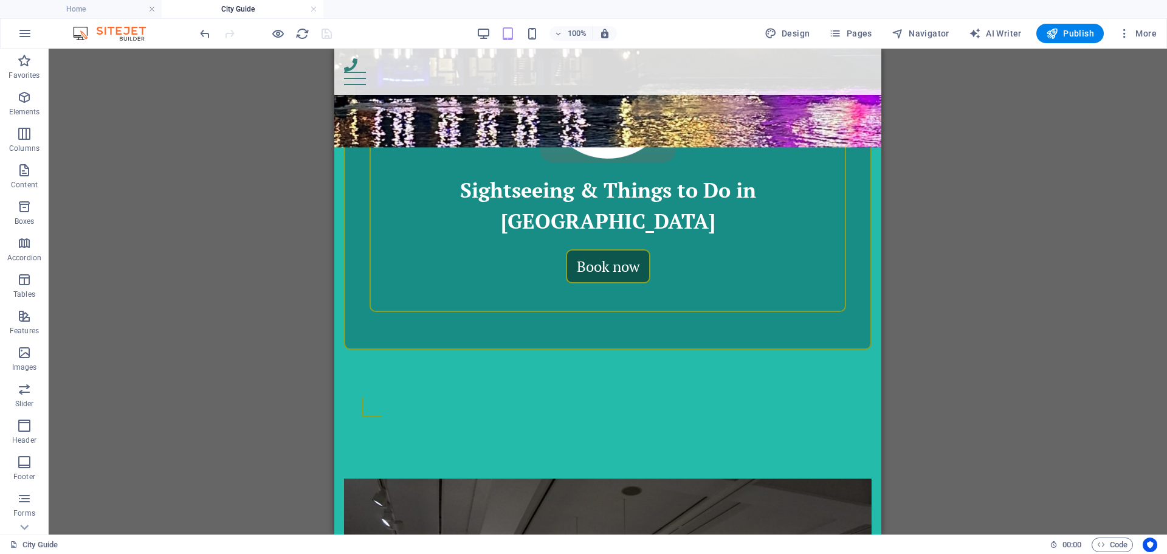
scroll to position [603, 0]
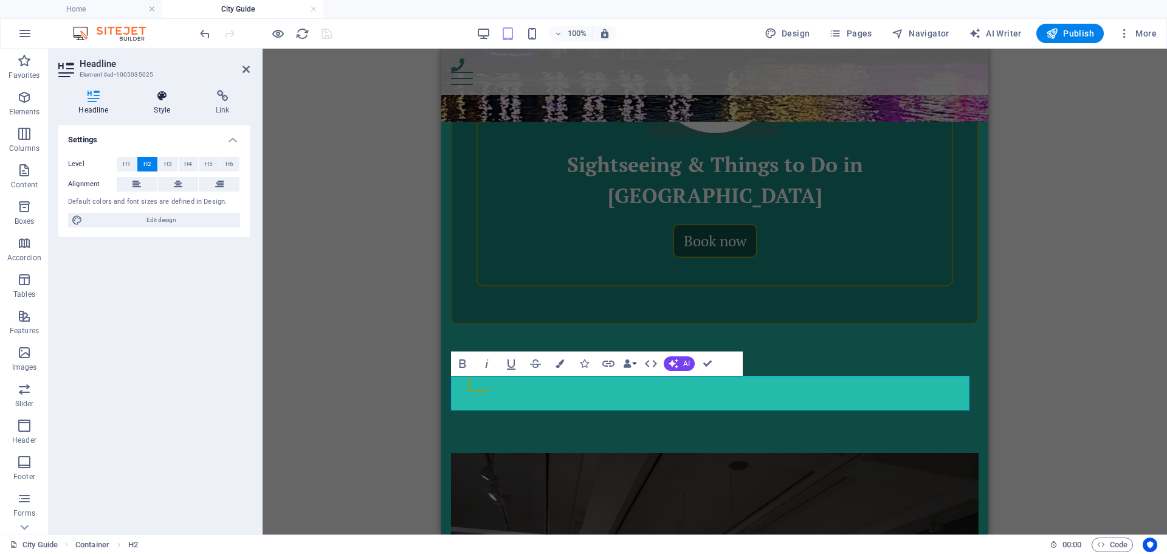
click at [163, 105] on h4 "Style" at bounding box center [165, 103] width 62 height 26
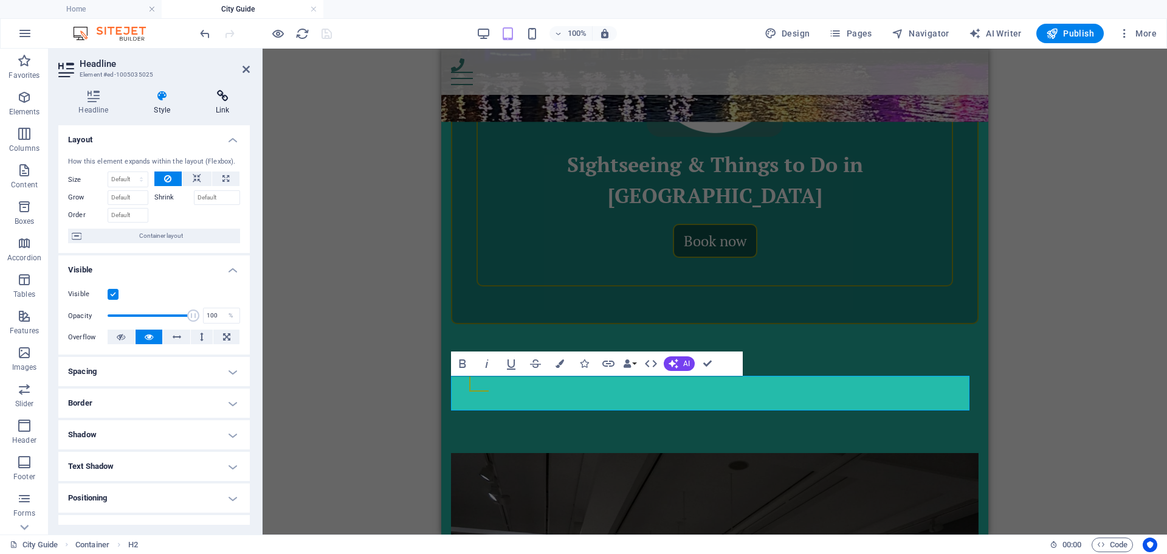
click at [211, 100] on icon at bounding box center [223, 96] width 54 height 12
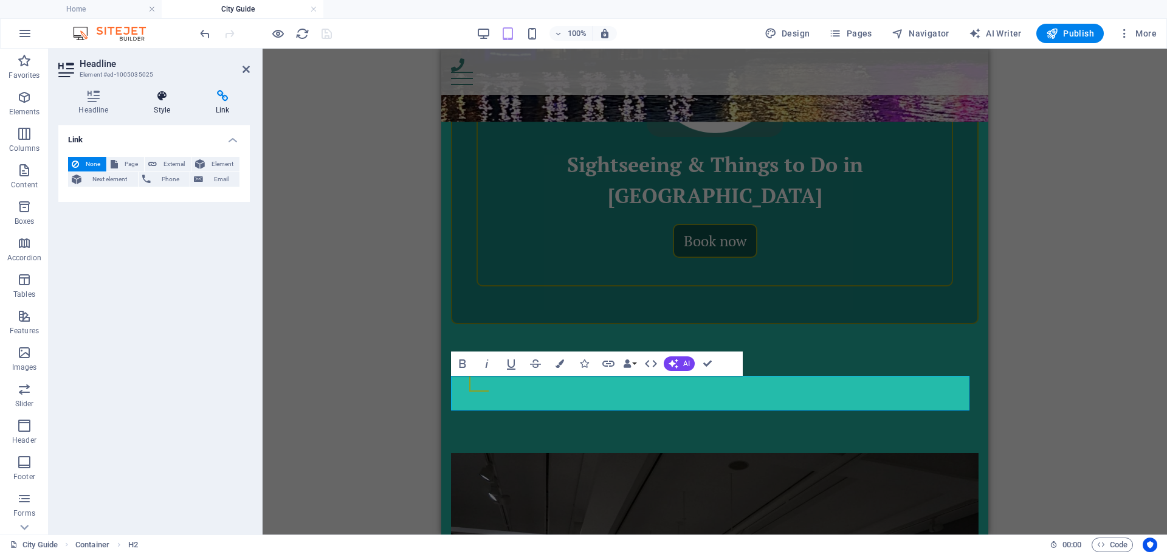
click at [171, 100] on icon at bounding box center [162, 96] width 57 height 12
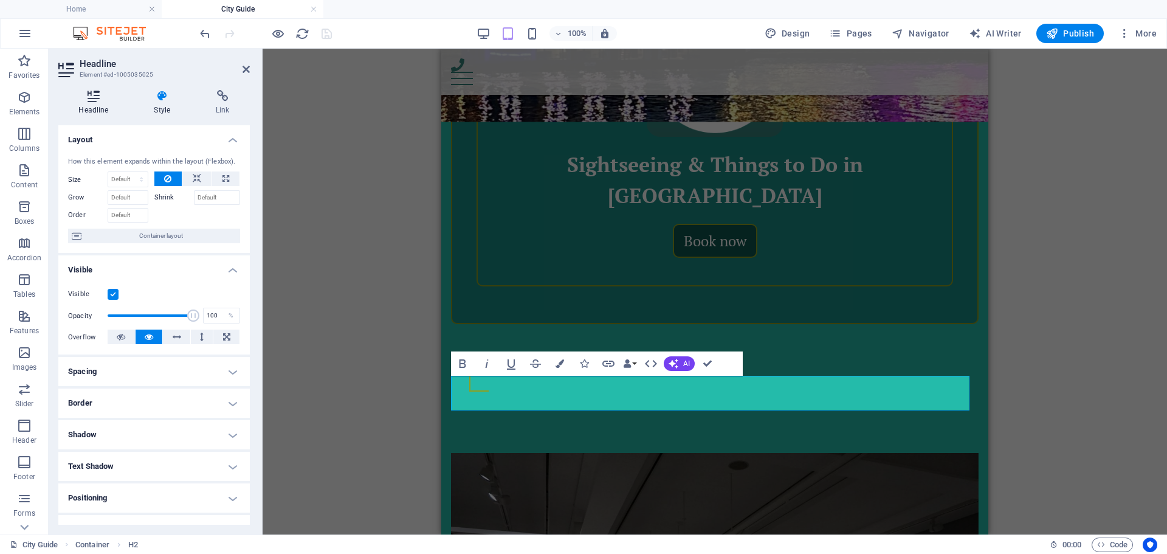
click at [70, 99] on icon at bounding box center [93, 96] width 70 height 12
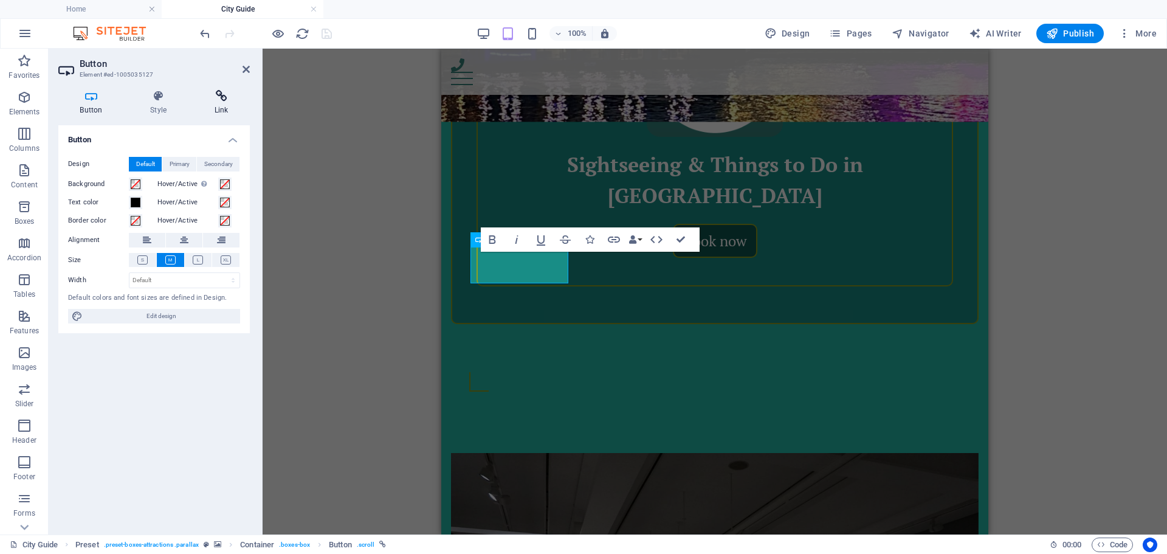
click at [224, 98] on icon at bounding box center [221, 96] width 57 height 12
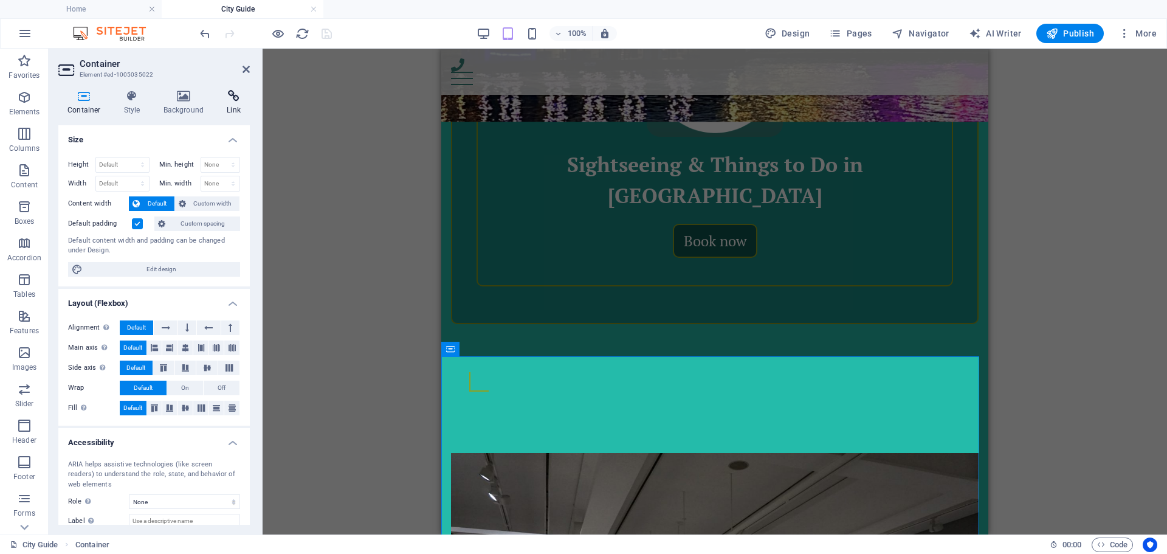
click at [227, 103] on h4 "Link" at bounding box center [234, 103] width 32 height 26
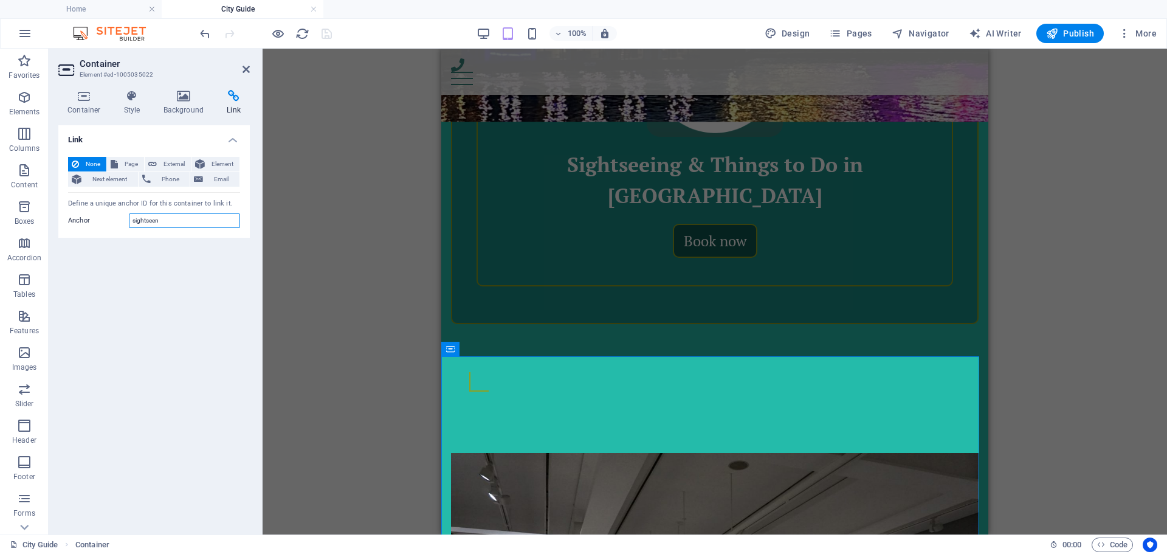
drag, startPoint x: 180, startPoint y: 224, endPoint x: 121, endPoint y: 224, distance: 59.6
click at [121, 224] on div "Anchor sightseen" at bounding box center [154, 220] width 172 height 15
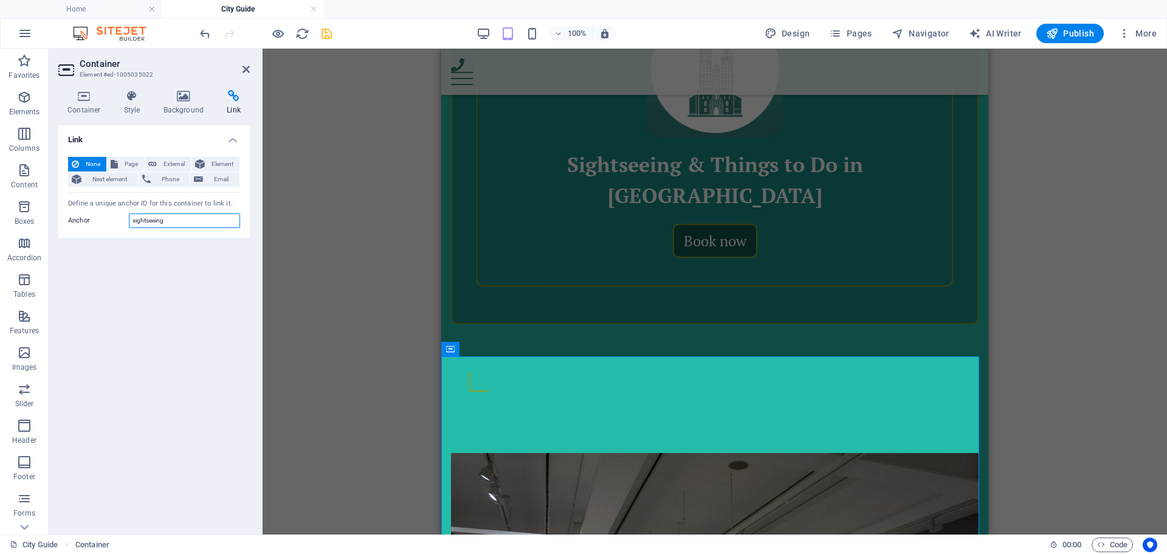
drag, startPoint x: 176, startPoint y: 220, endPoint x: 80, endPoint y: 218, distance: 95.4
click at [80, 218] on div "Anchor sightseeing" at bounding box center [154, 220] width 172 height 15
type input "sightseeing"
click at [324, 31] on icon "save" at bounding box center [327, 34] width 14 height 14
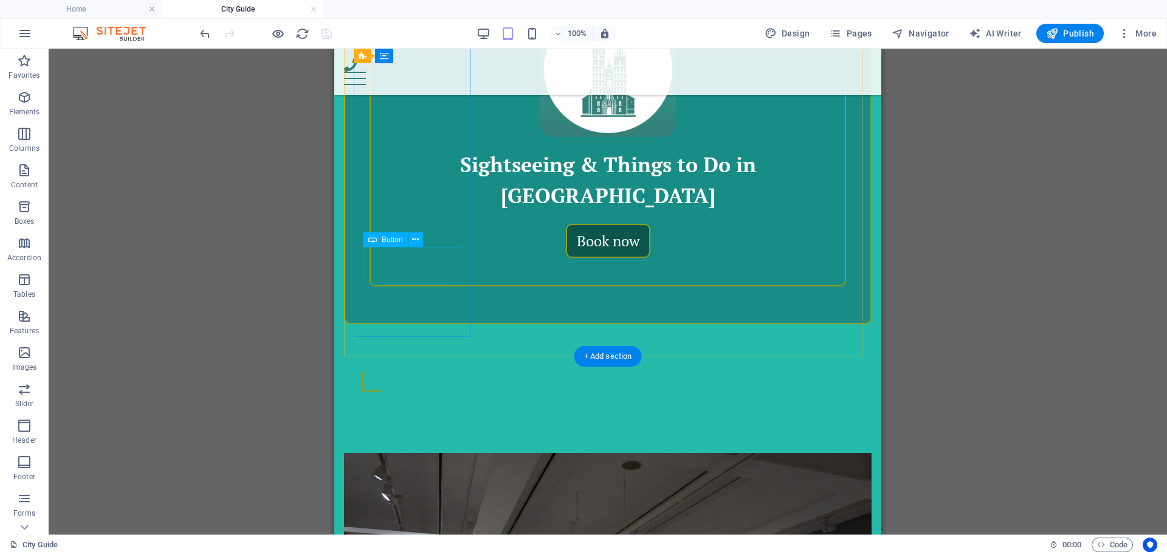
select select
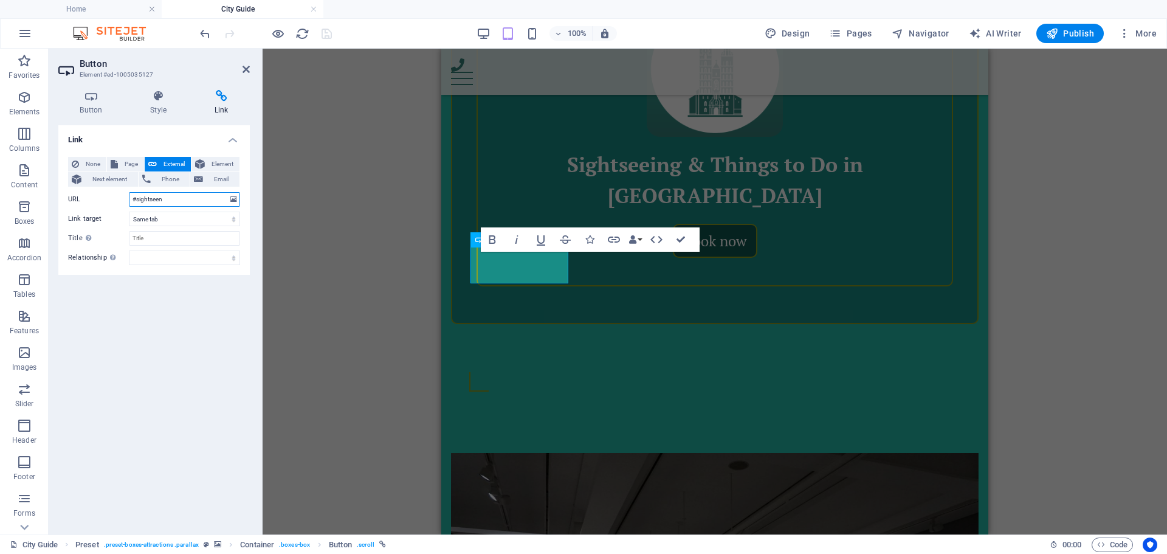
drag, startPoint x: 184, startPoint y: 202, endPoint x: 69, endPoint y: 202, distance: 114.9
click at [69, 202] on div "URL #sightseen" at bounding box center [154, 199] width 172 height 15
paste input "sightseeing"
type input "#sightseeing"
click at [323, 34] on icon "save" at bounding box center [327, 34] width 14 height 14
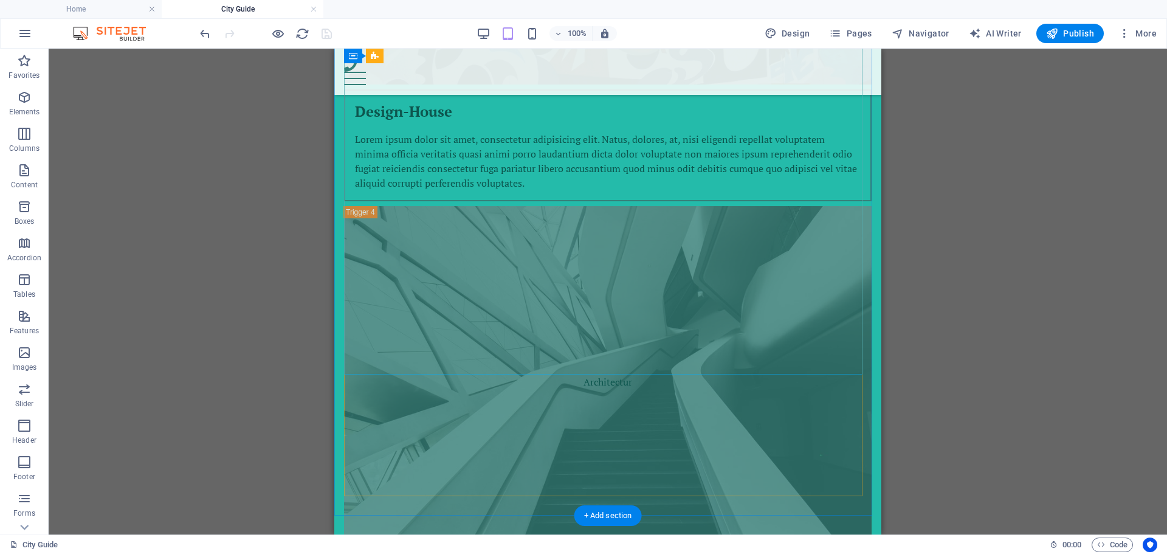
scroll to position [3581, 0]
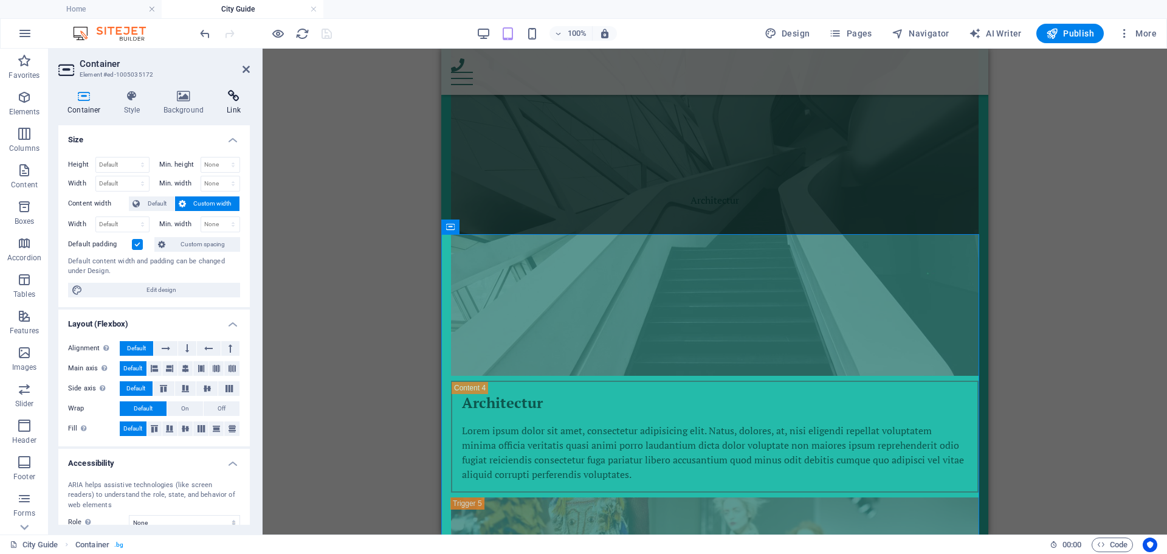
click at [239, 102] on h4 "Link" at bounding box center [234, 103] width 32 height 26
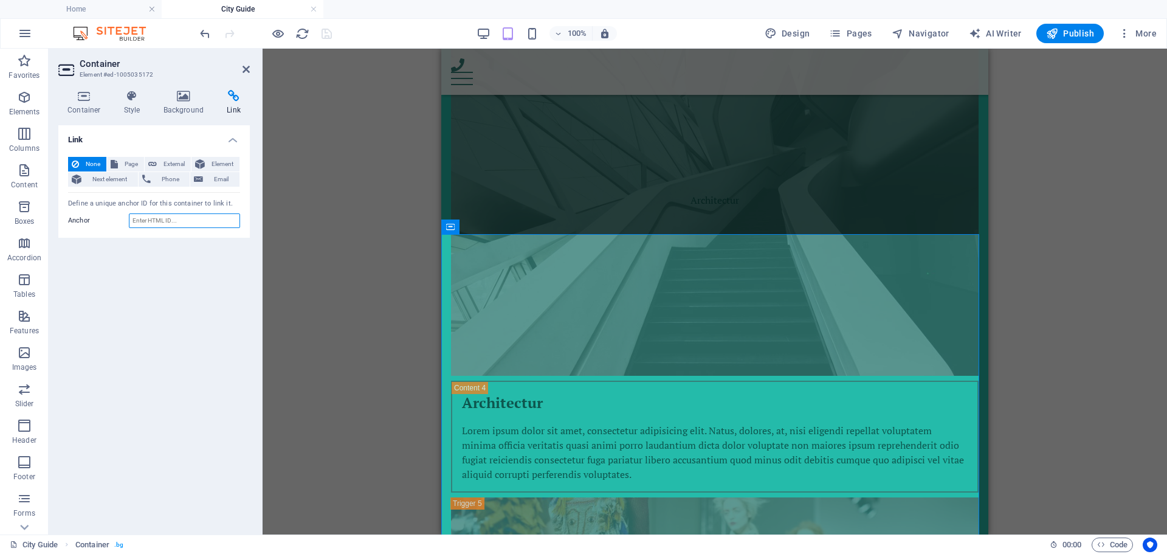
click at [196, 219] on input "Anchor" at bounding box center [184, 220] width 111 height 15
type input "food"
click at [326, 36] on icon "save" at bounding box center [327, 34] width 14 height 14
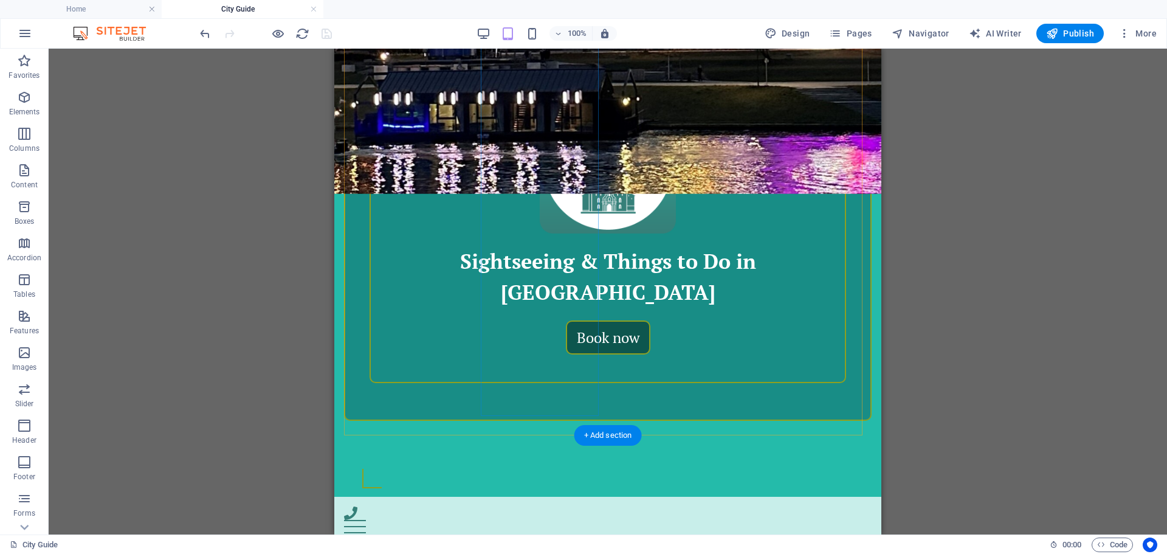
scroll to position [543, 0]
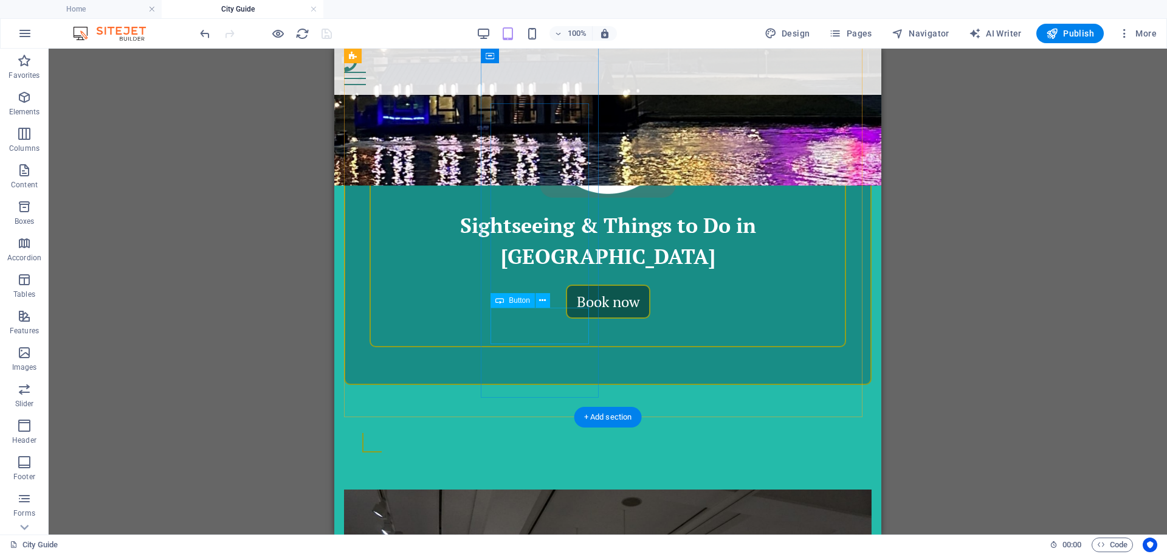
select select
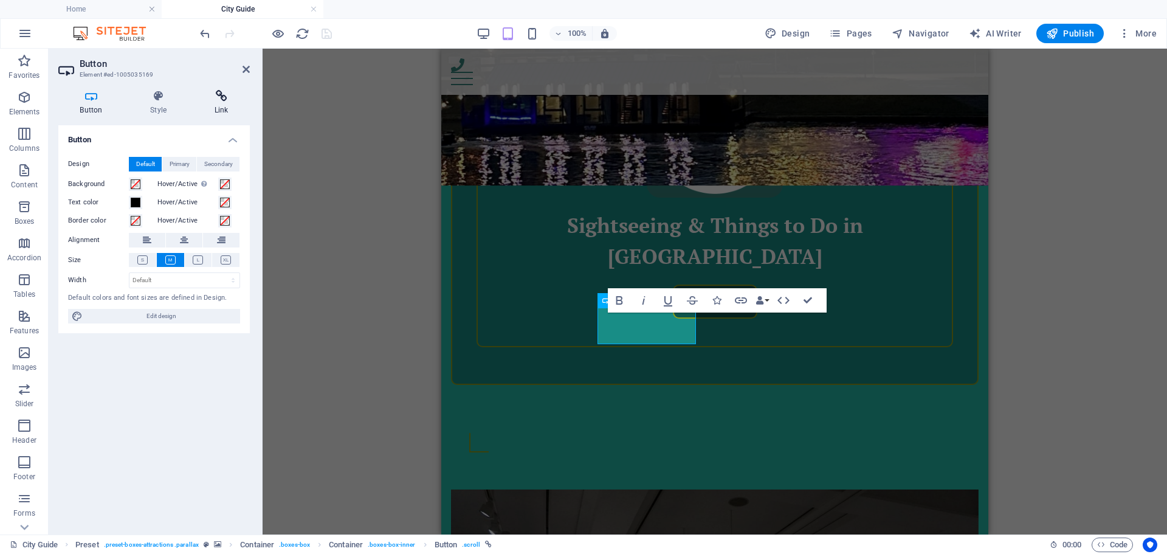
click at [218, 100] on icon at bounding box center [221, 96] width 57 height 12
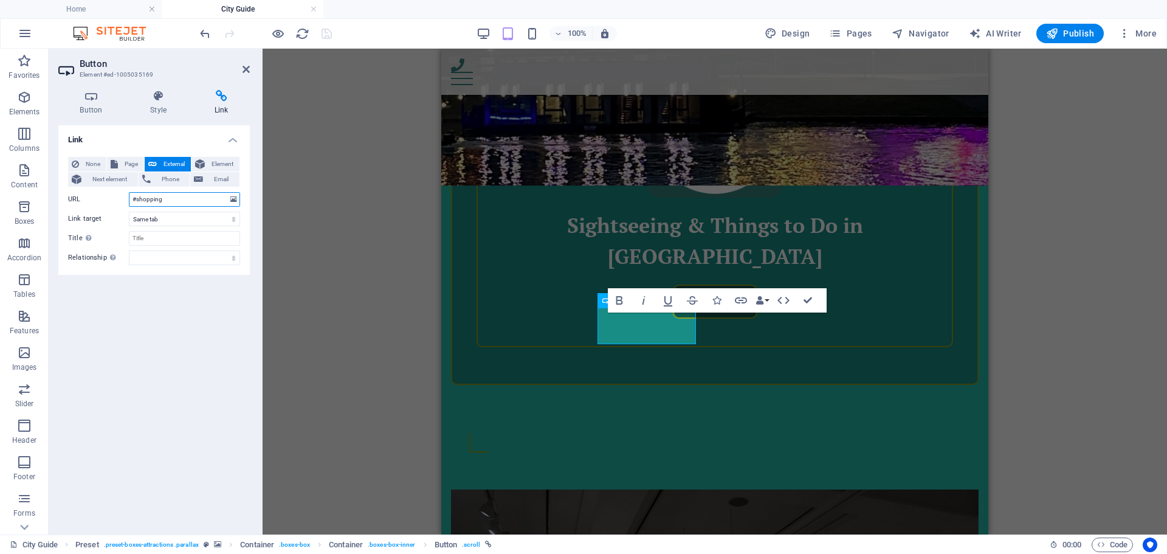
click at [185, 201] on input "#shopping" at bounding box center [184, 199] width 111 height 15
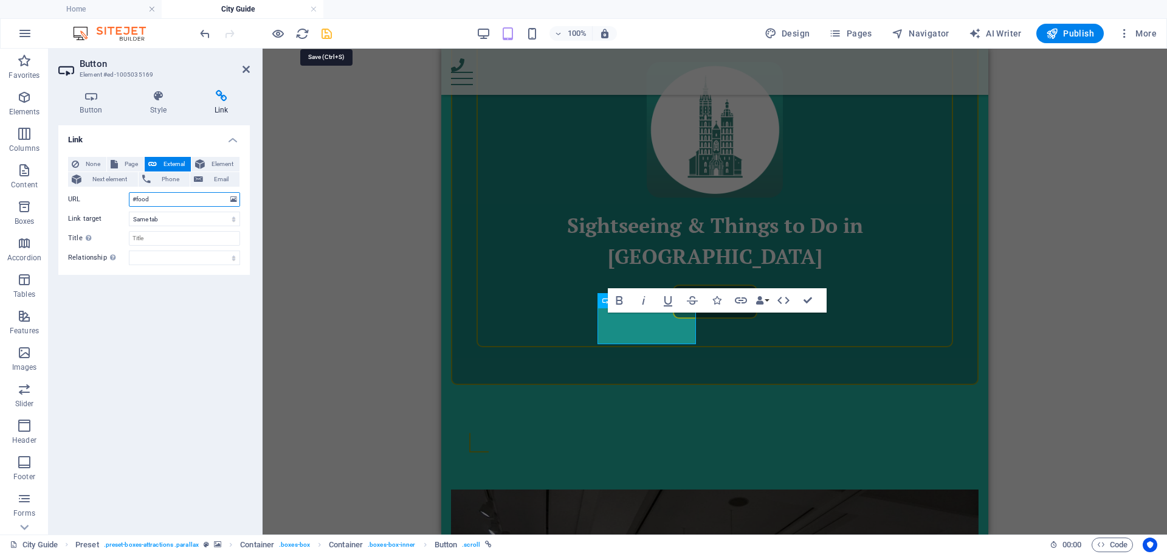
type input "#food"
click at [328, 31] on icon "save" at bounding box center [327, 34] width 14 height 14
